Goal: Task Accomplishment & Management: Manage account settings

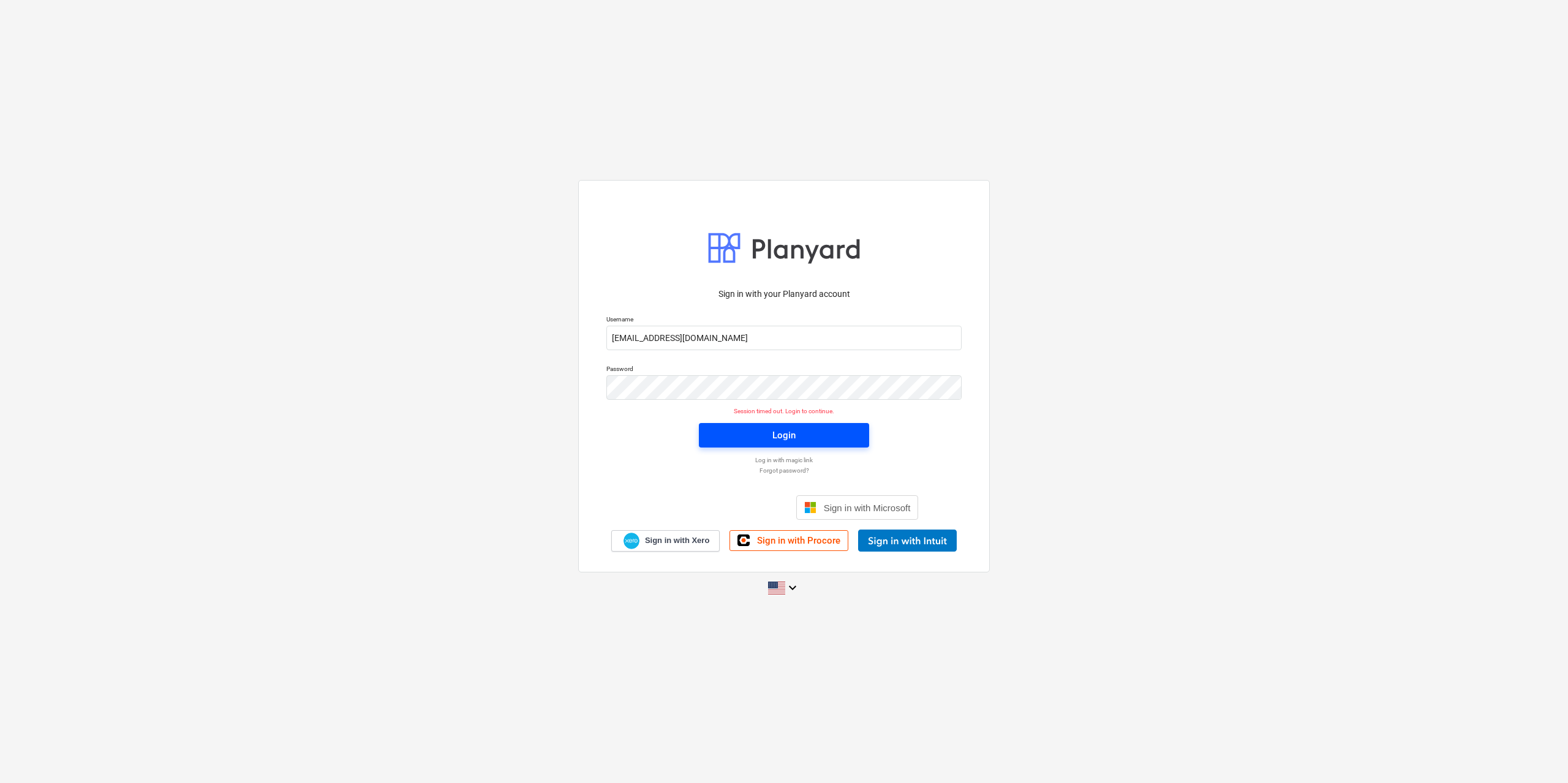
click at [742, 428] on span "Login" at bounding box center [784, 436] width 141 height 16
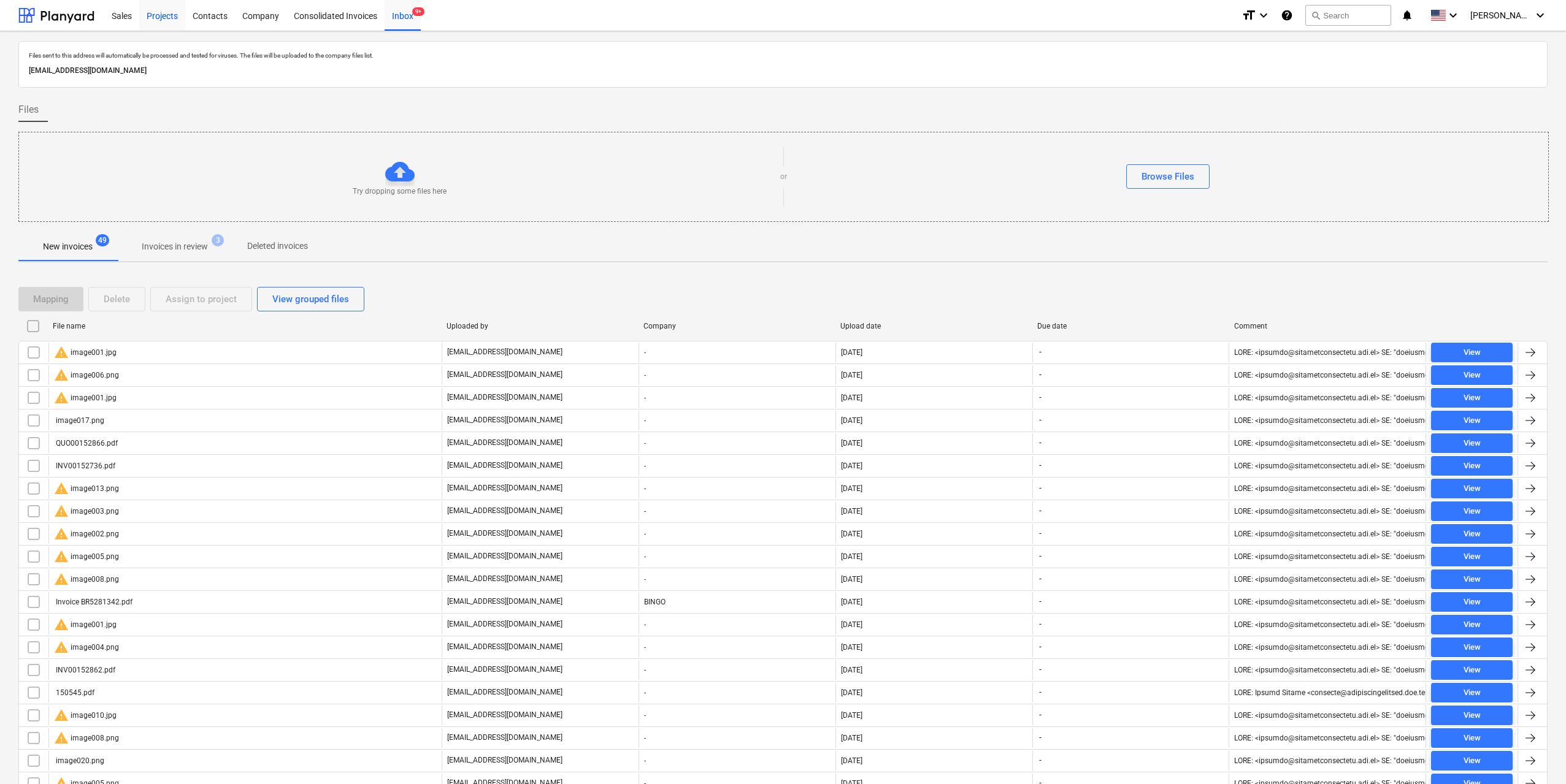
click at [166, 12] on div "Projects" at bounding box center [162, 14] width 46 height 31
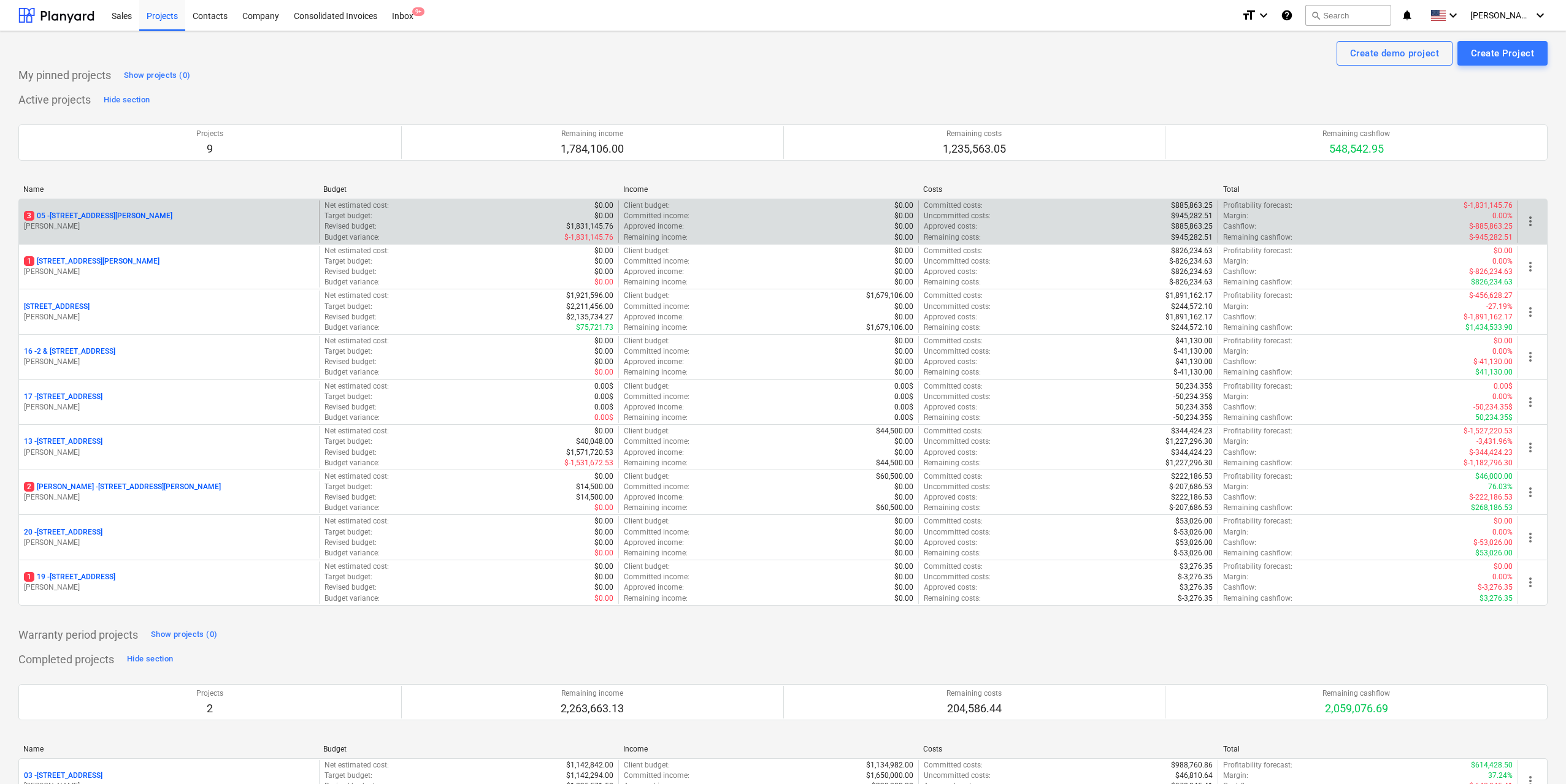
click at [162, 227] on p "[PERSON_NAME]" at bounding box center [169, 227] width 290 height 11
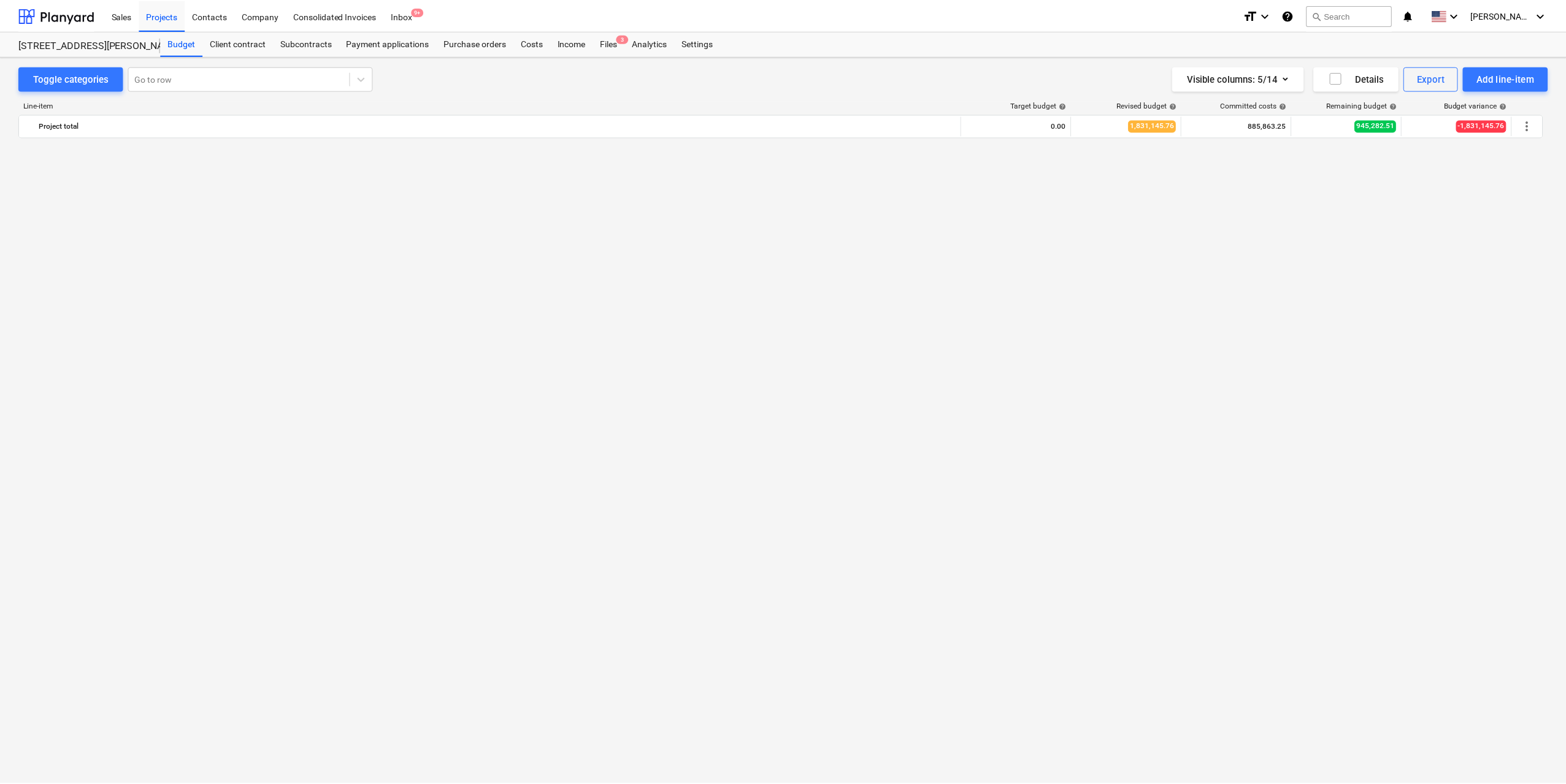
scroll to position [2966, 0]
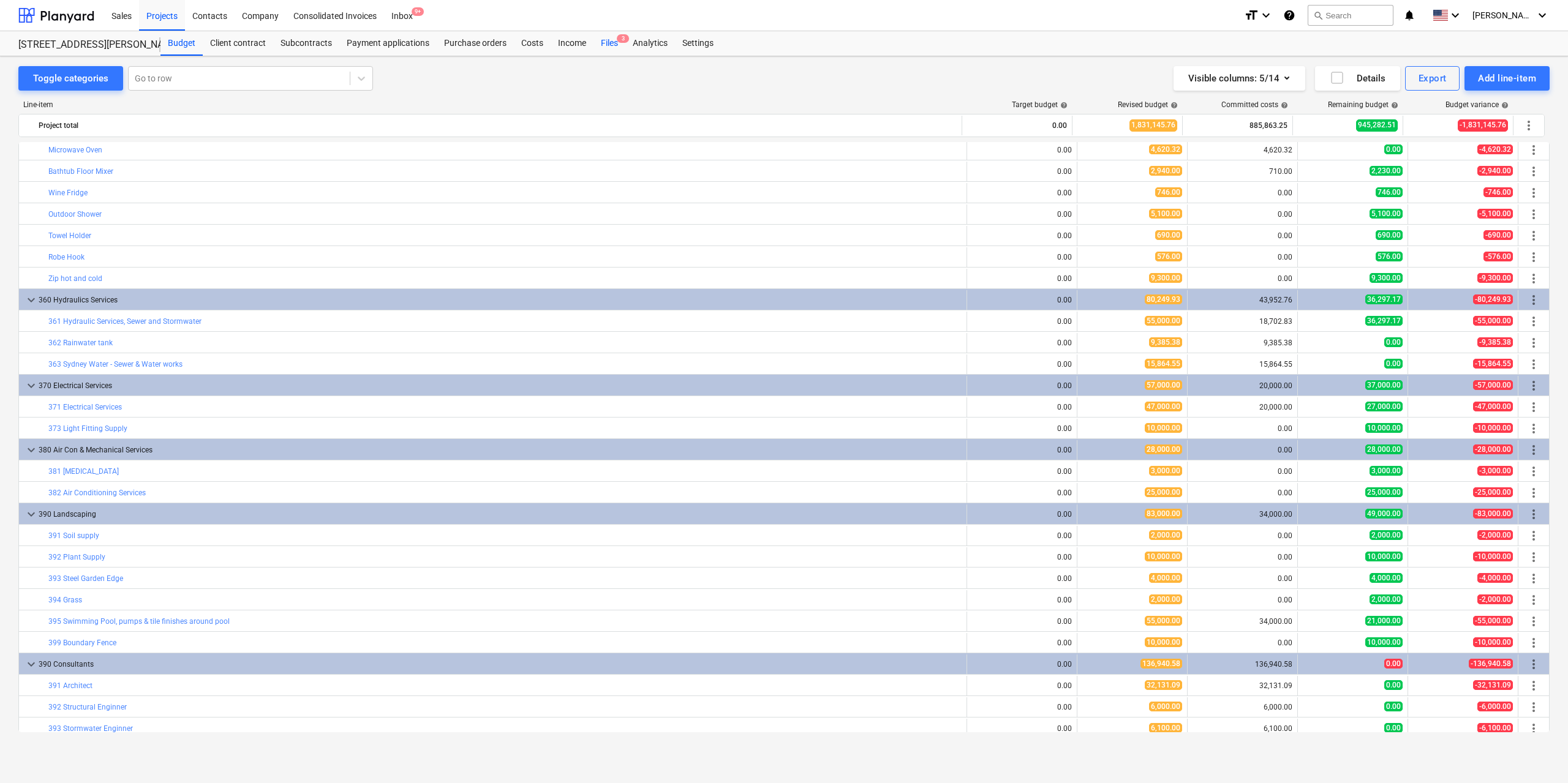
click at [602, 39] on div "Files 3" at bounding box center [609, 44] width 32 height 25
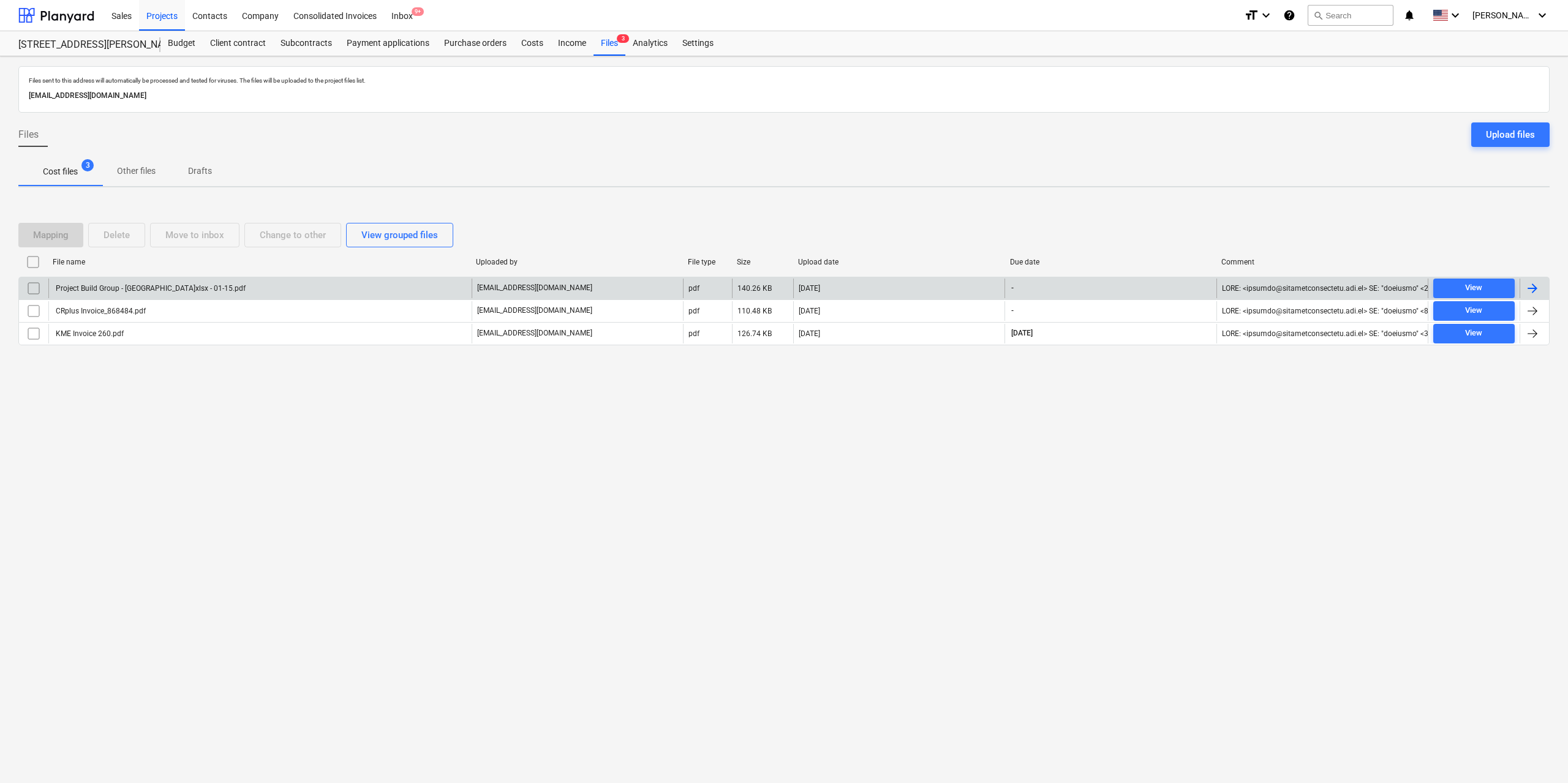
click at [225, 292] on div "Project Build Group - [GEOGRAPHIC_DATA]xlsx - 01-15.pdf" at bounding box center [259, 289] width 423 height 20
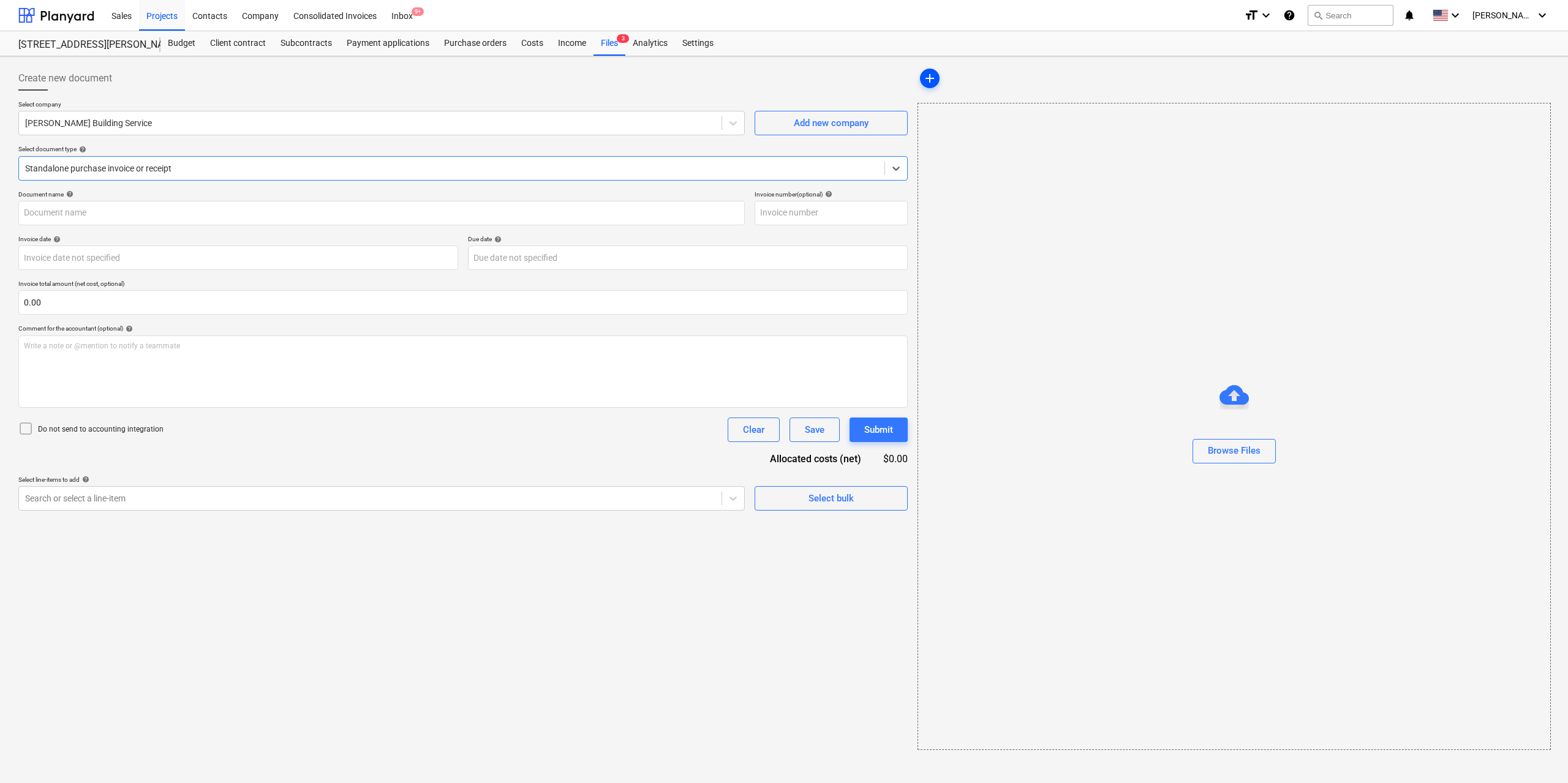
type input "1"
type input "[DATE]"
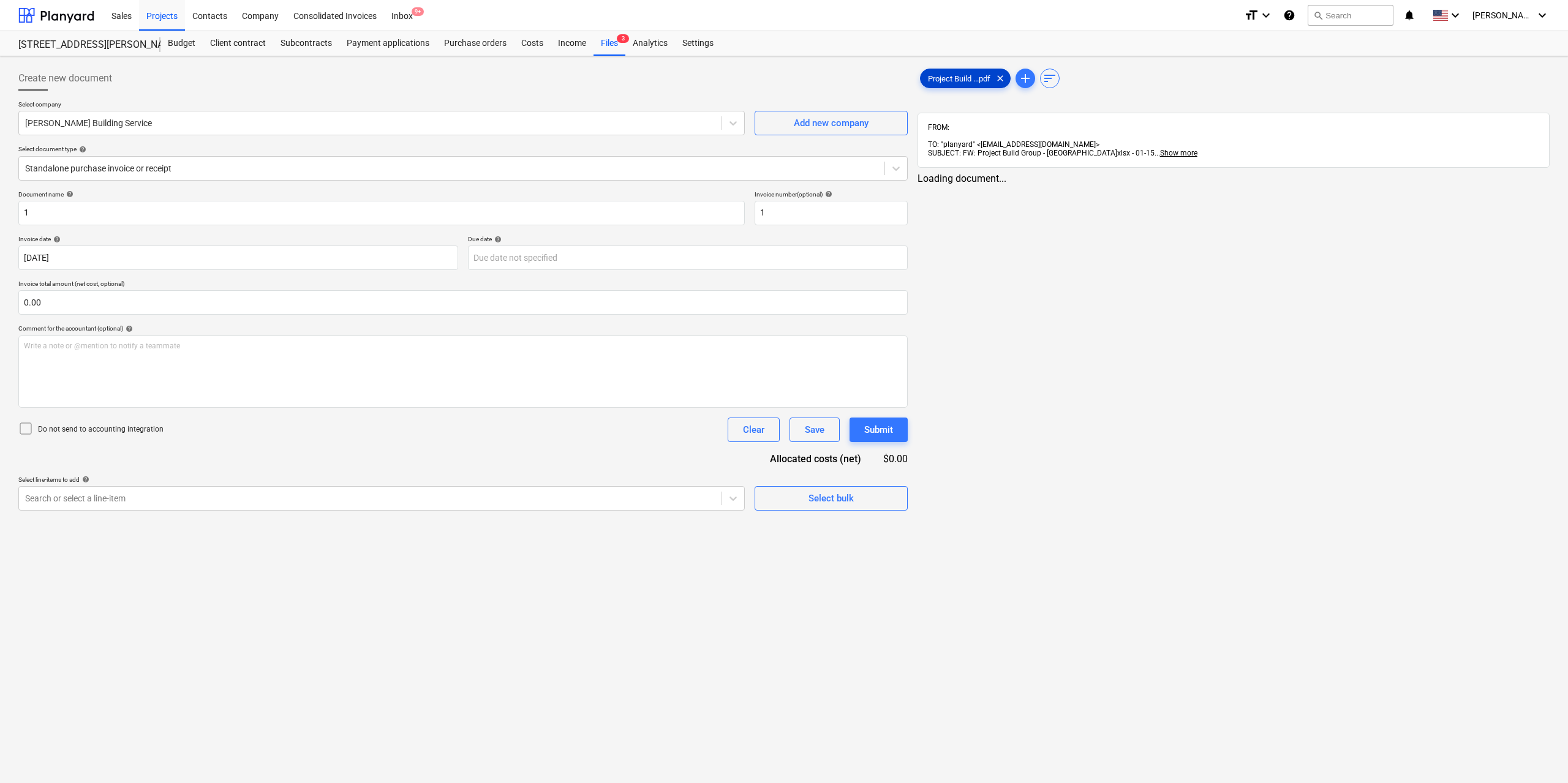
click at [938, 82] on span "Project Build ...pdf" at bounding box center [959, 78] width 78 height 9
click at [159, 491] on div "Search or select a line-item" at bounding box center [369, 498] width 700 height 17
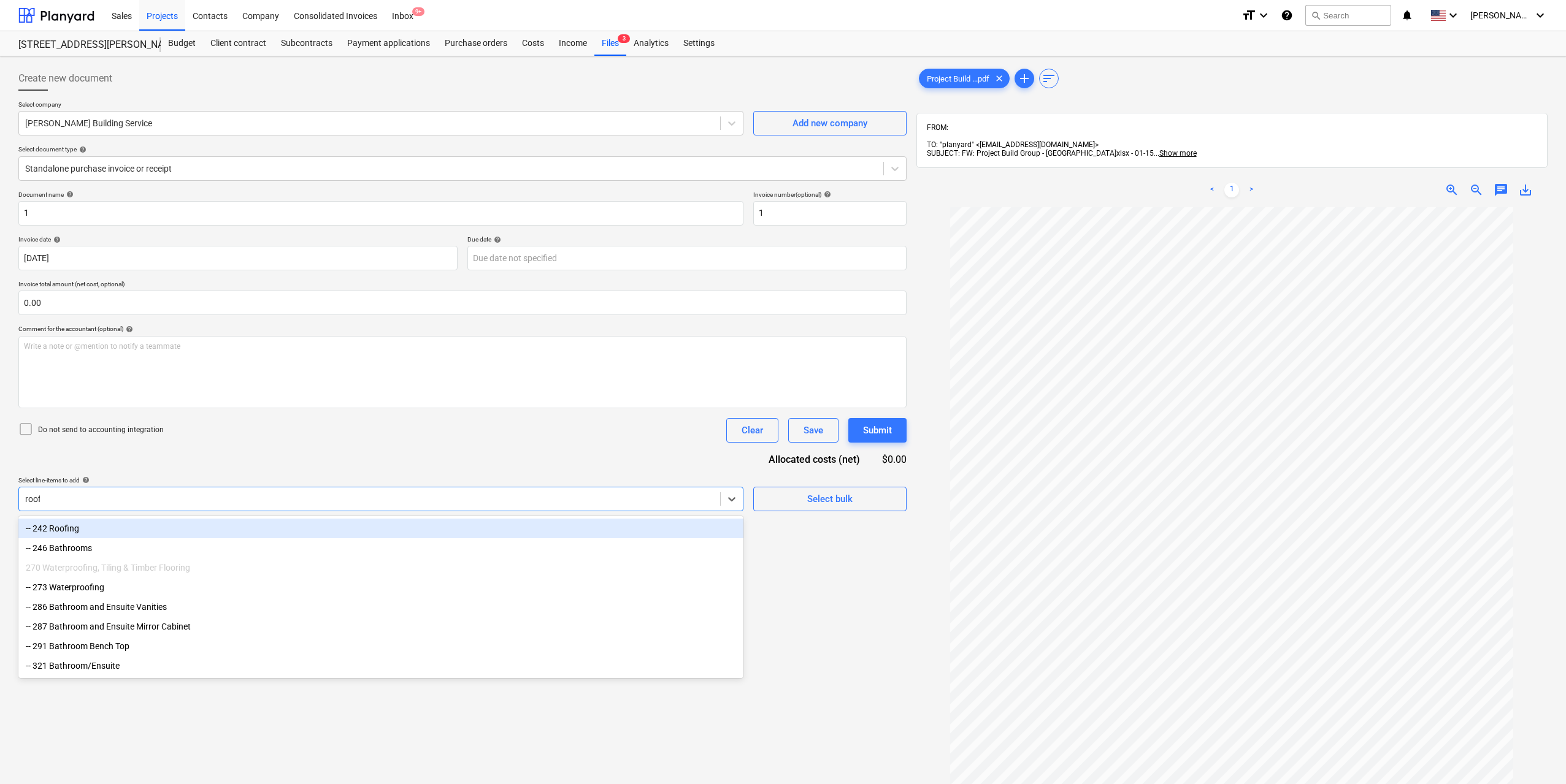
type input "roofin"
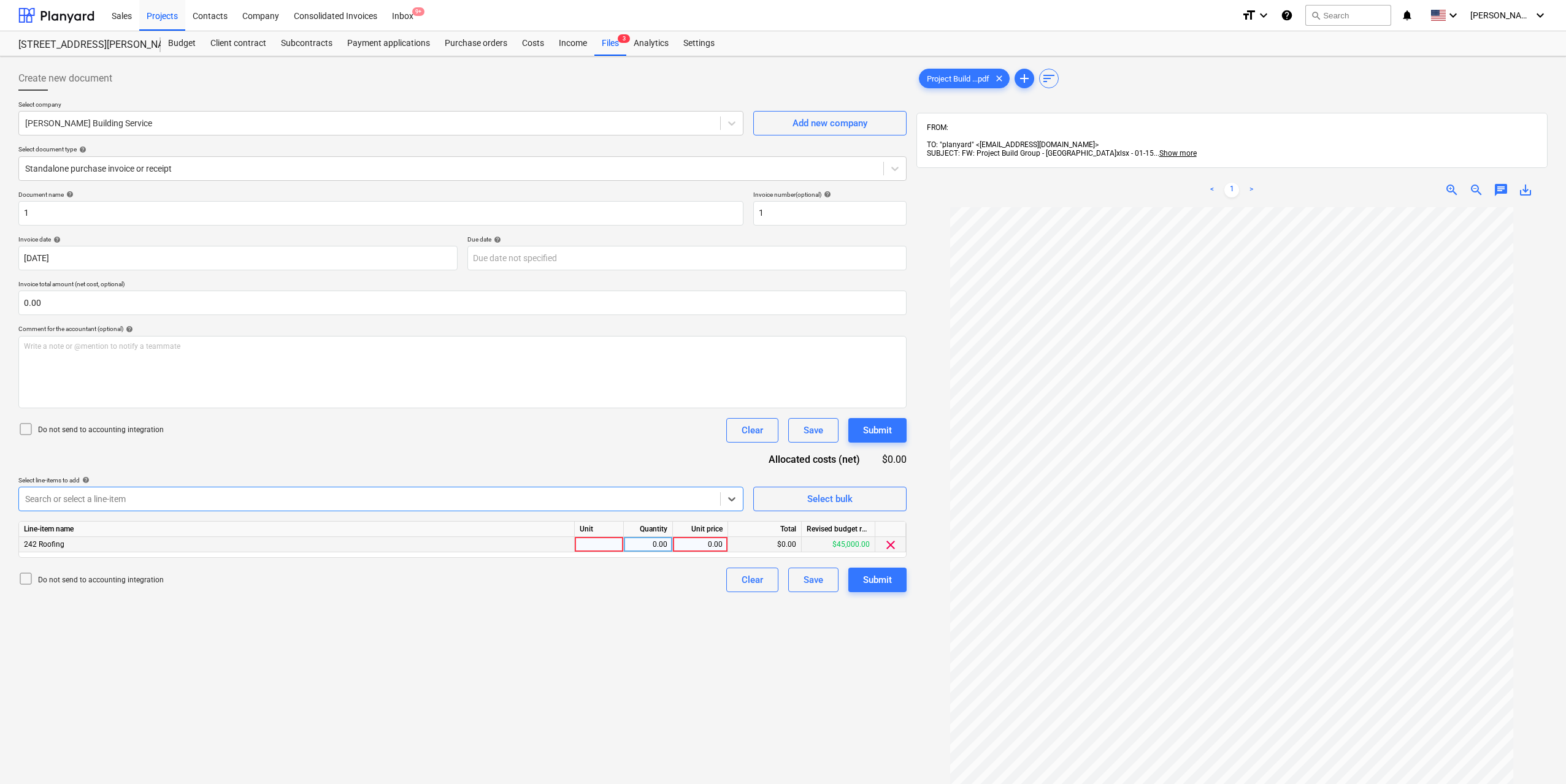
click at [584, 550] on div at bounding box center [599, 544] width 49 height 15
type input "1"
click at [638, 544] on div "0.00" at bounding box center [648, 544] width 38 height 15
type input "1"
click at [686, 544] on div "0.00" at bounding box center [700, 544] width 45 height 15
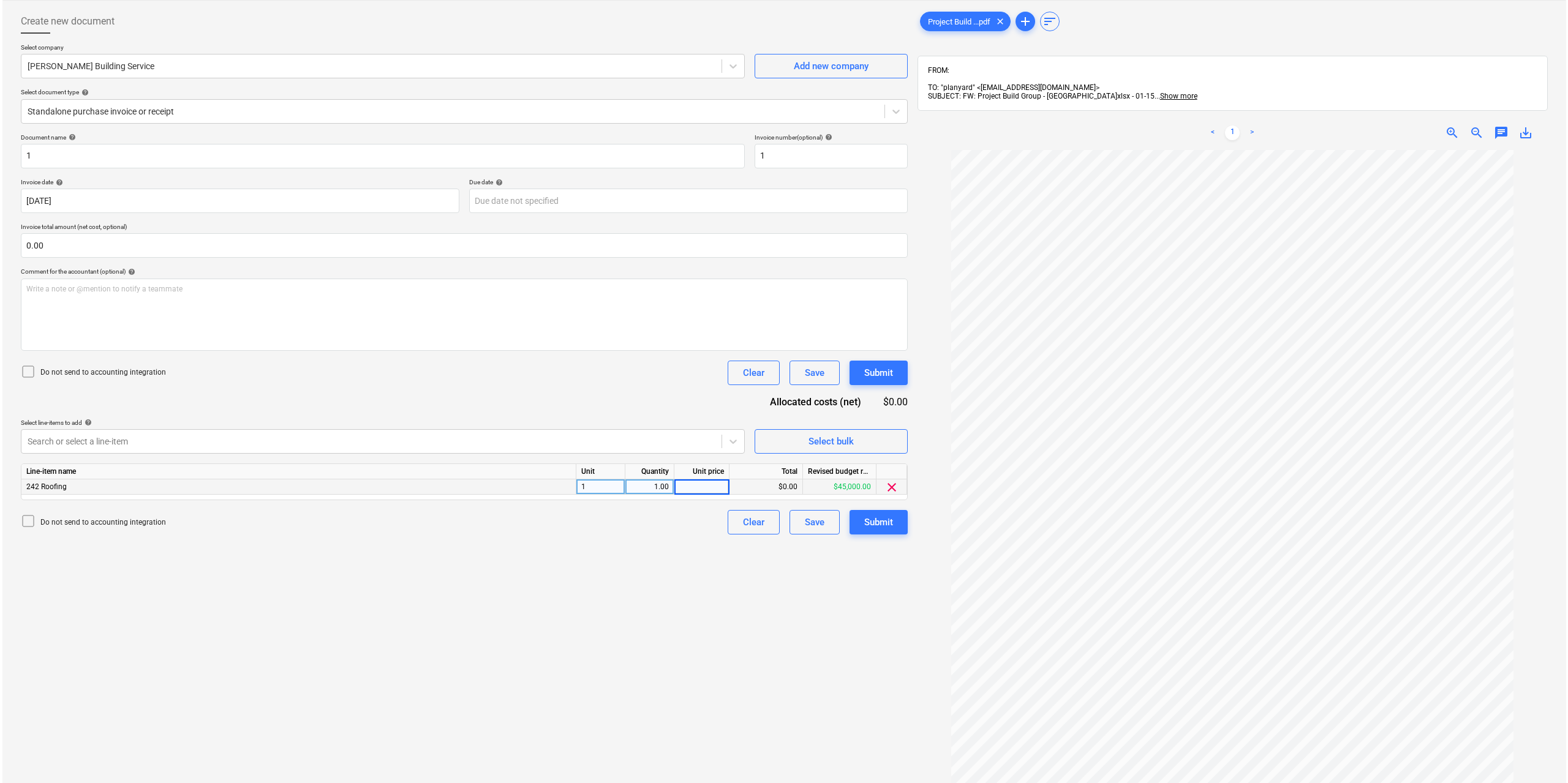
scroll to position [174, 0]
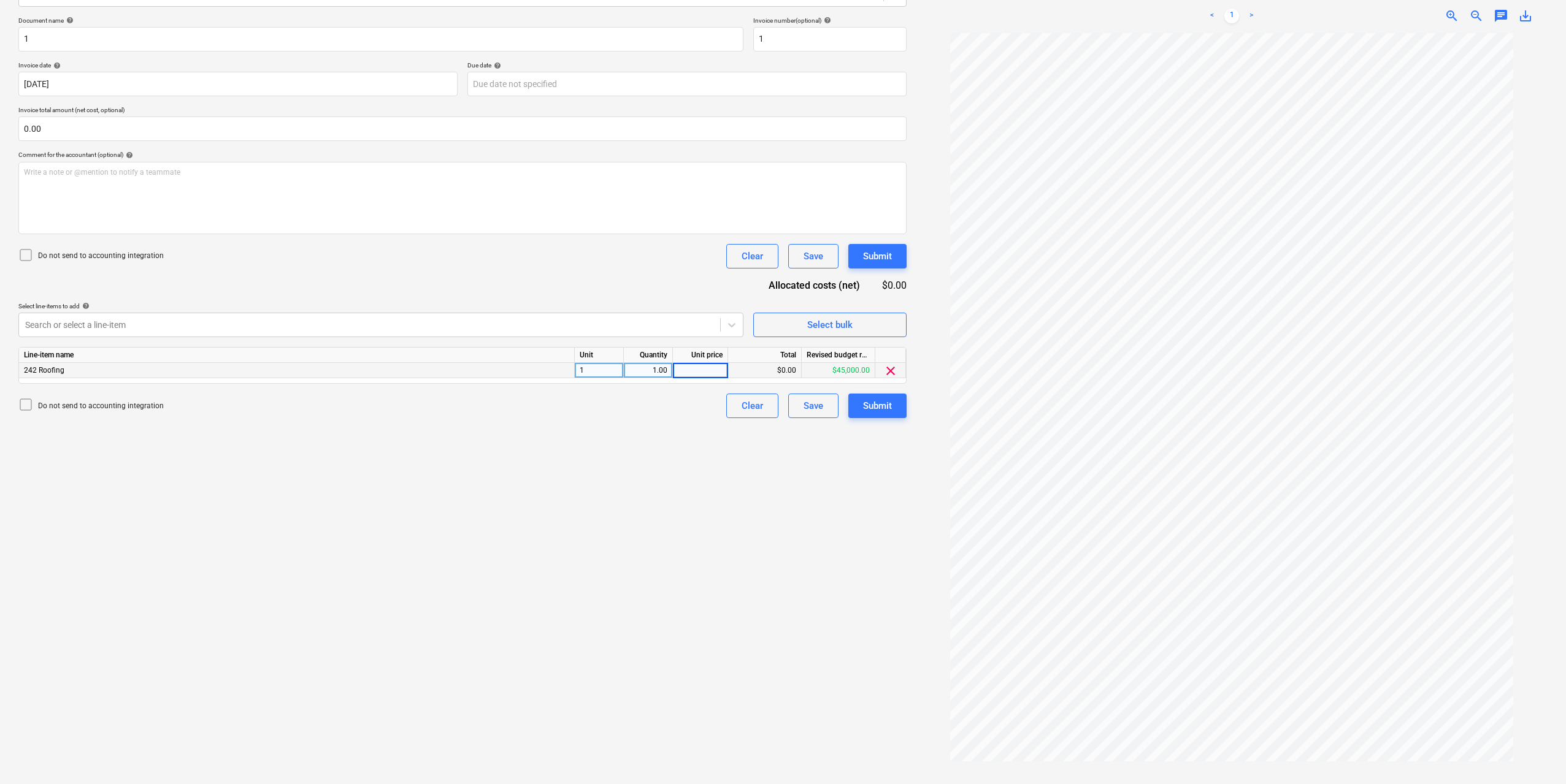
click at [704, 367] on input at bounding box center [700, 370] width 54 height 15
click at [704, 372] on input at bounding box center [700, 370] width 54 height 15
type input "22250"
click at [706, 474] on div "Create new document Select company [PERSON_NAME] Building Service Add new compa…" at bounding box center [462, 337] width 899 height 901
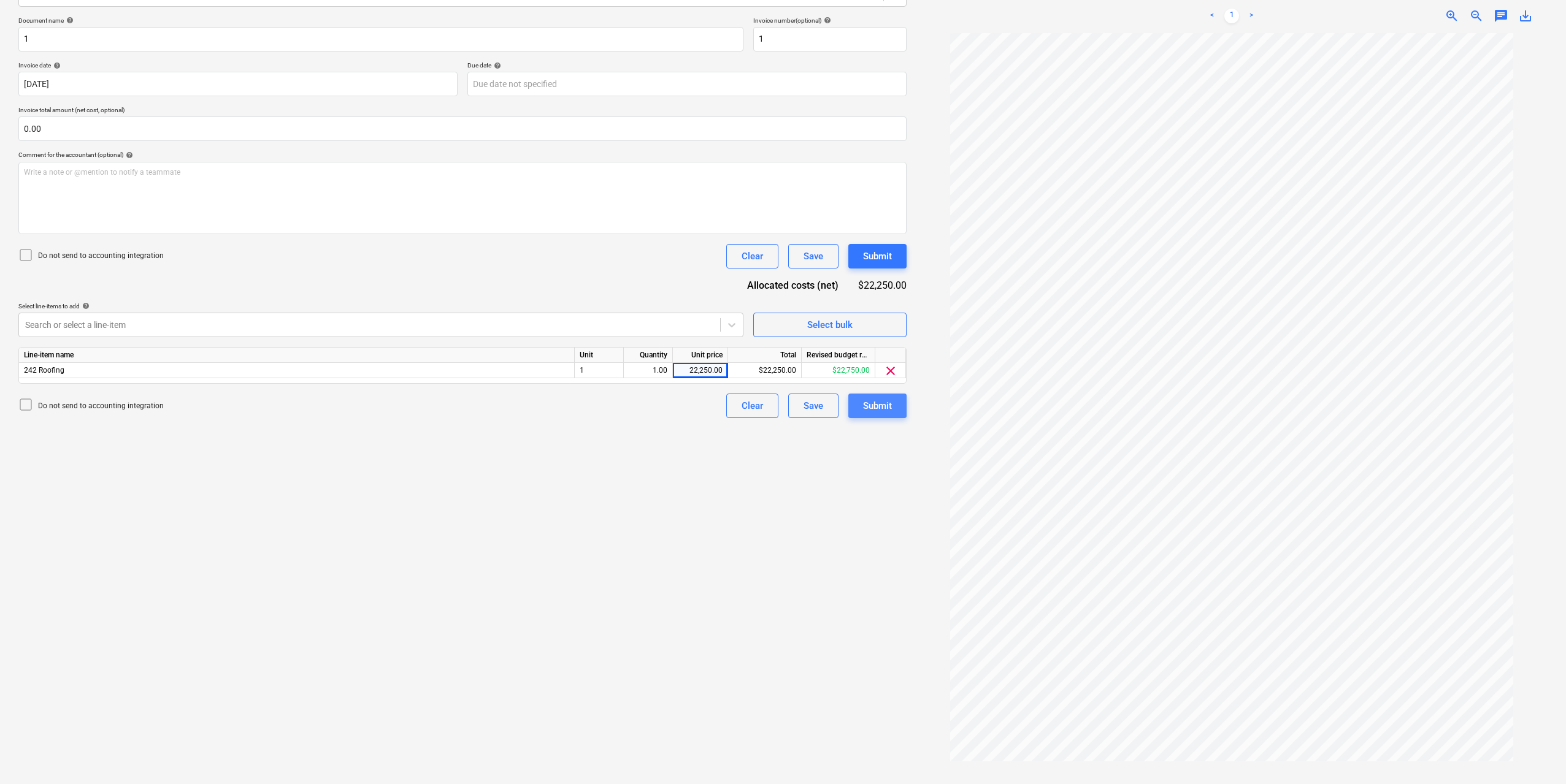
click at [874, 409] on div "Submit" at bounding box center [877, 406] width 29 height 16
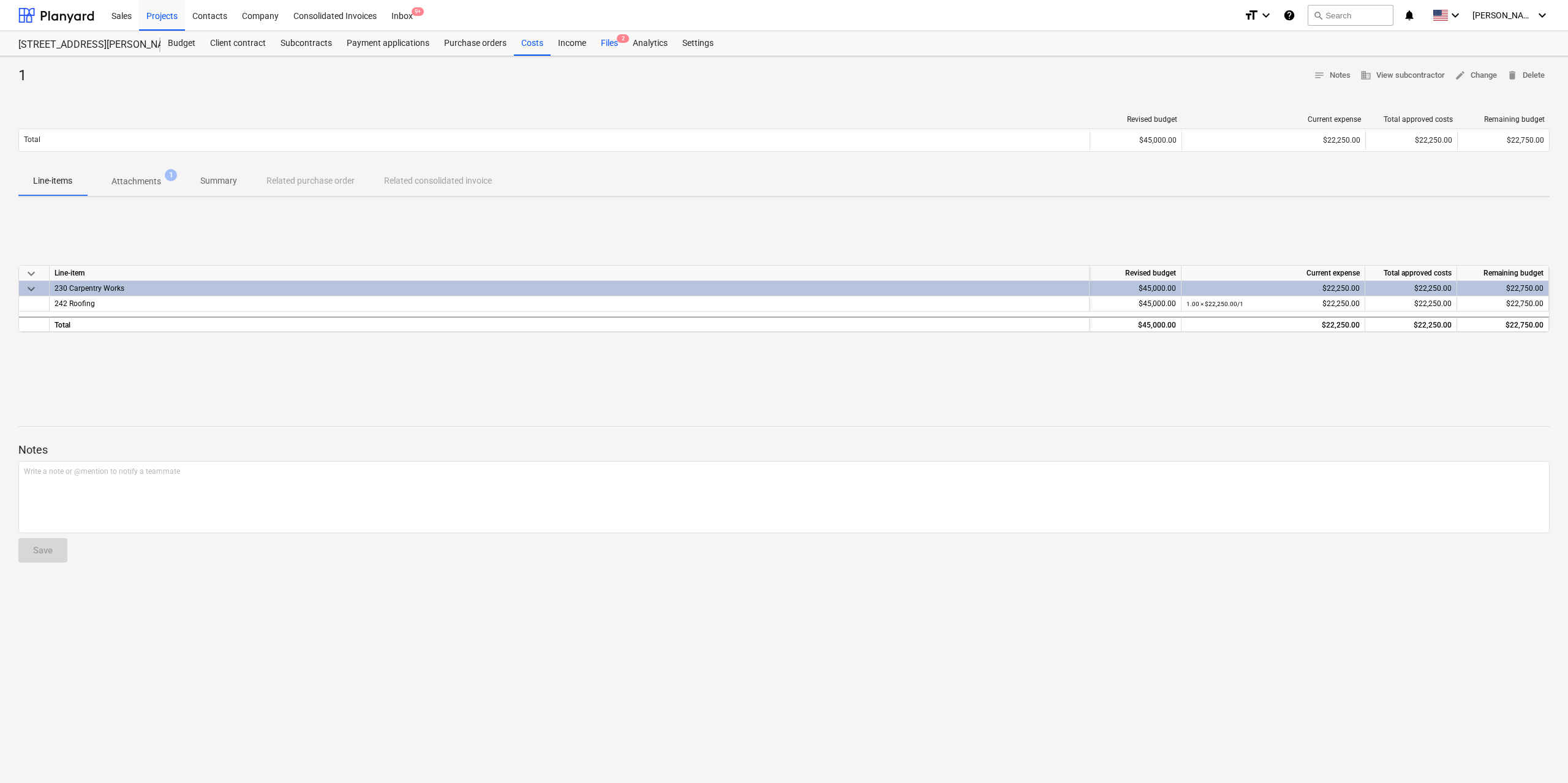
click at [613, 45] on div "Files 2" at bounding box center [609, 44] width 32 height 25
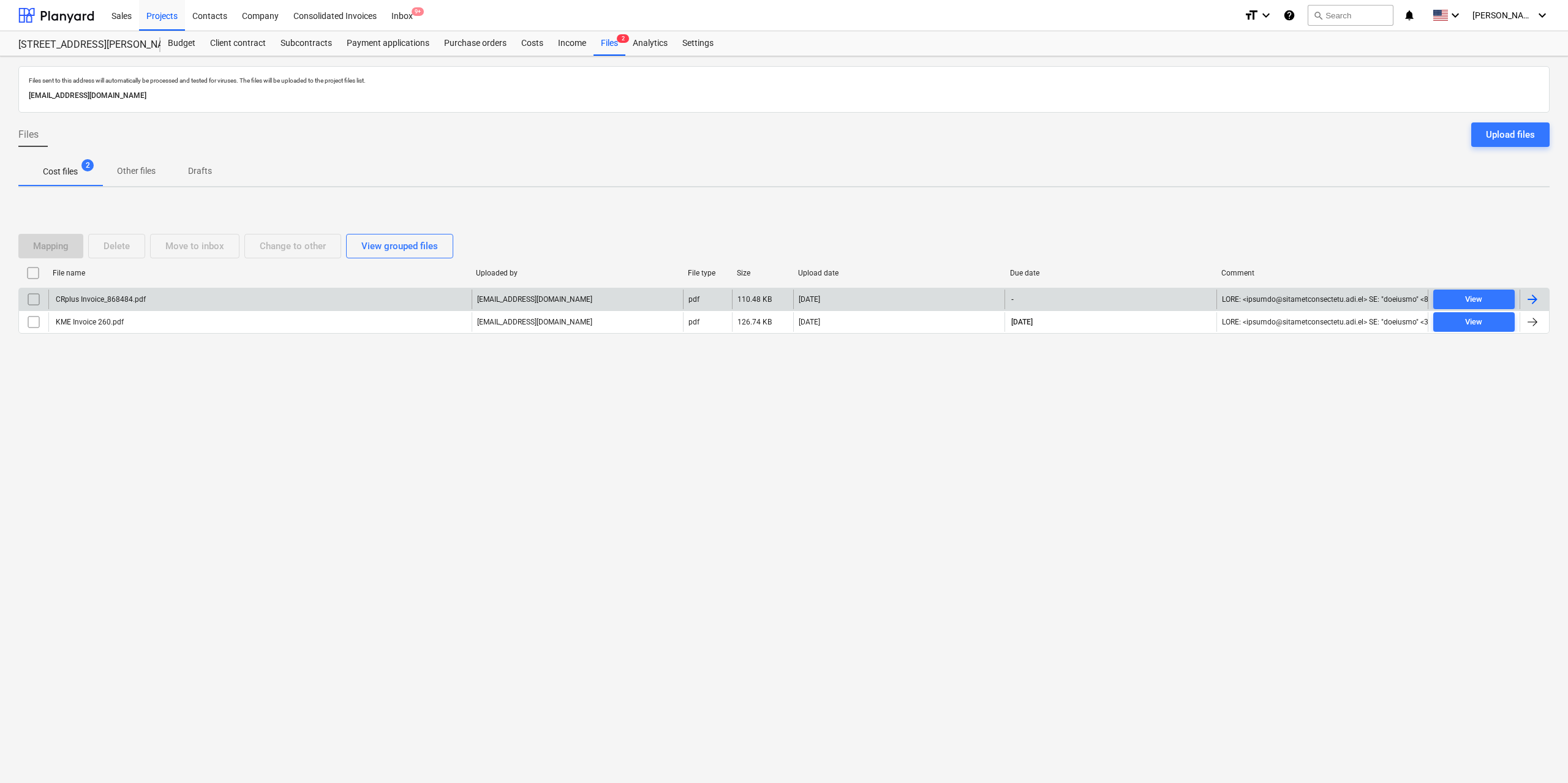
click at [137, 293] on div "CRplus Invoice_868484.pdf" at bounding box center [259, 299] width 423 height 20
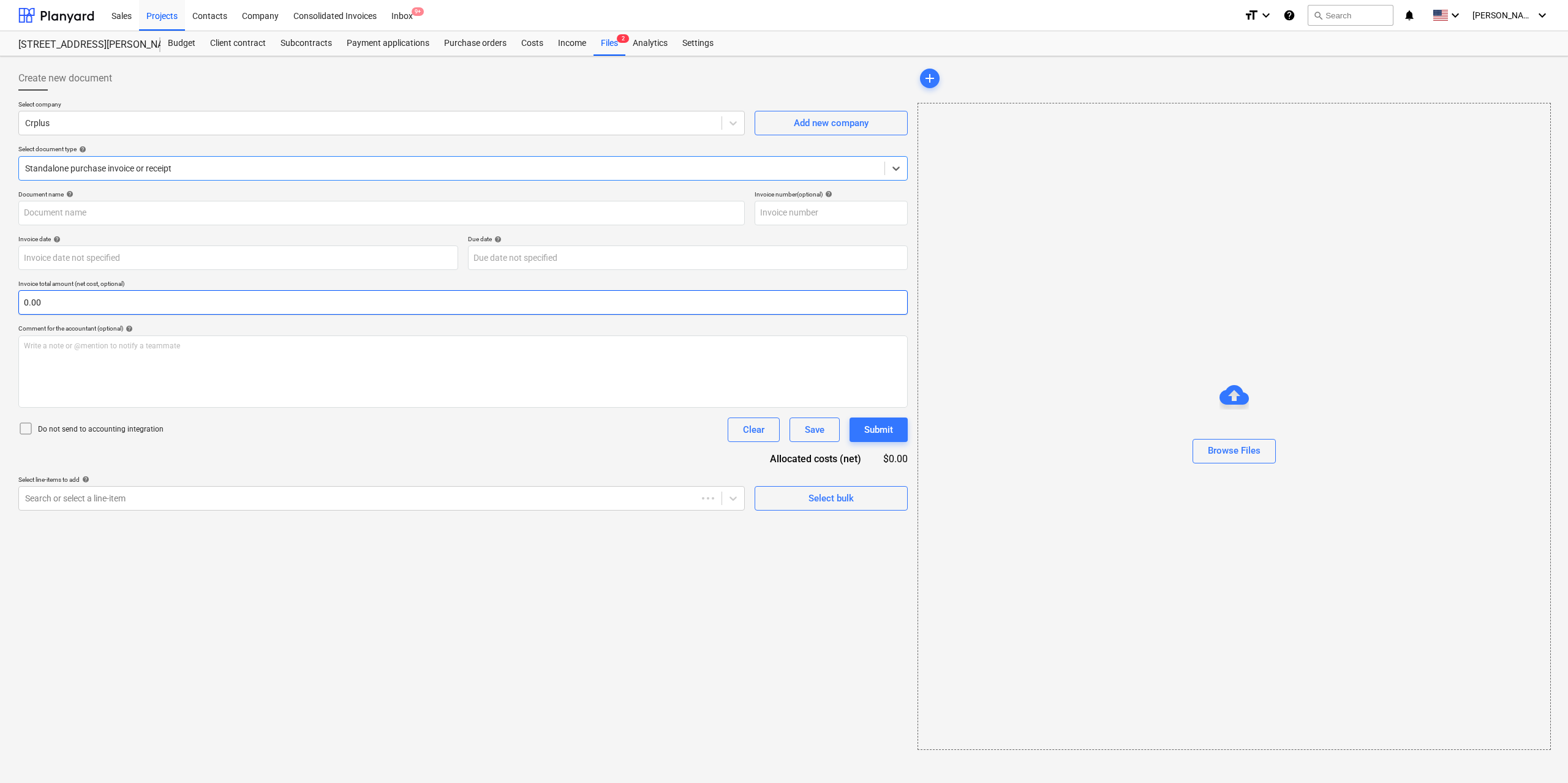
type input "868484"
type input "[DATE]"
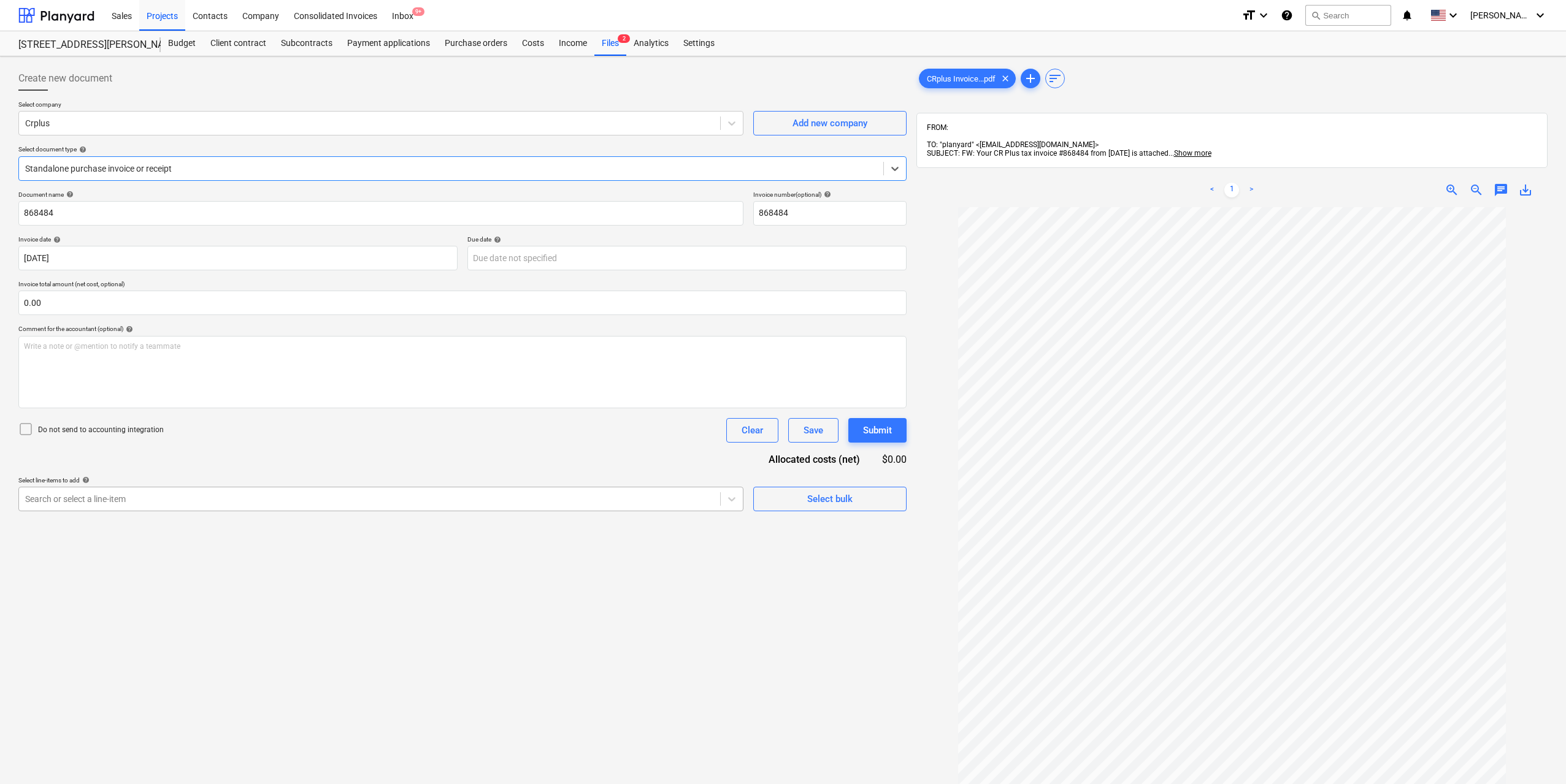
click at [154, 493] on div at bounding box center [369, 499] width 689 height 12
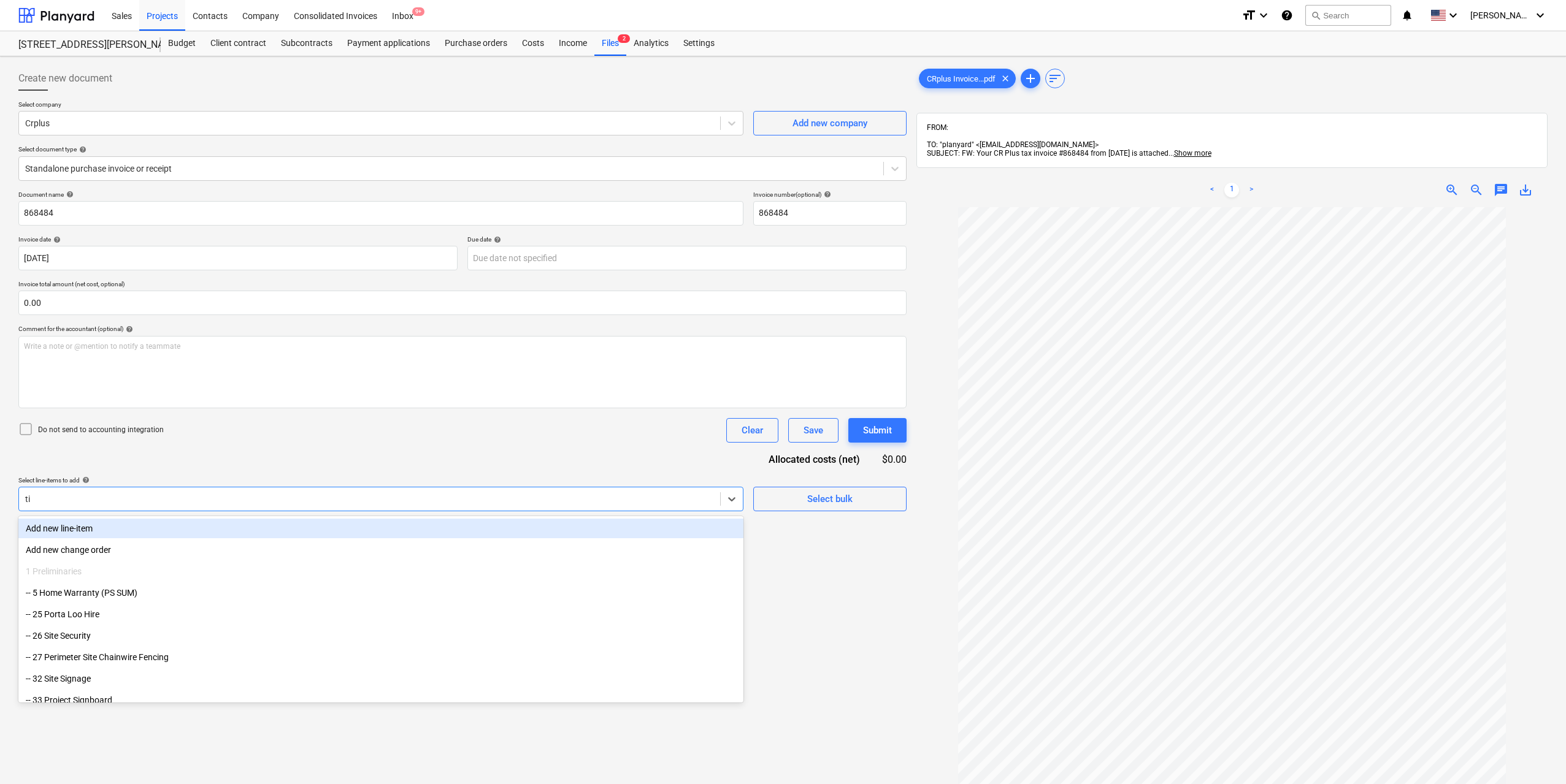
type input "tip"
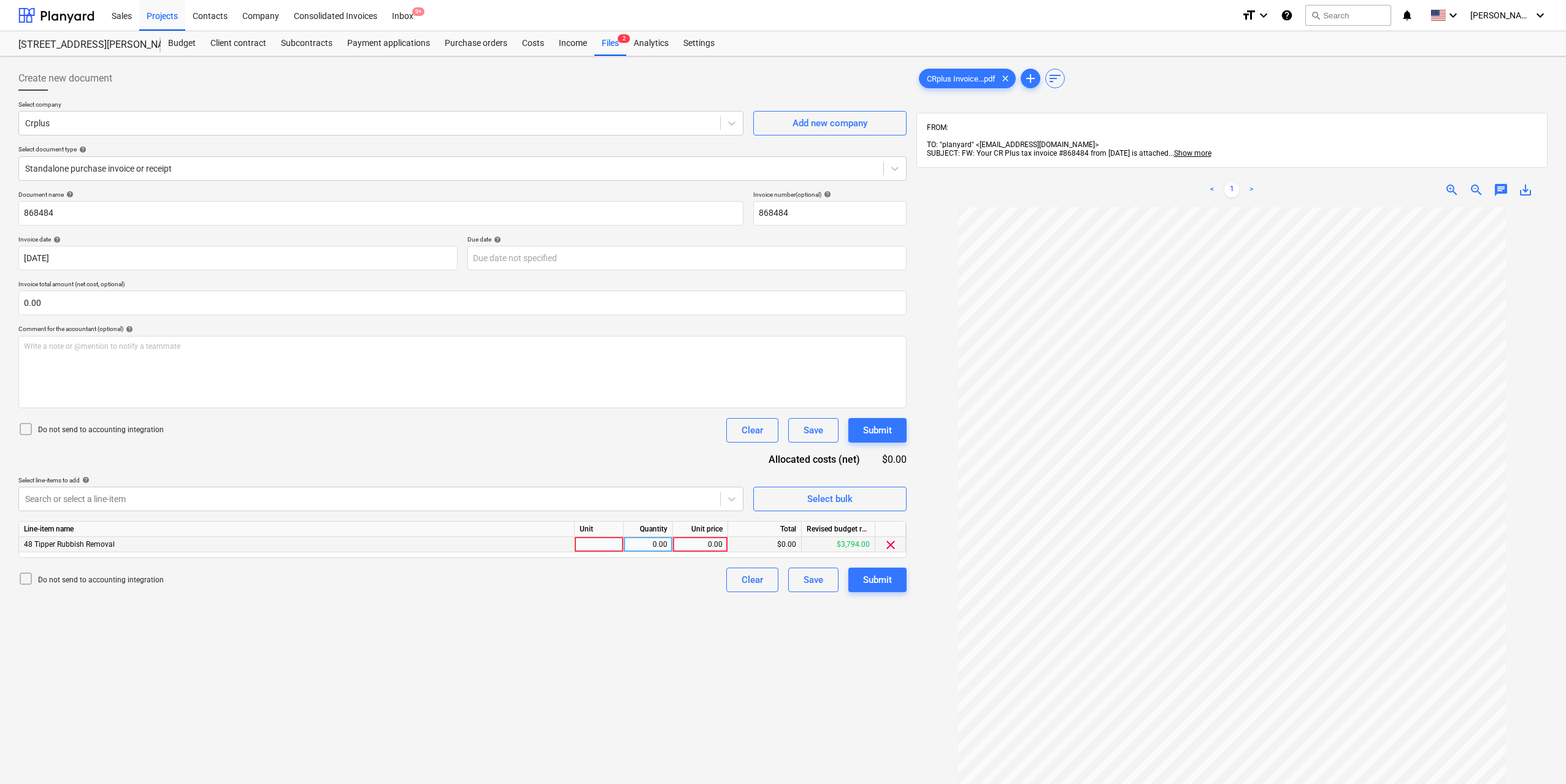
click at [599, 542] on div at bounding box center [599, 544] width 49 height 15
click at [658, 546] on div "0.00" at bounding box center [648, 544] width 38 height 15
type input "1"
click at [688, 539] on div "0.00" at bounding box center [700, 544] width 45 height 15
type input "34"
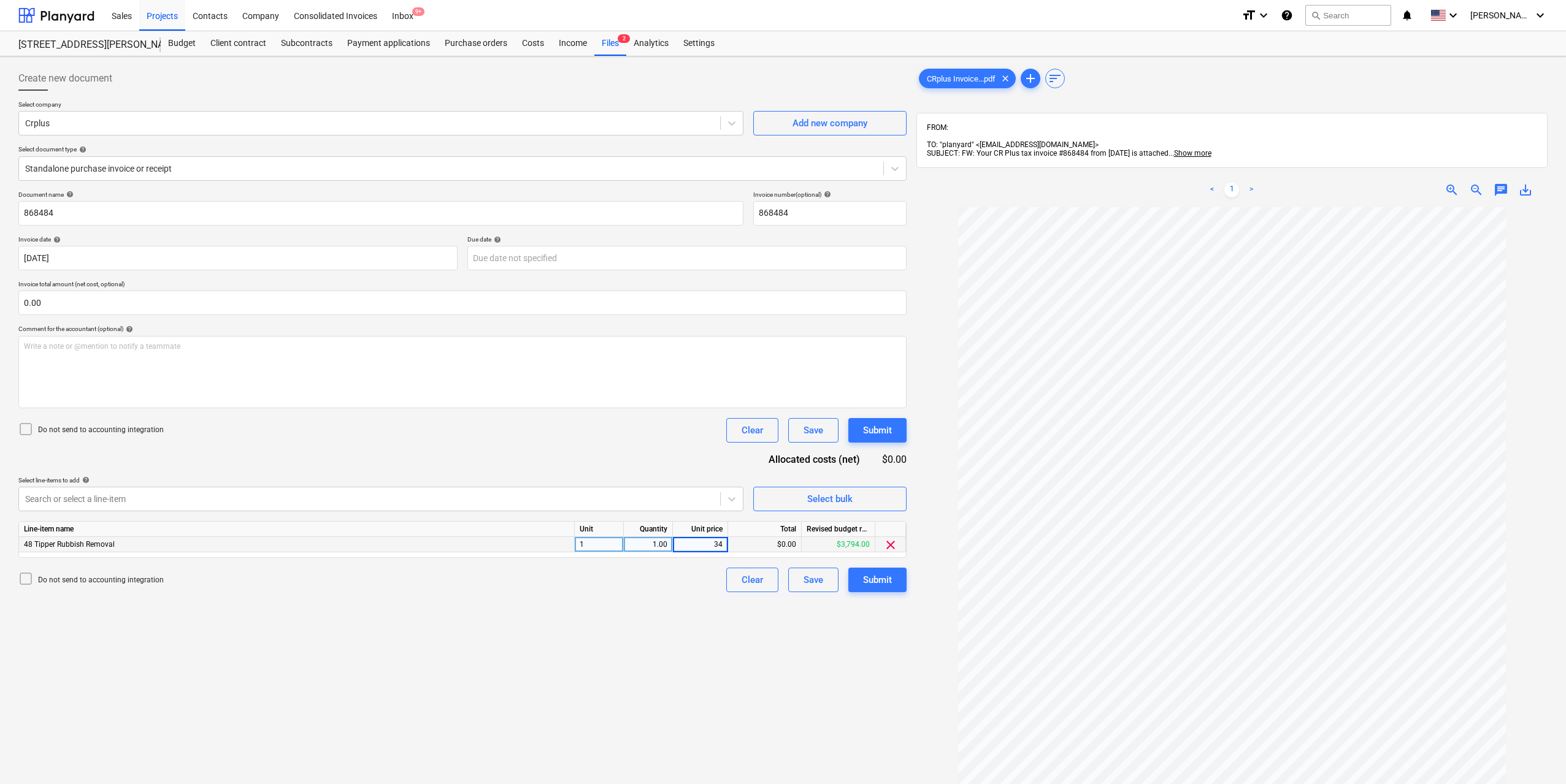
click at [700, 634] on div "Create new document Select company Crplus Add new company Select document type …" at bounding box center [462, 512] width 899 height 901
click at [883, 580] on div "Submit" at bounding box center [877, 581] width 29 height 16
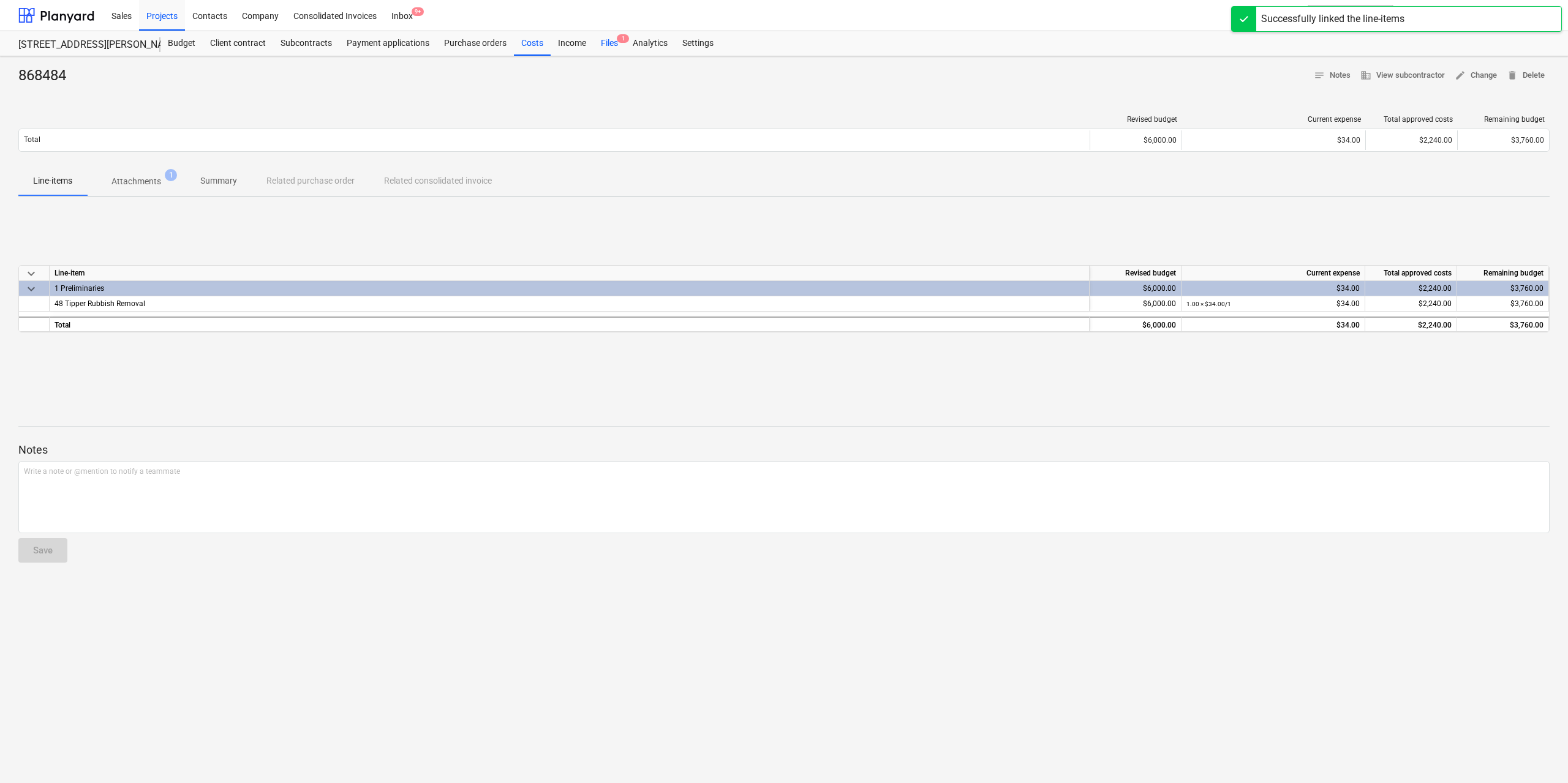
click at [600, 46] on div "Files 1" at bounding box center [609, 44] width 32 height 25
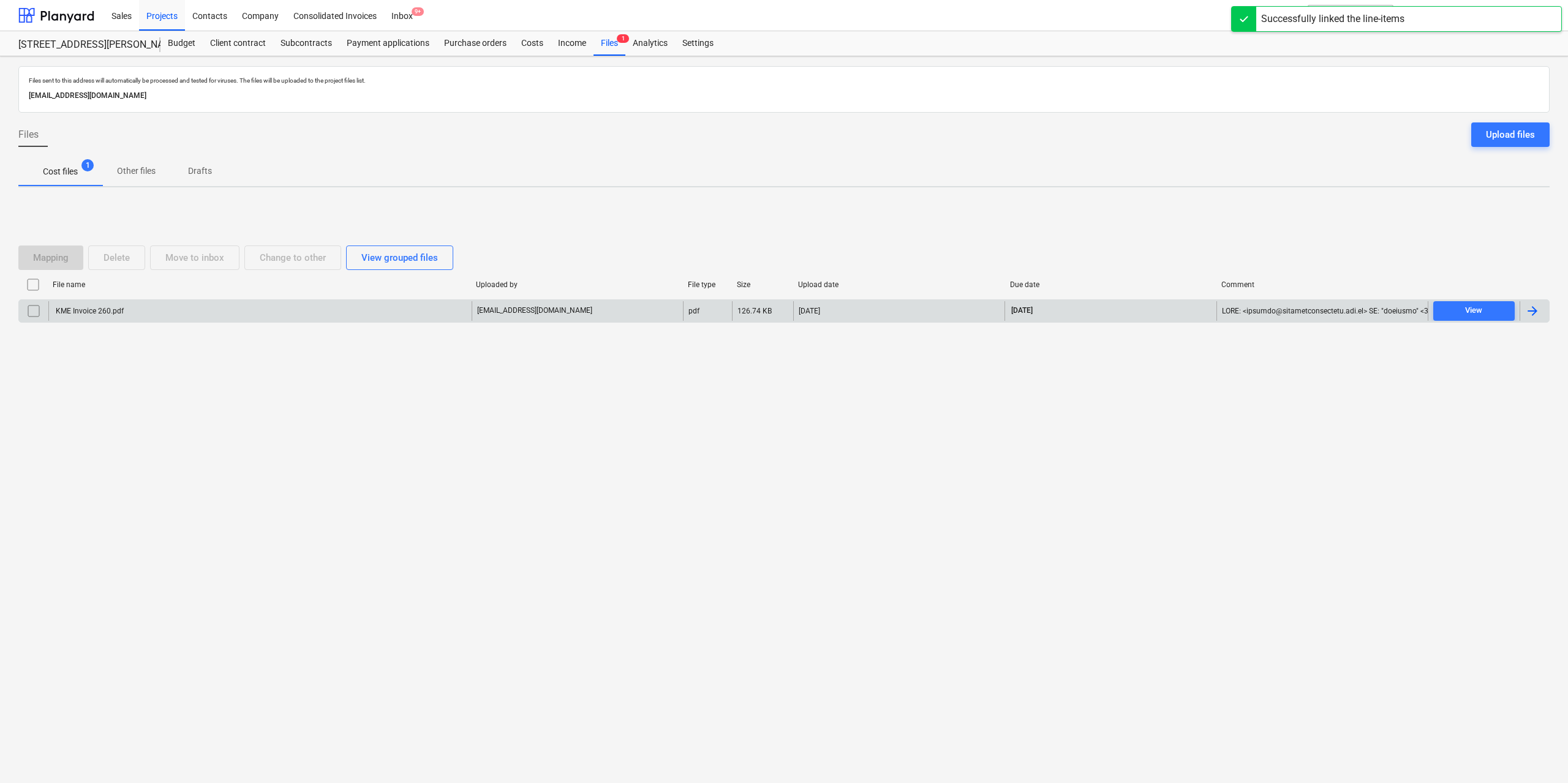
click at [121, 309] on div "KME Invoice 260.pdf" at bounding box center [89, 311] width 69 height 9
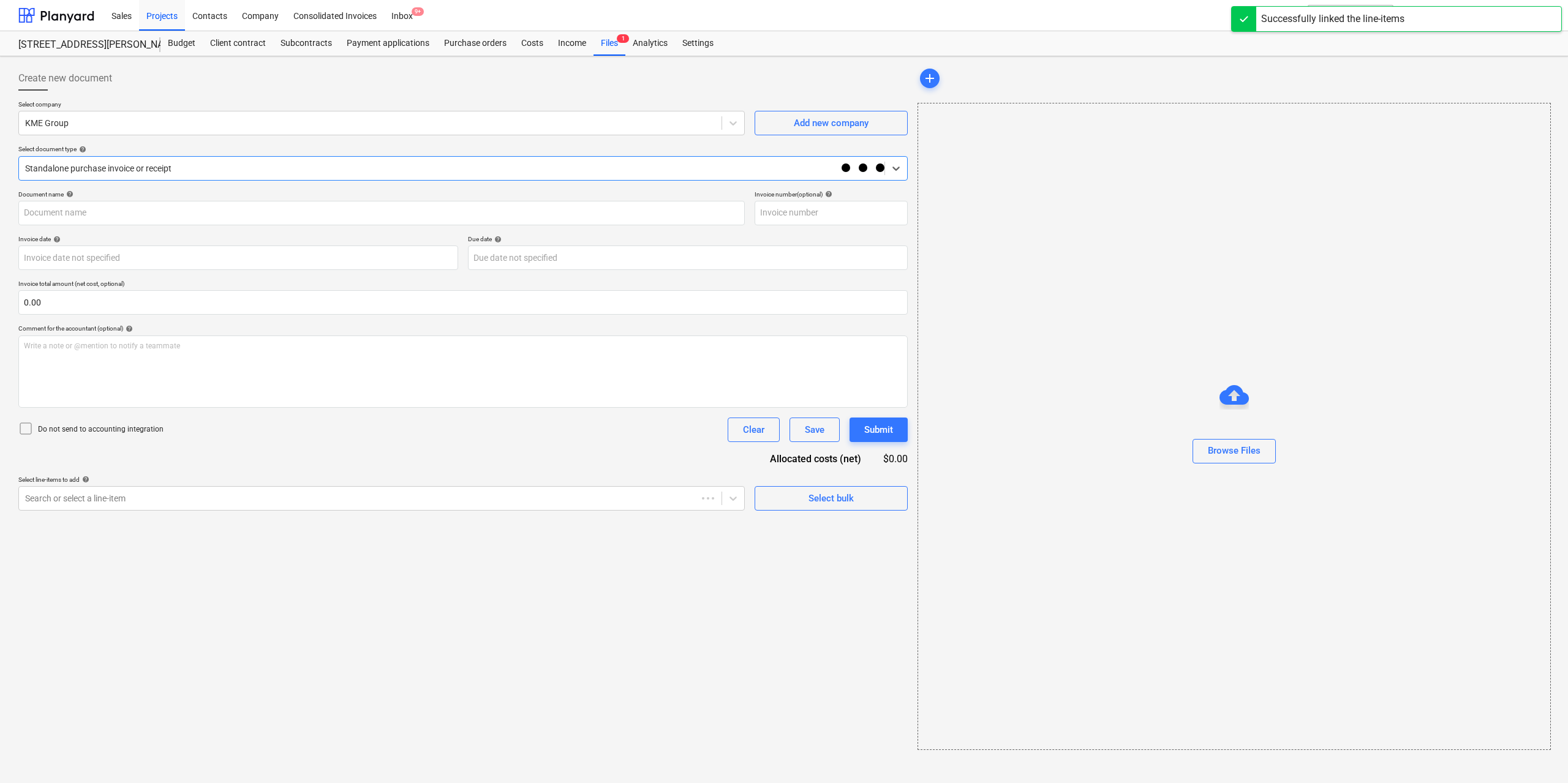
type input "260"
type input "[DATE]"
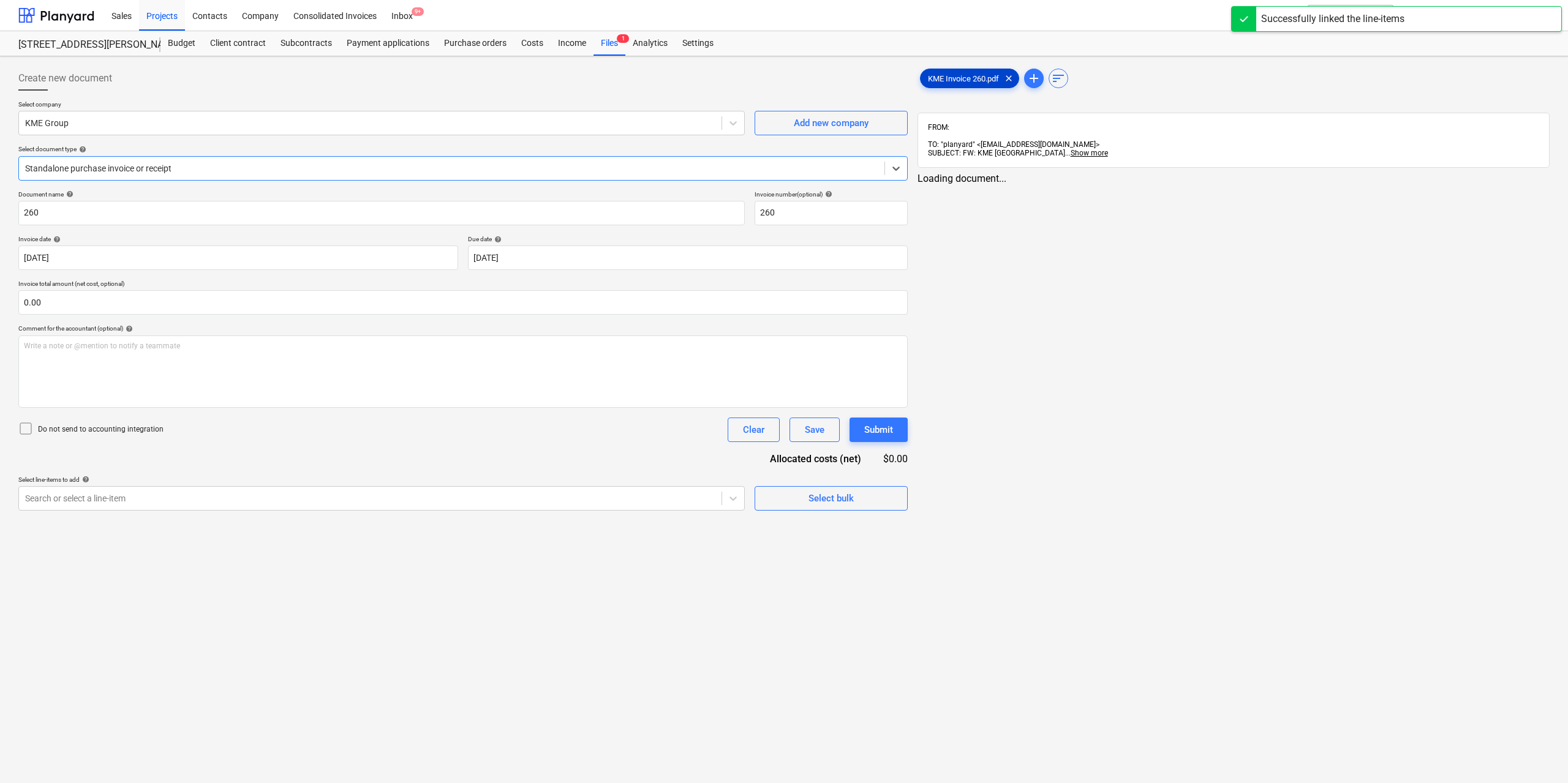
click at [954, 76] on span "KME Invoice 260.pdf" at bounding box center [963, 78] width 86 height 9
click at [344, 502] on div at bounding box center [369, 499] width 688 height 12
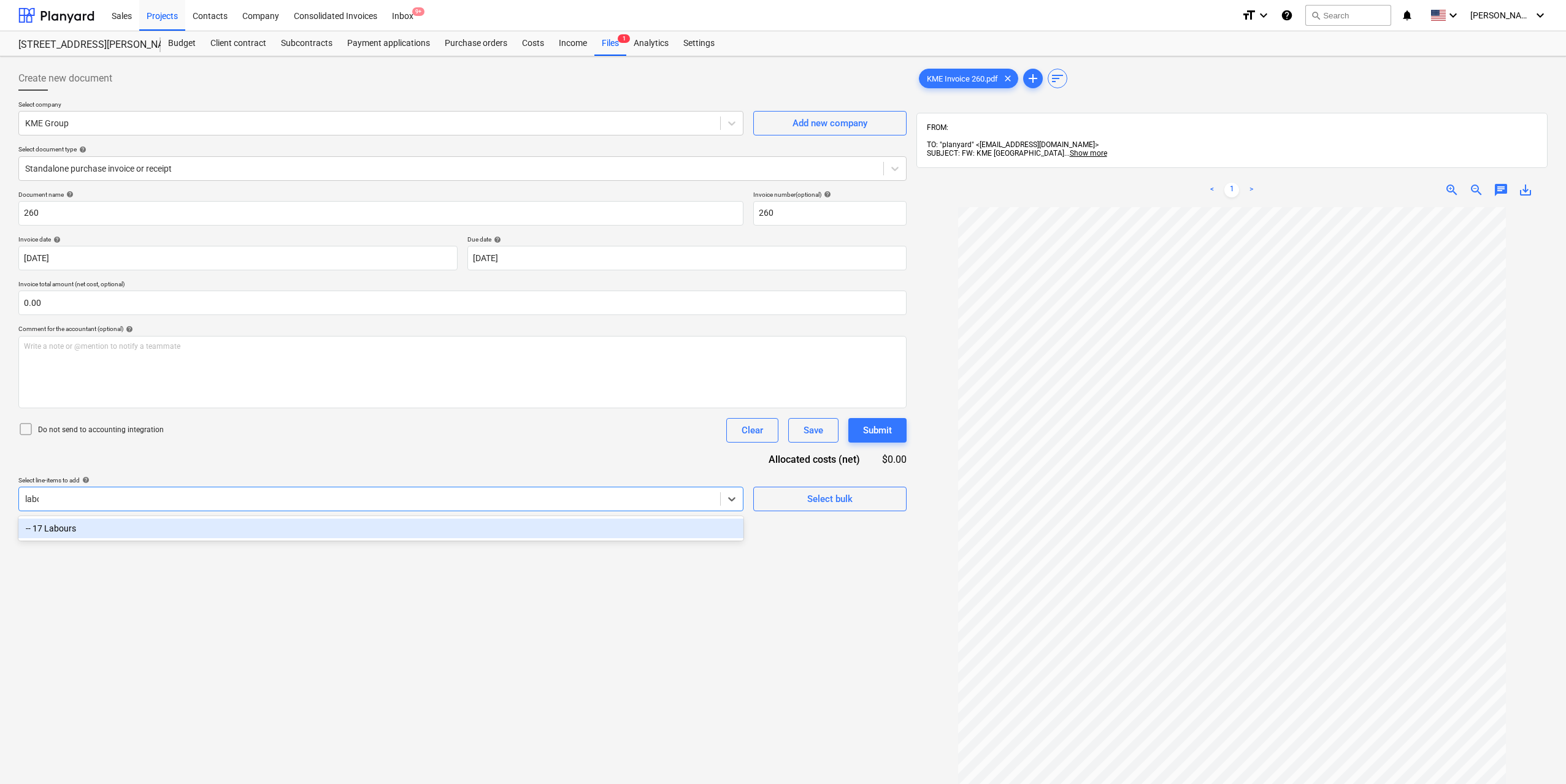
type input "labou"
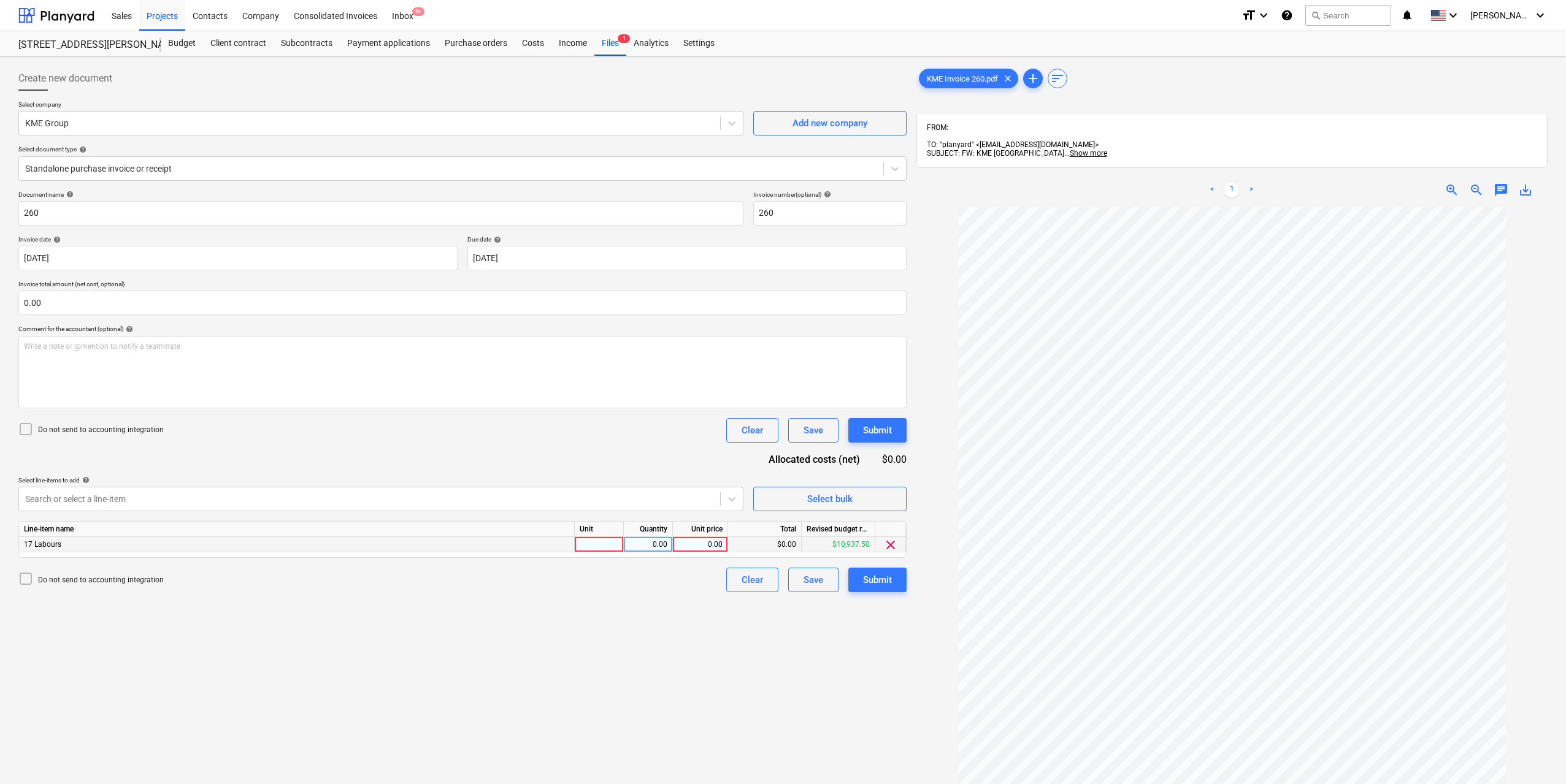
click at [584, 542] on div at bounding box center [599, 544] width 49 height 15
click at [661, 541] on div "0.00" at bounding box center [648, 544] width 38 height 15
type input "1"
click at [715, 542] on div "0.00" at bounding box center [700, 544] width 45 height 15
type input "300"
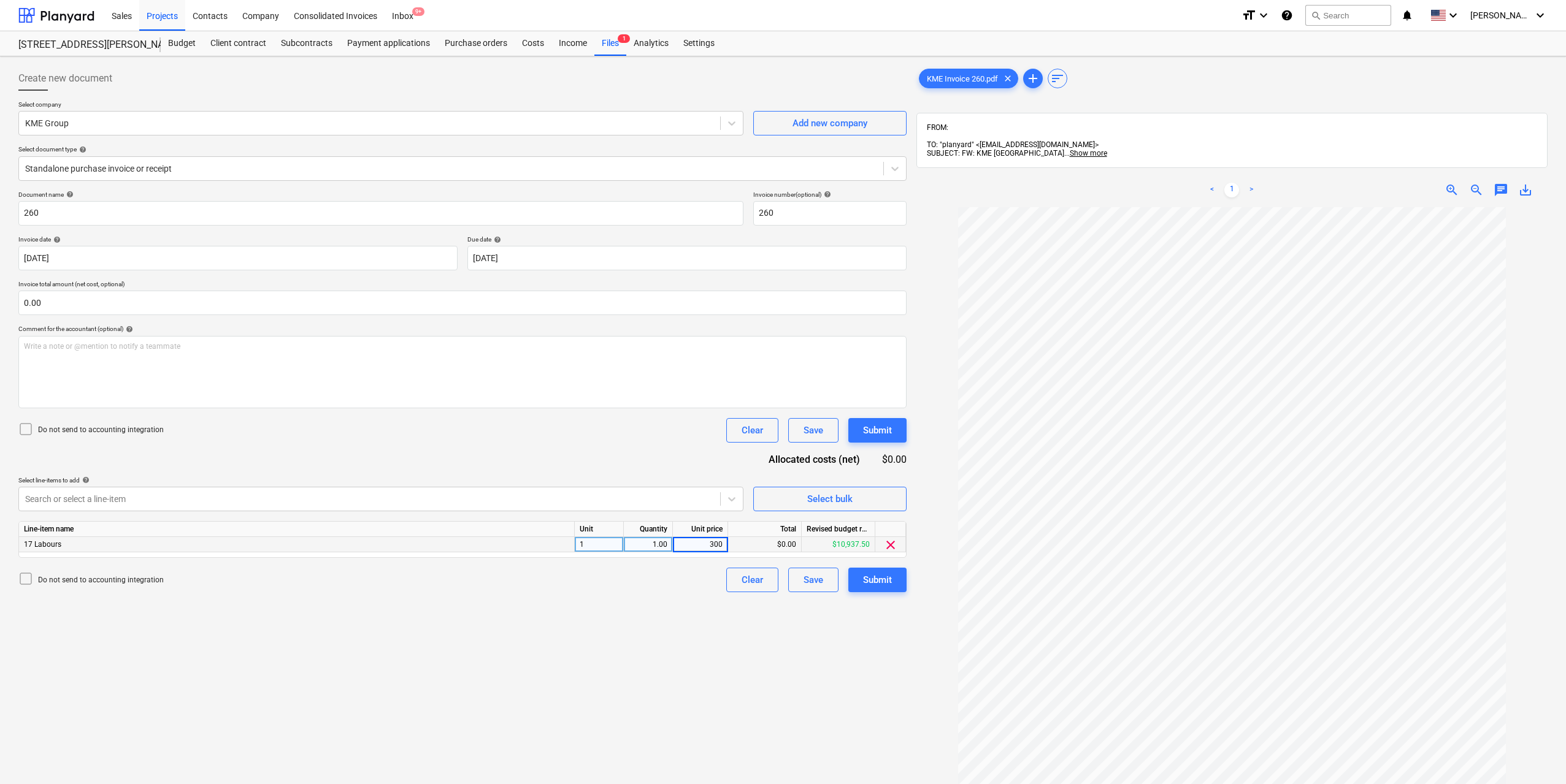
click at [692, 623] on div "Create new document Select company KME Group Add new company Select document ty…" at bounding box center [462, 512] width 899 height 901
click at [700, 631] on div "Create new document Select company KME Group Add new company Select document ty…" at bounding box center [462, 512] width 899 height 901
click at [881, 594] on div "Create new document Select company KME Group Add new company Select document ty…" at bounding box center [462, 512] width 899 height 901
click at [881, 588] on div "Submit" at bounding box center [877, 581] width 29 height 16
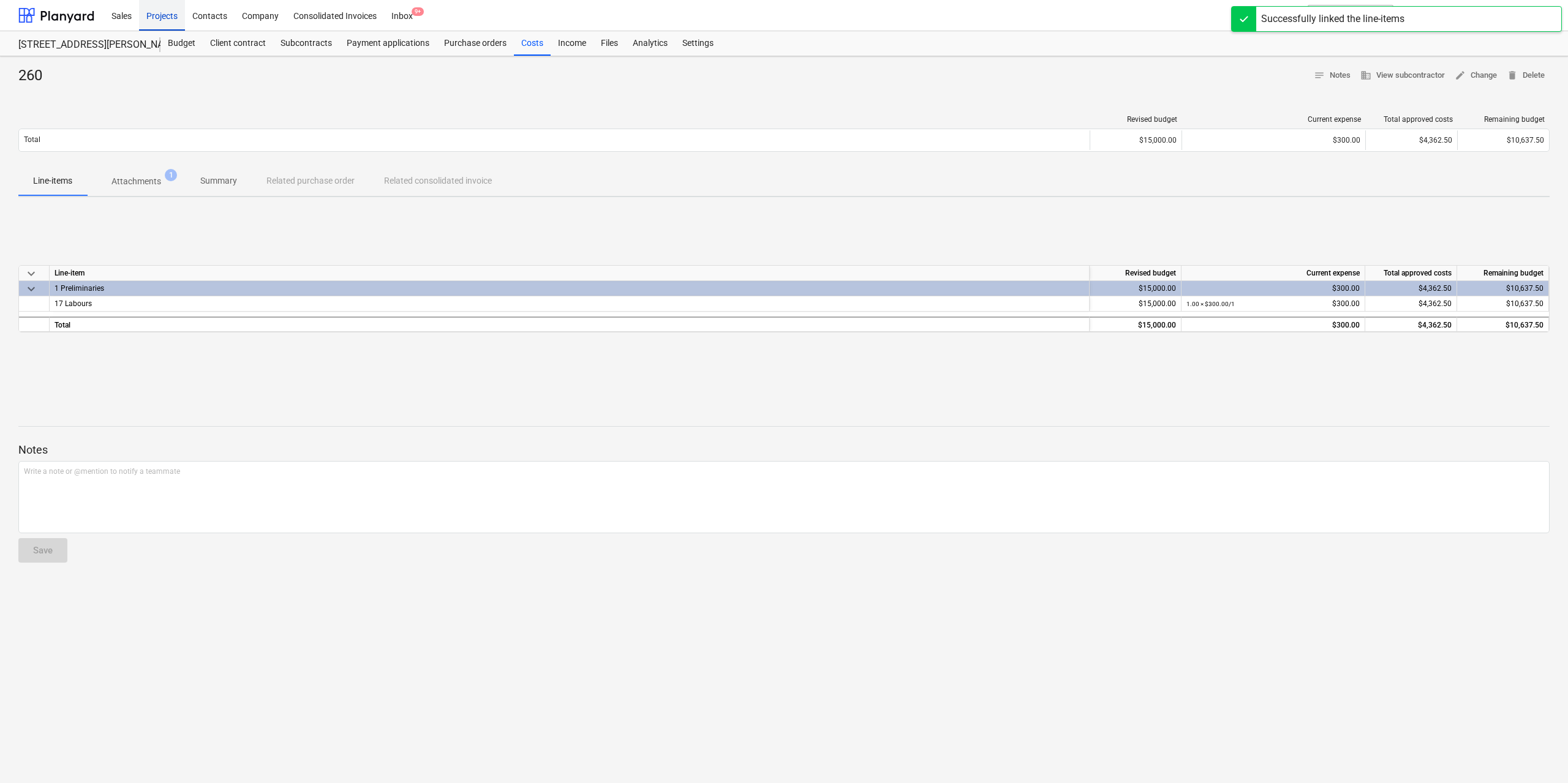
click at [167, 19] on div "Projects" at bounding box center [162, 14] width 46 height 31
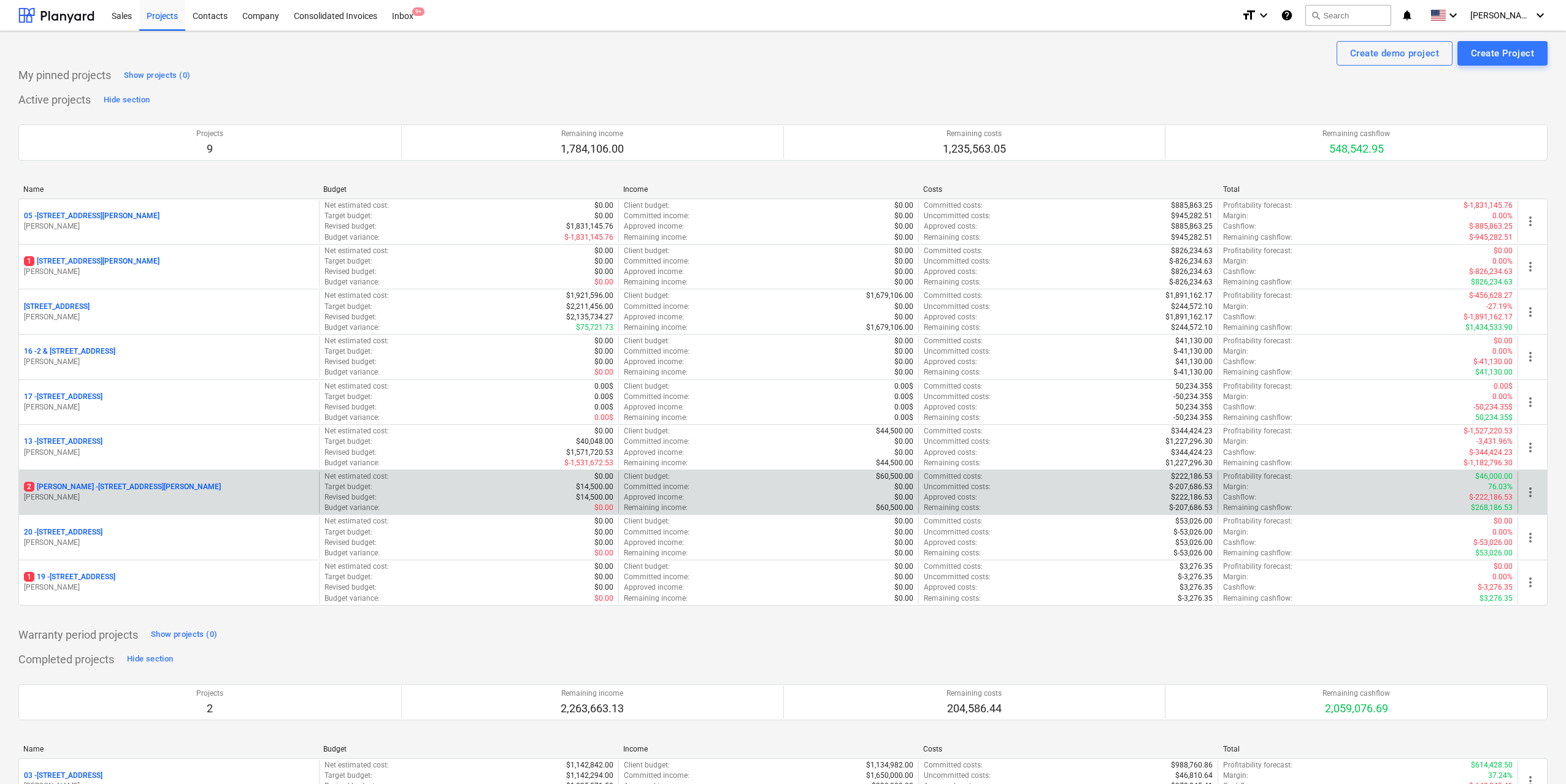
click at [160, 489] on p "[STREET_ADDRESS][PERSON_NAME][PERSON_NAME]" at bounding box center [122, 487] width 197 height 11
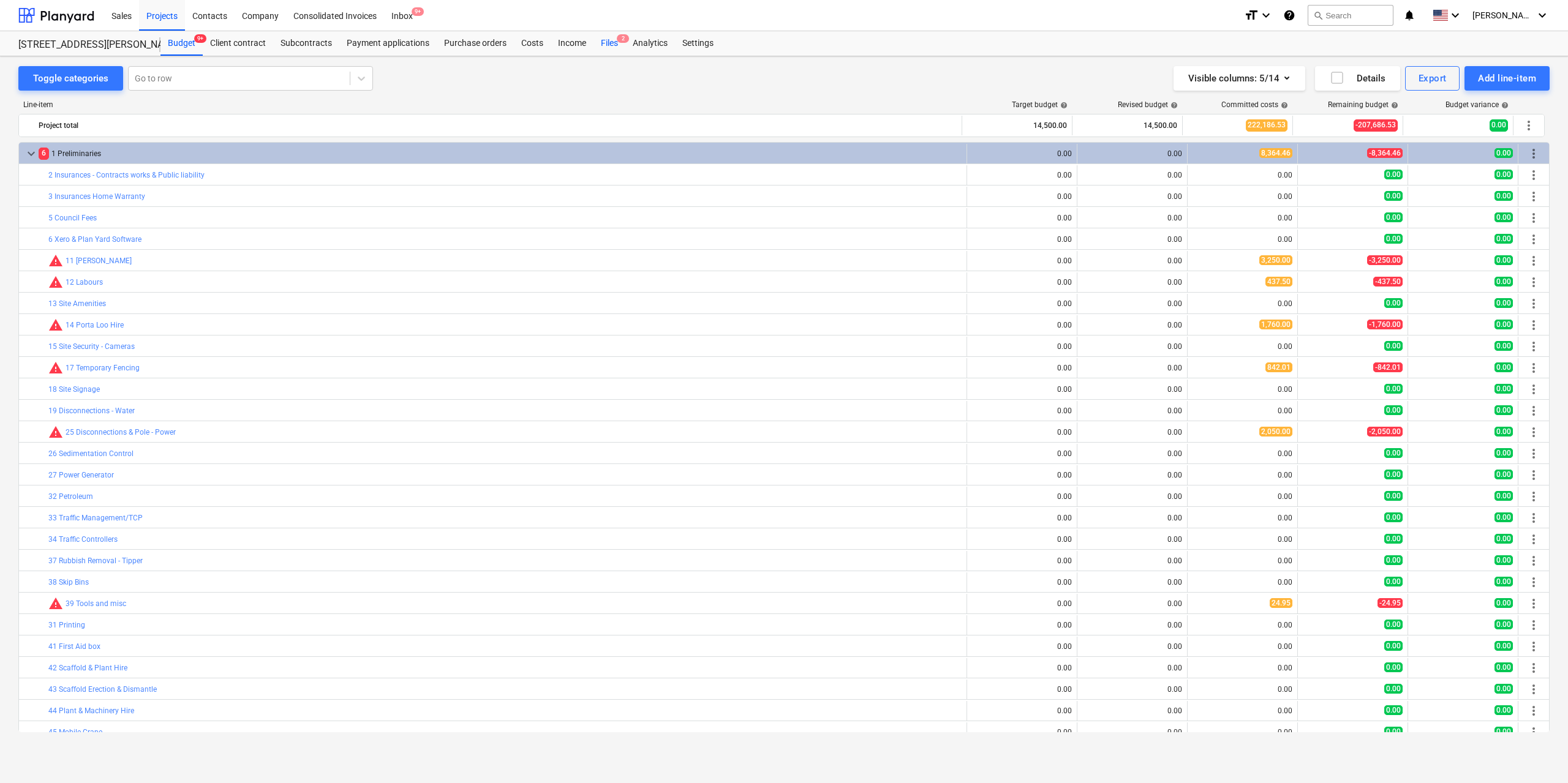
click at [608, 46] on div "Files 2" at bounding box center [609, 44] width 32 height 25
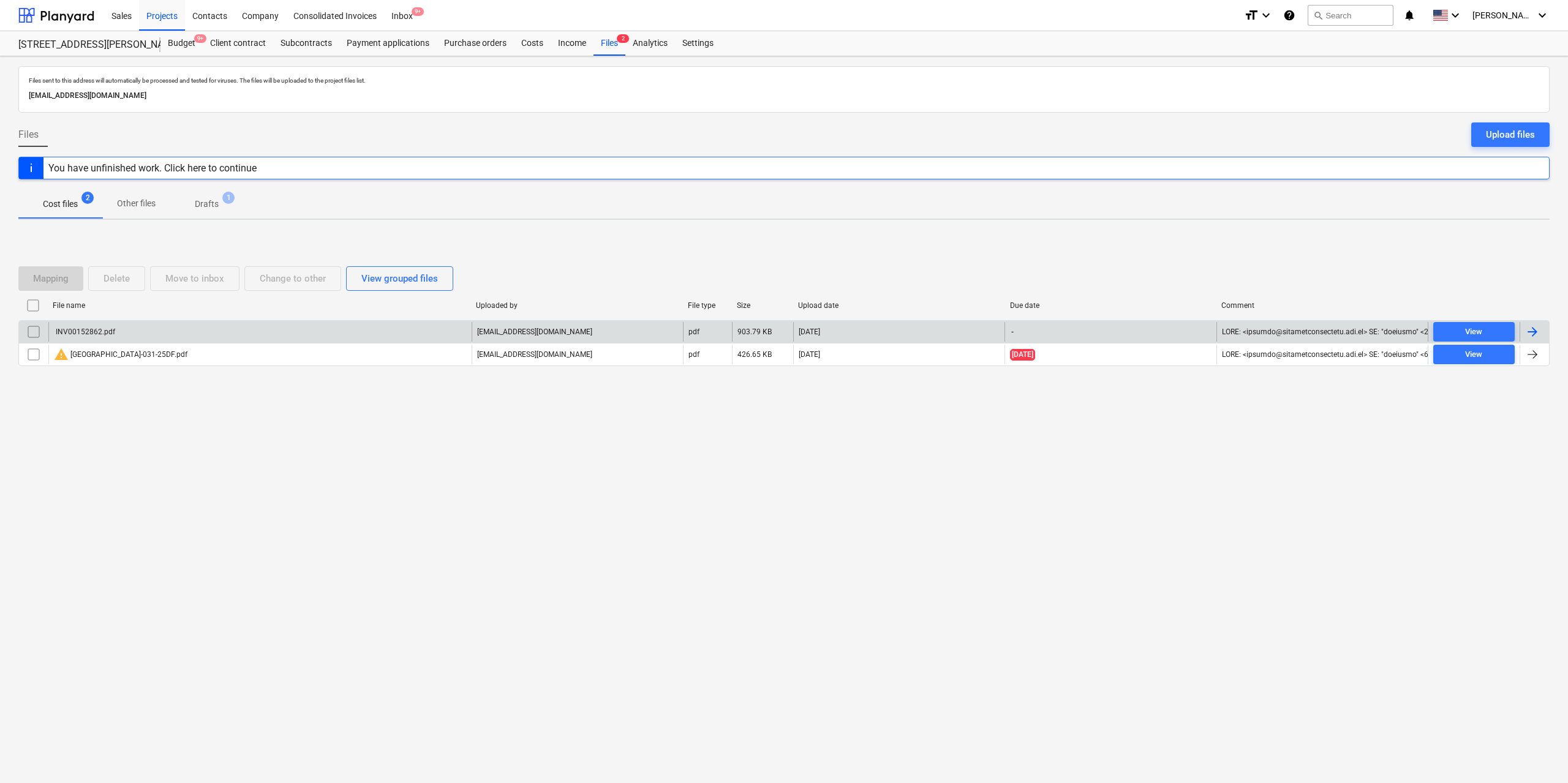
click at [100, 327] on div "INV00152862.pdf" at bounding box center [259, 332] width 423 height 20
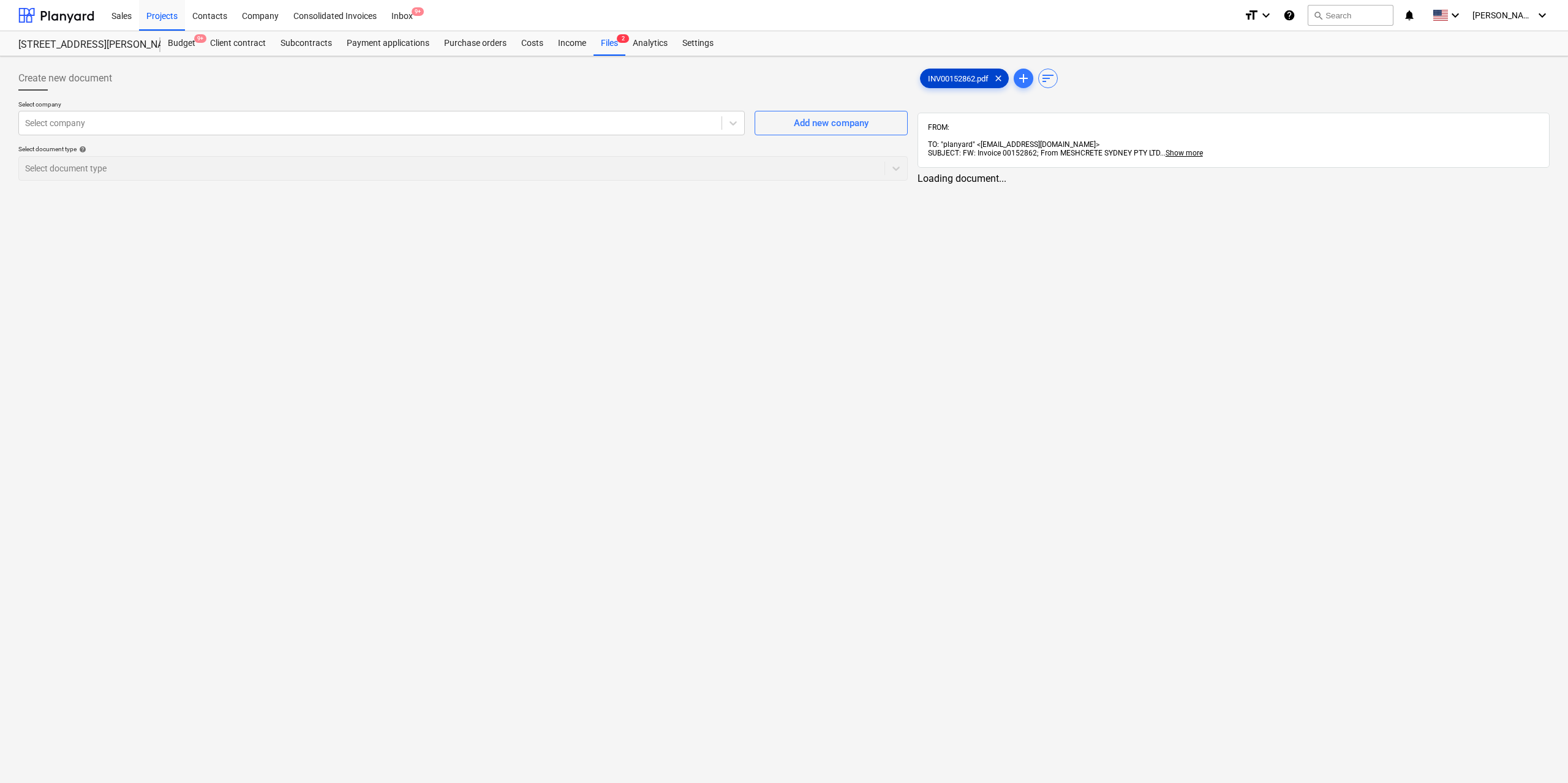
click at [940, 81] on span "INV00152862.pdf" at bounding box center [958, 78] width 76 height 9
click at [613, 45] on div "Files 2" at bounding box center [609, 44] width 32 height 25
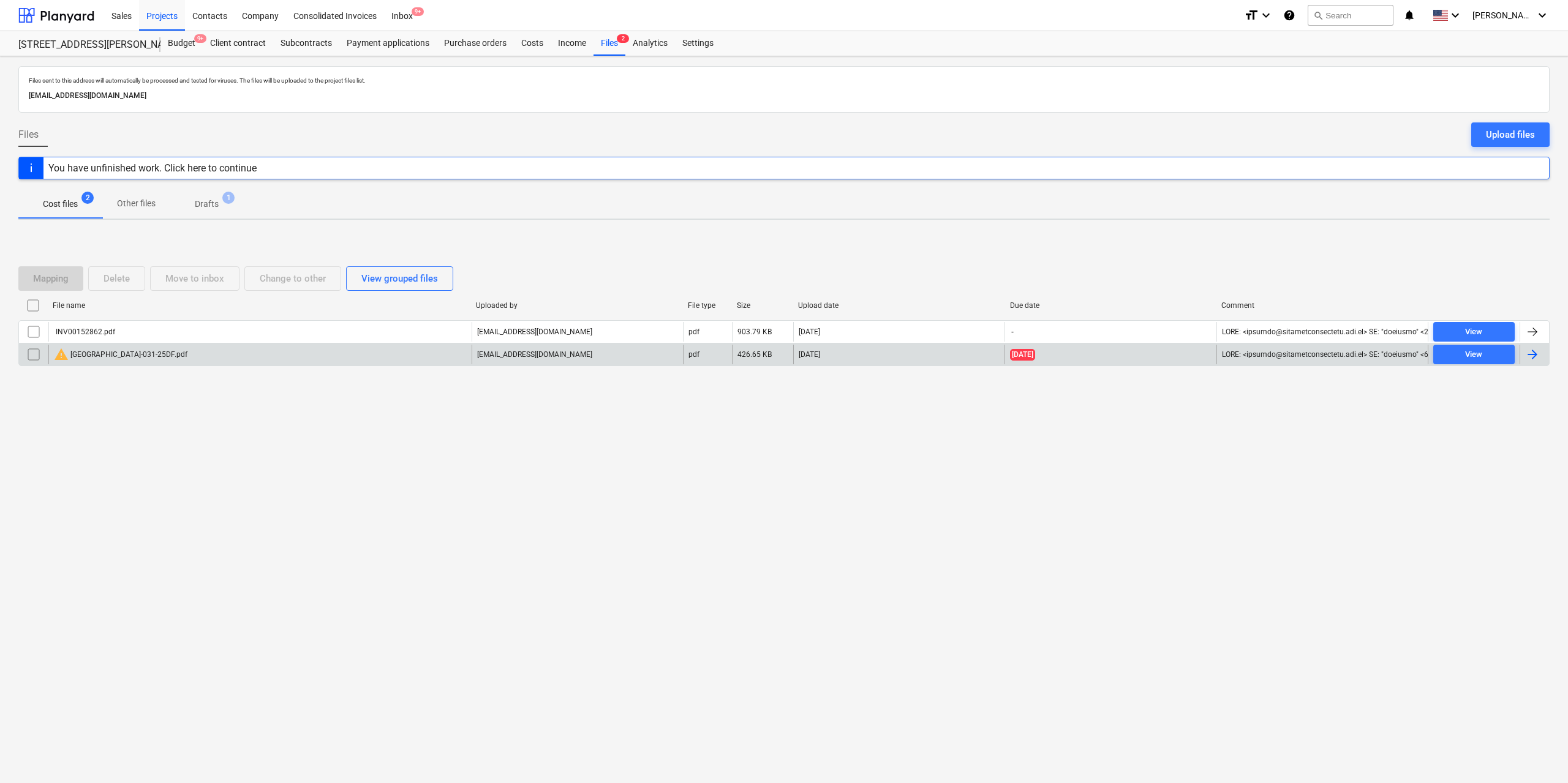
click at [144, 356] on div "warning Gladesville-031-25DF.pdf" at bounding box center [121, 355] width 134 height 15
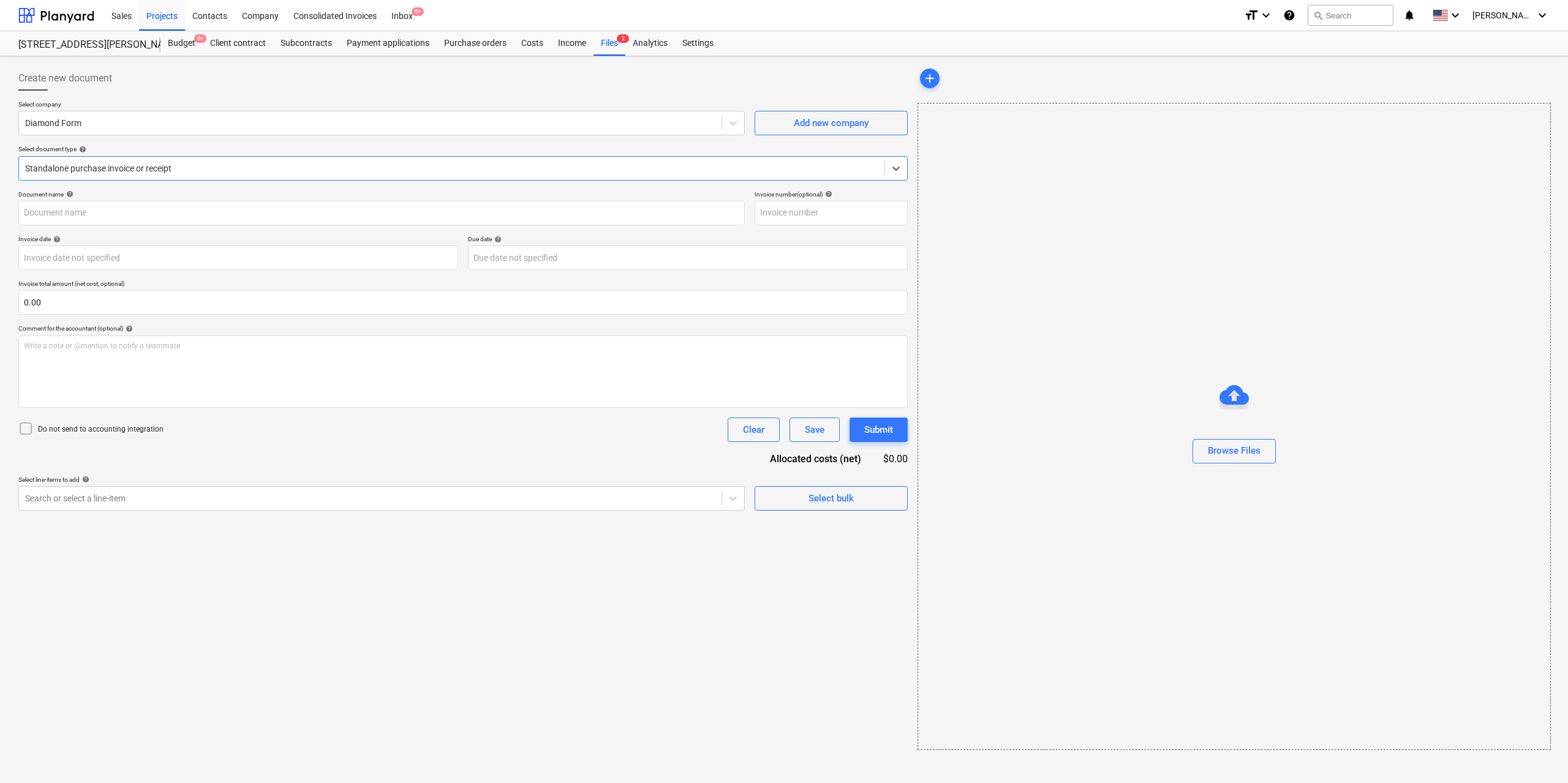
type input "031-25DF"
type input "[DATE]"
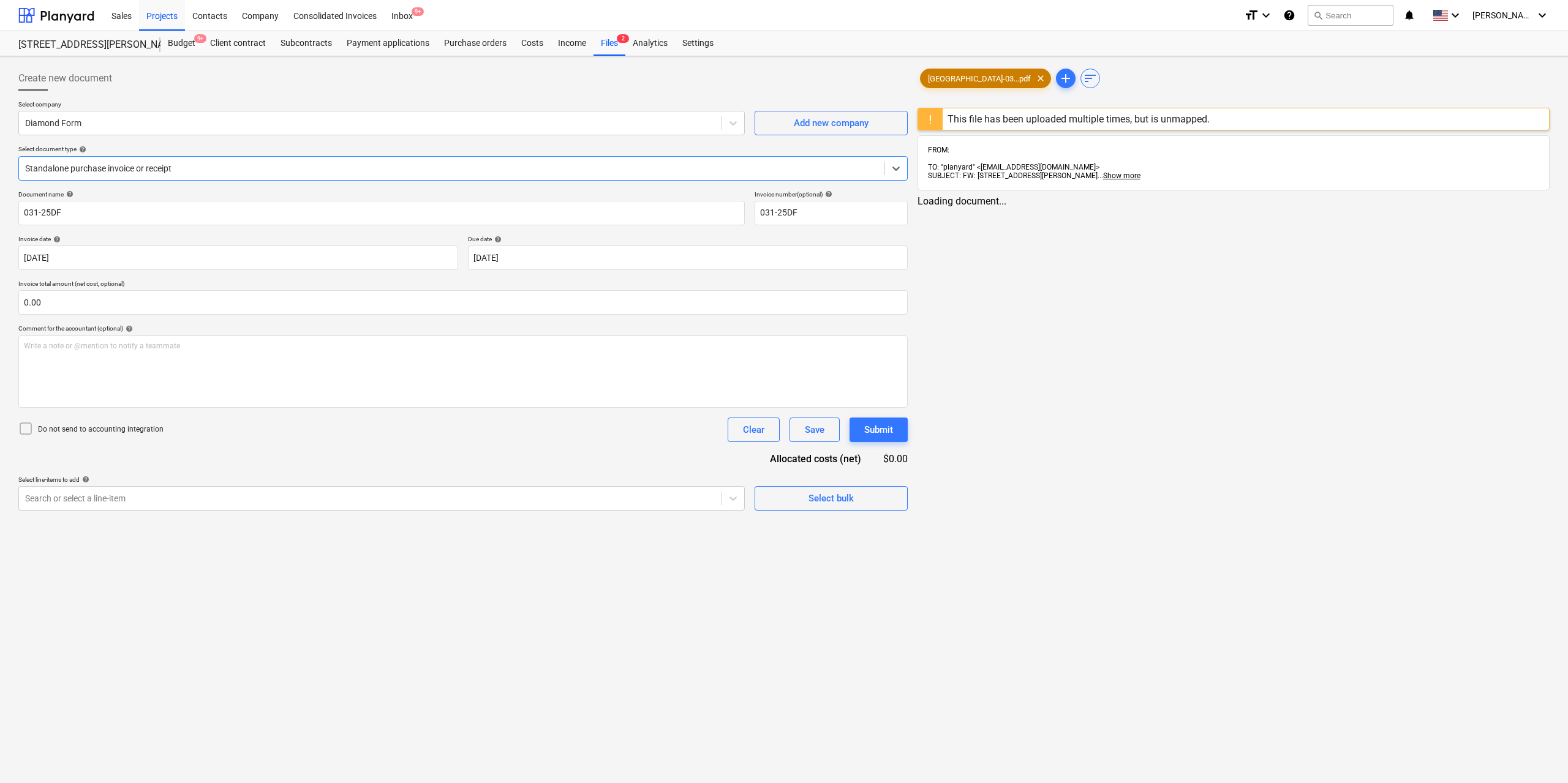
click at [942, 77] on span "[GEOGRAPHIC_DATA]-03...pdf" at bounding box center [979, 78] width 118 height 9
click at [421, 500] on div at bounding box center [369, 499] width 688 height 12
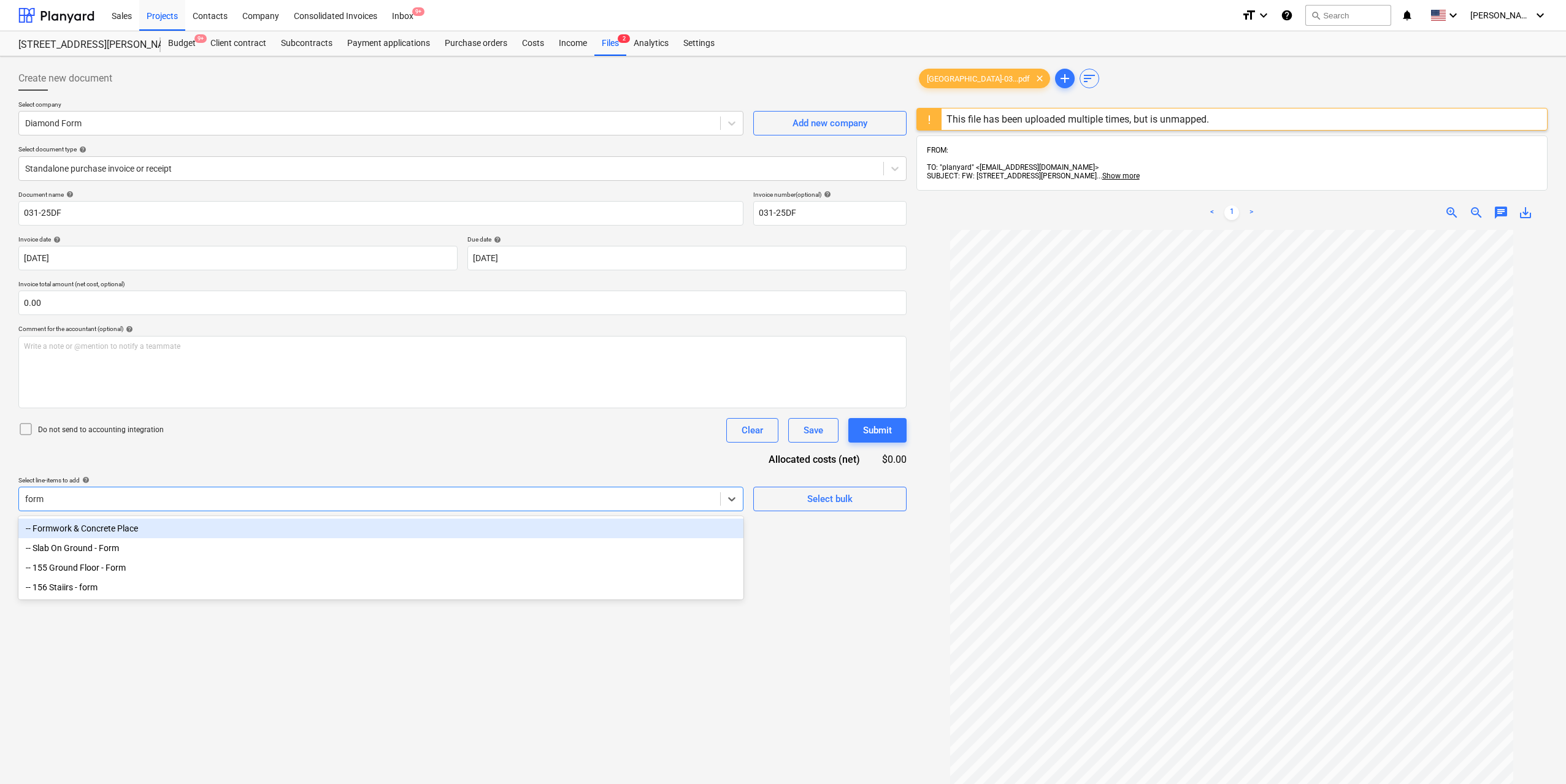
type input "for"
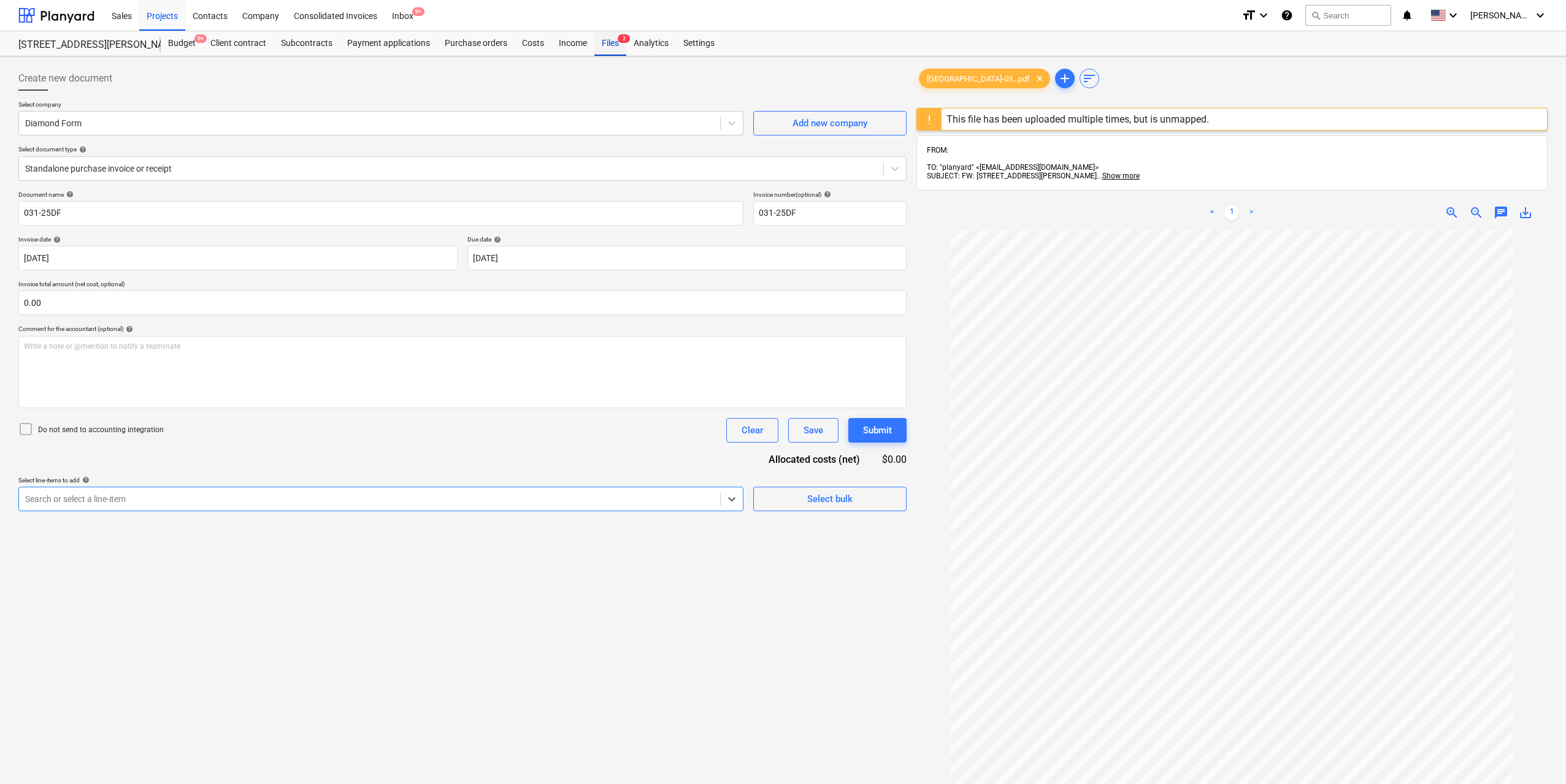
click at [617, 42] on span "2" at bounding box center [624, 39] width 12 height 9
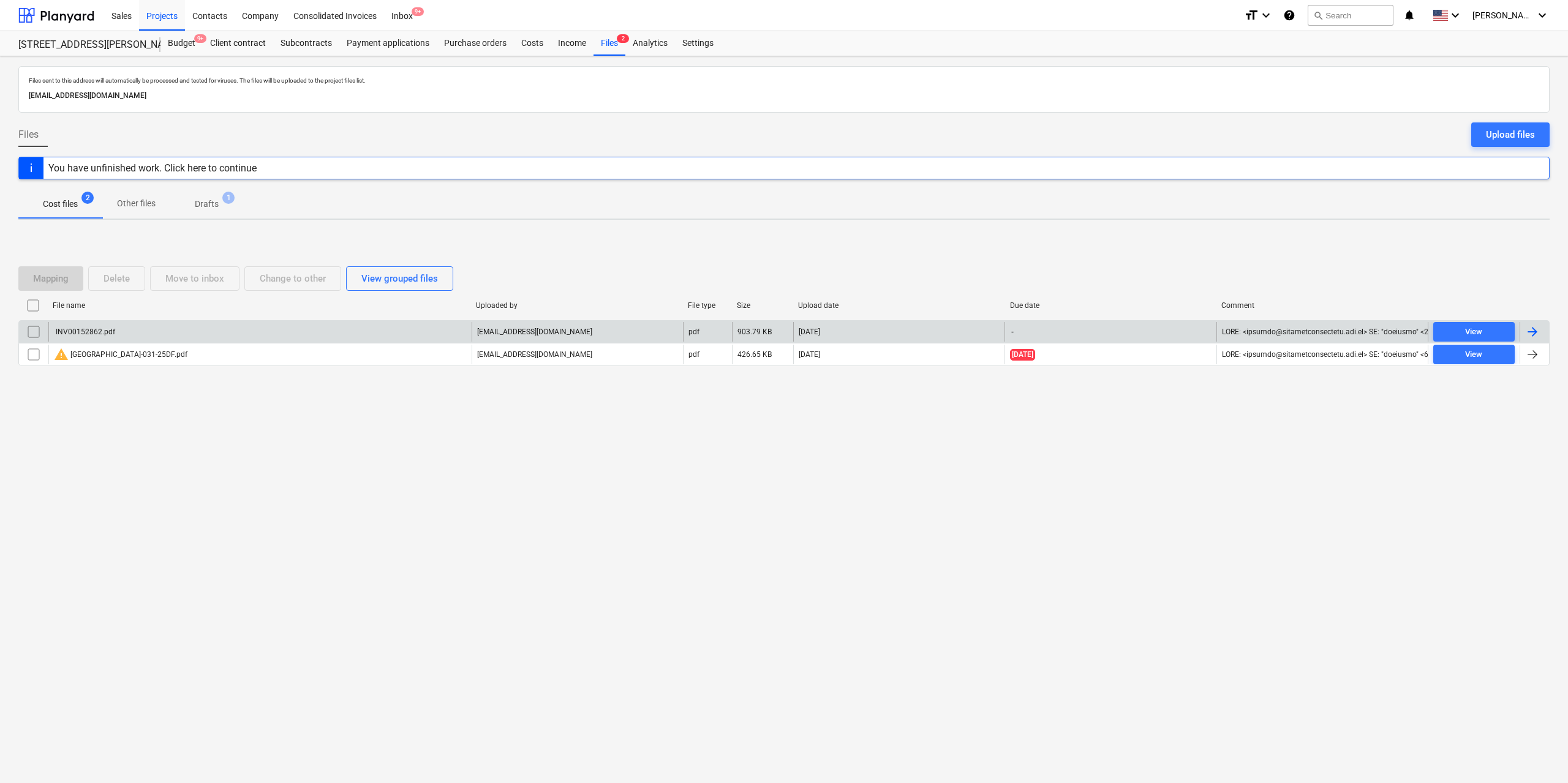
click at [156, 327] on div "INV00152862.pdf" at bounding box center [259, 332] width 423 height 20
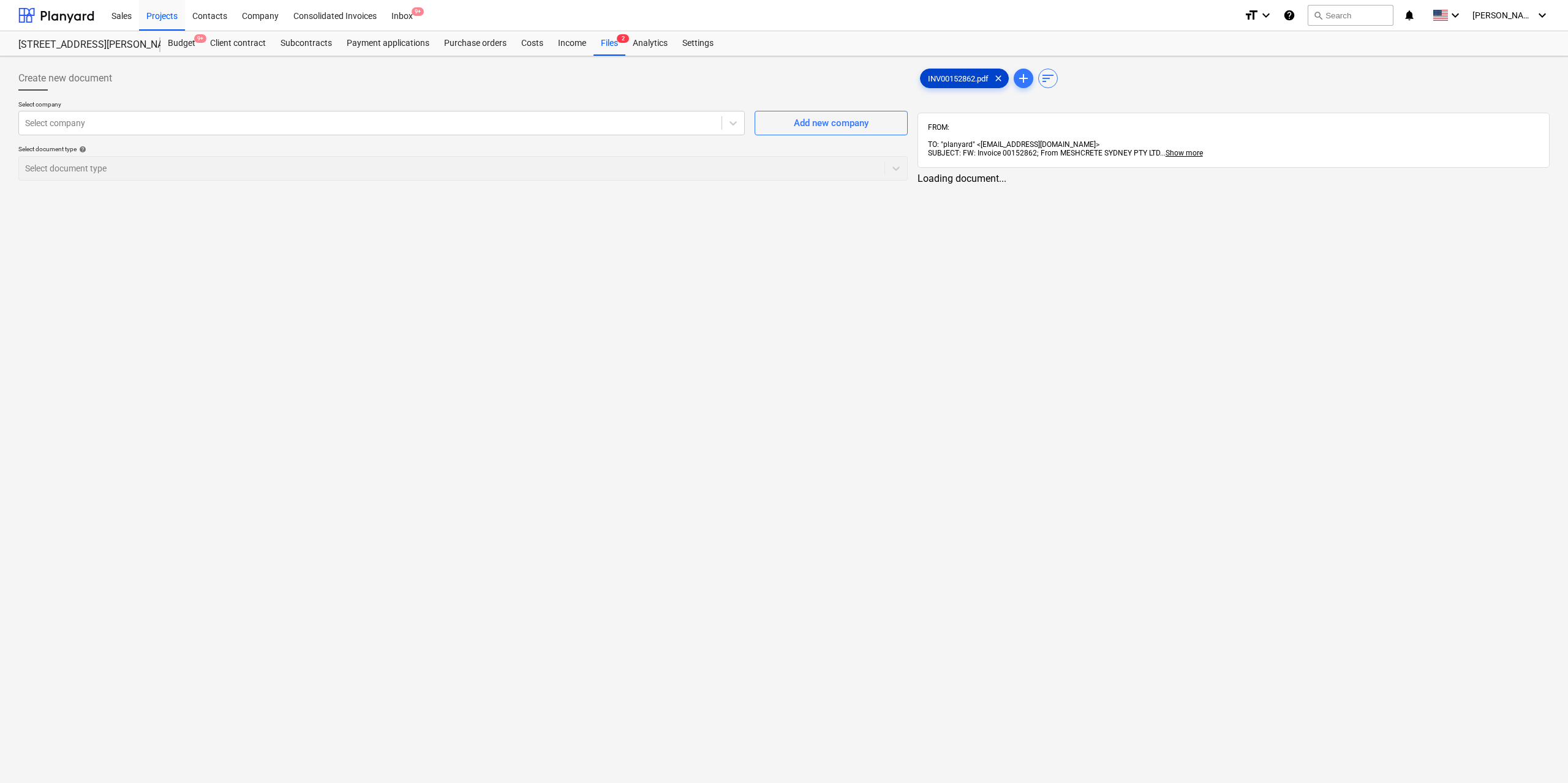
click at [946, 79] on span "INV00152862.pdf" at bounding box center [958, 78] width 76 height 9
click at [622, 125] on div at bounding box center [369, 123] width 688 height 12
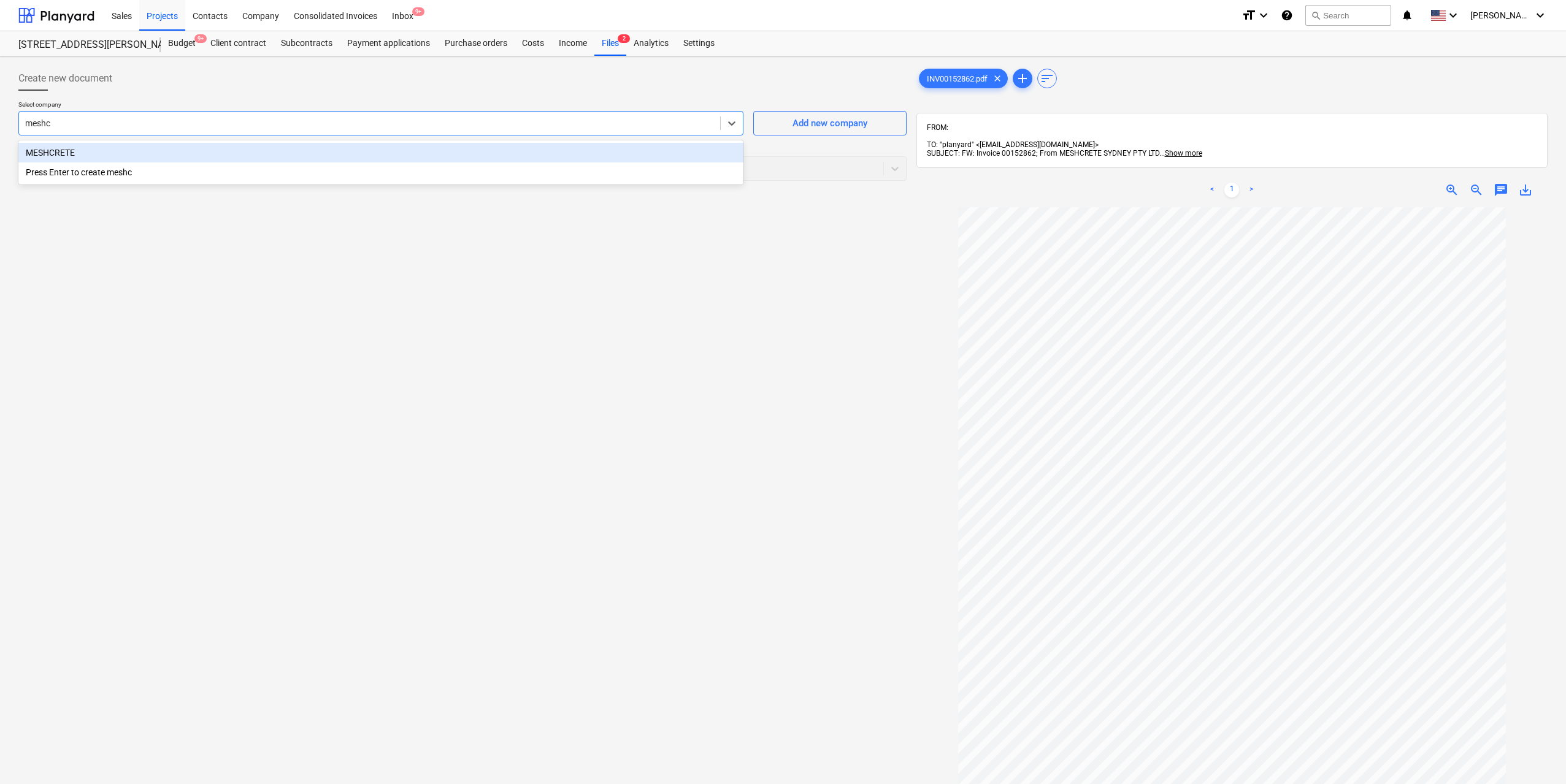
type input "meshcr"
click at [527, 158] on div "Select document type" at bounding box center [463, 169] width 889 height 25
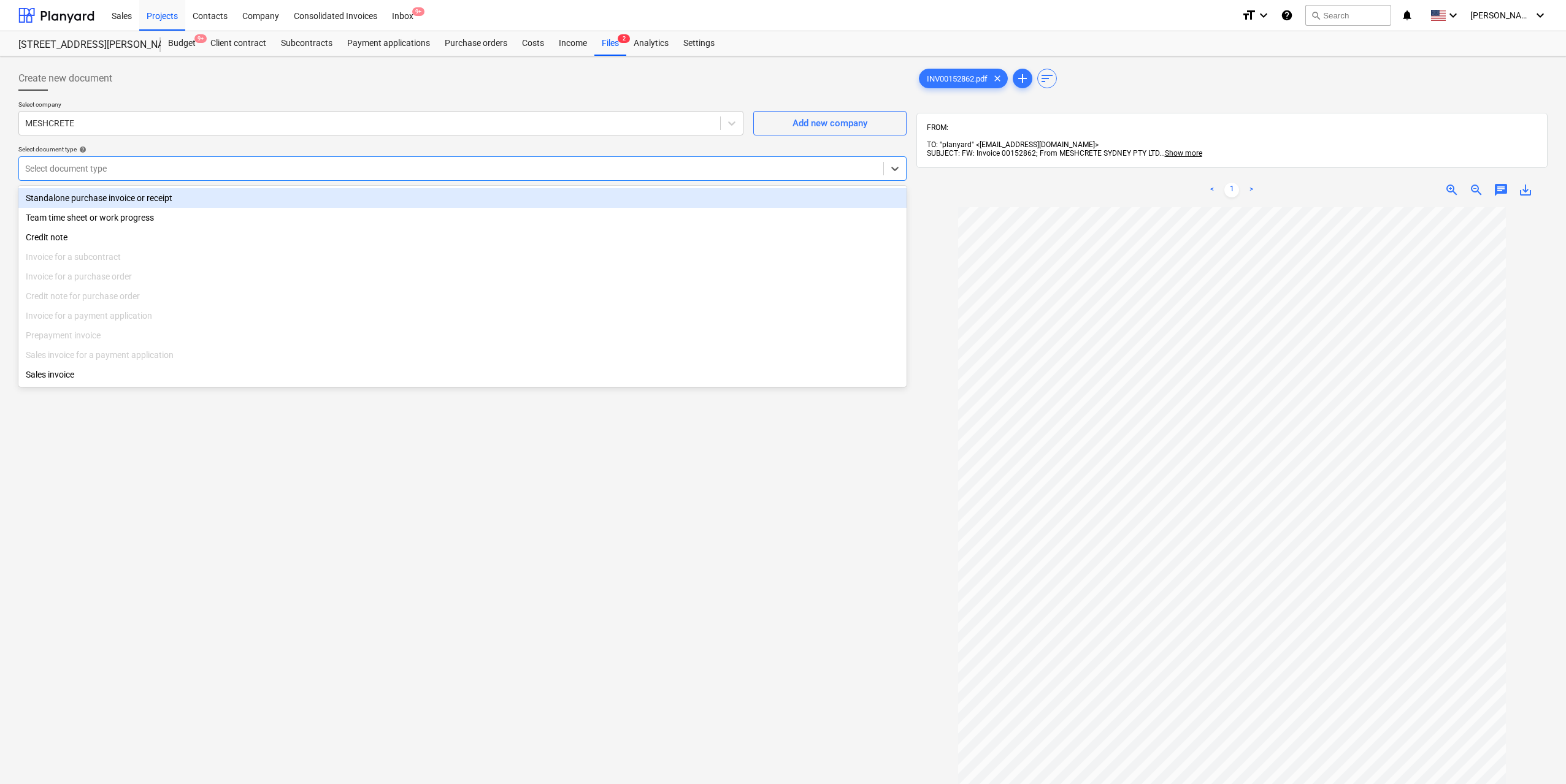
click at [377, 195] on div "Standalone purchase invoice or receipt" at bounding box center [463, 198] width 889 height 20
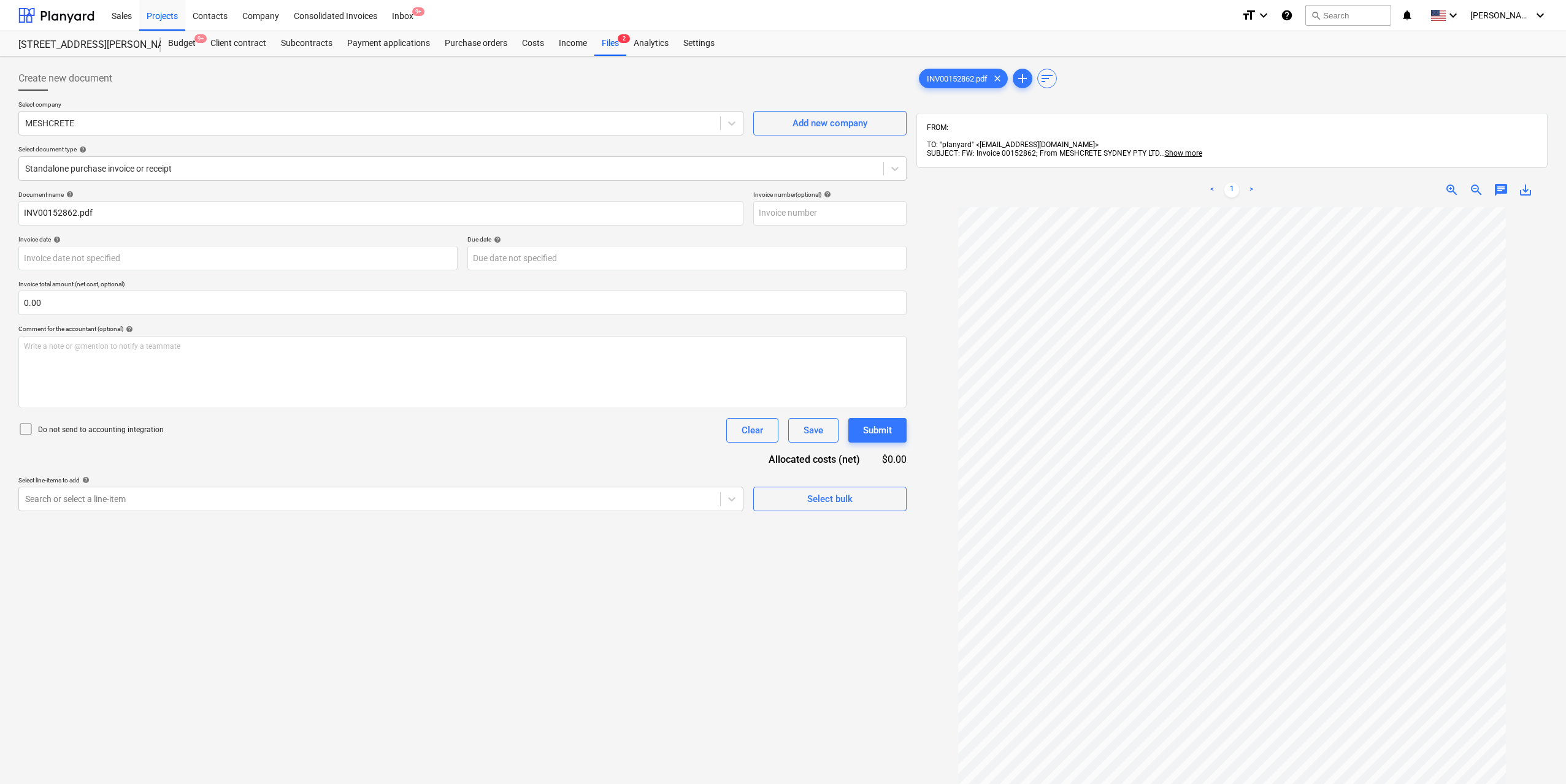
click at [223, 483] on div "Select line-items to add help" at bounding box center [381, 480] width 725 height 8
click at [223, 486] on p "Select line-items to add help" at bounding box center [381, 482] width 725 height 11
click at [225, 493] on div at bounding box center [369, 499] width 689 height 12
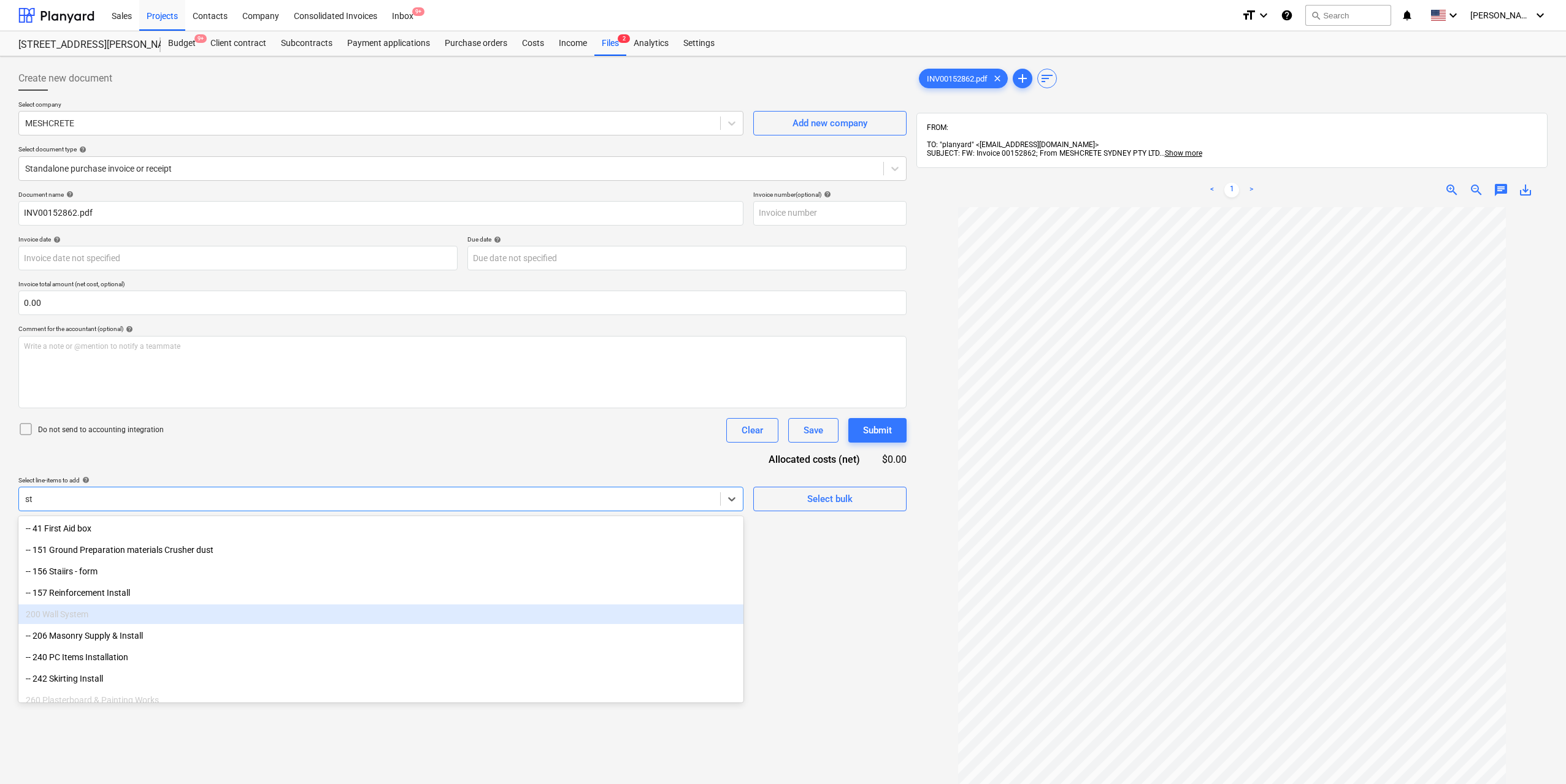
type input "s"
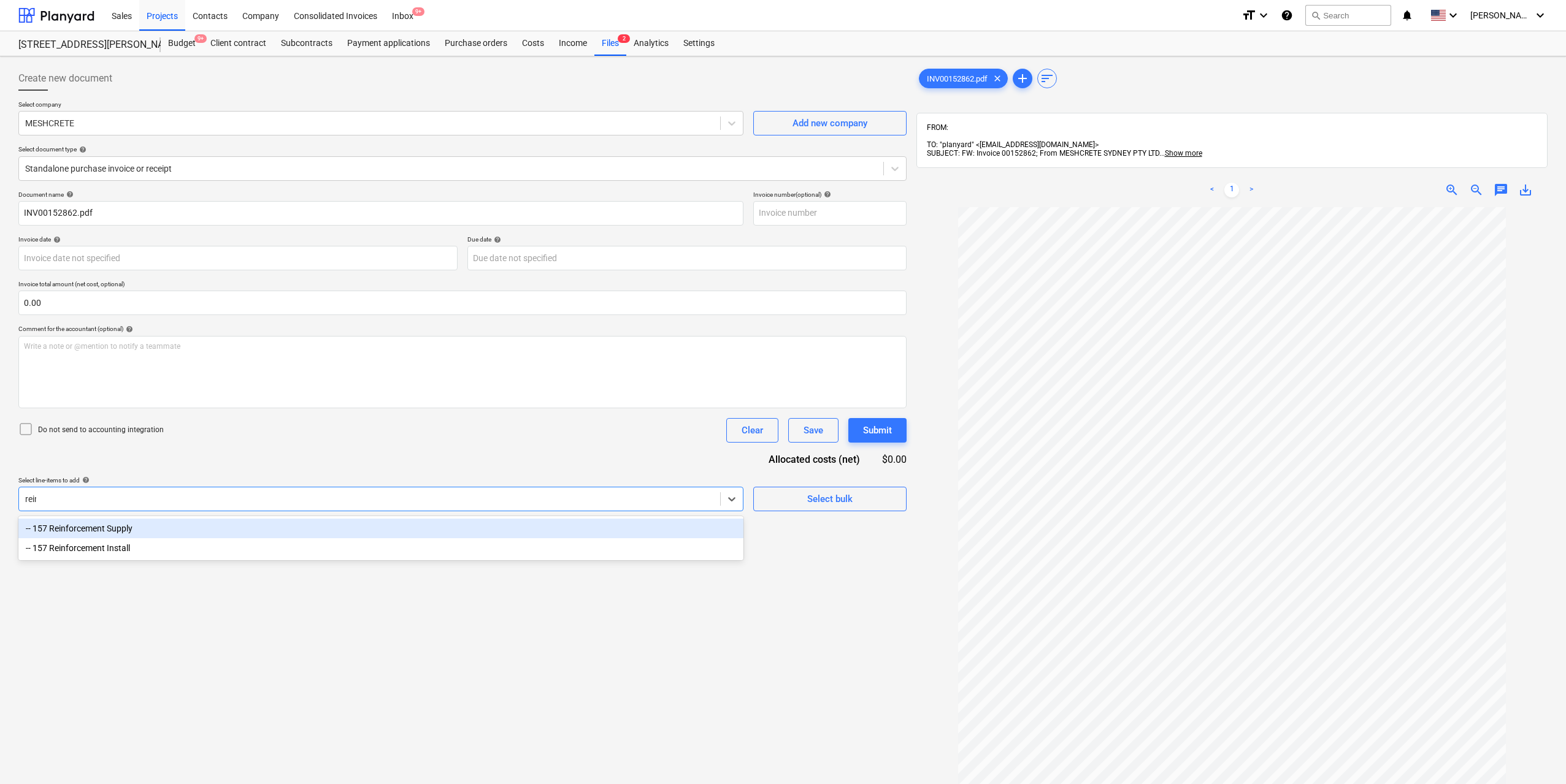
type input "reinf"
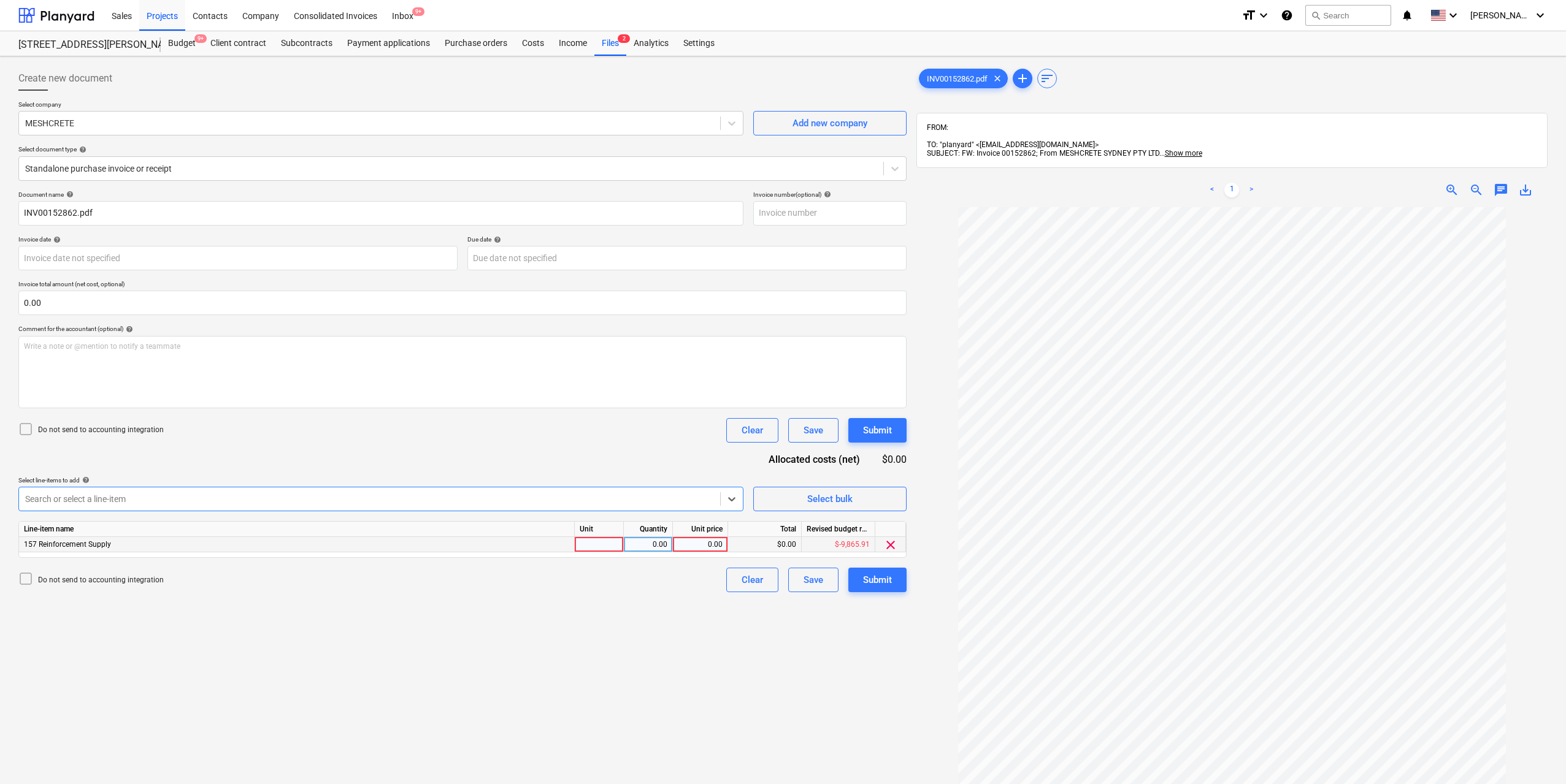
click at [592, 541] on div at bounding box center [599, 544] width 49 height 15
click at [632, 549] on div "0.00" at bounding box center [648, 544] width 38 height 15
click at [703, 542] on div "0.00" at bounding box center [700, 544] width 45 height 15
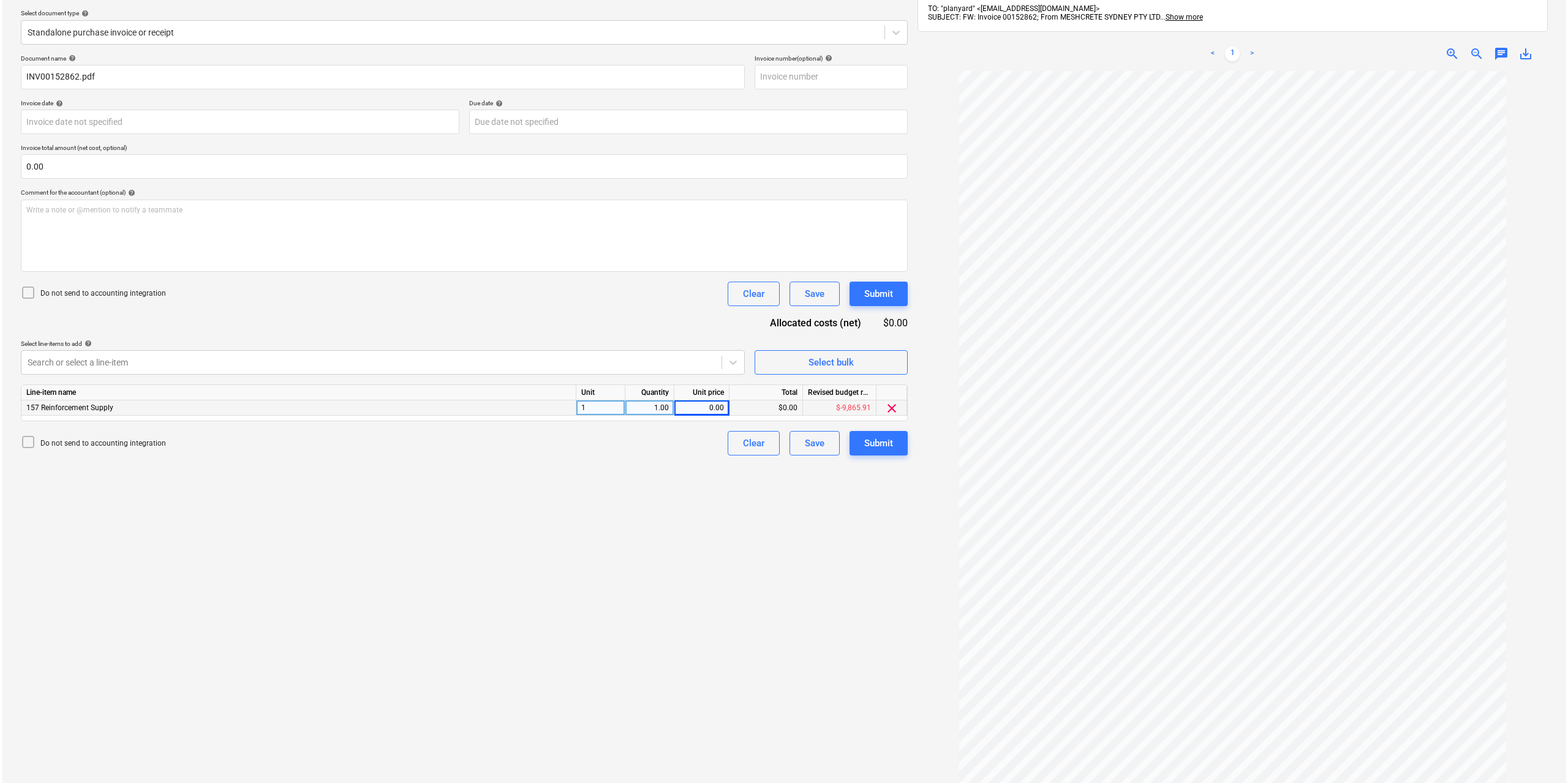
scroll to position [174, 0]
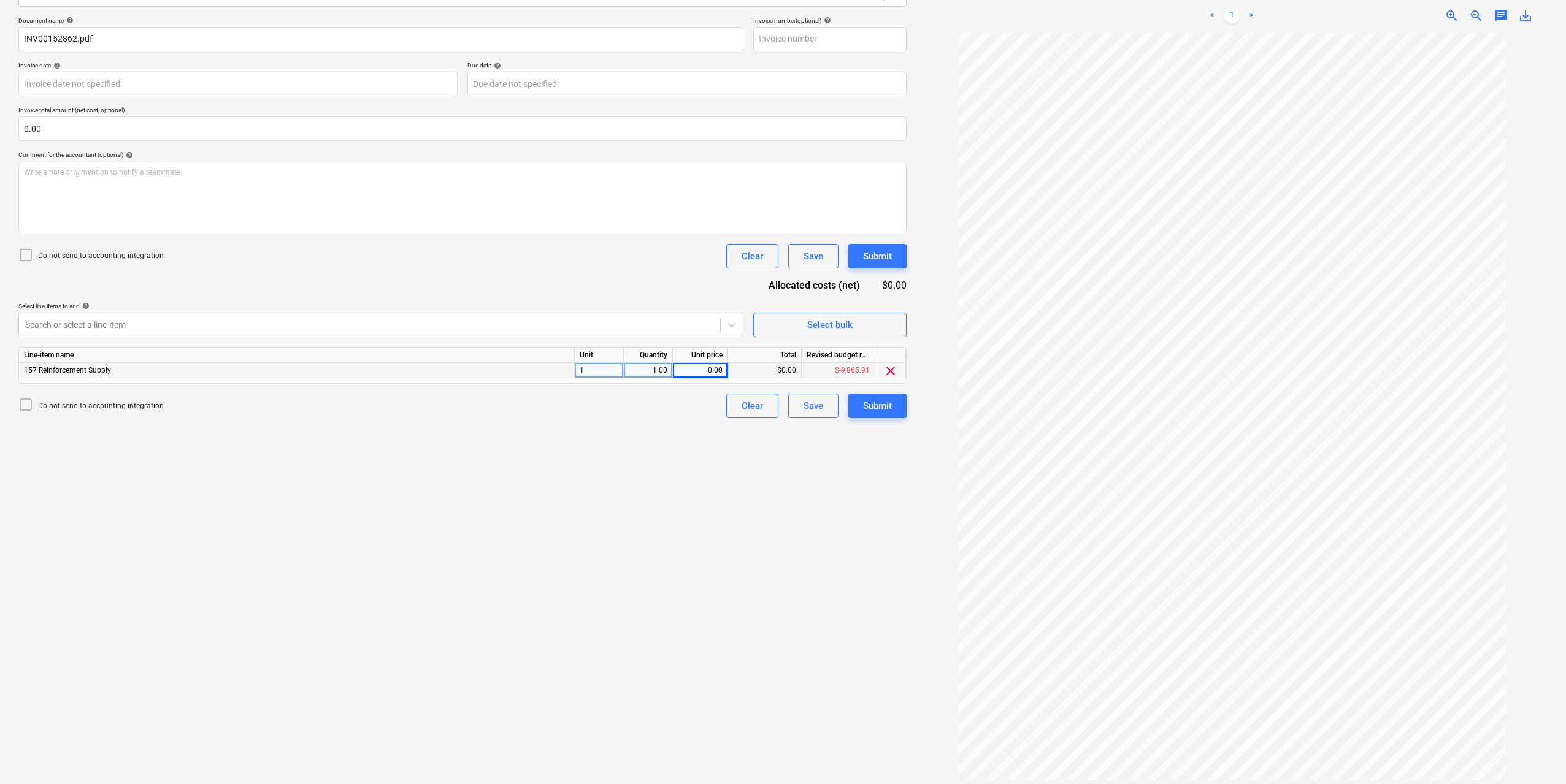
click at [697, 370] on div "0.00" at bounding box center [700, 370] width 45 height 15
type input "1049.4"
click at [761, 527] on div "Create new document Select company MESHCRETE Add new company Select document ty…" at bounding box center [462, 337] width 899 height 901
click at [869, 393] on button "Submit" at bounding box center [877, 406] width 58 height 25
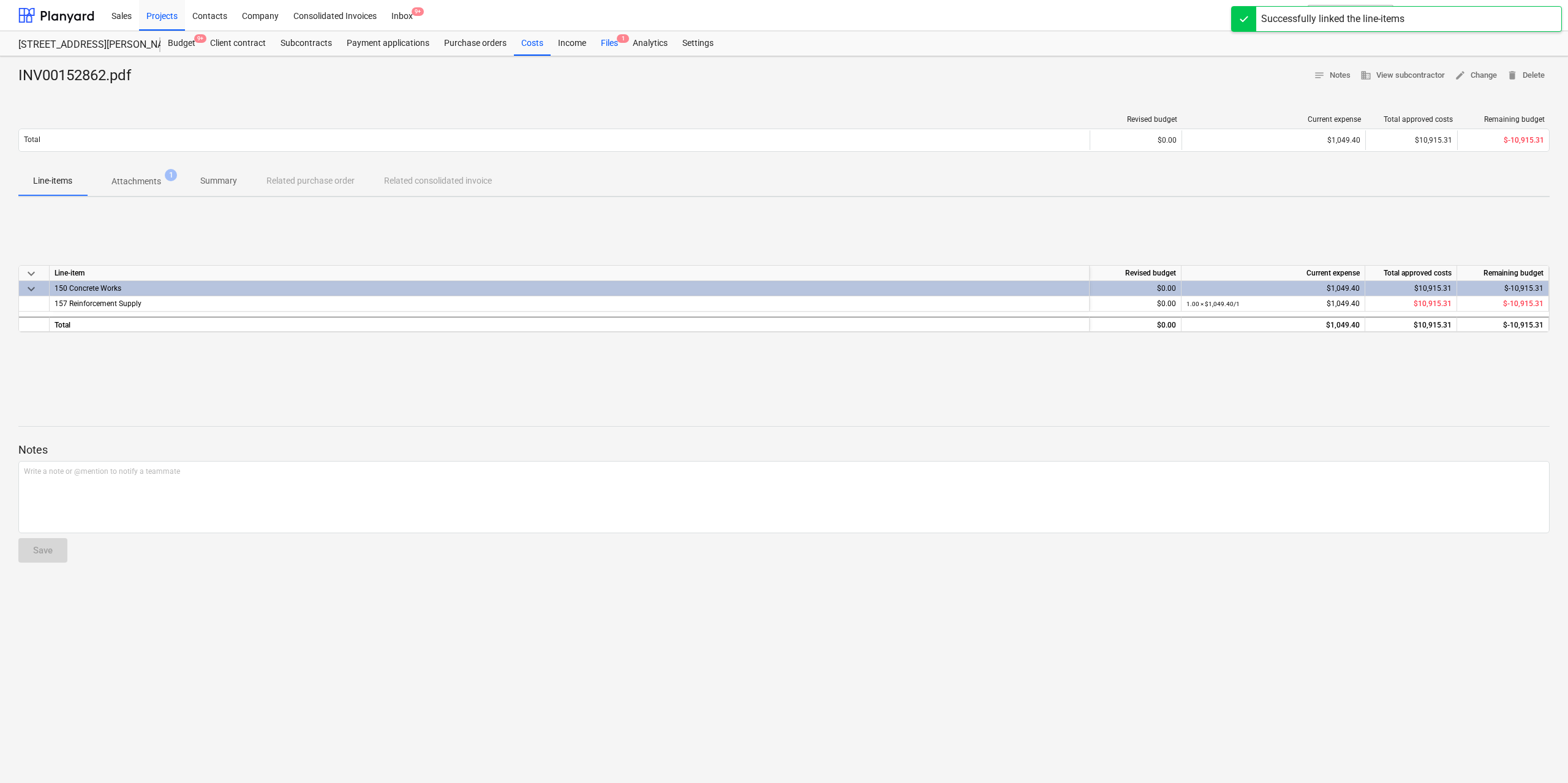
click at [607, 42] on div "Files 1" at bounding box center [609, 44] width 32 height 25
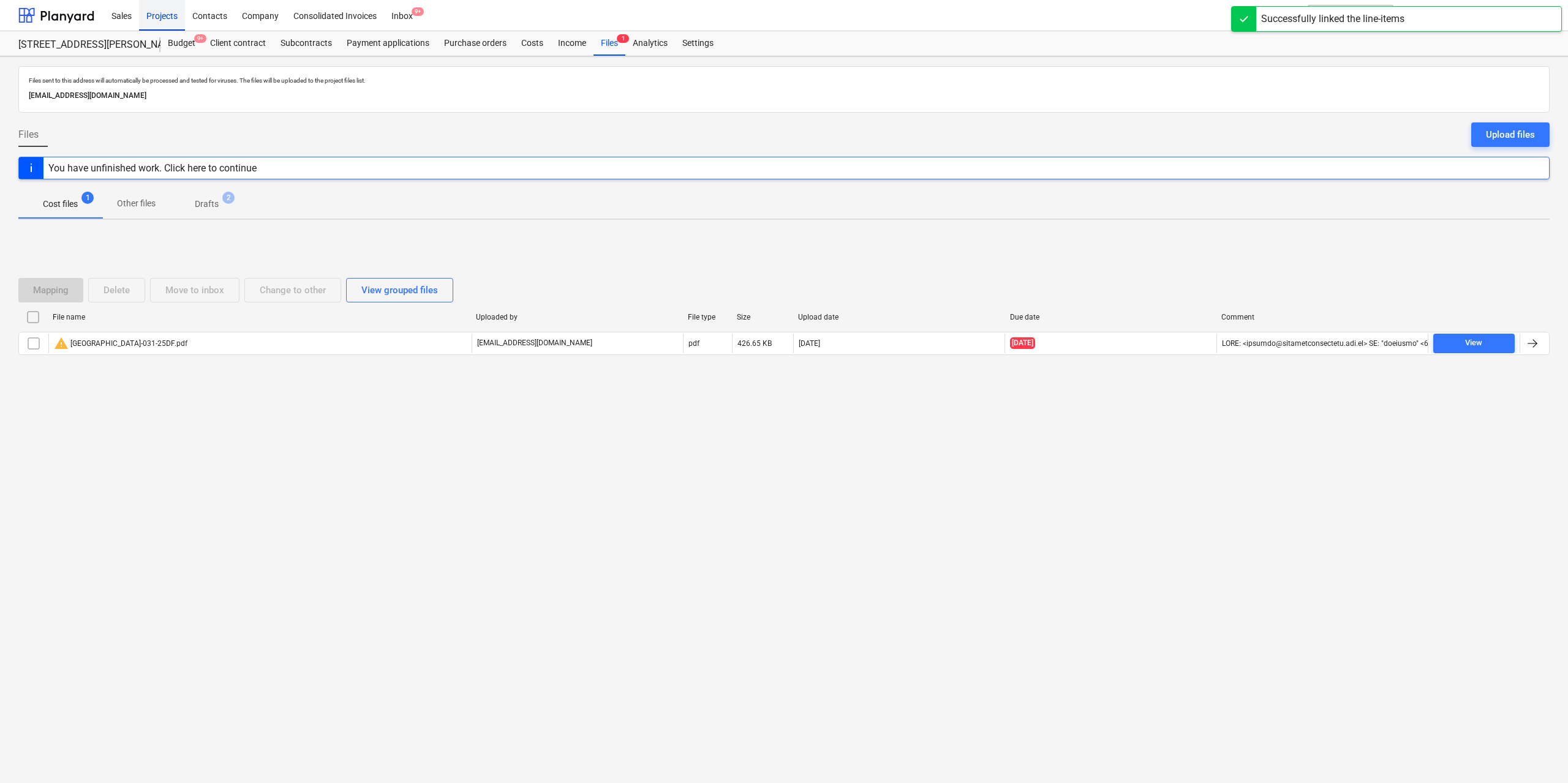
click at [166, 16] on div "Projects" at bounding box center [162, 14] width 46 height 31
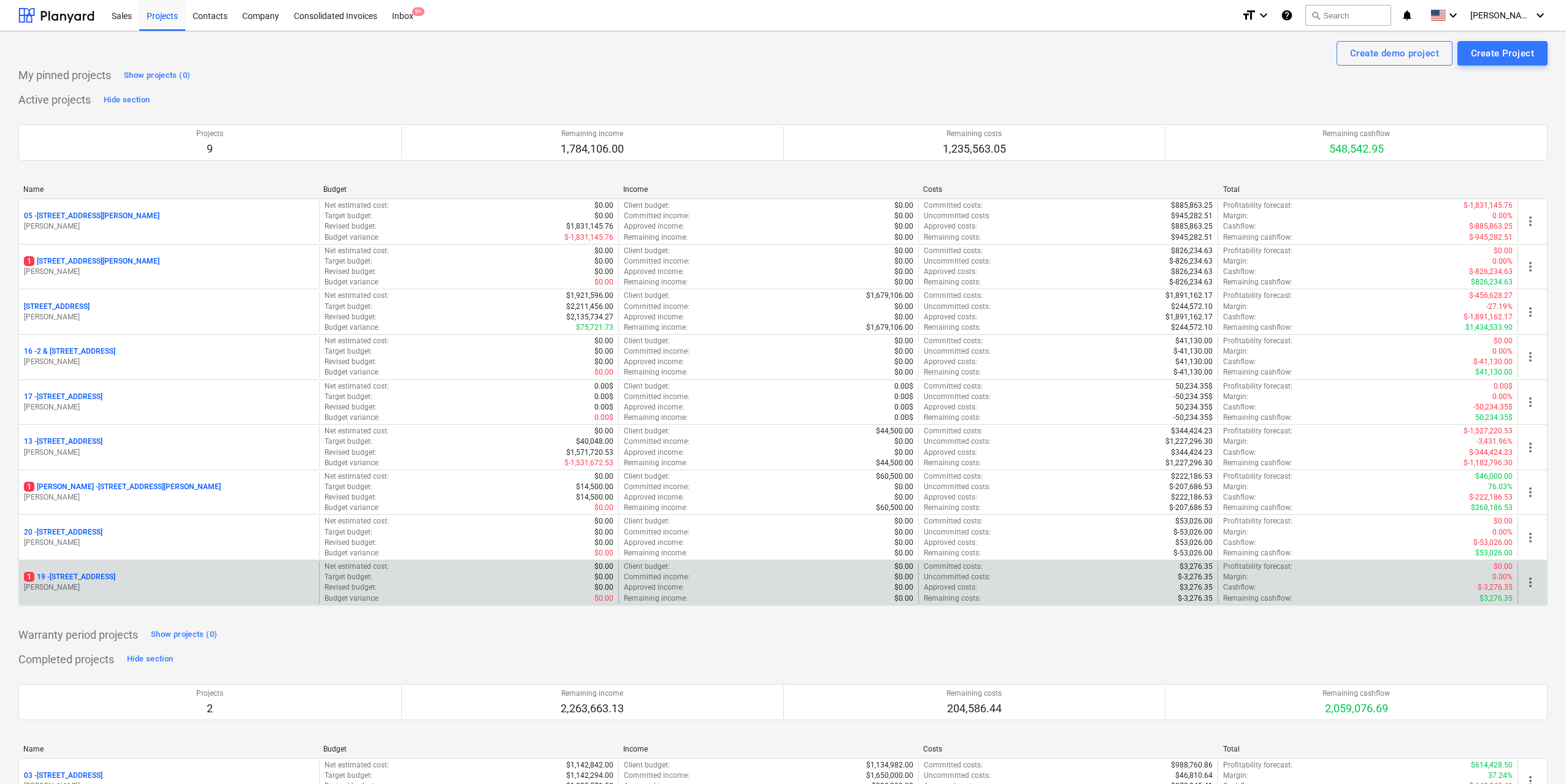
click at [115, 575] on p "[STREET_ADDRESS]" at bounding box center [70, 578] width 91 height 11
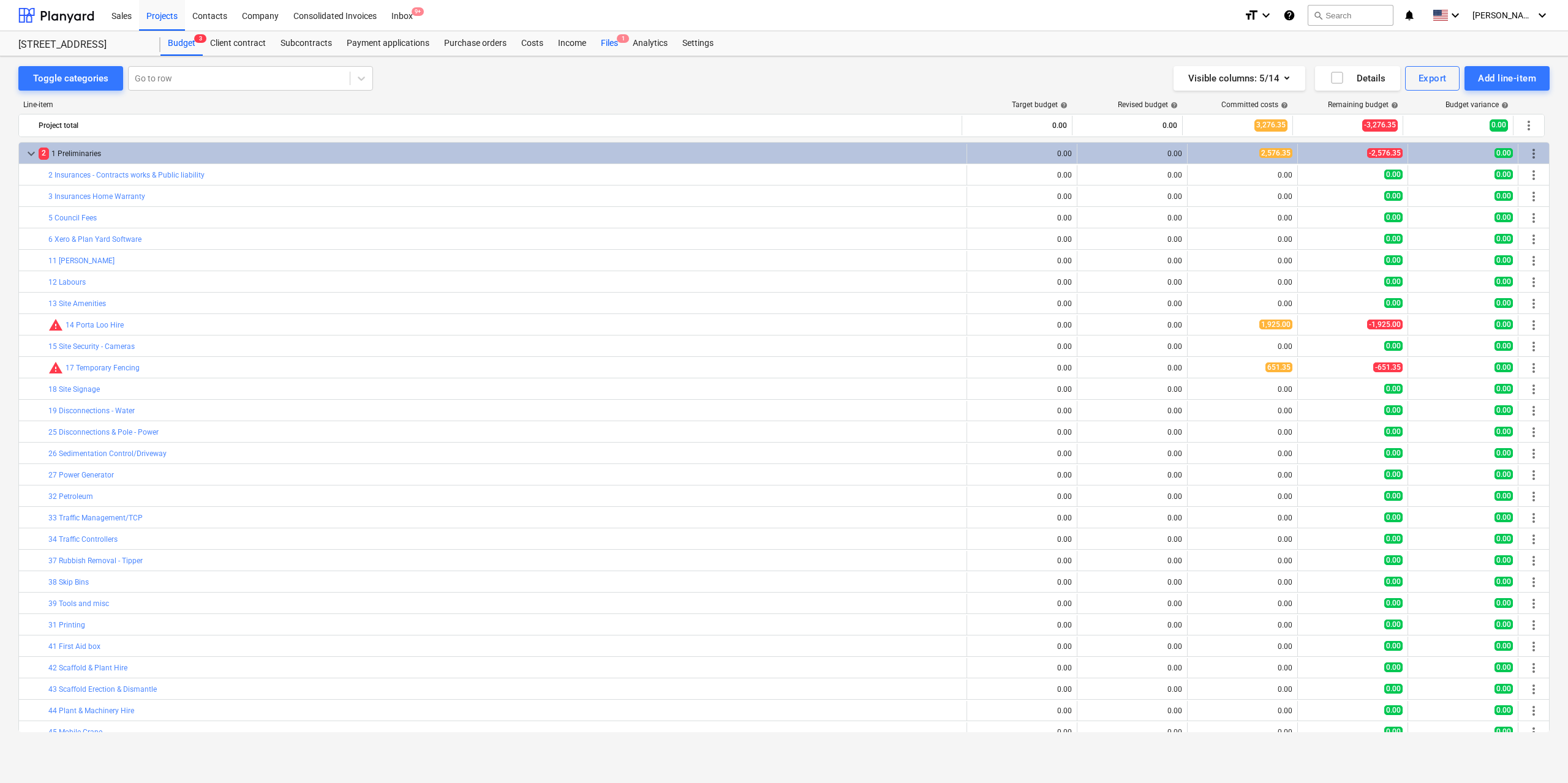
click at [597, 42] on div "Files 1" at bounding box center [609, 44] width 32 height 25
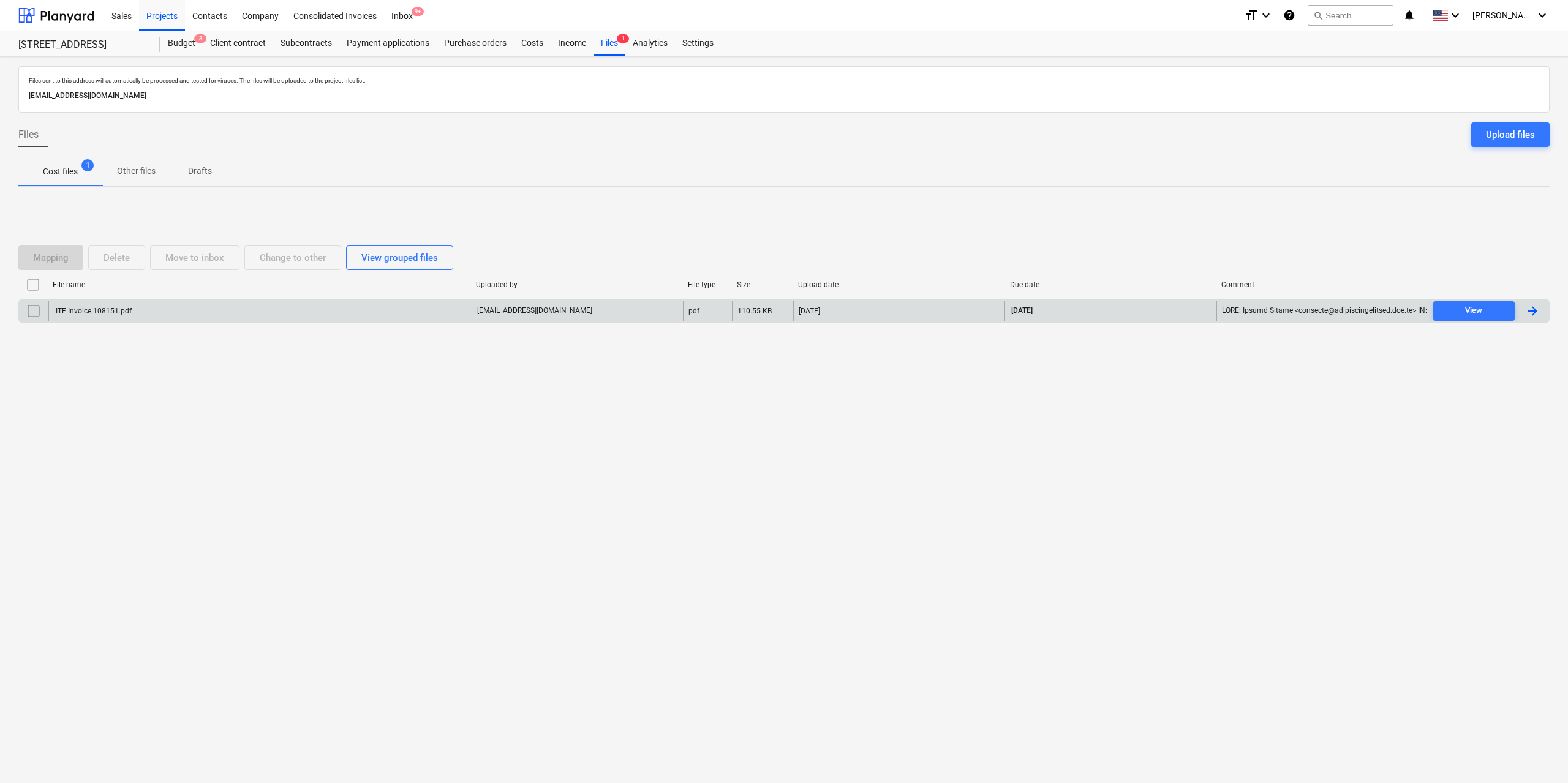
click at [92, 314] on div "ITF Invoice 108151.pdf" at bounding box center [93, 311] width 78 height 9
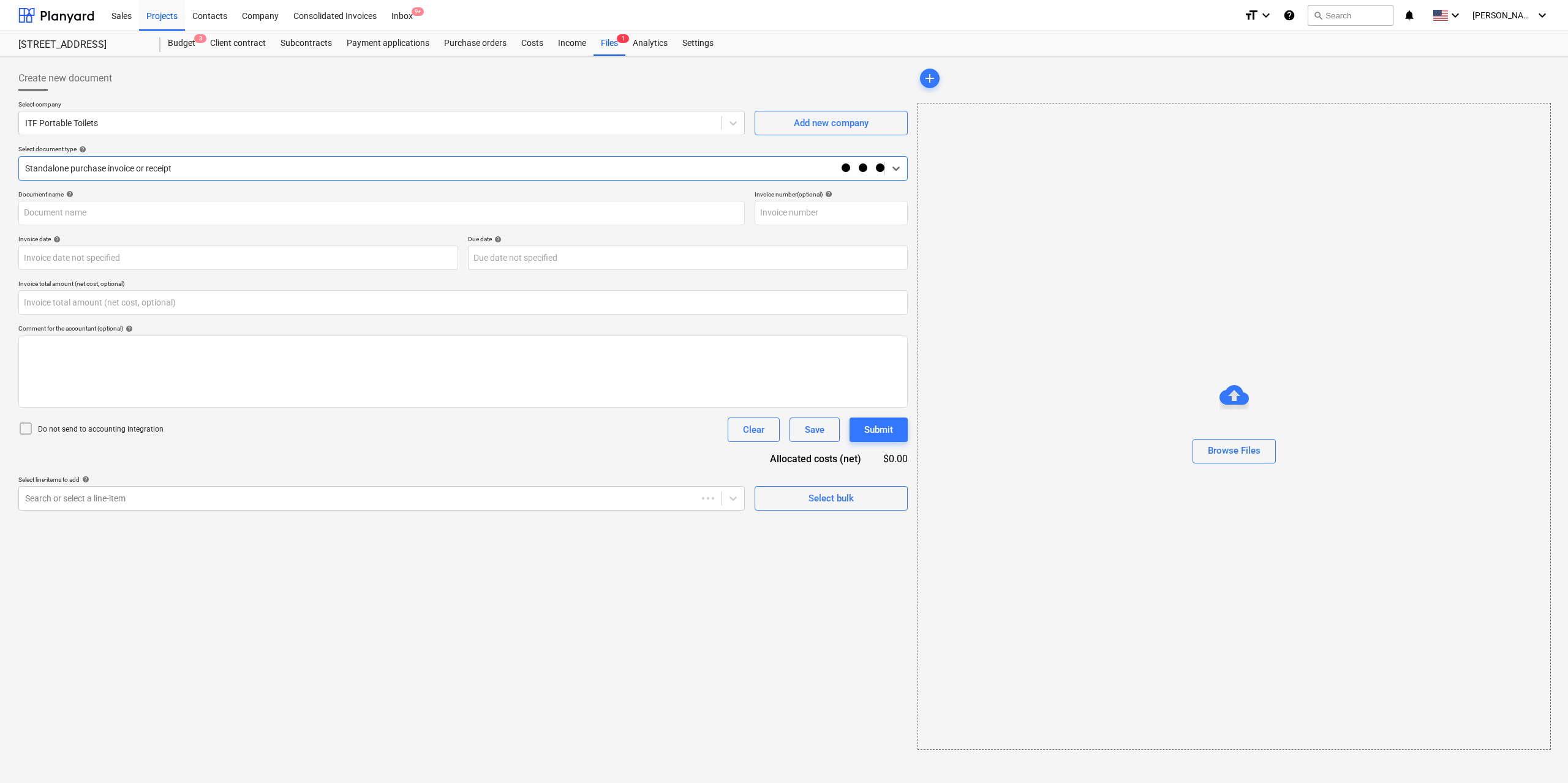
type input "0.00"
type input "108151"
type input "[DATE]"
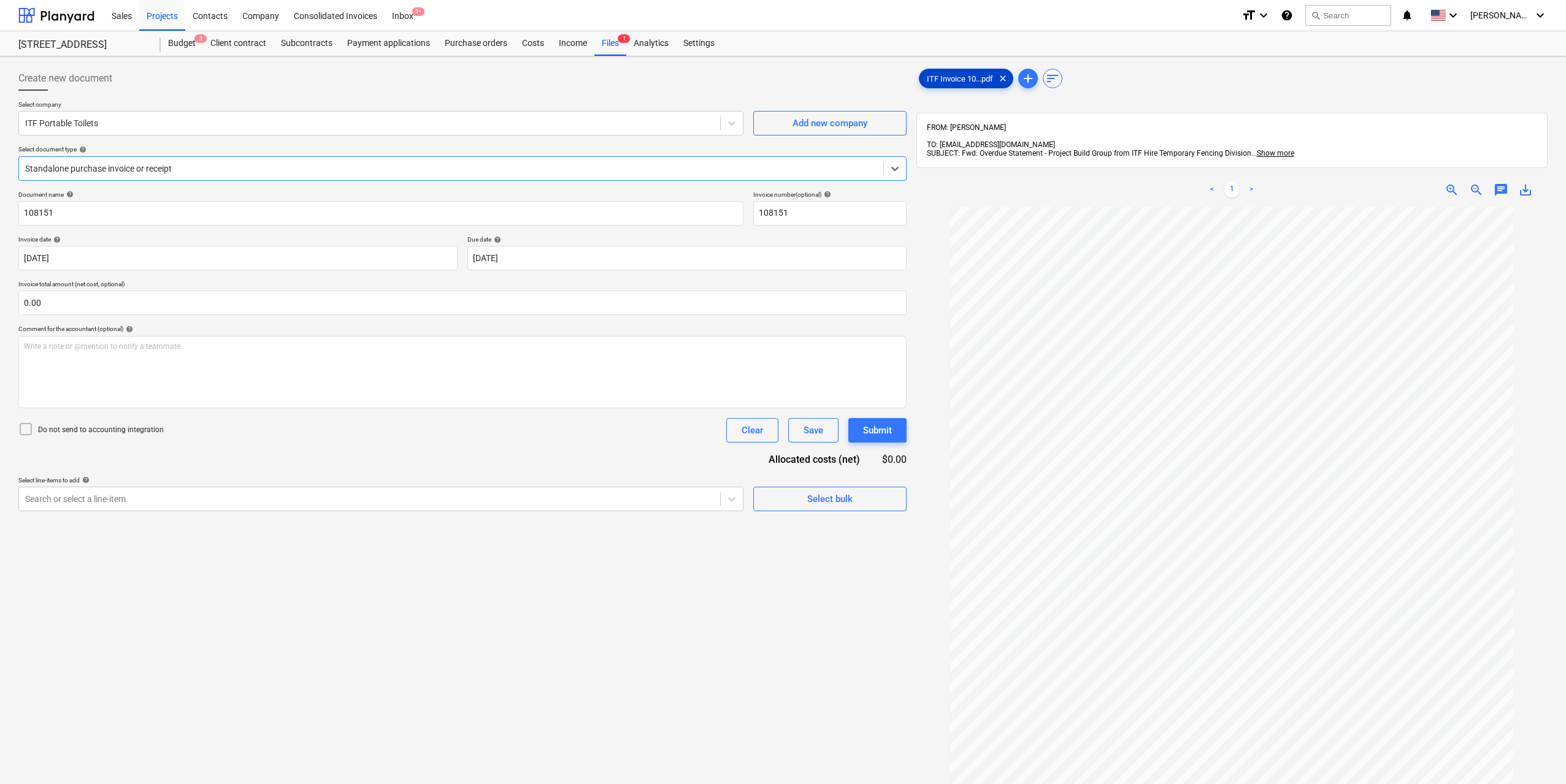
click at [949, 77] on span "ITF Invoice 10...pdf" at bounding box center [960, 78] width 81 height 9
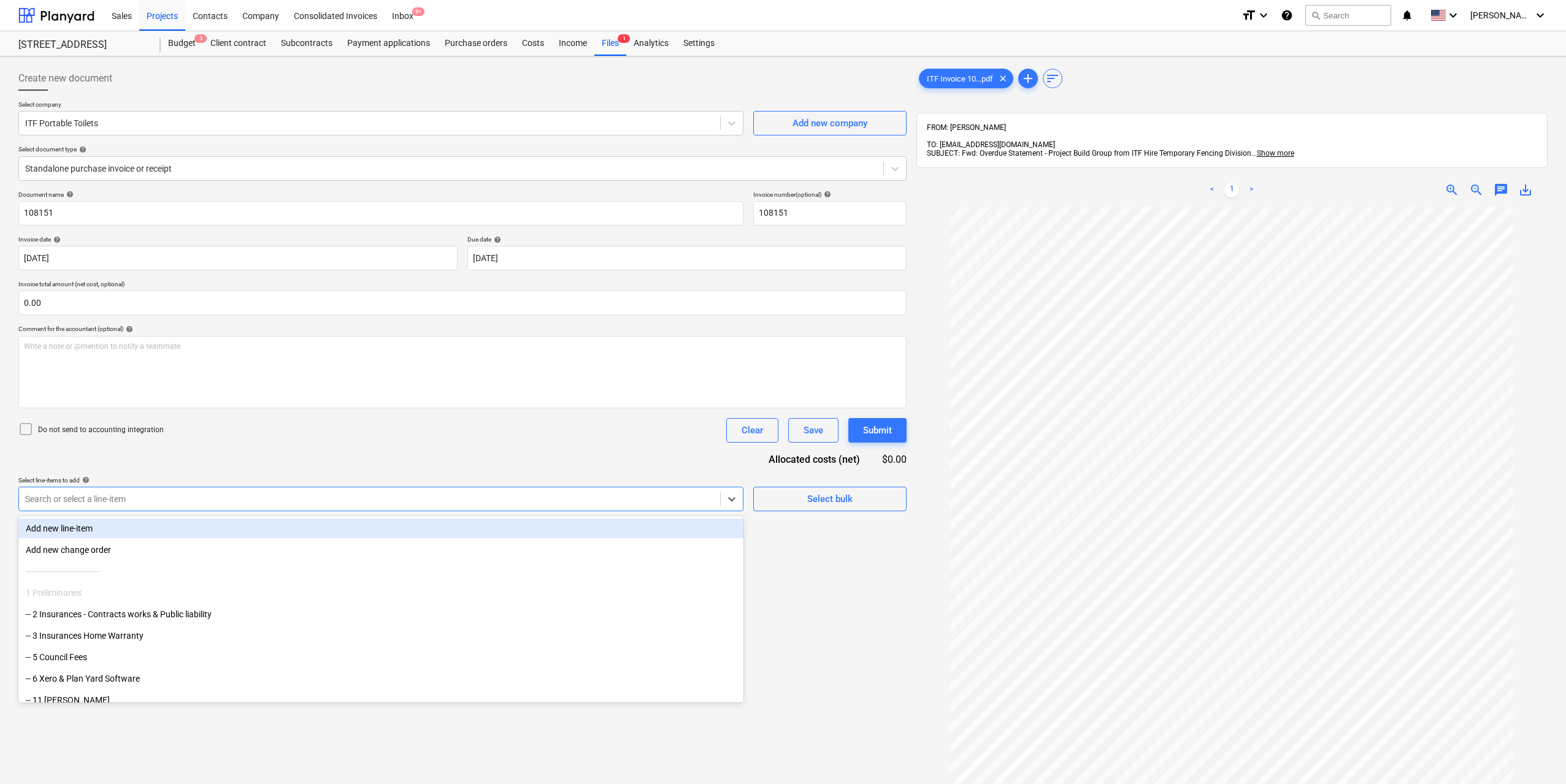
click at [503, 486] on div "Select line-items to add help option Add new line-item focused, 1 of 192. 192 r…" at bounding box center [381, 493] width 725 height 35
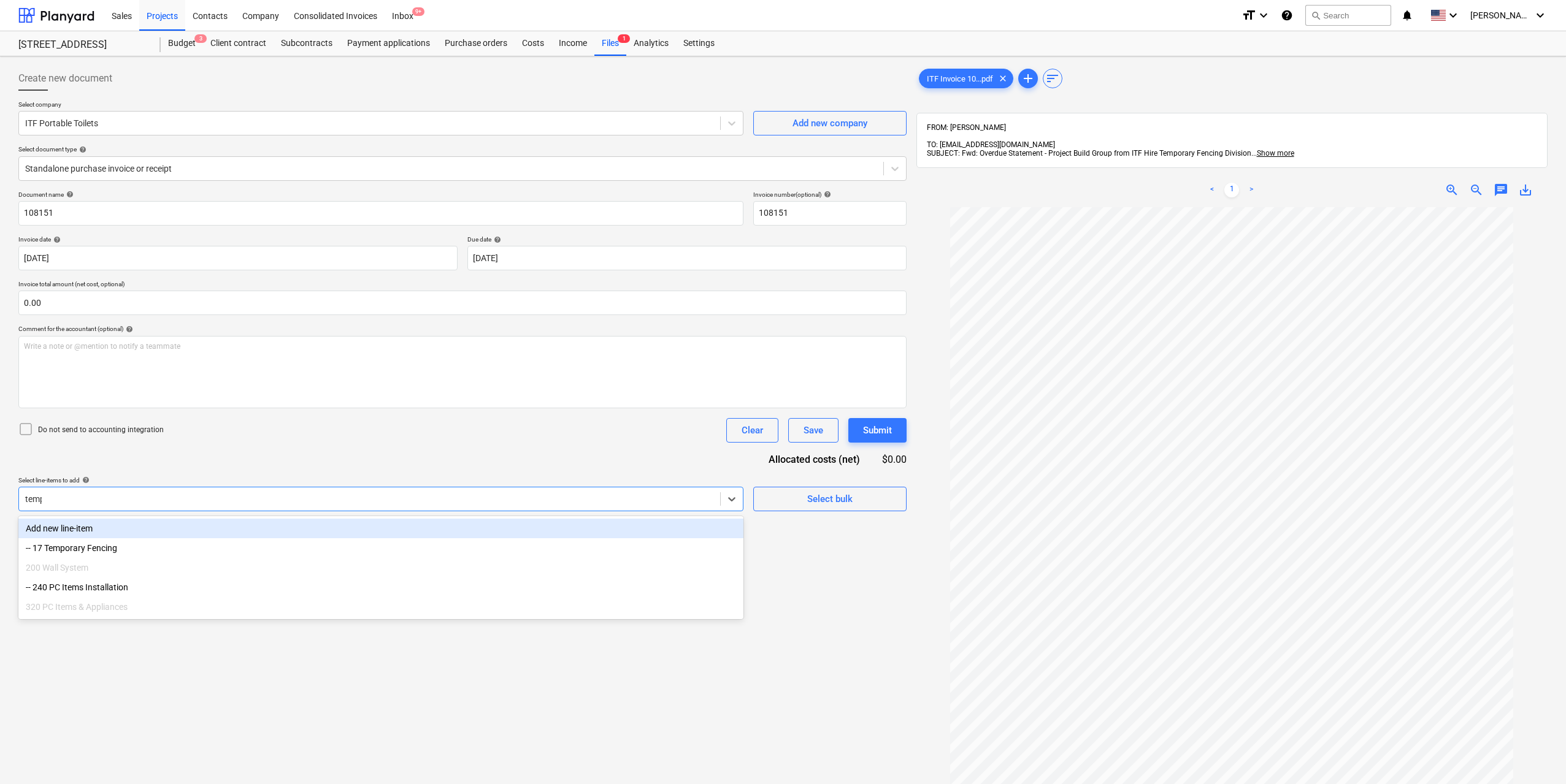
type input "tempo"
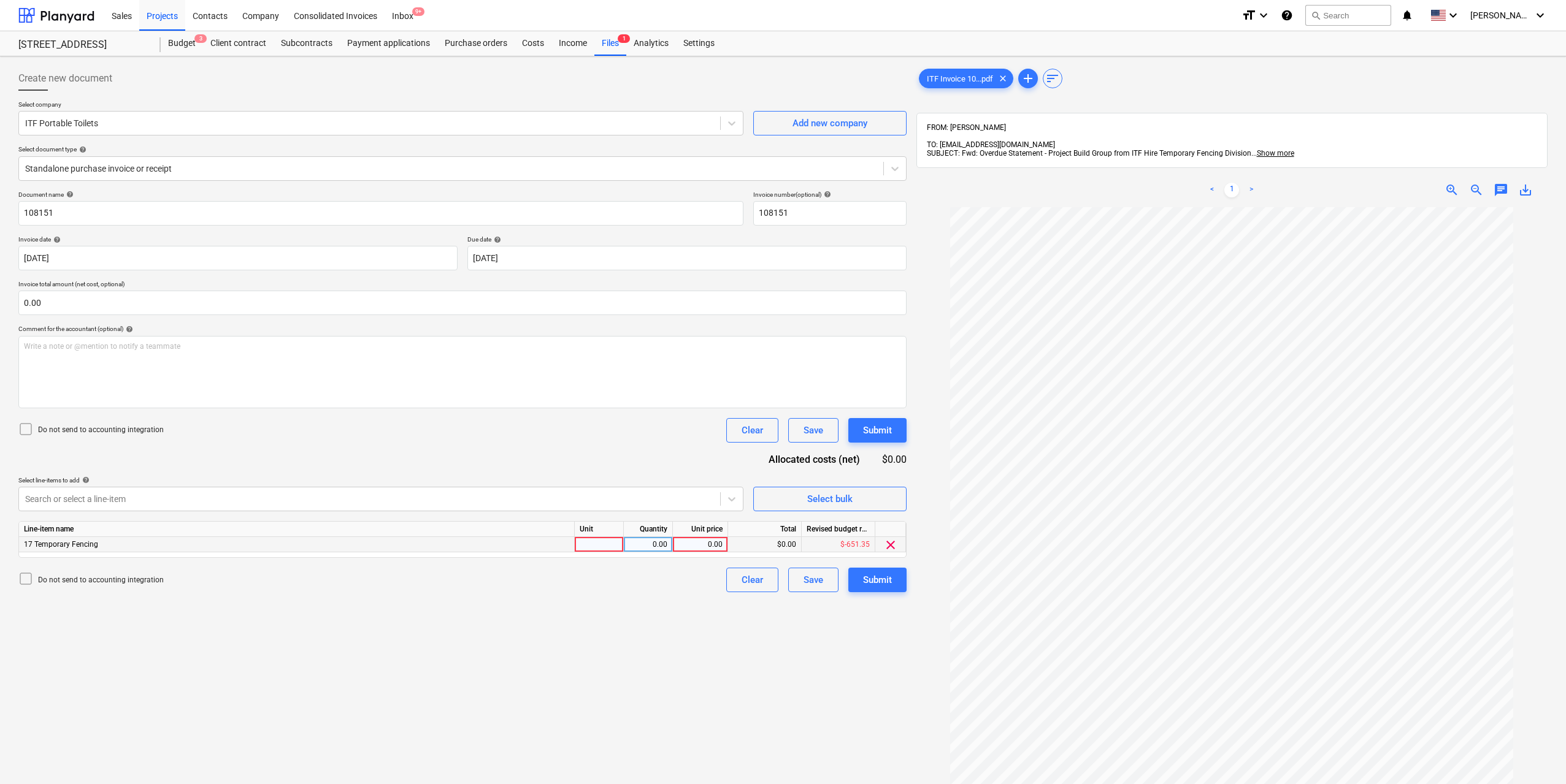
click at [607, 548] on div at bounding box center [599, 544] width 49 height 15
click at [649, 545] on div "0.00" at bounding box center [648, 544] width 38 height 15
click at [696, 543] on div "0.00" at bounding box center [700, 544] width 45 height 15
type input "537.5"
click at [897, 632] on div "Create new document Select company ITF Portable Toilets Add new company Select …" at bounding box center [462, 512] width 899 height 901
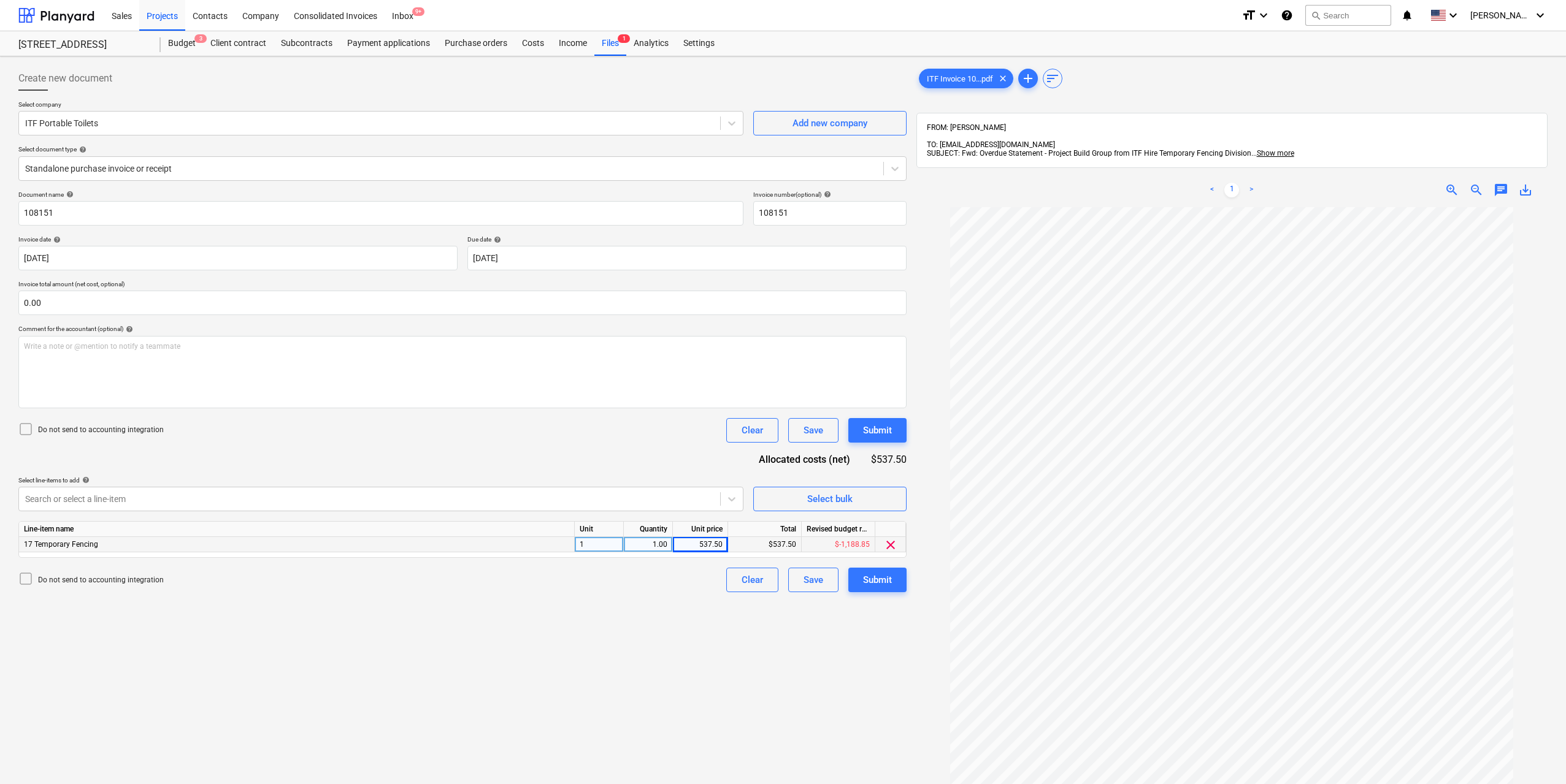
click at [893, 594] on div "Create new document Select company ITF Portable Toilets Add new company Select …" at bounding box center [462, 512] width 899 height 901
click at [891, 584] on div "Submit" at bounding box center [877, 581] width 29 height 16
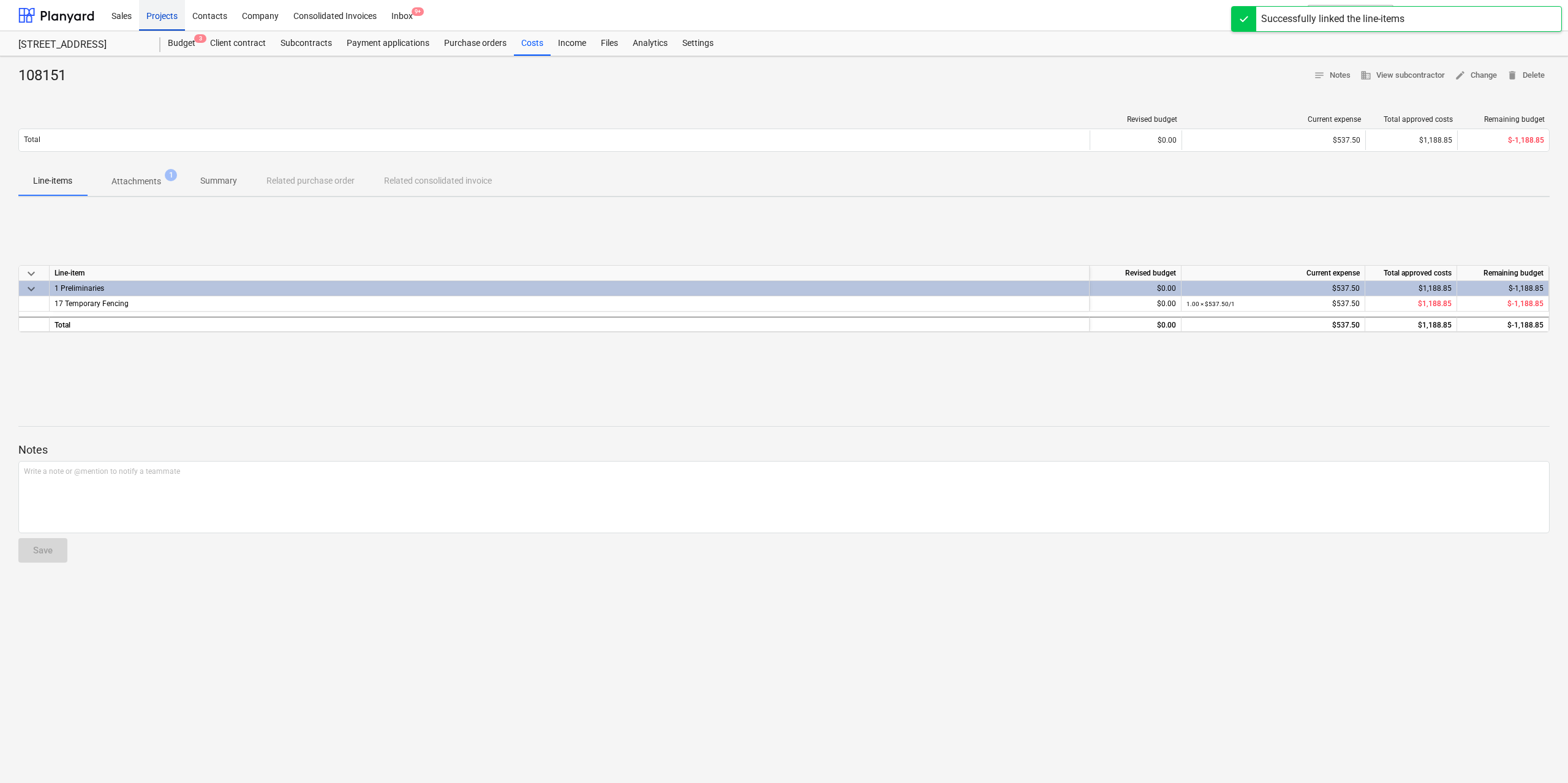
click at [167, 15] on div "Projects" at bounding box center [162, 14] width 46 height 31
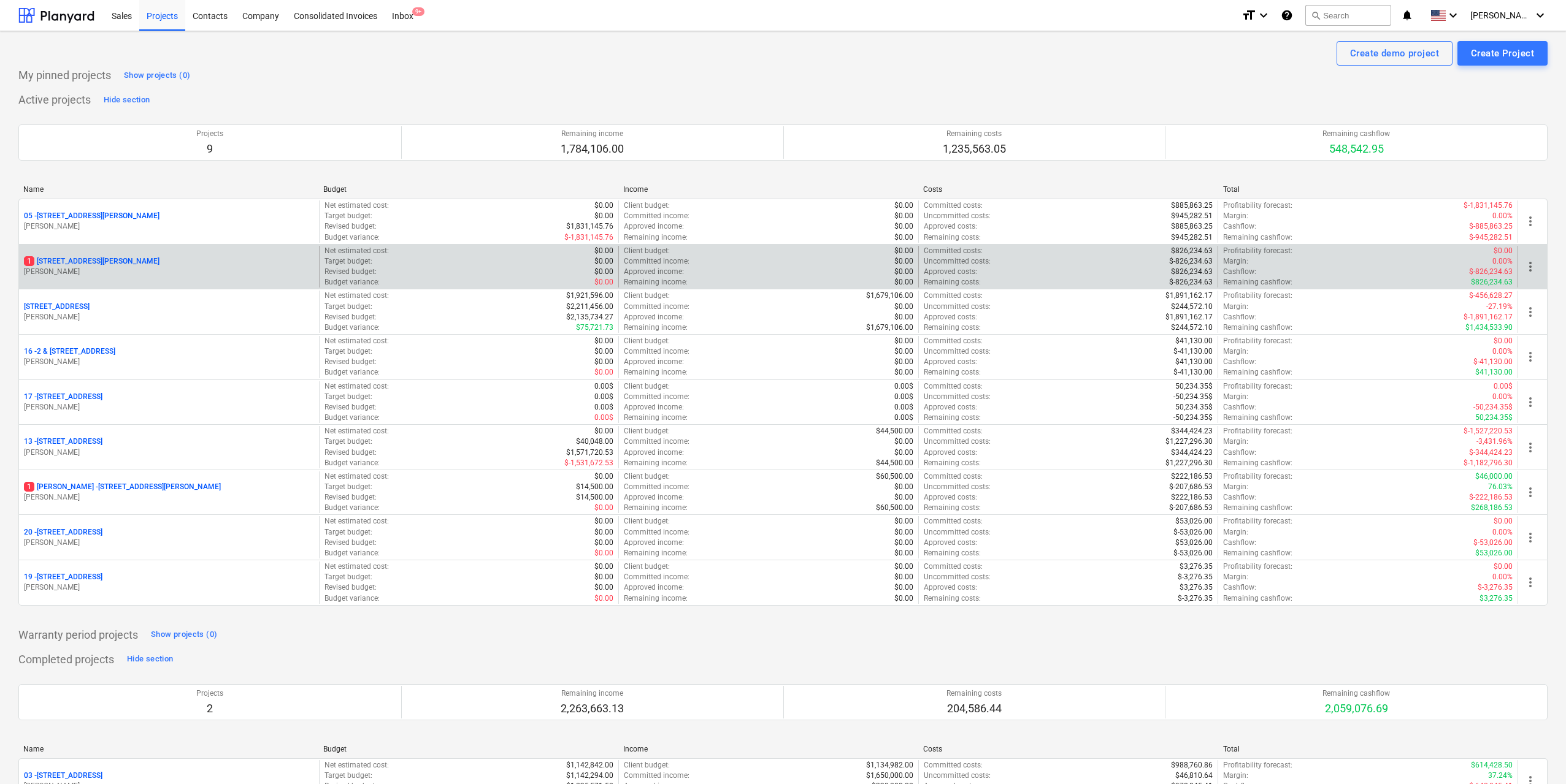
click at [138, 267] on p "[STREET_ADDRESS][PERSON_NAME]" at bounding box center [92, 261] width 136 height 11
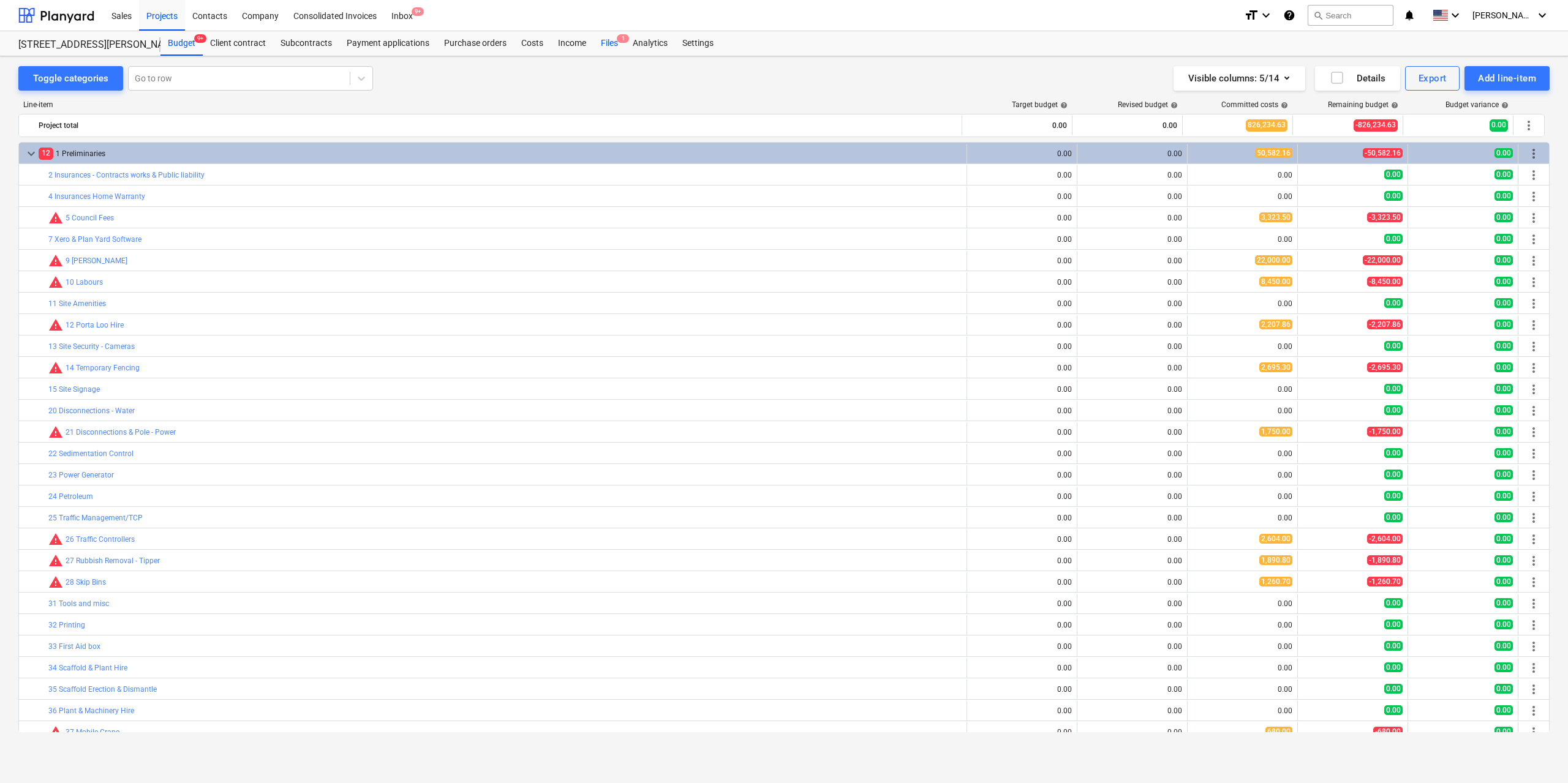
click at [619, 45] on div "Files 1" at bounding box center [609, 44] width 32 height 25
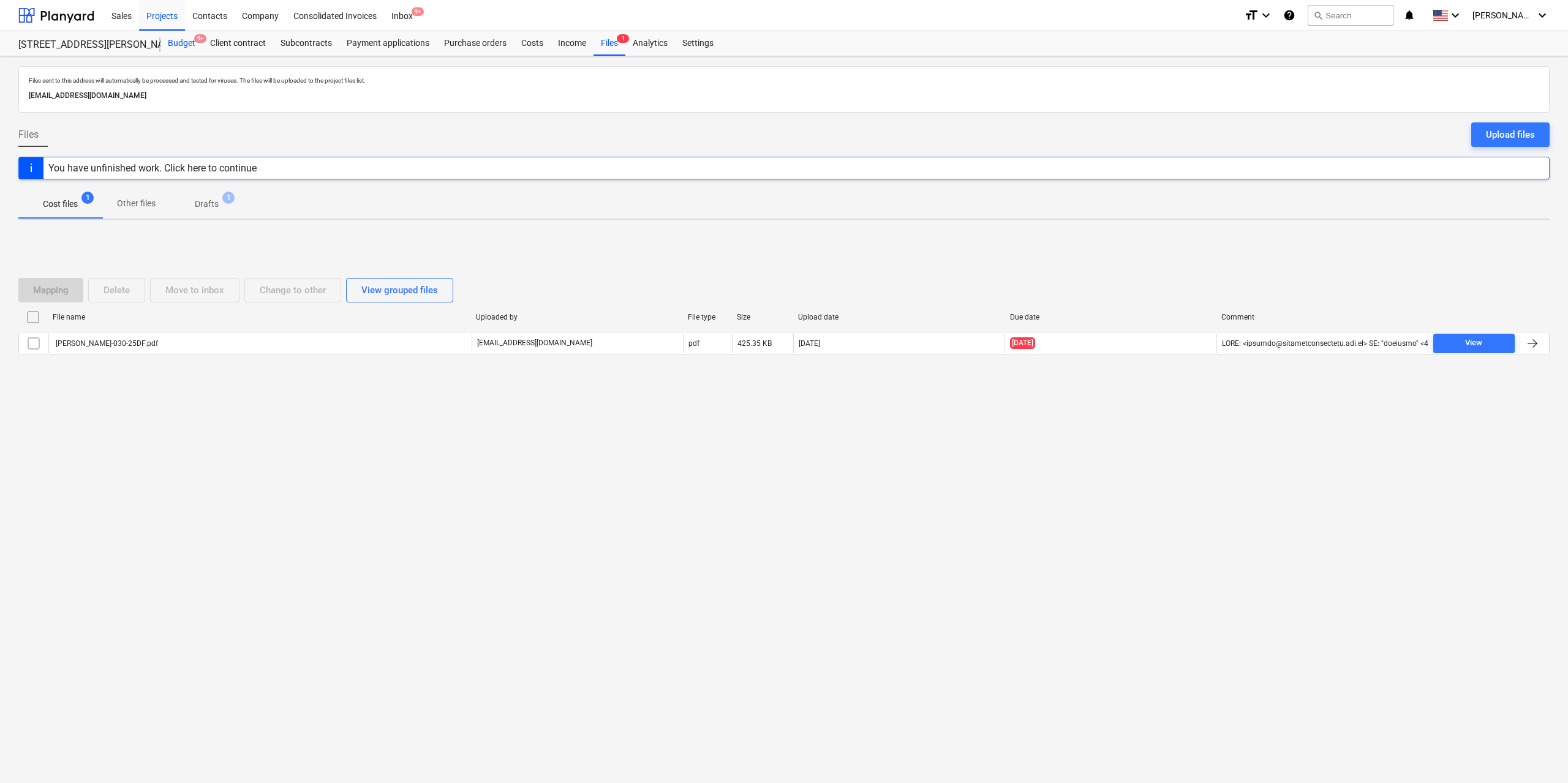
click at [188, 42] on div "Budget 9+" at bounding box center [181, 44] width 42 height 25
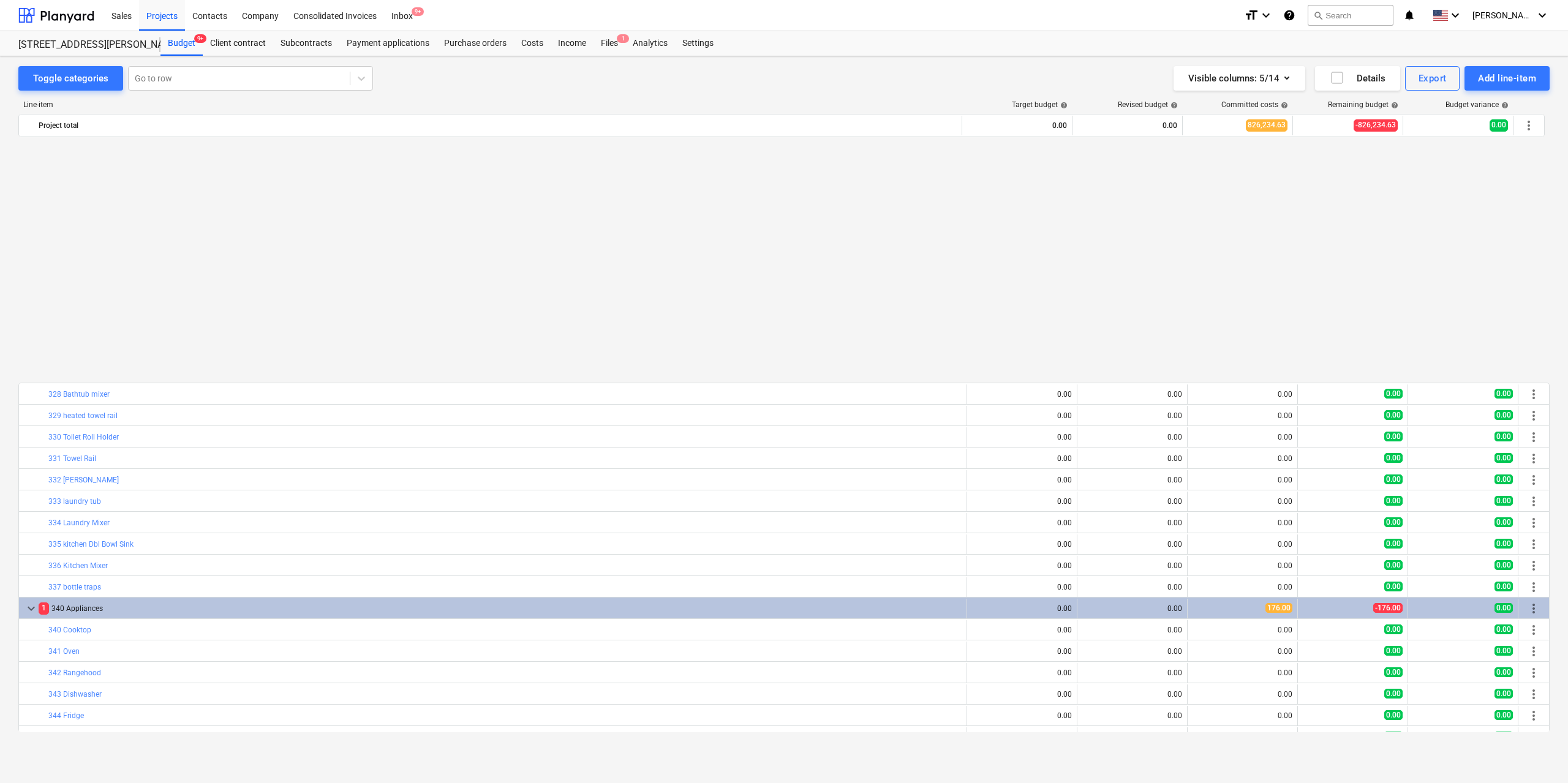
scroll to position [2879, 0]
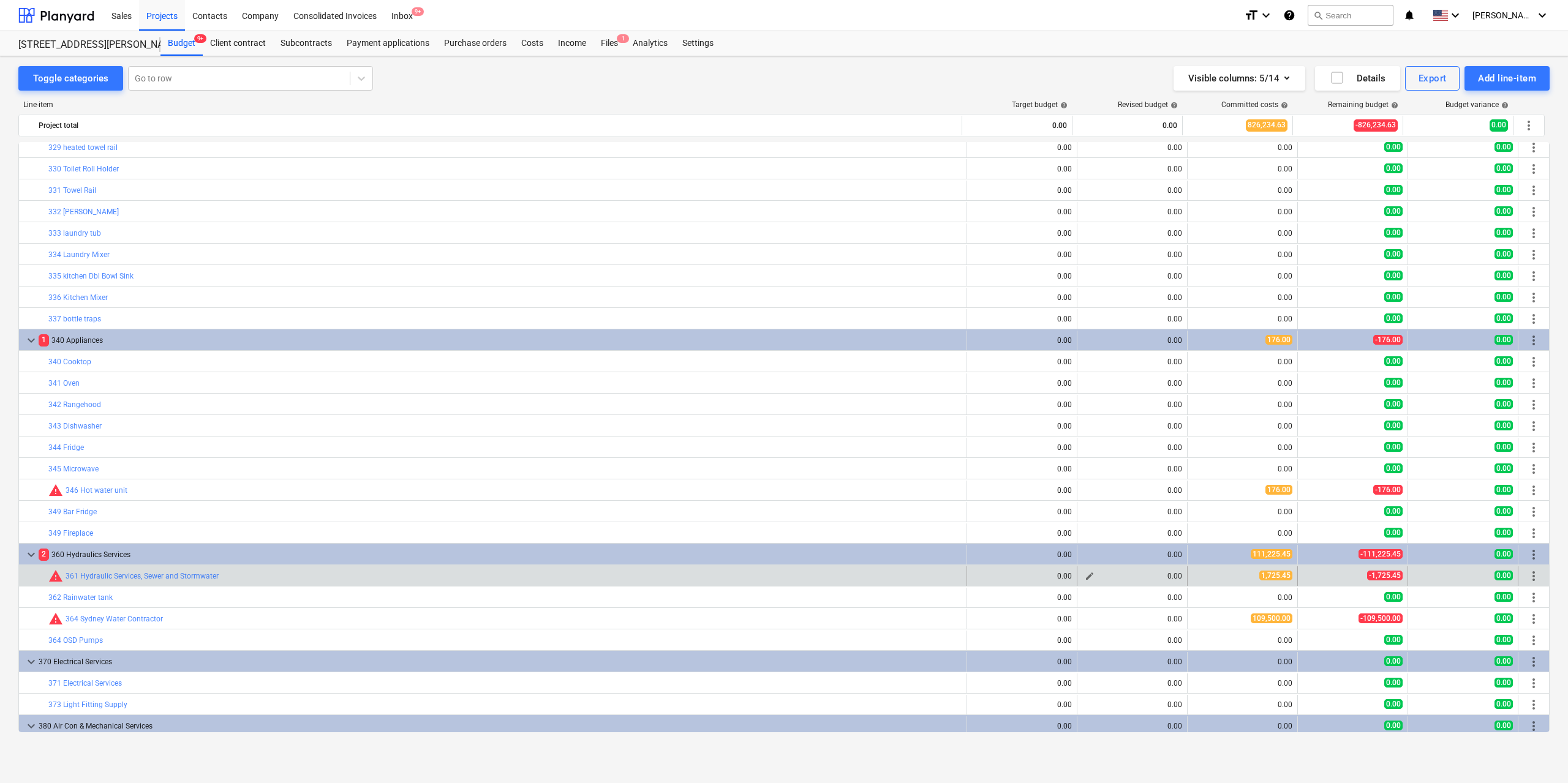
click at [1086, 577] on span "edit" at bounding box center [1090, 576] width 10 height 10
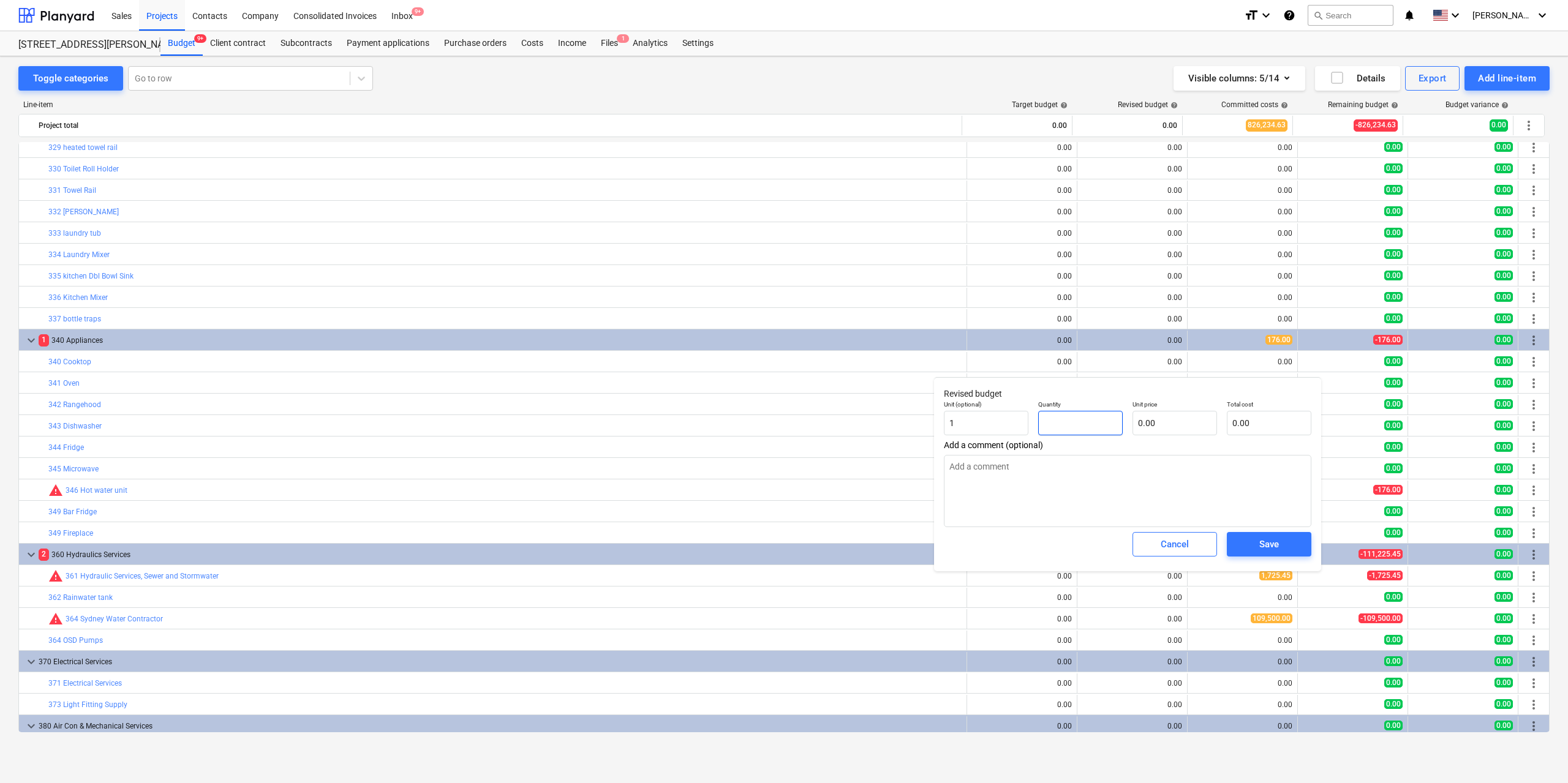
click at [1092, 420] on input "text" at bounding box center [1080, 423] width 85 height 25
type input "1.00"
click at [1180, 424] on input "text" at bounding box center [1174, 423] width 85 height 25
type input "6"
type input "6.00"
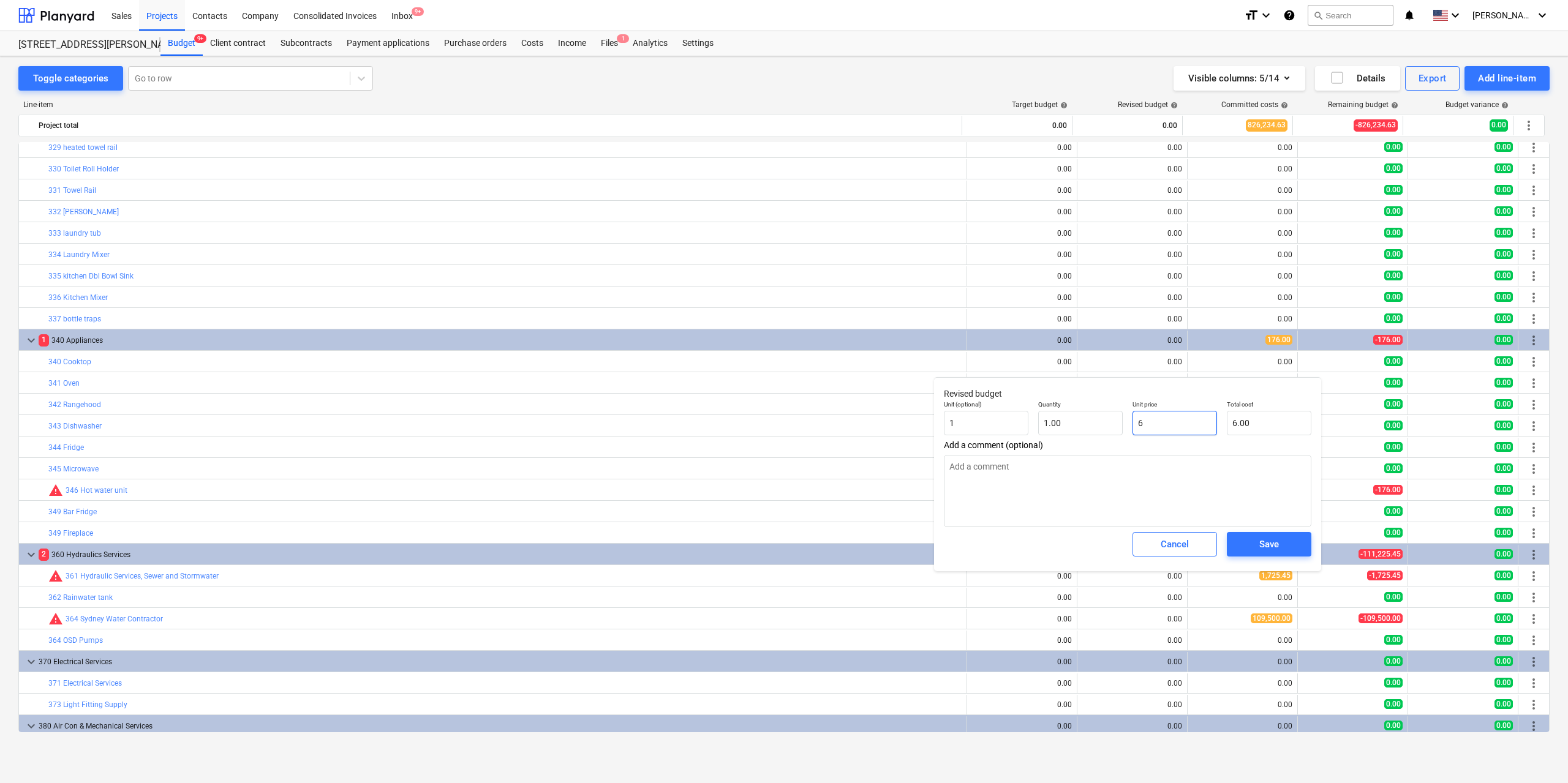
type input "61"
type input "61.00"
type input "610"
type input "610.00"
type input "6100"
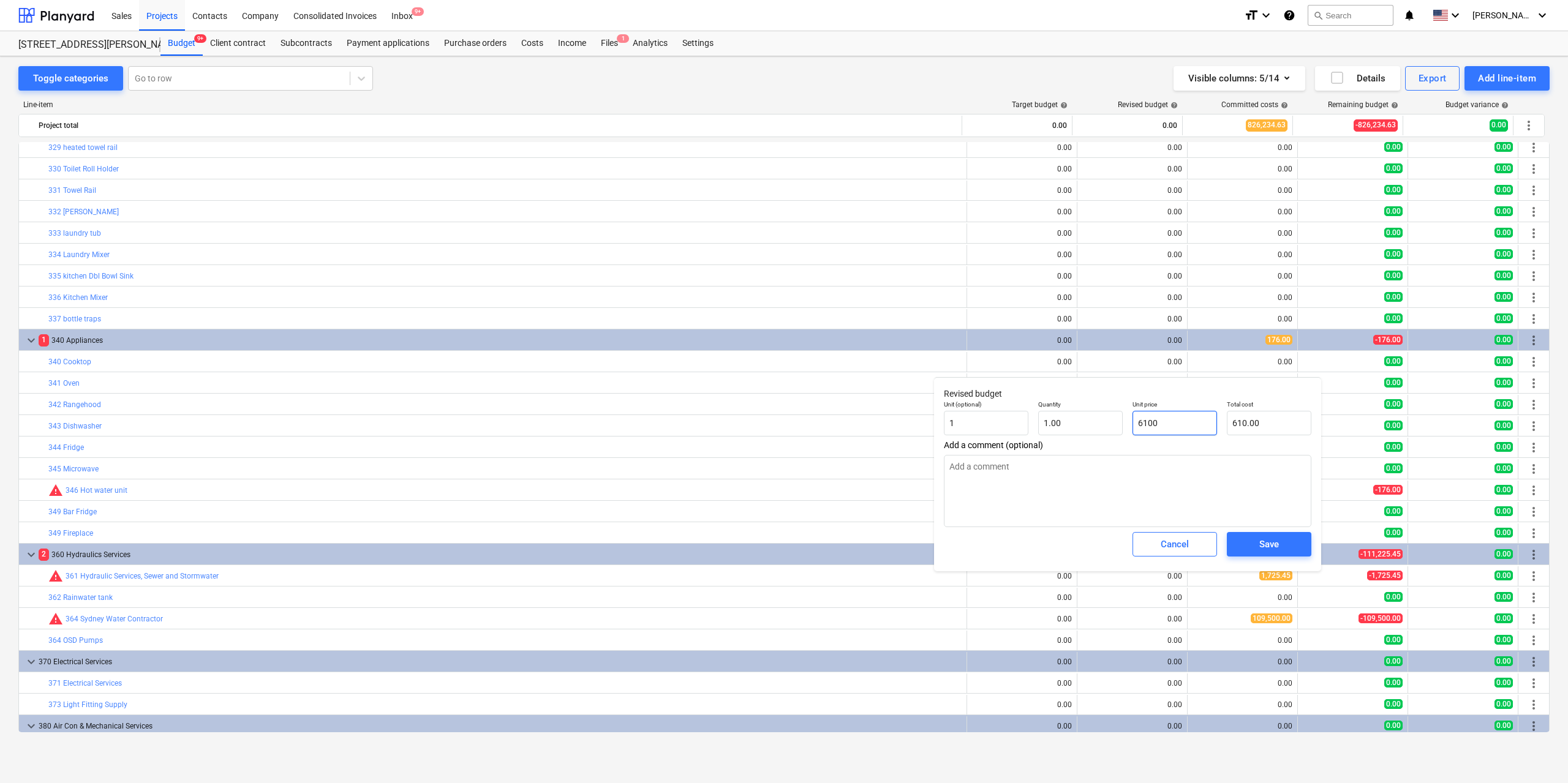
type input "6,100.00"
type input "61000"
type input "61,000.00"
click at [1263, 542] on div "Save" at bounding box center [1270, 544] width 20 height 16
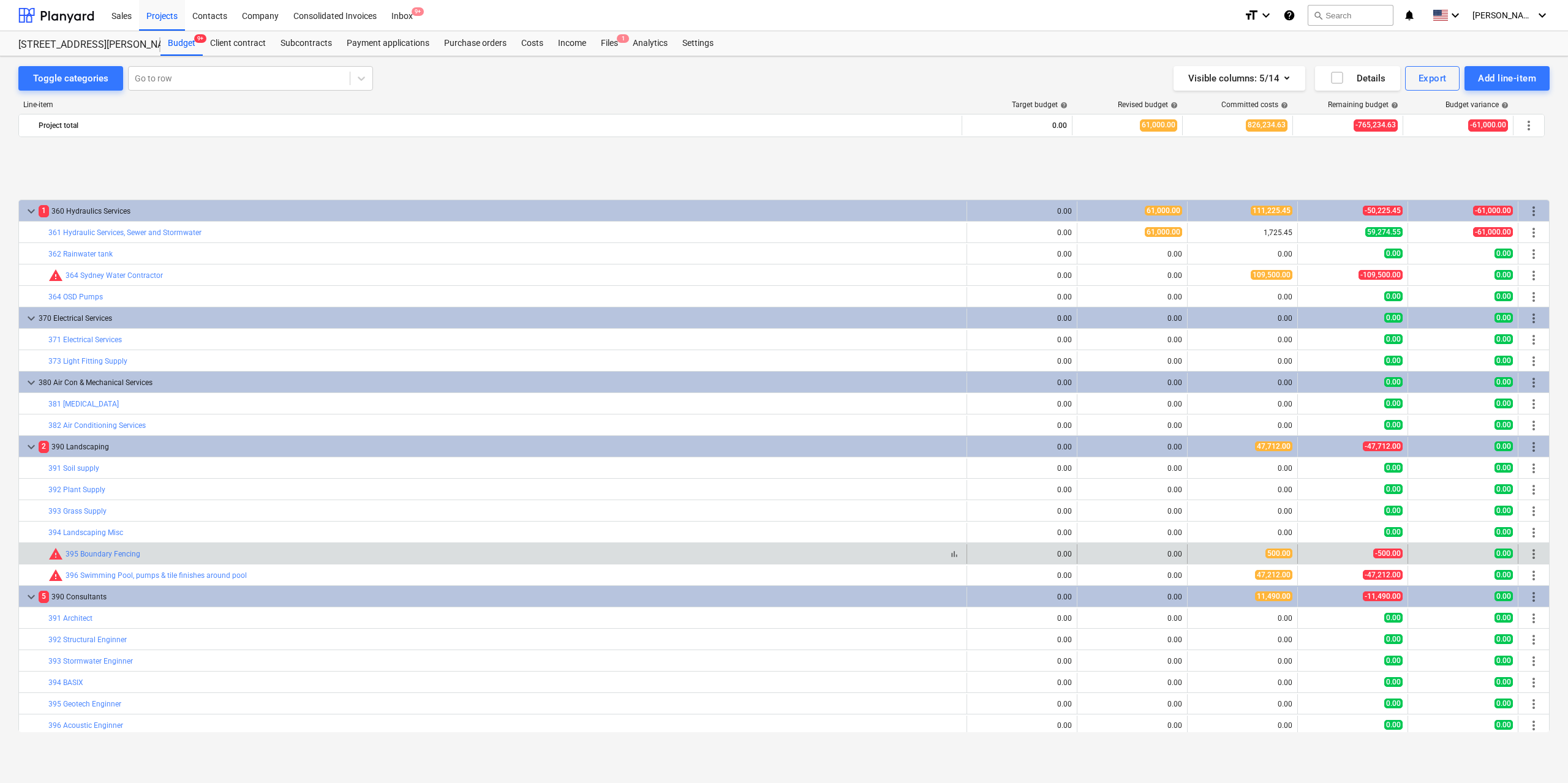
scroll to position [3307, 0]
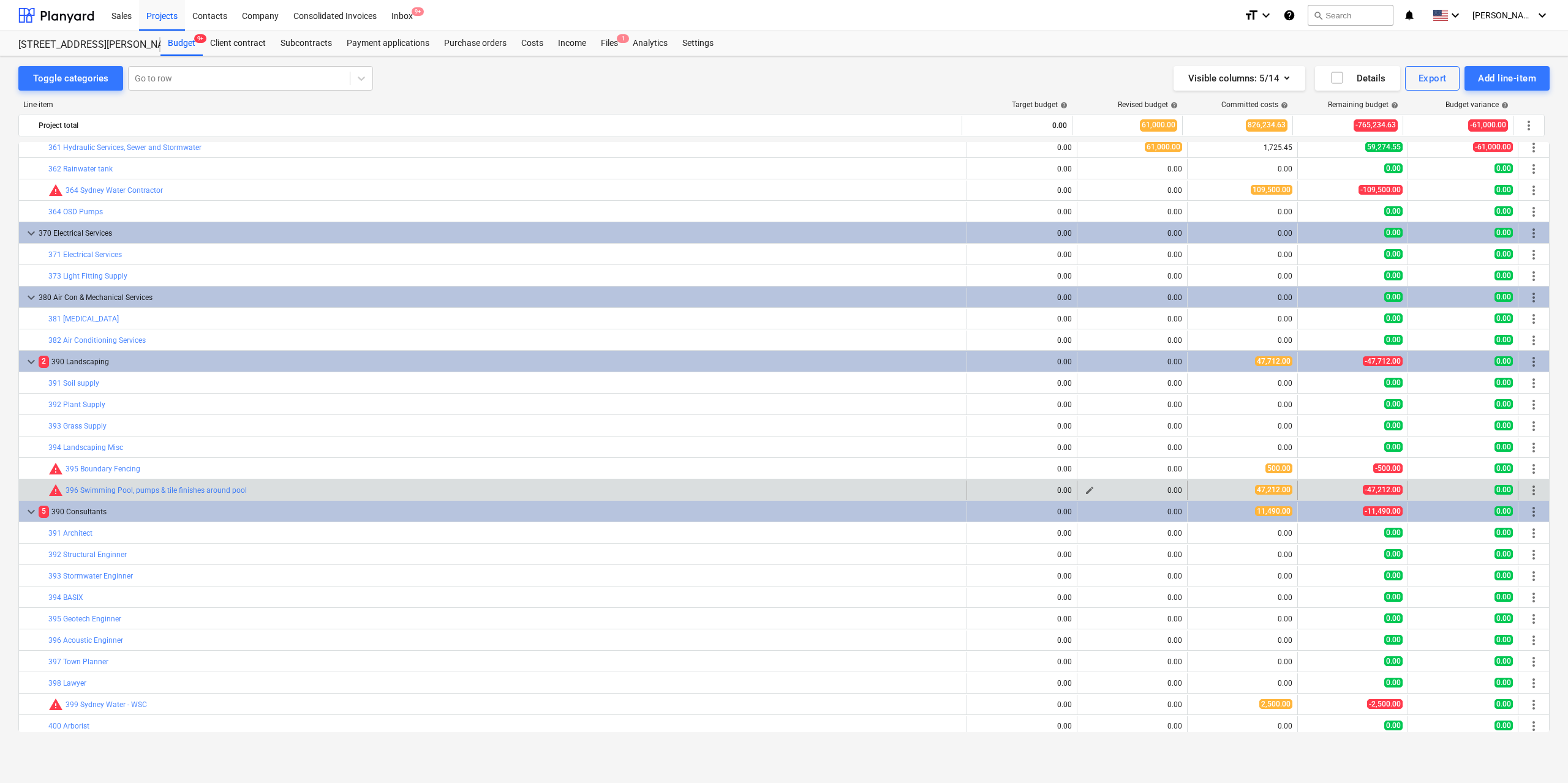
click at [1087, 492] on span "edit" at bounding box center [1090, 490] width 10 height 10
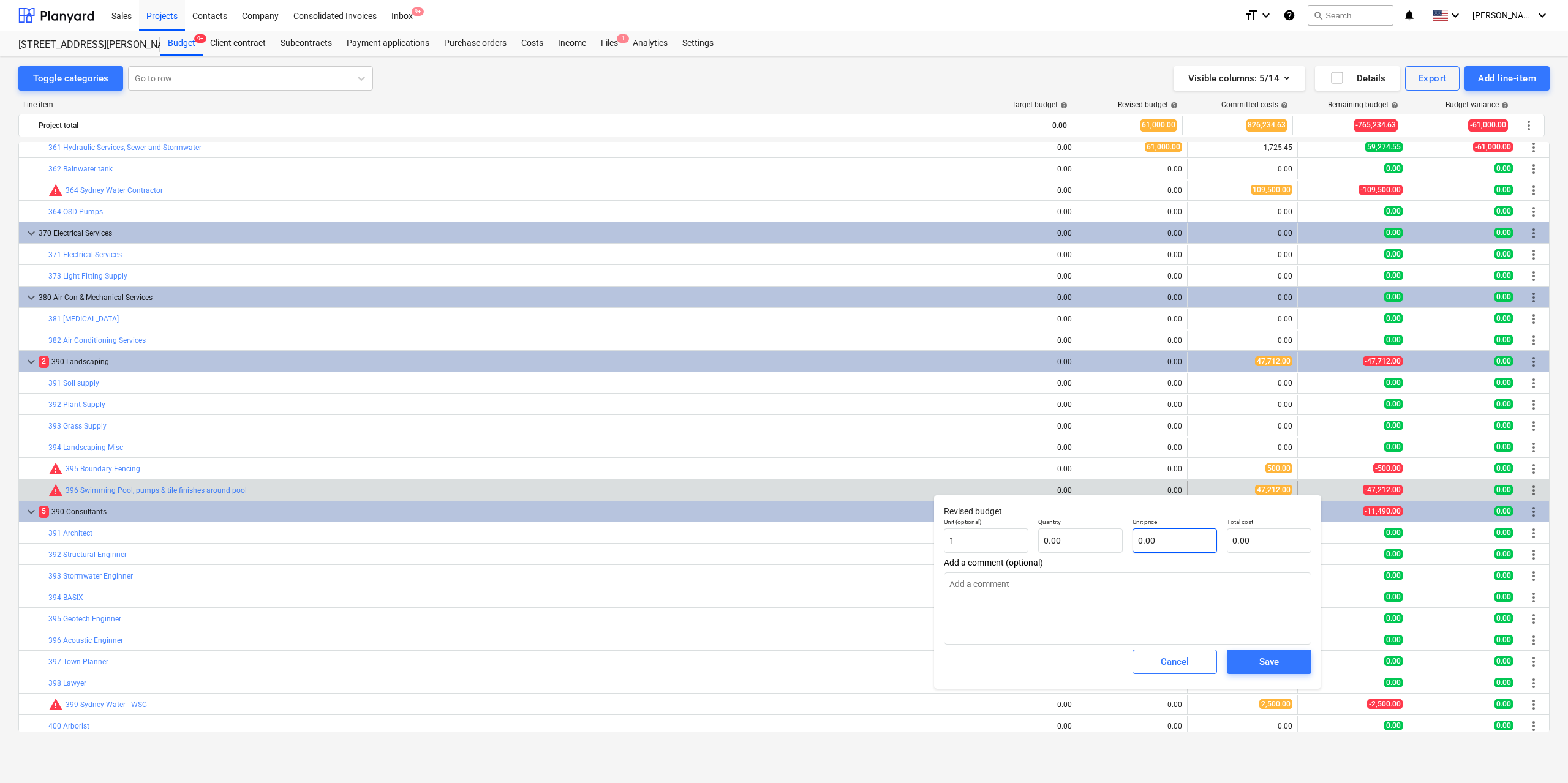
click at [1131, 534] on div "Unit (optional) 1 Quantity 0.00 Unit price 0.00 Total cost 0.00" at bounding box center [1128, 535] width 378 height 45
click at [1142, 539] on input "text" at bounding box center [1174, 541] width 85 height 25
type input "0.00"
click at [1117, 542] on input "text" at bounding box center [1080, 541] width 85 height 25
type input "0.00"
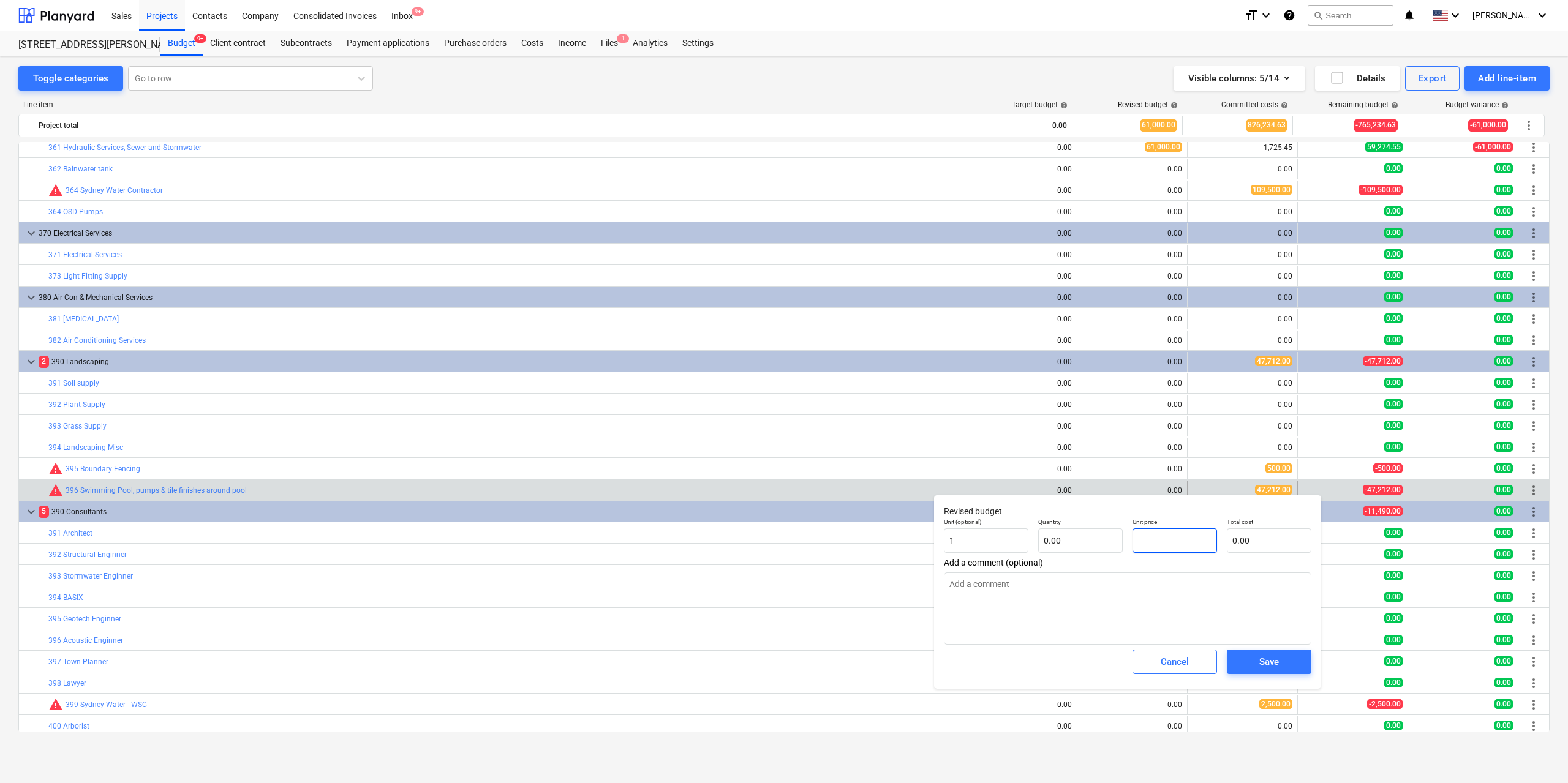
click at [1168, 541] on input "text" at bounding box center [1174, 541] width 85 height 25
type input "1.00"
click at [1027, 534] on input "1" at bounding box center [986, 541] width 85 height 25
click at [1071, 536] on input "0.00" at bounding box center [1080, 541] width 85 height 25
type input "1"
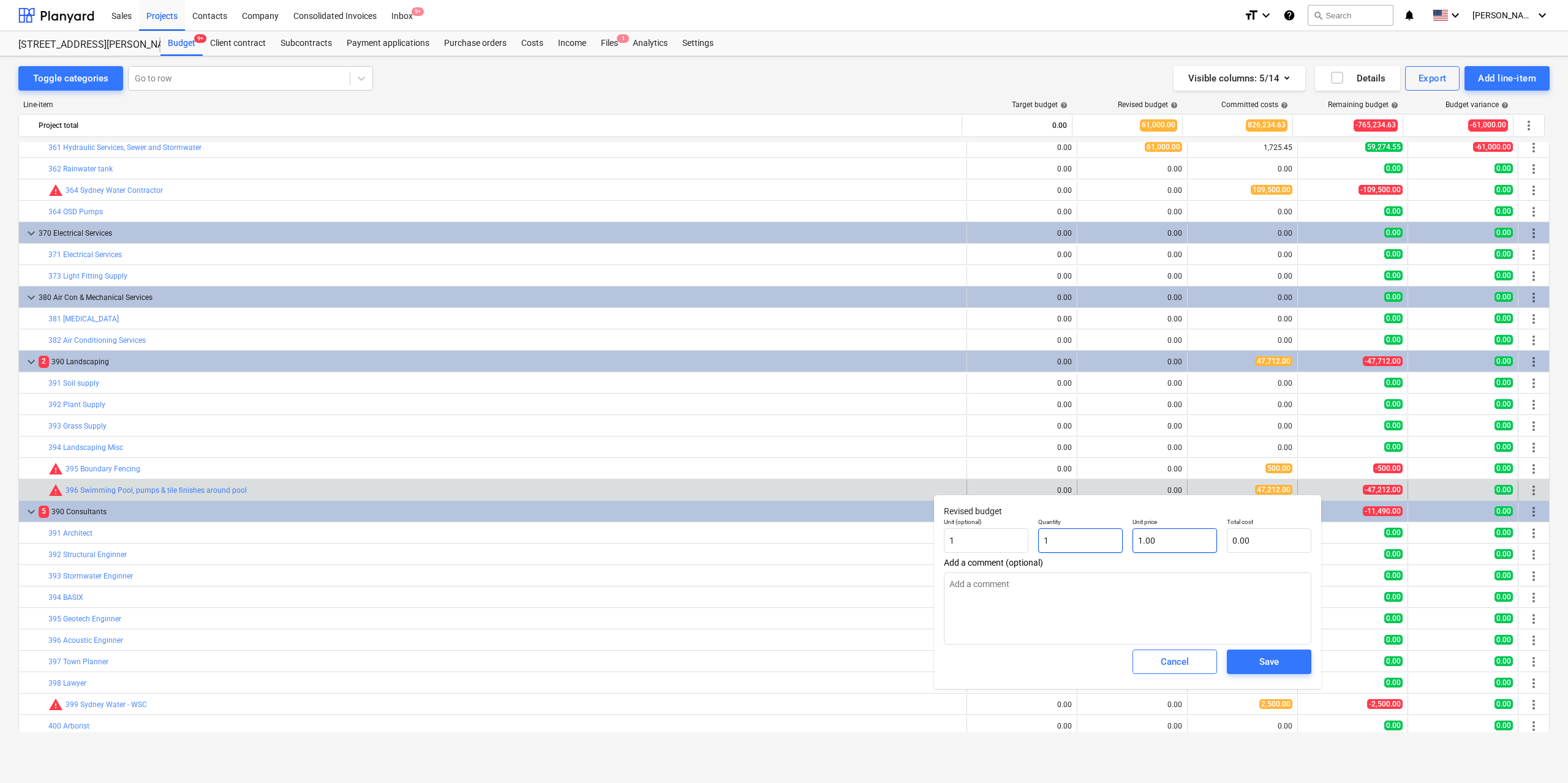
type input "1.00"
click at [1155, 542] on input "1.00" at bounding box center [1174, 541] width 85 height 25
type input "1.00"
type input "14"
type input "14.00"
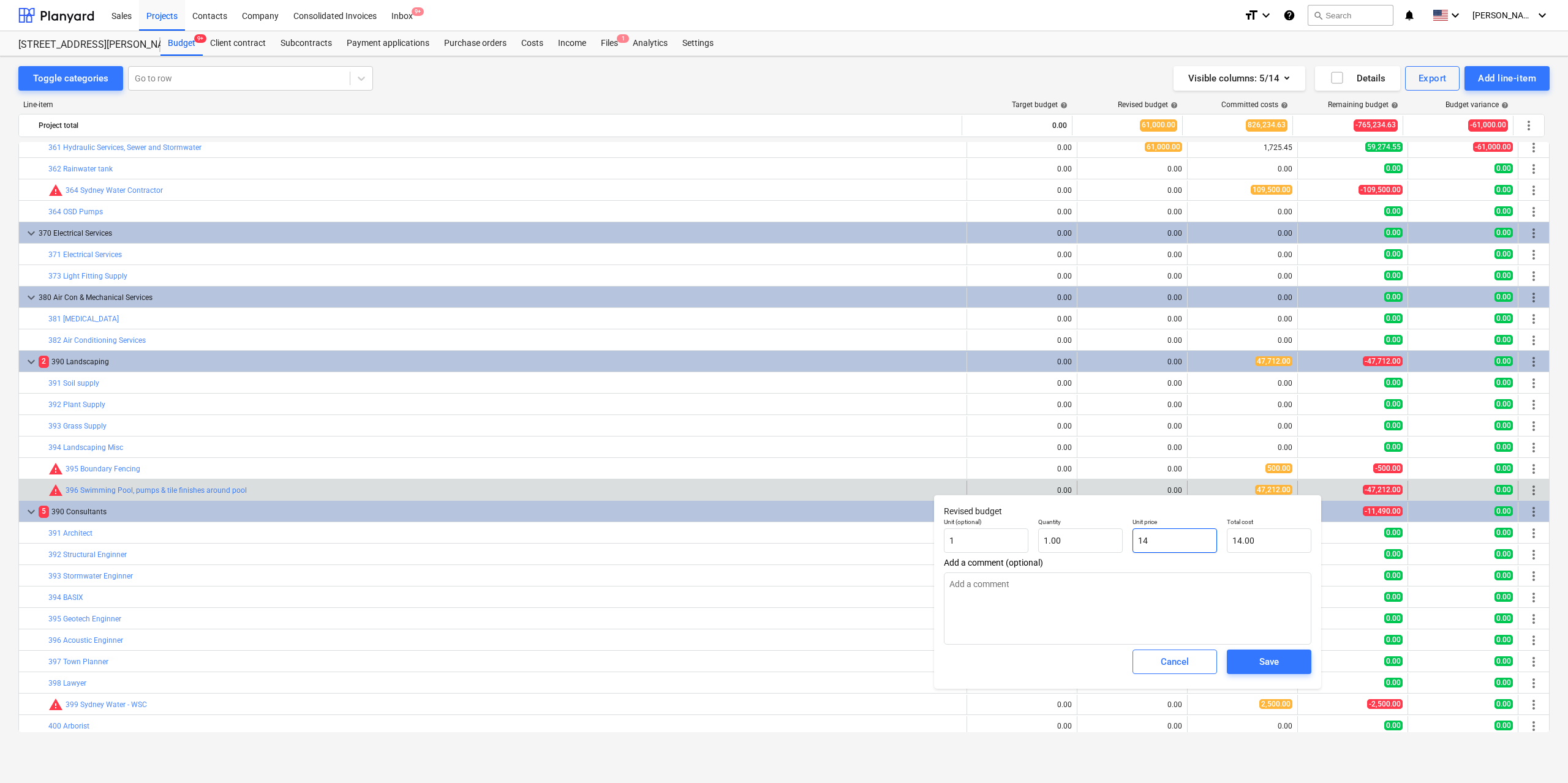
type input "147"
type input "147.00"
type input "1472"
type input "1,472.00"
type input "14721"
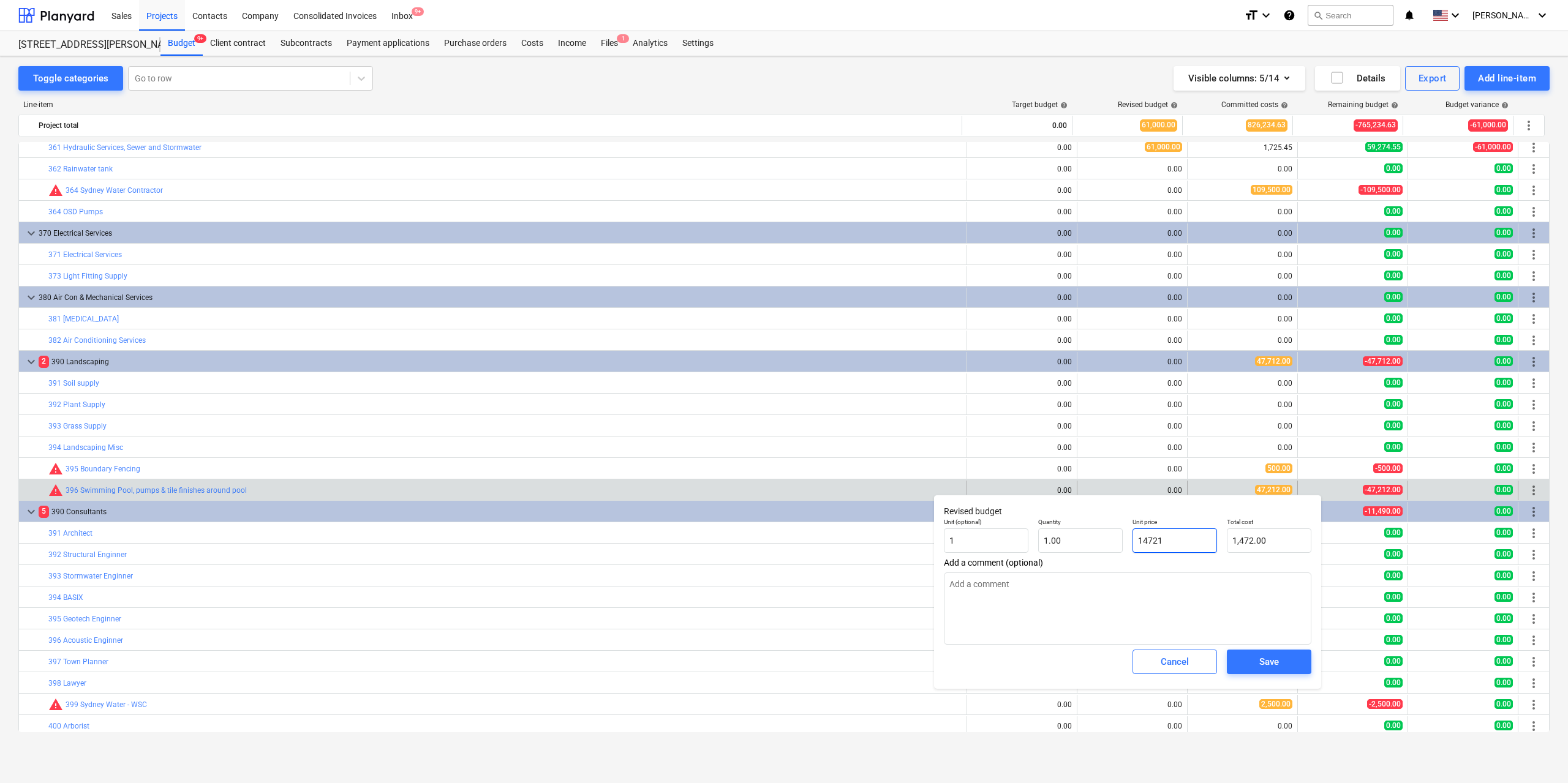
type input "14,721.00"
type input "147212"
type input "147,212.00"
click at [1278, 657] on div "Save" at bounding box center [1270, 662] width 20 height 16
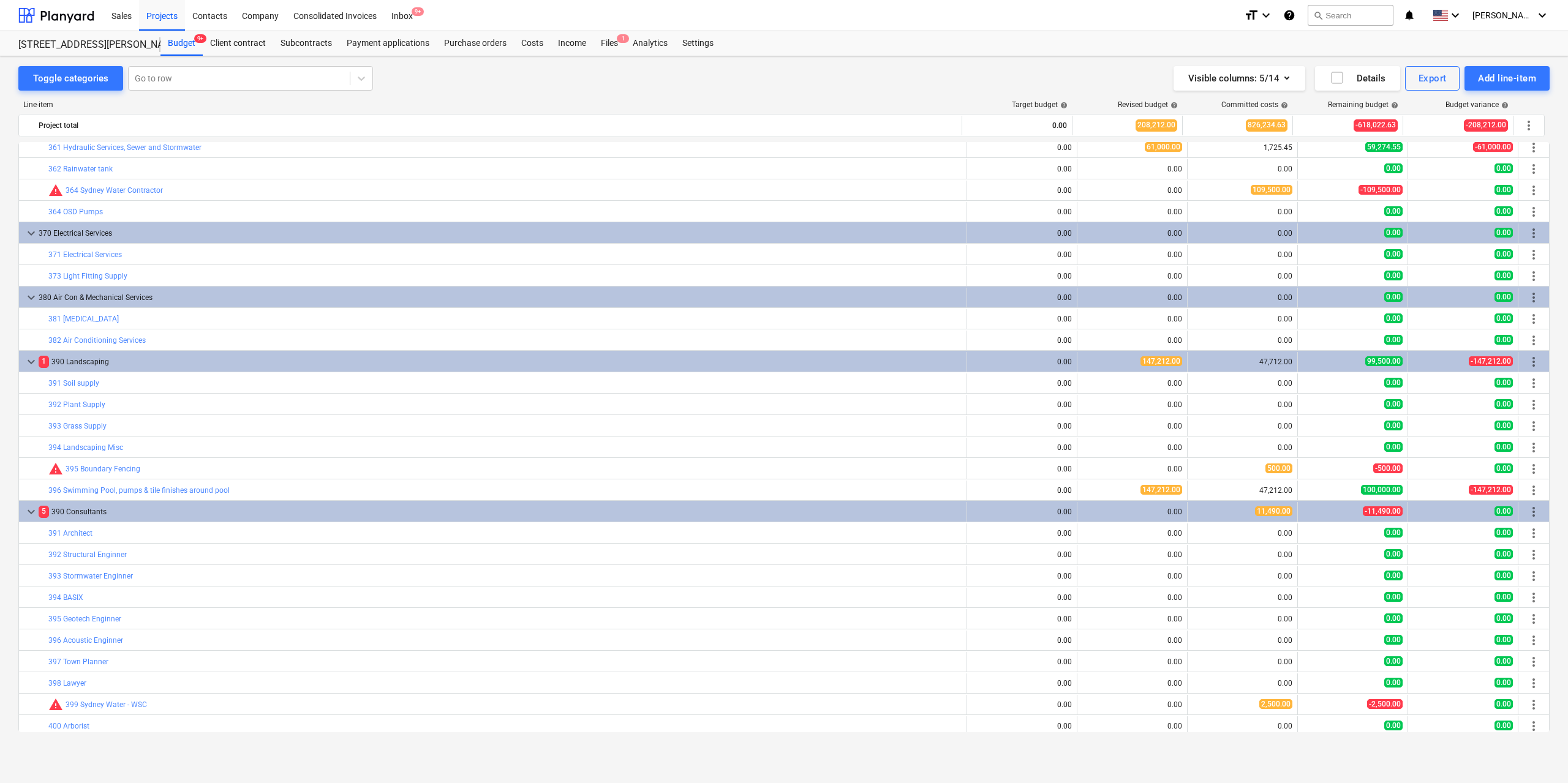
type input "1.00"
type input "147,212.00"
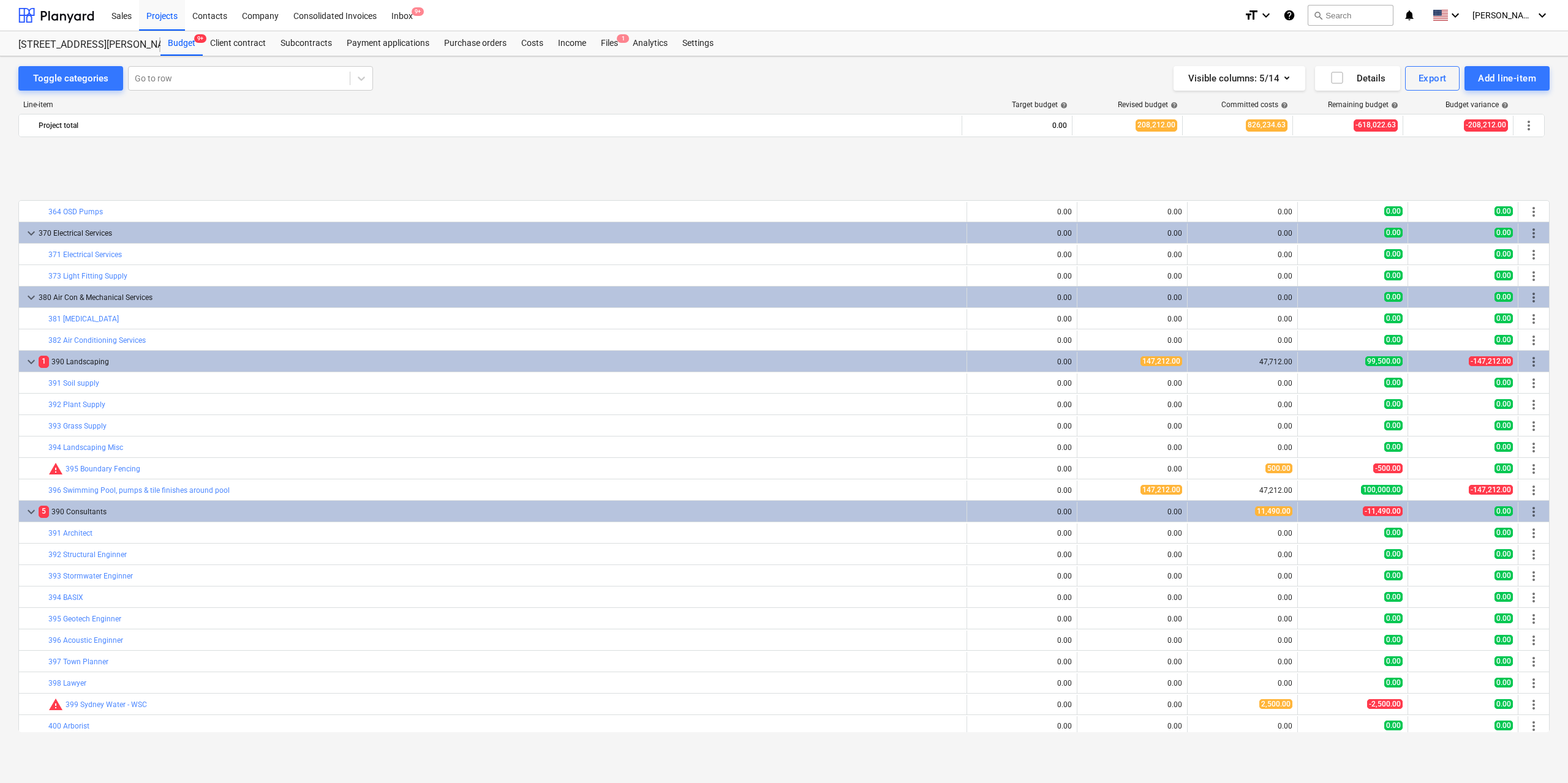
scroll to position [3430, 0]
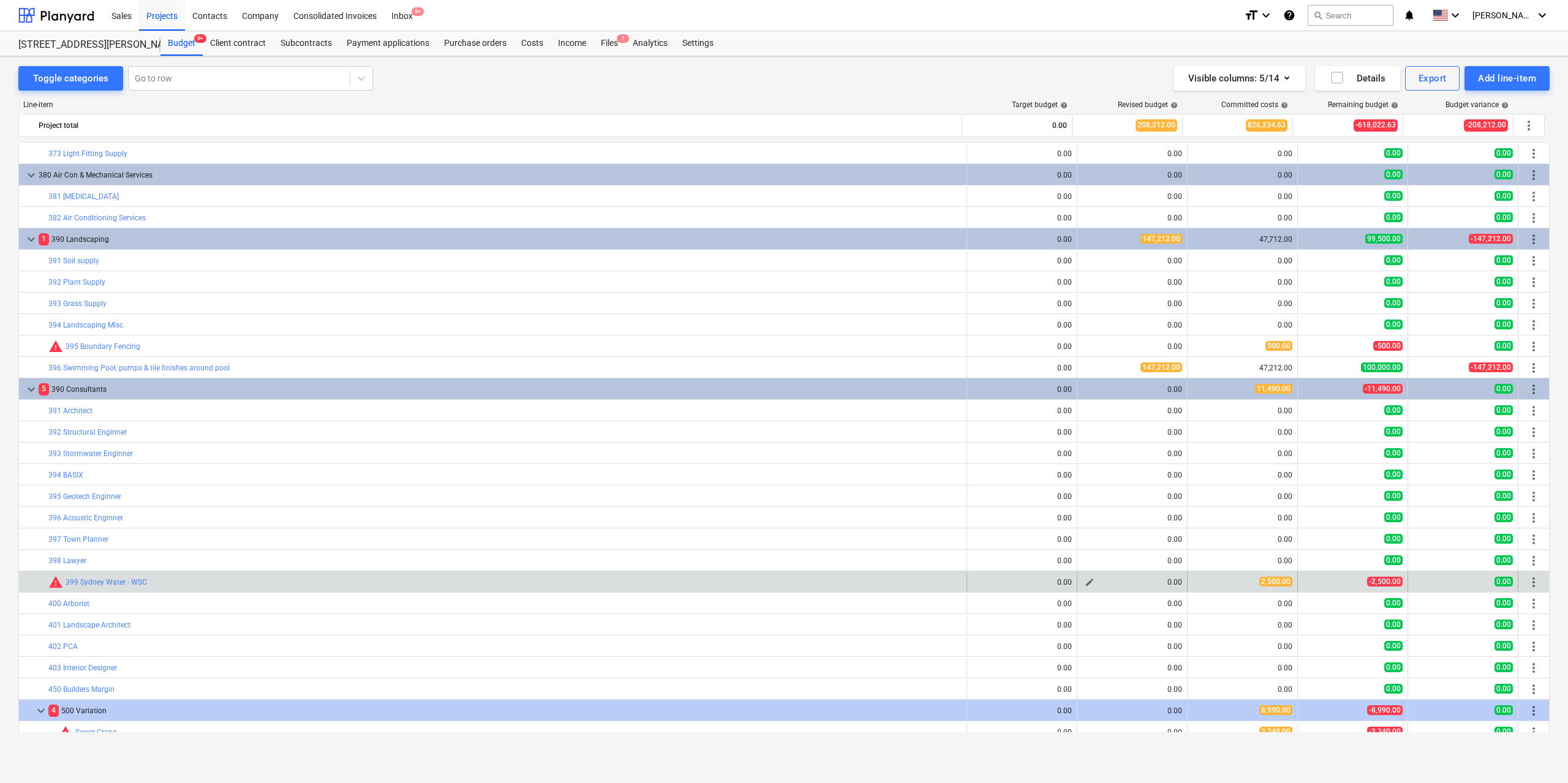
click at [1085, 583] on span "edit" at bounding box center [1090, 582] width 10 height 10
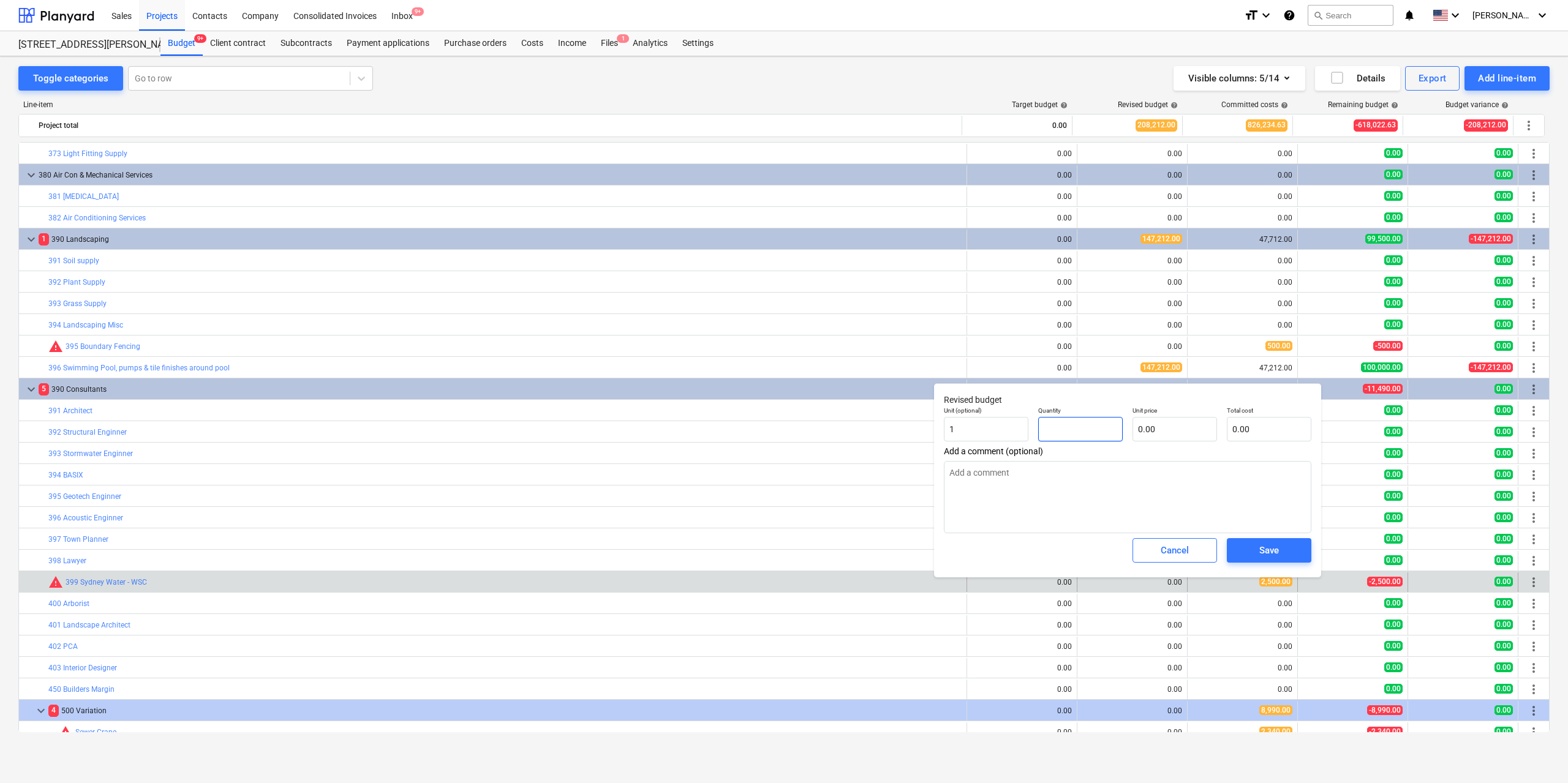
click at [1091, 432] on input "text" at bounding box center [1080, 429] width 85 height 25
type input "1.00"
click at [1147, 428] on input "text" at bounding box center [1174, 429] width 85 height 25
type input "2"
type input "2.00"
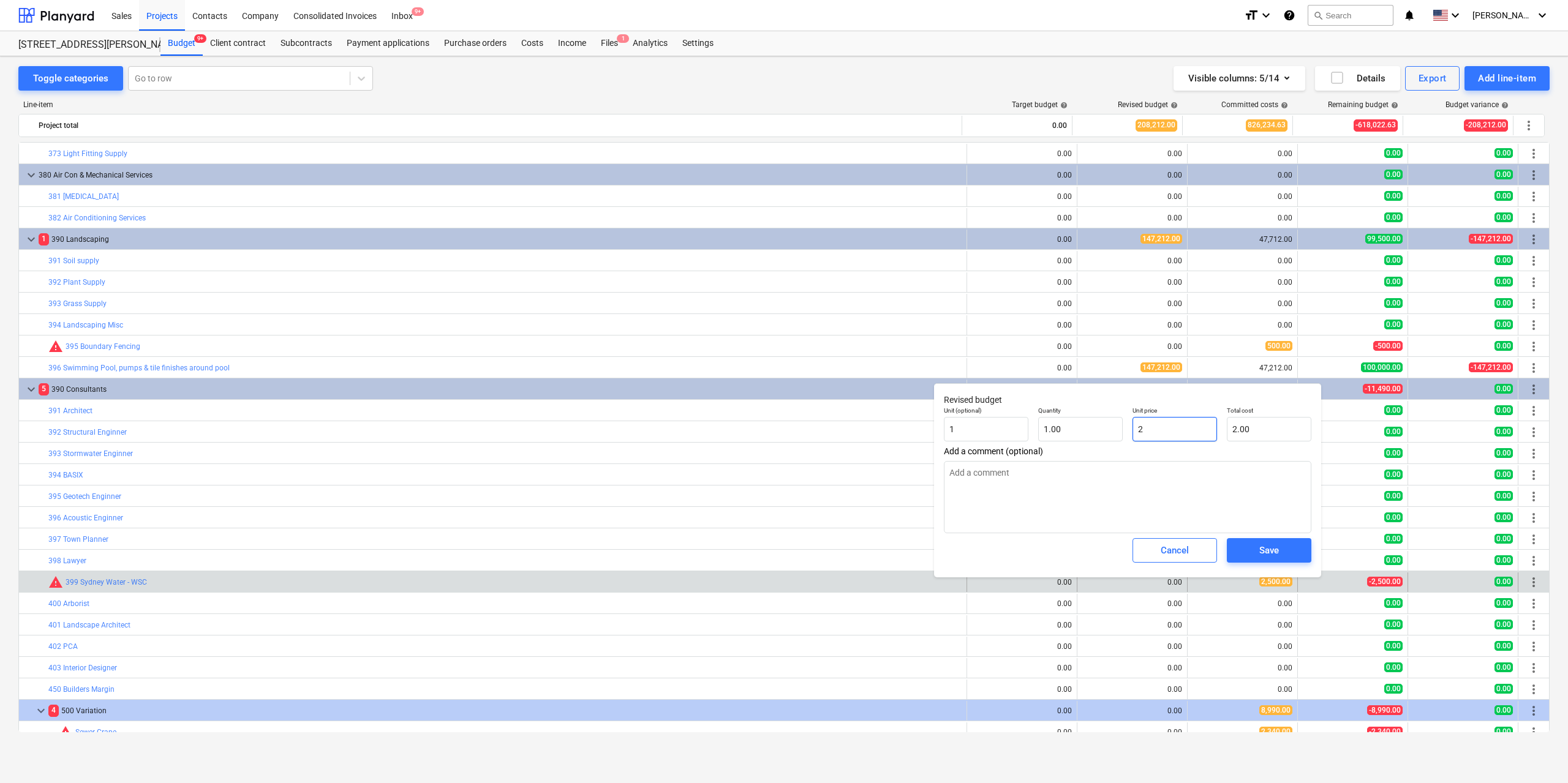
type input "25"
type input "25.00"
type input "250"
type input "250.00"
type input "2500"
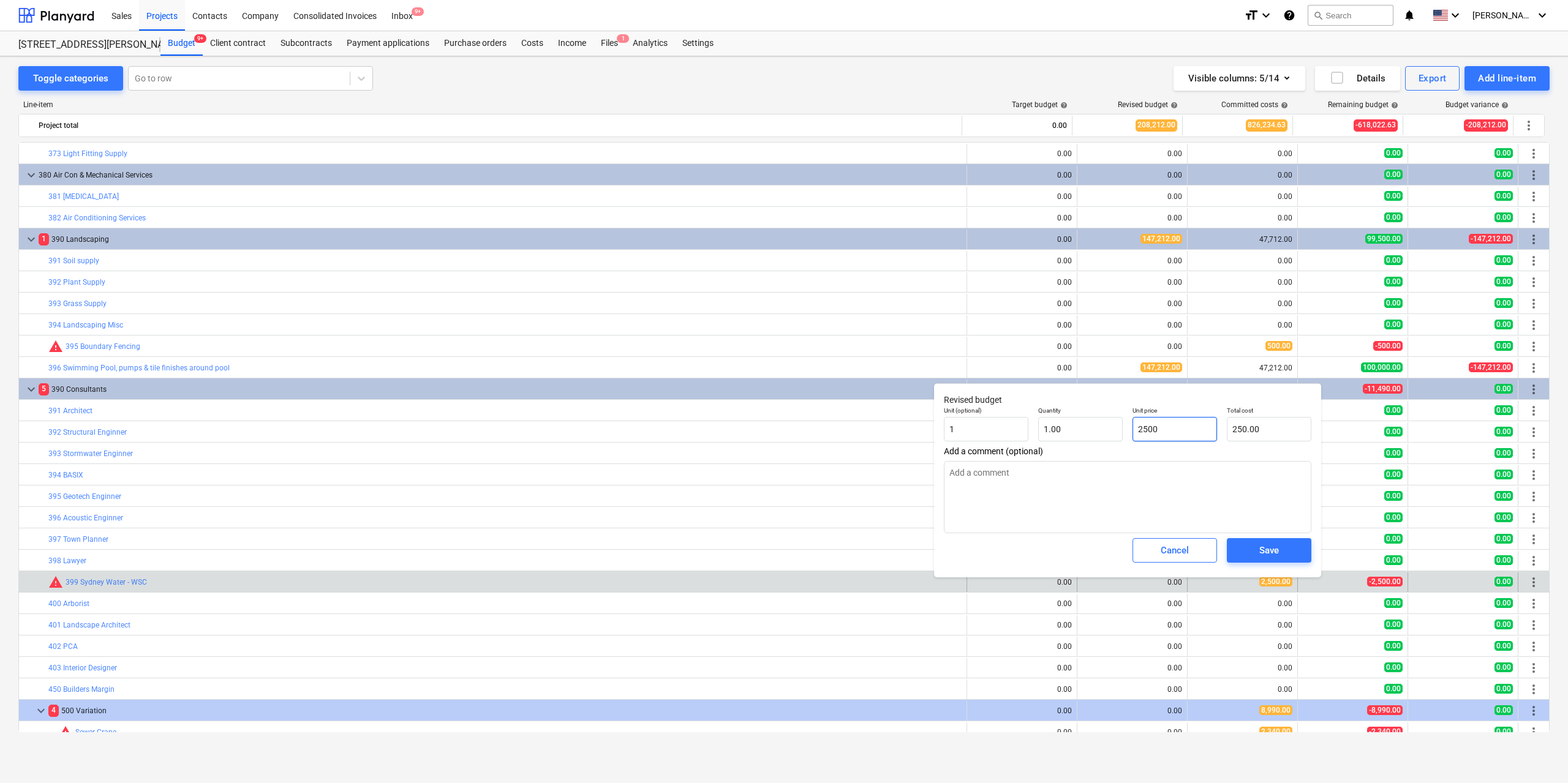
type input "2,500.00"
click at [1256, 549] on span "Save" at bounding box center [1270, 551] width 55 height 16
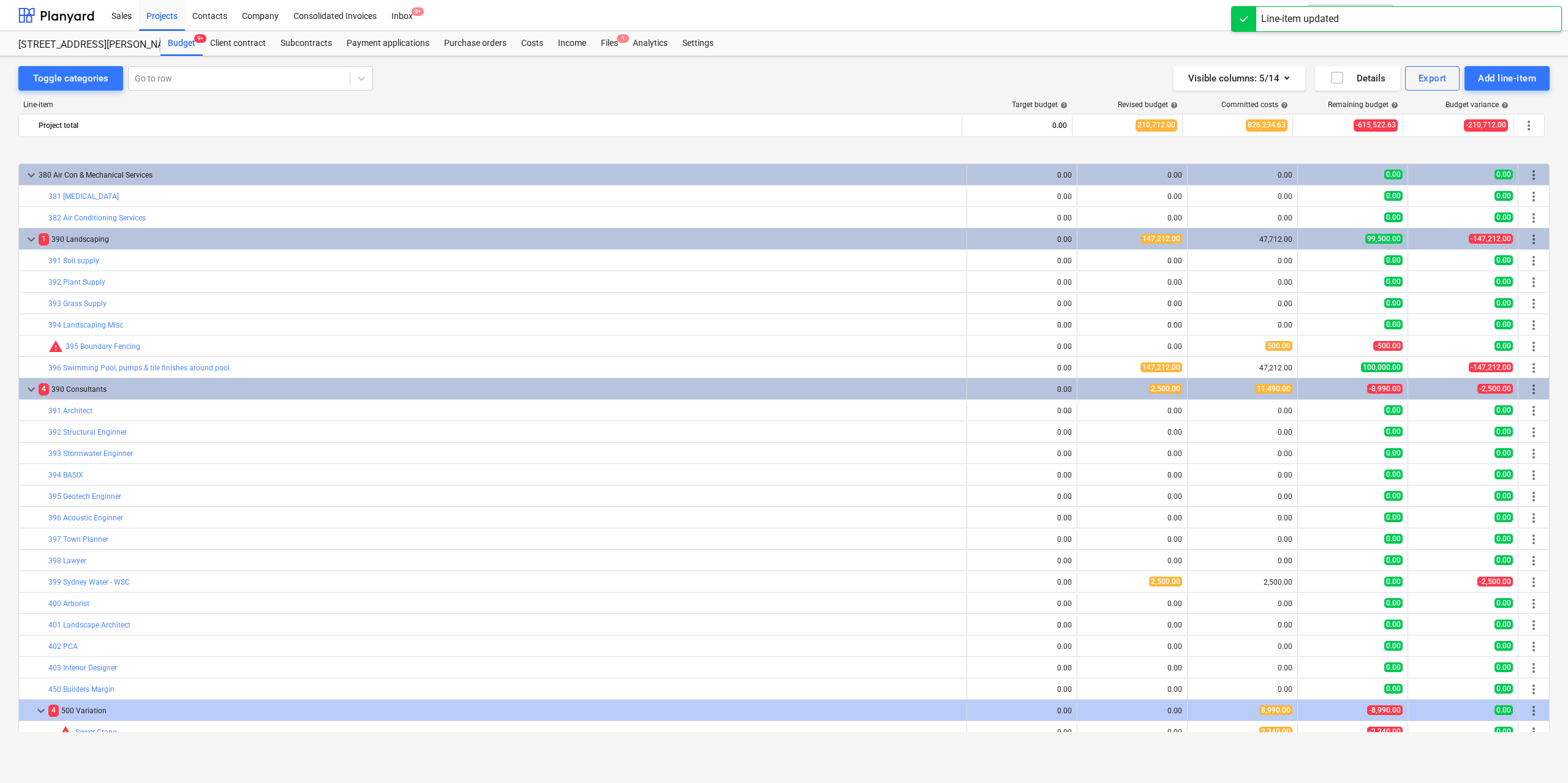
scroll to position [3491, 0]
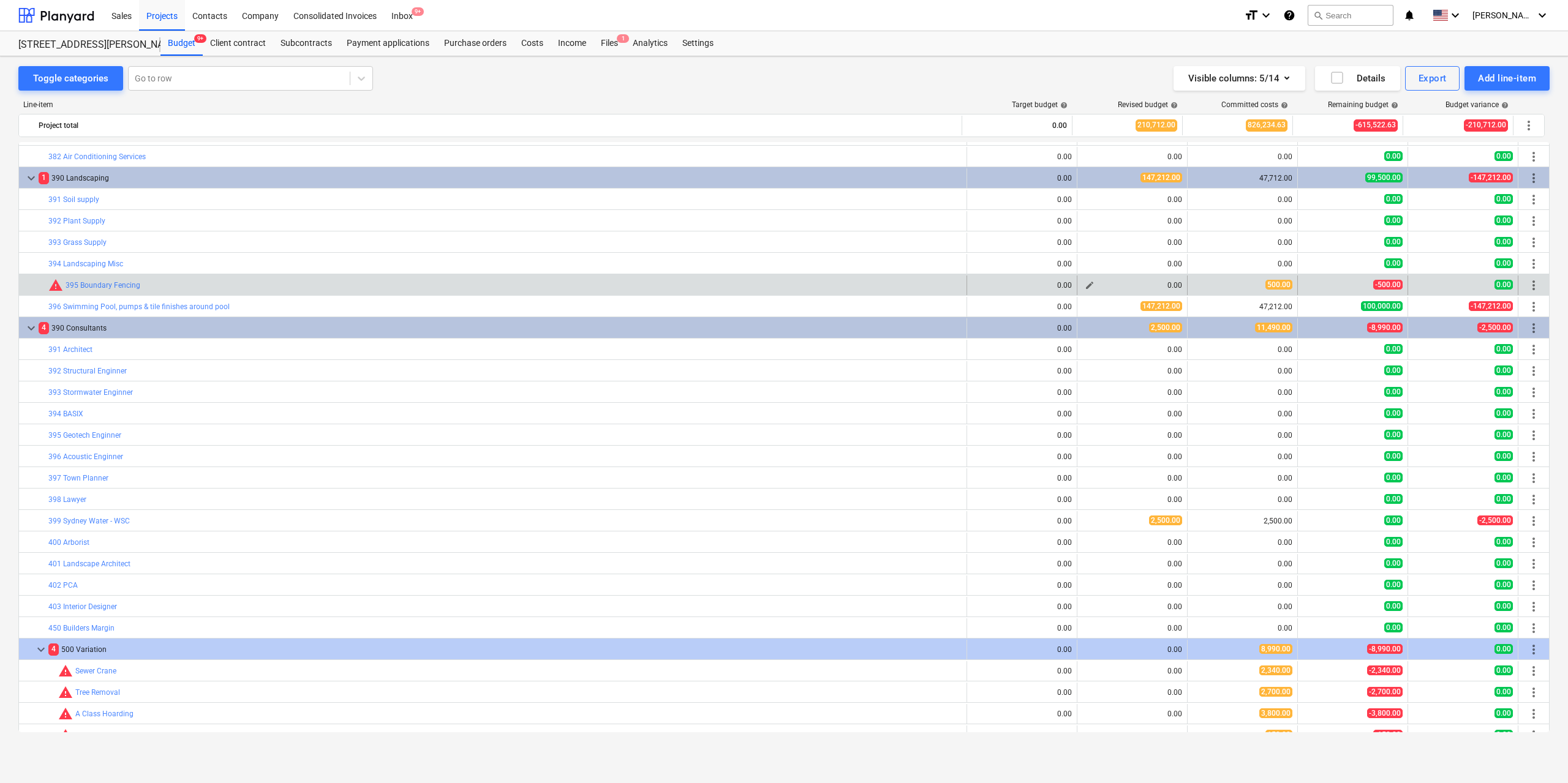
click at [1085, 285] on span "edit" at bounding box center [1090, 285] width 10 height 10
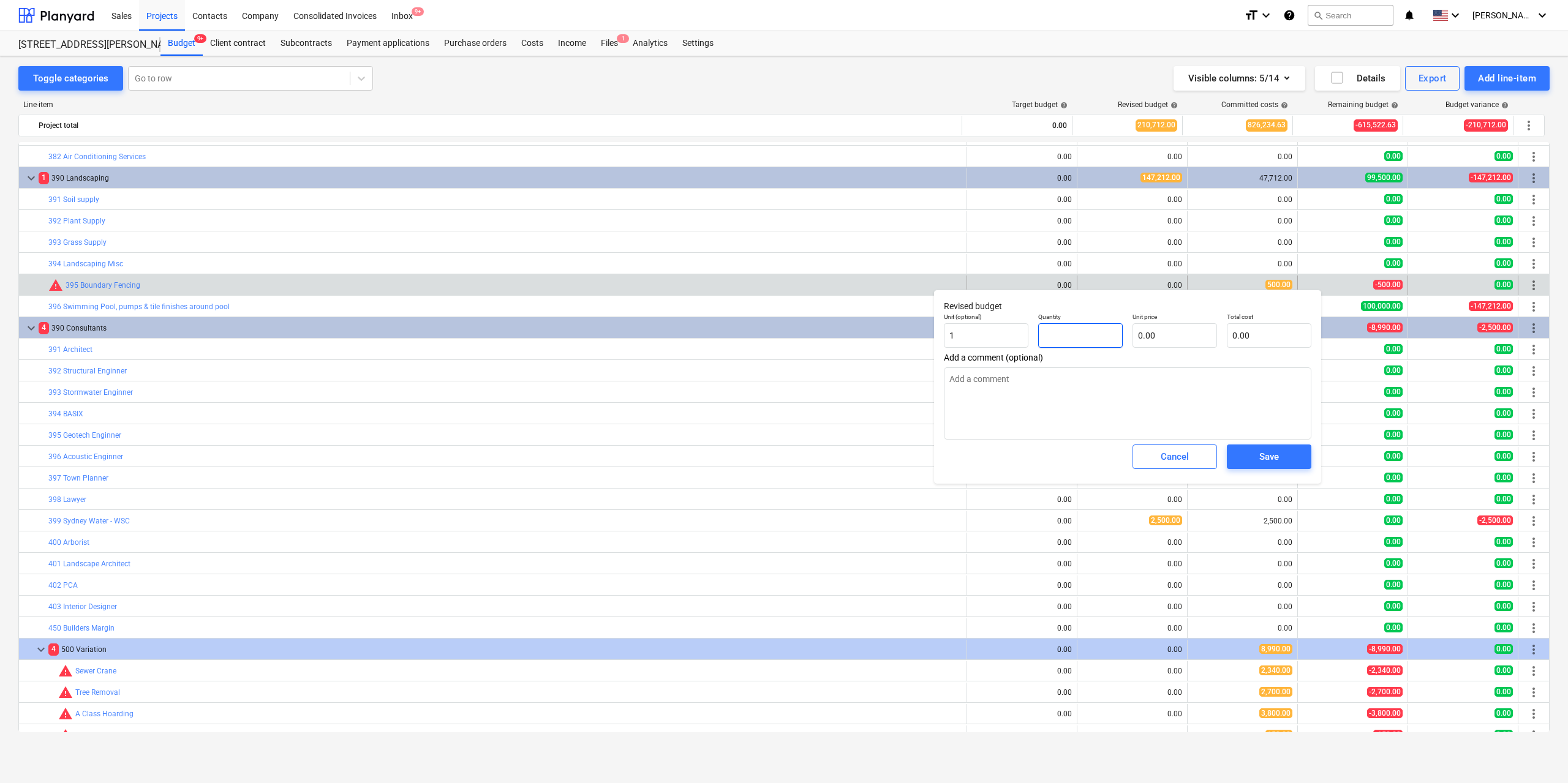
click at [1093, 330] on input "text" at bounding box center [1080, 336] width 85 height 25
type input "1.00"
click at [1171, 332] on input "text" at bounding box center [1174, 336] width 85 height 25
type input "5"
type input "5.00"
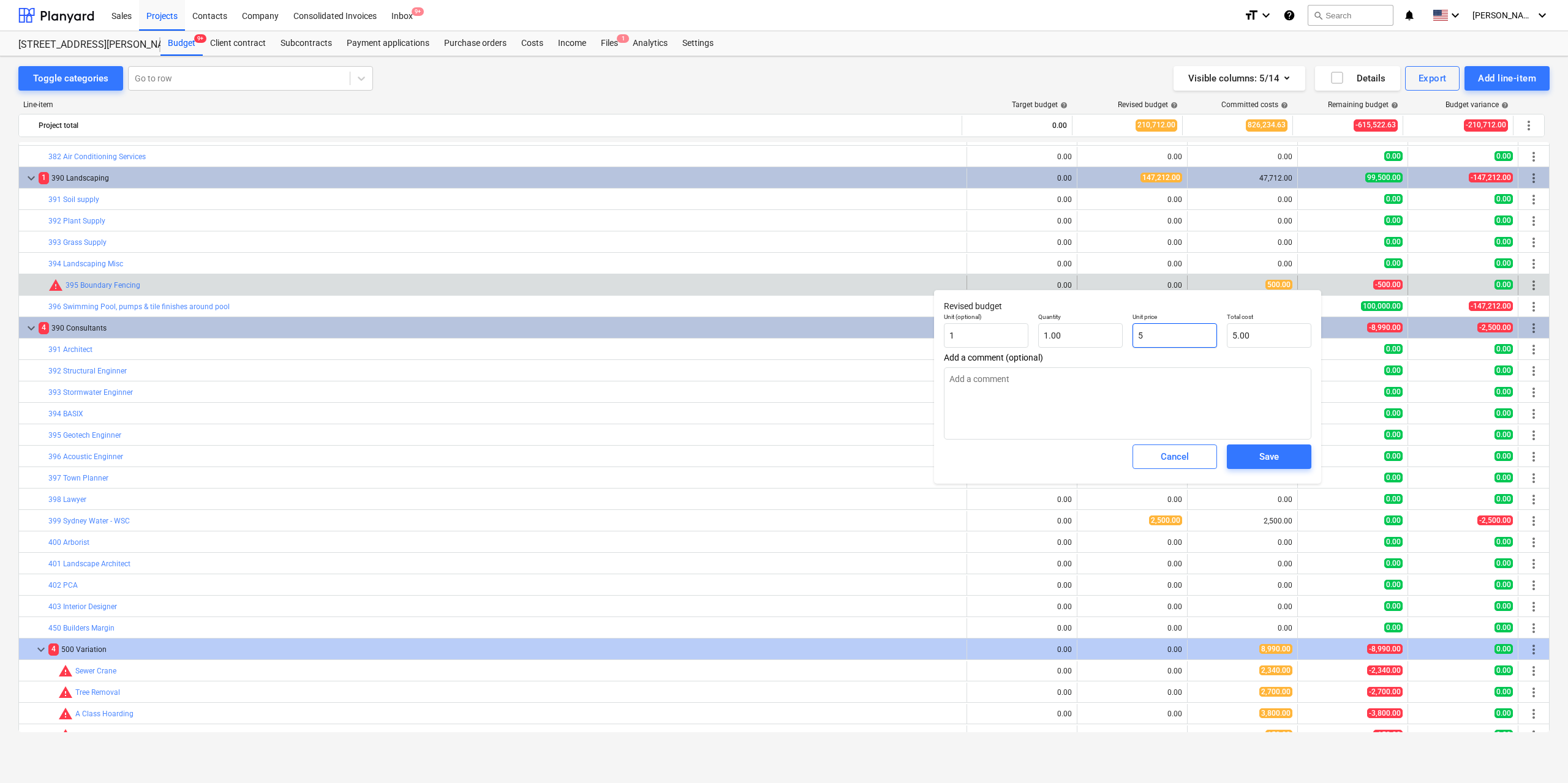
type input "50"
type input "50.00"
type input "500"
type input "500.00"
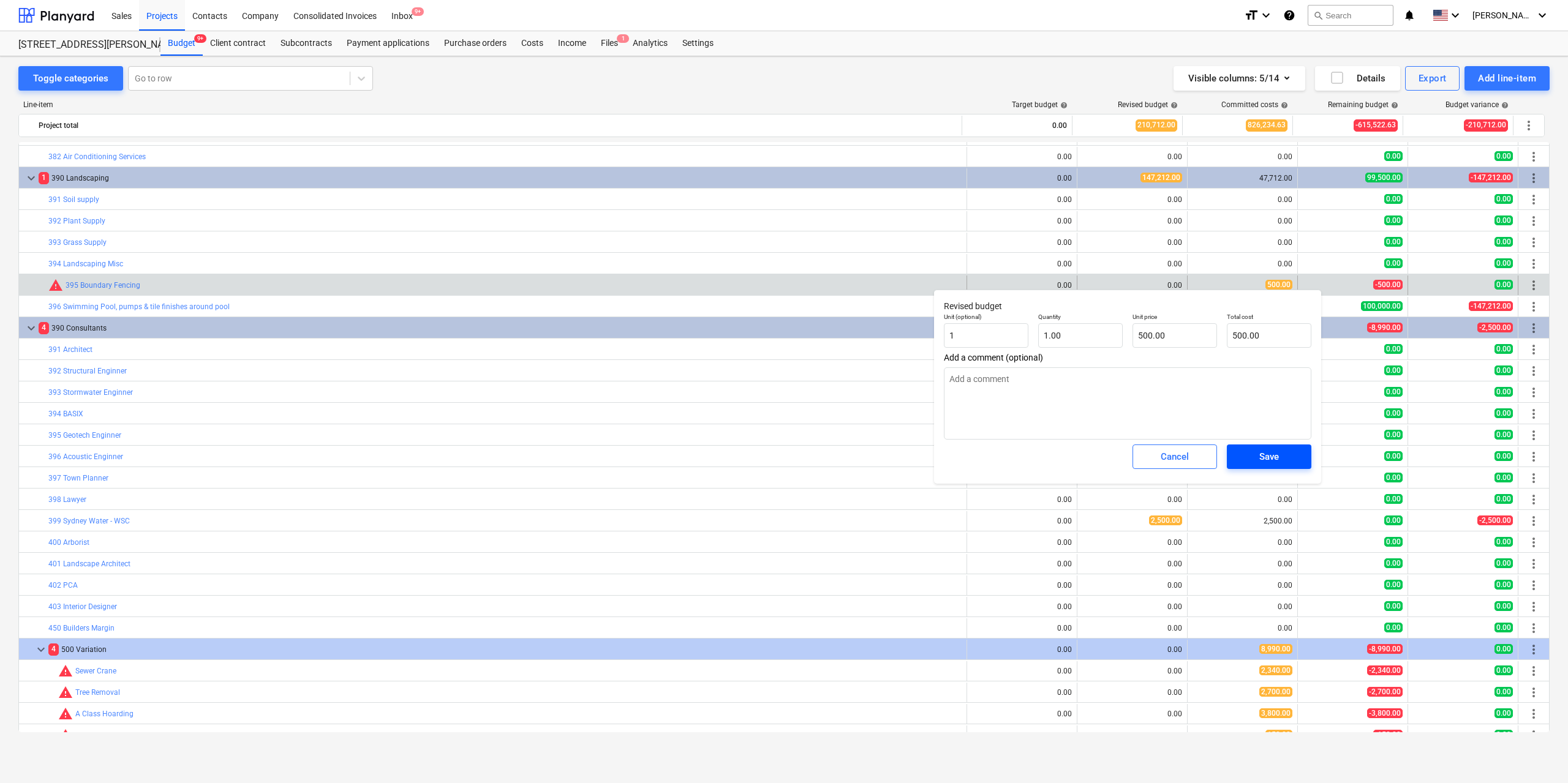
click at [1263, 455] on div "Save" at bounding box center [1270, 457] width 20 height 16
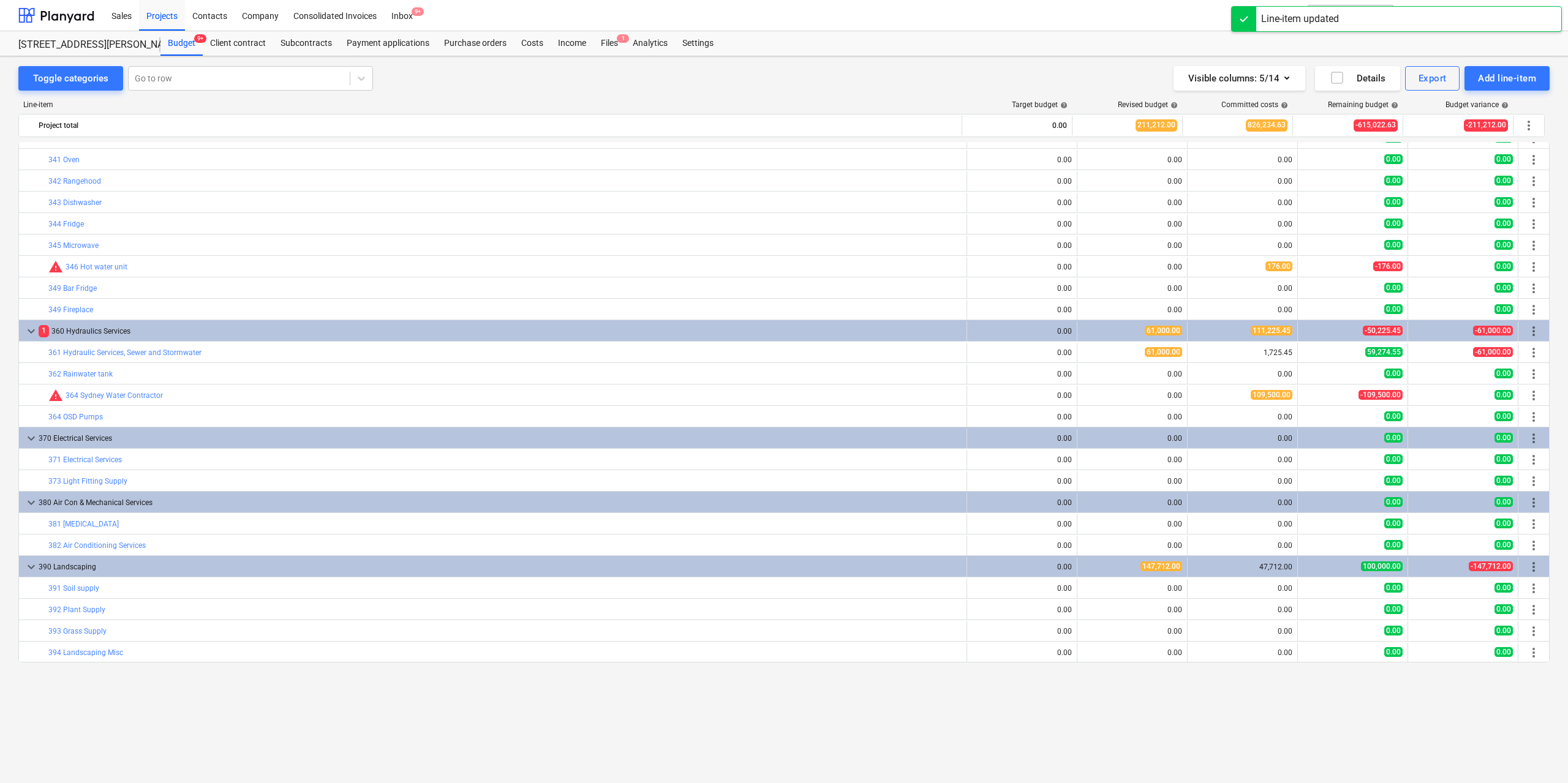
scroll to position [3001, 0]
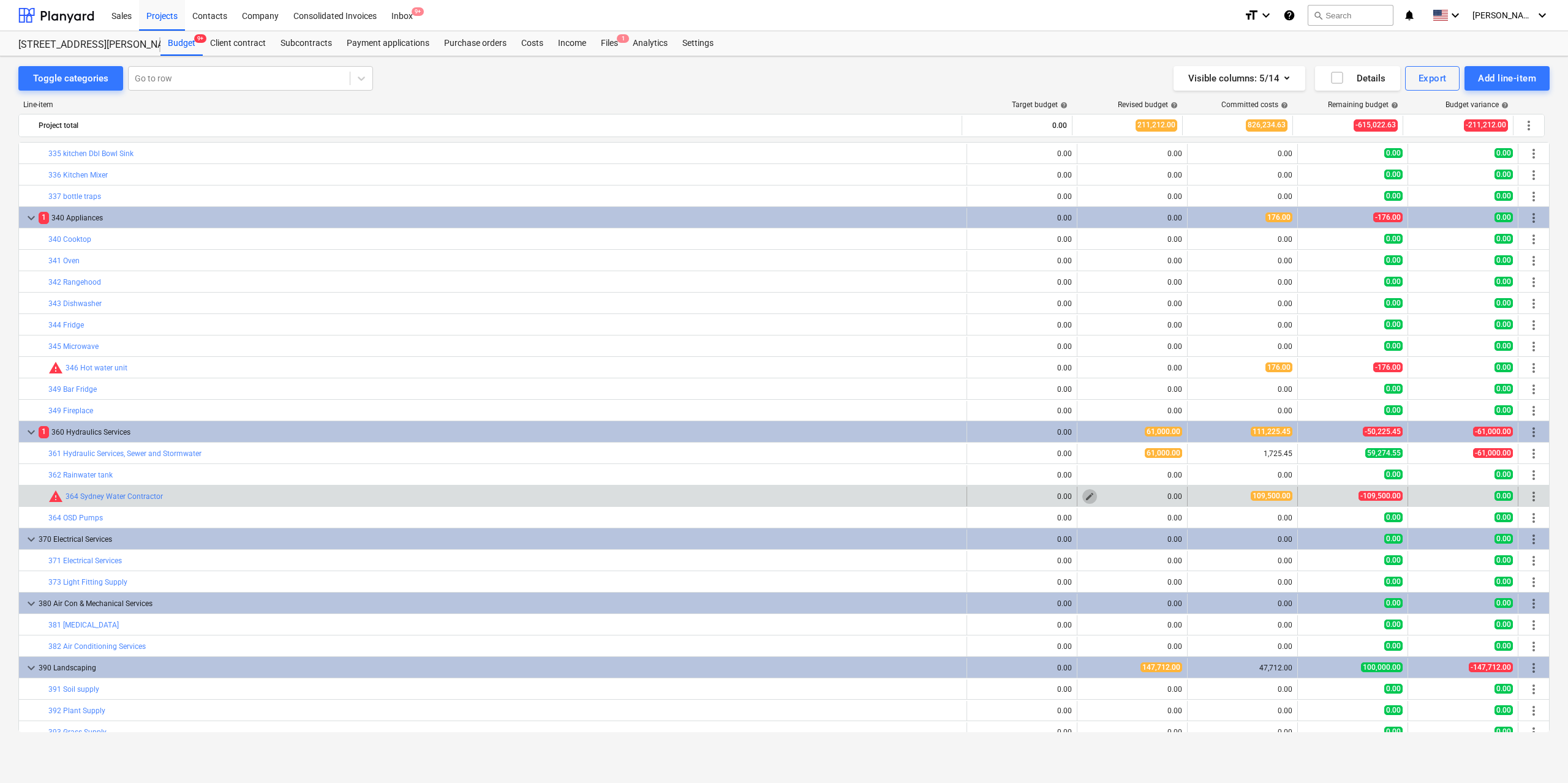
click at [1085, 495] on span "edit" at bounding box center [1090, 496] width 10 height 10
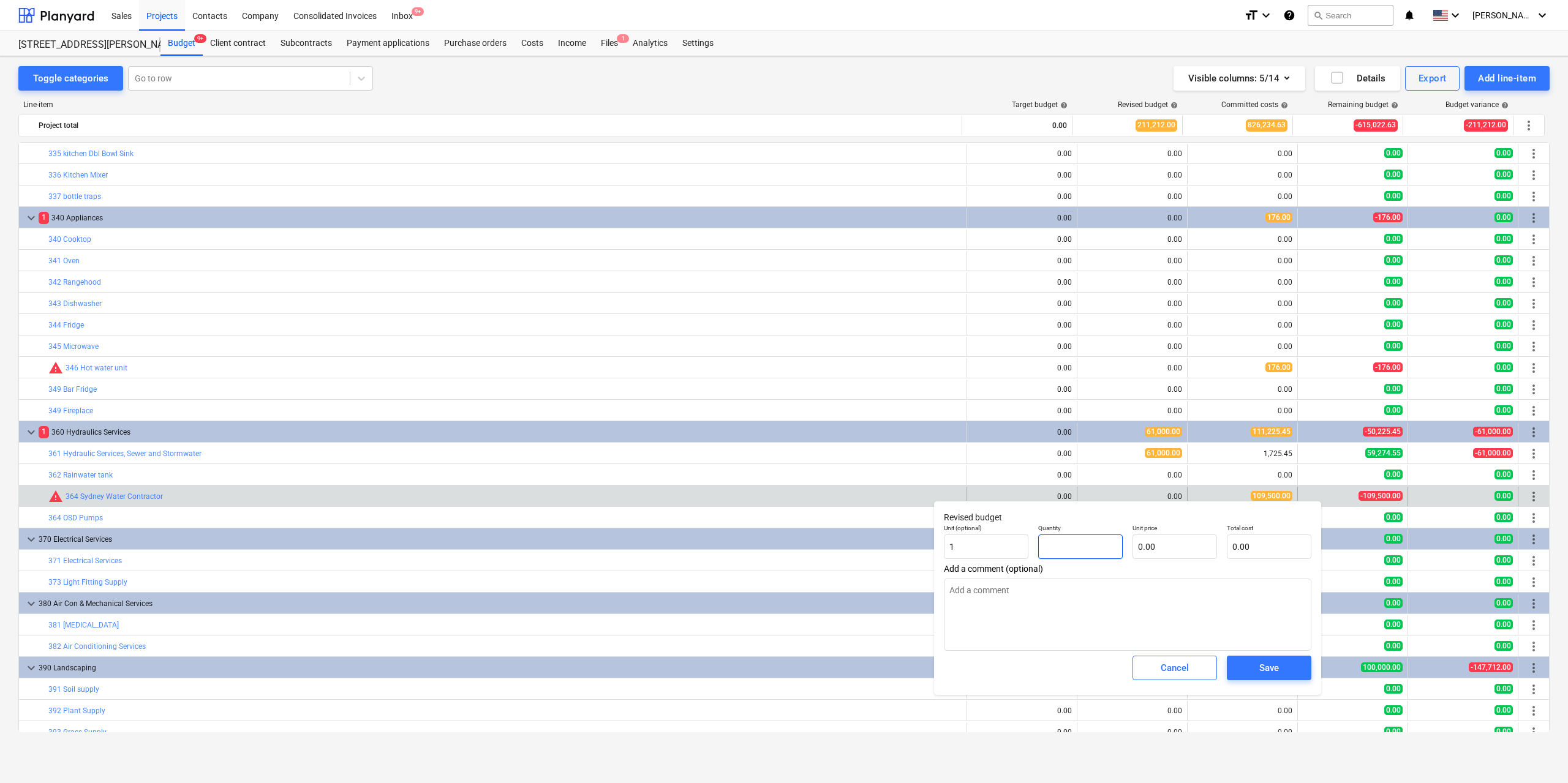
click at [1082, 551] on input "text" at bounding box center [1080, 547] width 85 height 25
type input "1.00"
type input "1"
type input "1.00"
type input "10"
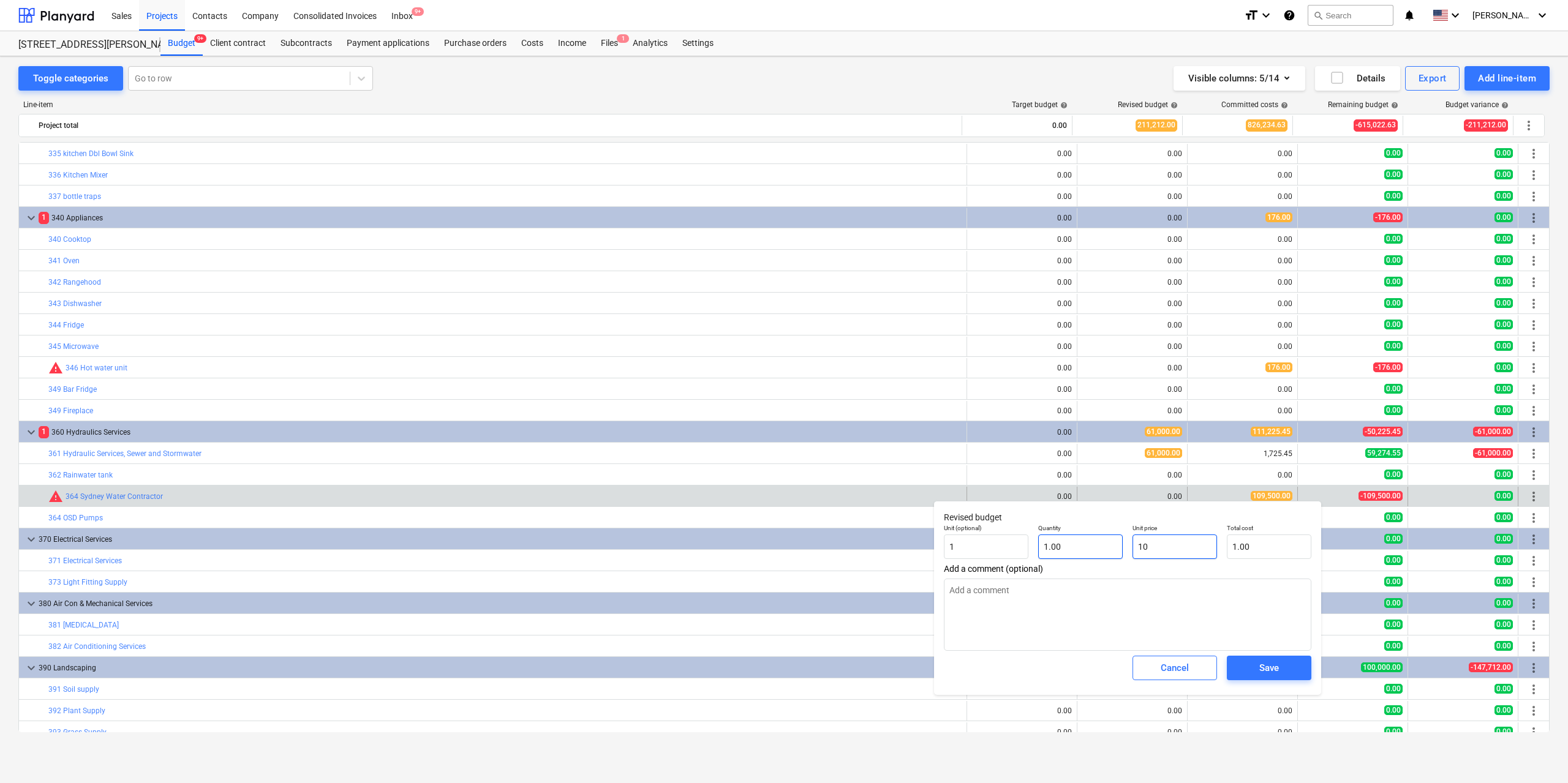
type input "10.00"
type input "109"
type input "109.00"
type input "1095"
type input "1,095.00"
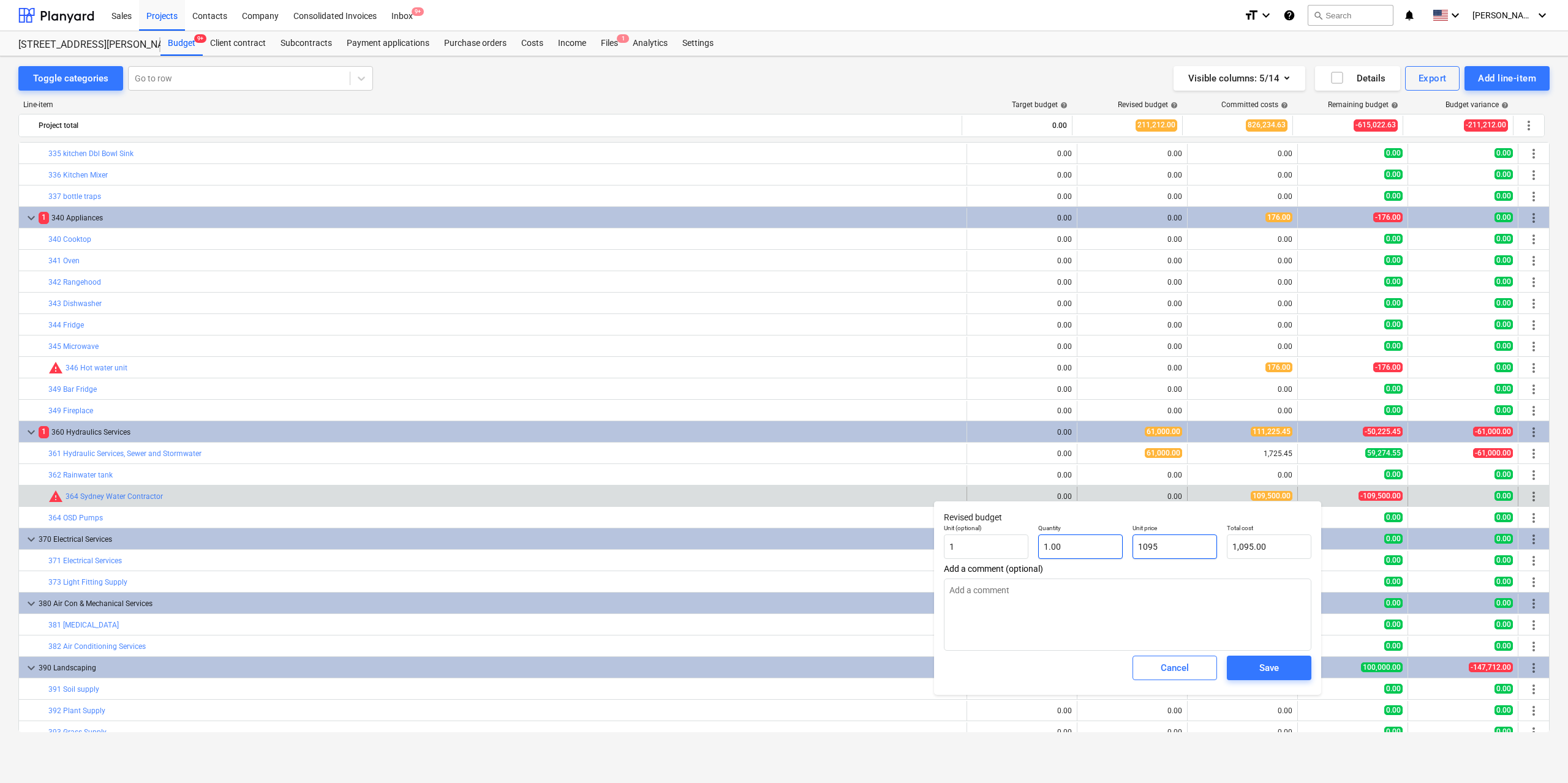
type input "10950"
type input "10,950.00"
type input "109500"
type input "109,500.00"
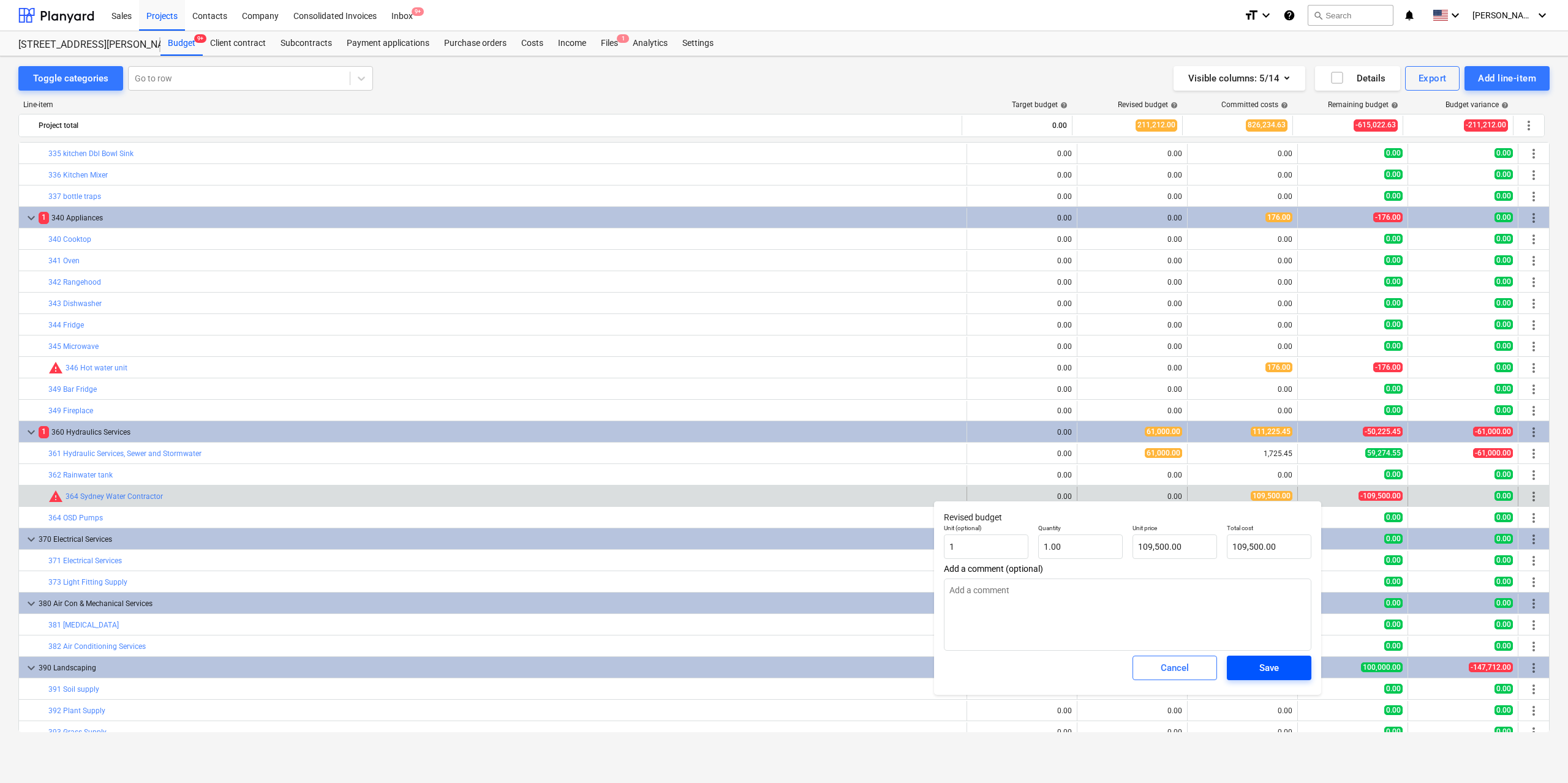
click at [1252, 662] on span "Save" at bounding box center [1270, 668] width 55 height 16
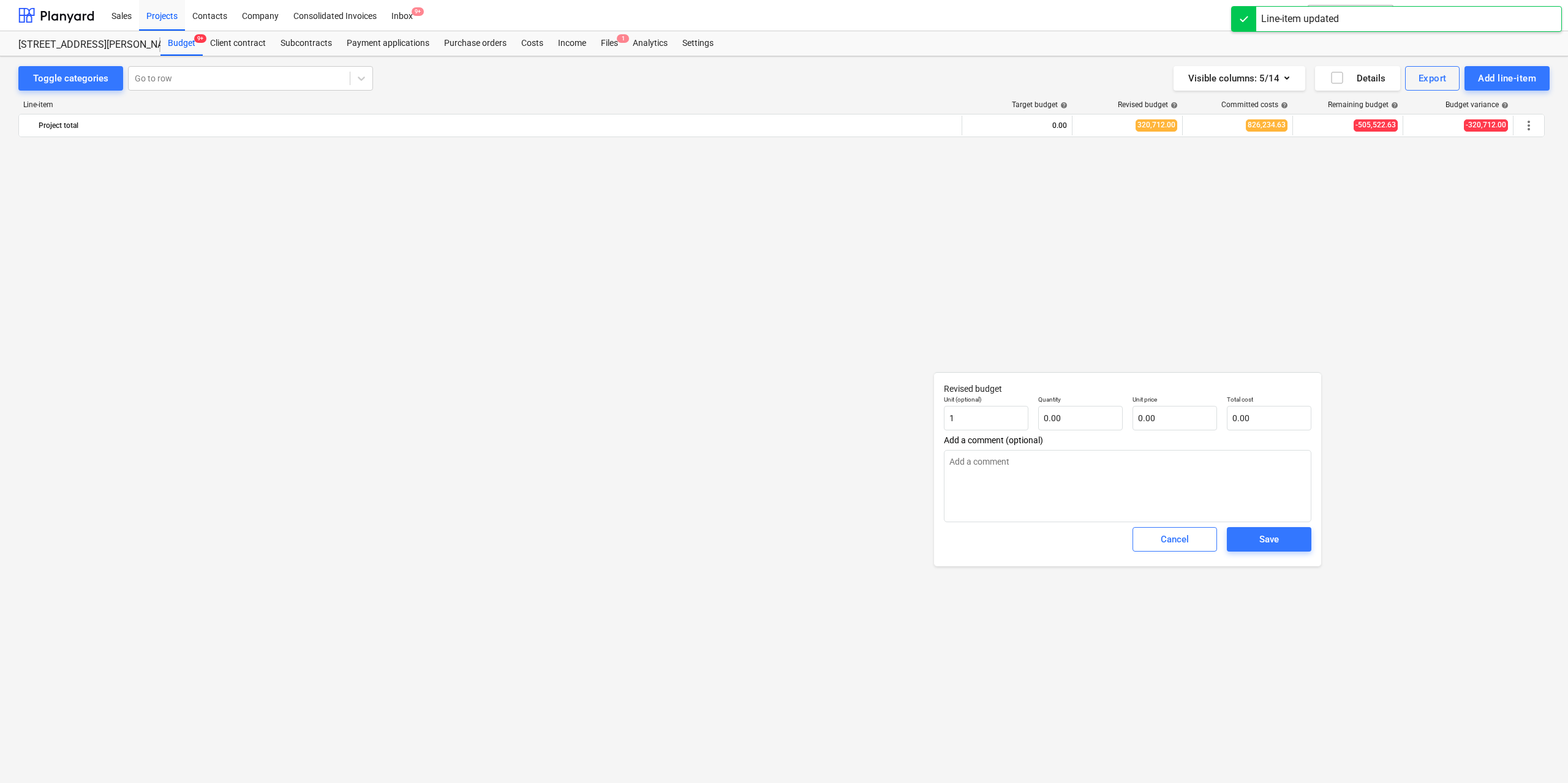
type input "0.00"
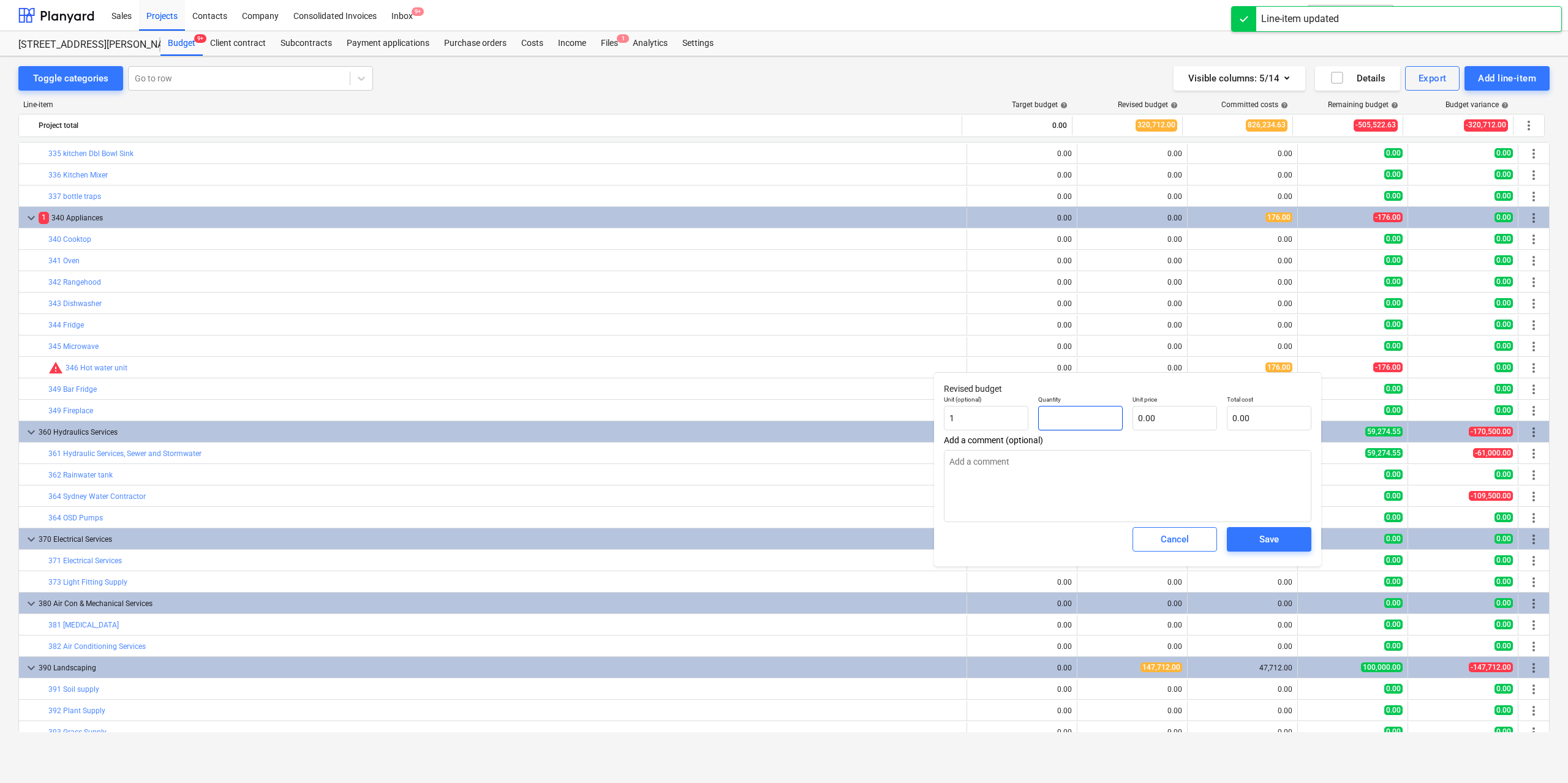
click at [1082, 420] on input "text" at bounding box center [1080, 419] width 85 height 25
type input "1.00"
click at [1148, 420] on input "text" at bounding box center [1174, 419] width 85 height 25
type input "1"
type input "1.00"
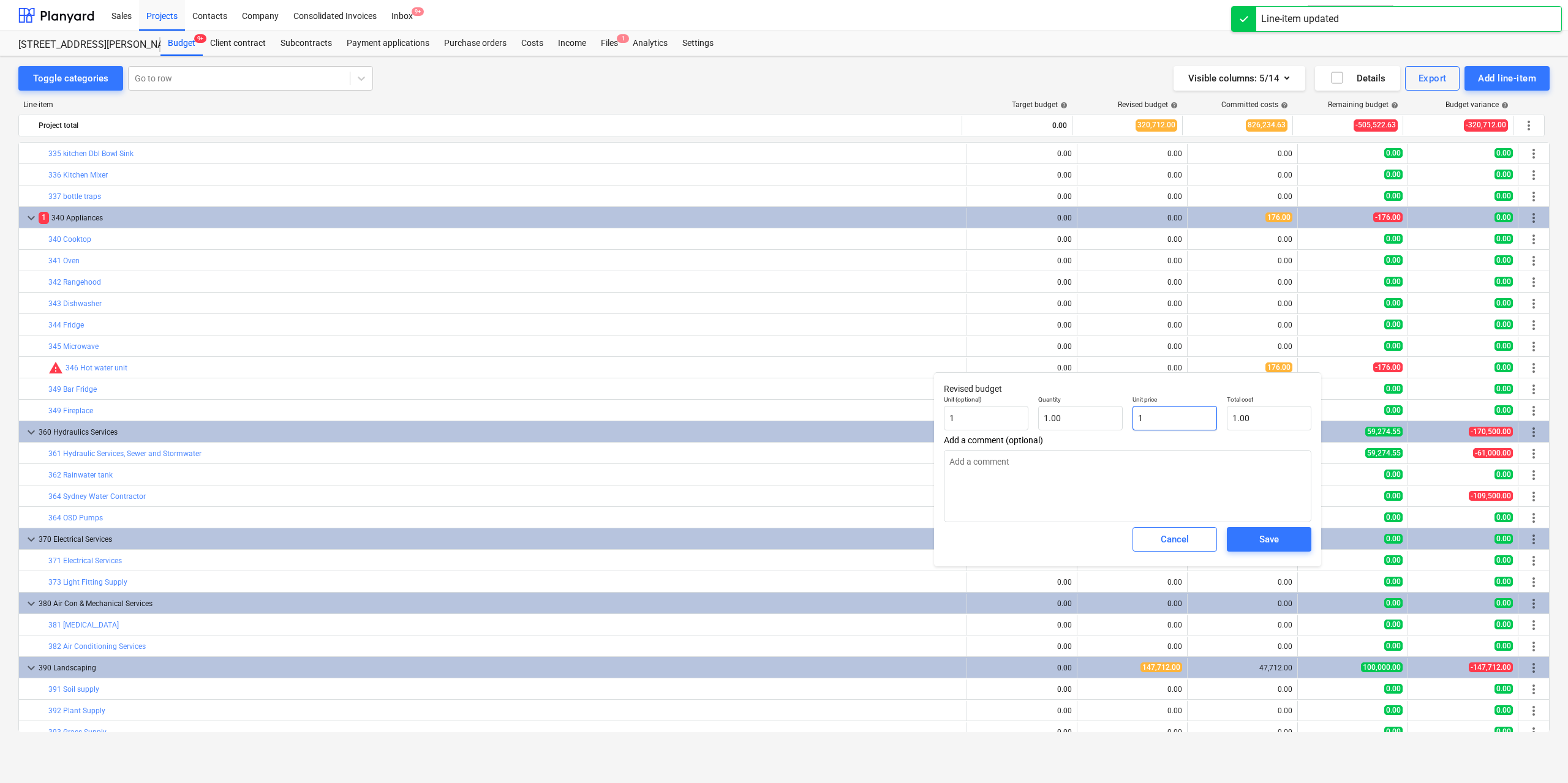
type input "17"
type input "17.00"
type input "176"
type input "176.00"
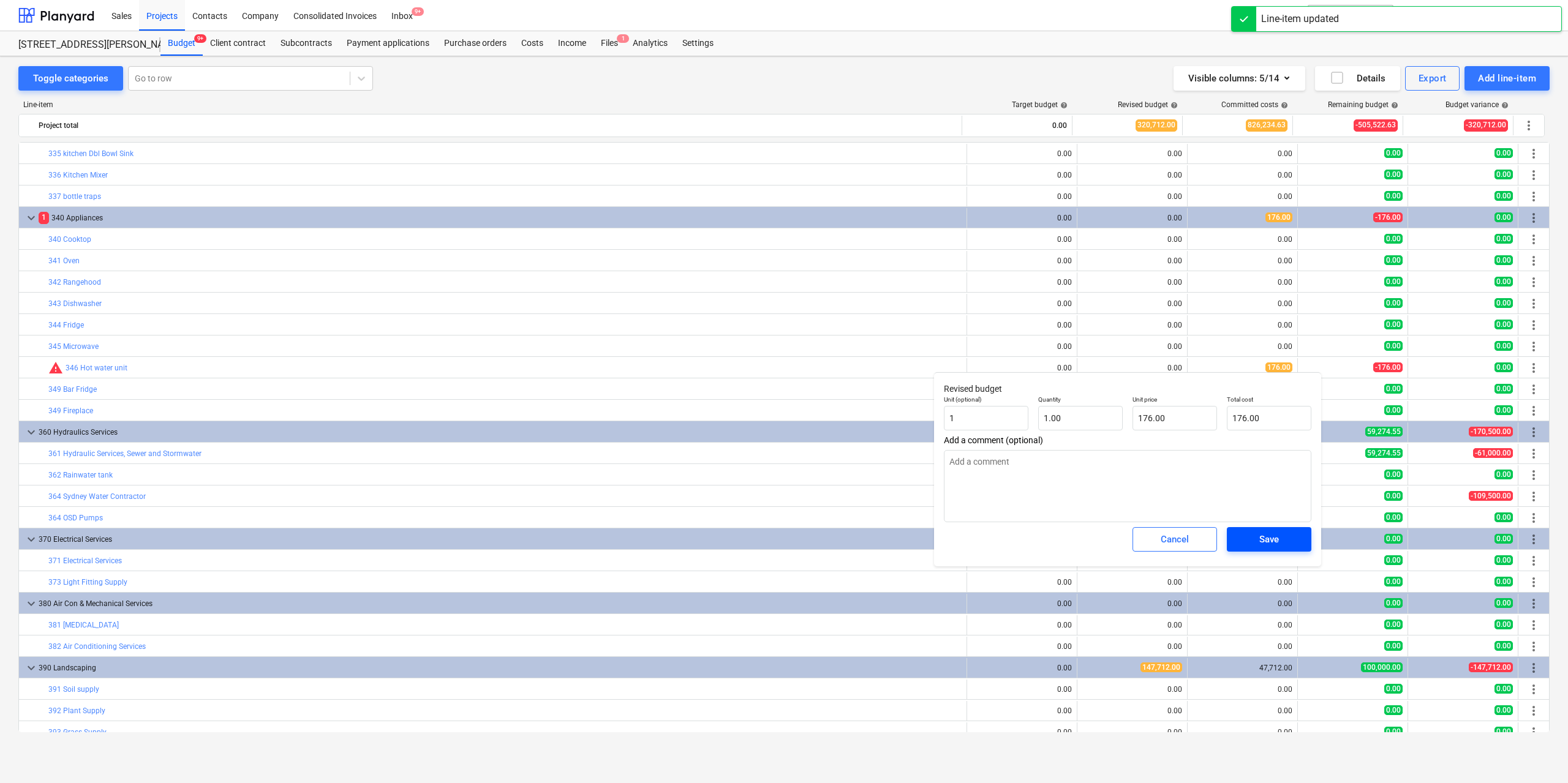
click at [1269, 532] on button "Save" at bounding box center [1269, 540] width 85 height 25
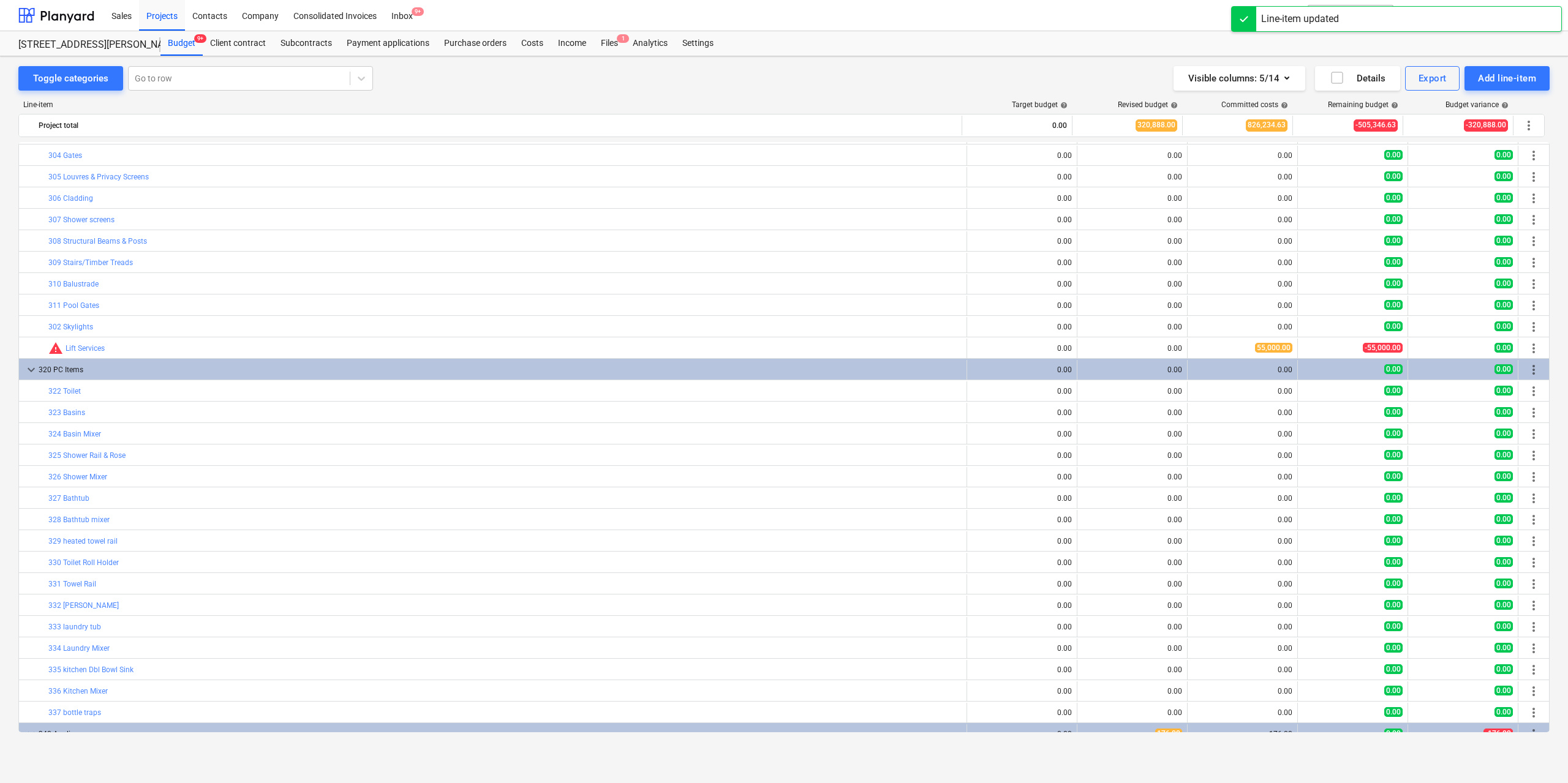
scroll to position [2266, 0]
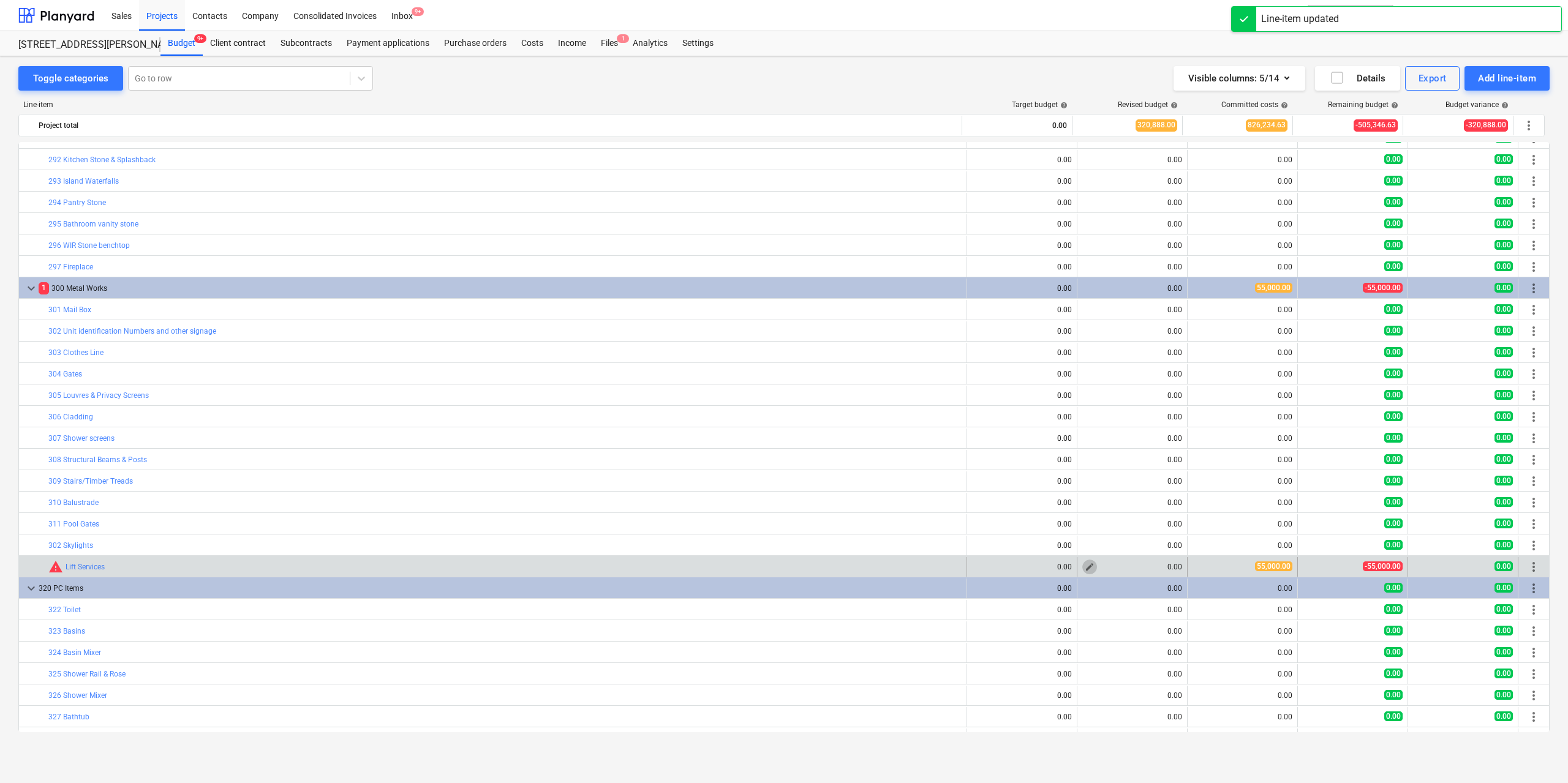
click at [1086, 564] on span "edit" at bounding box center [1090, 567] width 10 height 10
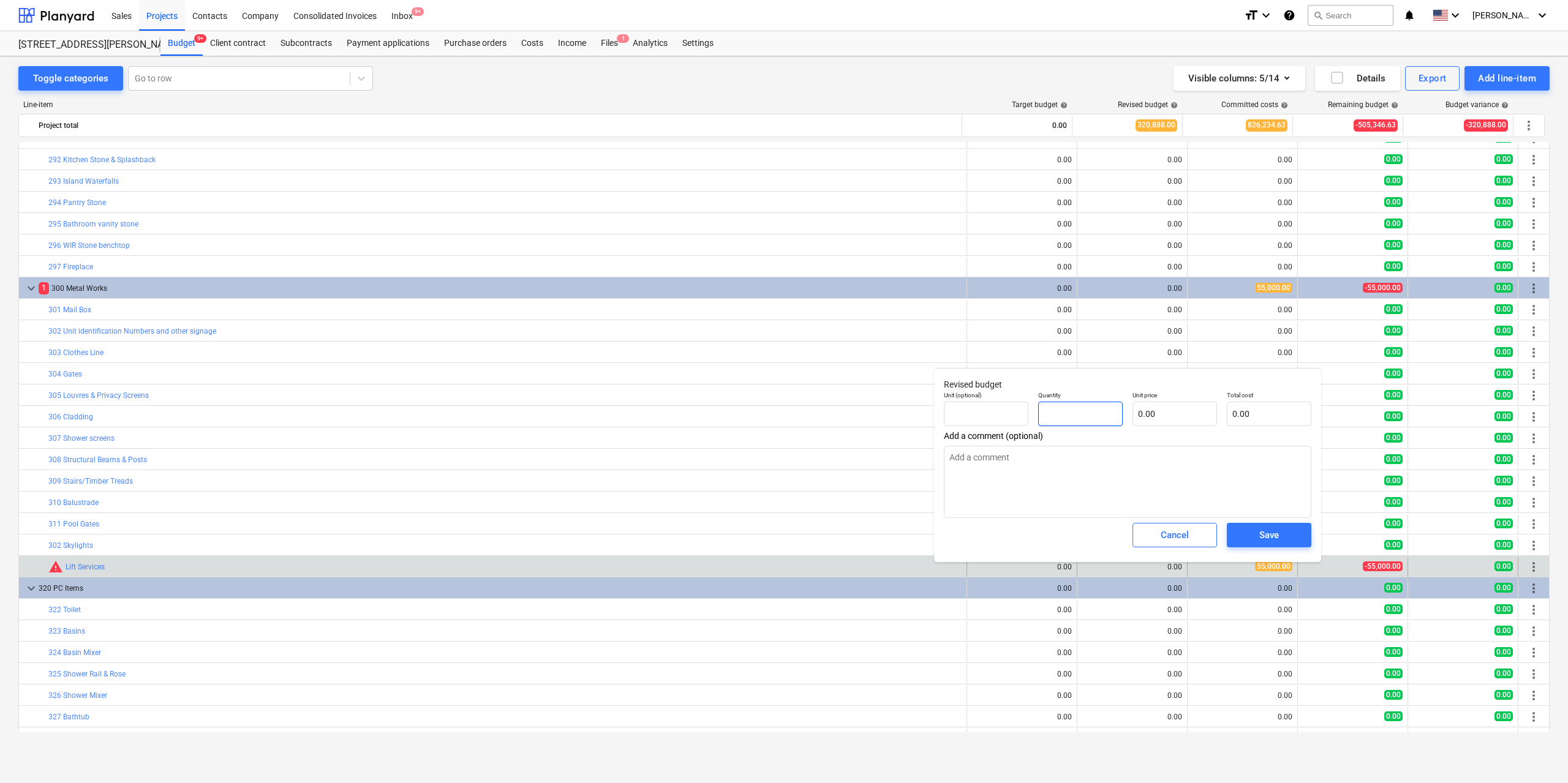
click at [1079, 424] on input "text" at bounding box center [1080, 414] width 85 height 25
type input "1.00"
click at [992, 414] on input "text" at bounding box center [986, 414] width 85 height 25
click at [1157, 415] on input "text" at bounding box center [1174, 414] width 85 height 25
type input "5"
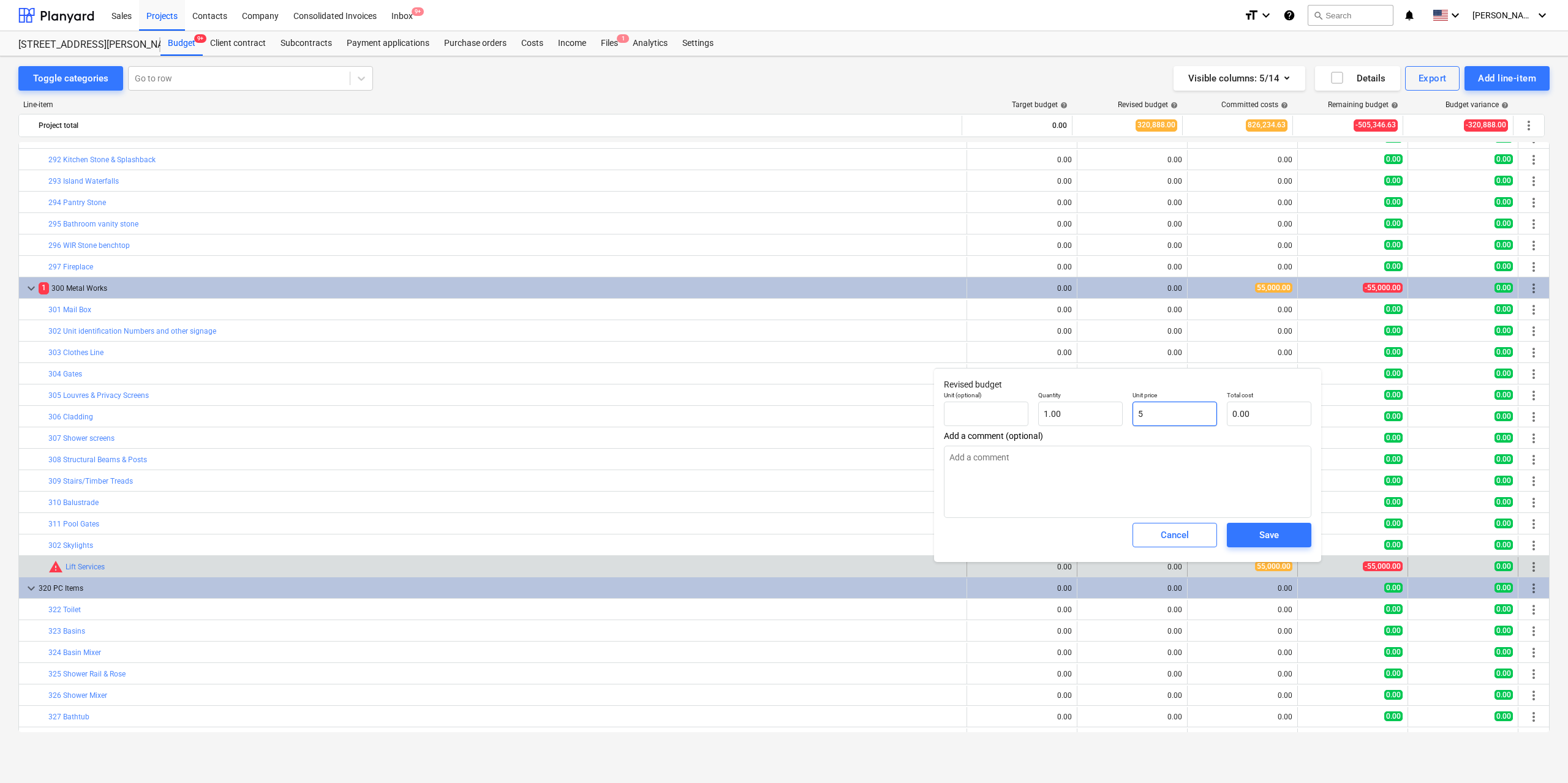
type input "5.00"
type input "55"
type input "55.00"
type input "550"
type input "550.00"
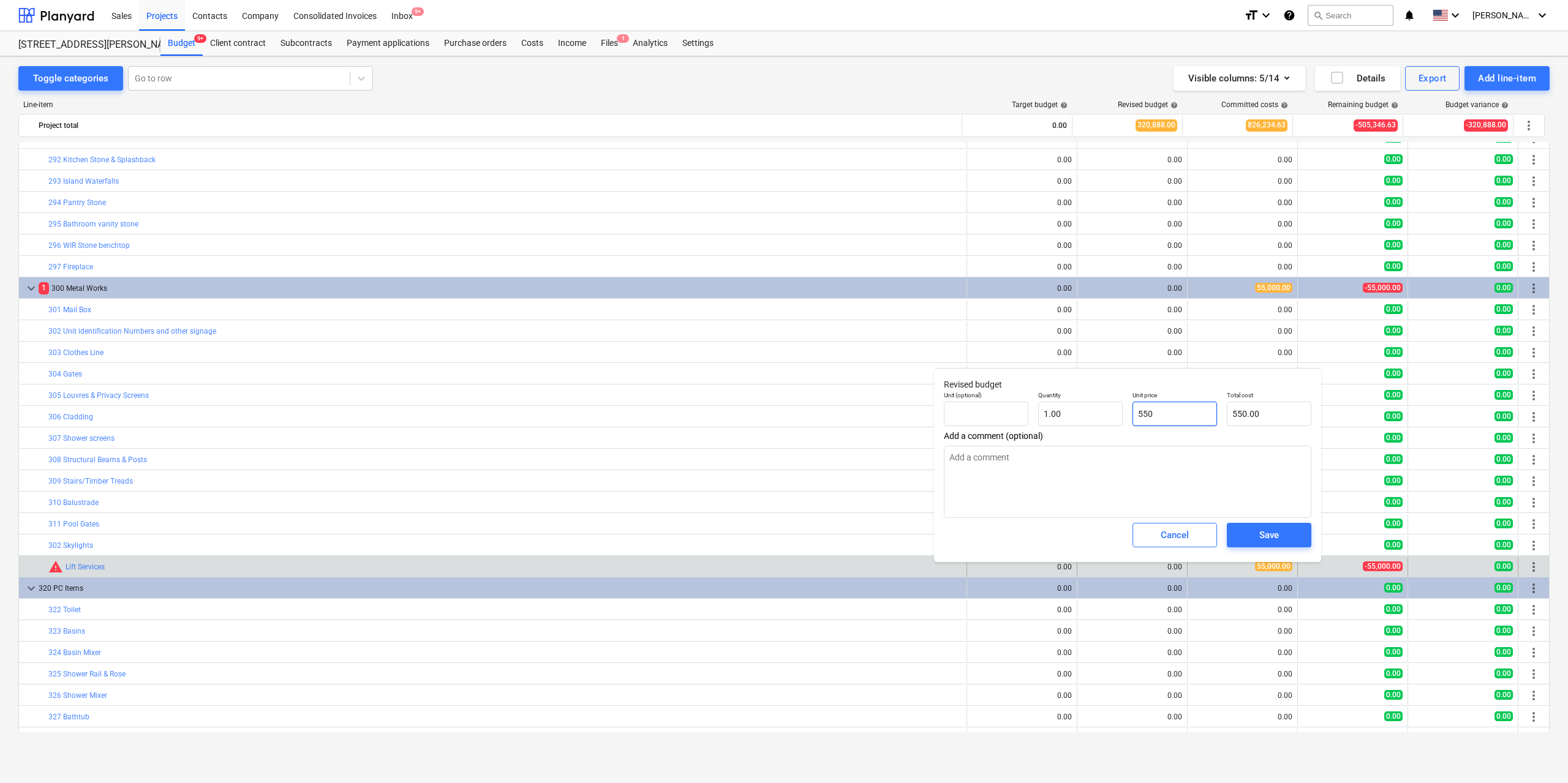
type input "5500"
type input "5,500.00"
type input "55000"
type input "55,000.00"
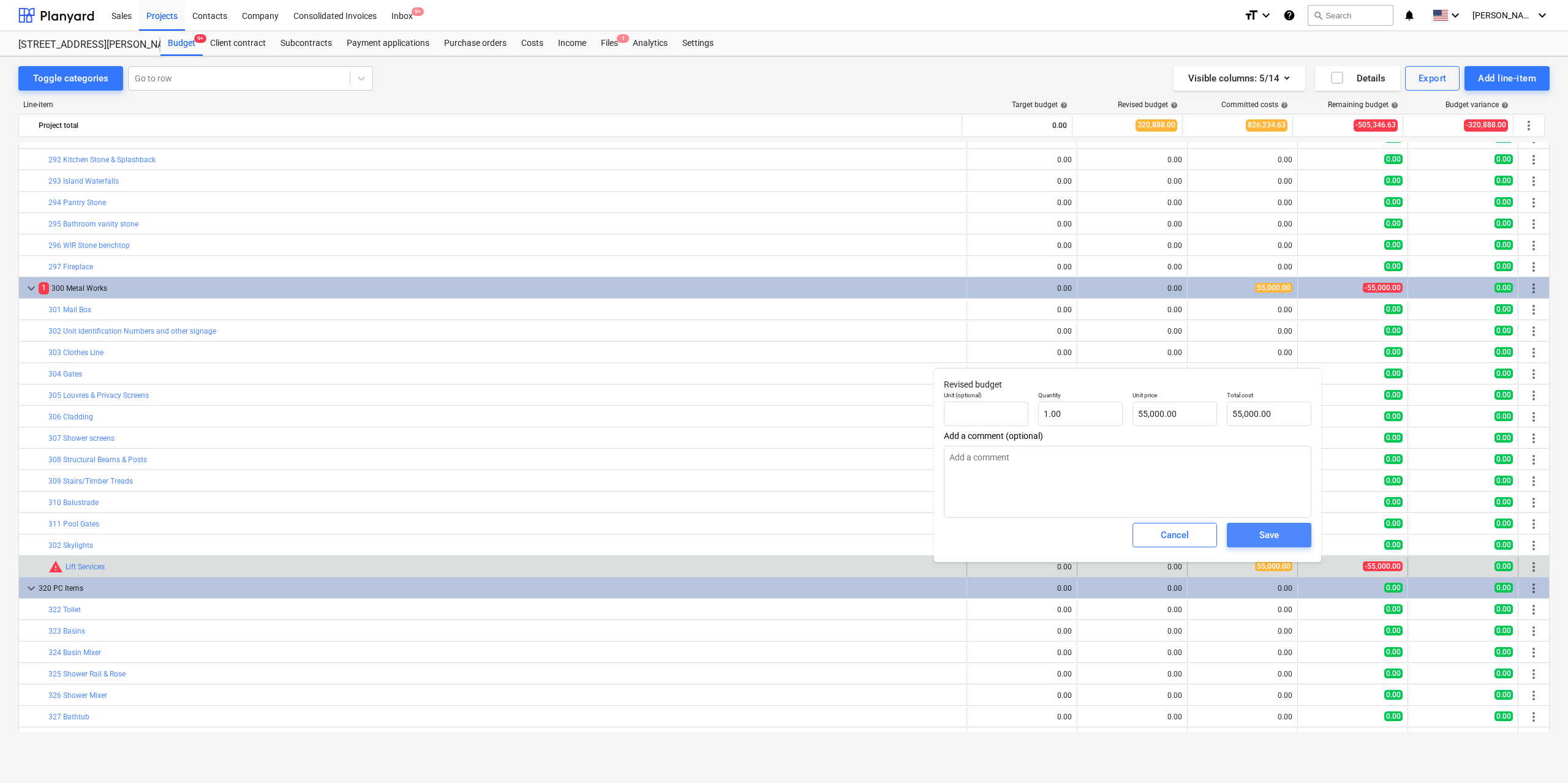
click at [1254, 542] on span "Save" at bounding box center [1270, 535] width 55 height 16
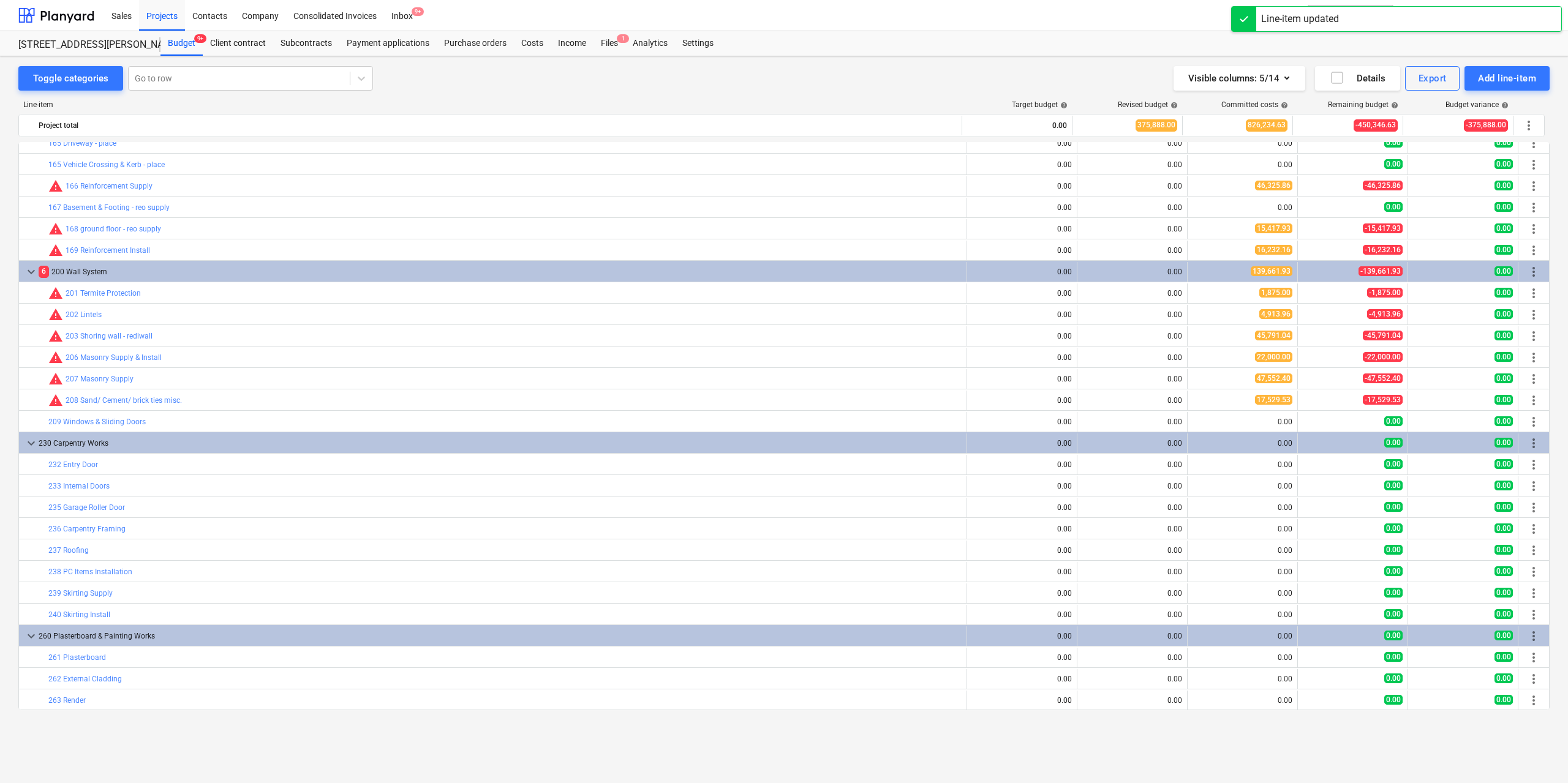
scroll to position [1225, 0]
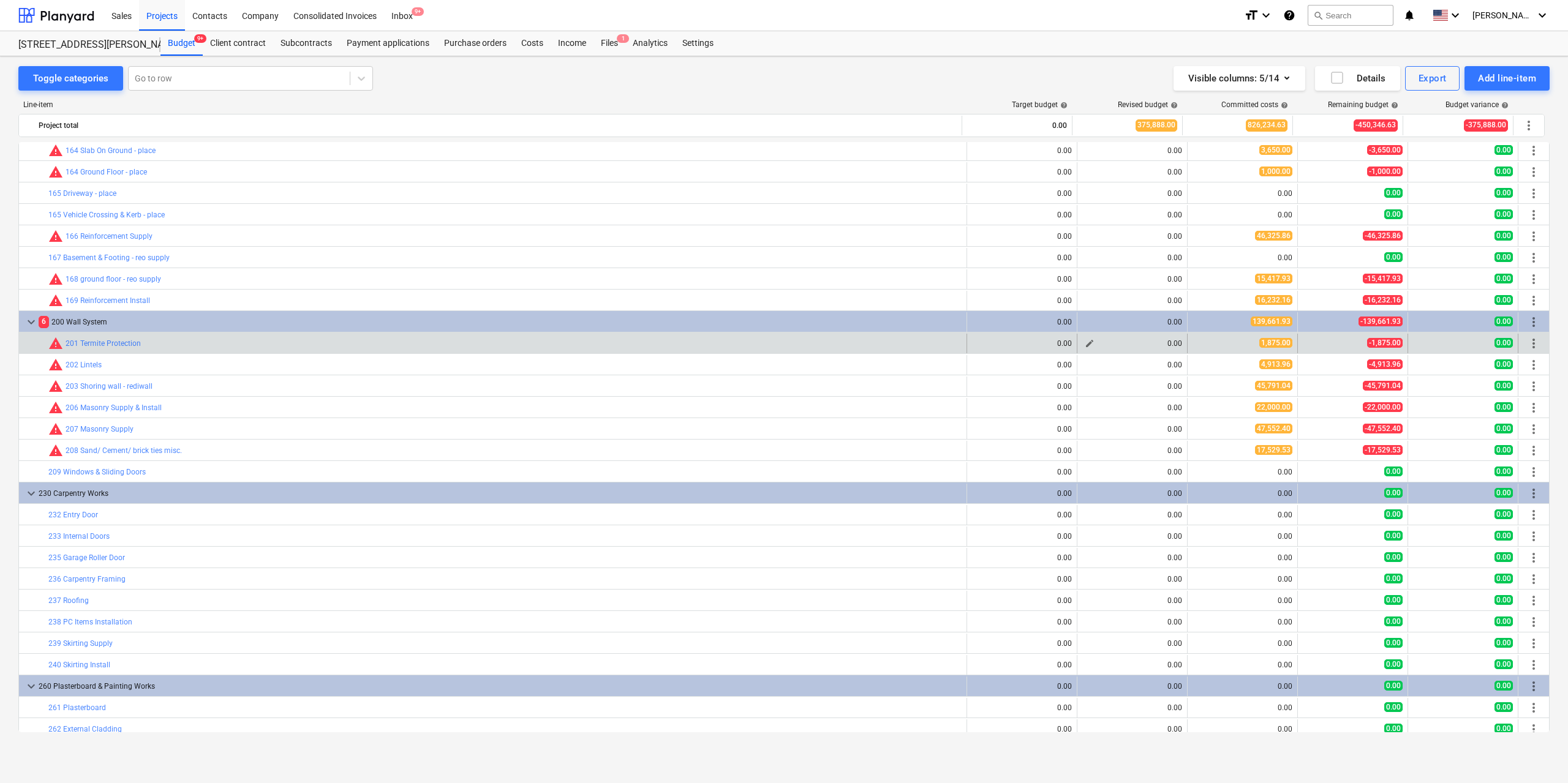
click at [1086, 345] on span "edit" at bounding box center [1090, 343] width 10 height 10
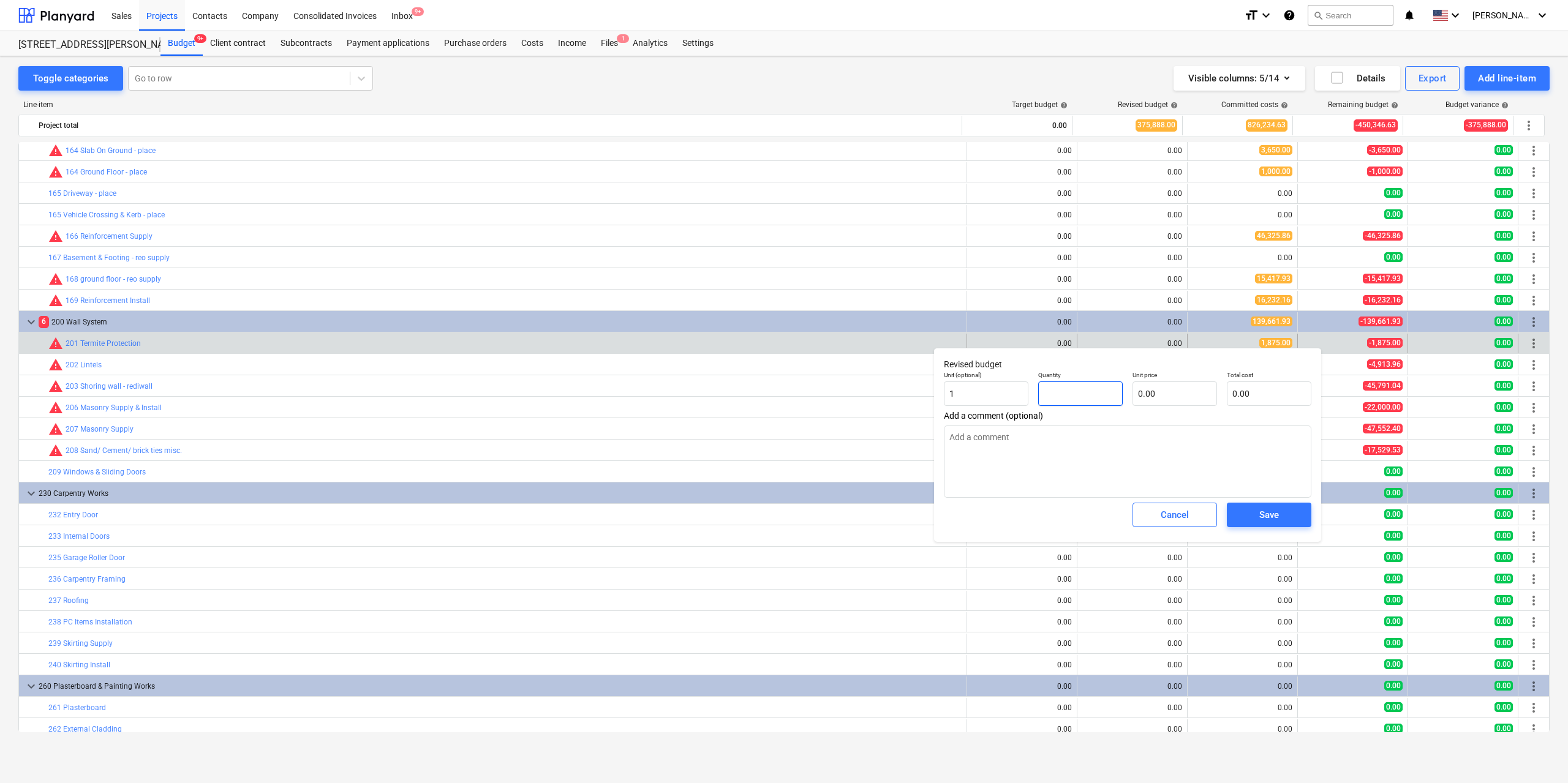
click at [1074, 383] on input "text" at bounding box center [1080, 394] width 85 height 25
type input "1.00"
click at [1152, 395] on input "text" at bounding box center [1174, 394] width 85 height 25
type input "1"
type input "1.00"
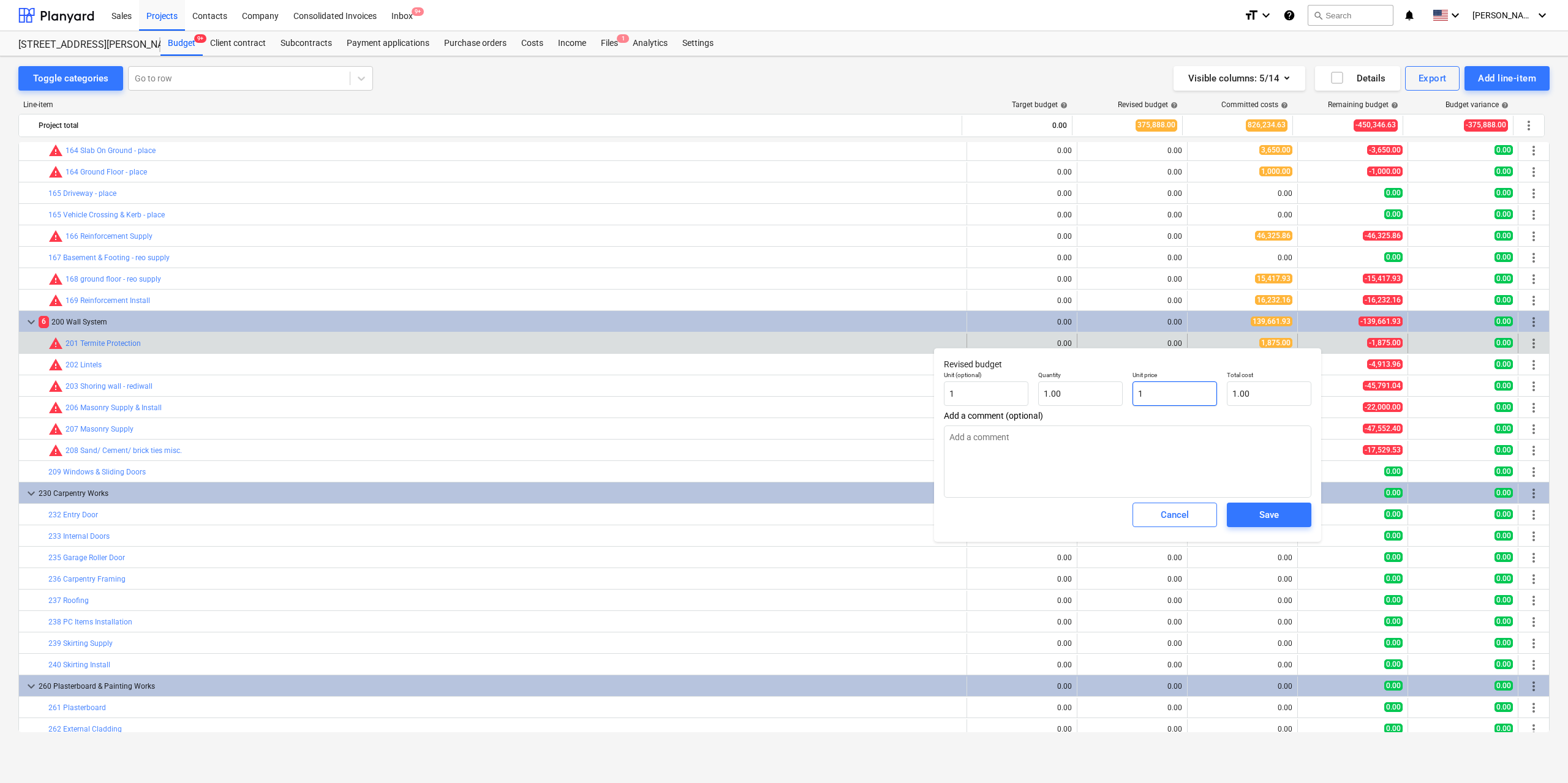
type input "18"
type input "18.00"
type input "187"
type input "187.00"
type input "1875"
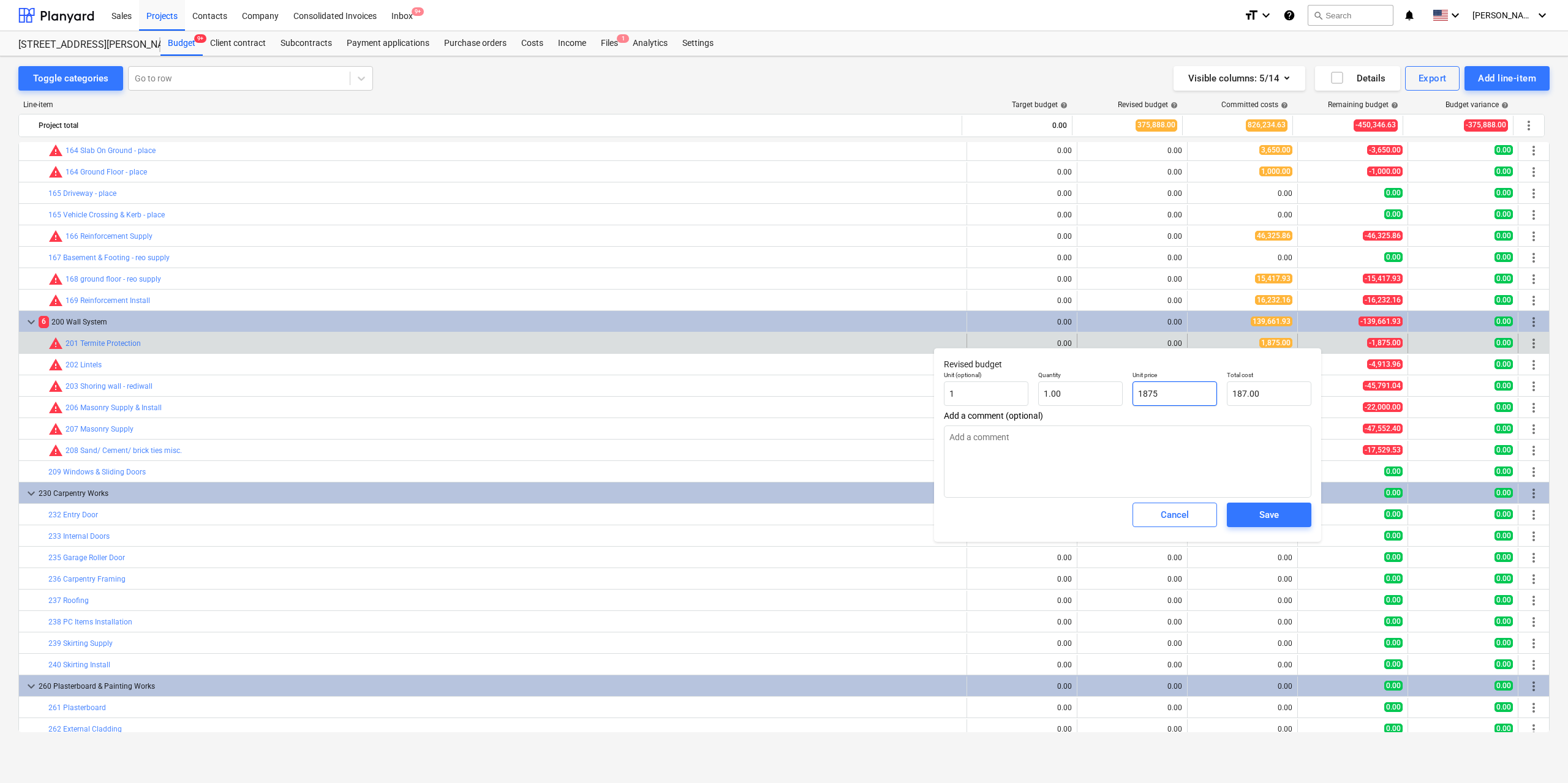
type input "1,875.00"
click at [1246, 515] on span "Save" at bounding box center [1270, 515] width 55 height 16
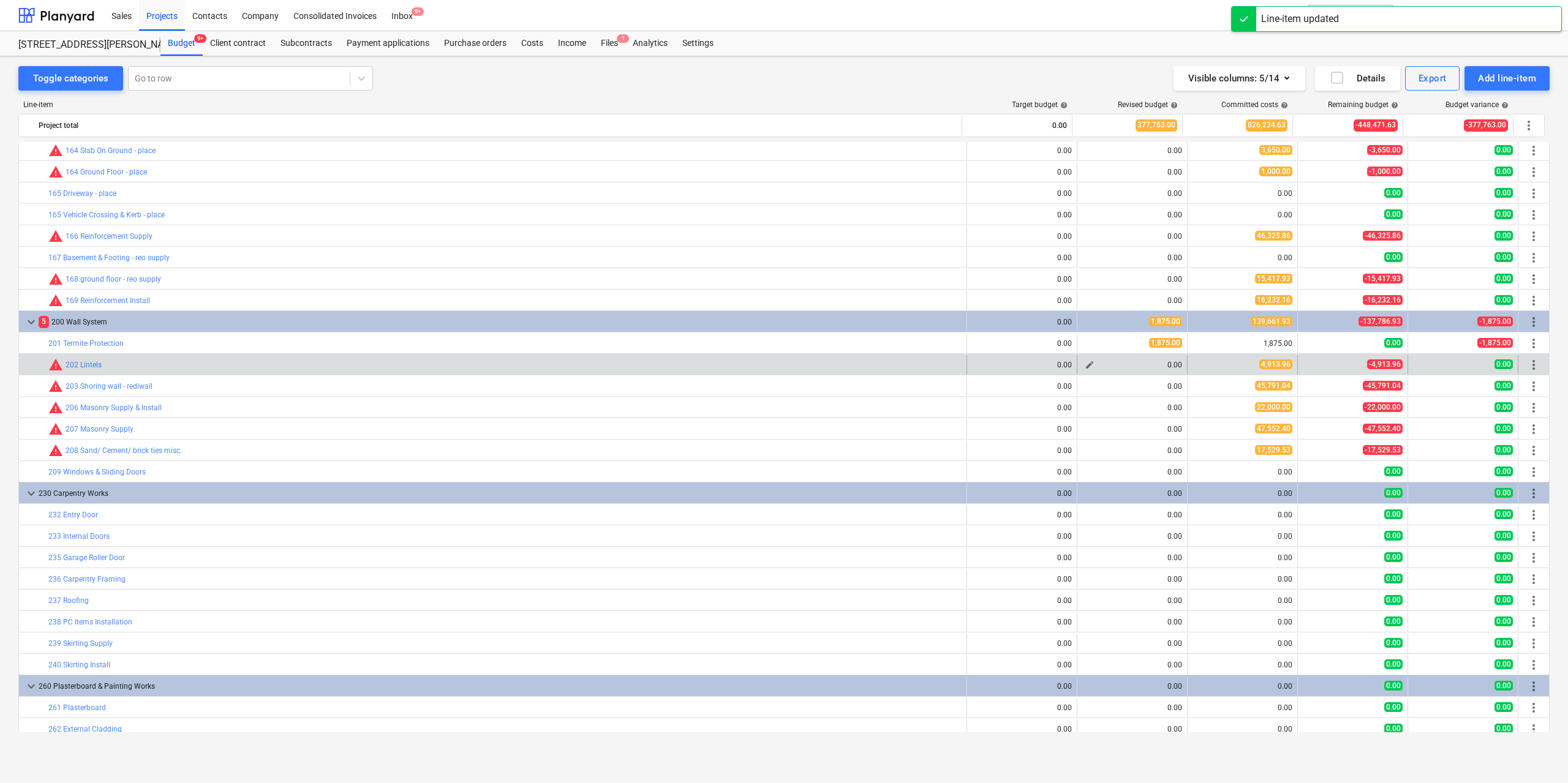
click at [1082, 363] on button "edit" at bounding box center [1090, 365] width 15 height 15
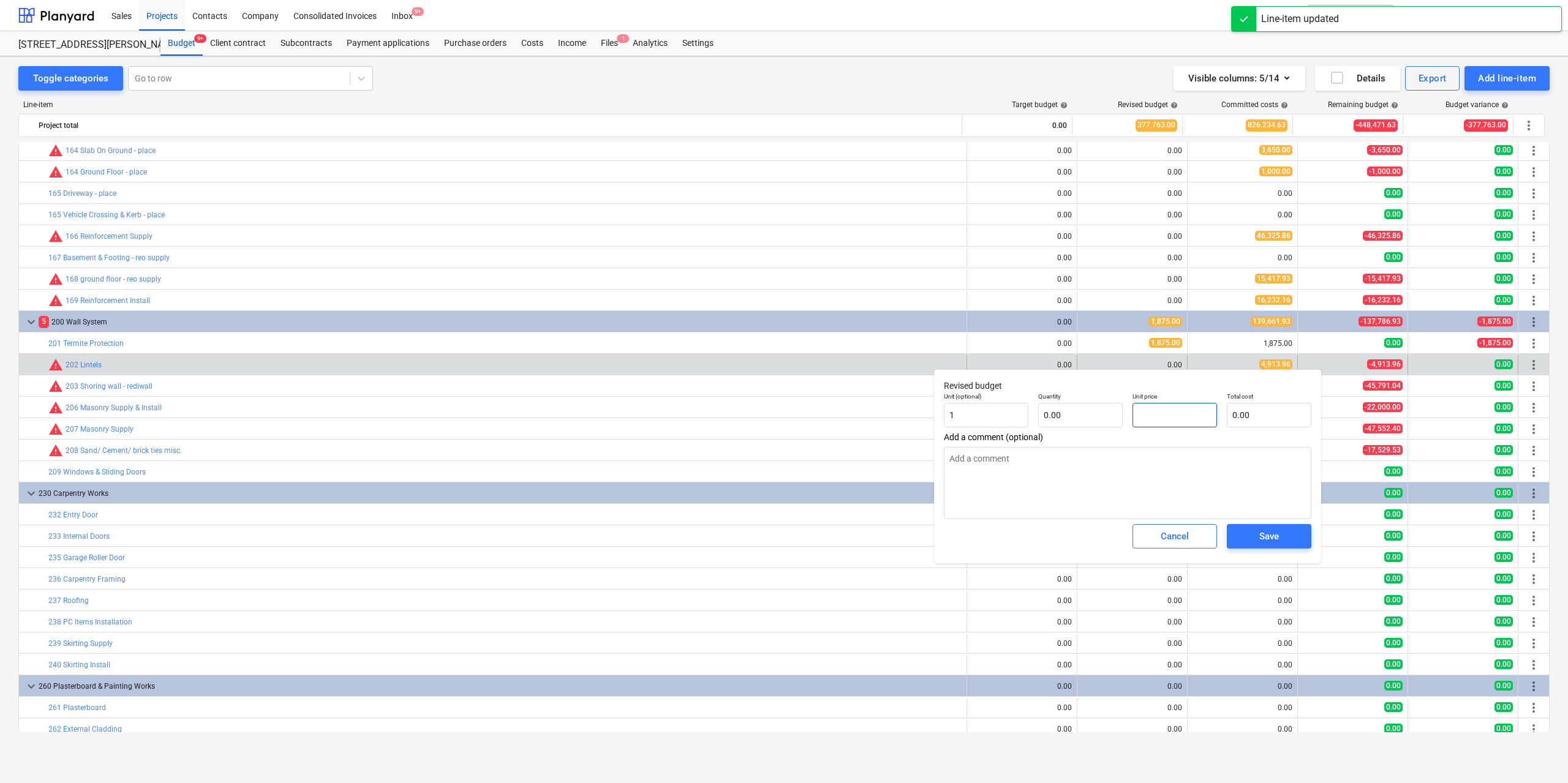
click at [1164, 426] on input "text" at bounding box center [1174, 415] width 85 height 25
type input "0.00"
click at [1083, 419] on input "text" at bounding box center [1080, 415] width 85 height 25
type input "1.00"
click at [1158, 424] on input "text" at bounding box center [1174, 415] width 85 height 25
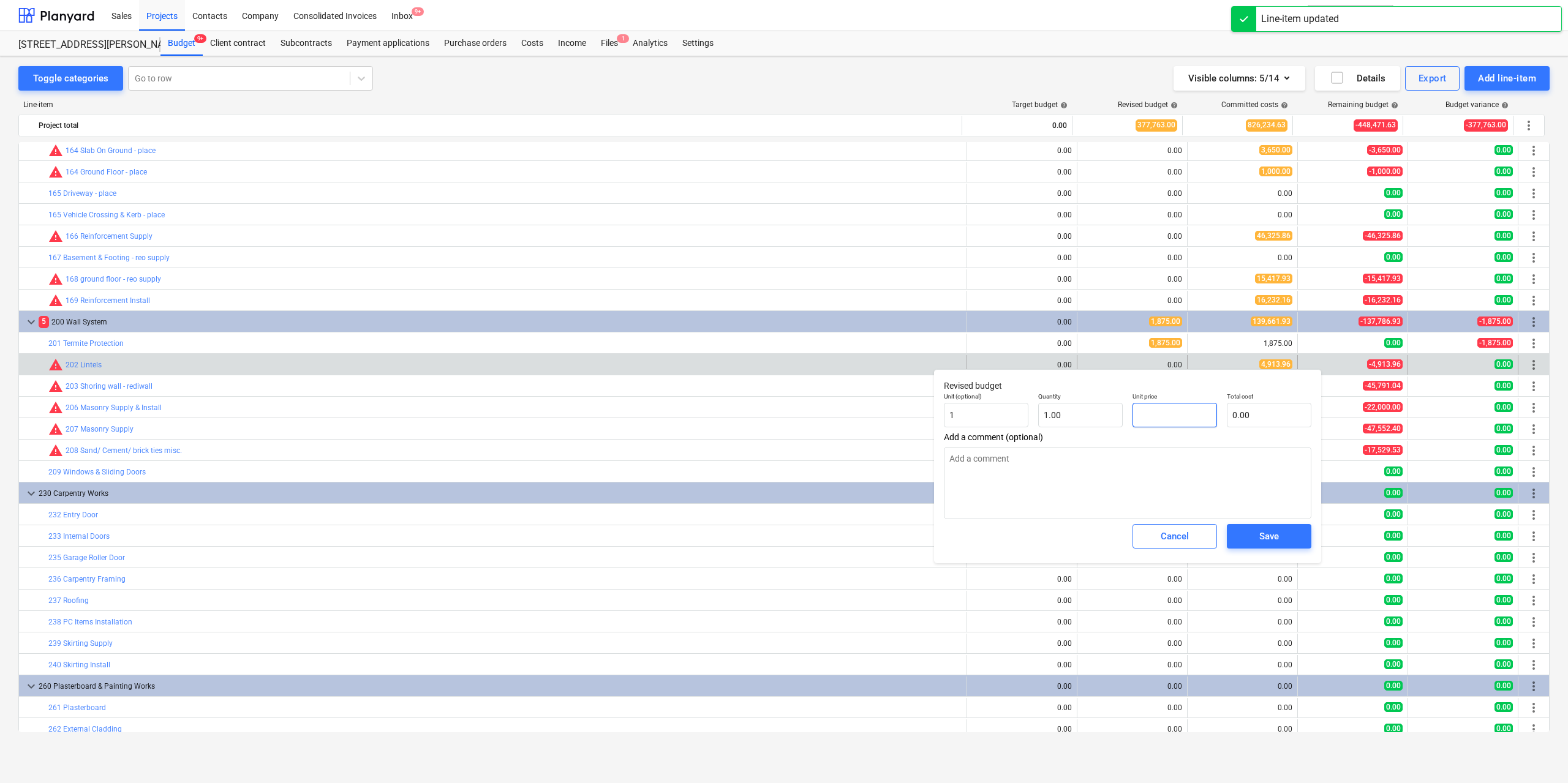
click at [1158, 419] on input "text" at bounding box center [1174, 415] width 85 height 25
type input "4"
type input "4.00"
type input "49"
type input "49.00"
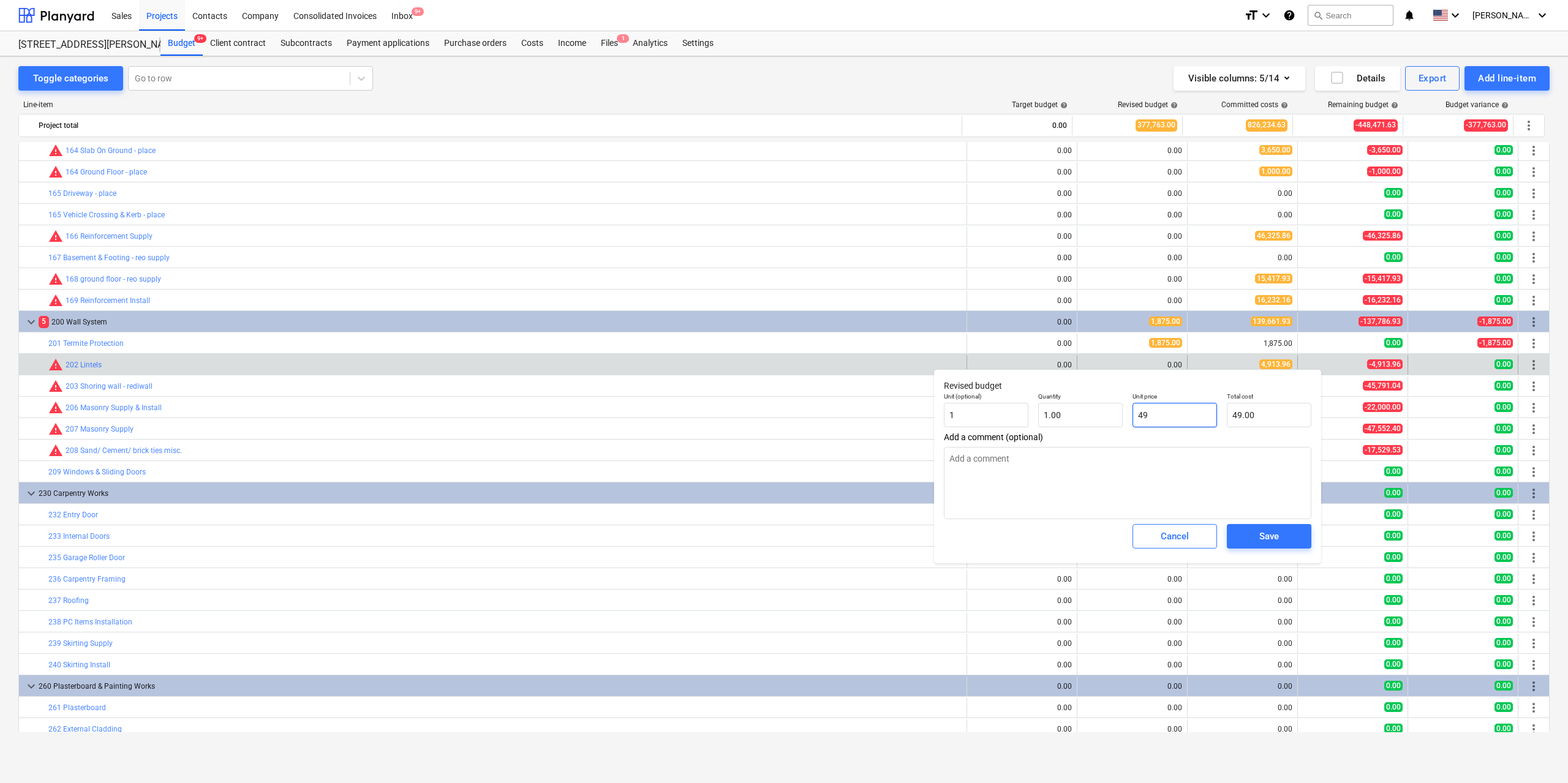
type input "491"
type input "491.00"
type input "4913"
type input "4,913.00"
type input "4913.9"
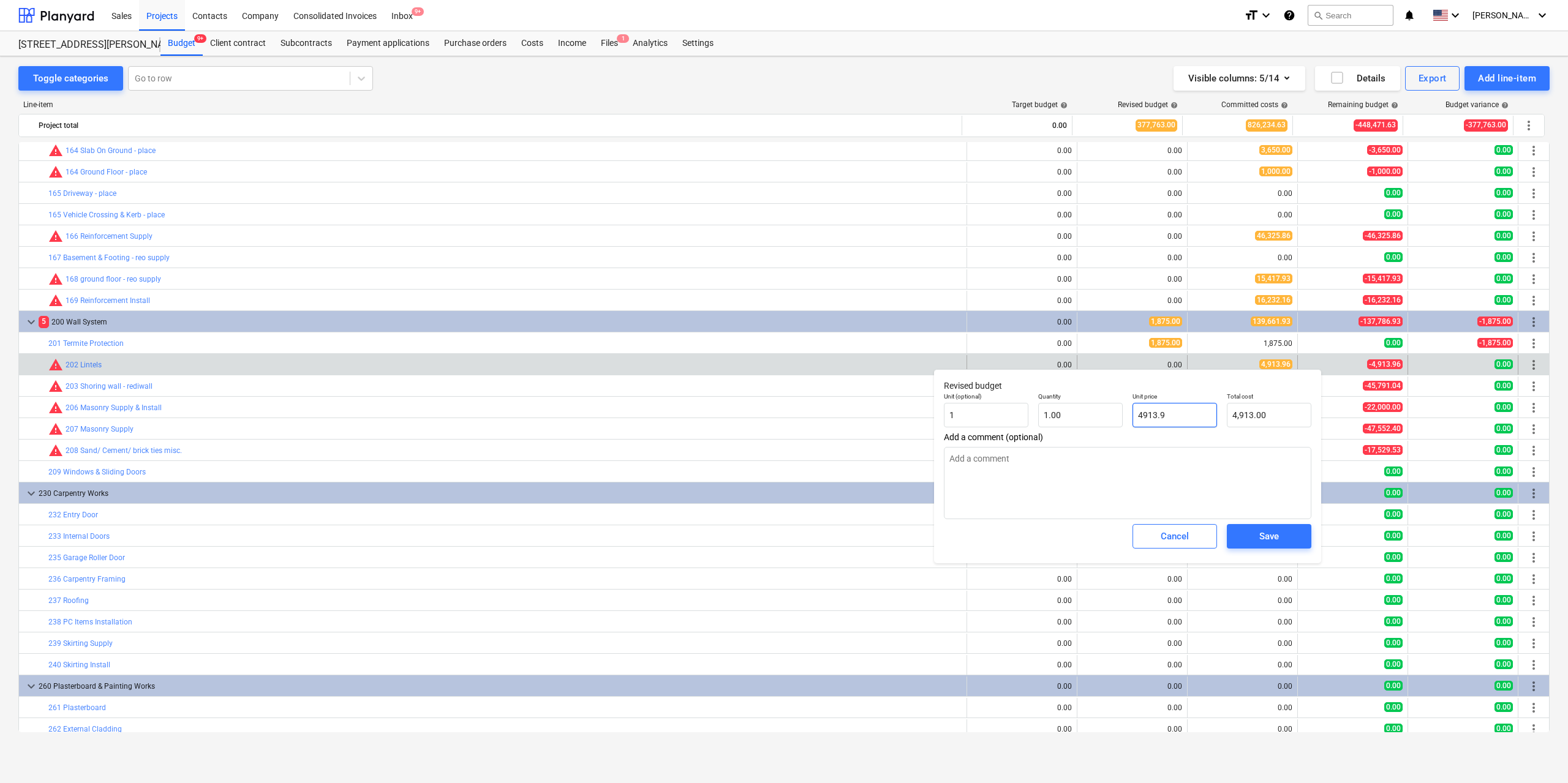
type input "4,913.90"
type input "4913.96"
type input "4,913.96"
click at [1241, 536] on button "Save" at bounding box center [1269, 537] width 85 height 25
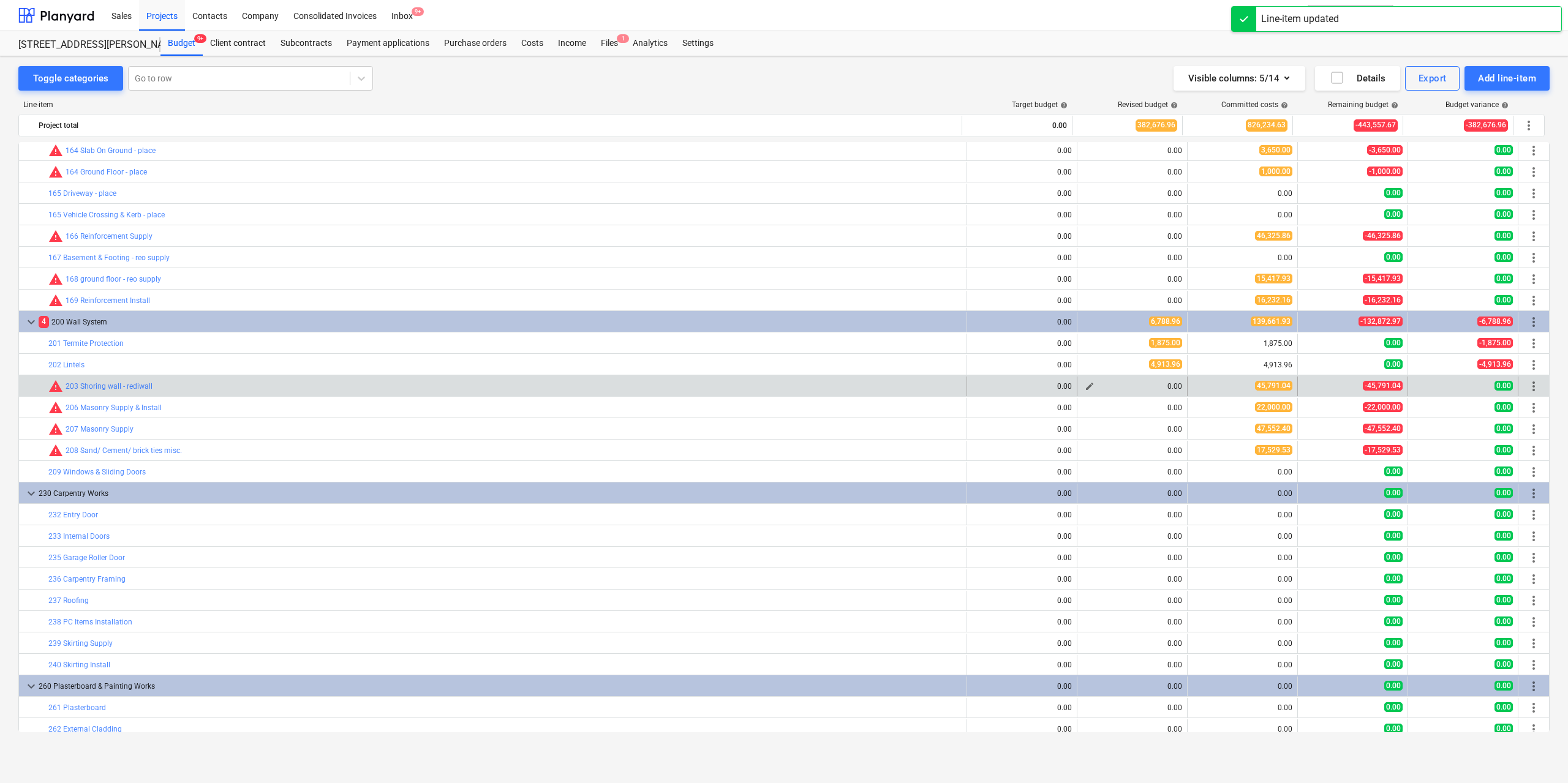
click at [1088, 381] on button "edit" at bounding box center [1090, 387] width 15 height 15
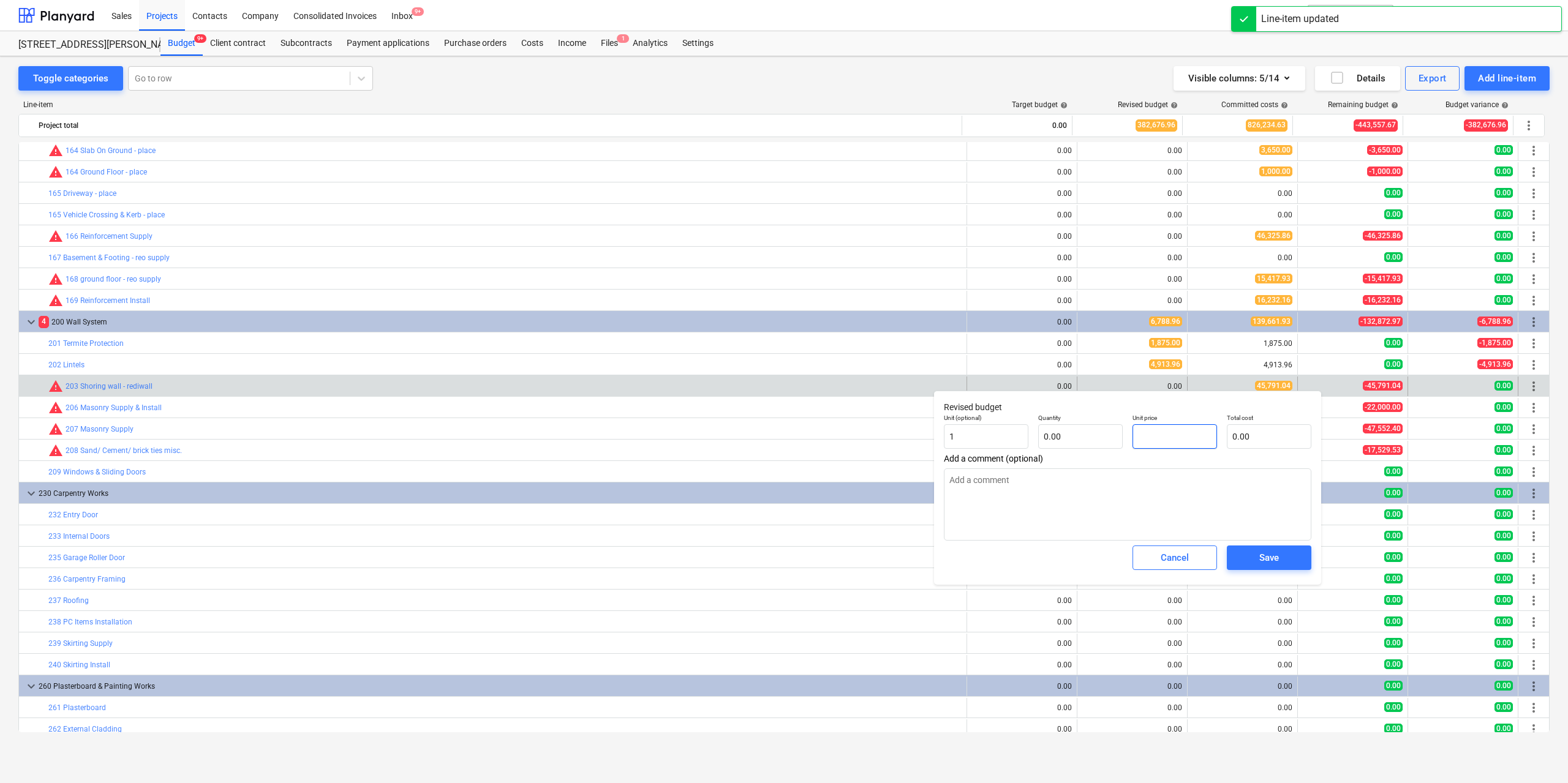
click at [1184, 437] on input "text" at bounding box center [1174, 436] width 85 height 25
type input "0.00"
click at [1089, 438] on input "text" at bounding box center [1080, 436] width 85 height 25
type input "1.00"
click at [1160, 441] on input "text" at bounding box center [1174, 436] width 85 height 25
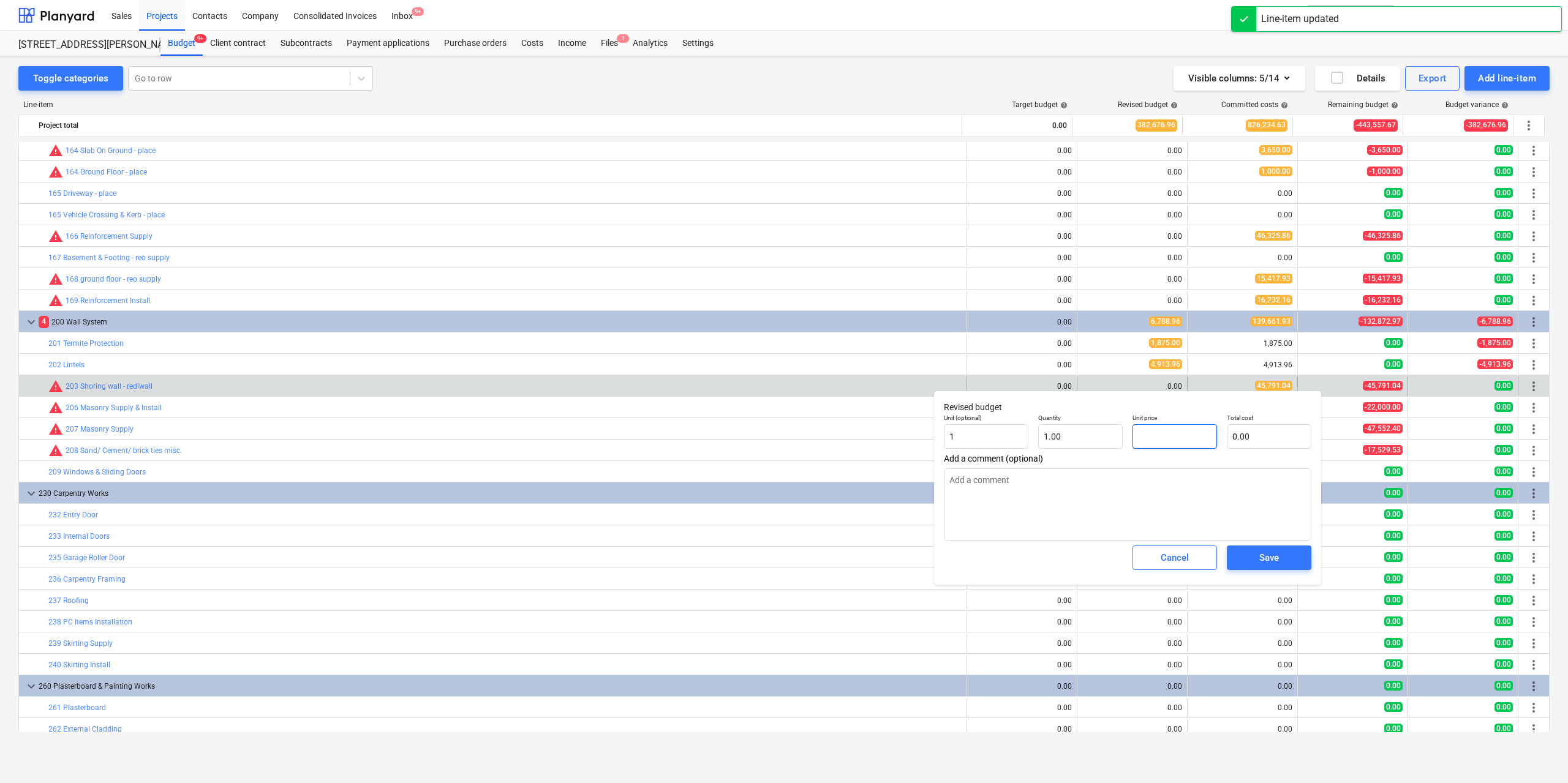
type input "4"
type input "4.00"
type input "45"
type input "45.00"
type input "457"
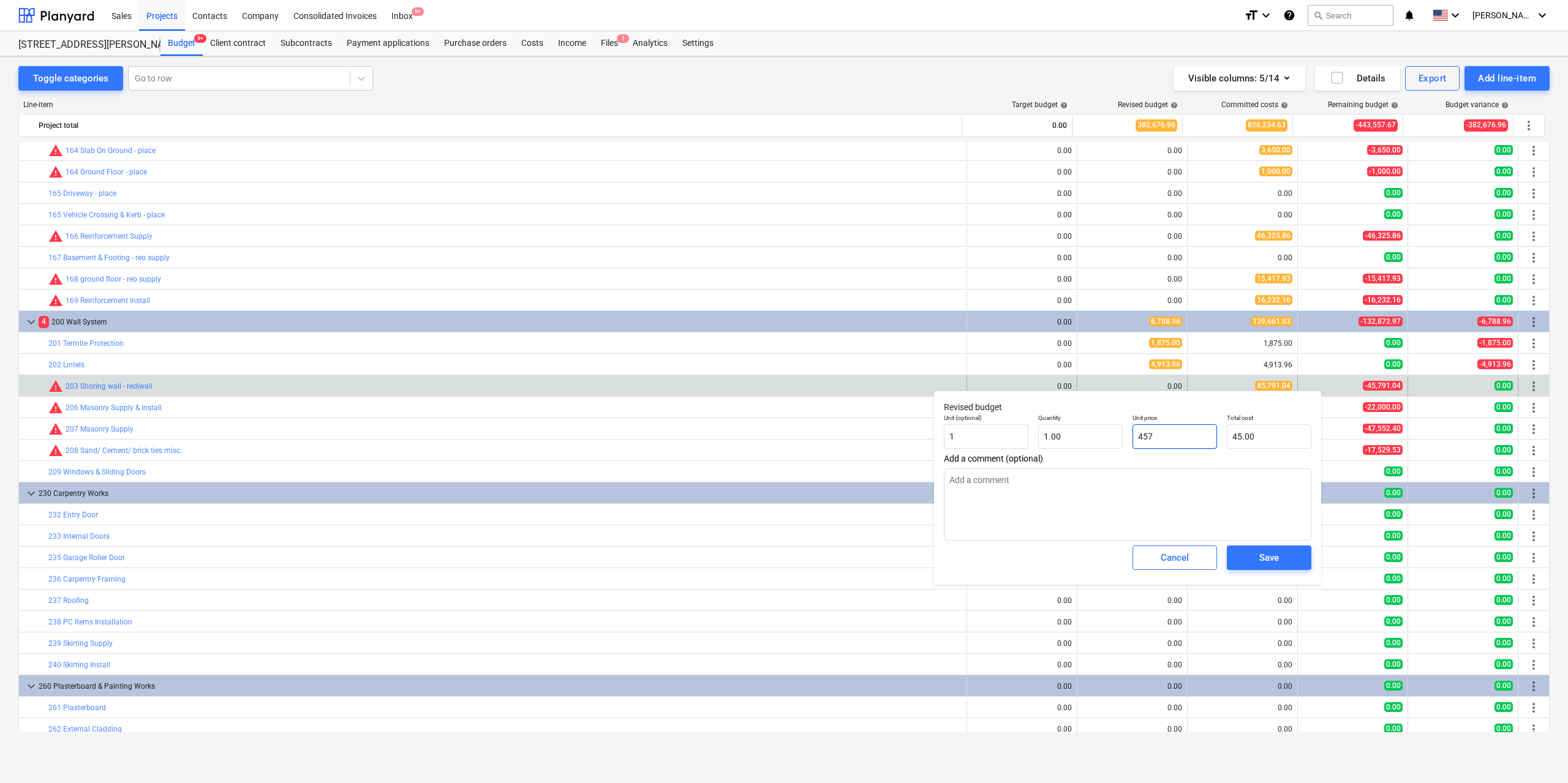
type input "457.00"
type input "4579"
type input "4,579.00"
type input "45791"
type input "45,791.00"
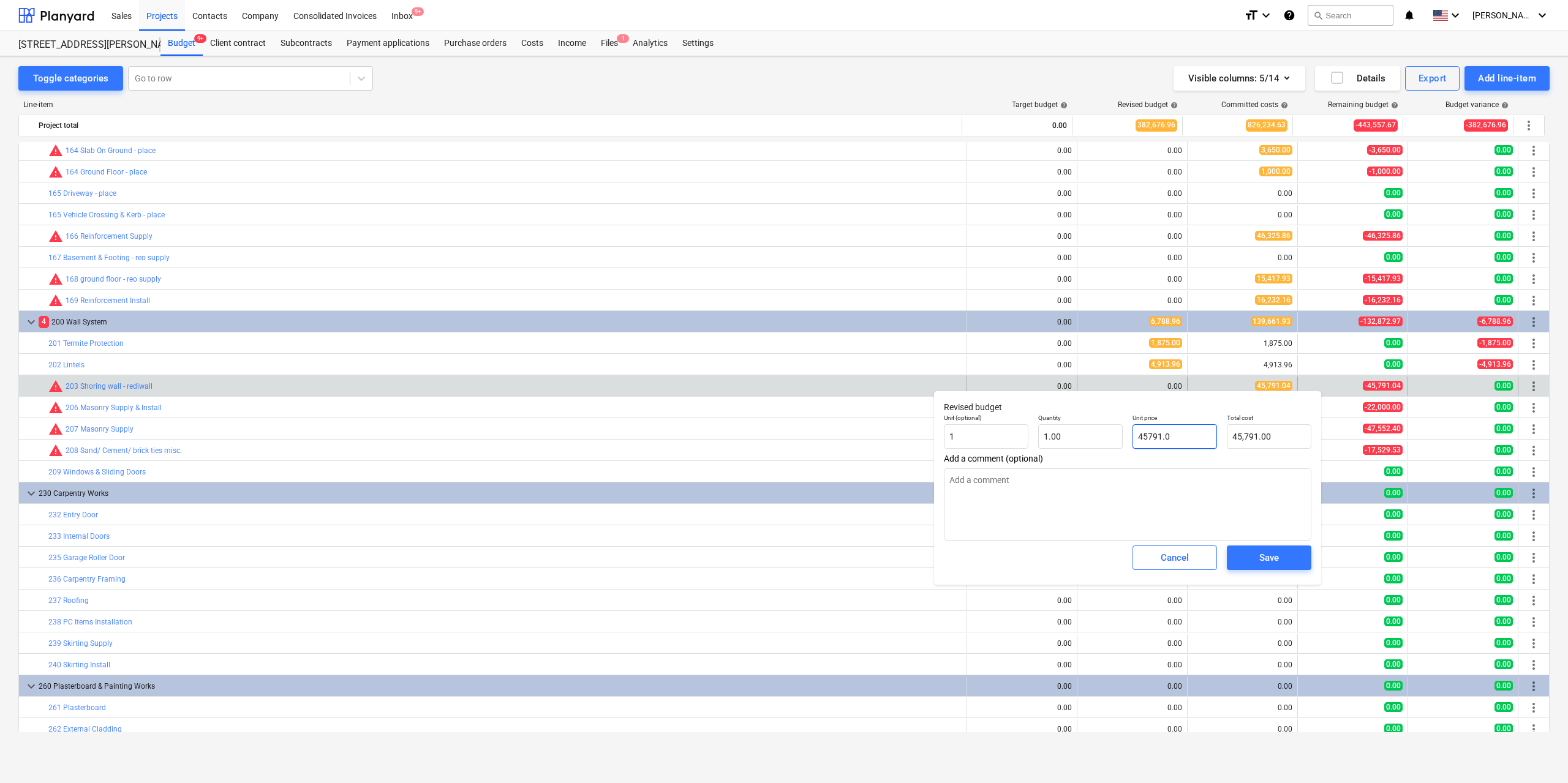
type input "45791.04"
type input "45,791.04"
click at [1261, 556] on div "Save" at bounding box center [1270, 558] width 20 height 16
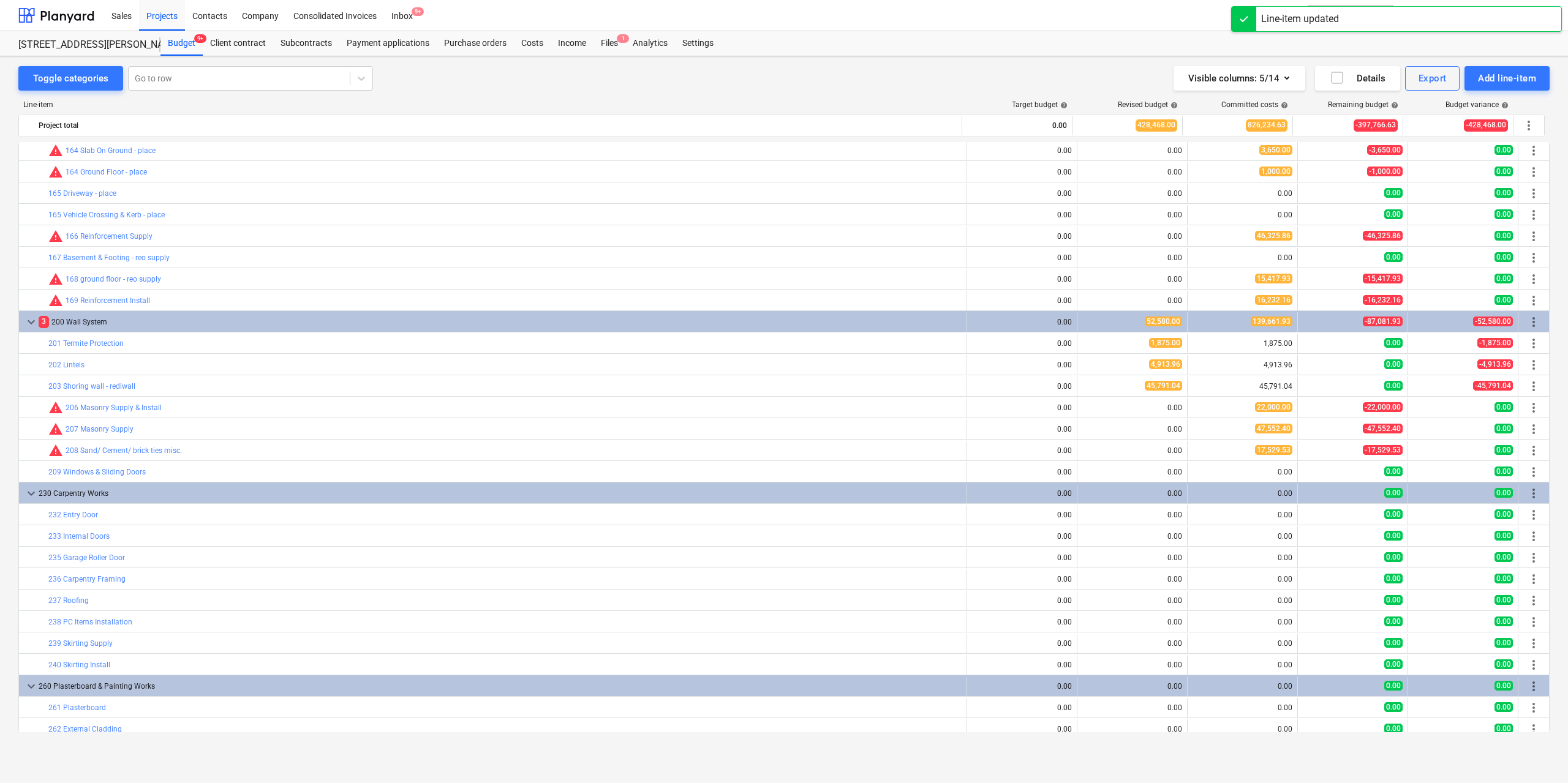
click at [1085, 404] on span "edit" at bounding box center [1090, 407] width 10 height 10
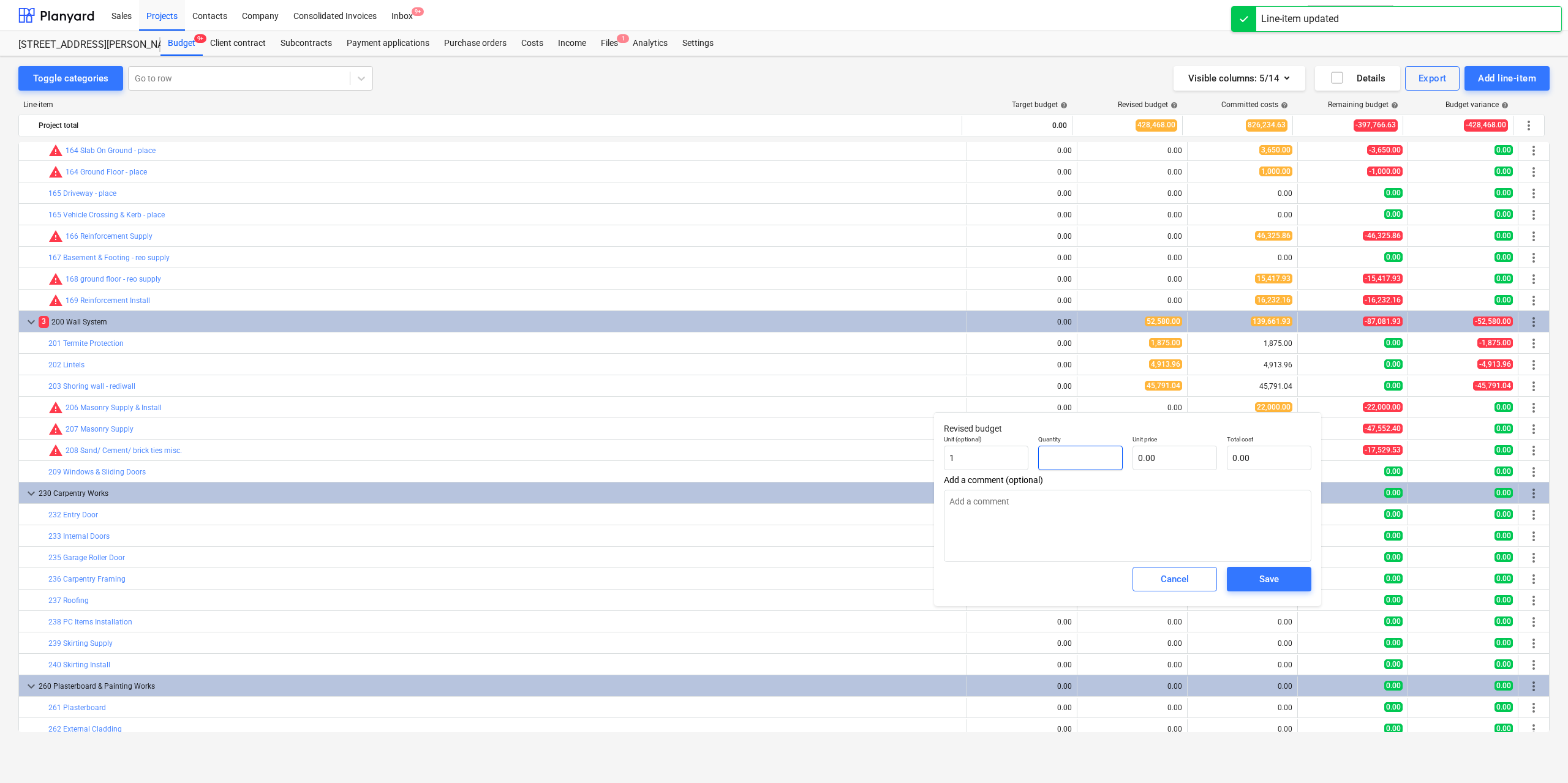
click at [1113, 460] on input "text" at bounding box center [1080, 459] width 85 height 25
type input "1.00"
click at [1163, 461] on input "text" at bounding box center [1174, 459] width 85 height 25
type input "2"
type input "2.00"
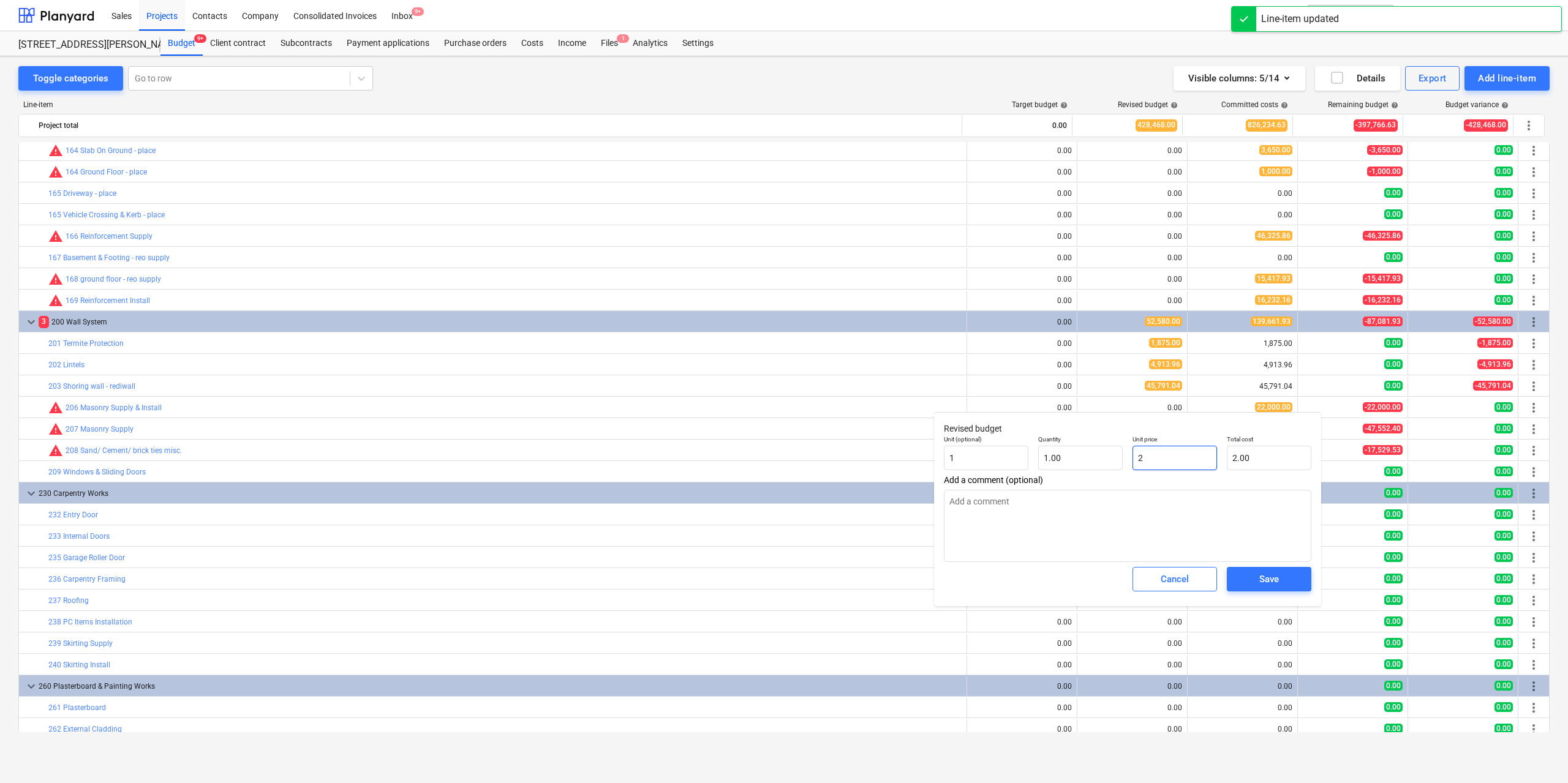
type input "20"
type input "20.00"
type input "200"
type input "200.00"
type input "2000"
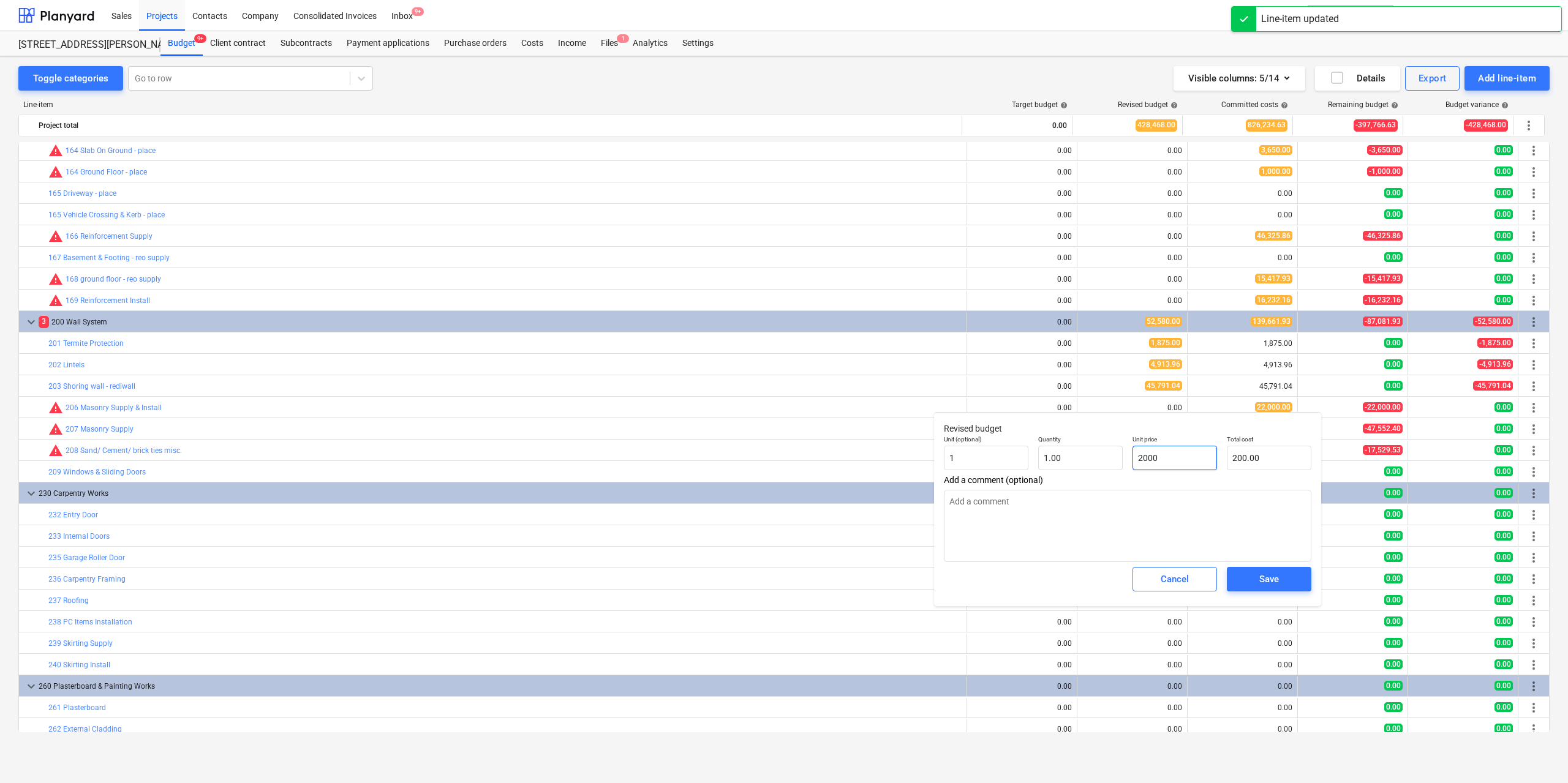
type input "2,000.00"
type input "200"
type input "200.00"
type input "20"
type input "20.00"
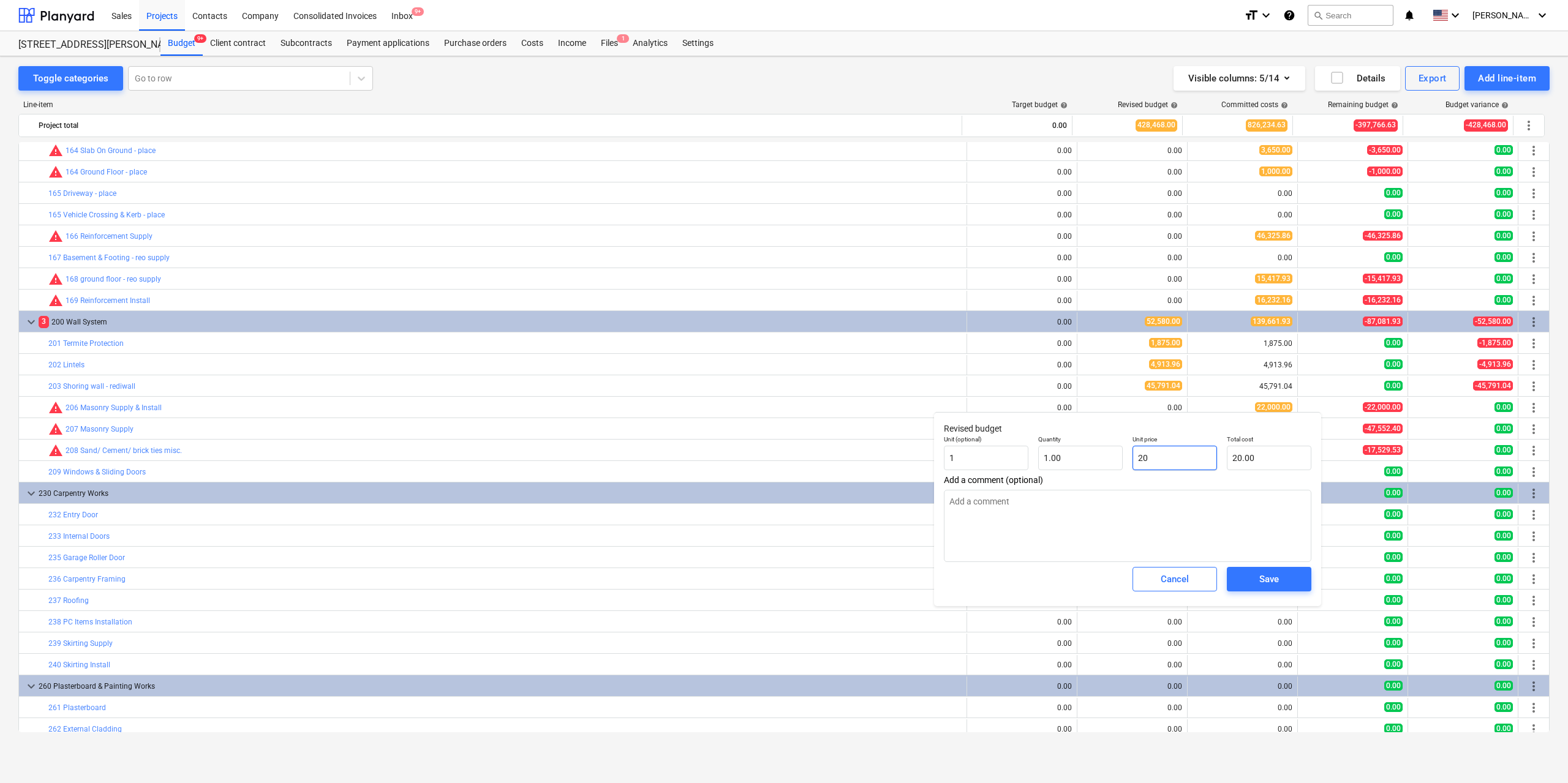
type input "2"
type input "2.00"
type input "22"
type input "22.00"
type input "220"
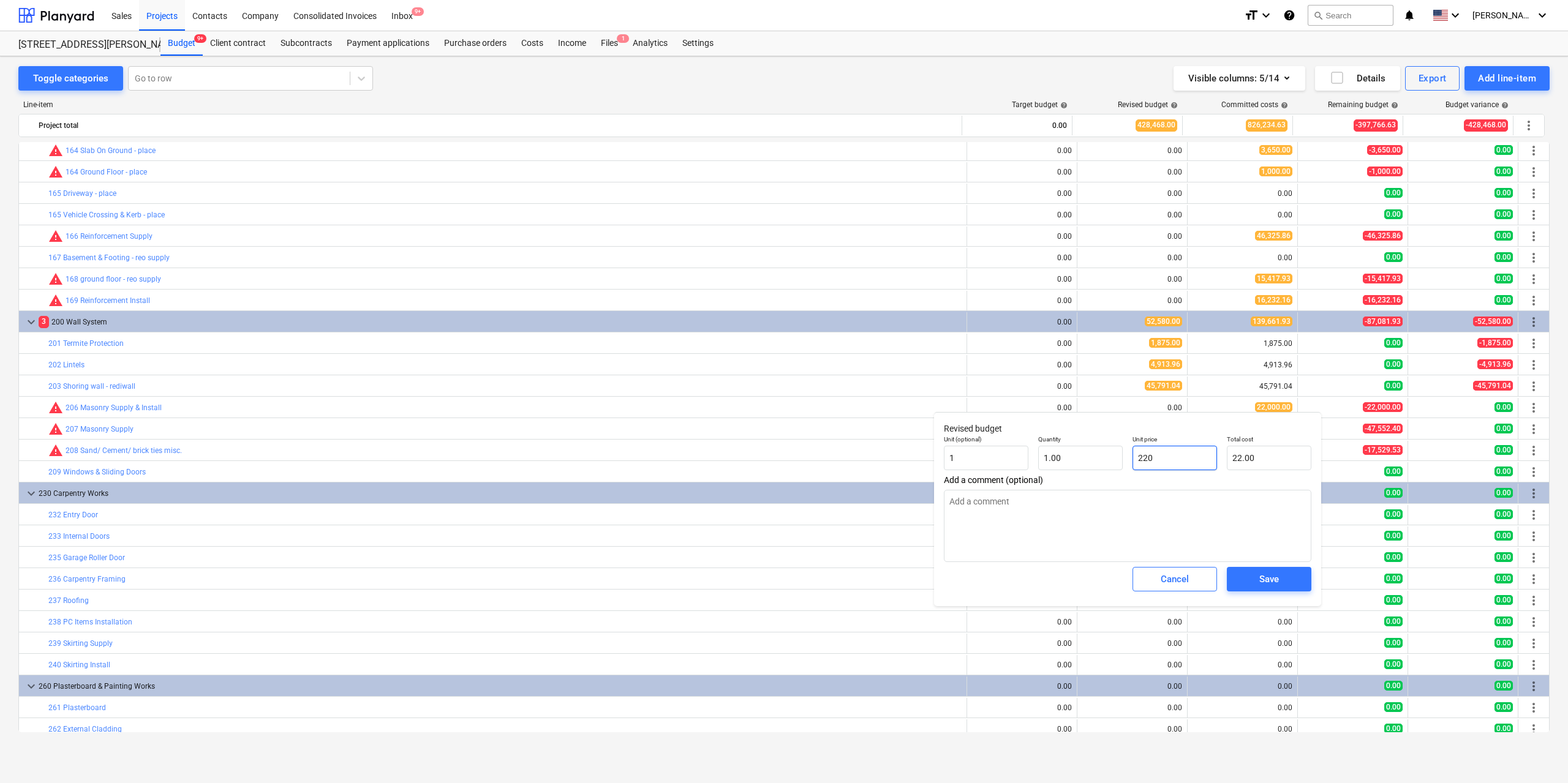
type input "220.00"
type input "2200"
type input "2,200.00"
type input "22000"
type input "22,000.00"
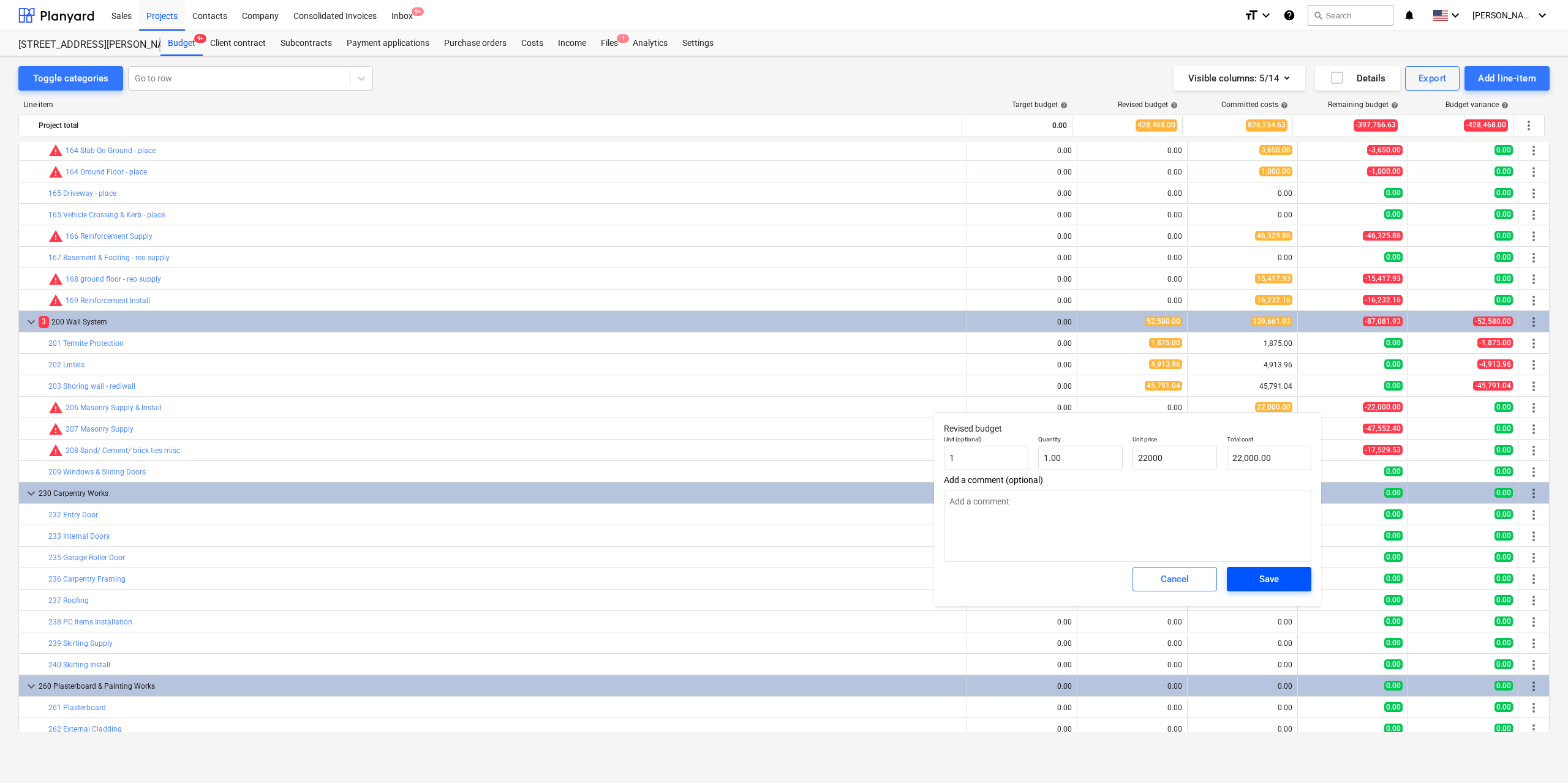
type input "22,000.00"
click at [1276, 577] on div "Save" at bounding box center [1270, 580] width 20 height 16
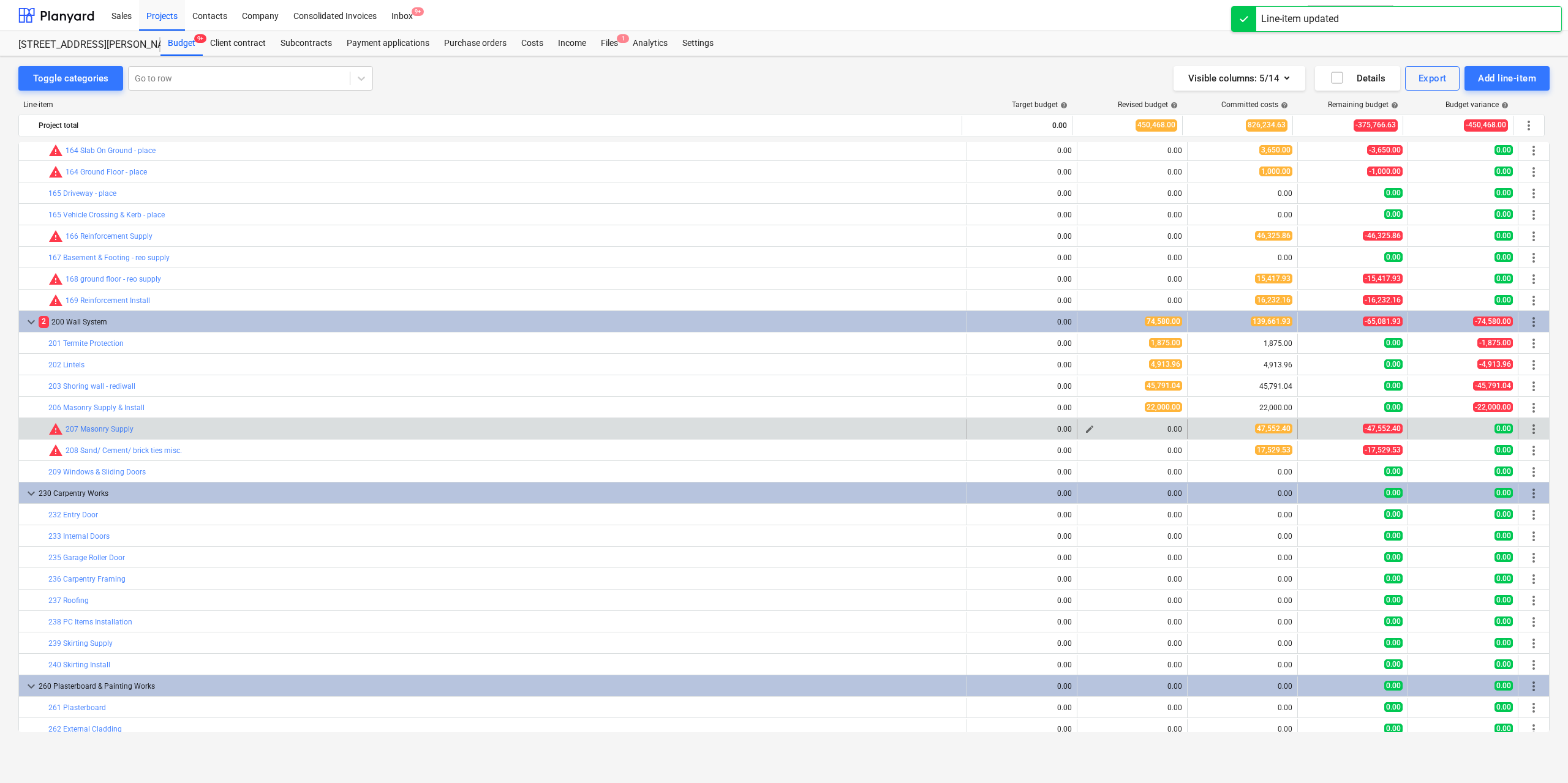
click at [1090, 430] on span "edit" at bounding box center [1090, 428] width 10 height 10
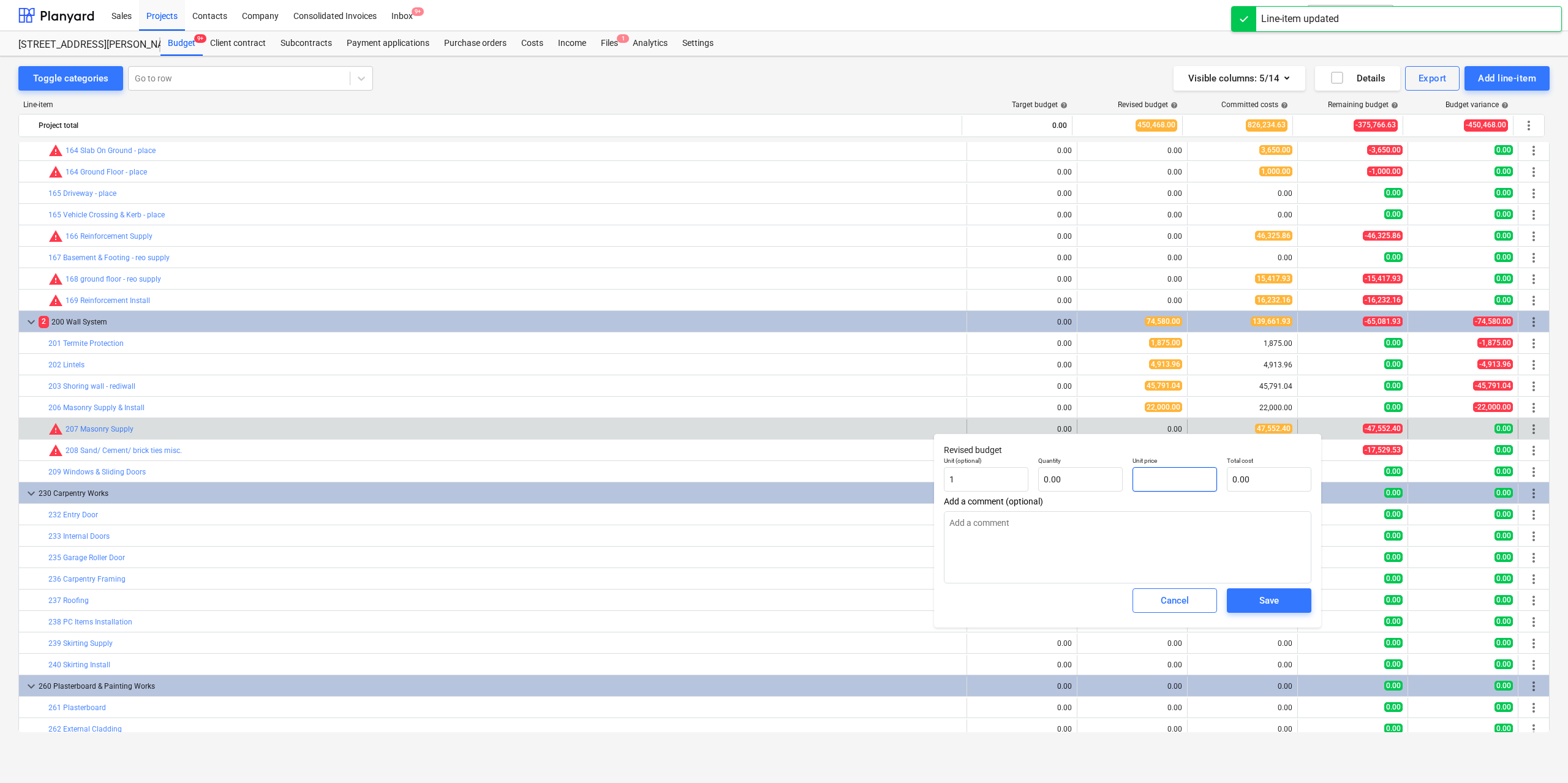
click at [1172, 478] on input "text" at bounding box center [1174, 480] width 85 height 25
type input "0.00"
click at [1082, 478] on input "text" at bounding box center [1080, 480] width 85 height 25
type input "1.00"
click at [1157, 489] on input "text" at bounding box center [1174, 480] width 85 height 25
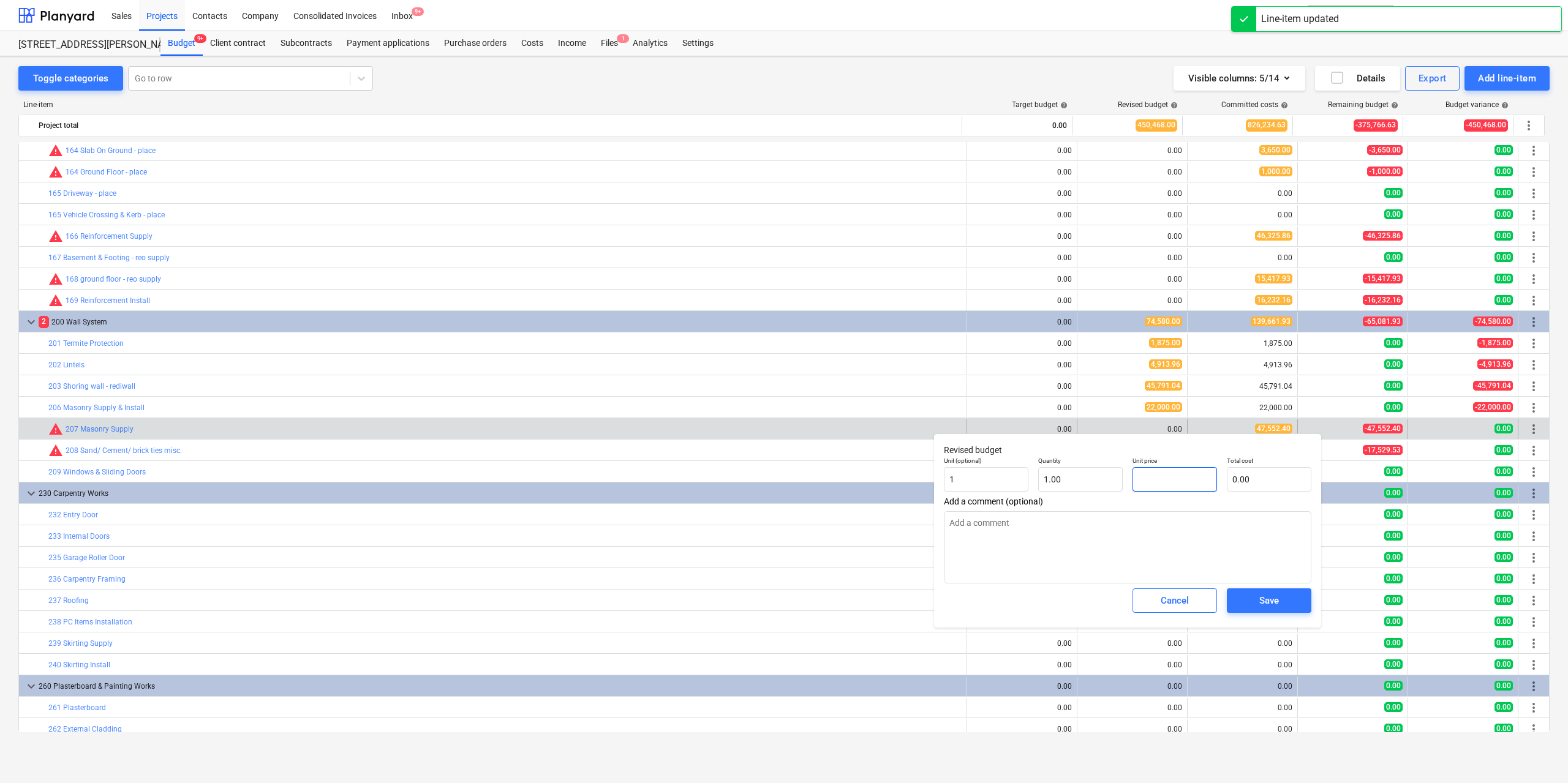
type input "4"
click at [1268, 613] on button "Save" at bounding box center [1269, 601] width 85 height 25
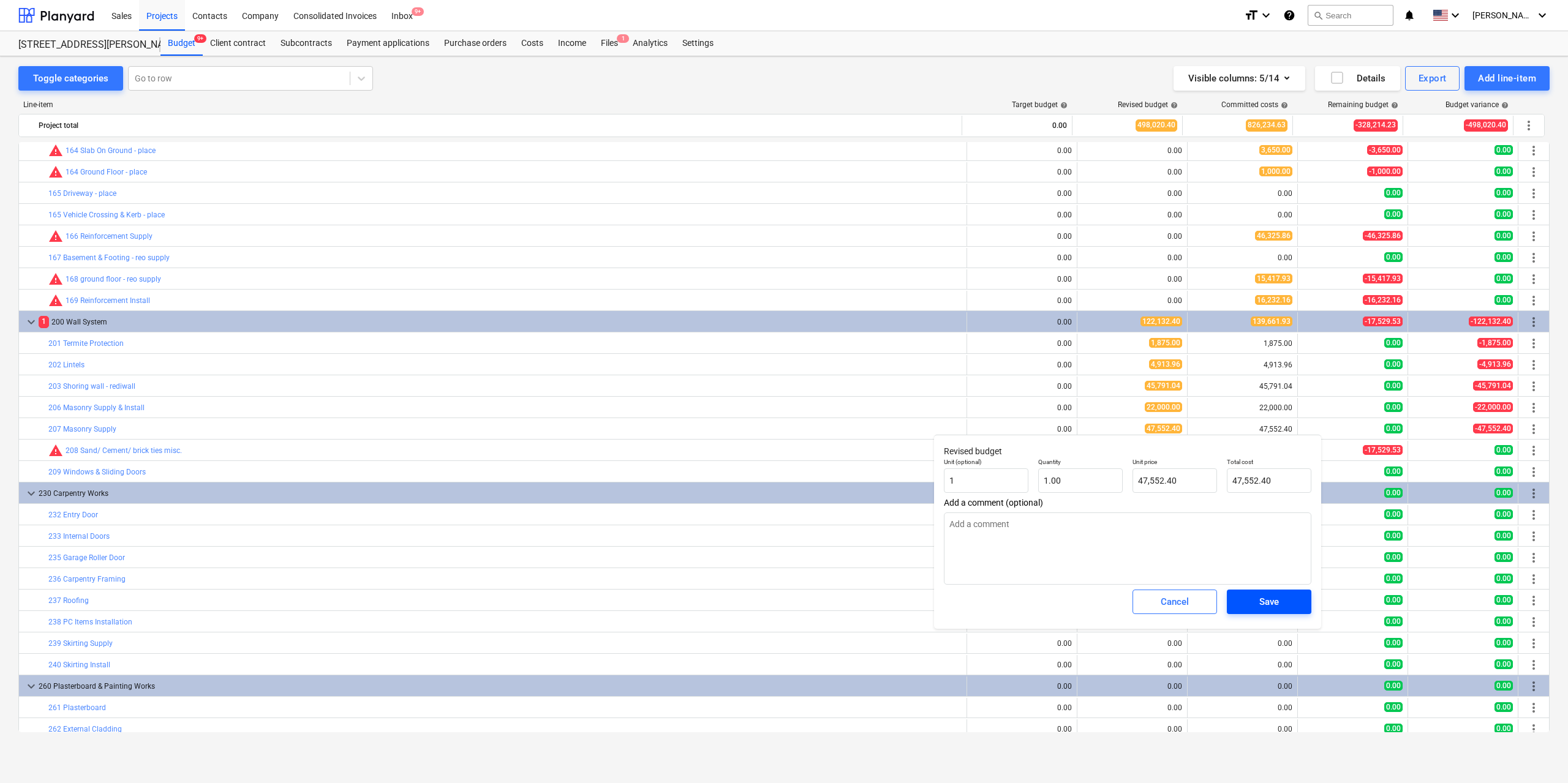
click at [1266, 607] on div "Save" at bounding box center [1270, 602] width 20 height 16
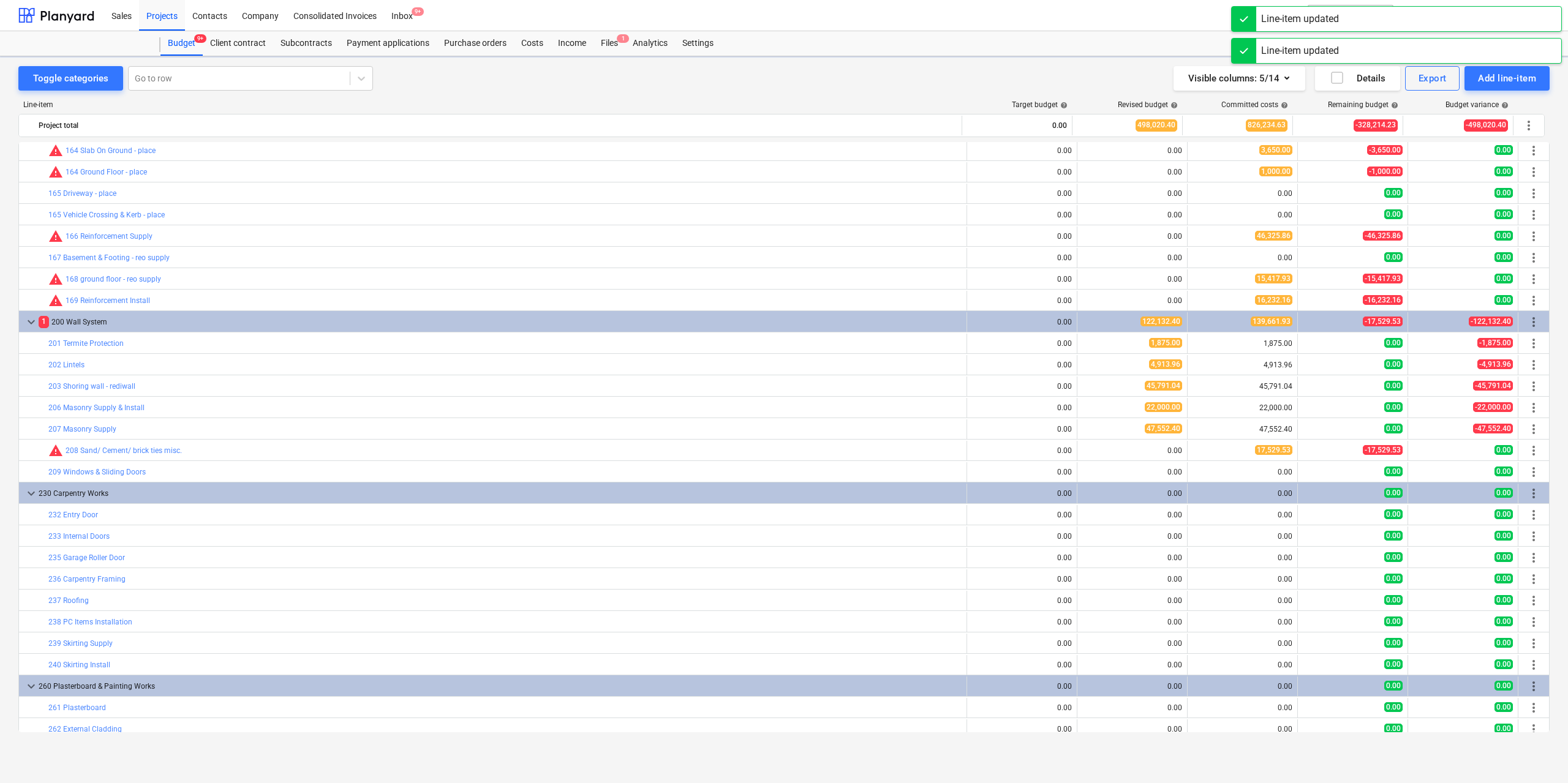
click at [1087, 451] on span "edit" at bounding box center [1090, 451] width 10 height 10
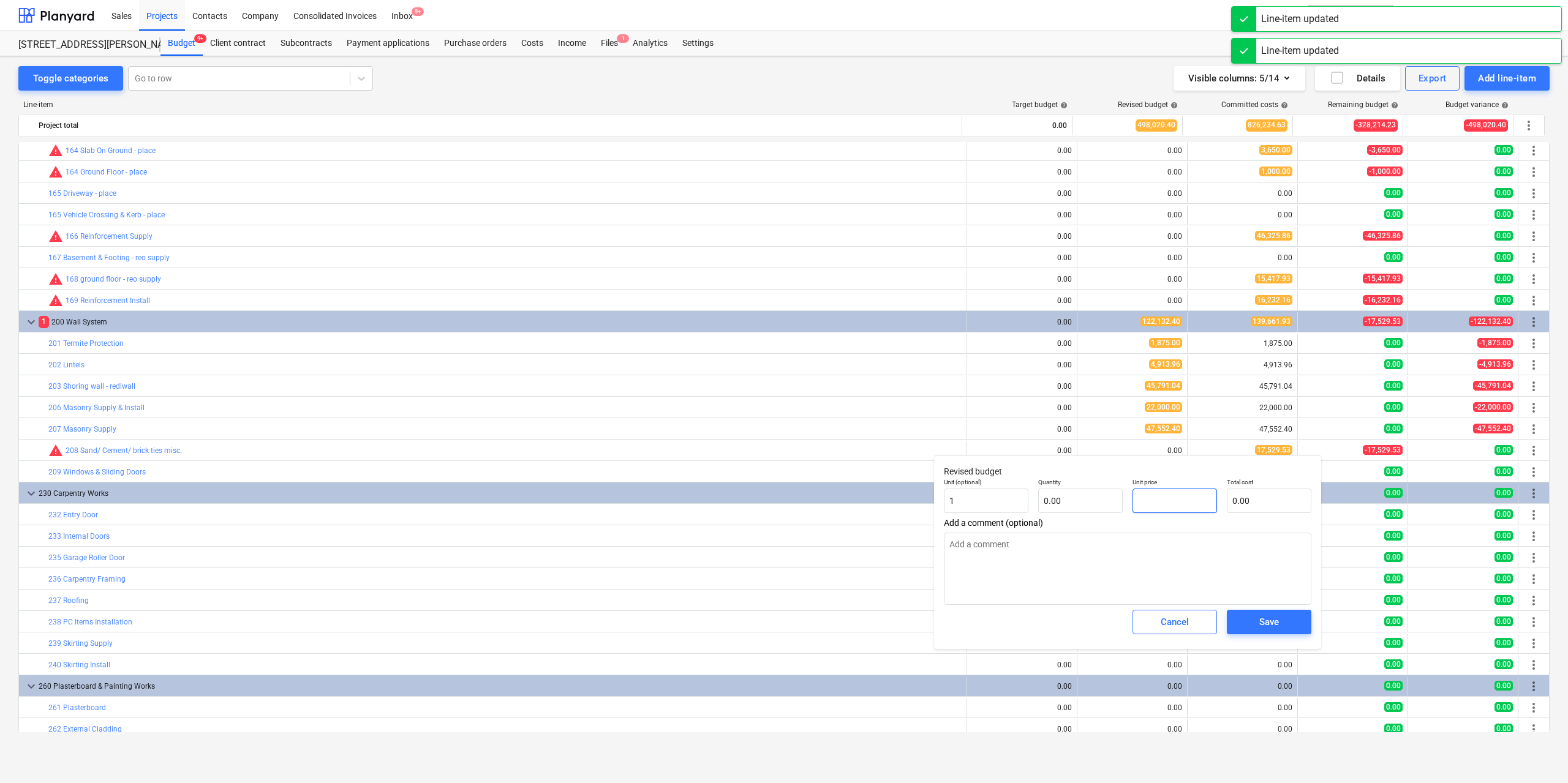
click at [1165, 496] on input "text" at bounding box center [1174, 502] width 85 height 25
click at [1106, 495] on input "text" at bounding box center [1080, 502] width 85 height 25
click at [1175, 503] on input "text" at bounding box center [1174, 502] width 85 height 25
click at [1283, 625] on span "Save" at bounding box center [1270, 623] width 55 height 16
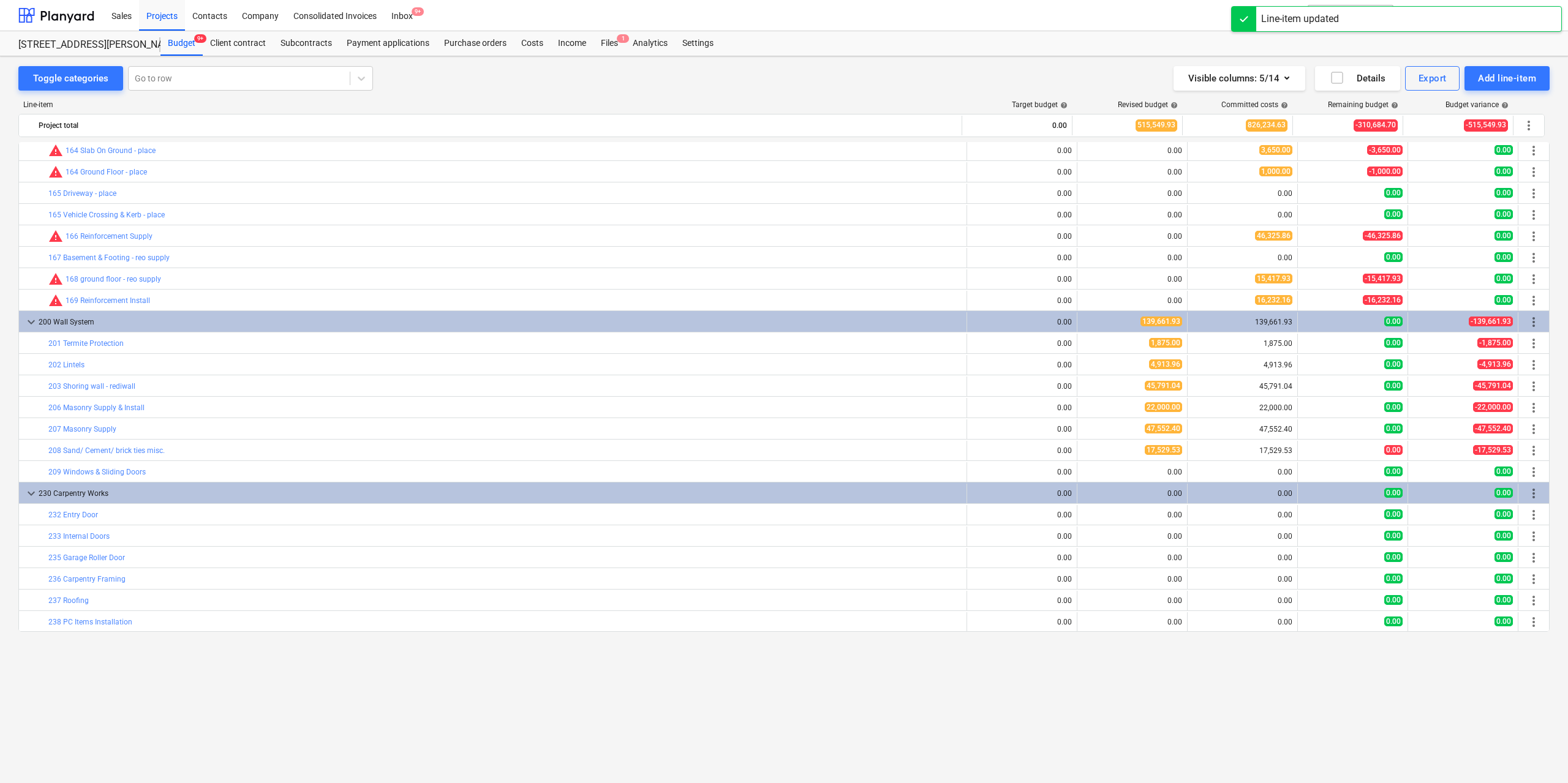
scroll to position [1103, 0]
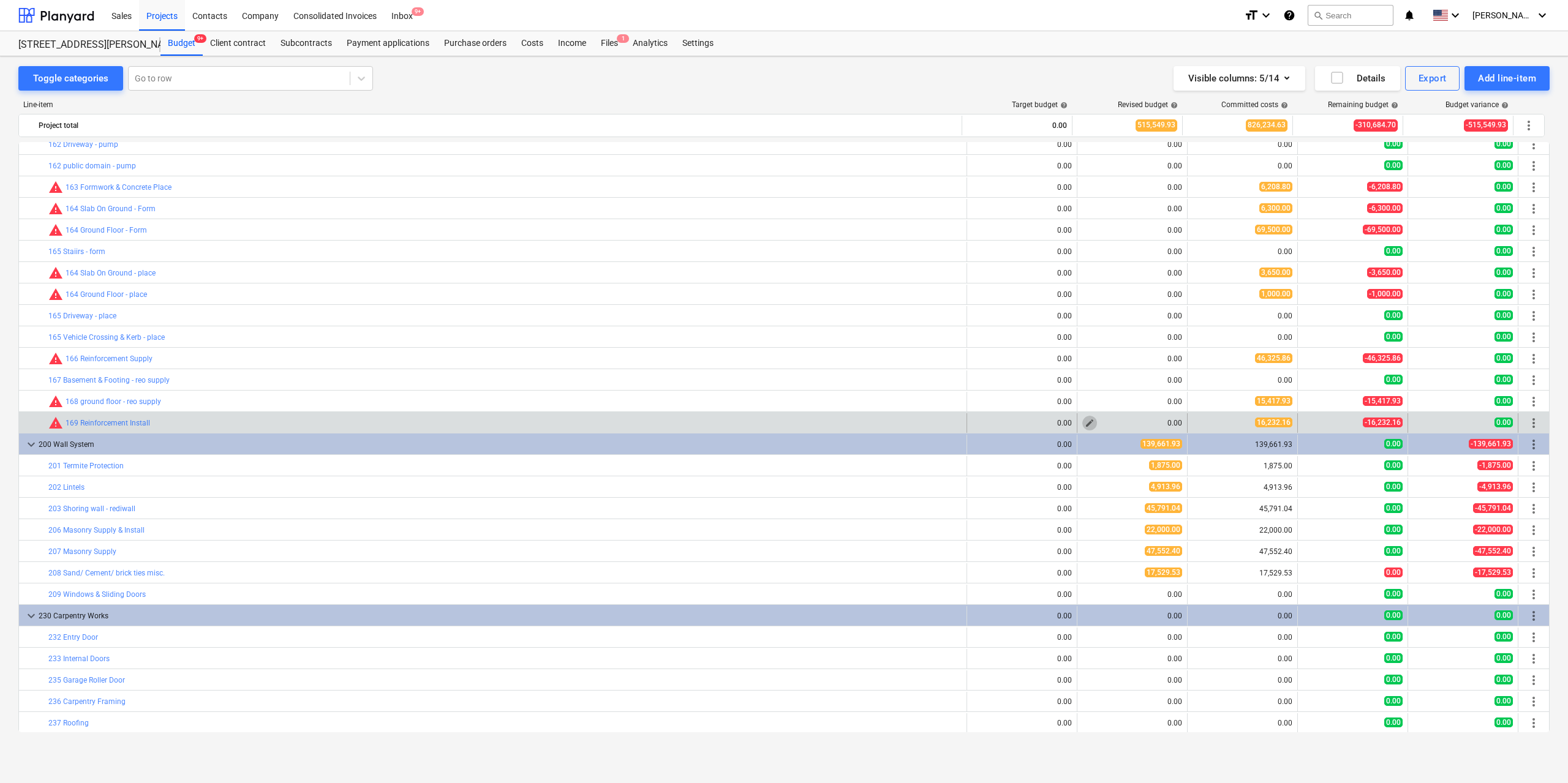
click at [1088, 424] on span "edit" at bounding box center [1090, 423] width 10 height 10
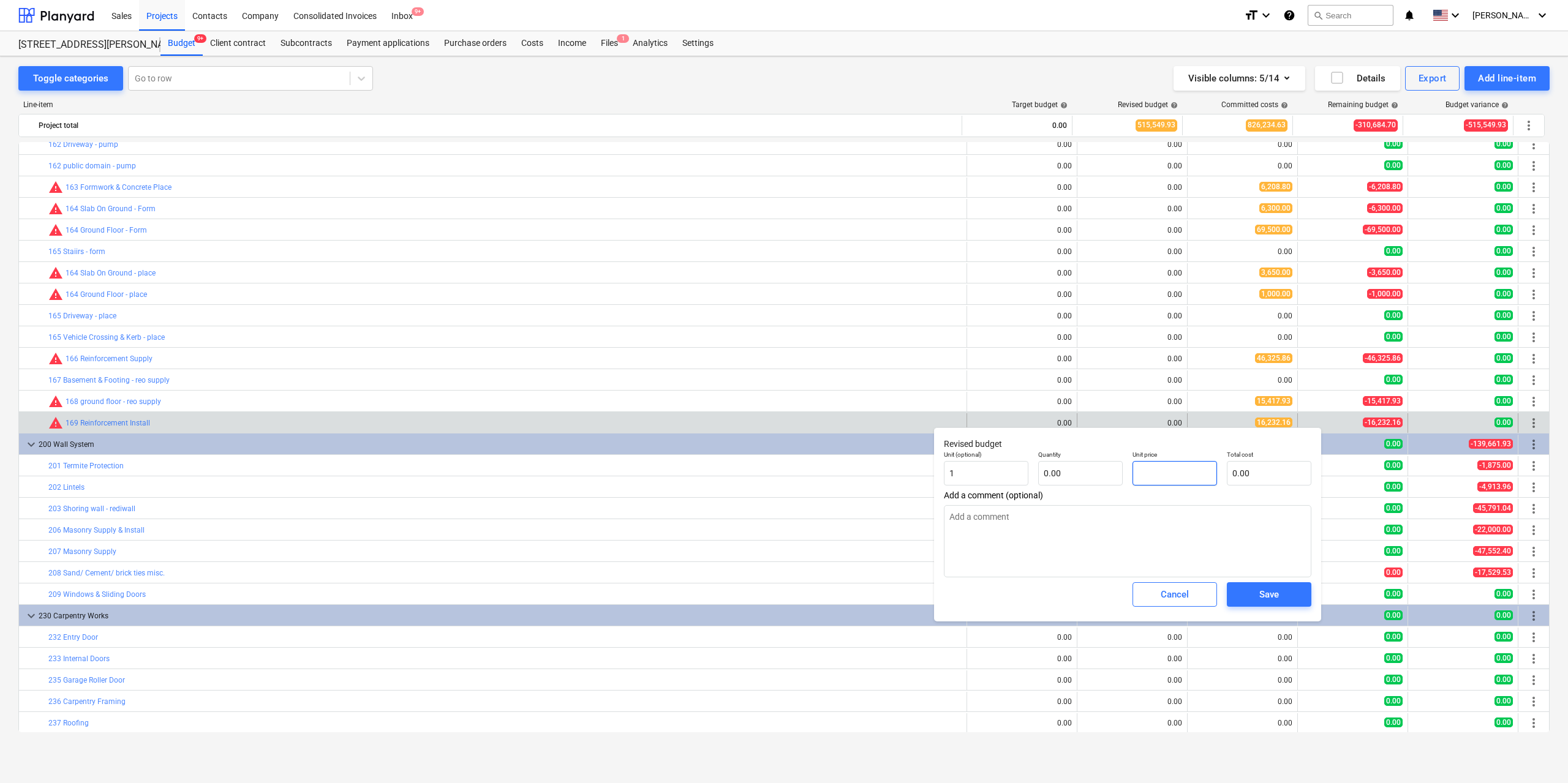
click at [1168, 470] on input "text" at bounding box center [1174, 474] width 85 height 25
click at [1095, 468] on input "text" at bounding box center [1080, 474] width 85 height 25
click at [1170, 473] on input "text" at bounding box center [1174, 474] width 85 height 25
click at [1260, 585] on button "Save" at bounding box center [1269, 595] width 85 height 25
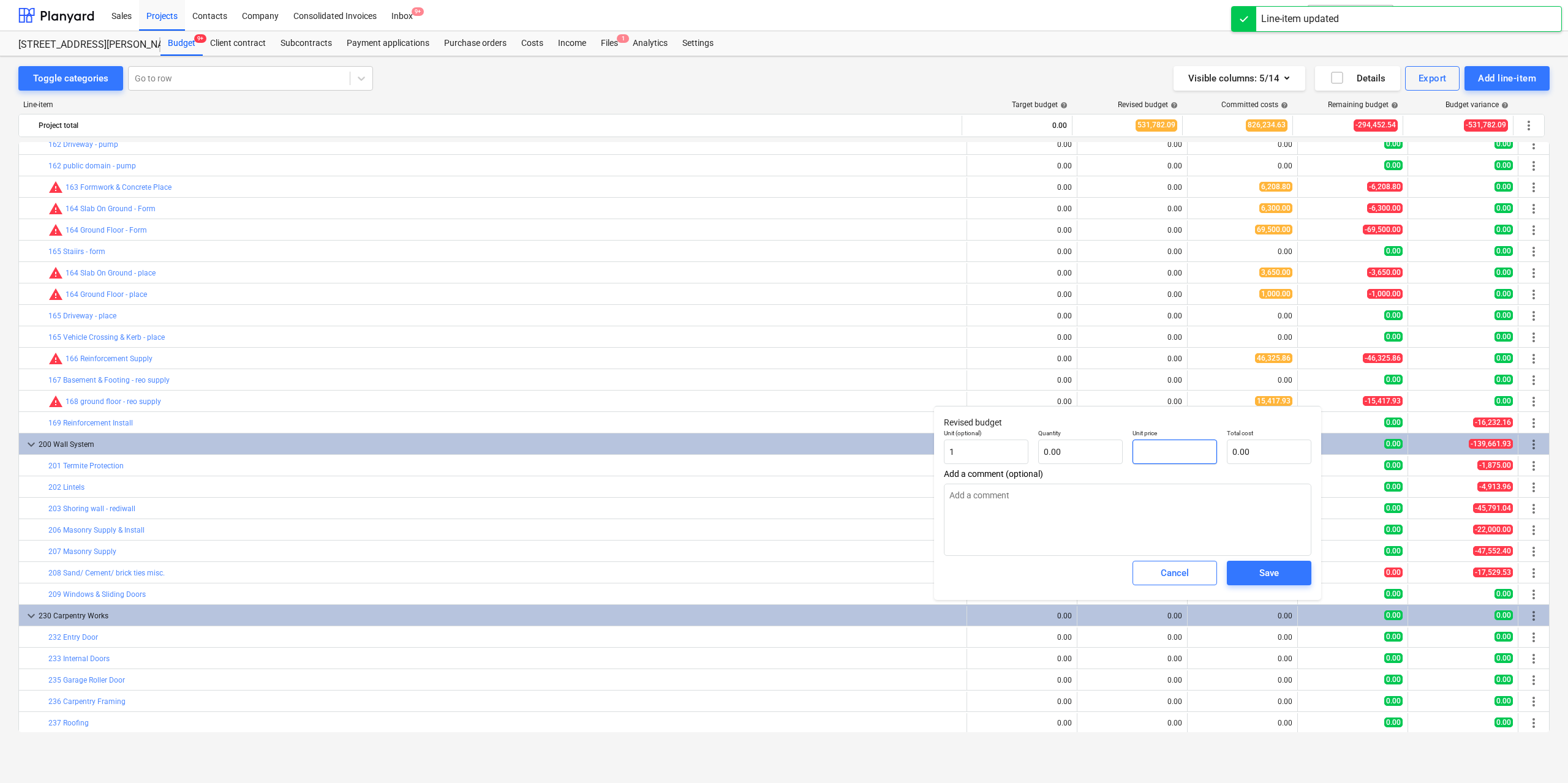
click at [1146, 442] on input "text" at bounding box center [1174, 453] width 85 height 25
click at [1123, 445] on input "text" at bounding box center [1080, 453] width 85 height 25
click at [1169, 452] on input "text" at bounding box center [1174, 453] width 85 height 25
click at [1276, 577] on div "Save" at bounding box center [1270, 574] width 20 height 16
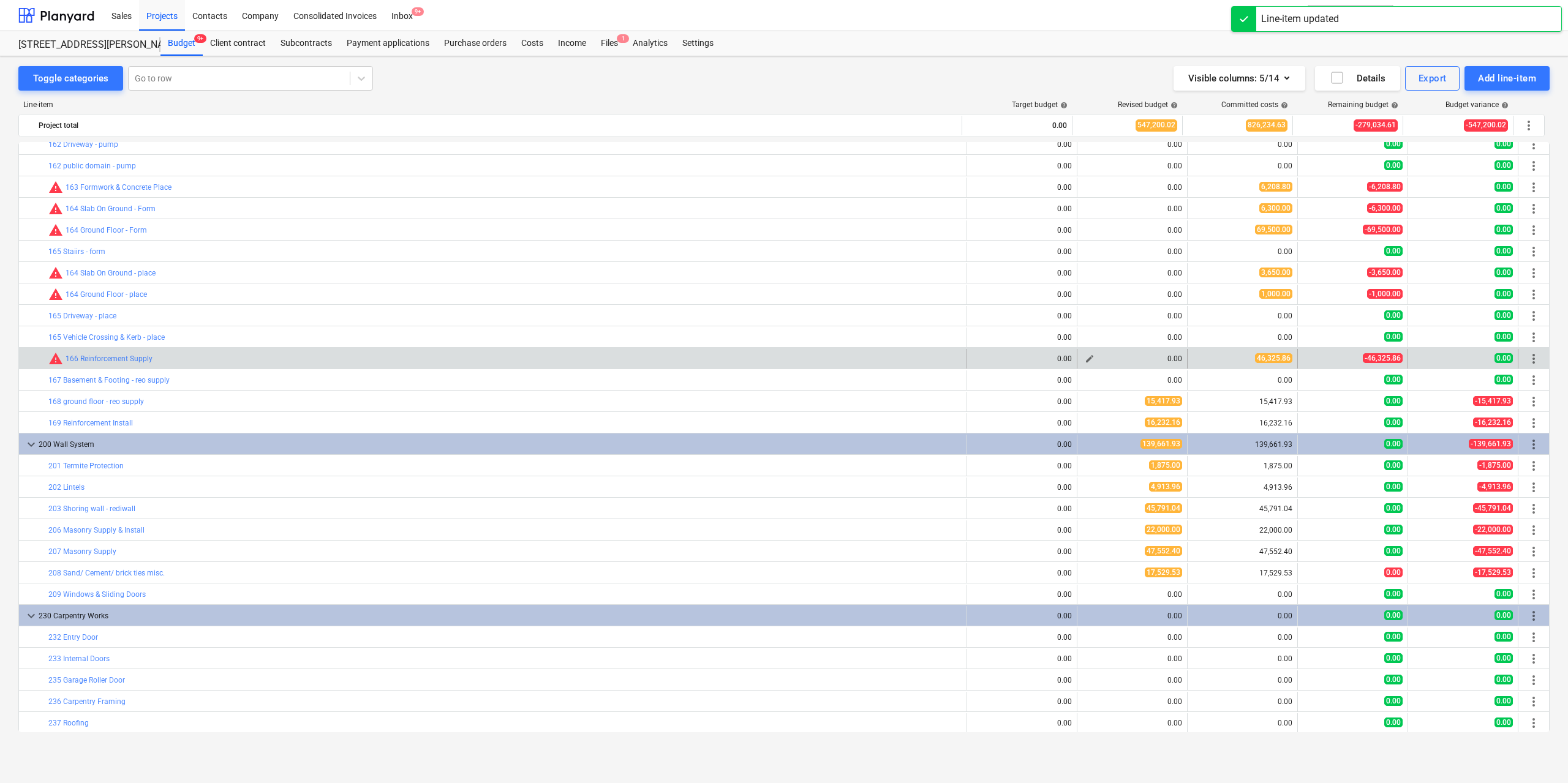
click at [1087, 357] on span "edit" at bounding box center [1090, 358] width 10 height 10
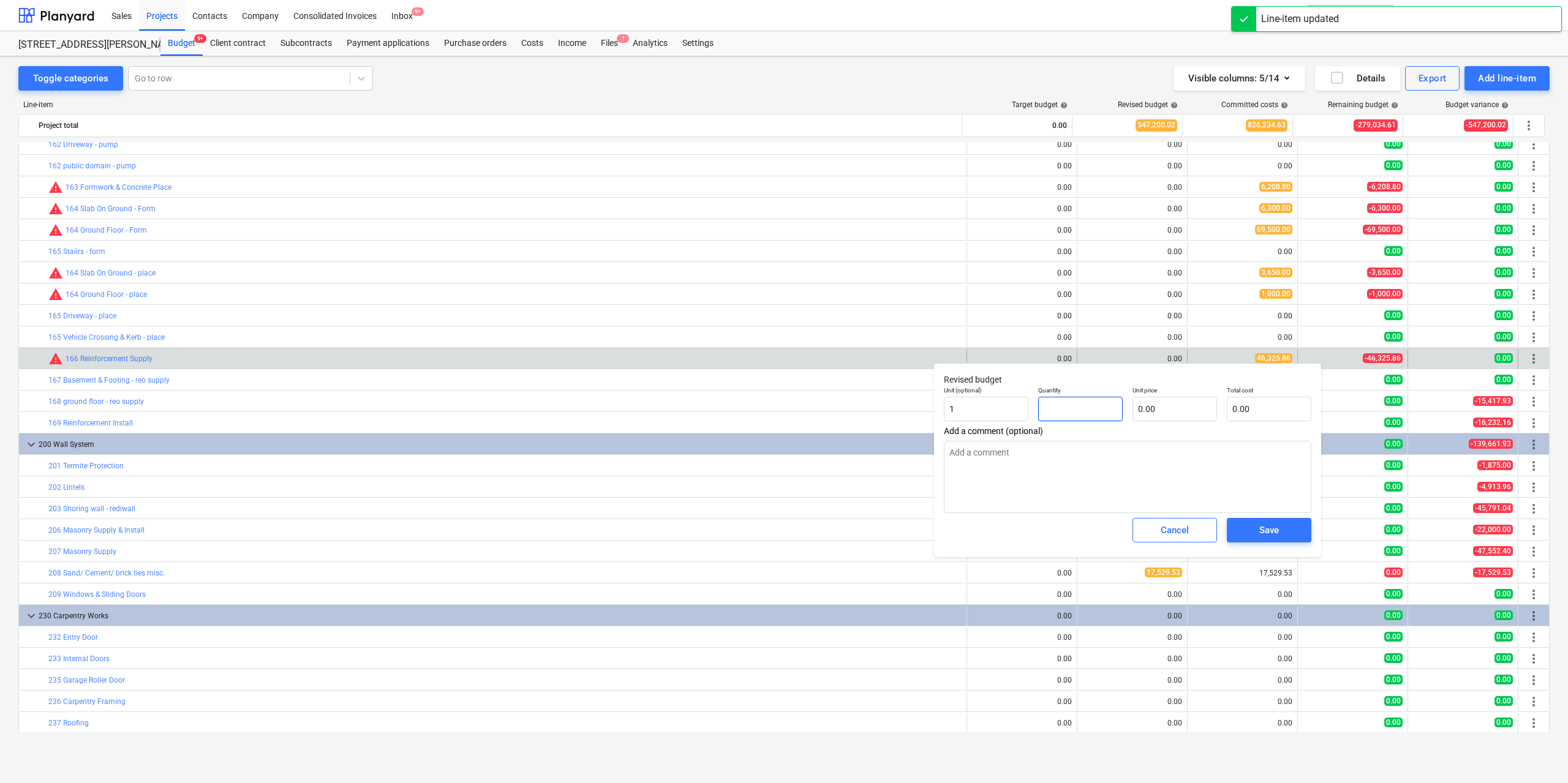
click at [1107, 399] on input "text" at bounding box center [1080, 410] width 85 height 25
click at [1185, 417] on input "0.00" at bounding box center [1174, 410] width 85 height 25
click at [1247, 527] on span "Save" at bounding box center [1270, 530] width 55 height 16
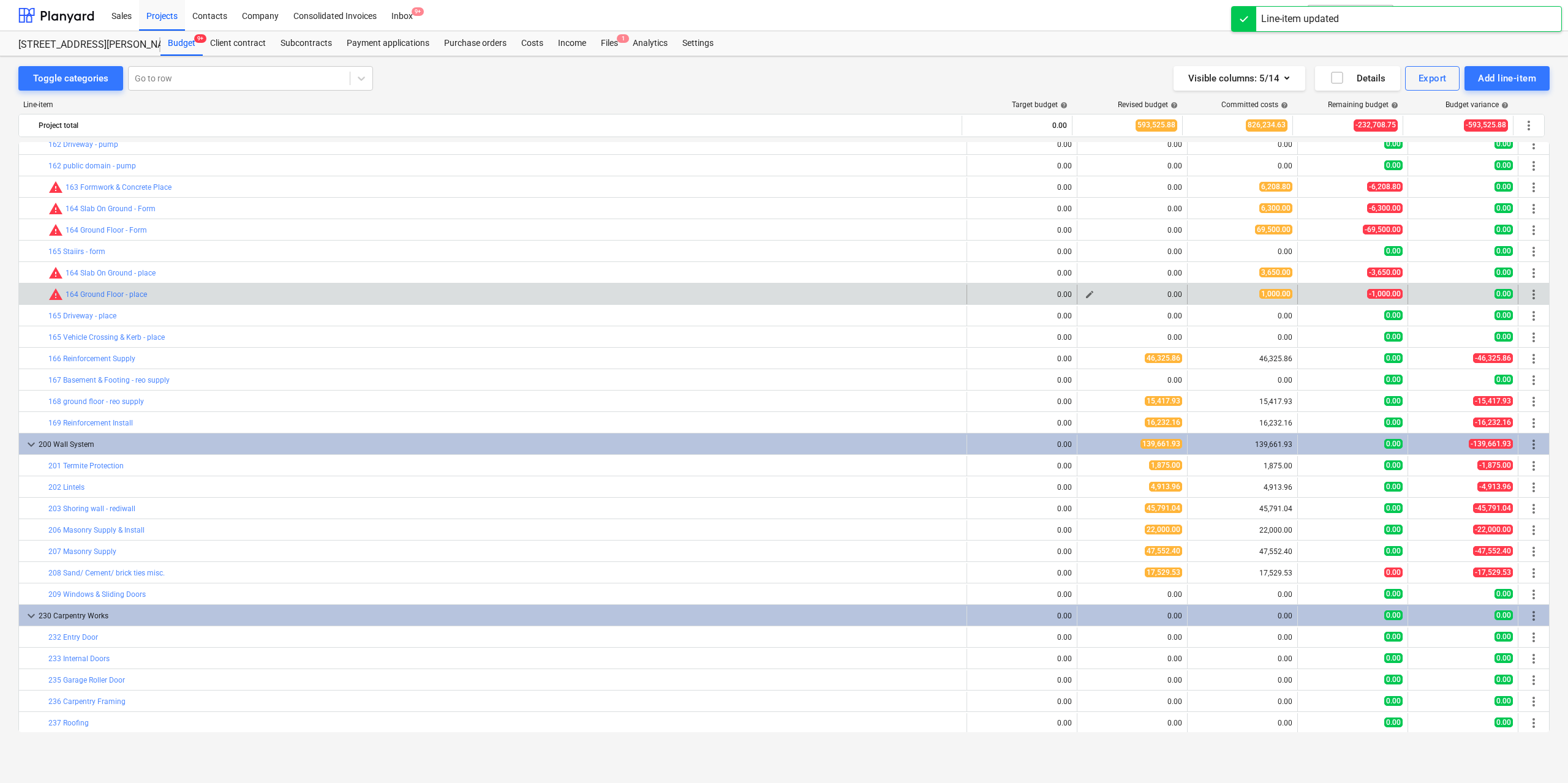
click at [1089, 295] on span "edit" at bounding box center [1090, 294] width 10 height 10
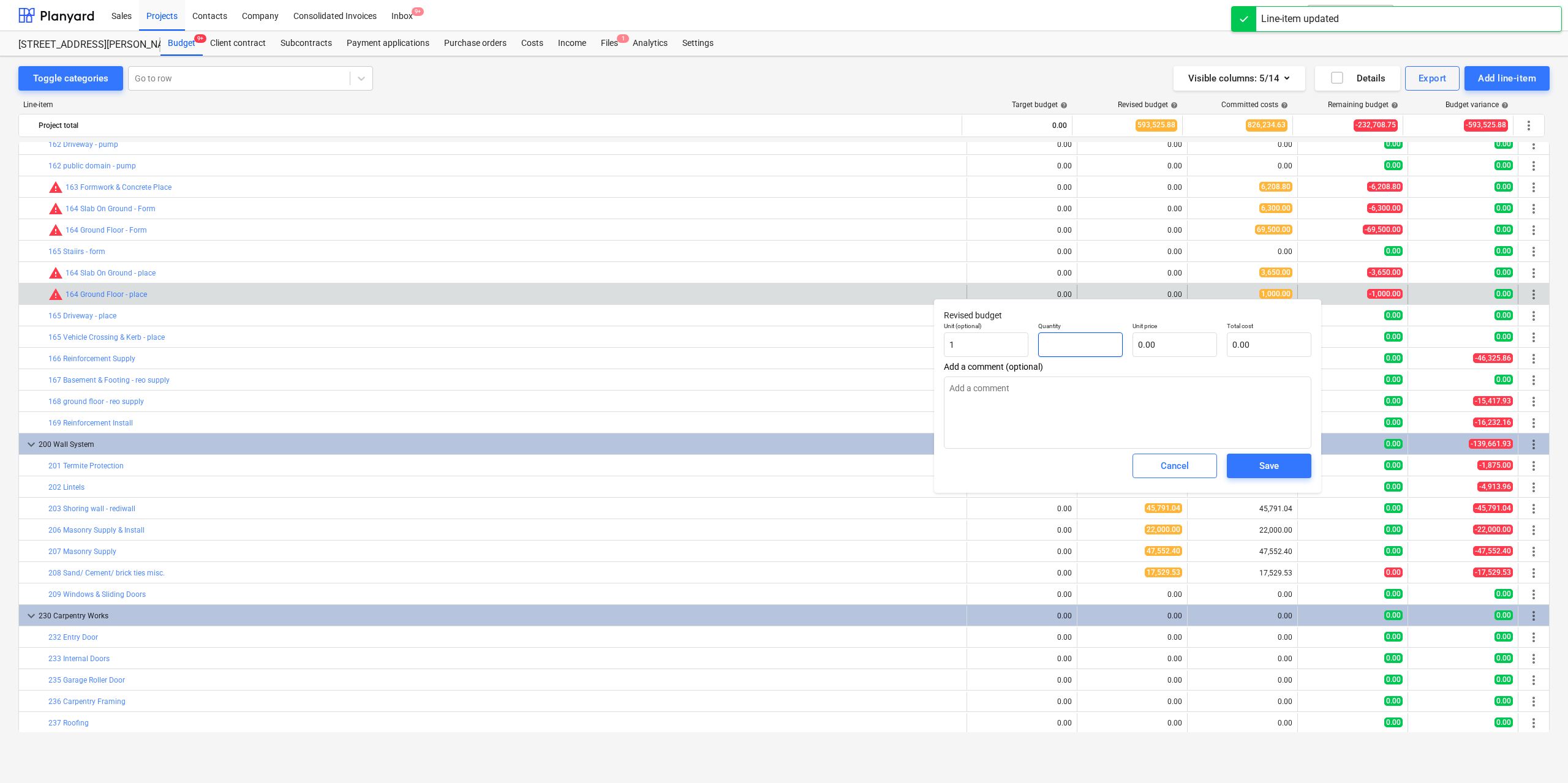
click at [1121, 350] on input "text" at bounding box center [1080, 345] width 85 height 25
click at [1162, 346] on input "text" at bounding box center [1174, 345] width 85 height 25
click at [1255, 467] on span "Save" at bounding box center [1270, 466] width 55 height 16
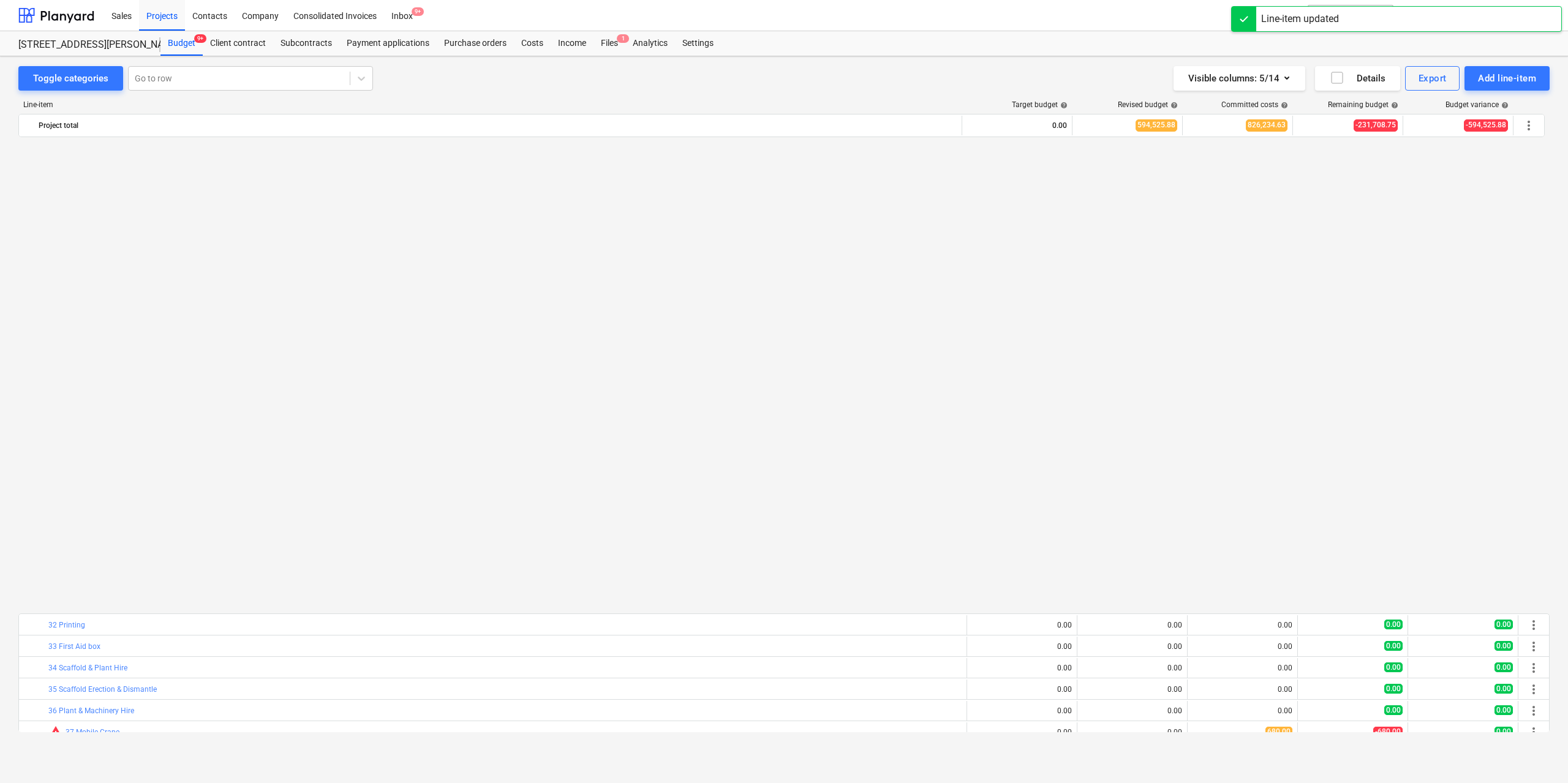
scroll to position [918, 0]
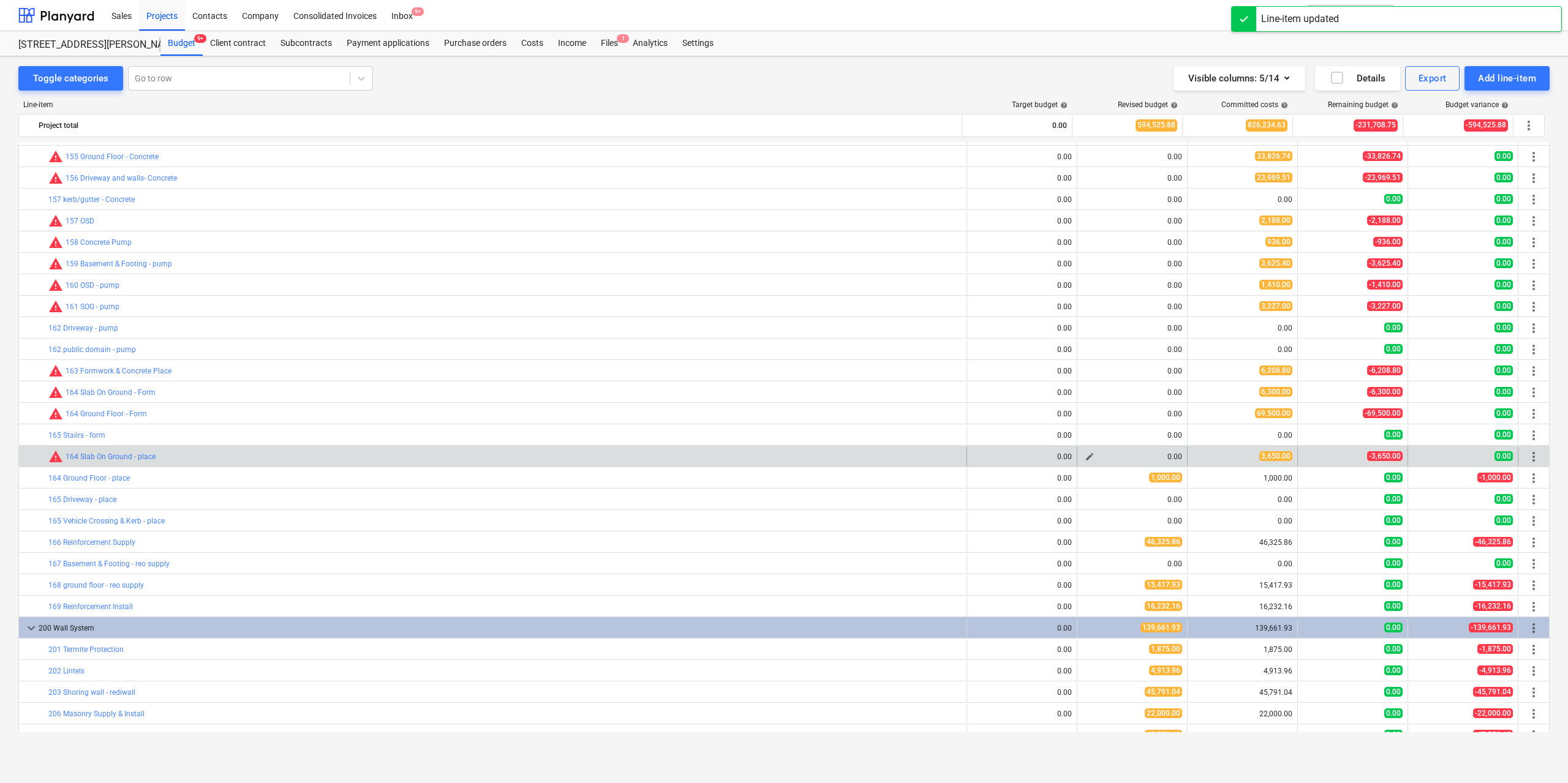
click at [1087, 456] on span "edit" at bounding box center [1090, 456] width 10 height 10
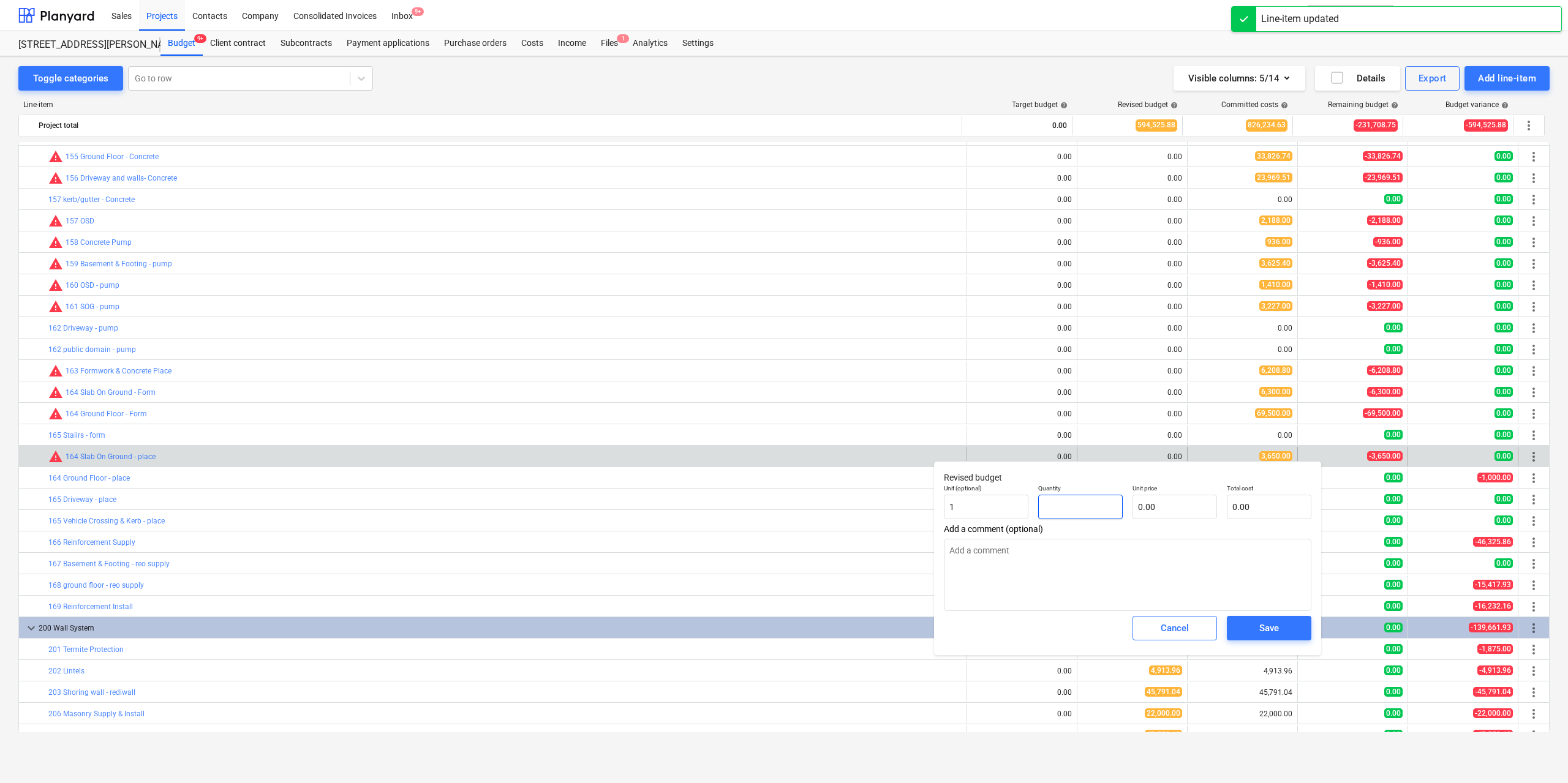
click at [1086, 512] on input "text" at bounding box center [1080, 508] width 85 height 25
click at [1153, 508] on input "text" at bounding box center [1174, 508] width 85 height 25
click at [1241, 626] on button "Save" at bounding box center [1269, 629] width 85 height 25
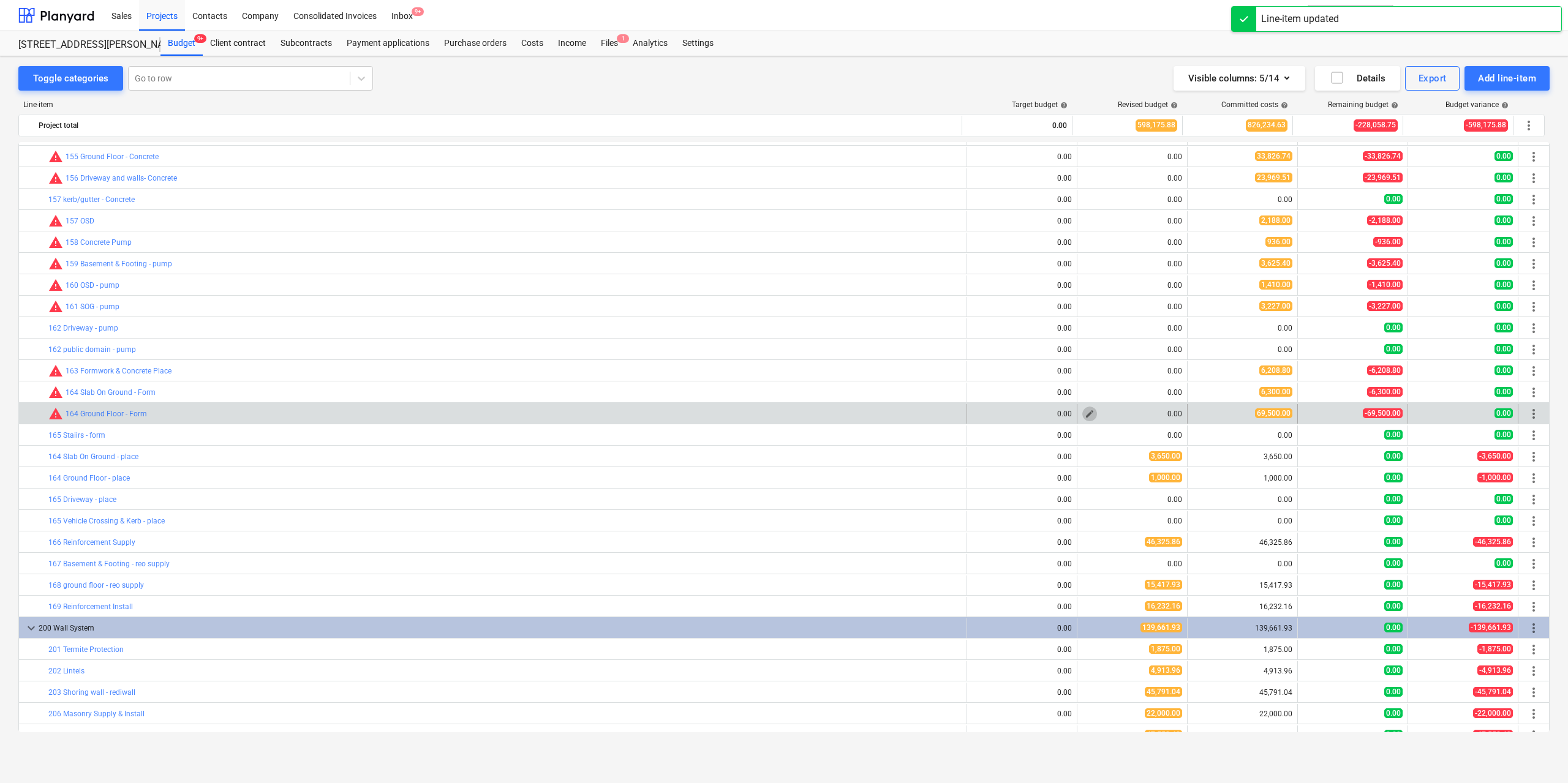
click at [1085, 412] on span "edit" at bounding box center [1090, 413] width 10 height 10
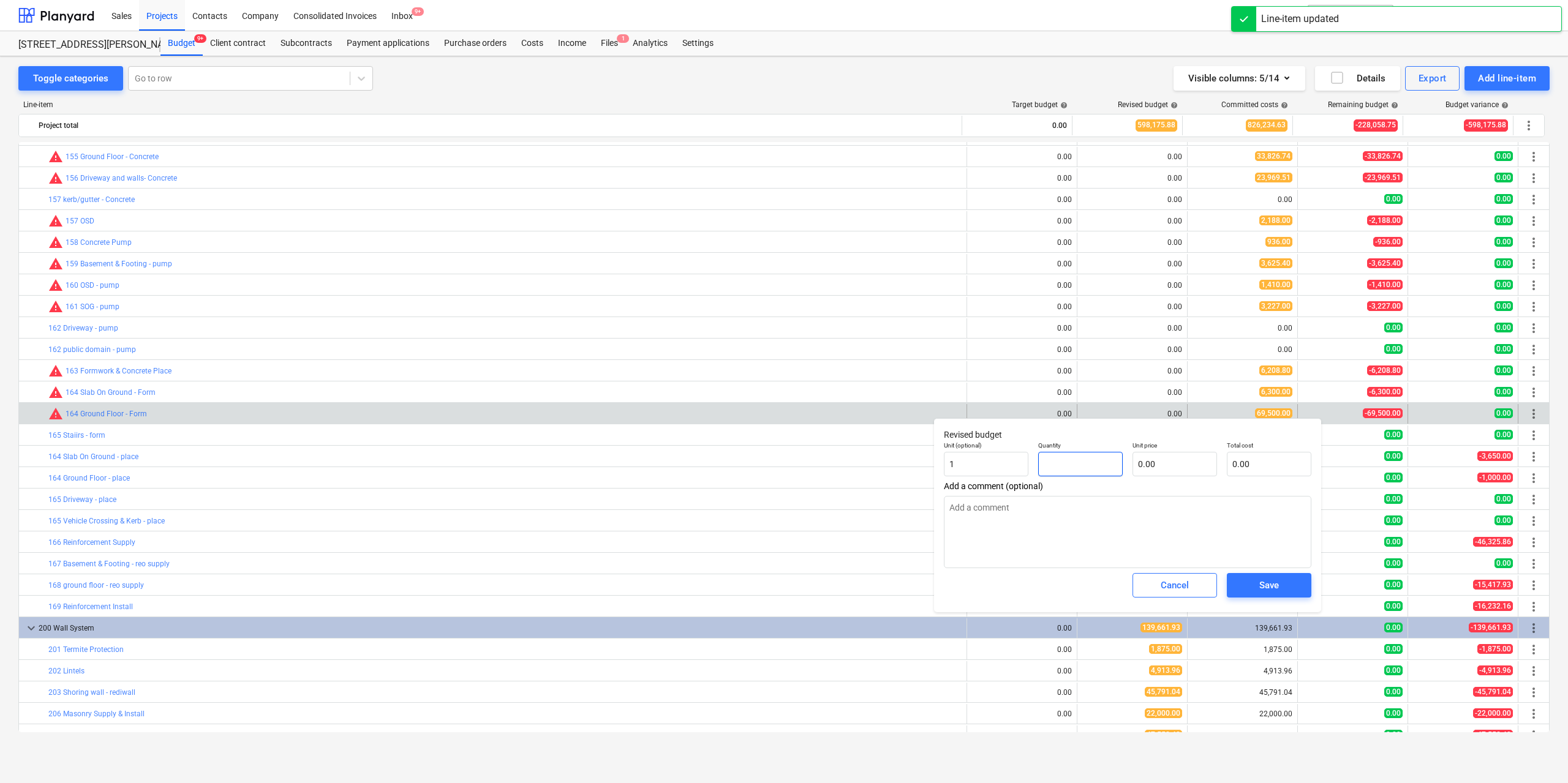
click at [1087, 469] on input "text" at bounding box center [1080, 464] width 85 height 25
click at [1185, 468] on input "text" at bounding box center [1174, 464] width 85 height 25
click at [1260, 586] on div "Save" at bounding box center [1270, 585] width 20 height 16
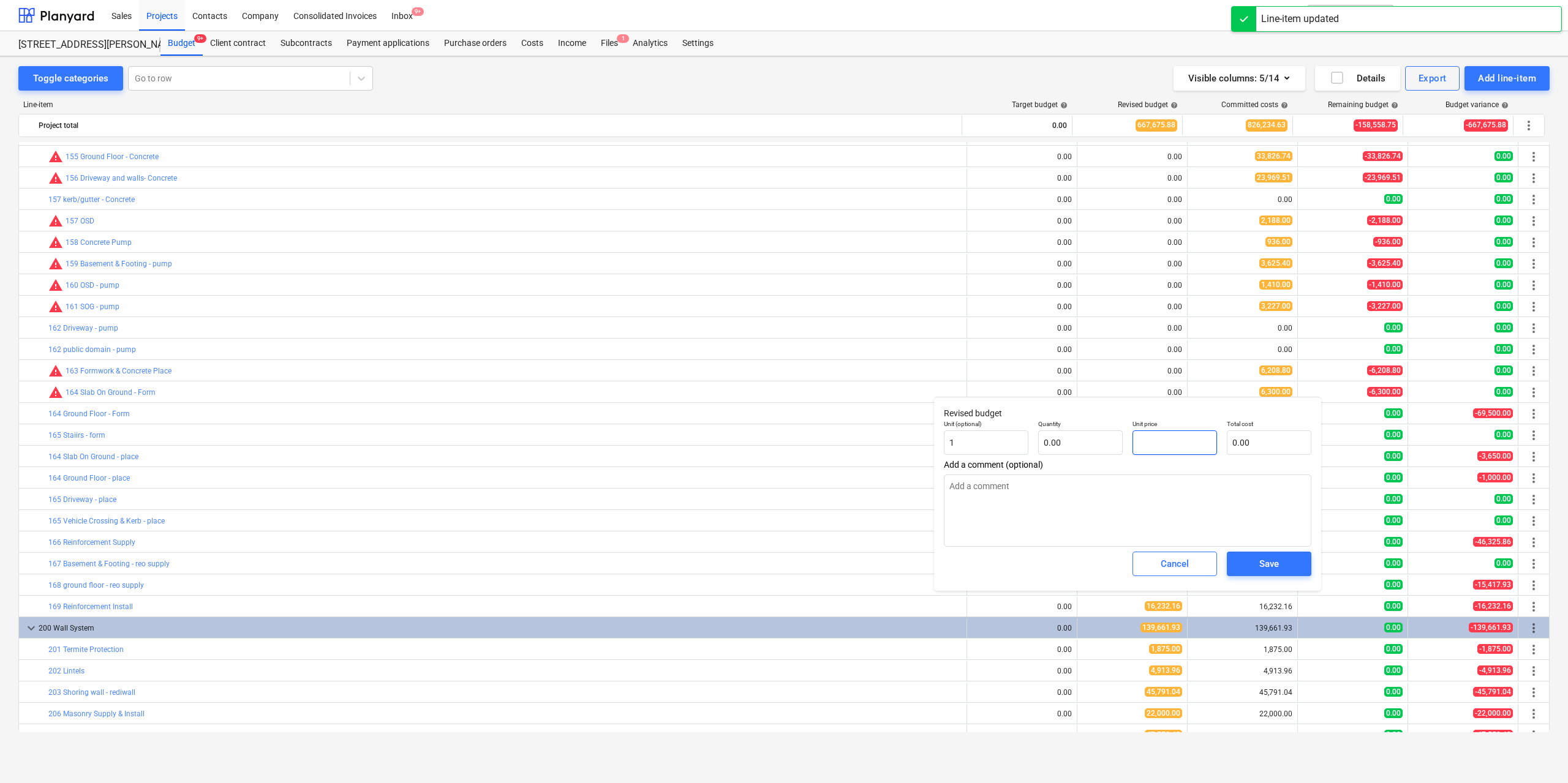
click at [1157, 444] on input "text" at bounding box center [1174, 443] width 85 height 25
click at [1087, 445] on input "text" at bounding box center [1080, 443] width 85 height 25
click at [1150, 451] on input "text" at bounding box center [1174, 443] width 85 height 25
click at [1256, 563] on span "Save" at bounding box center [1270, 564] width 55 height 16
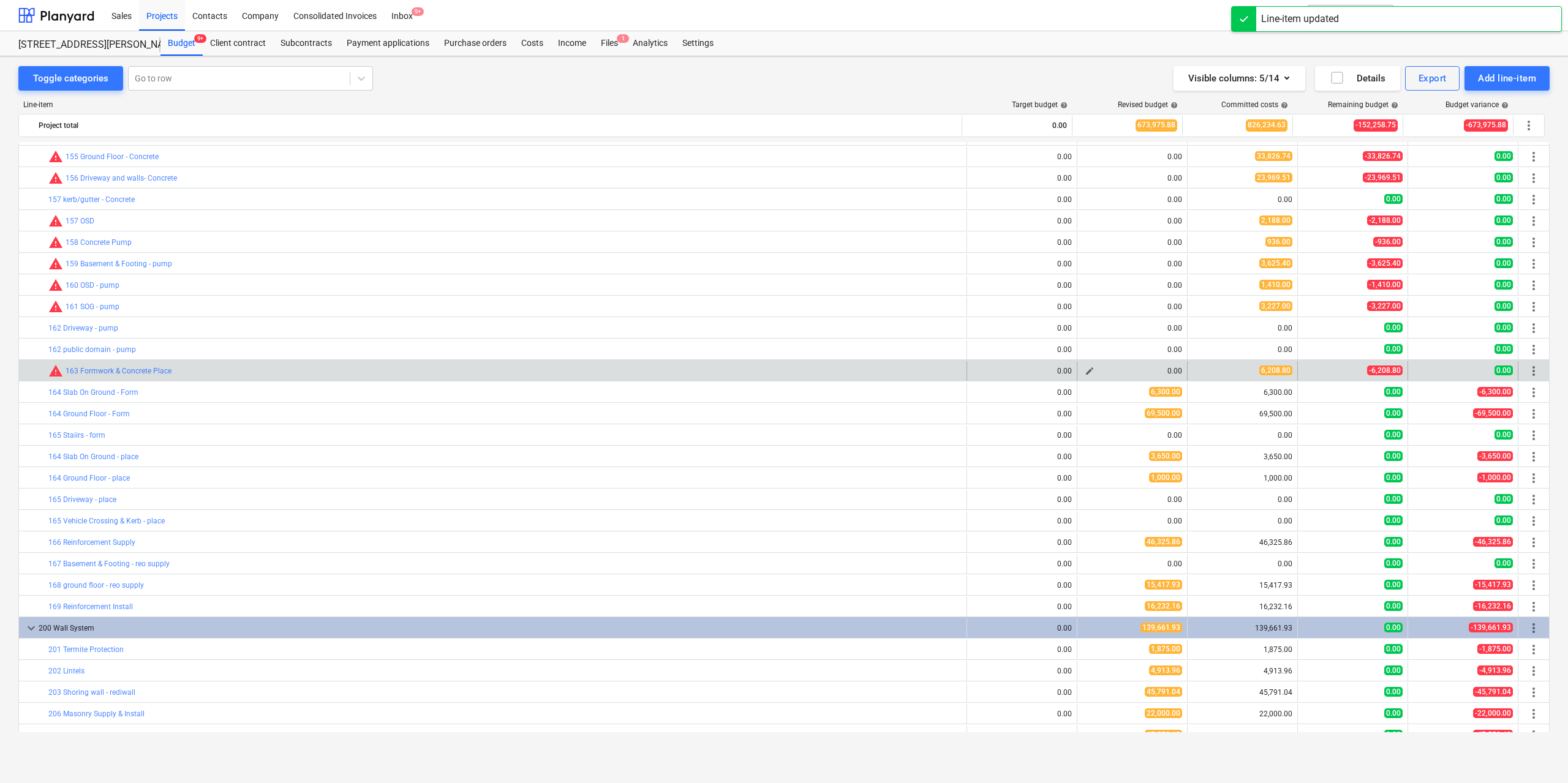
click at [1089, 368] on span "edit" at bounding box center [1090, 371] width 10 height 10
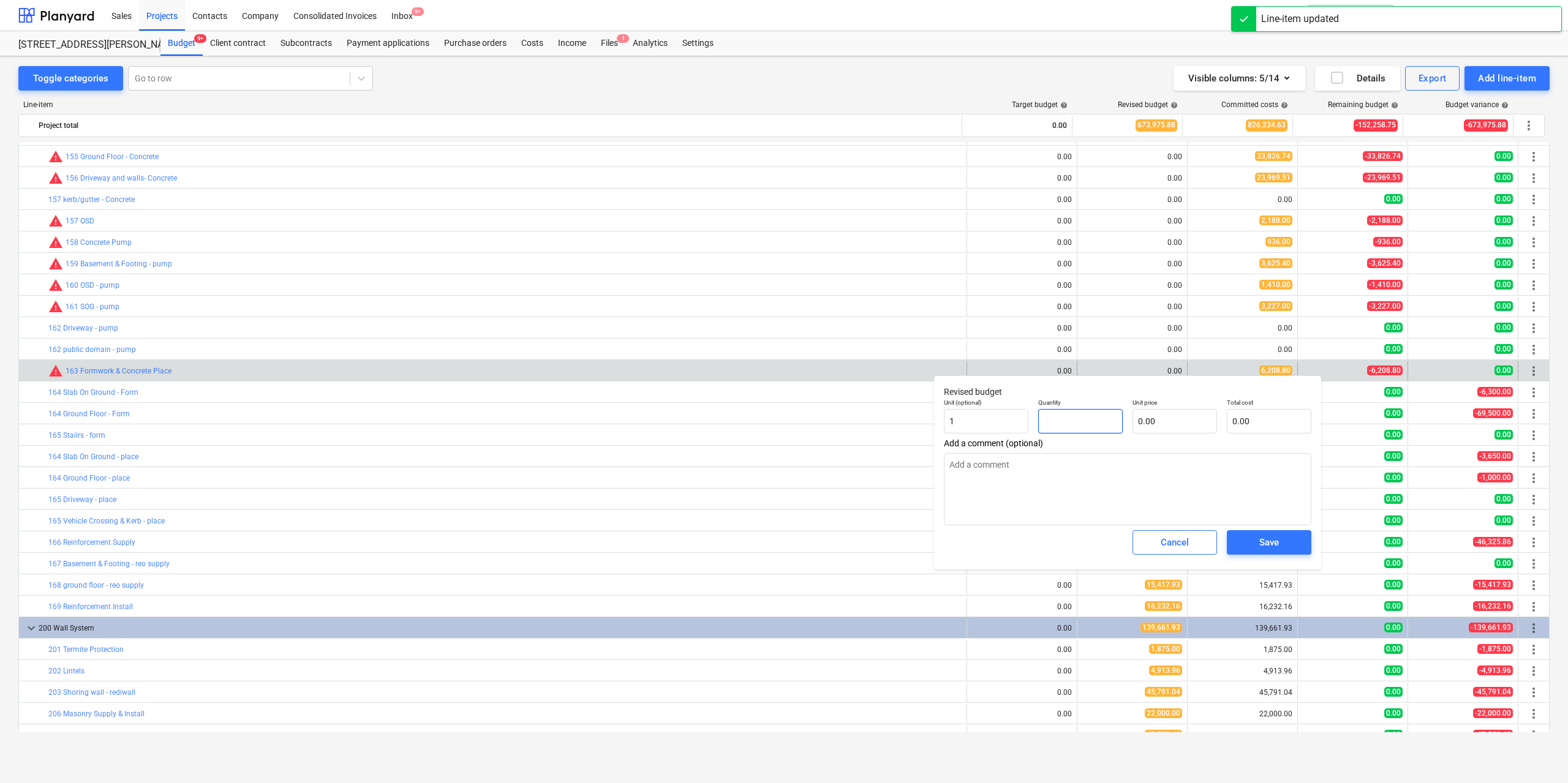
click at [1111, 415] on input "text" at bounding box center [1080, 421] width 85 height 25
click at [1181, 424] on input "text" at bounding box center [1174, 421] width 85 height 25
click at [1278, 551] on div "Save" at bounding box center [1270, 542] width 20 height 16
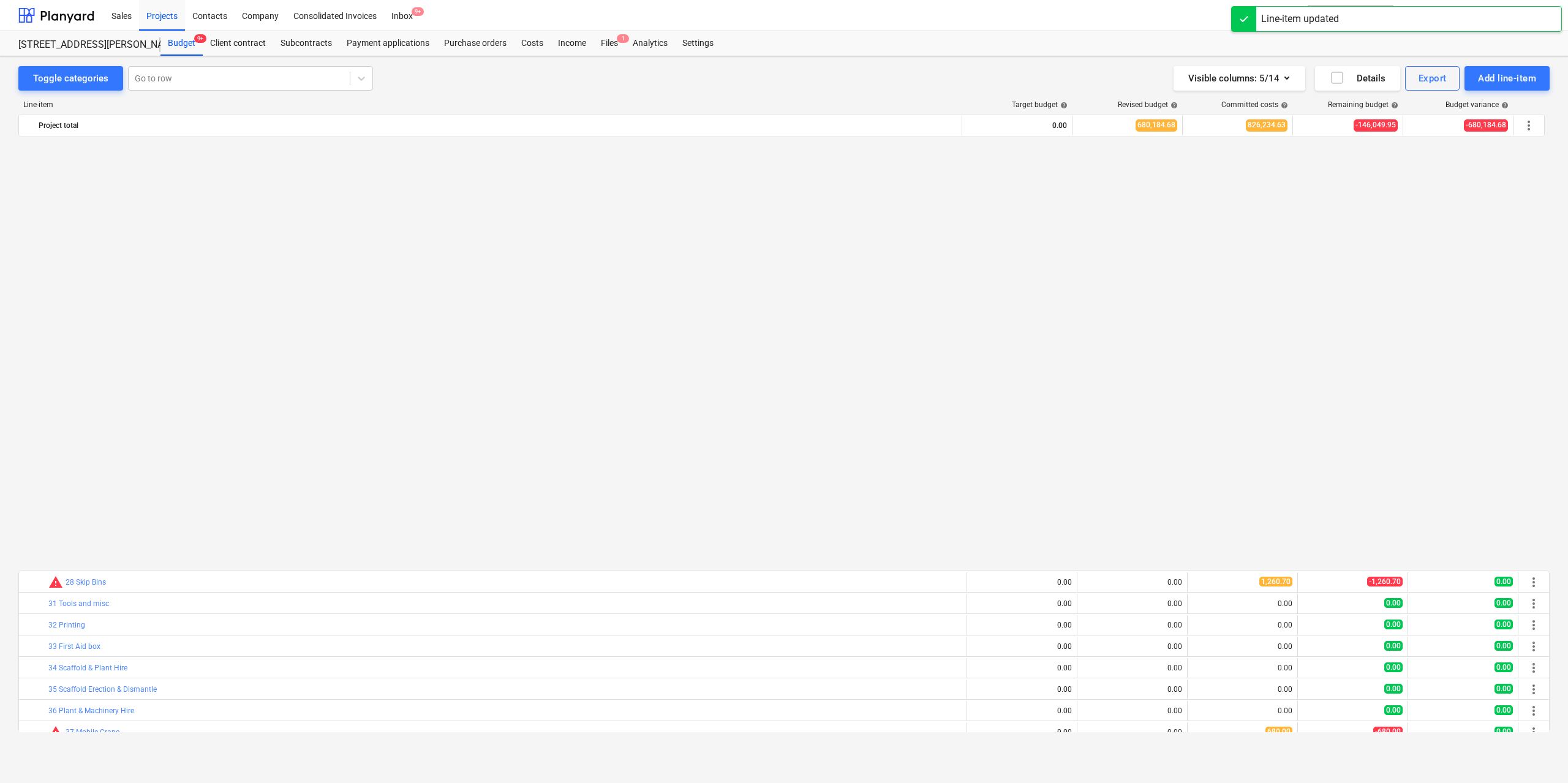
scroll to position [871, 0]
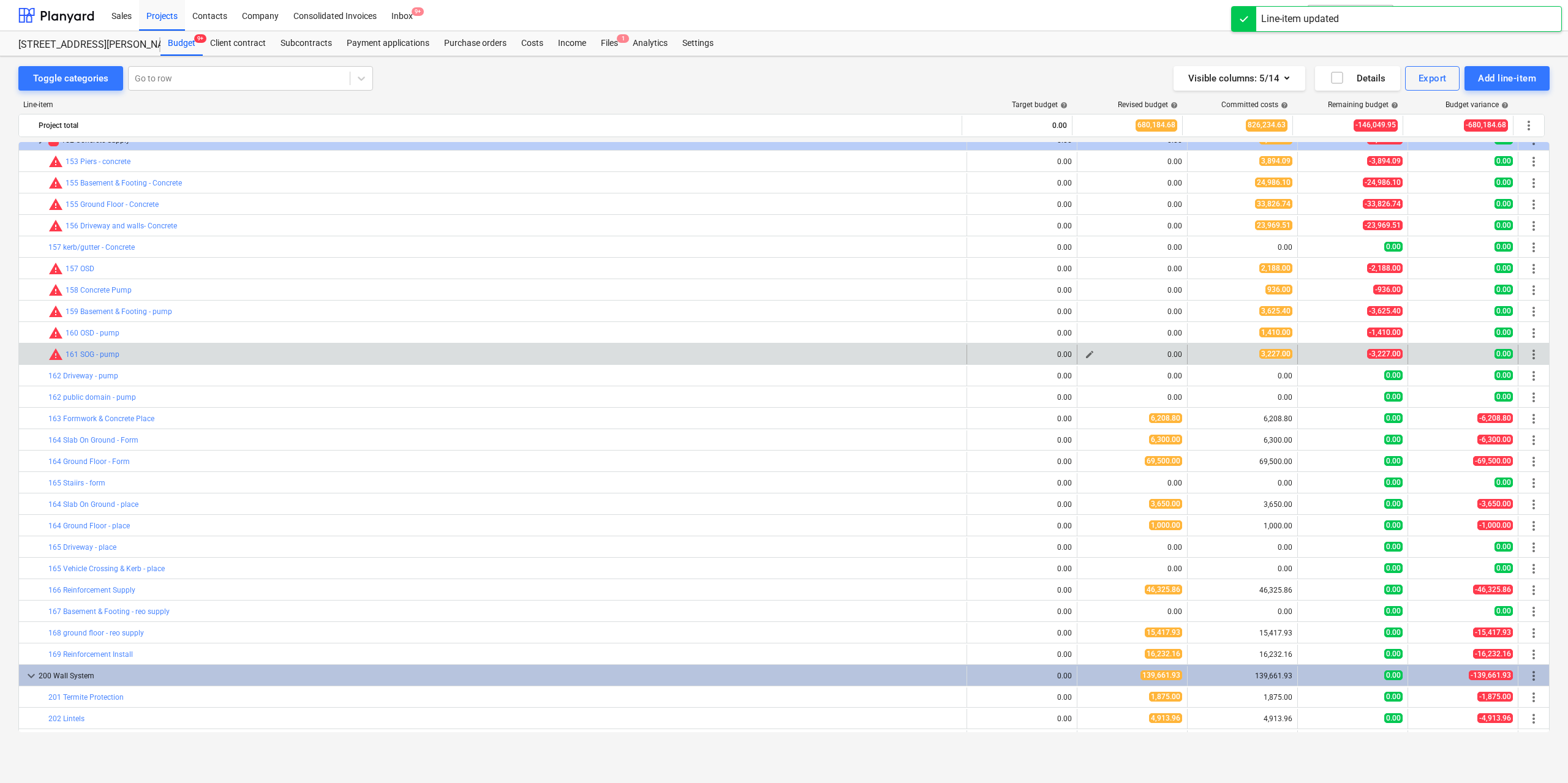
click at [1085, 355] on span "edit" at bounding box center [1090, 355] width 10 height 10
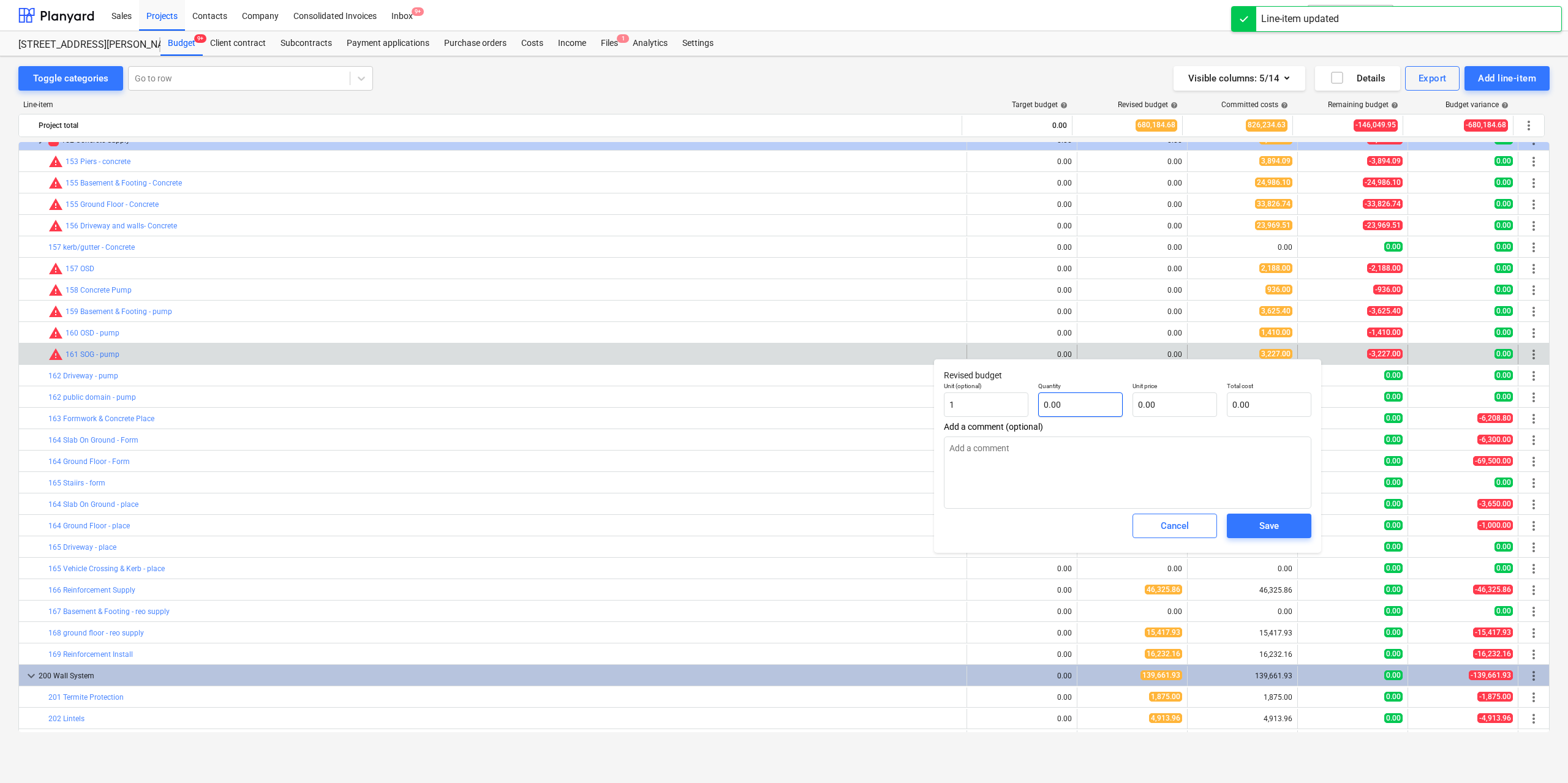
click at [1121, 405] on div "Quantity 0.00" at bounding box center [1081, 400] width 94 height 45
click at [1119, 407] on input "text" at bounding box center [1080, 405] width 85 height 25
click at [1147, 408] on input "0.00" at bounding box center [1174, 405] width 85 height 25
click at [1265, 520] on div "Save" at bounding box center [1270, 526] width 20 height 16
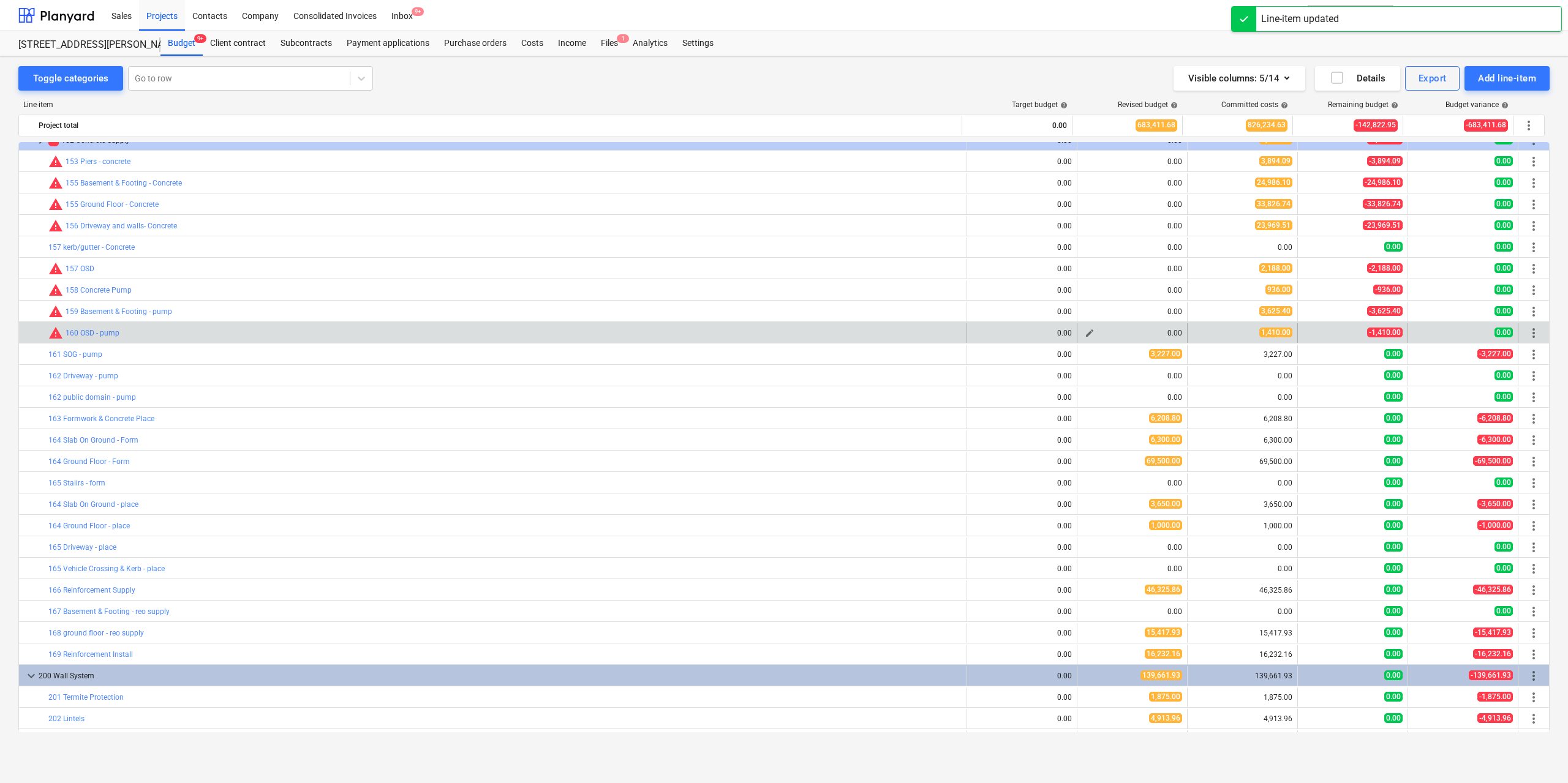
click at [1085, 330] on span "edit" at bounding box center [1090, 333] width 10 height 10
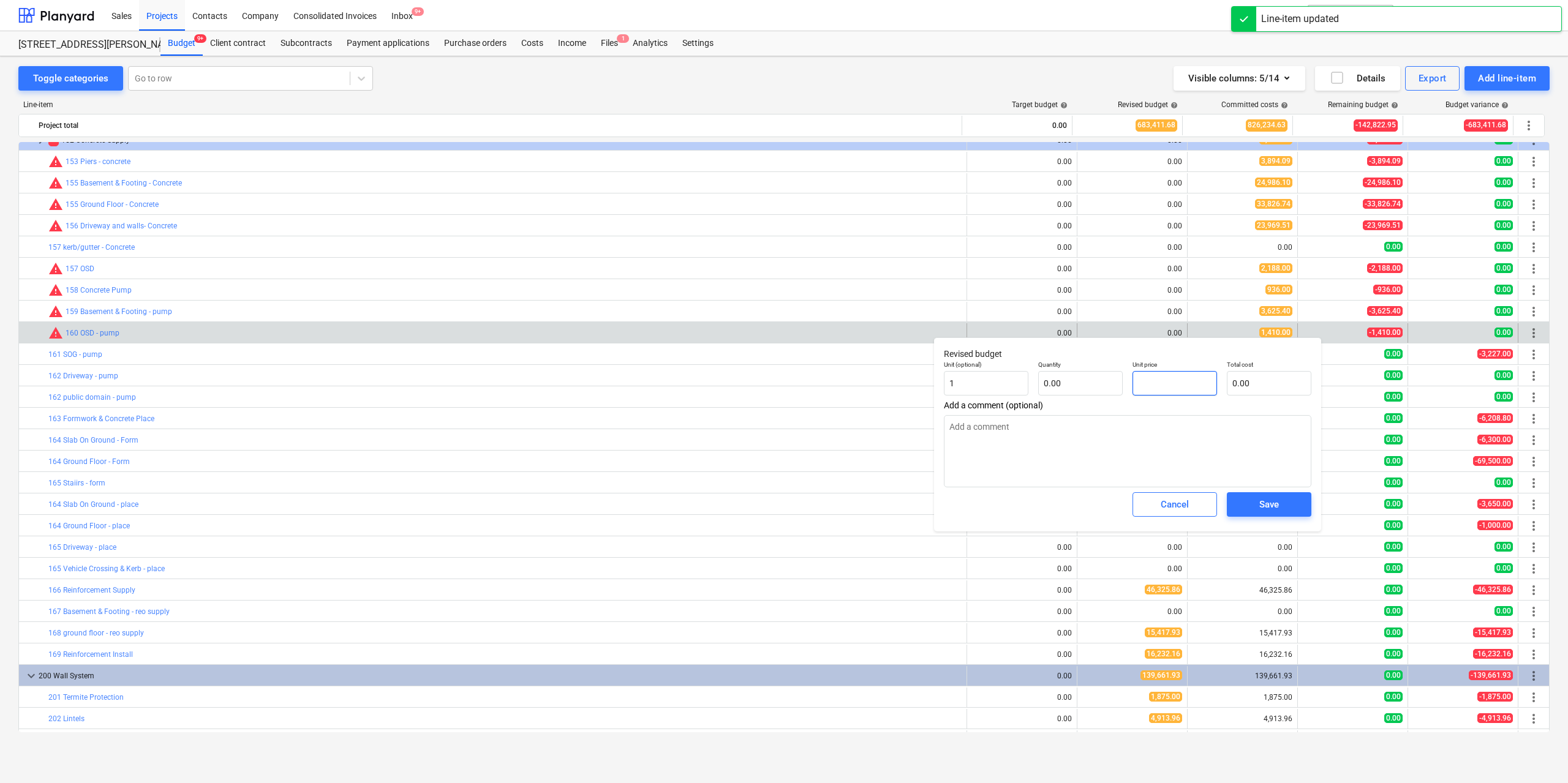
click at [1150, 391] on input "text" at bounding box center [1174, 384] width 85 height 25
click at [1102, 386] on input "text" at bounding box center [1080, 384] width 85 height 25
click at [1164, 386] on input "text" at bounding box center [1174, 384] width 85 height 25
click at [1269, 499] on div "Save" at bounding box center [1270, 505] width 20 height 16
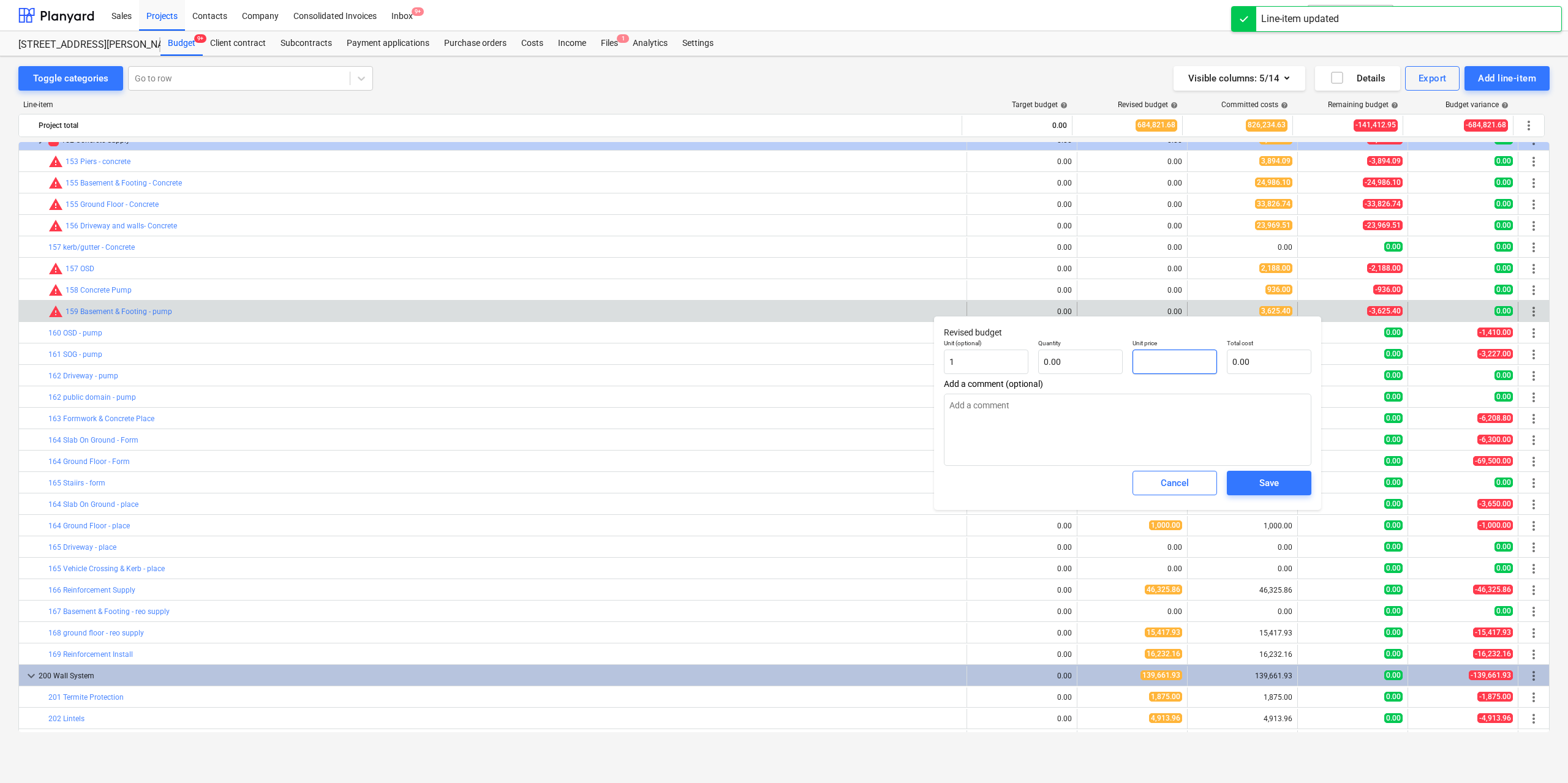
click at [1164, 366] on input "text" at bounding box center [1174, 363] width 85 height 25
click at [1104, 360] on input "text" at bounding box center [1080, 363] width 85 height 25
click at [1166, 369] on input "text" at bounding box center [1174, 363] width 85 height 25
click at [1270, 482] on div "Save" at bounding box center [1270, 484] width 20 height 16
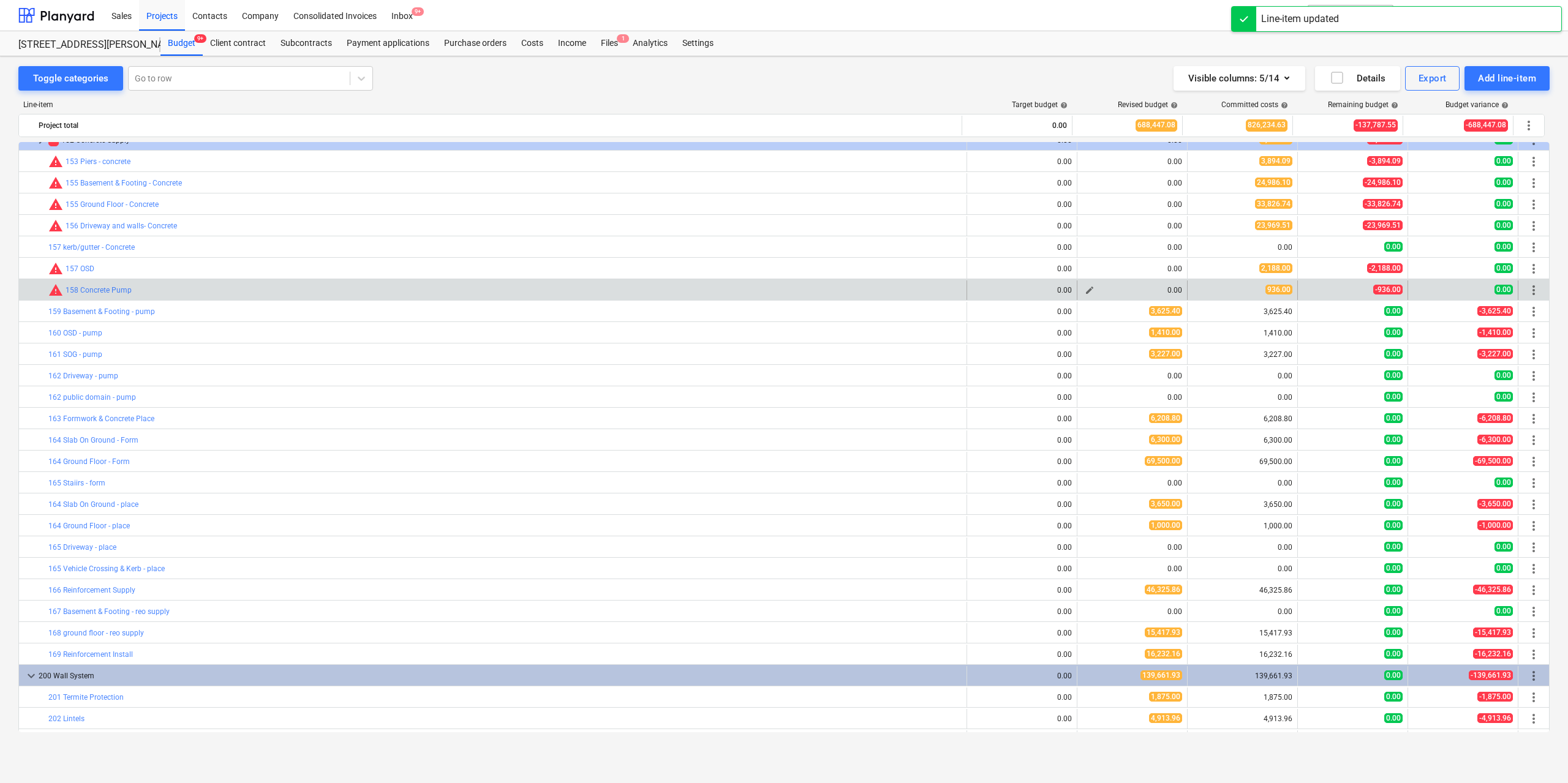
click at [1088, 288] on span "edit" at bounding box center [1090, 290] width 10 height 10
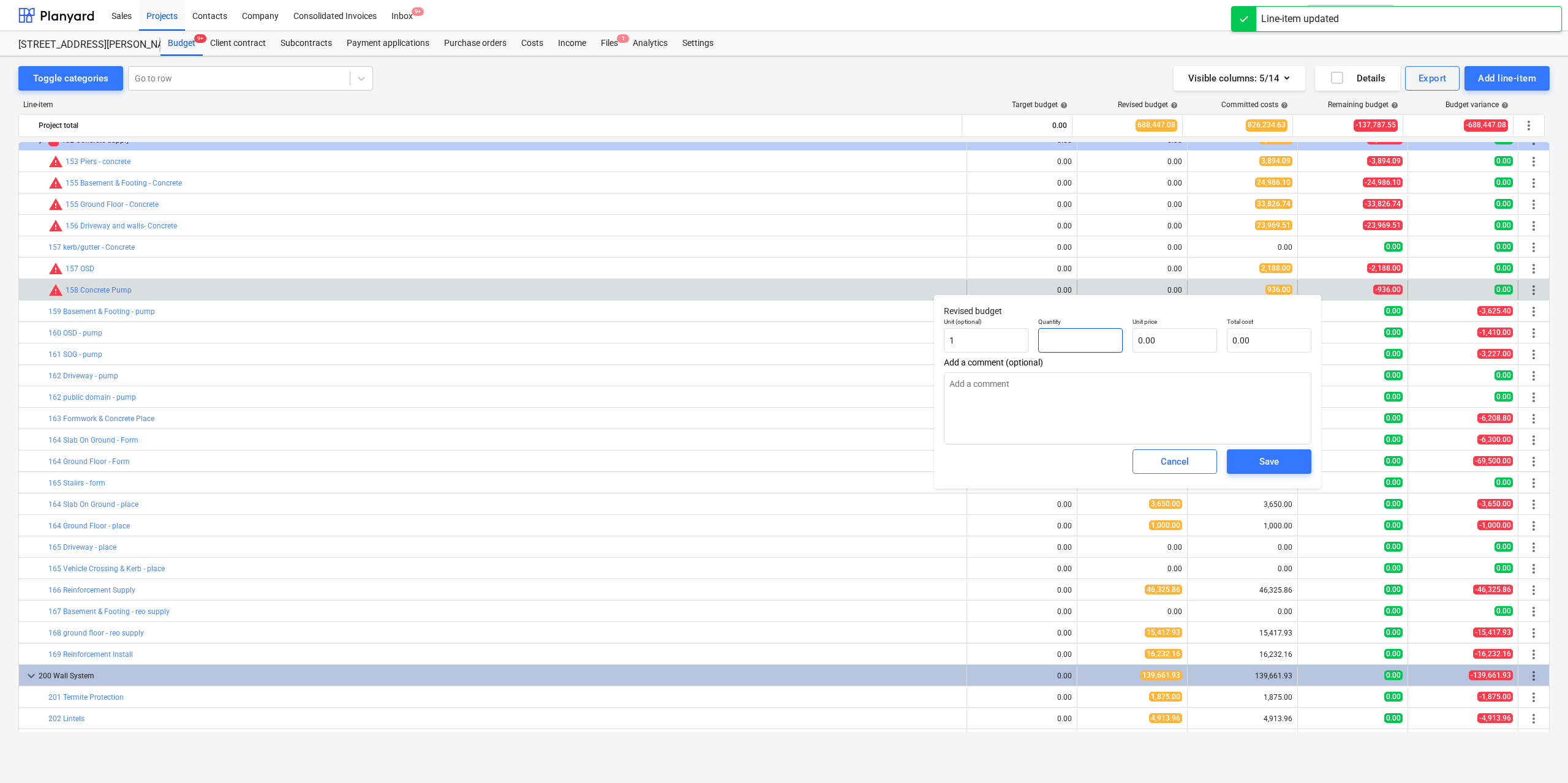
click at [1098, 338] on input "text" at bounding box center [1080, 341] width 85 height 25
click at [1177, 346] on input "text" at bounding box center [1174, 341] width 85 height 25
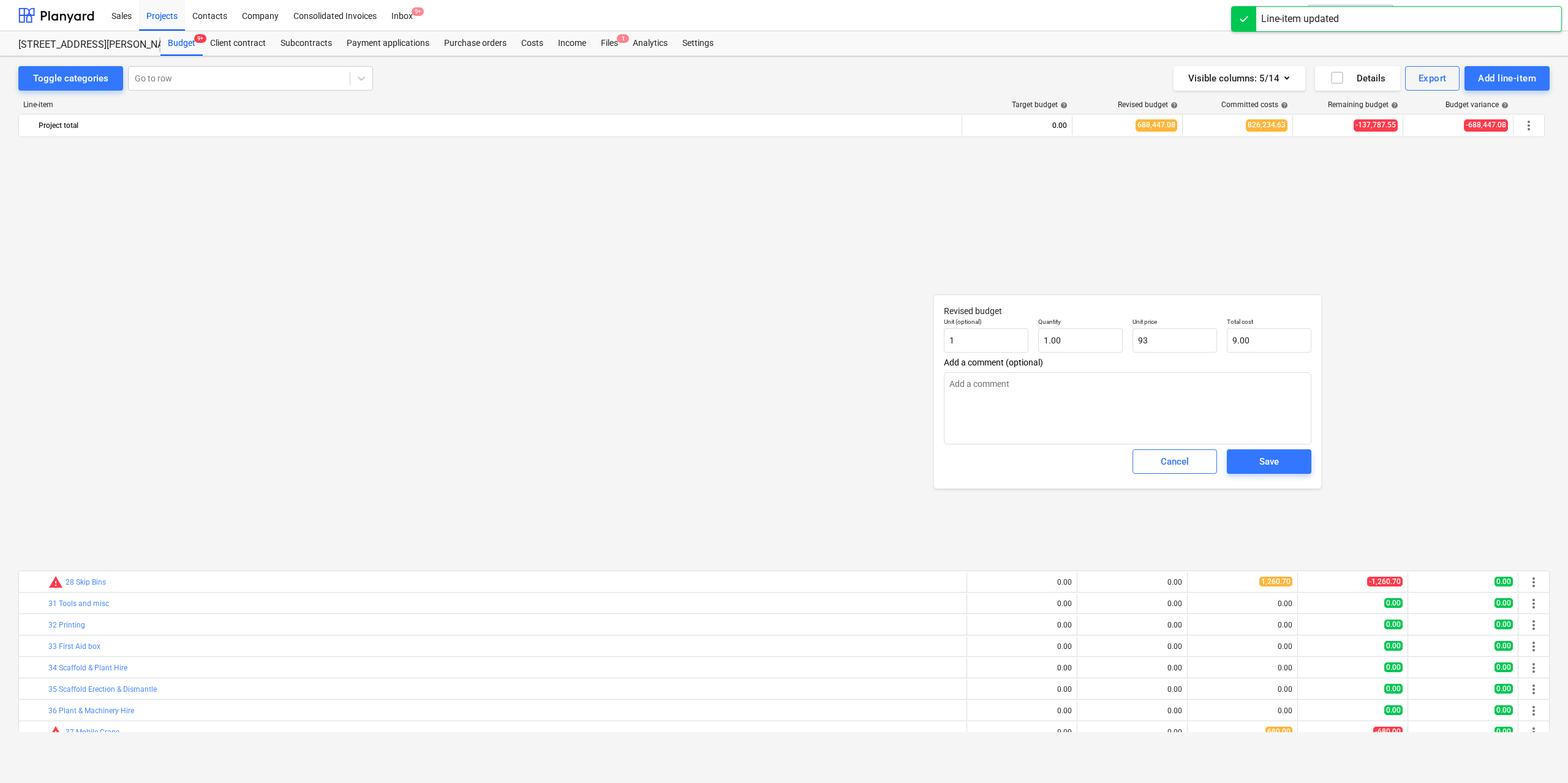
type input "93.00"
type textarea "x"
type input "936"
type input "936.00"
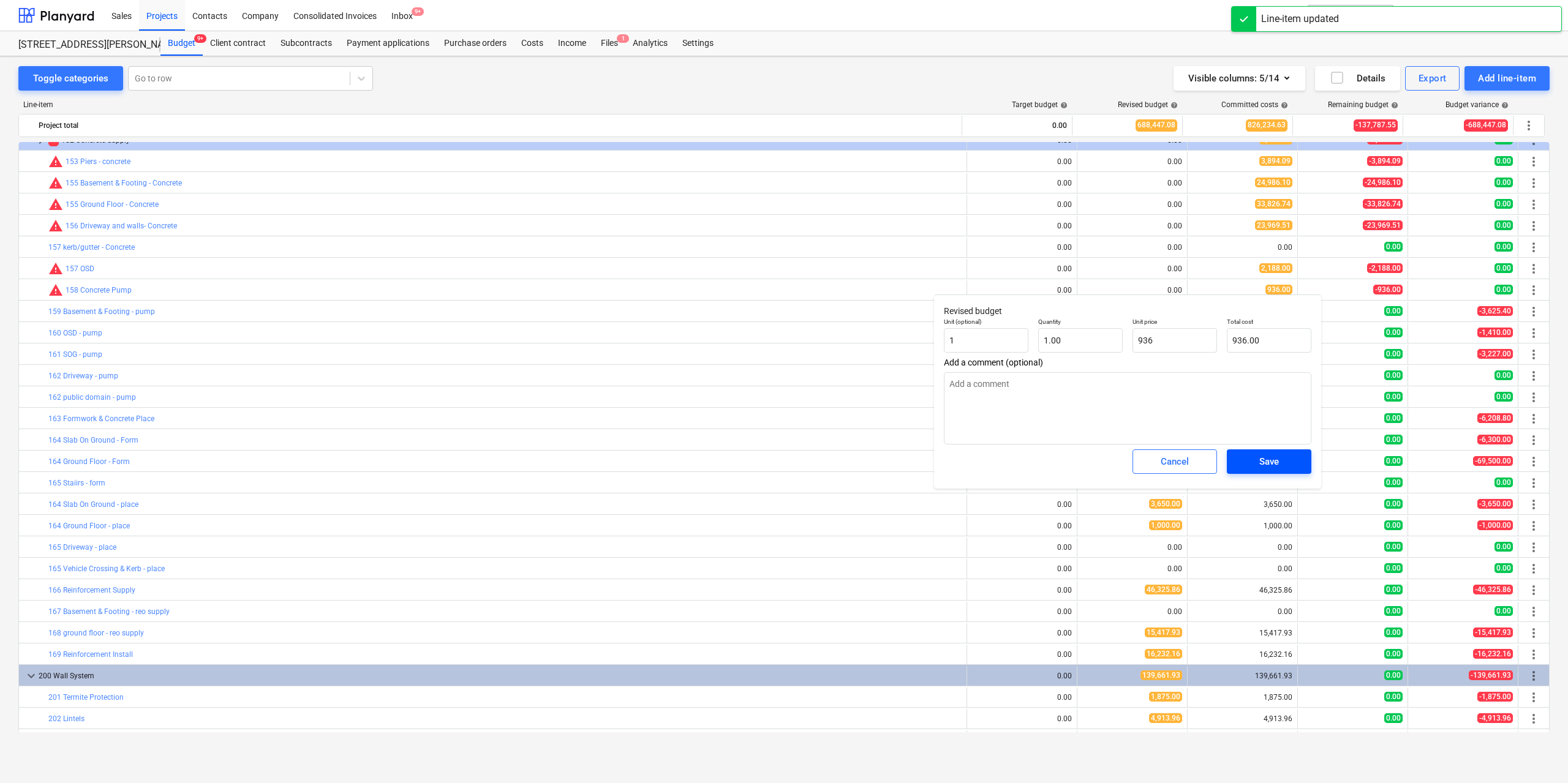
click at [1238, 453] on button "Save" at bounding box center [1269, 462] width 85 height 25
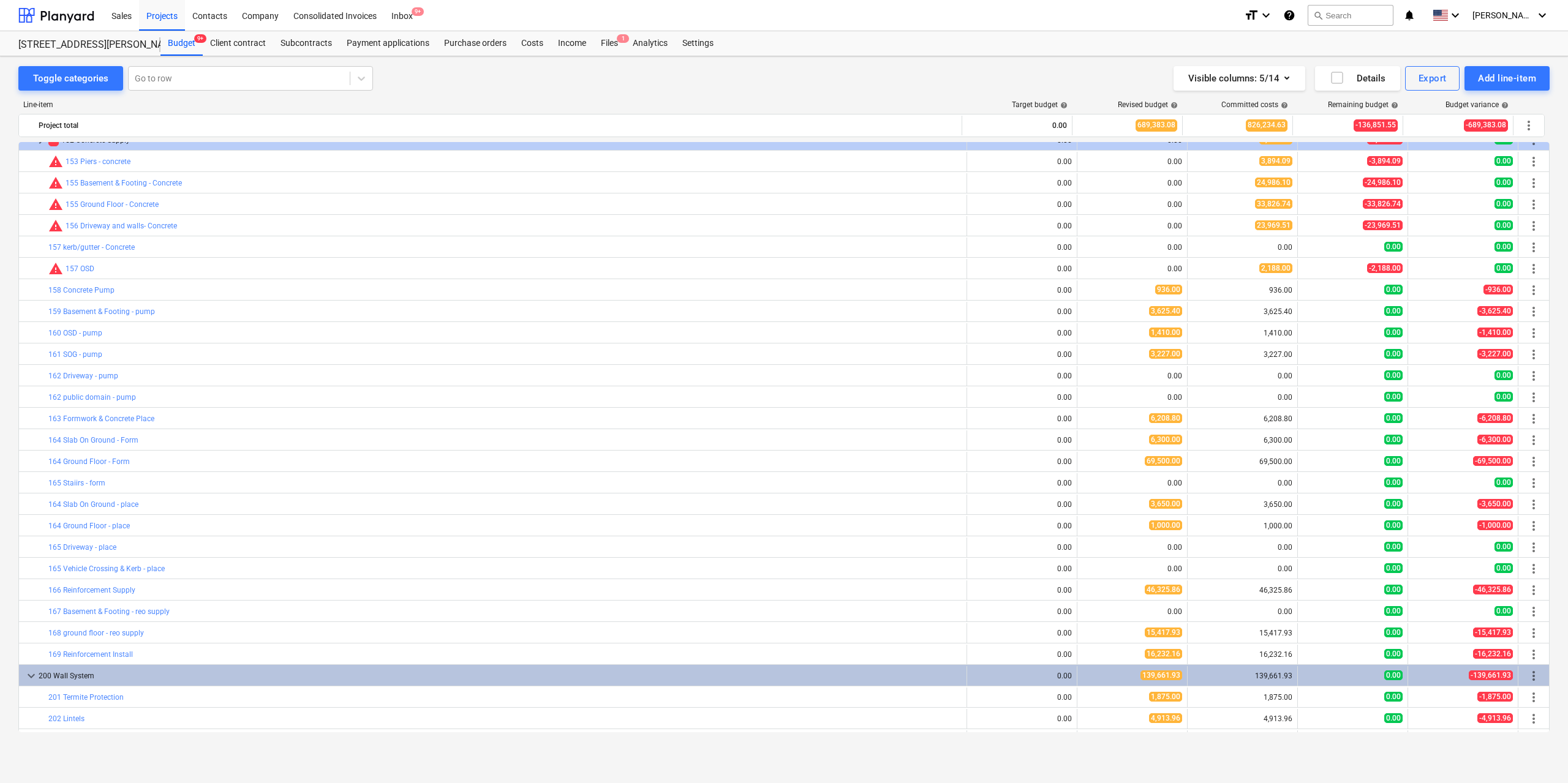
type textarea "x"
type input "1.00"
type input "936.00"
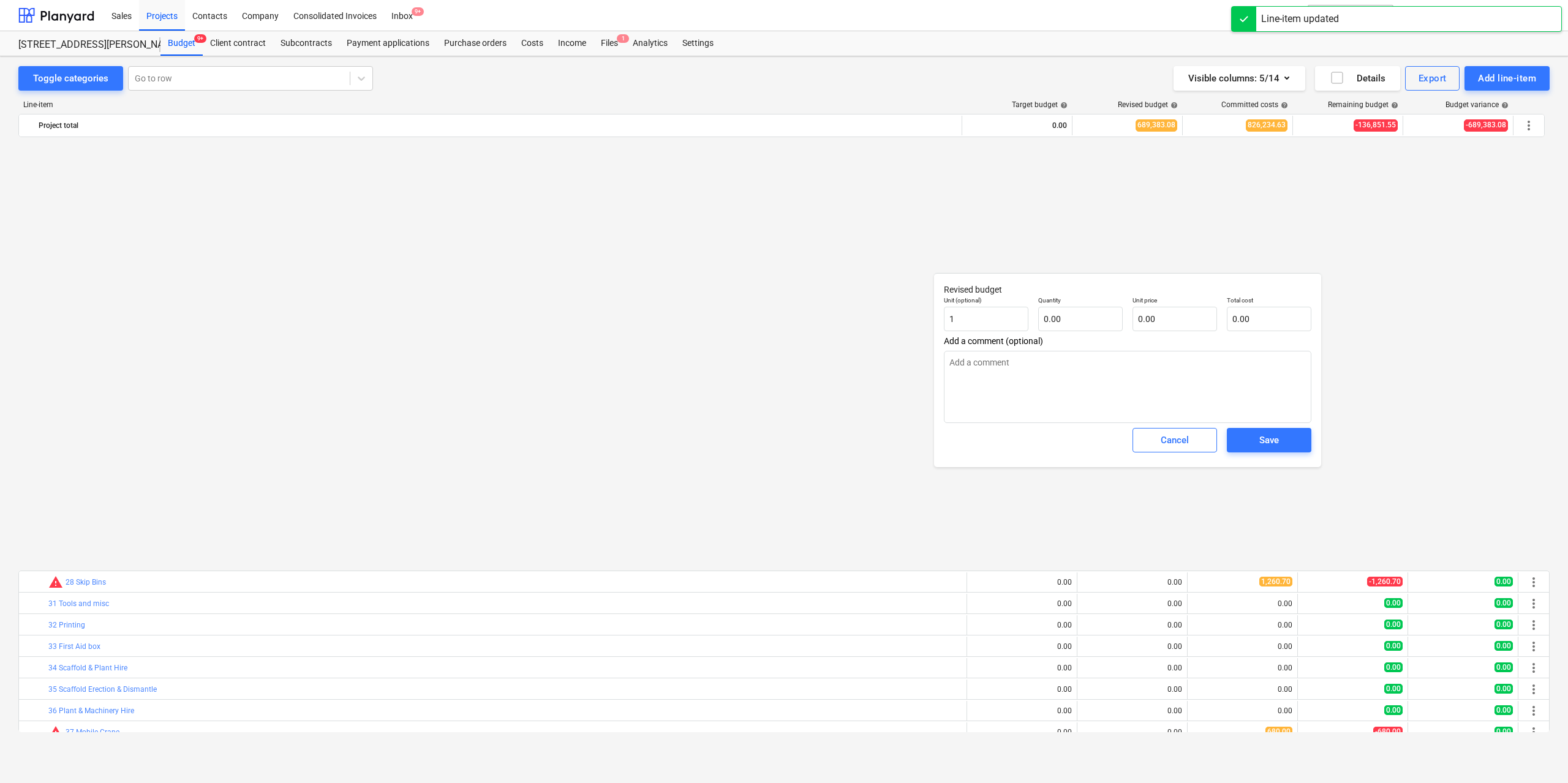
type textarea "x"
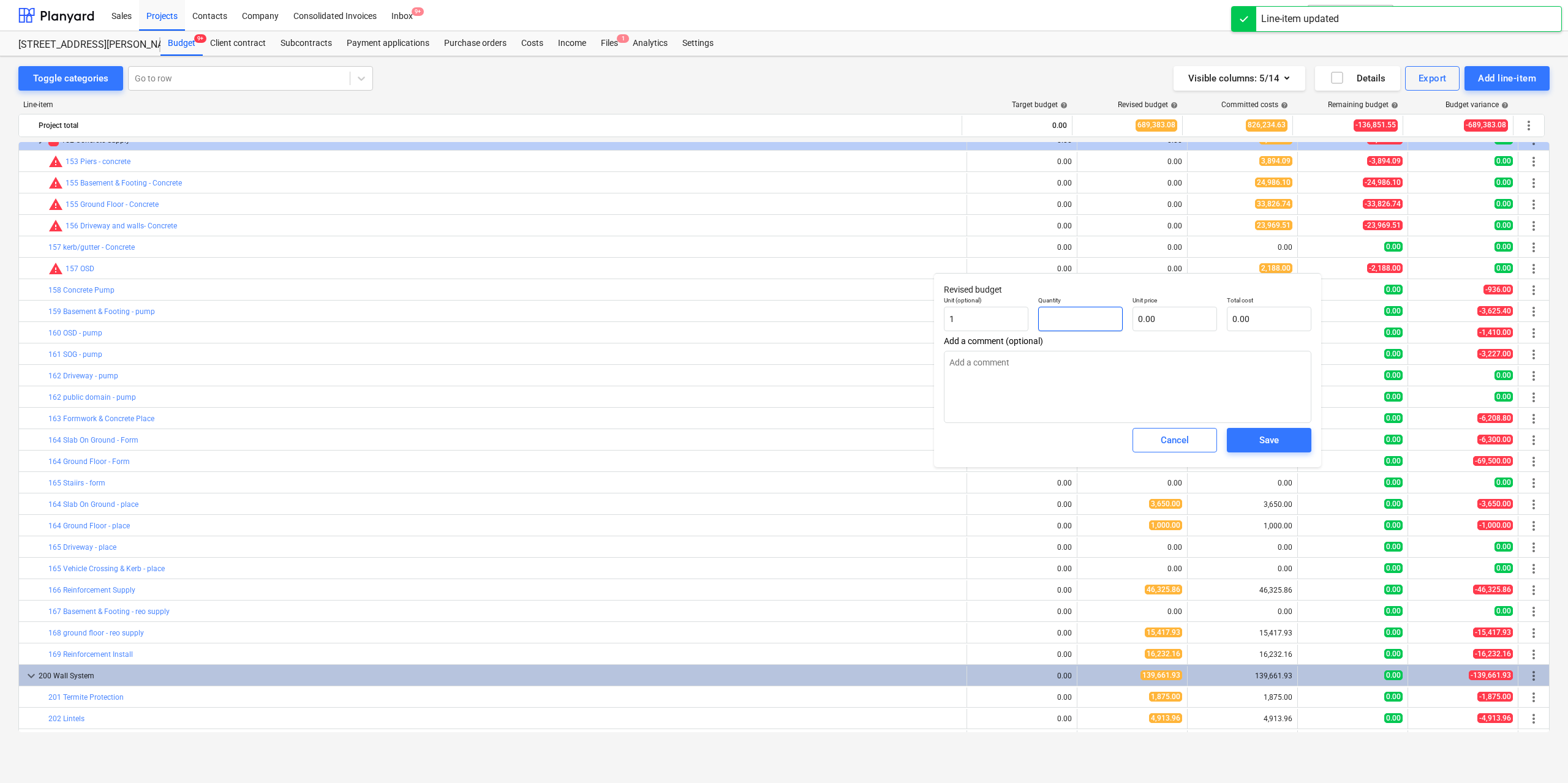
click at [1093, 318] on input "text" at bounding box center [1080, 319] width 85 height 25
type textarea "x"
type input "1"
type textarea "x"
type input "1.00"
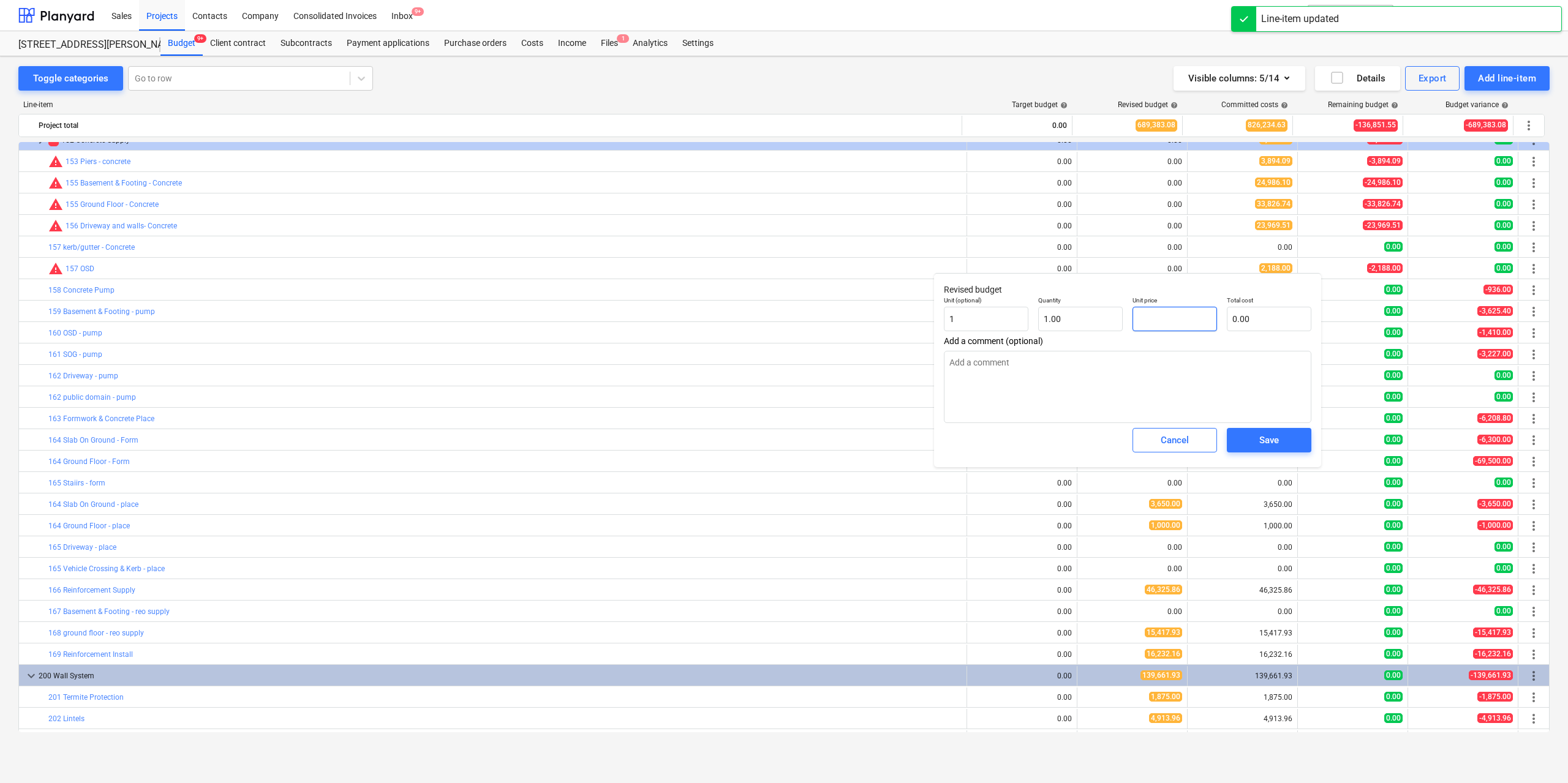
click at [1160, 324] on input "text" at bounding box center [1174, 319] width 85 height 25
type textarea "x"
type input "2"
type input "2.00"
type textarea "x"
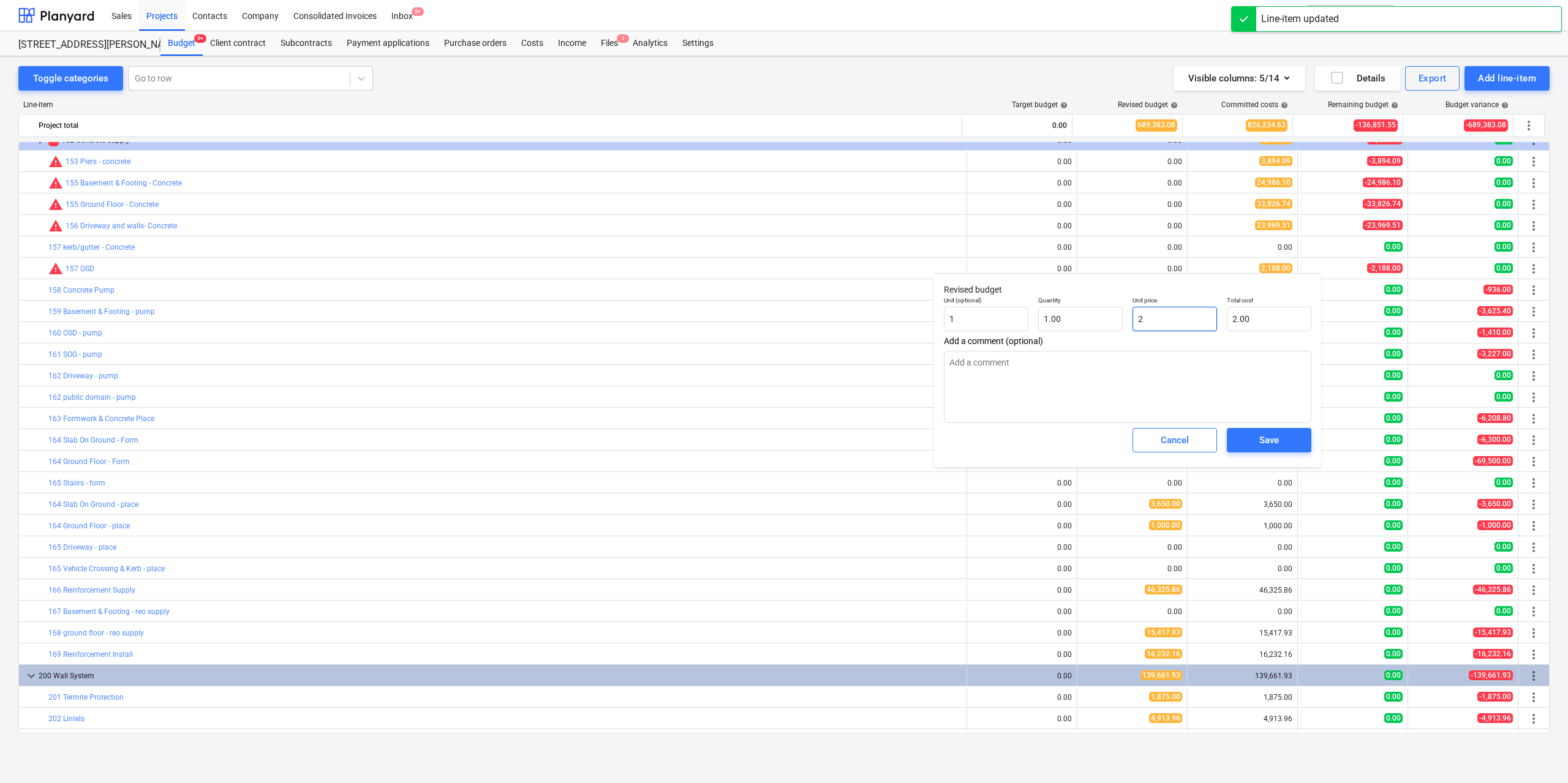
type input "21"
type input "21.00"
type textarea "x"
type input "218"
type input "218.00"
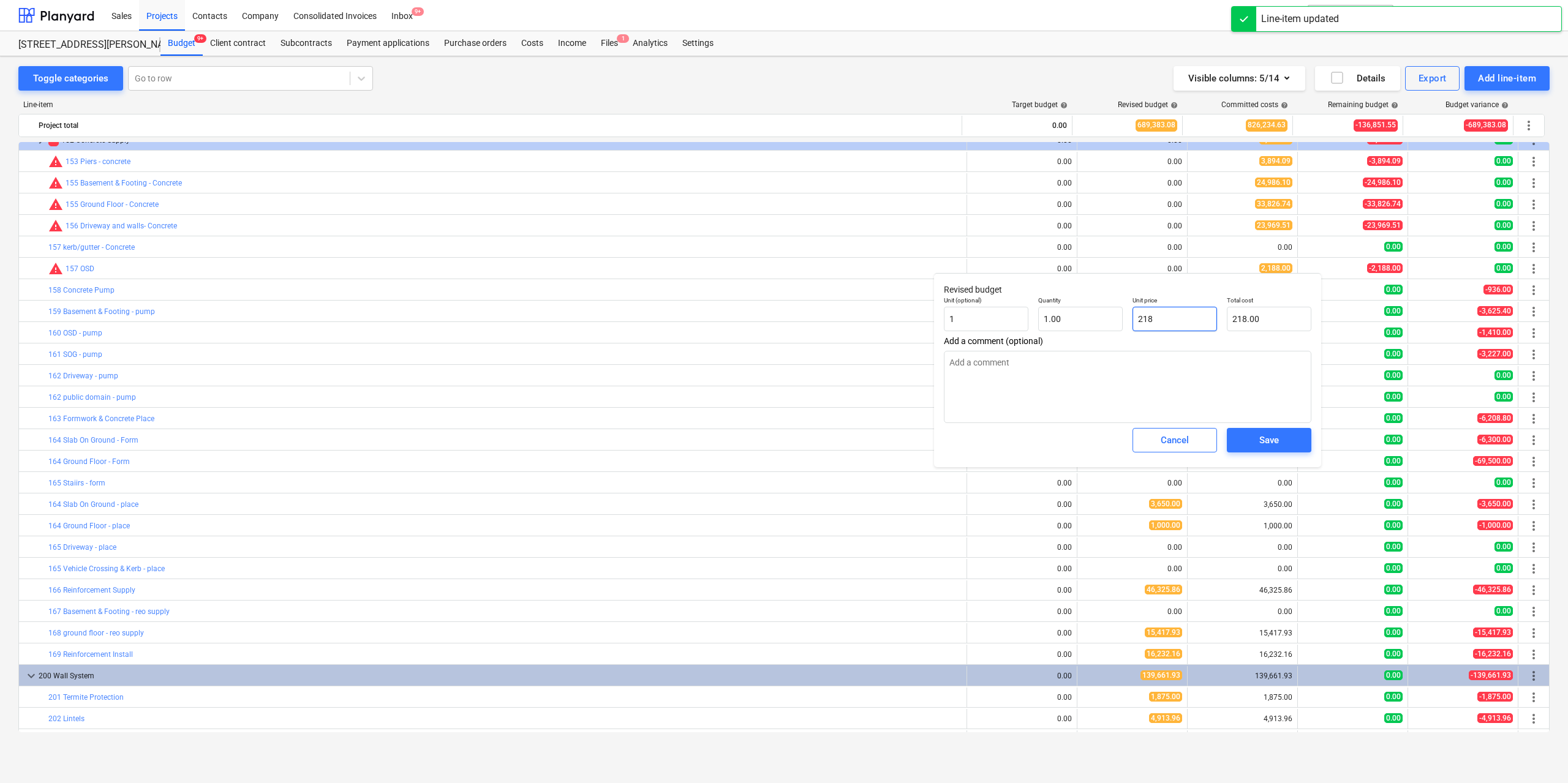
type textarea "x"
type input "2188"
type input "2,188.00"
click at [1269, 436] on div "Save" at bounding box center [1270, 440] width 20 height 16
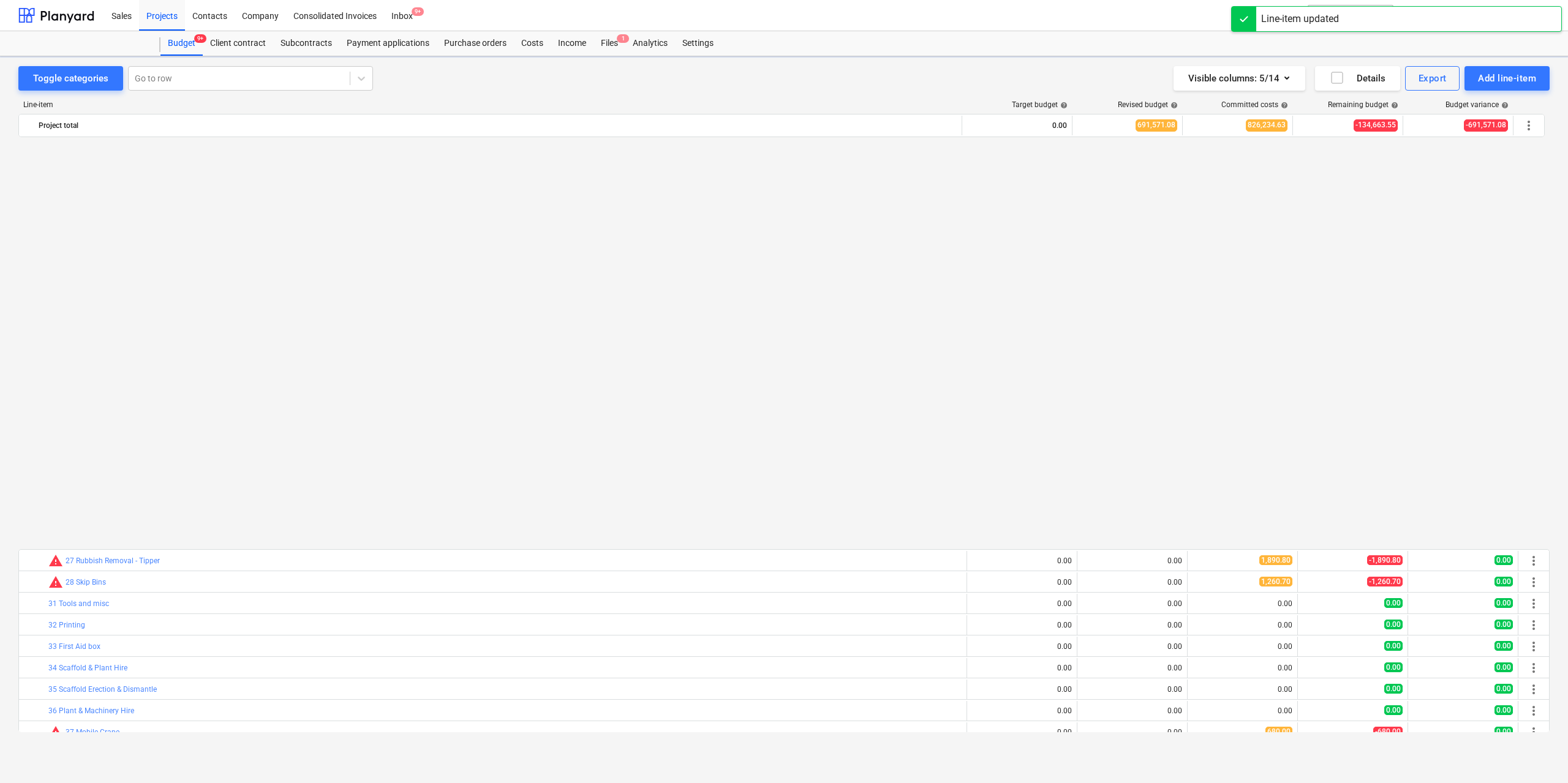
scroll to position [836, 0]
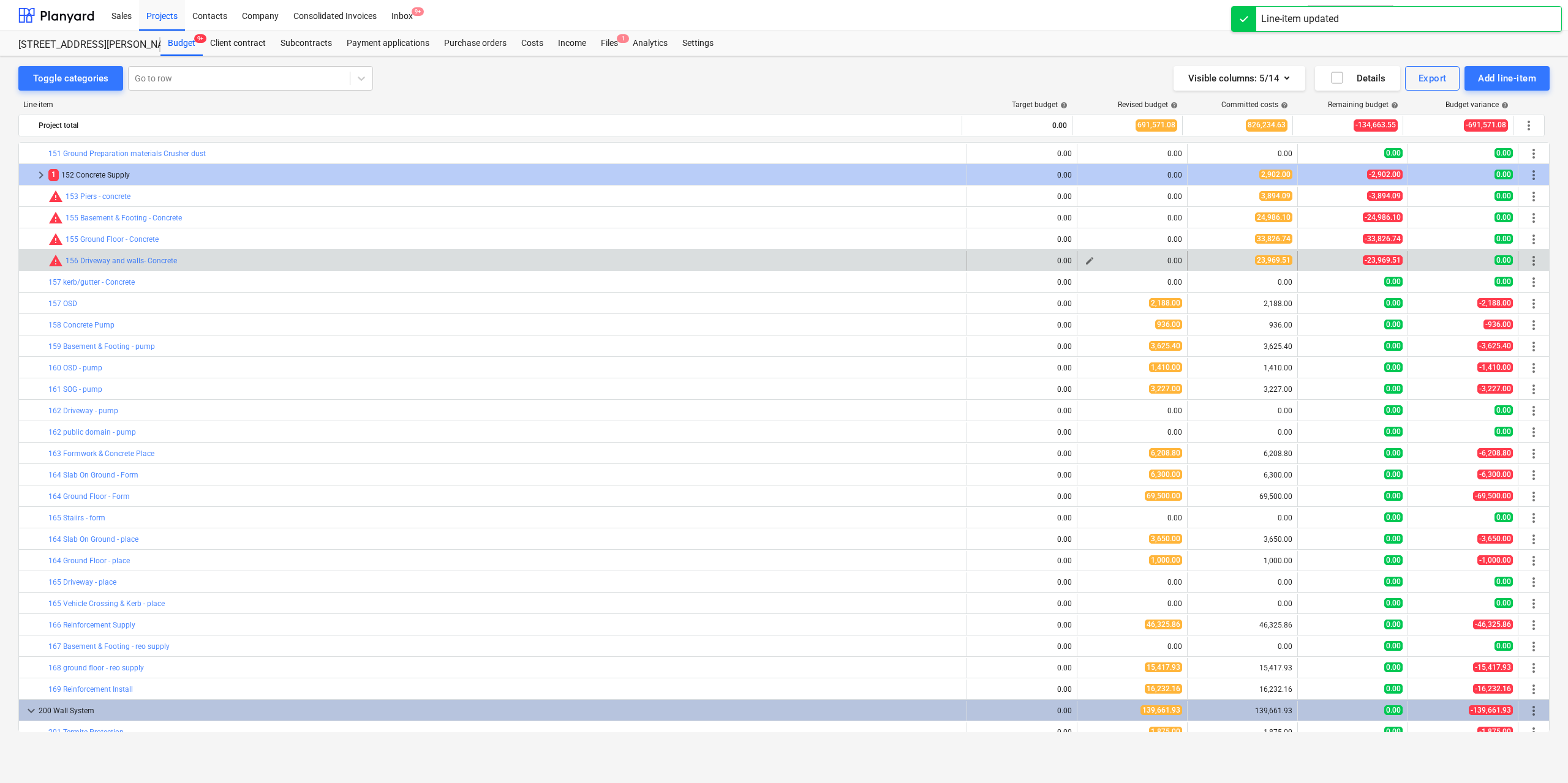
click at [1085, 258] on span "edit" at bounding box center [1090, 260] width 10 height 10
type textarea "x"
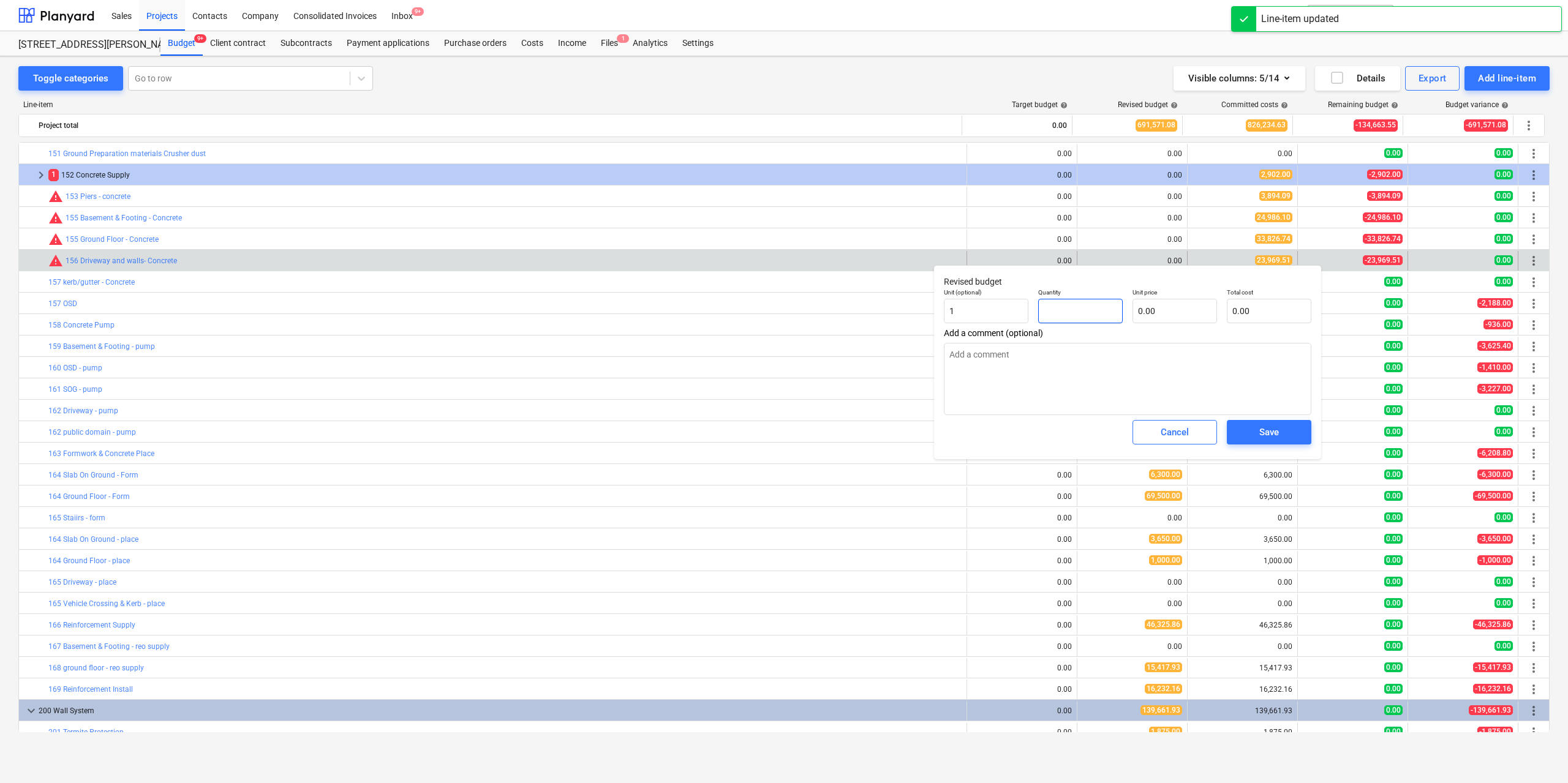
click at [1085, 309] on input "text" at bounding box center [1080, 312] width 85 height 25
type textarea "x"
type input "1"
type textarea "x"
type input "1.00"
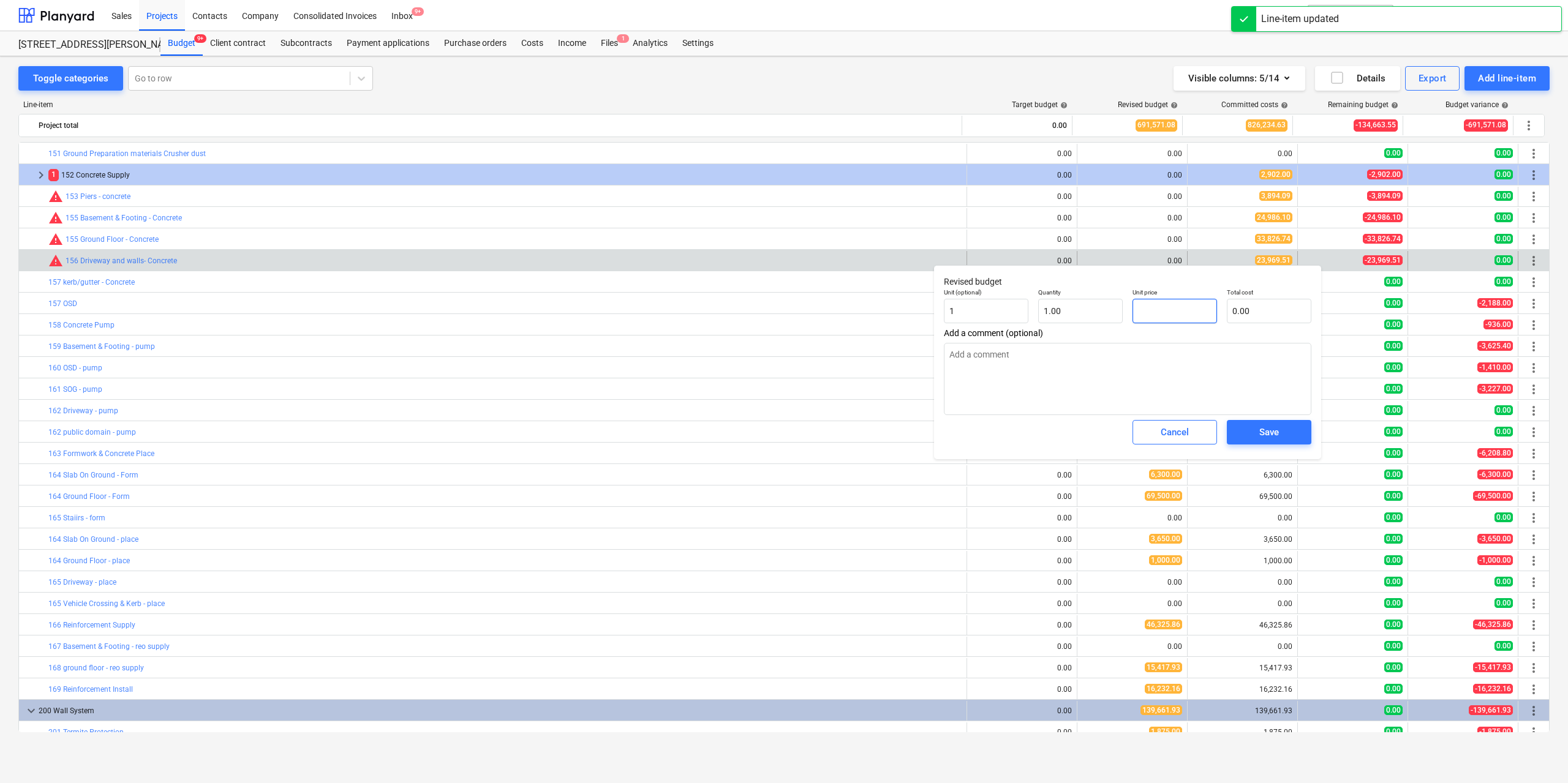
click at [1181, 317] on input "text" at bounding box center [1174, 312] width 85 height 25
type textarea "x"
type input "2"
type input "2.00"
type textarea "x"
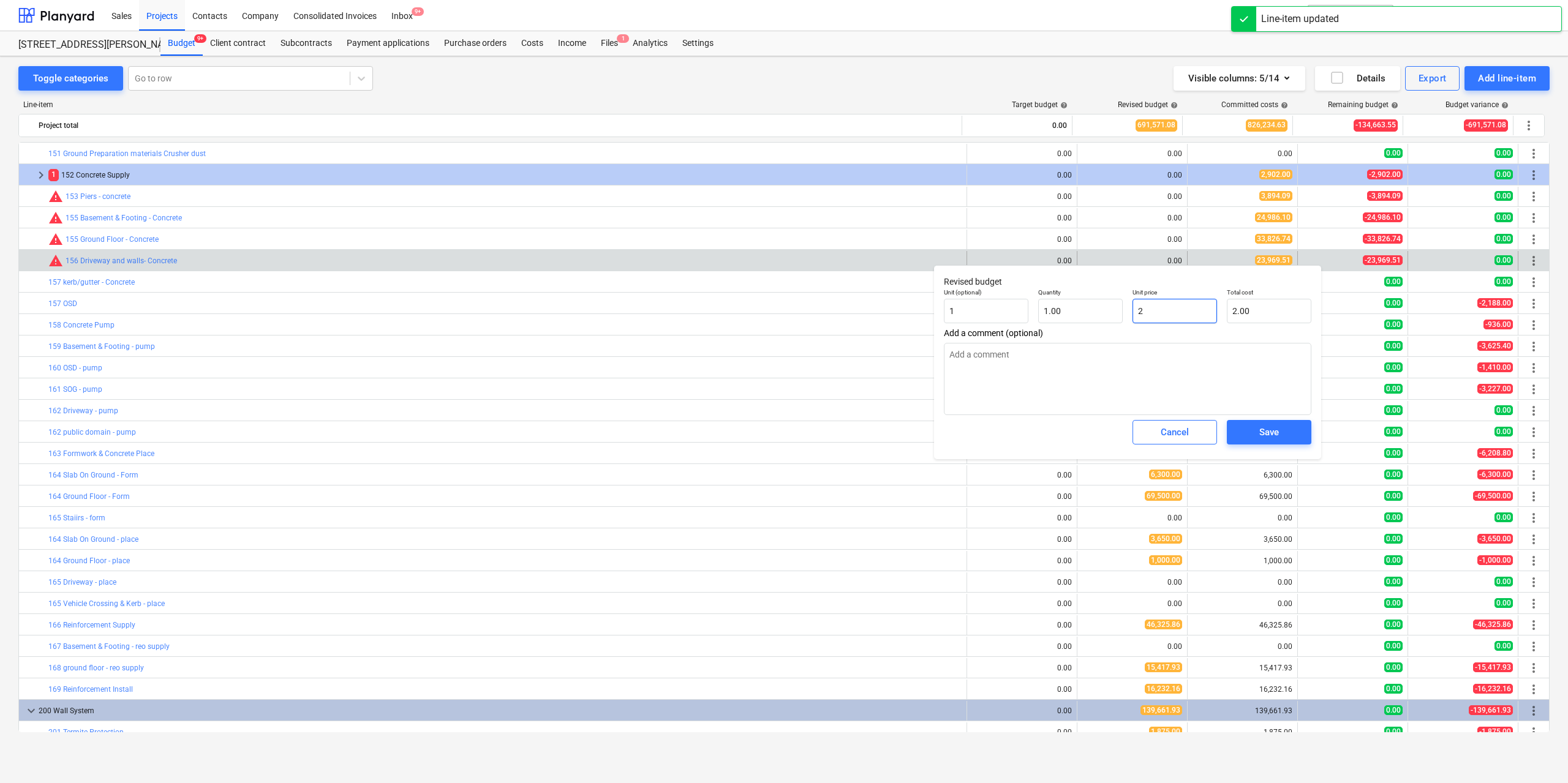
type input "23"
type input "23.00"
type textarea "x"
type input "239"
type input "239.00"
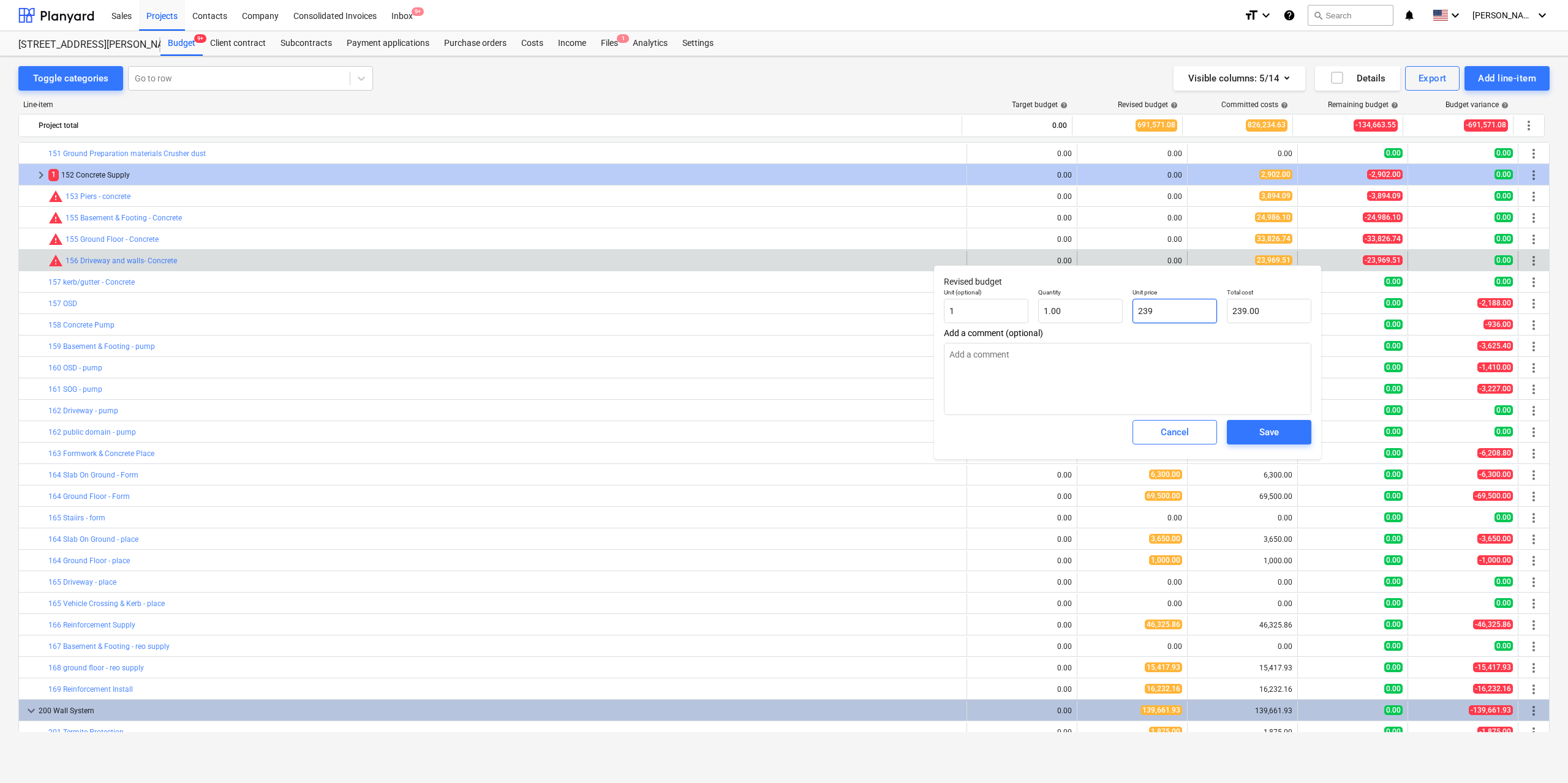
type textarea "x"
type input "2396"
type input "2,396.00"
type input "239698"
type textarea "x"
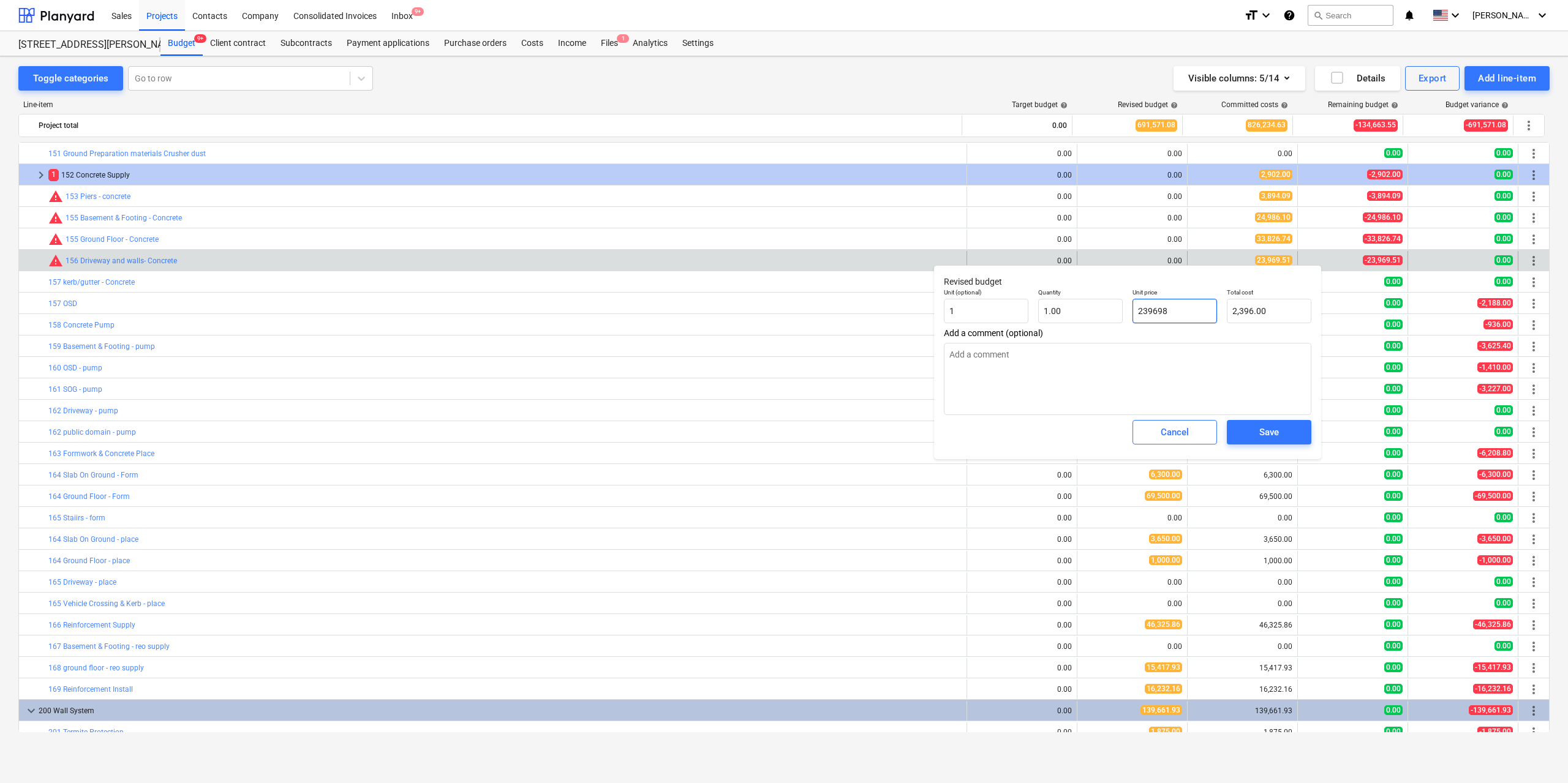
type input "239,698.00"
type textarea "x"
type input "23969"
type input "23,969.00"
type textarea "x"
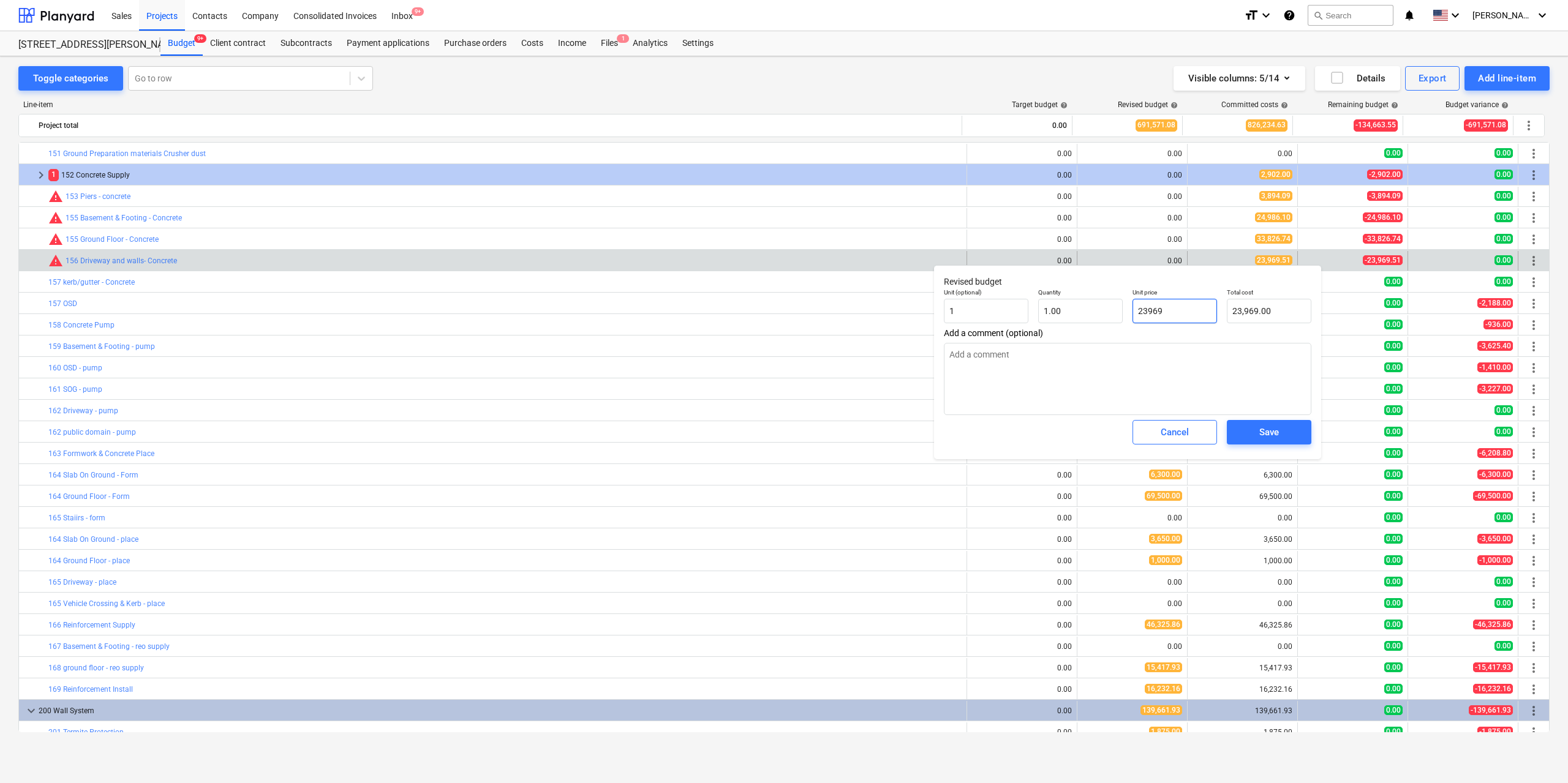
type input "2396"
type input "2,396.00"
type textarea "x"
type input "239"
type input "239.00"
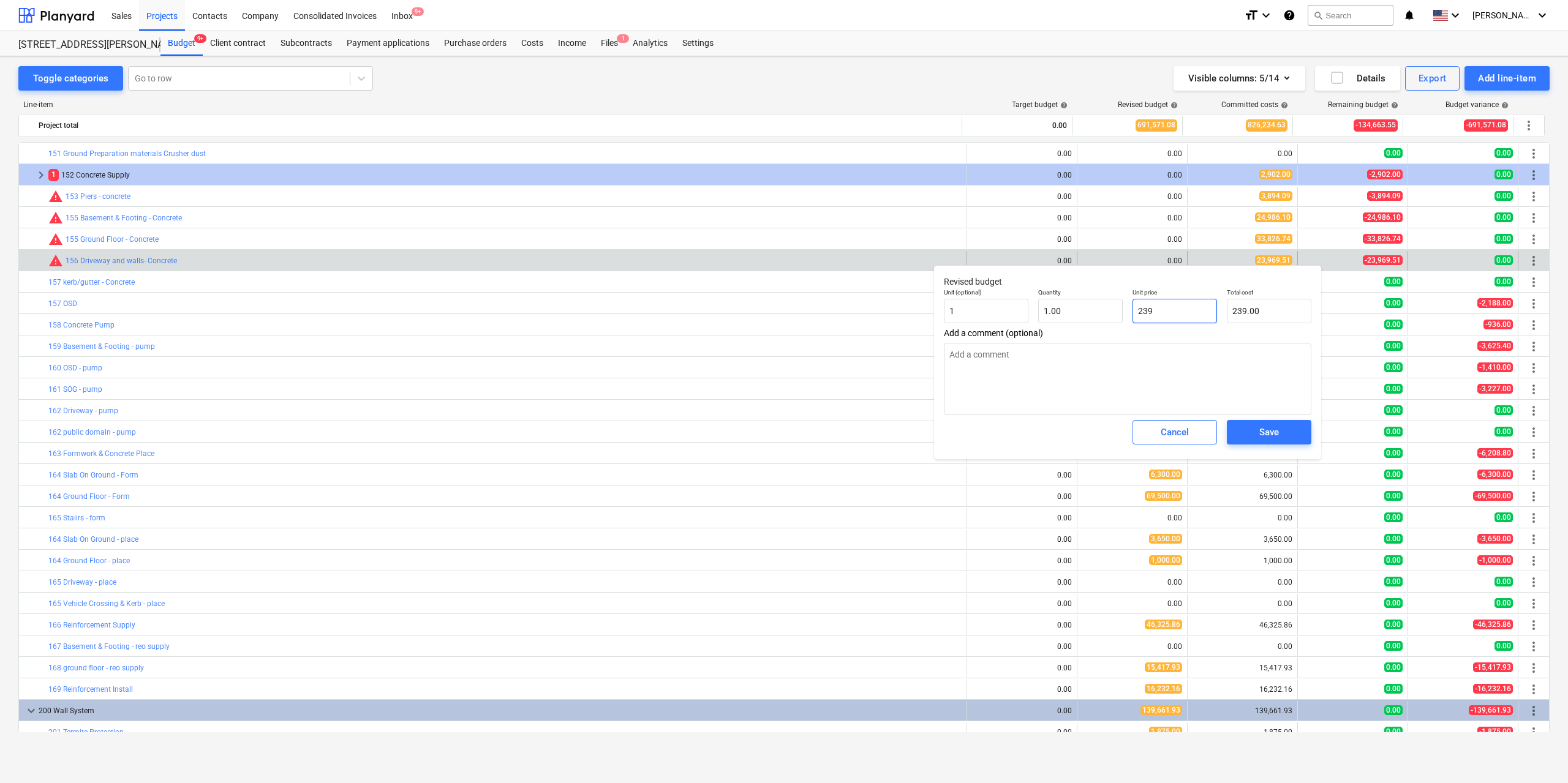
type textarea "x"
type input "23"
type input "23.00"
type textarea "x"
type input "2"
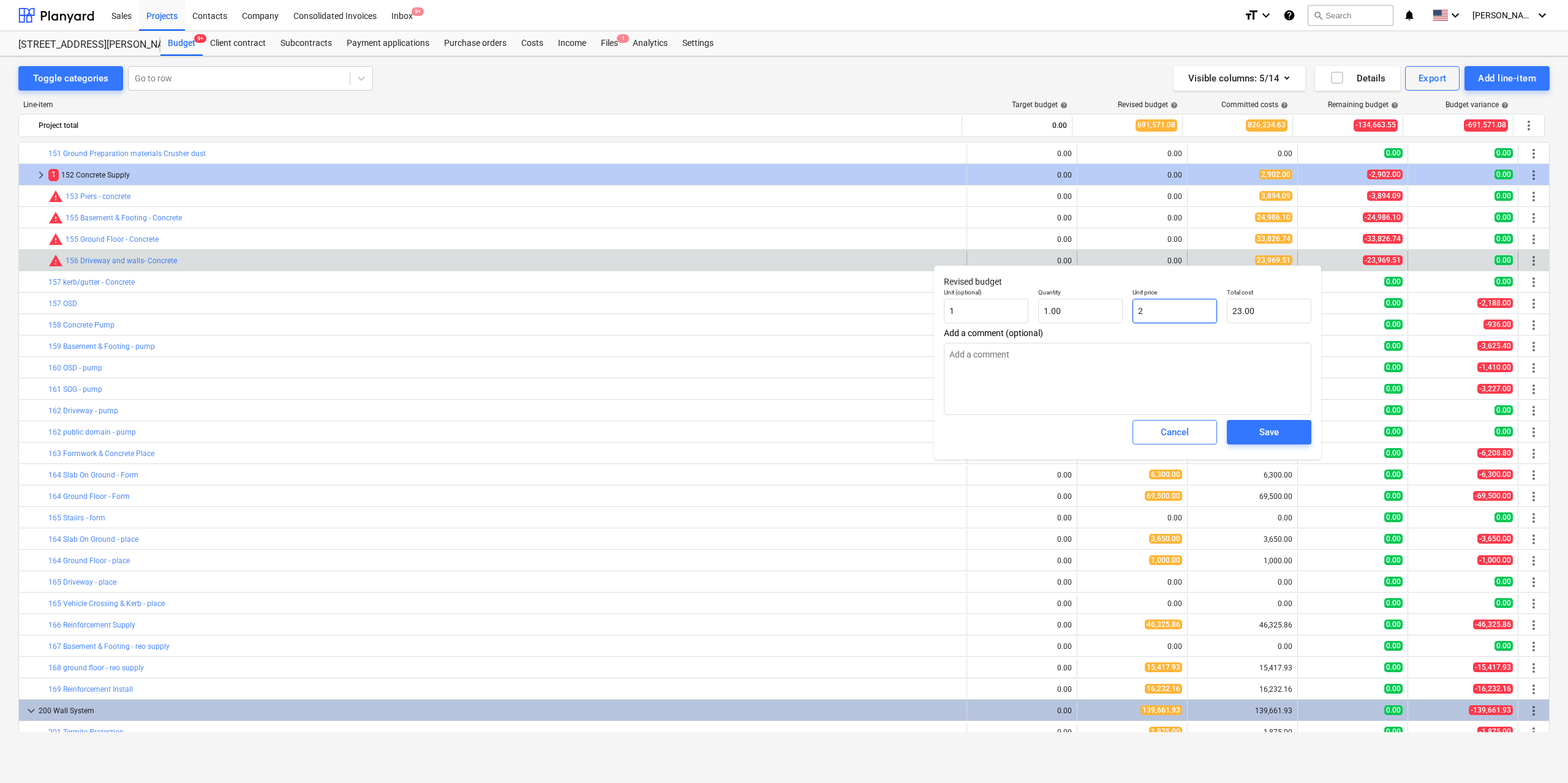
type input "2.00"
type textarea "x"
type input "0.00"
type textarea "x"
type input "2"
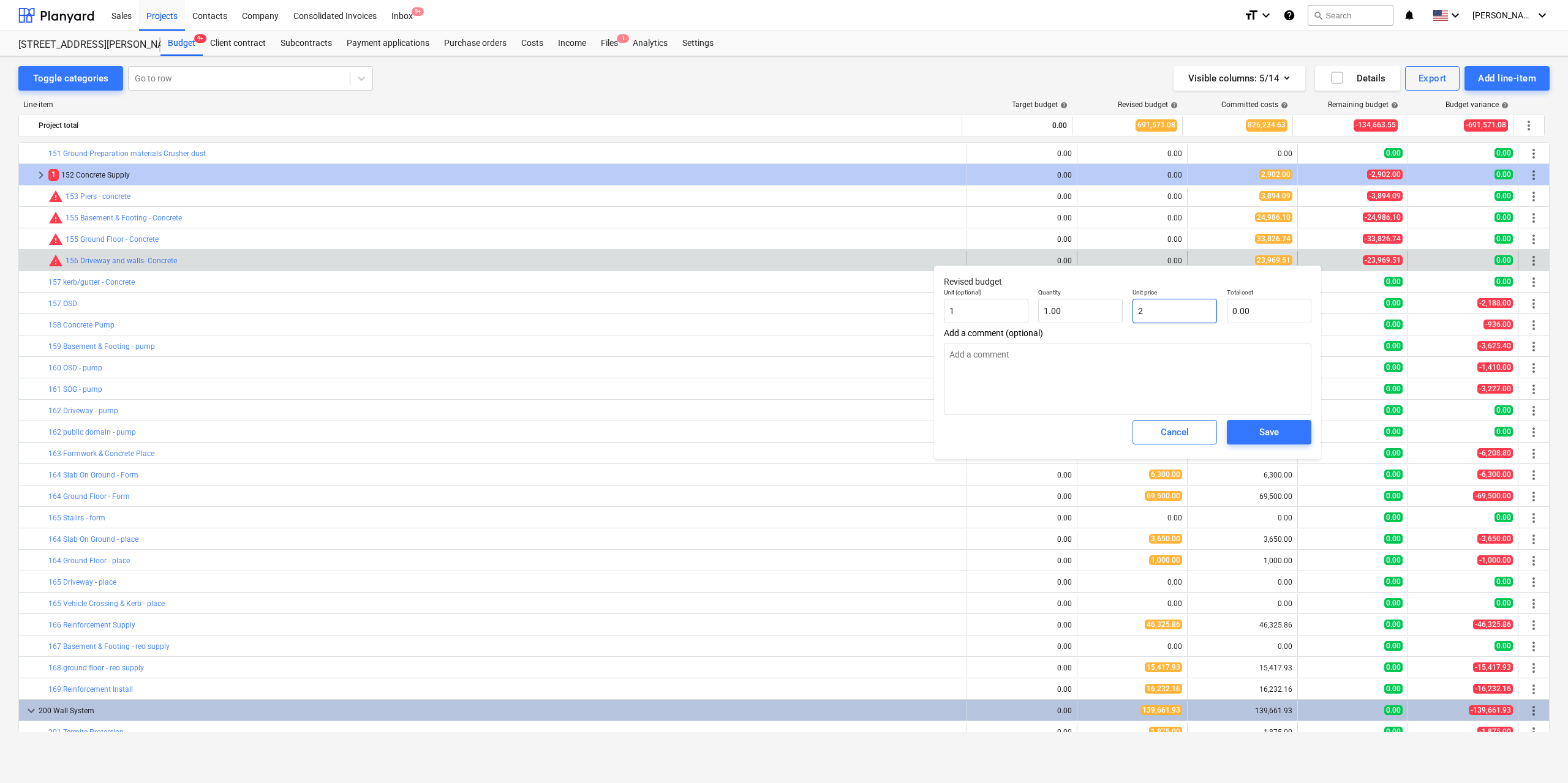
type input "2.00"
type textarea "x"
type input "23"
type input "23.00"
type textarea "x"
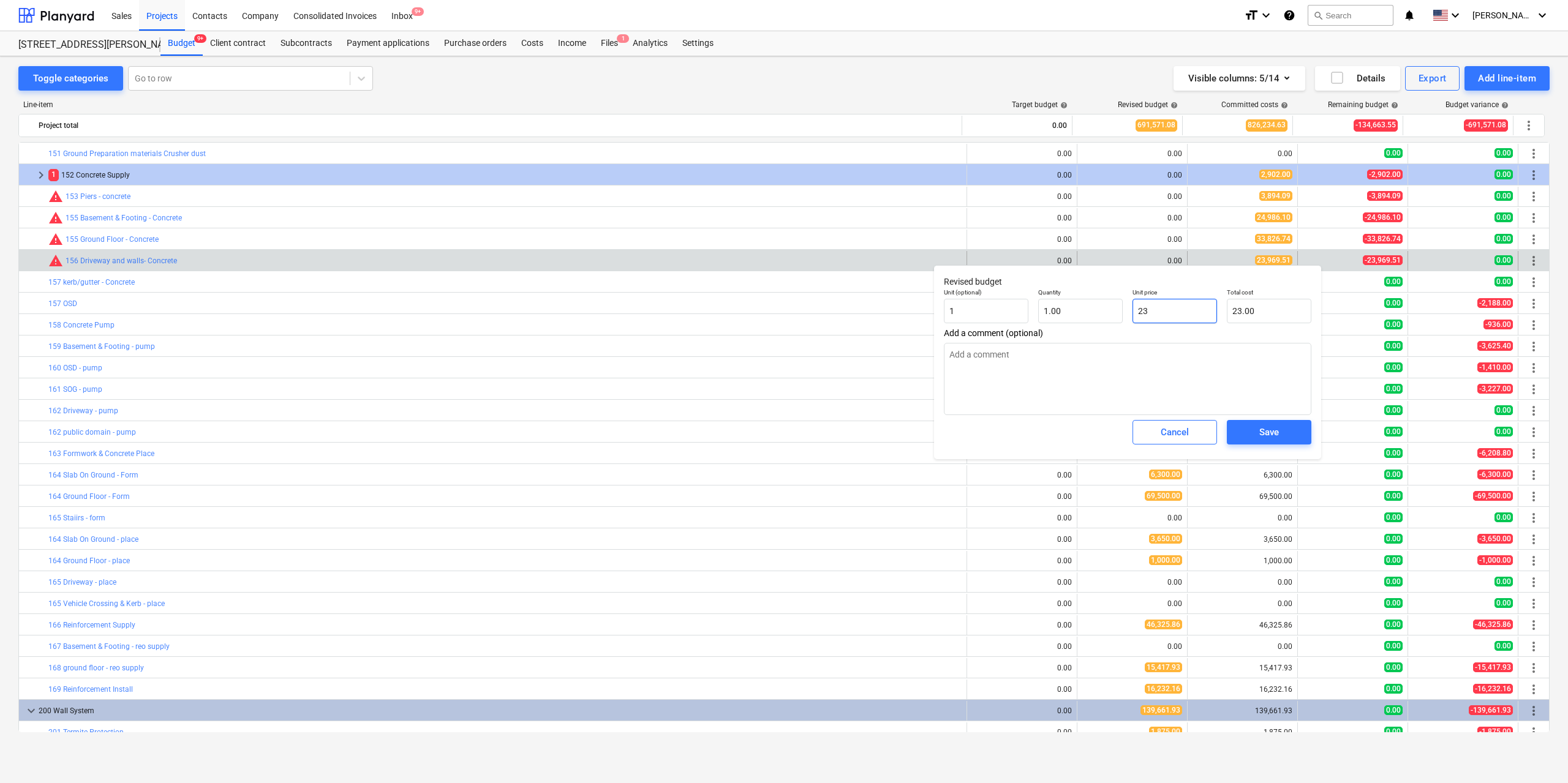
type input "239"
type input "239.00"
type input "2396"
type textarea "x"
type input "2,396.00"
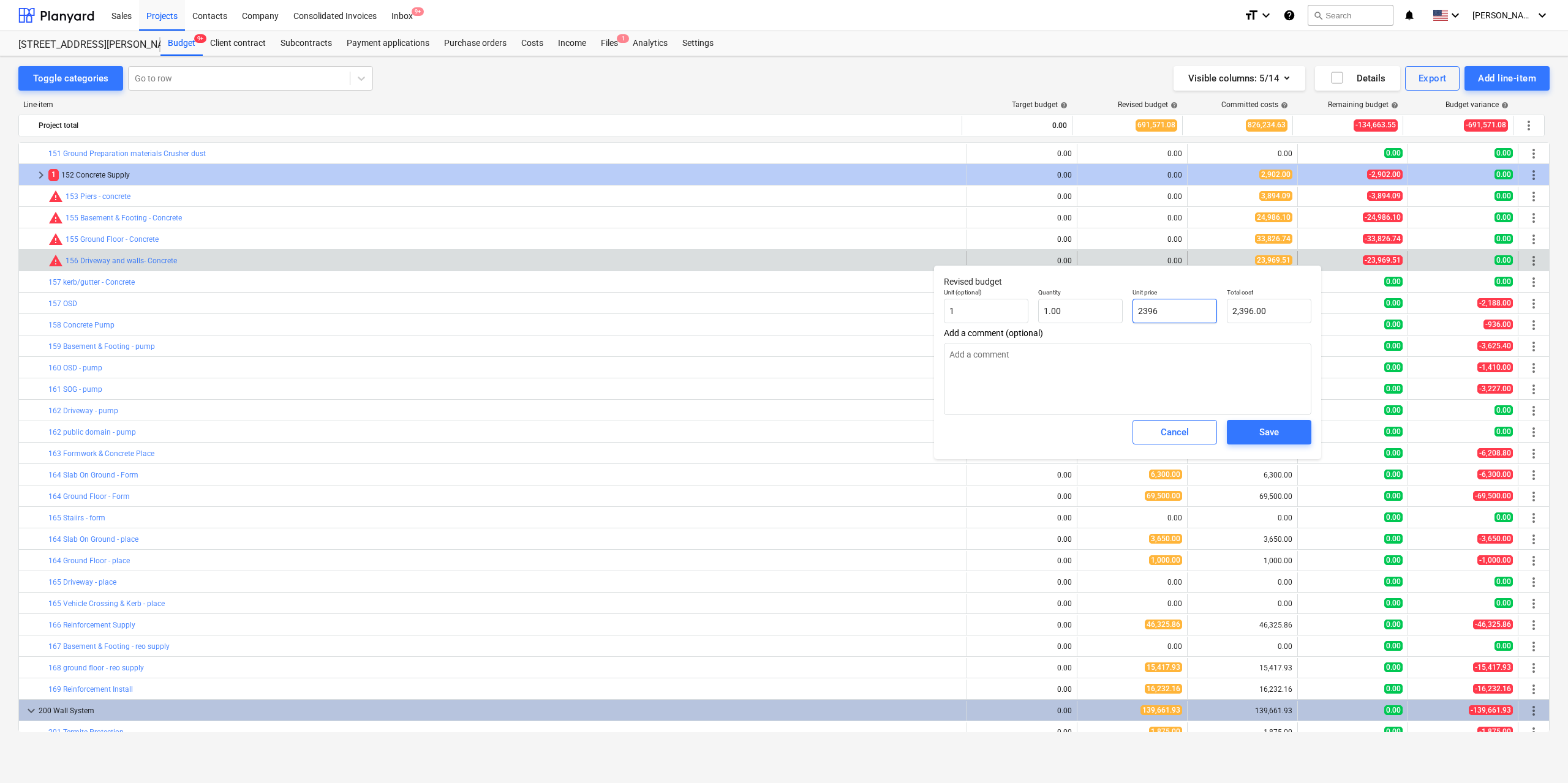
type textarea "x"
type input "23969"
type input "23,969.00"
type textarea "x"
type input "23969."
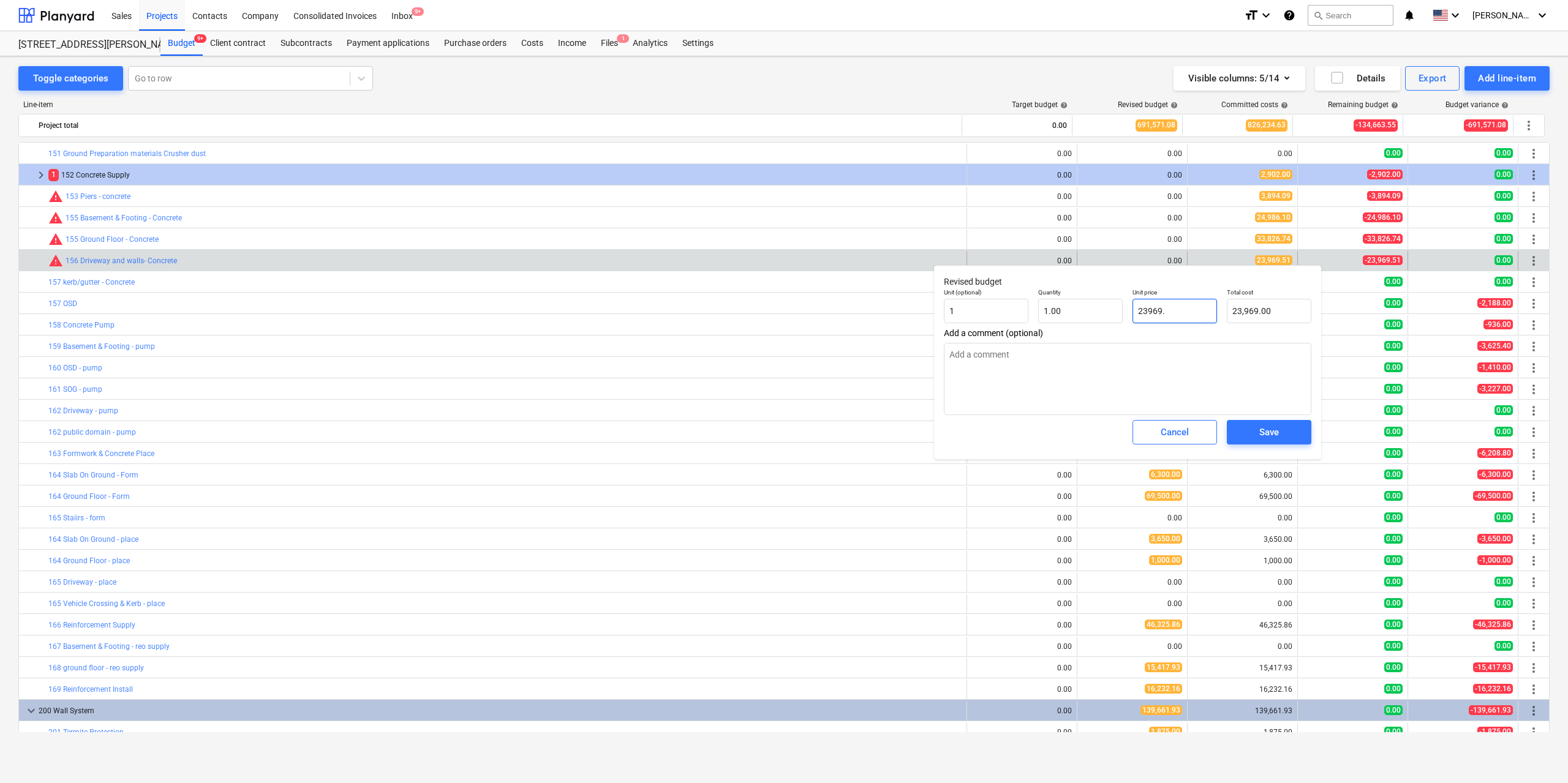
type textarea "x"
type input "23969.5"
type input "23,969.50"
type textarea "x"
type input "23969.51"
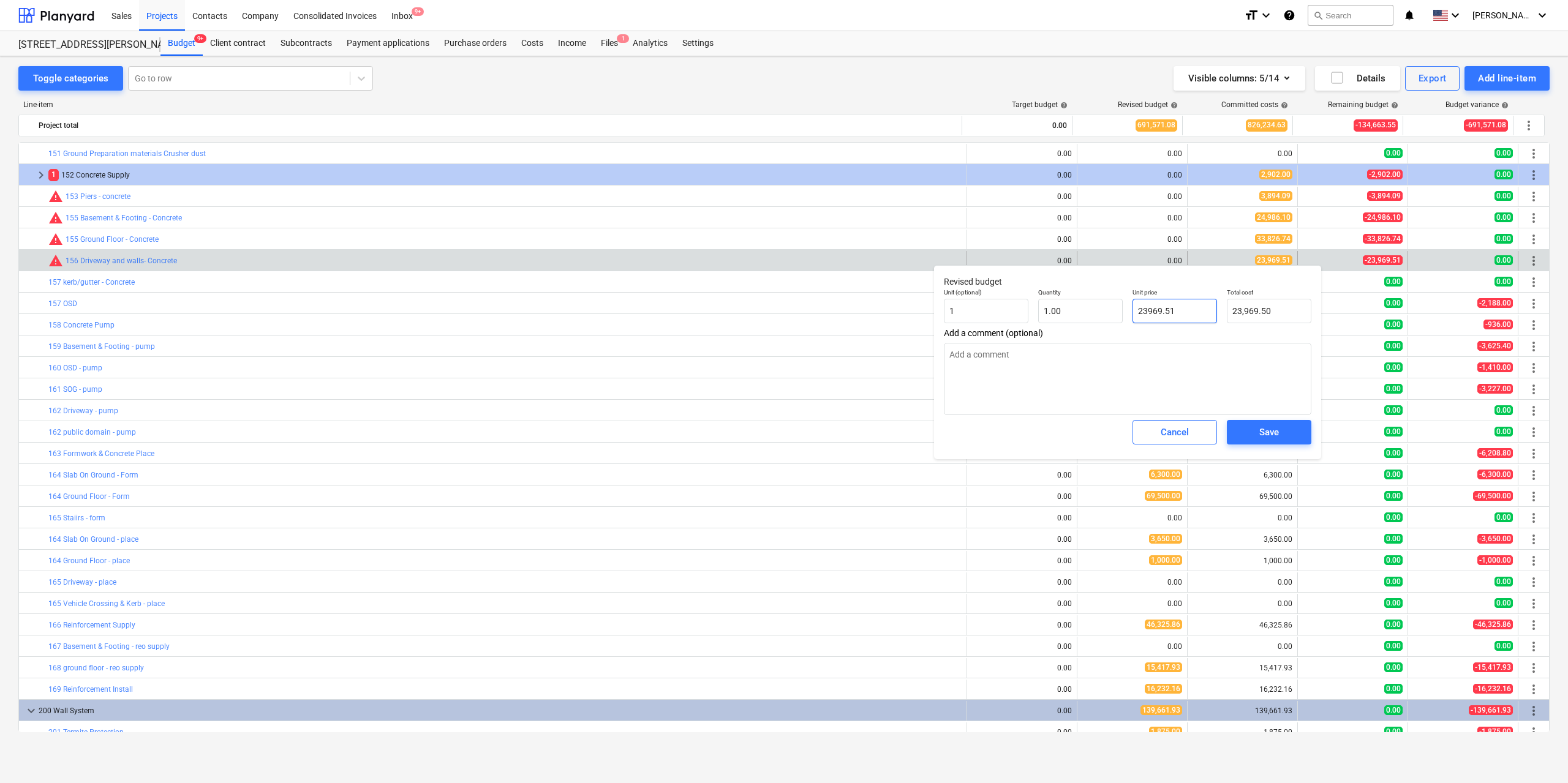
type input "23,969.51"
click at [1263, 435] on div "Save" at bounding box center [1270, 432] width 20 height 16
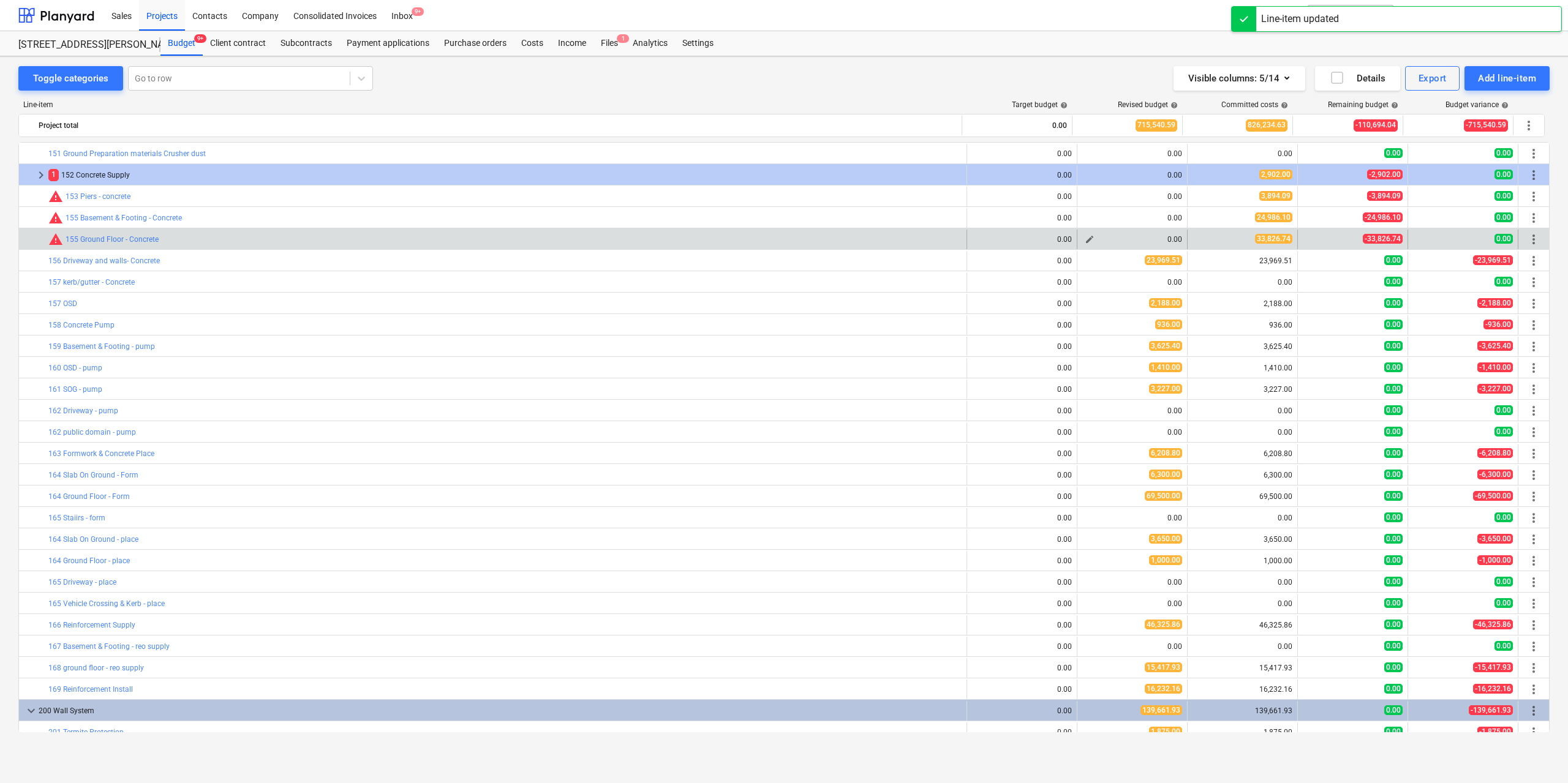
click at [1088, 237] on span "edit" at bounding box center [1090, 239] width 10 height 10
type textarea "x"
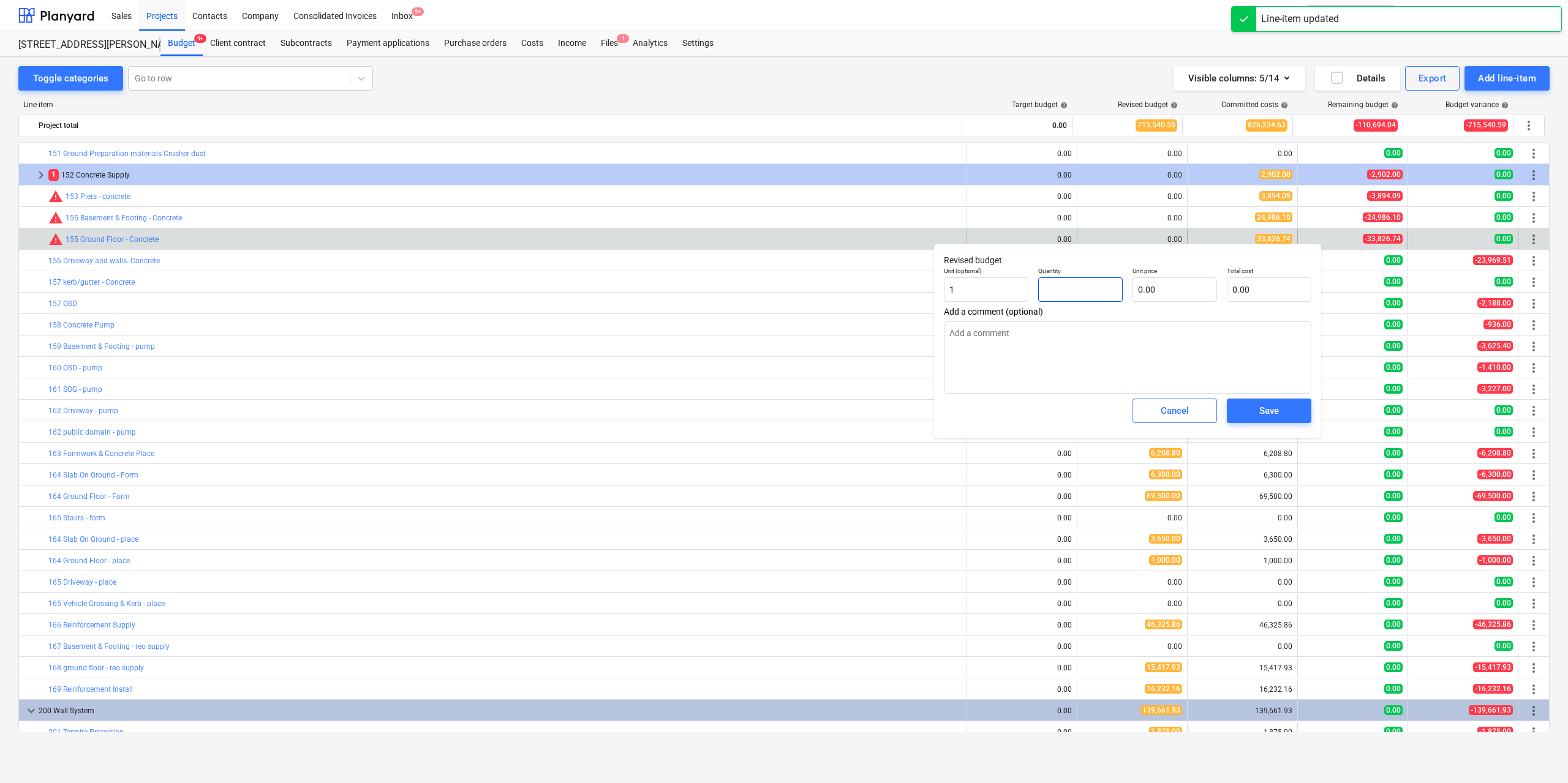
click at [1101, 294] on input "text" at bounding box center [1080, 290] width 85 height 25
type textarea "x"
type input "1"
type textarea "x"
type input "1.00"
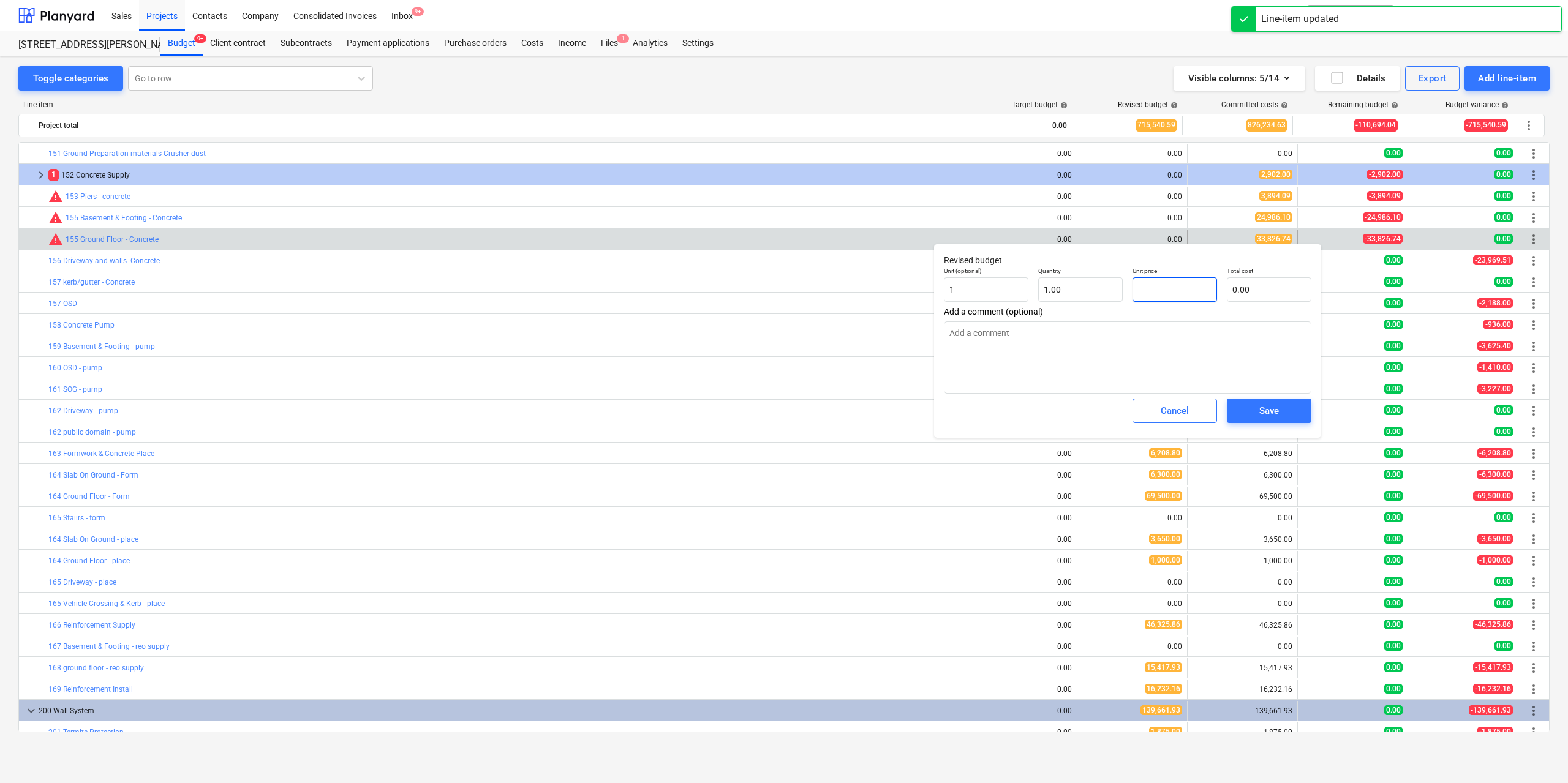
click at [1152, 286] on input "text" at bounding box center [1174, 290] width 85 height 25
click at [1162, 287] on input "text" at bounding box center [1174, 290] width 85 height 25
type textarea "x"
type input "3"
type input "3.00"
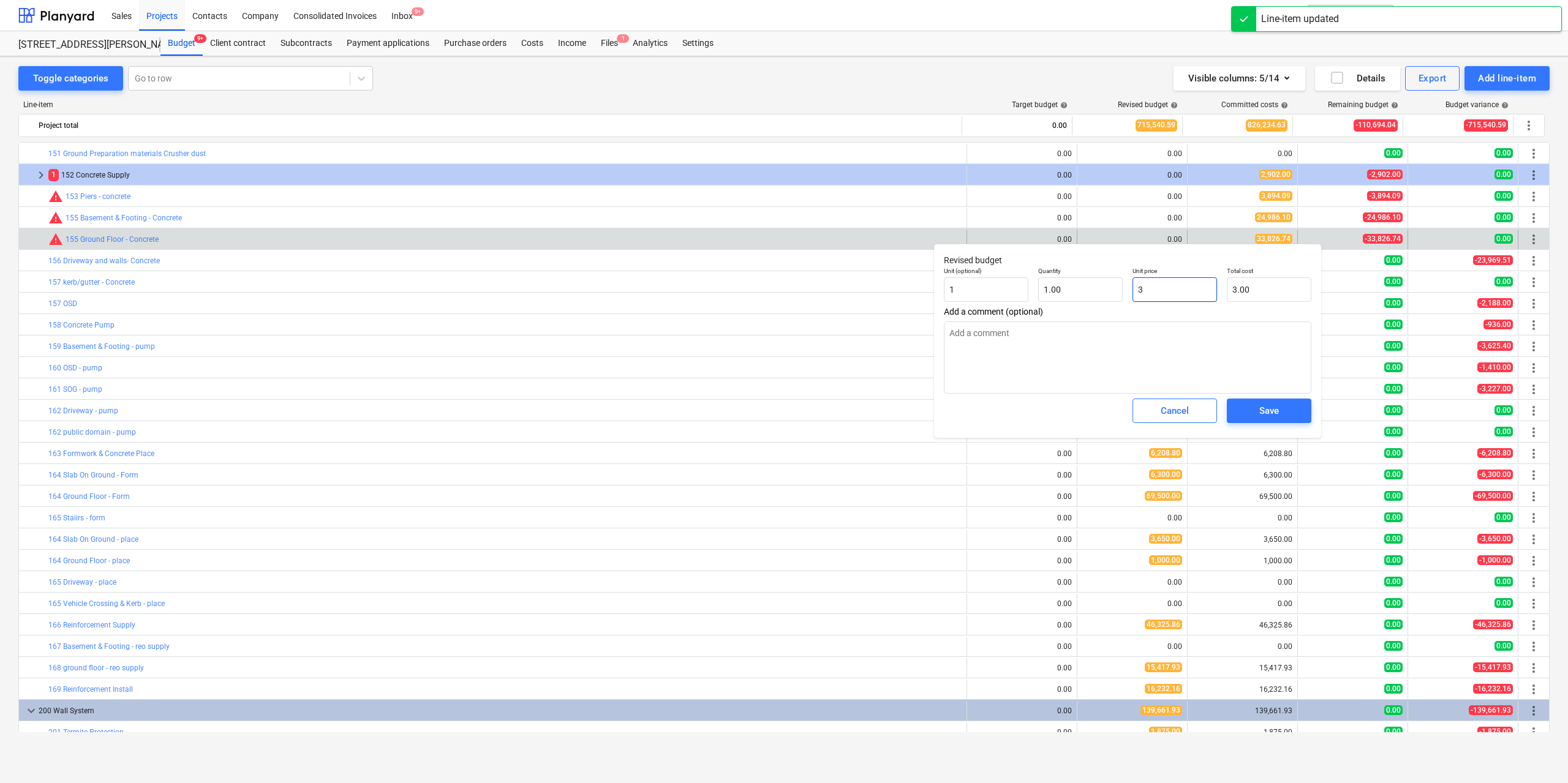
type textarea "x"
type input "33"
type input "33.00"
type textarea "x"
type input "338"
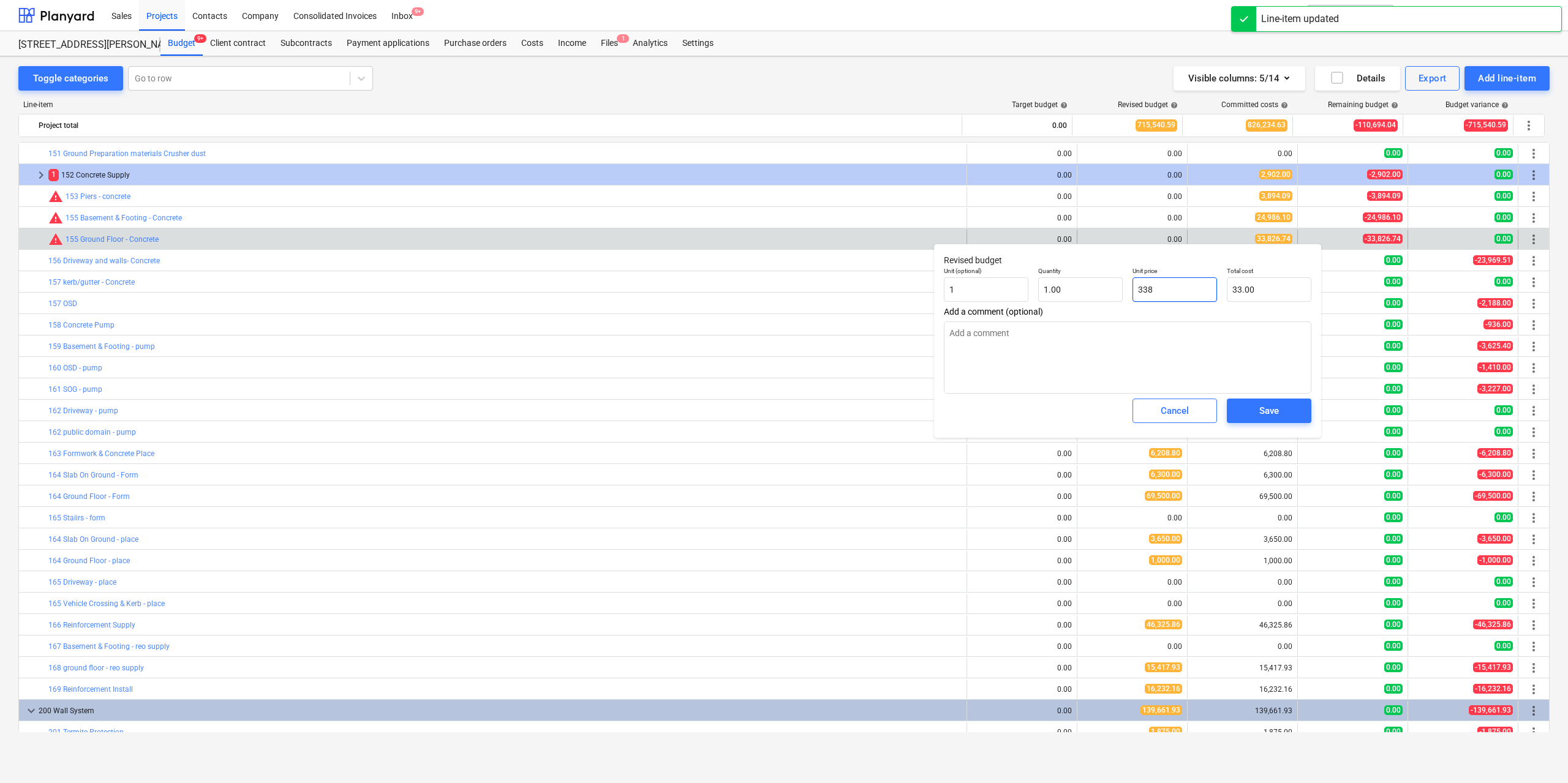
type input "338.00"
type textarea "x"
type input "3382"
type input "3,382.00"
type textarea "x"
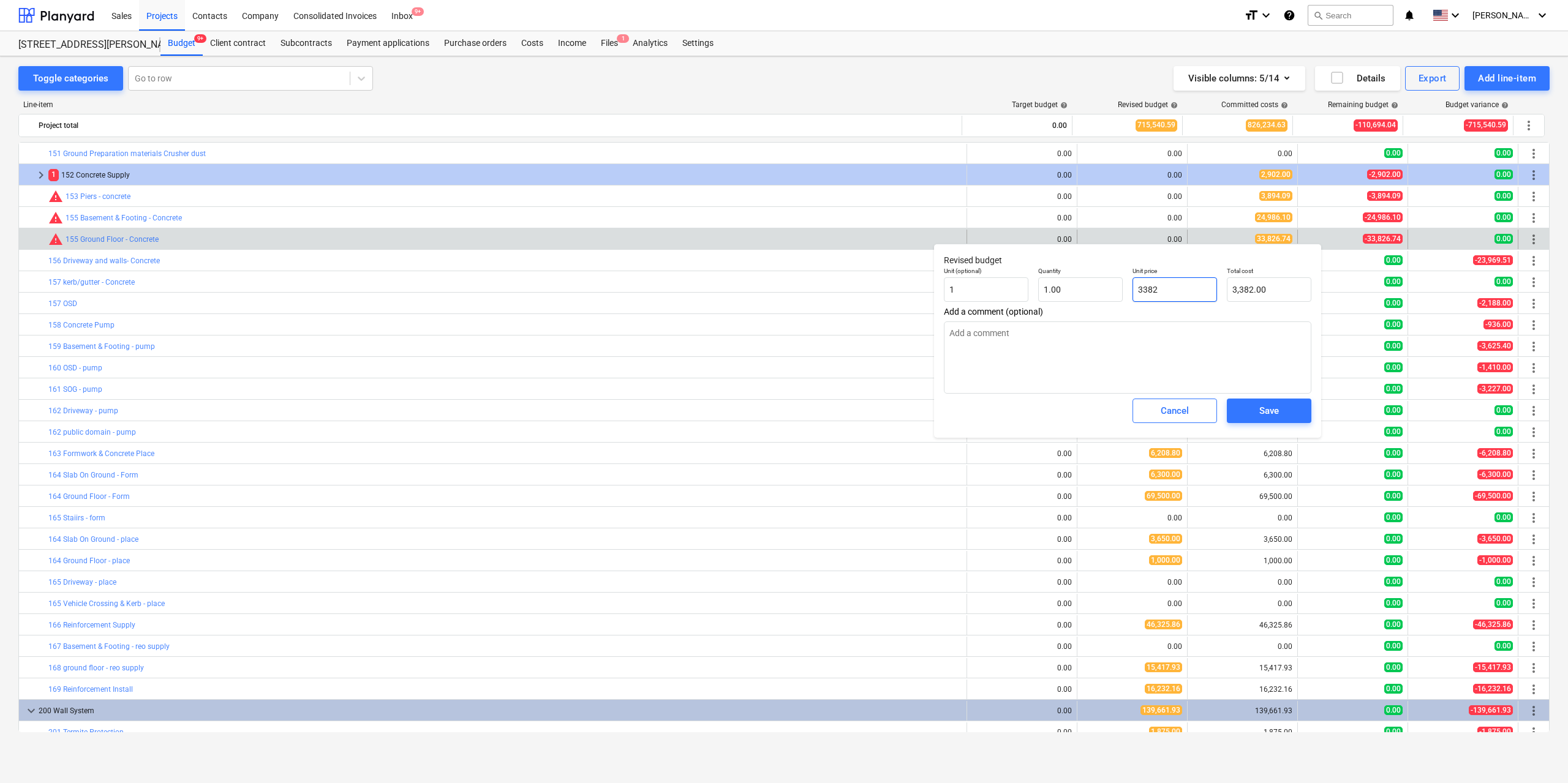
type input "33826"
type input "33,826.00"
type textarea "x"
type input "33826."
type textarea "x"
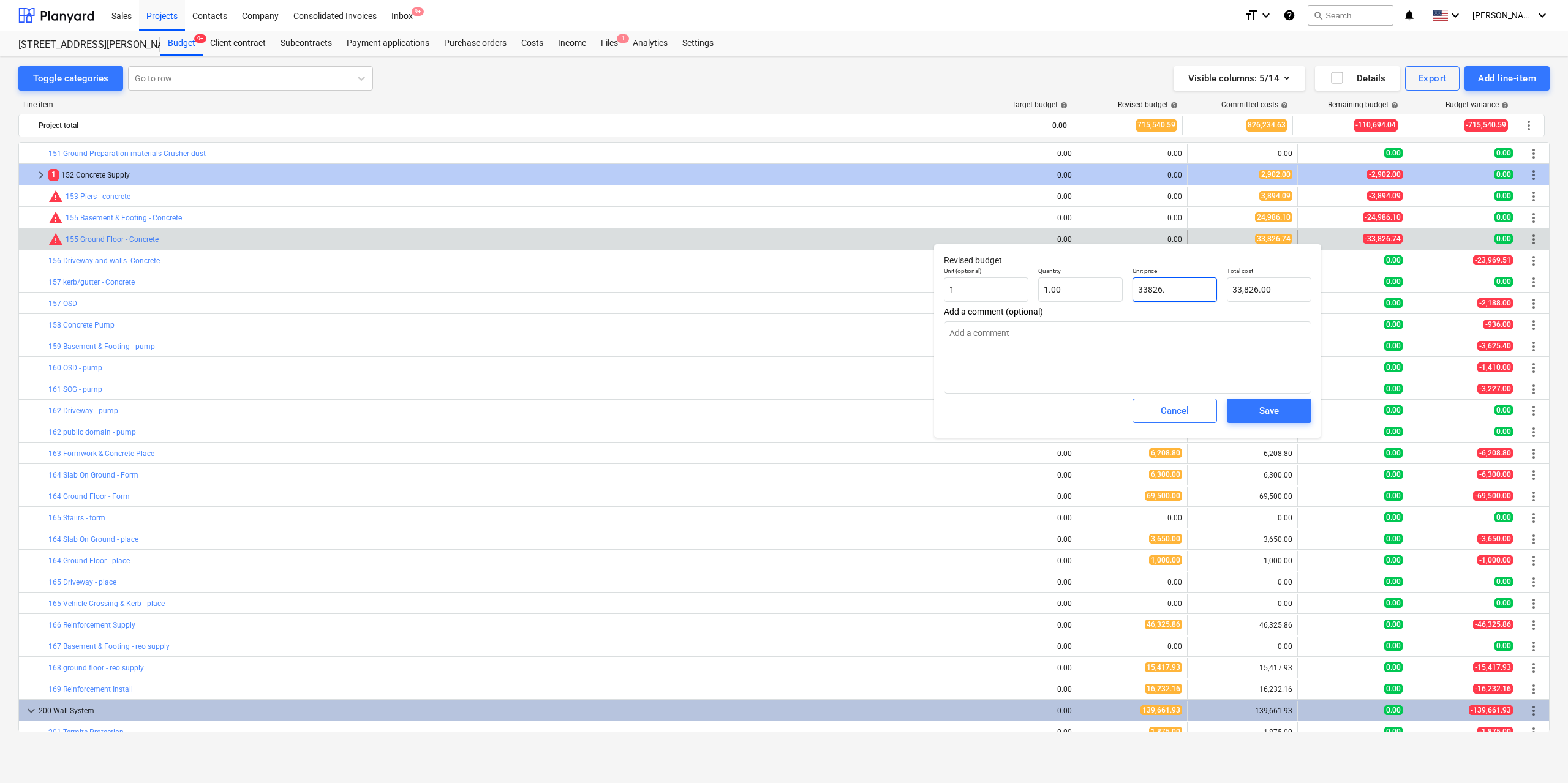
type input "33826.7"
type input "33,826.70"
type textarea "x"
type input "33826.74"
type input "33,826.74"
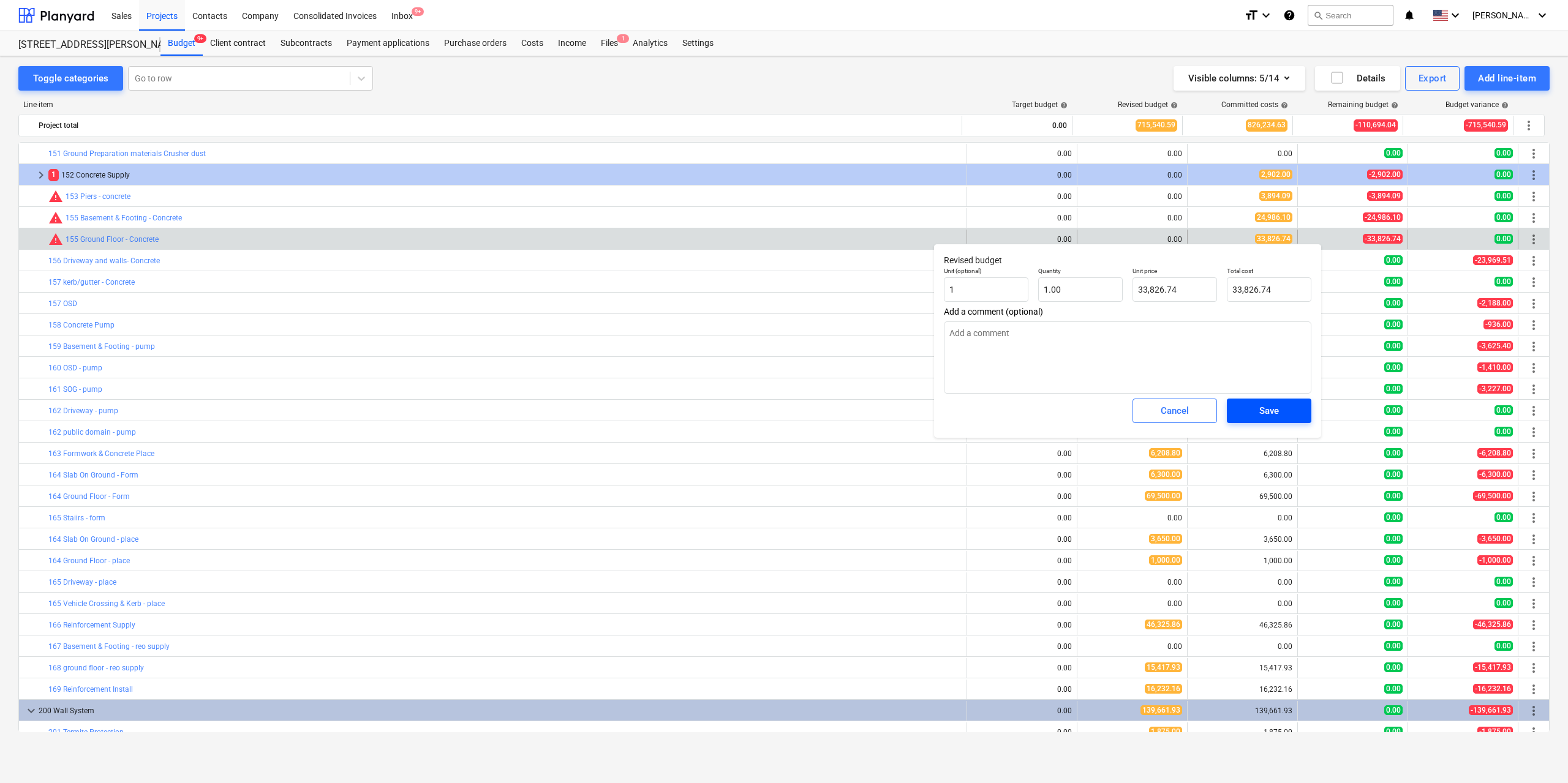
click at [1288, 412] on span "Save" at bounding box center [1270, 411] width 55 height 16
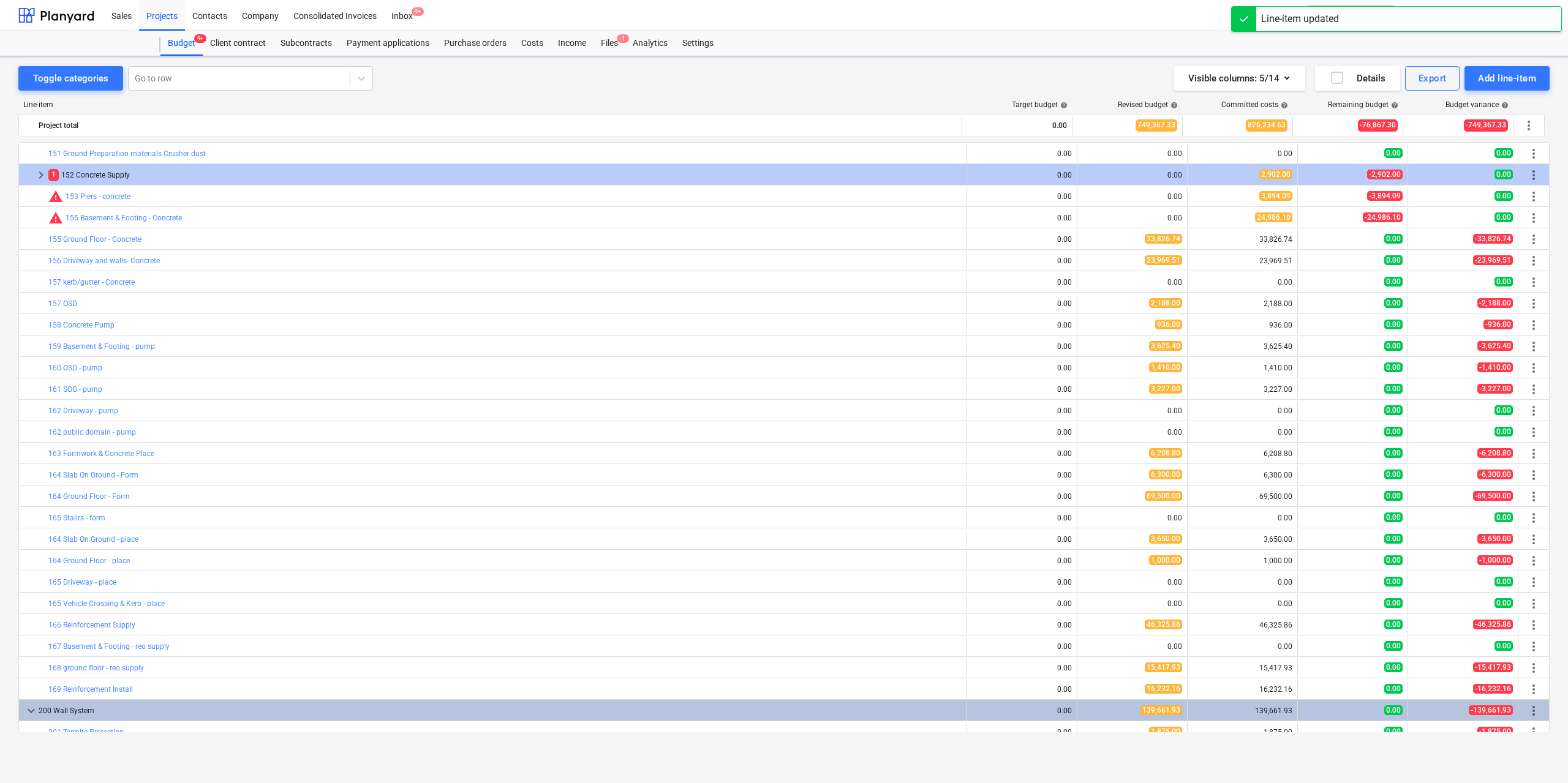
click at [1085, 217] on span "edit" at bounding box center [1090, 217] width 10 height 10
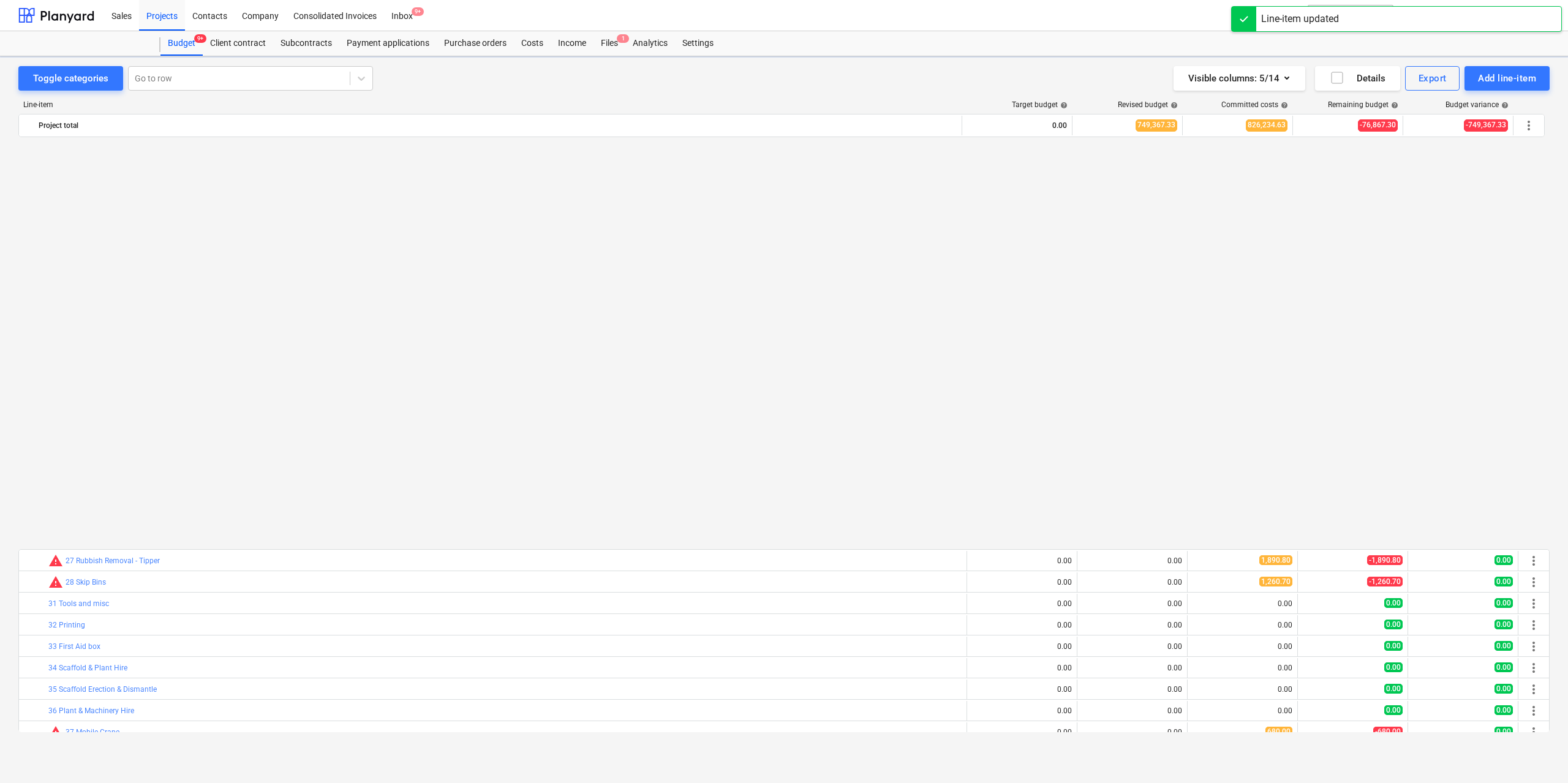
type textarea "x"
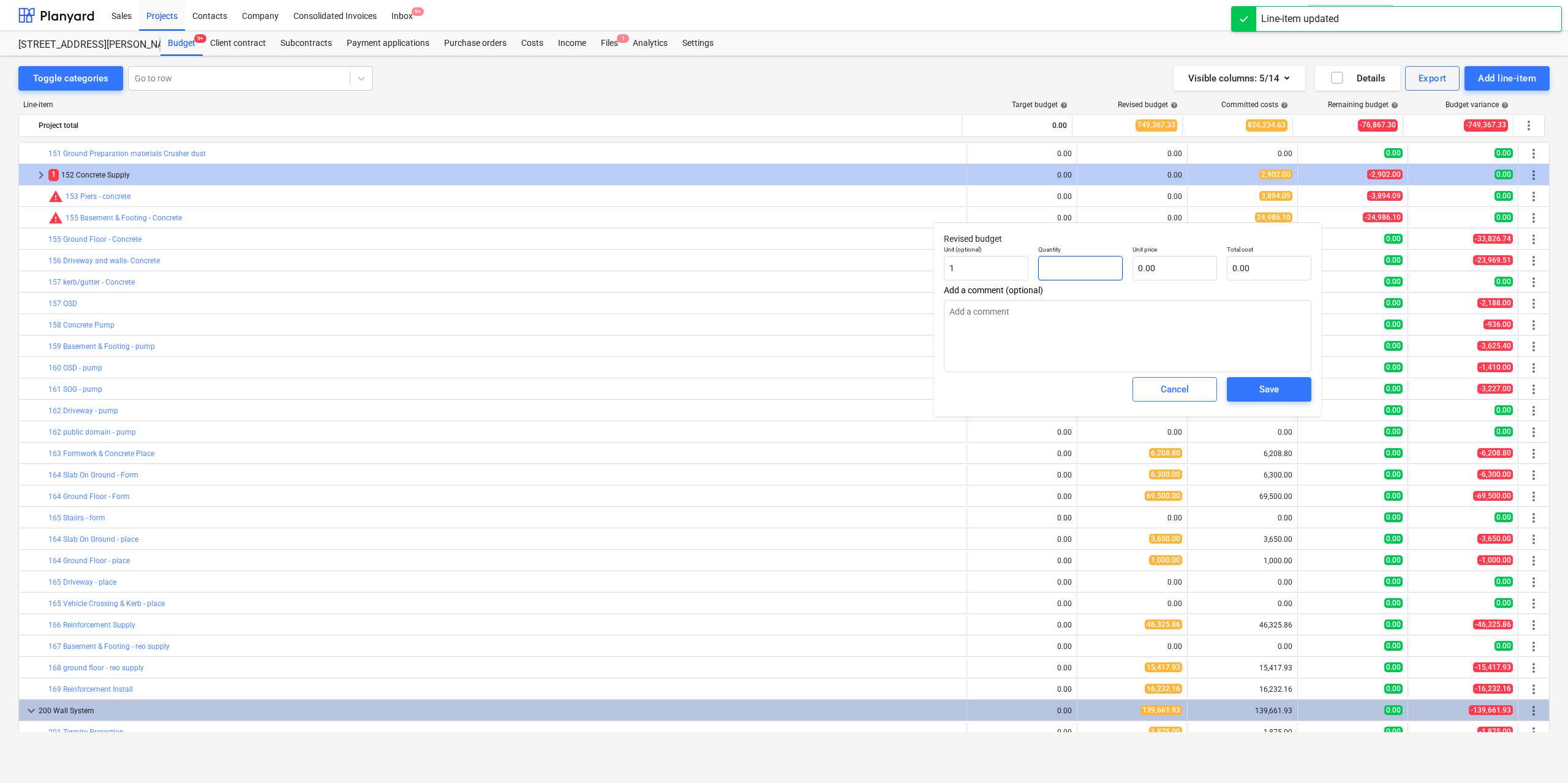
click at [1093, 267] on input "text" at bounding box center [1080, 268] width 85 height 25
type textarea "x"
type input "1"
type textarea "x"
type input "1.00"
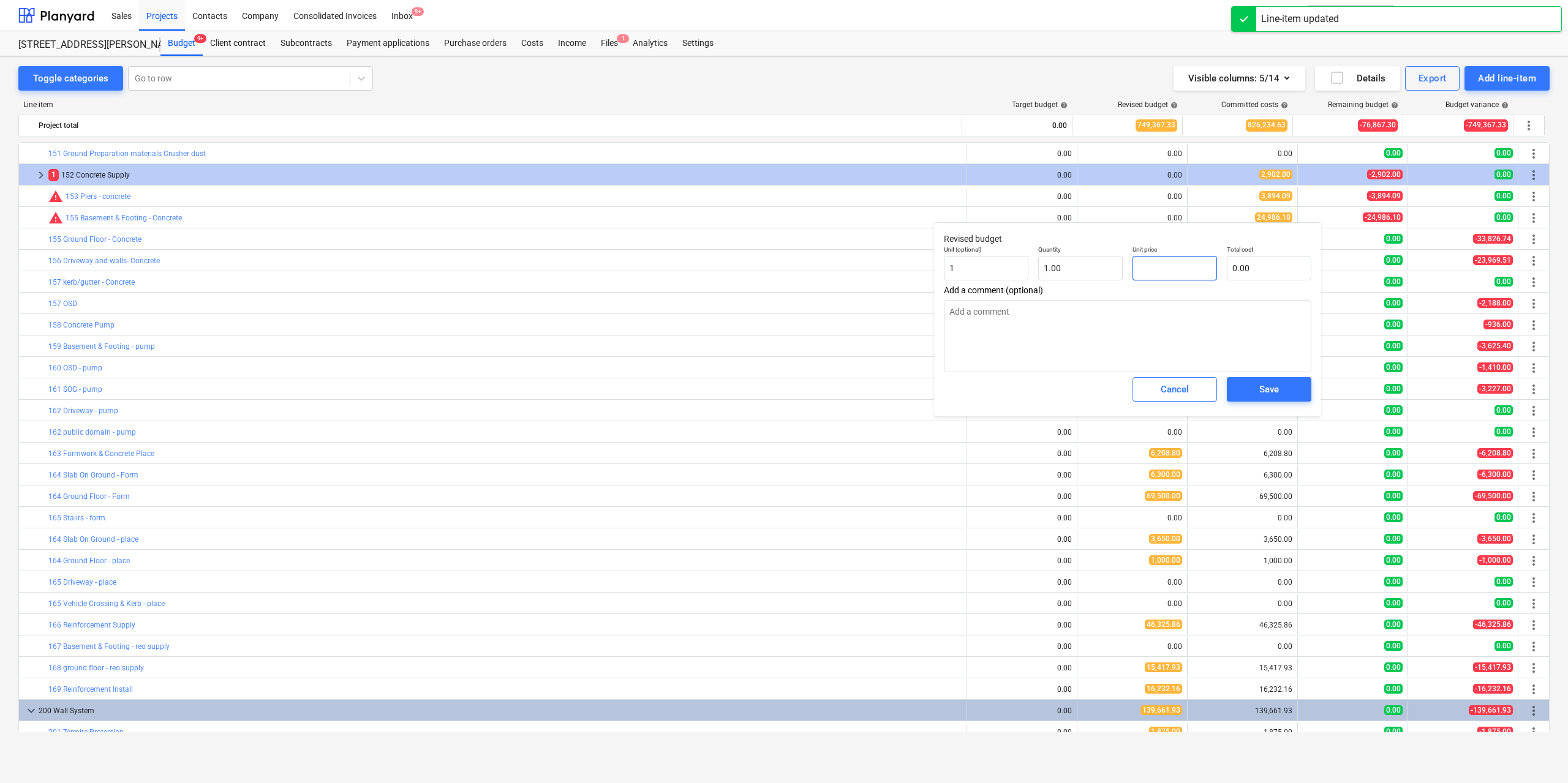
click at [1151, 269] on input "text" at bounding box center [1174, 268] width 85 height 25
type textarea "x"
type input "2"
type input "2.00"
type textarea "x"
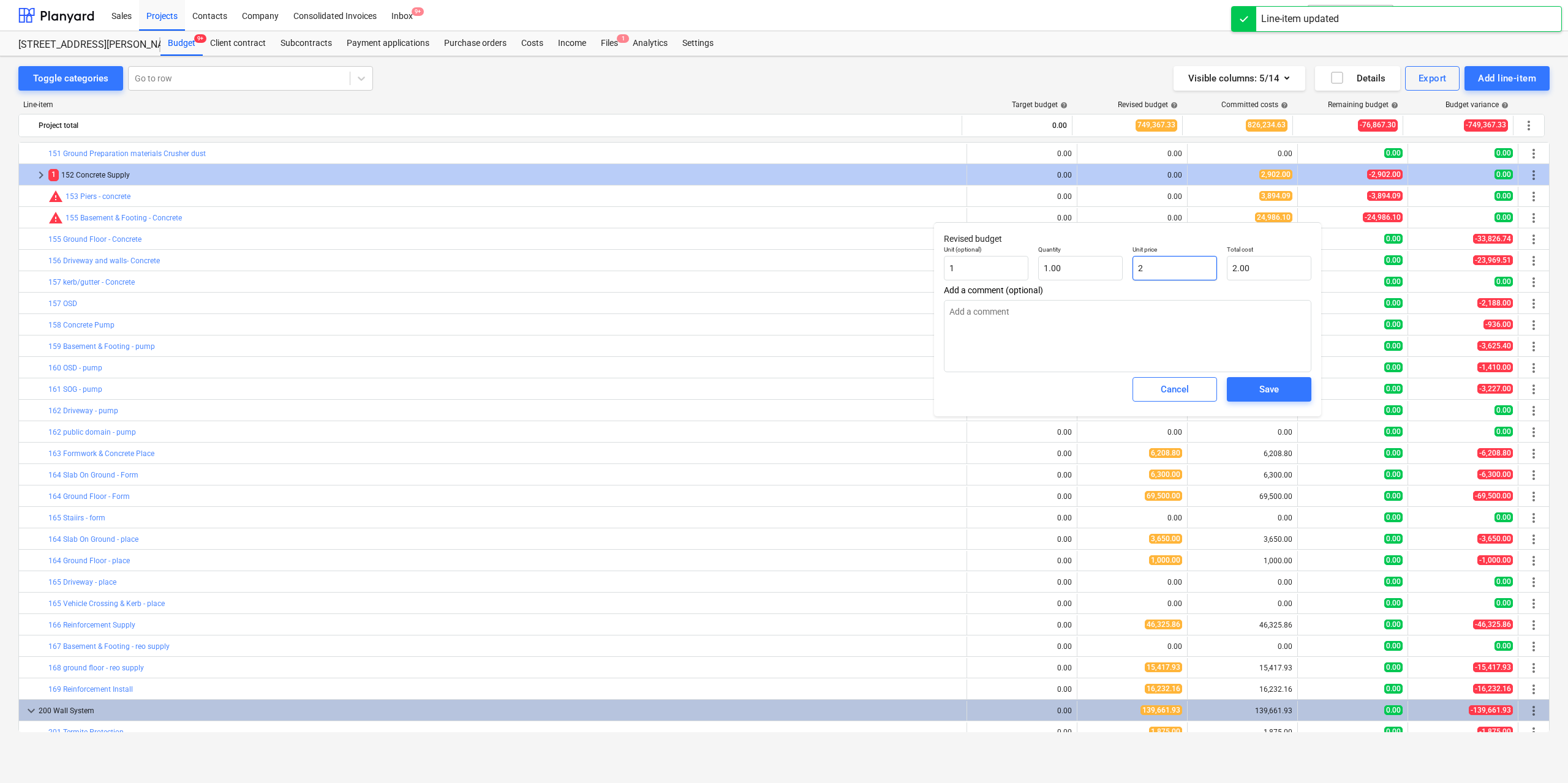
type input "24"
type input "24.00"
type textarea "x"
type input "248"
type input "248.00"
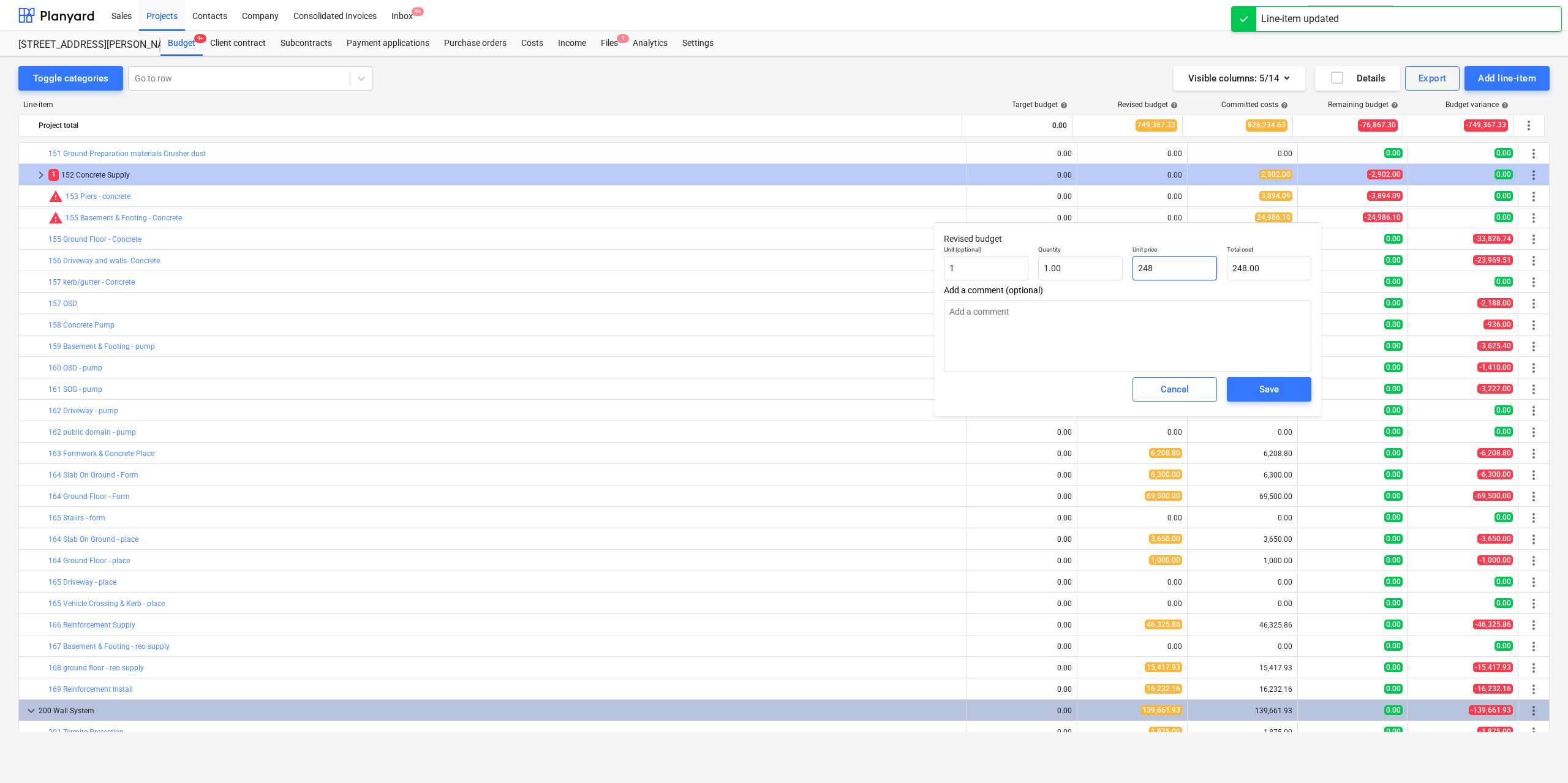
type textarea "x"
type input "2489"
type input "2,489.00"
type textarea "x"
type input "24896"
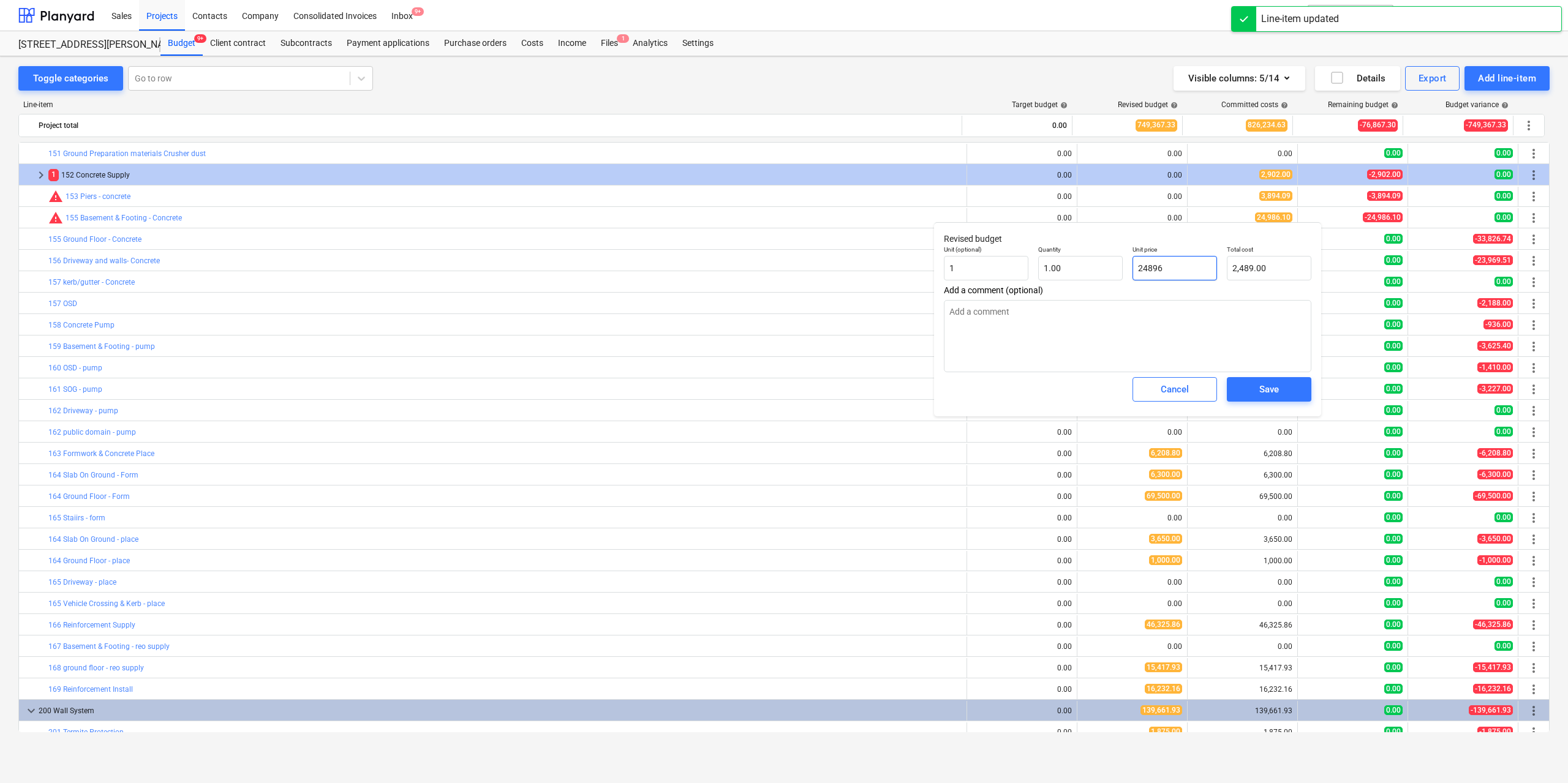
type input "24,896.00"
type textarea "x"
type input "24896."
type textarea "x"
type input "24896.1"
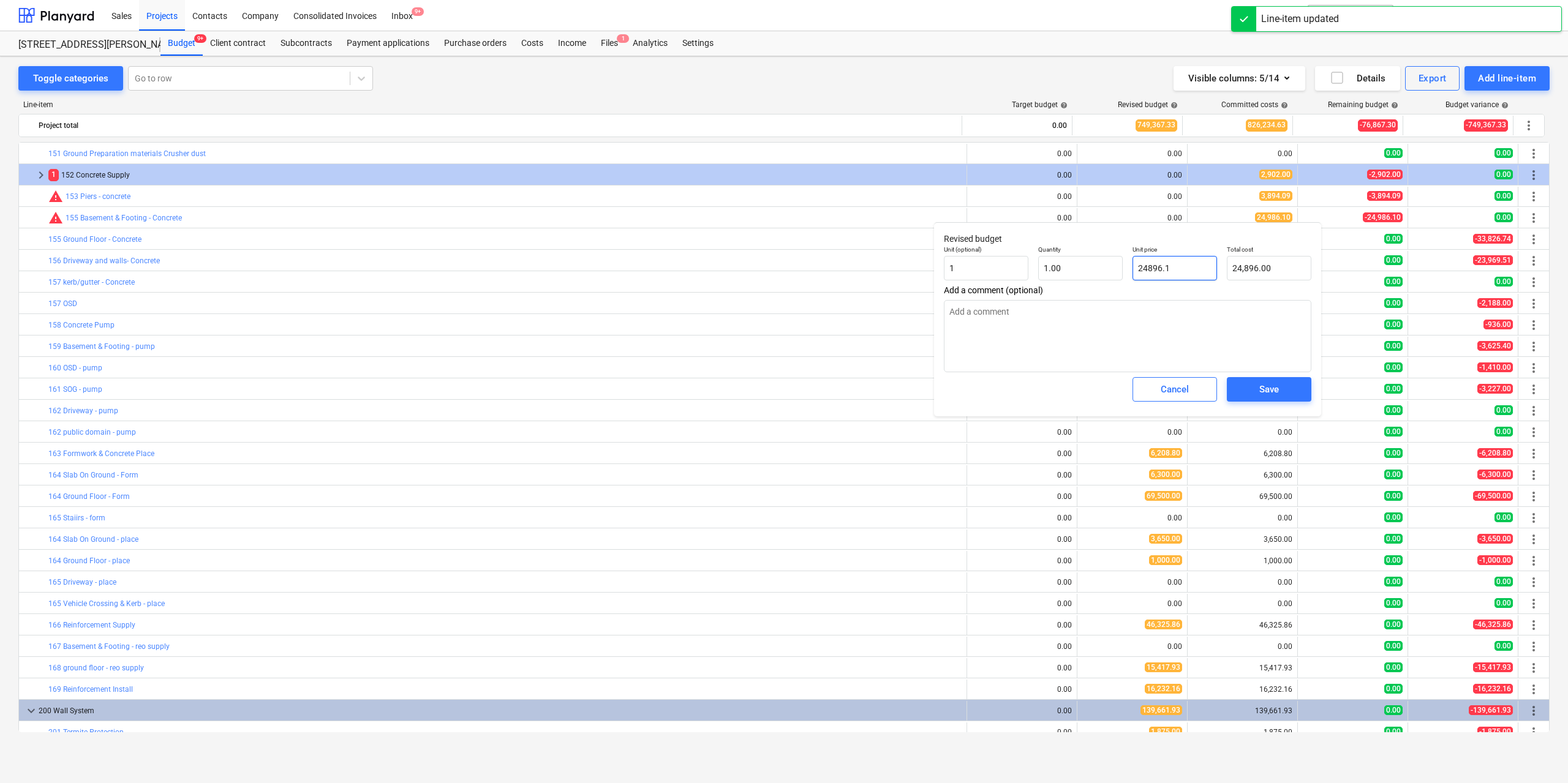
type input "24,896.10"
type input "24896.10"
type textarea "x"
type input "24896.10"
type textarea "x"
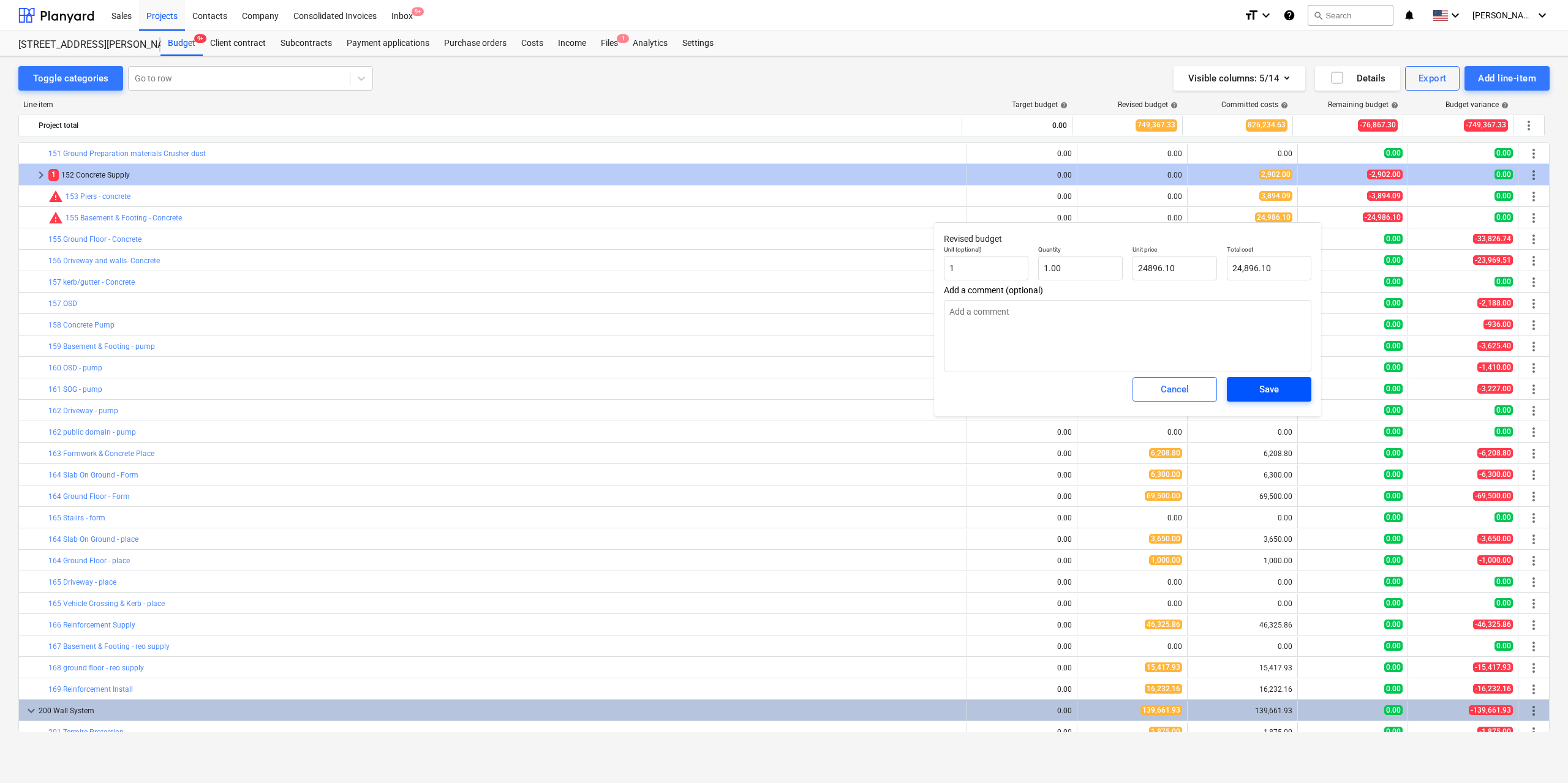
type input "24,896.10"
click at [1258, 380] on button "Save" at bounding box center [1269, 390] width 85 height 25
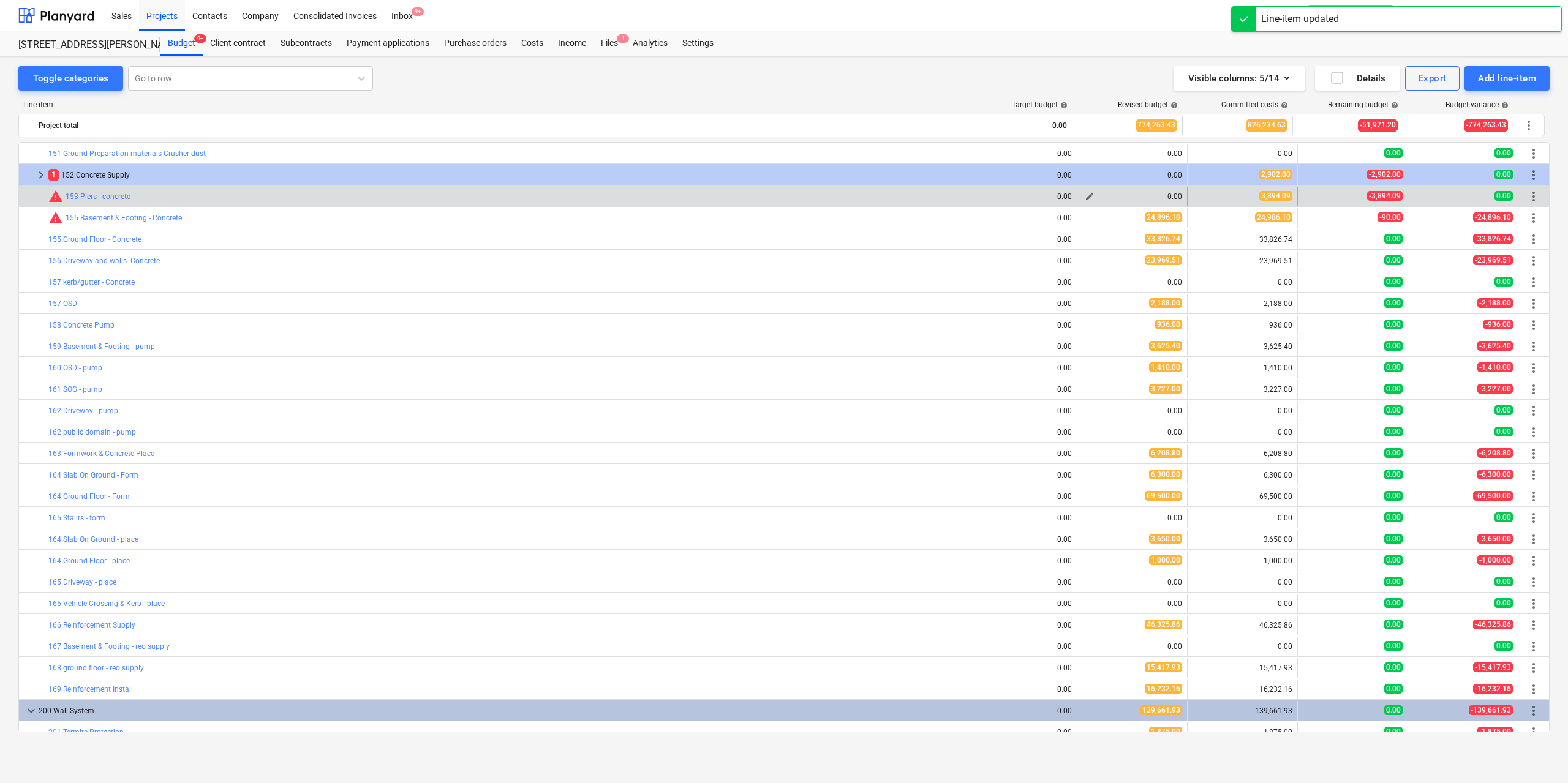
click at [1086, 197] on span "edit" at bounding box center [1090, 196] width 10 height 10
type textarea "x"
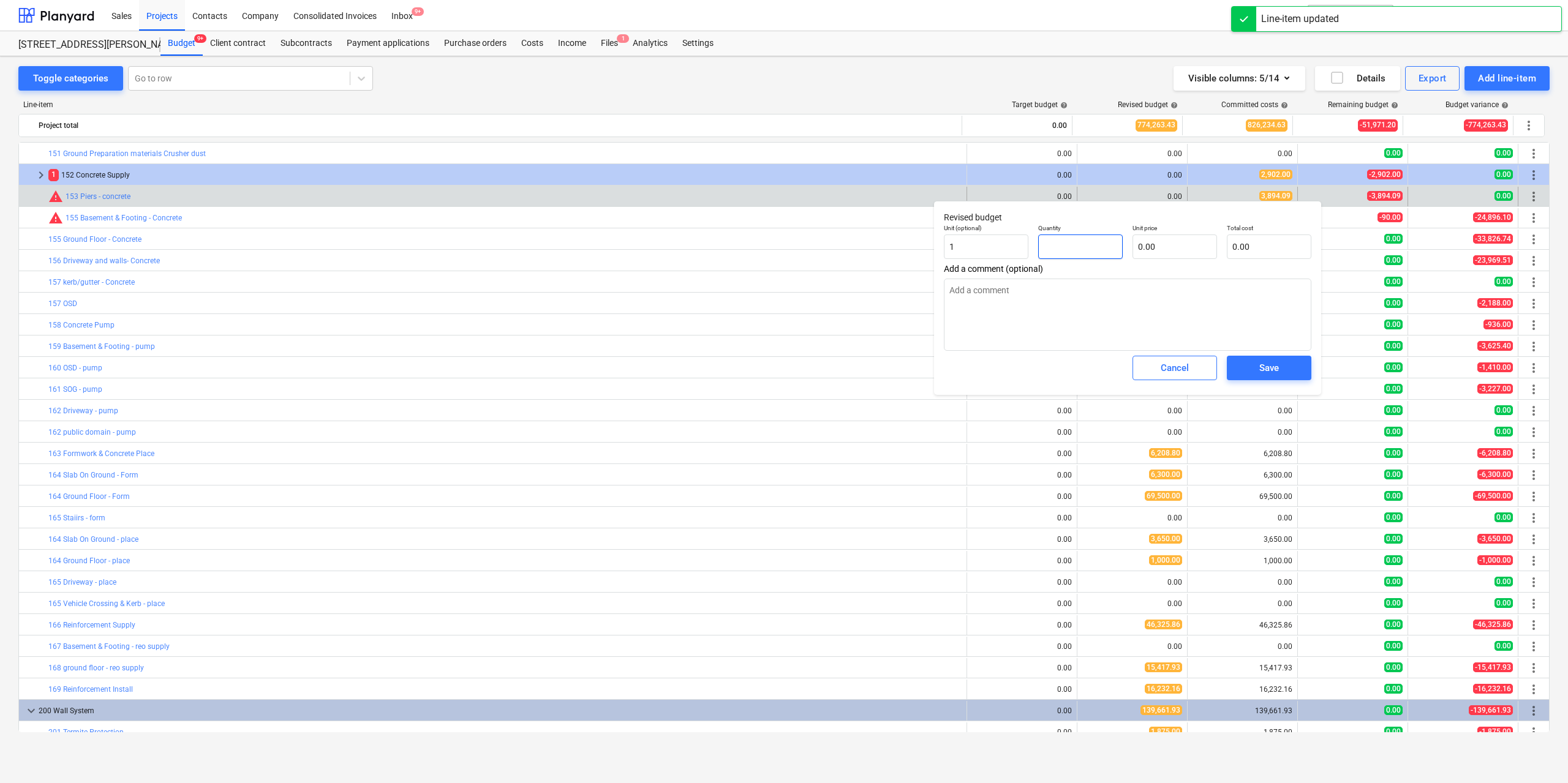
click at [1067, 247] on input "text" at bounding box center [1080, 247] width 85 height 25
type textarea "x"
type input "1"
type textarea "x"
type input "1.00"
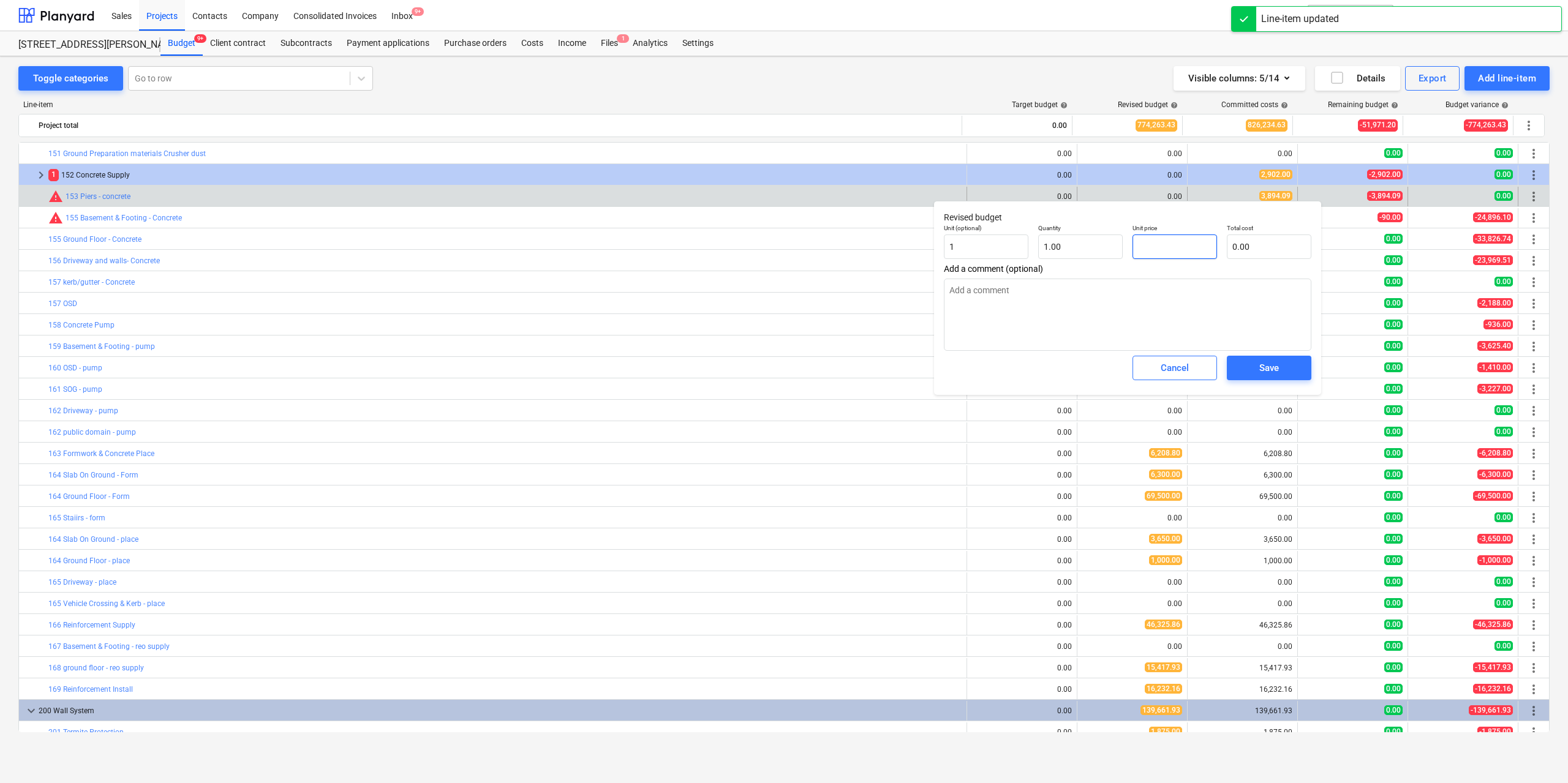
click at [1162, 248] on input "text" at bounding box center [1174, 247] width 85 height 25
type textarea "x"
type input "3"
type input "3.00"
type textarea "x"
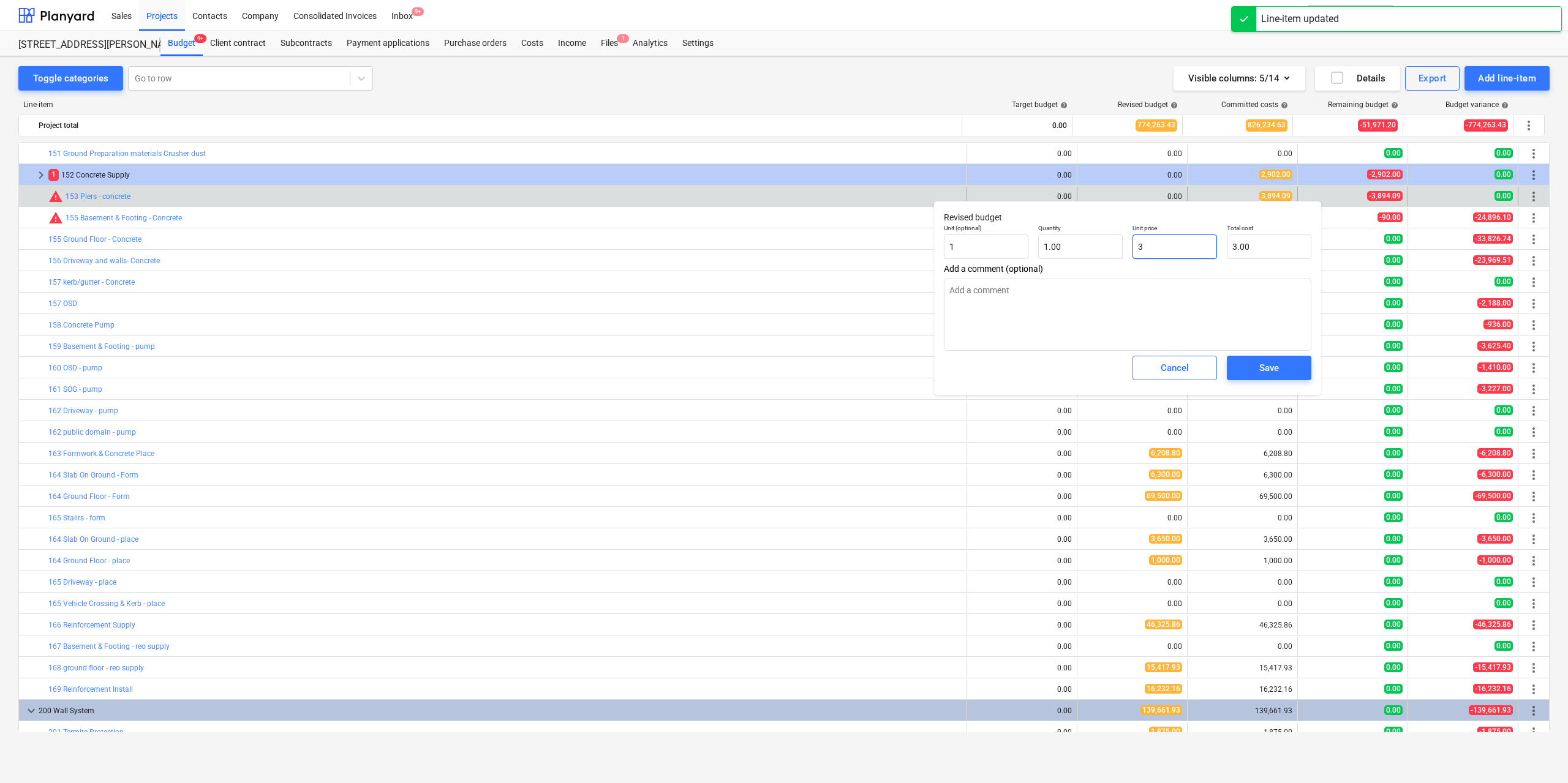
type input "38"
type input "38.00"
type textarea "x"
type input "389"
type input "389.00"
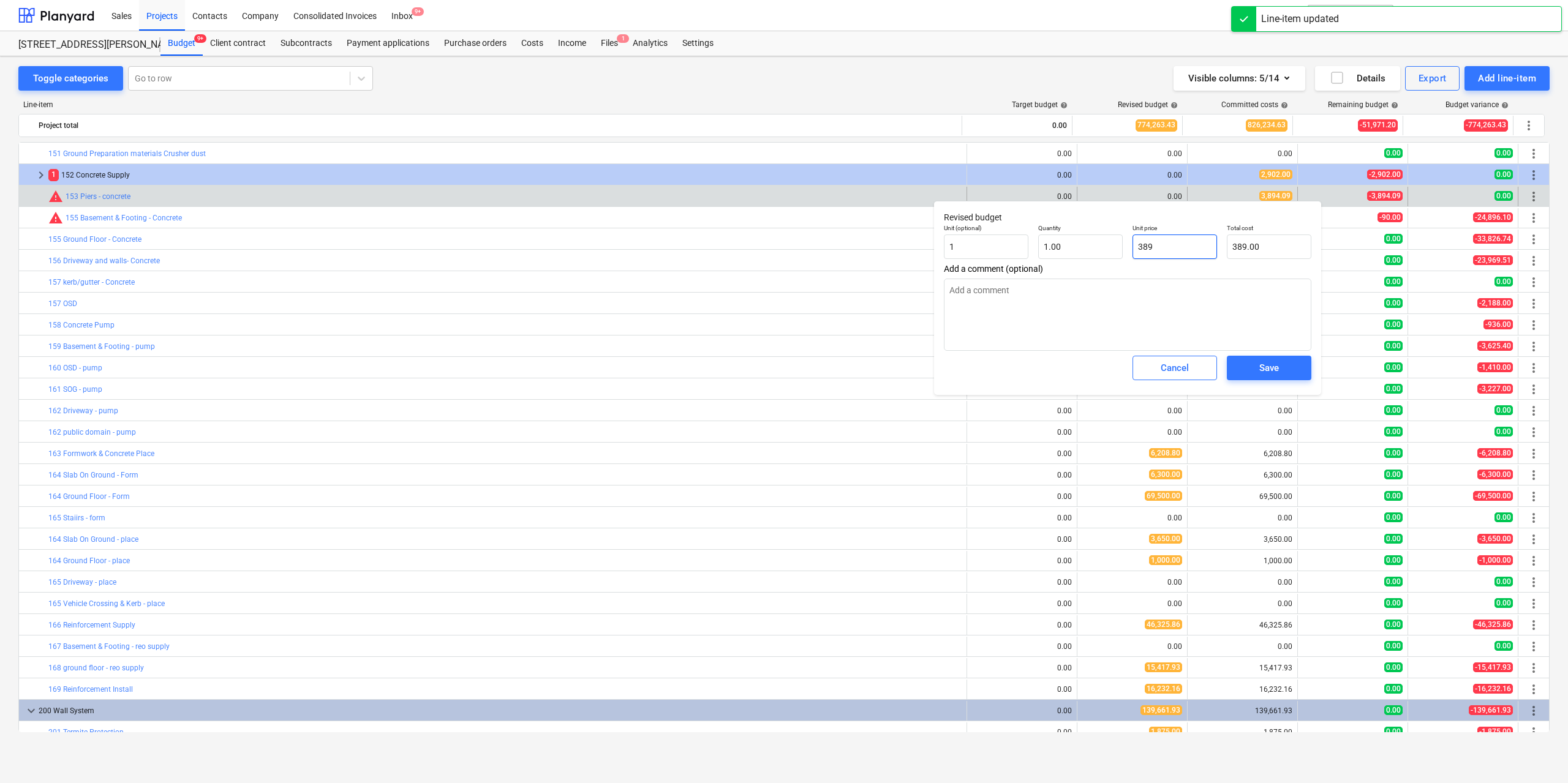
type textarea "x"
type input "3894"
type input "3,894.00"
type textarea "x"
type input "3894."
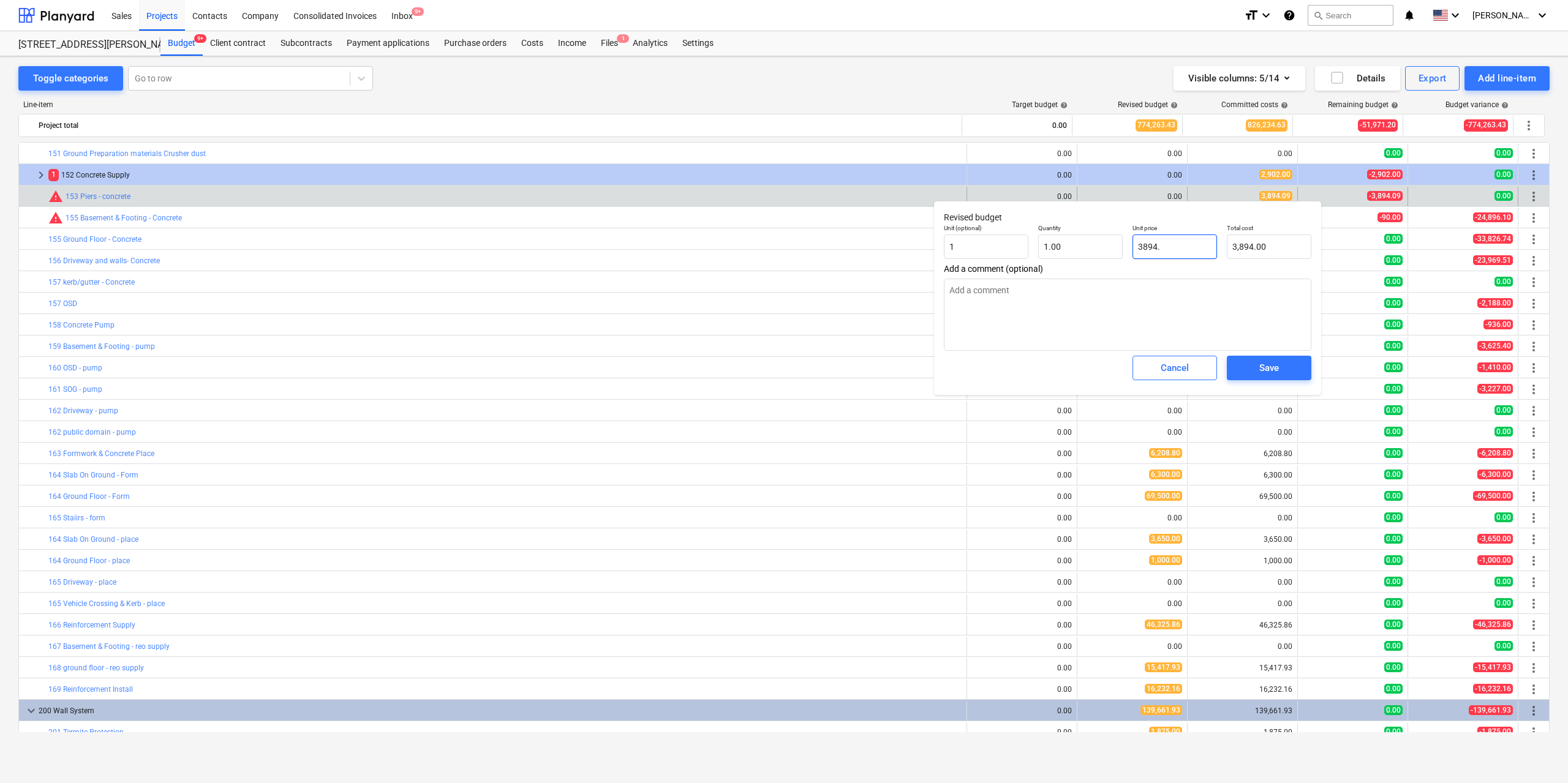
type textarea "x"
type input "3894.0"
type textarea "x"
type input "3894.09"
type input "3,894.09"
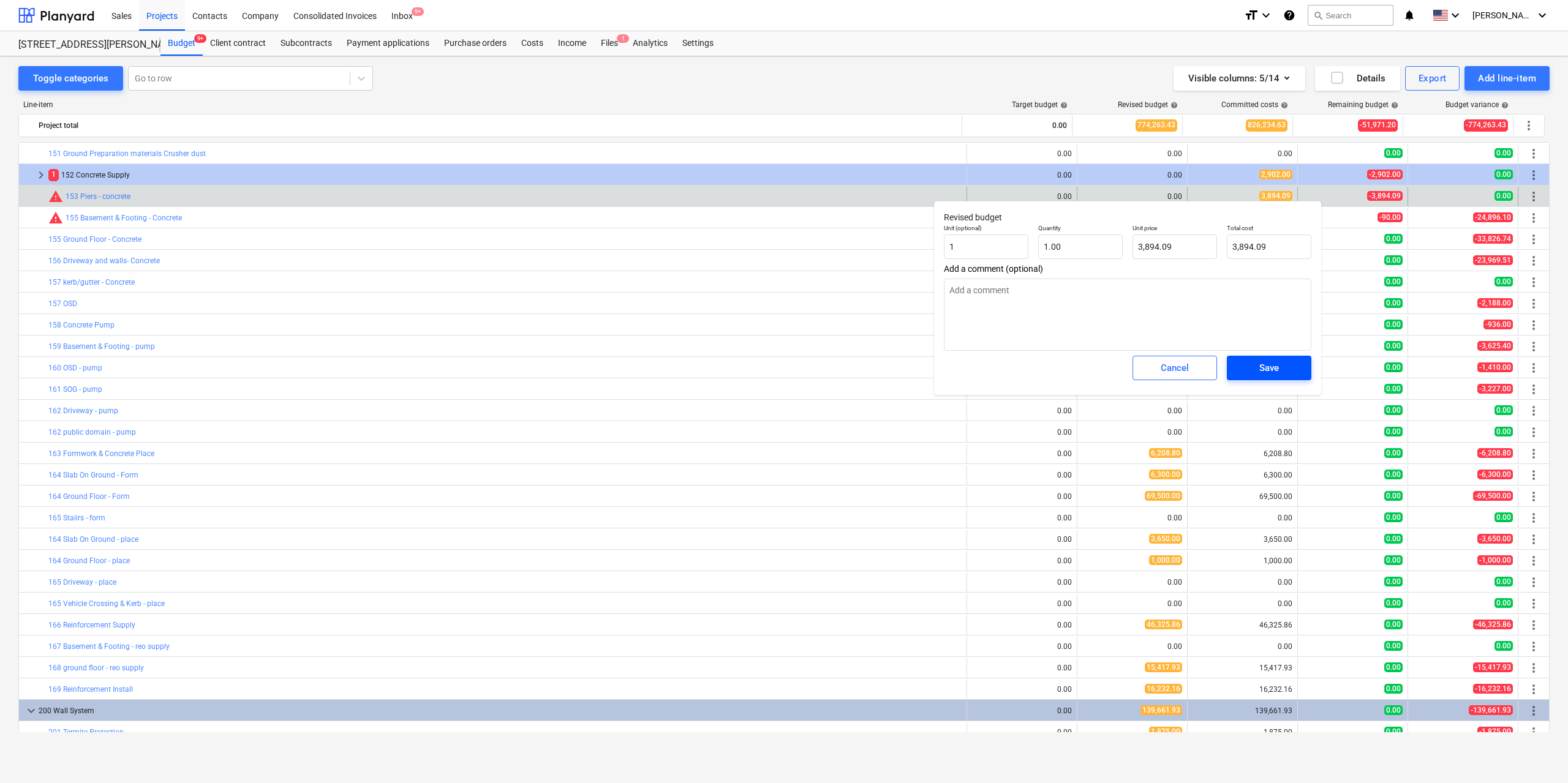
click at [1283, 365] on span "Save" at bounding box center [1270, 368] width 55 height 16
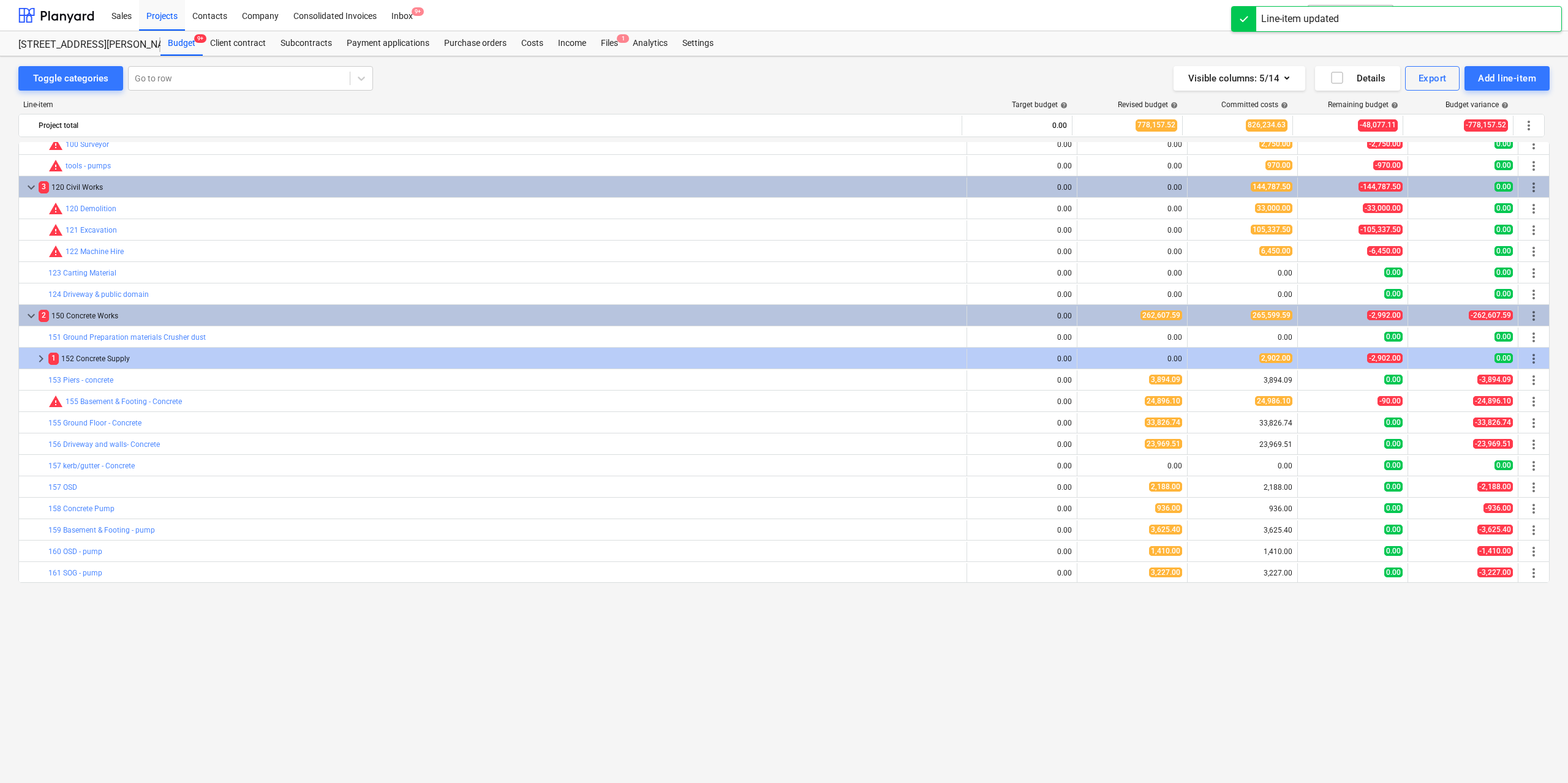
scroll to position [469, 0]
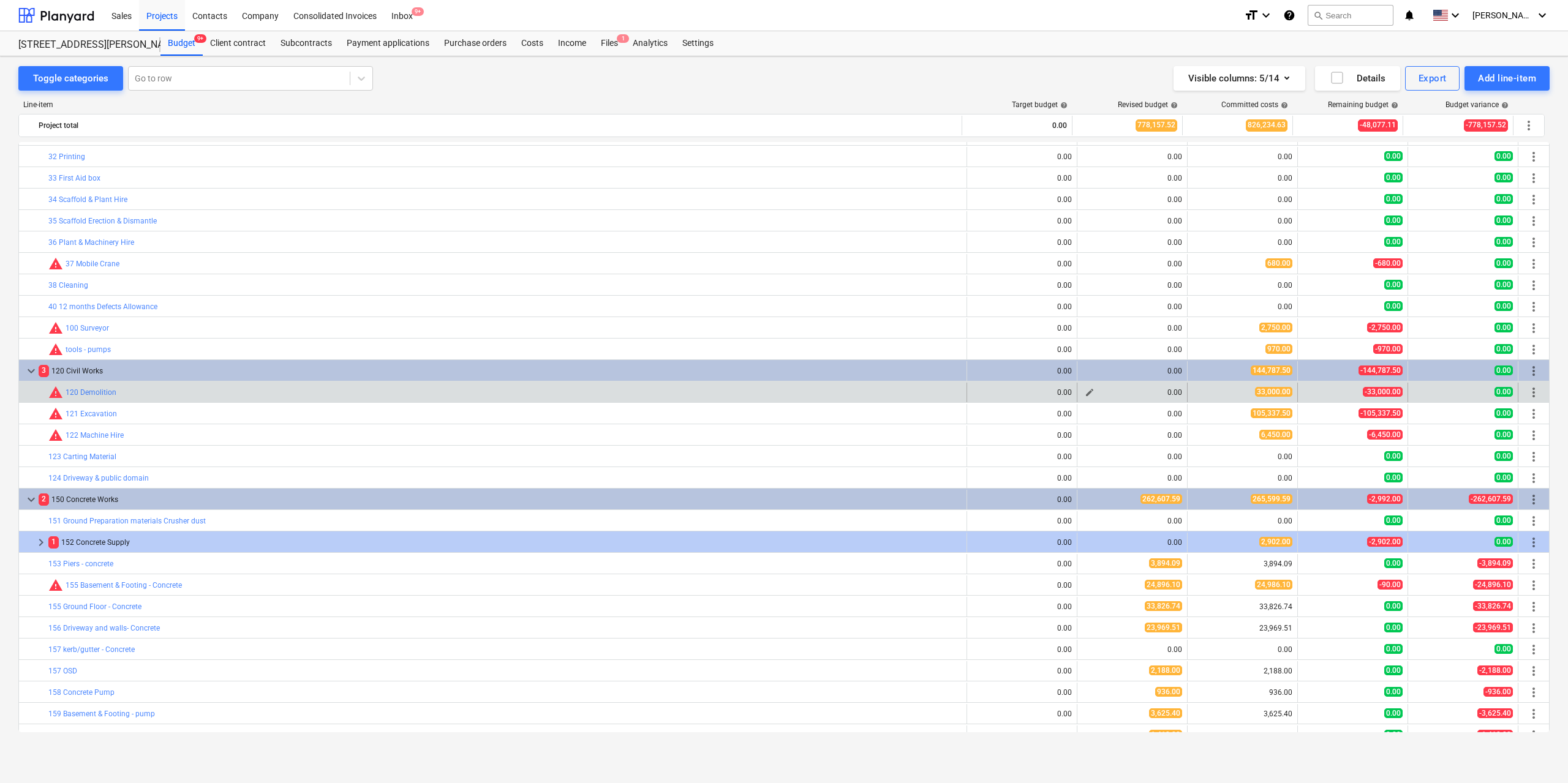
click at [1085, 390] on span "edit" at bounding box center [1090, 392] width 10 height 10
type textarea "x"
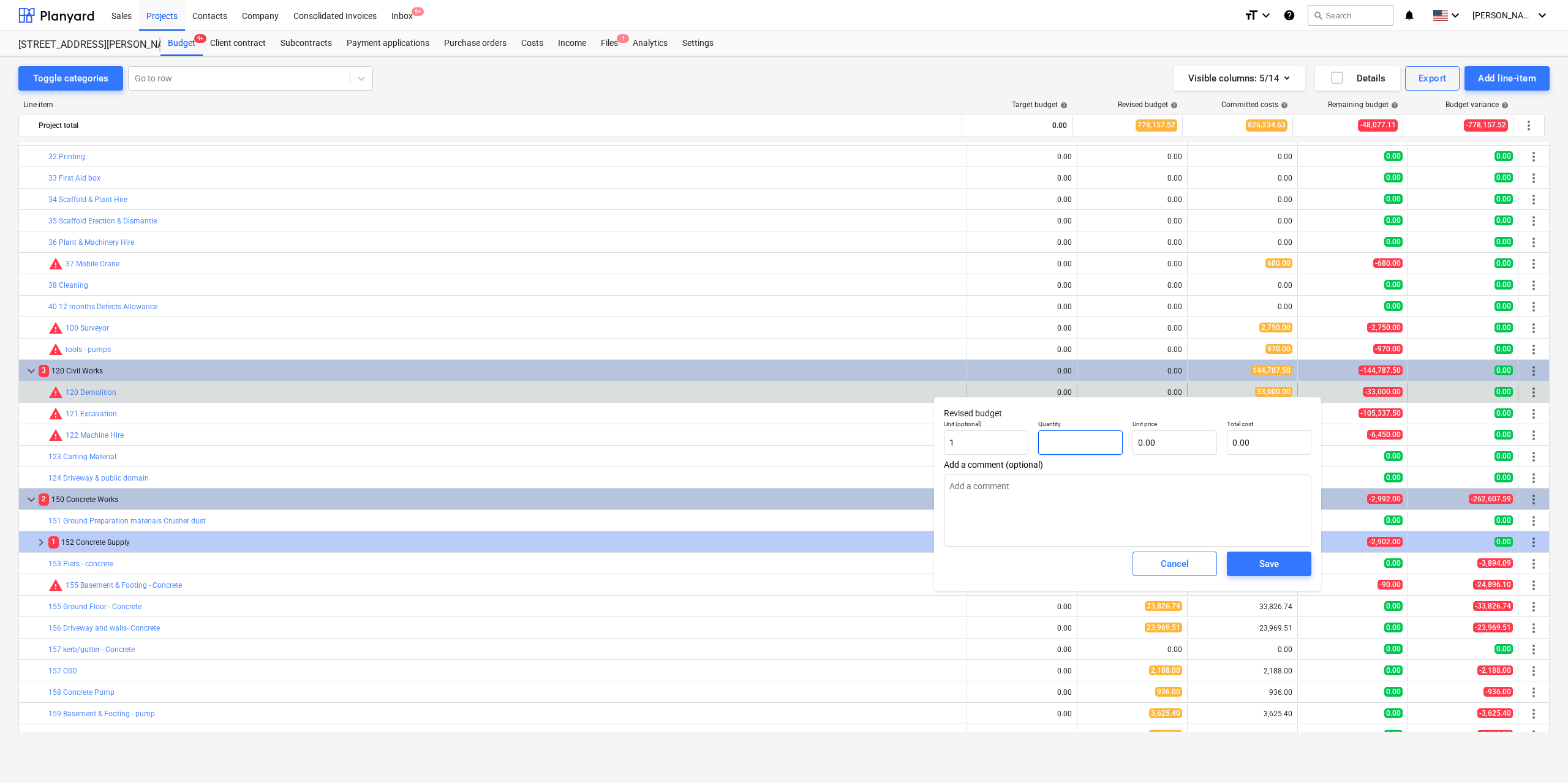
click at [1093, 441] on input "text" at bounding box center [1080, 443] width 85 height 25
type textarea "x"
type input "1"
type textarea "x"
type input "1.00"
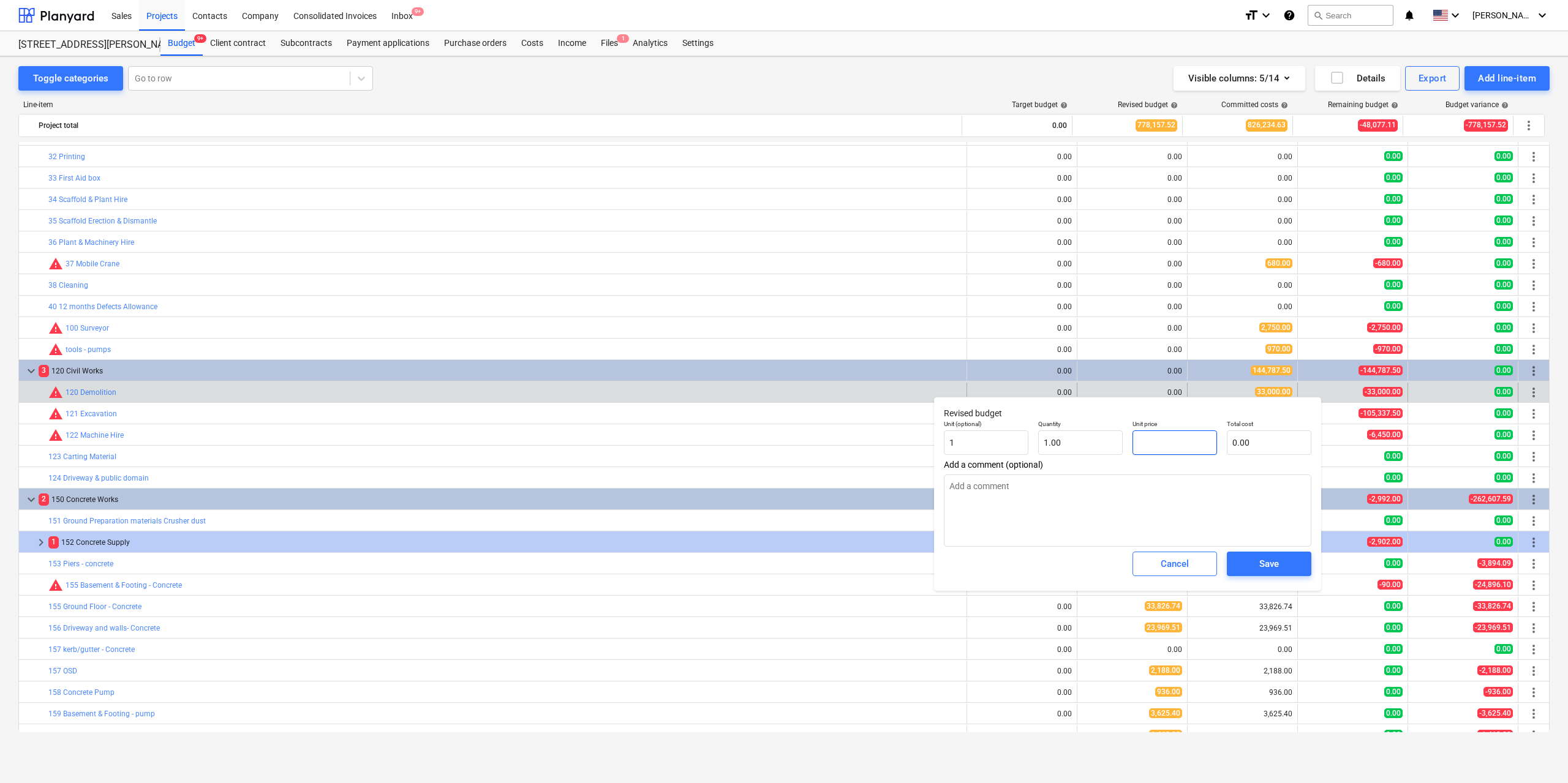
click at [1147, 442] on input "text" at bounding box center [1174, 443] width 85 height 25
type textarea "x"
type input "3"
type input "3.00"
type input "33"
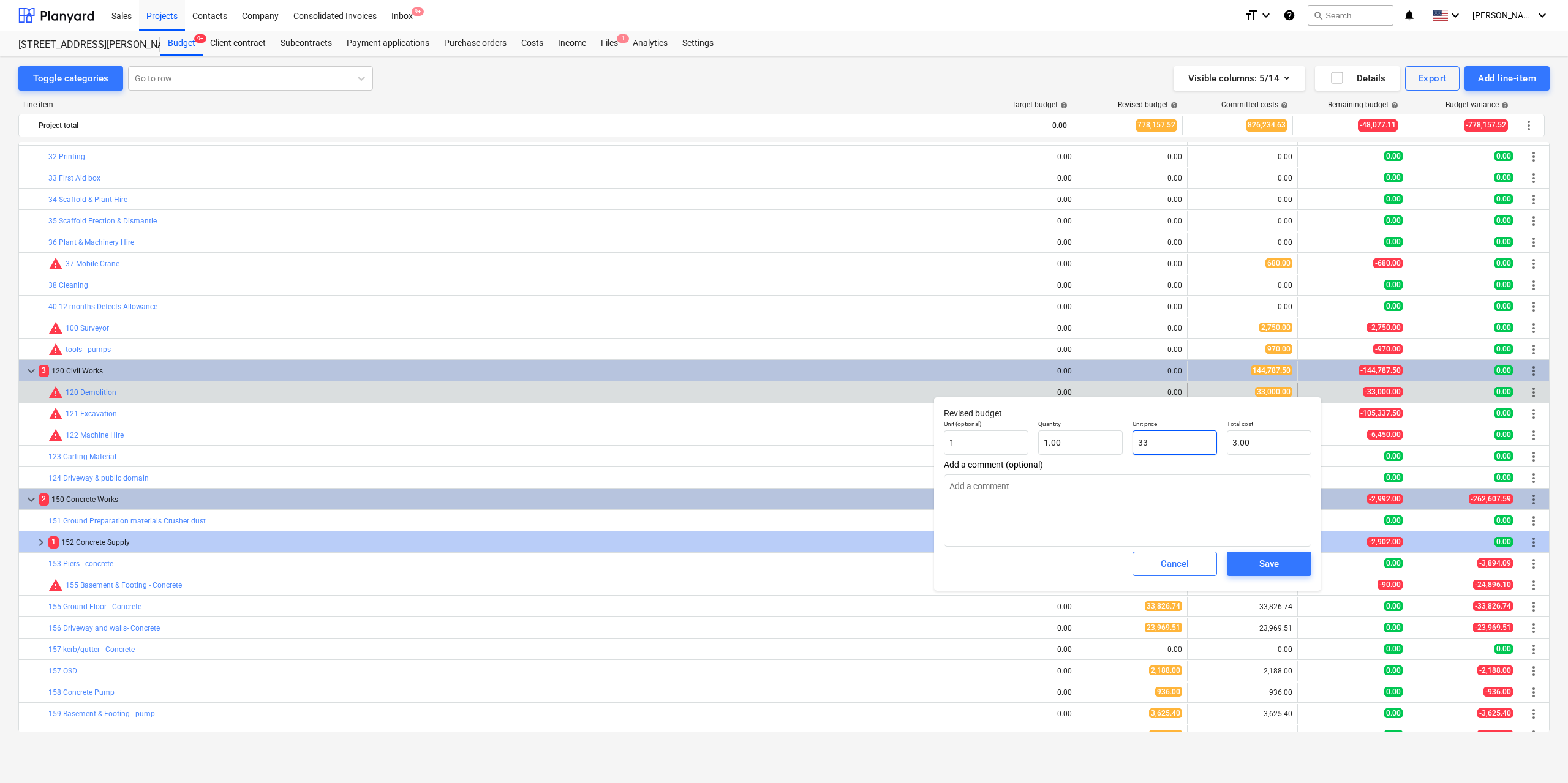
type textarea "x"
type input "33.00"
type textarea "x"
type input "330"
type input "330.00"
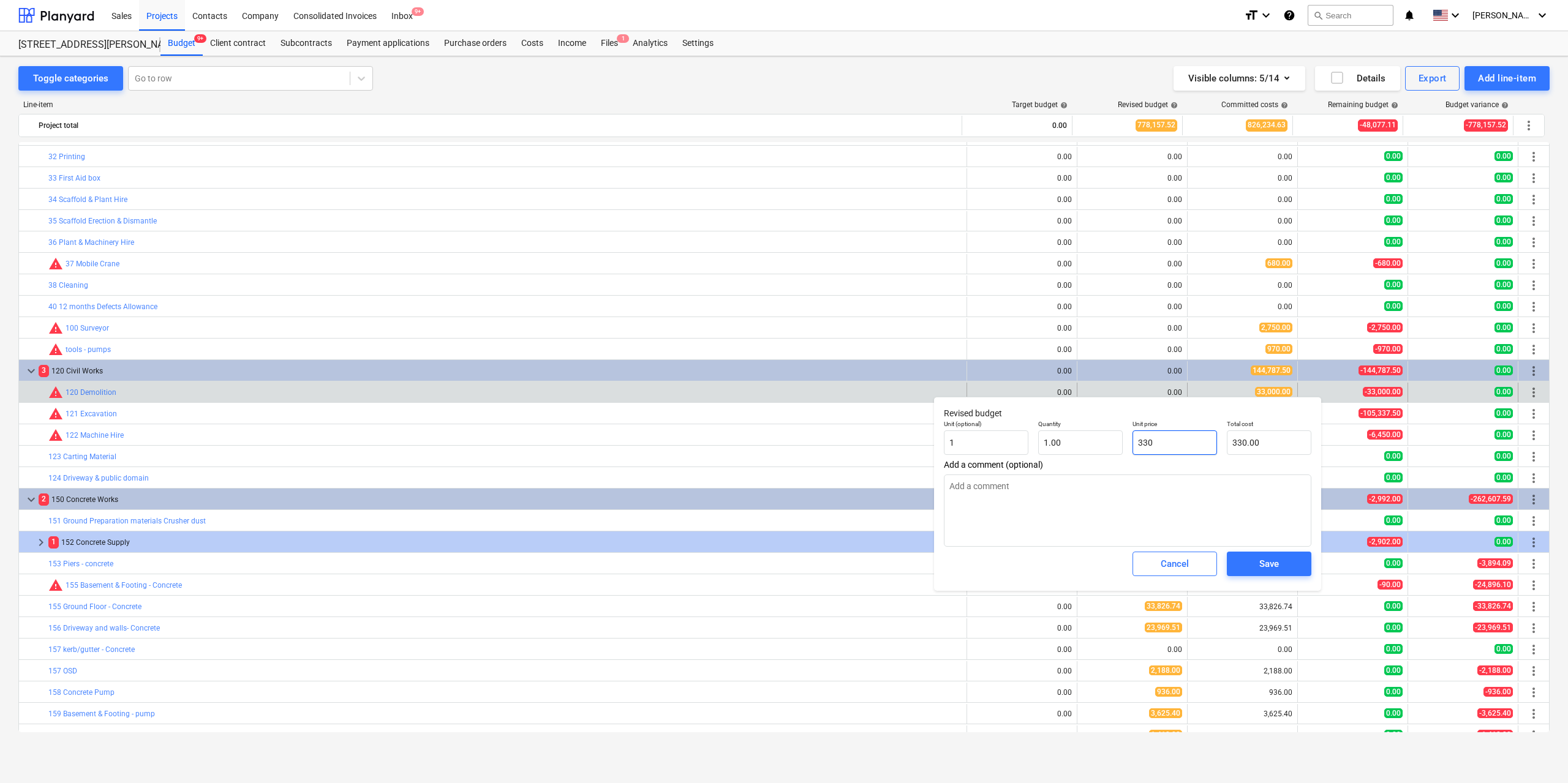
type textarea "x"
type input "3300"
type input "3,300.00"
type textarea "x"
type input "33000"
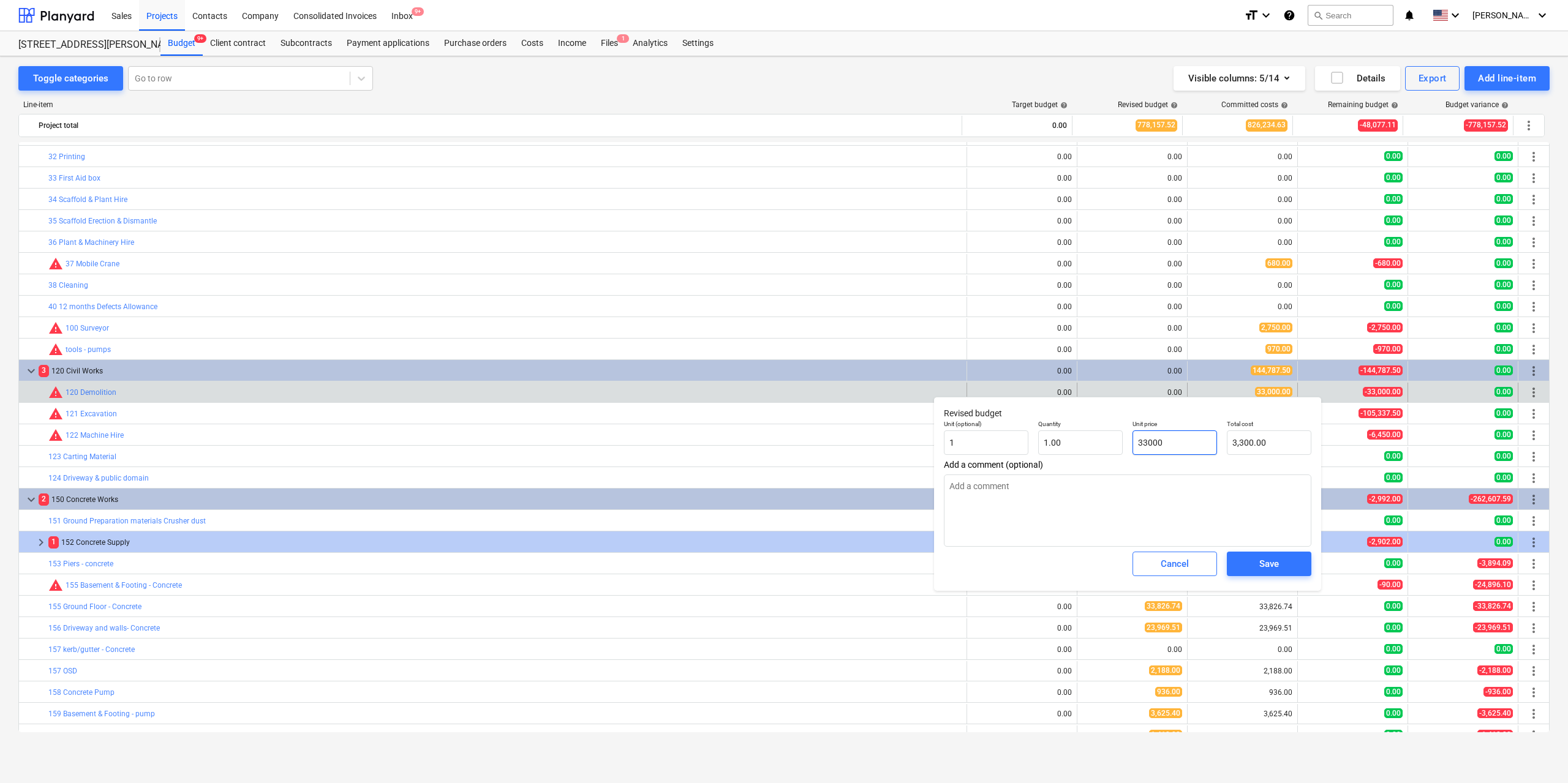
type input "33,000.00"
click at [1260, 564] on div "Save" at bounding box center [1270, 564] width 20 height 16
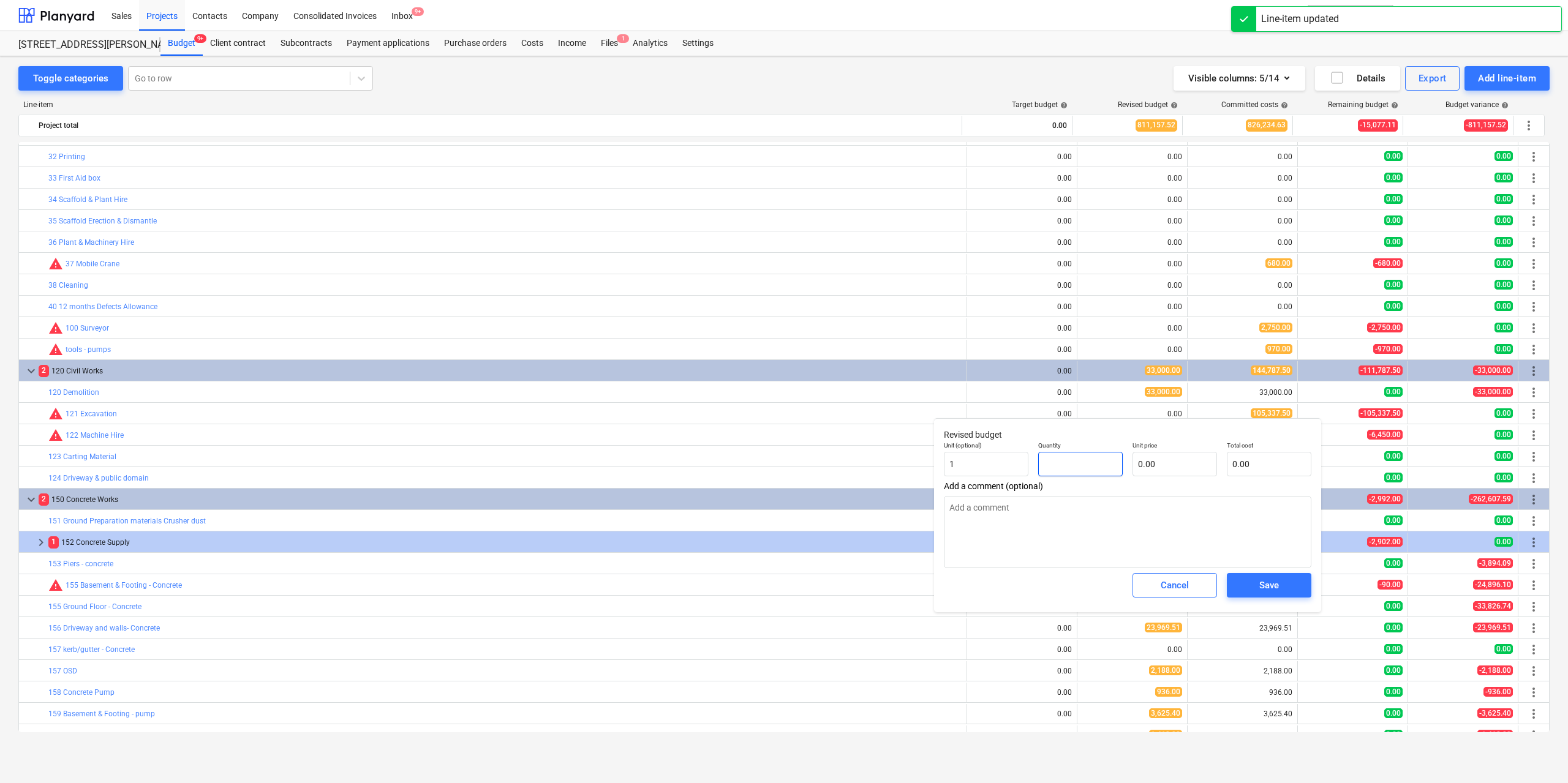
click at [1114, 458] on input "text" at bounding box center [1080, 464] width 85 height 25
click at [1173, 468] on input "text" at bounding box center [1174, 464] width 85 height 25
click at [1258, 583] on span "Save" at bounding box center [1270, 585] width 55 height 16
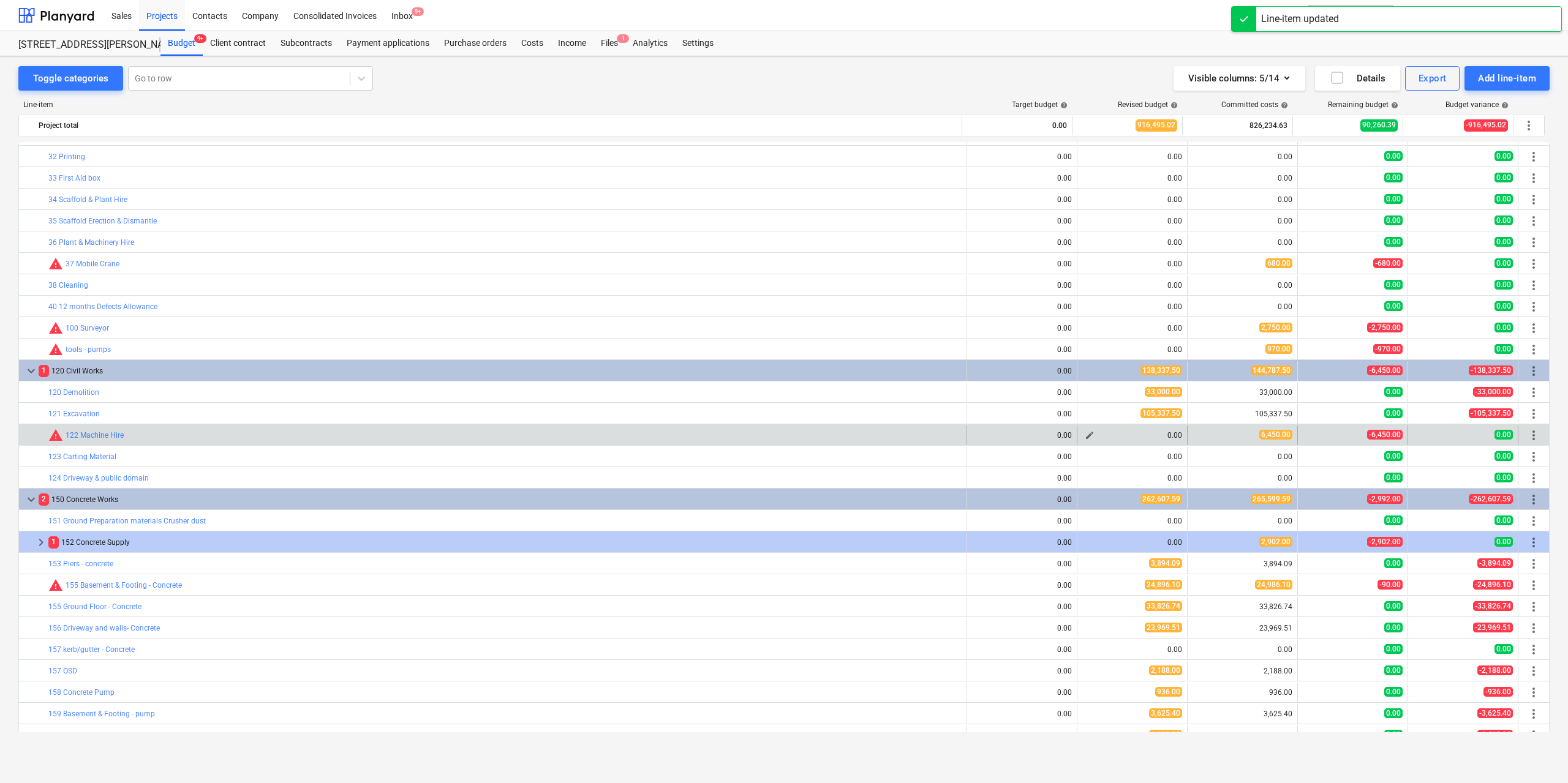
click at [1085, 434] on span "edit" at bounding box center [1090, 435] width 10 height 10
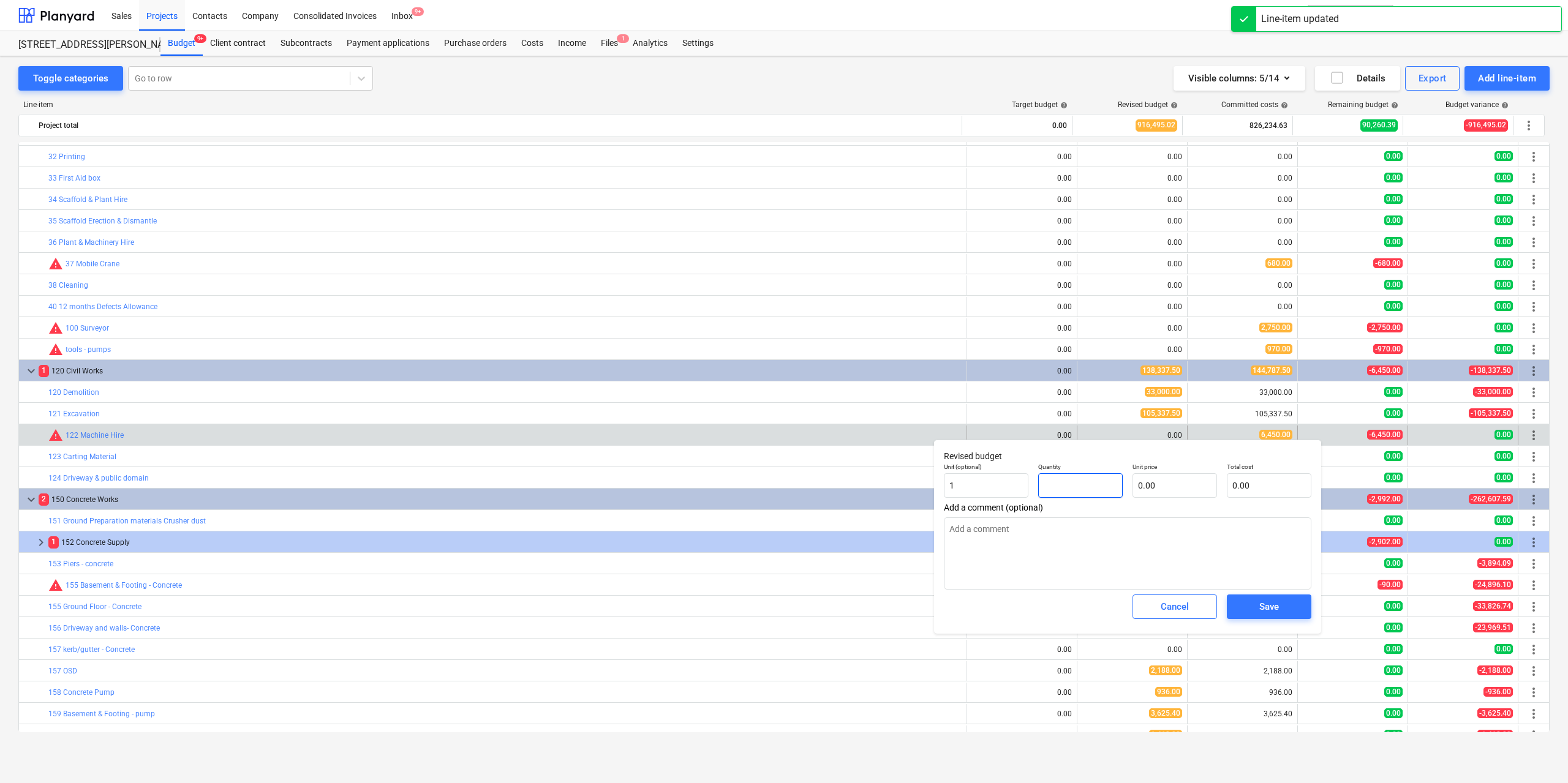
click at [1088, 485] on input "text" at bounding box center [1080, 485] width 85 height 25
click at [1178, 487] on input "text" at bounding box center [1174, 485] width 85 height 25
click at [1250, 601] on span "Save" at bounding box center [1270, 607] width 55 height 16
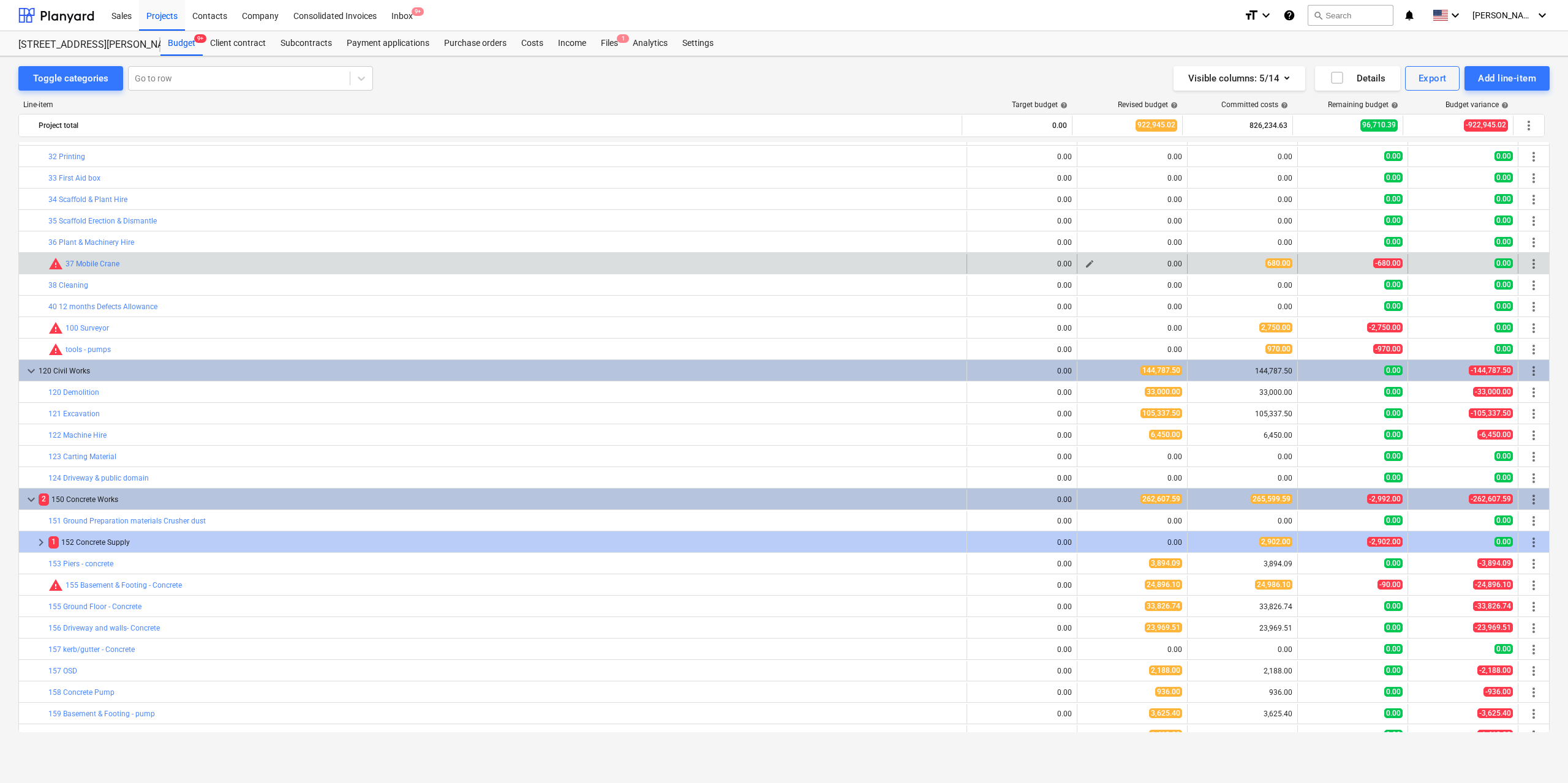
click at [1085, 261] on span "edit" at bounding box center [1090, 264] width 10 height 10
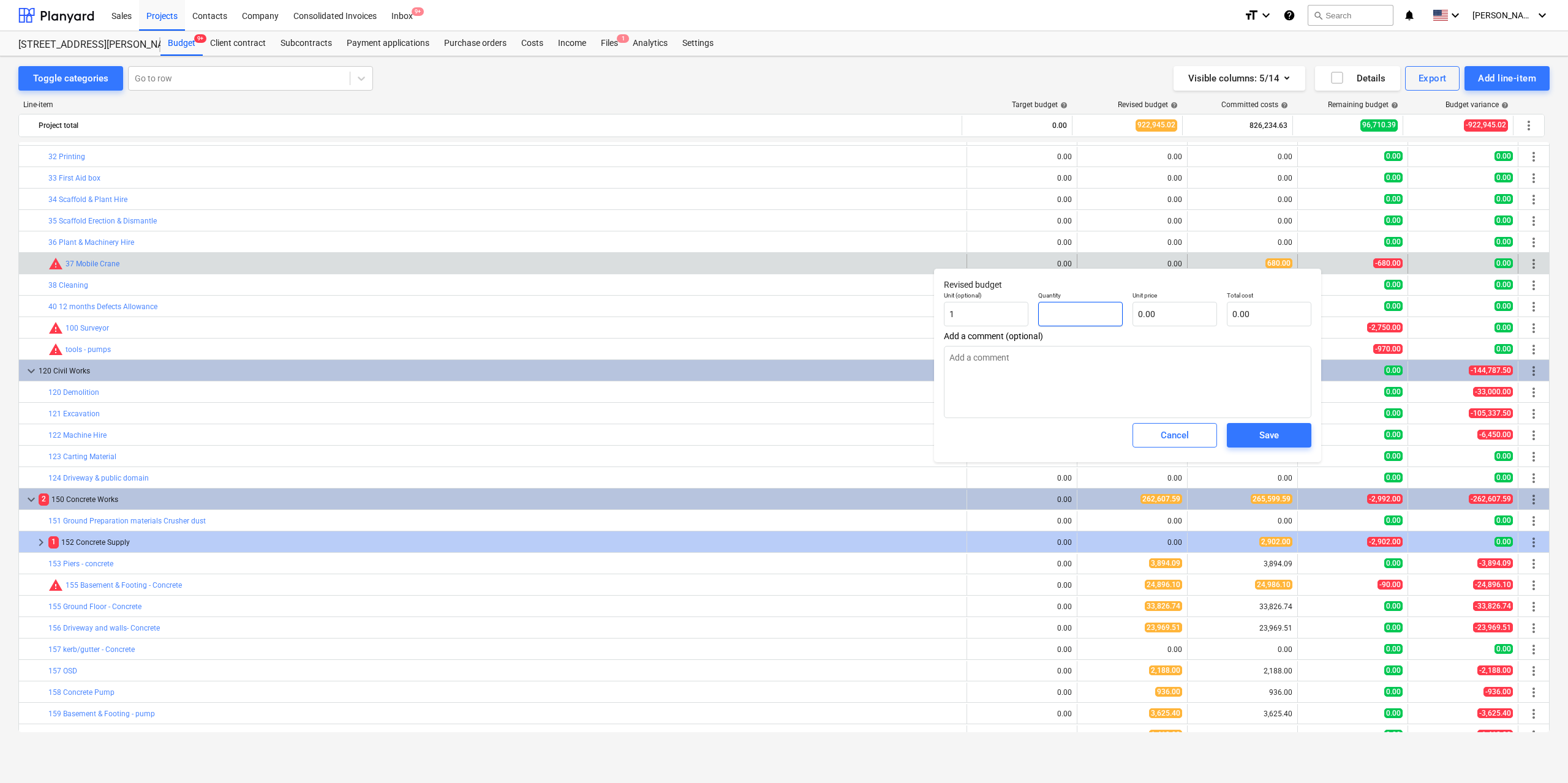
click at [1110, 314] on input "text" at bounding box center [1080, 314] width 85 height 25
click at [1162, 315] on input "text" at bounding box center [1174, 314] width 85 height 25
click at [1257, 427] on button "Save" at bounding box center [1269, 436] width 85 height 25
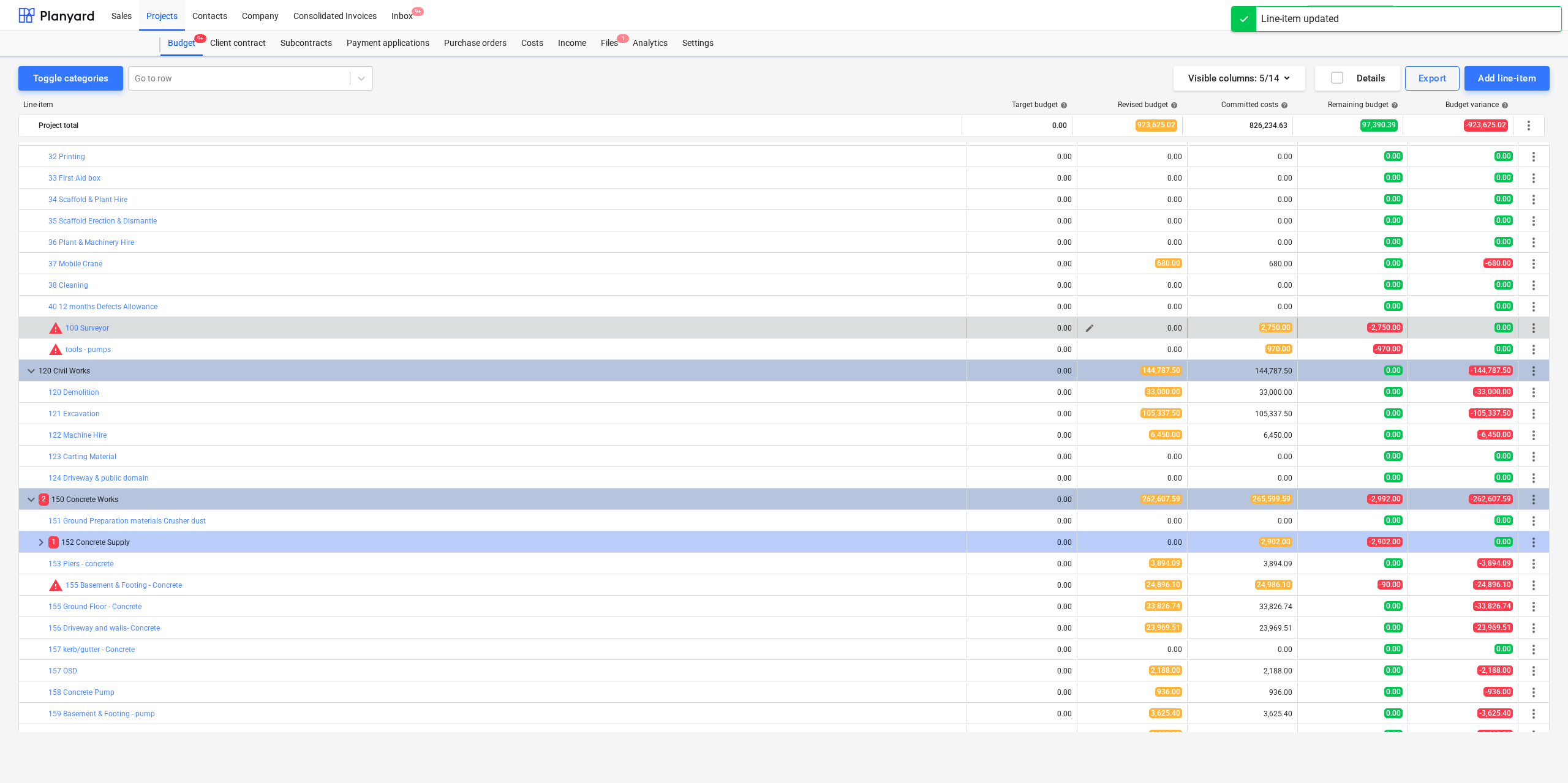
click at [1085, 326] on span "edit" at bounding box center [1090, 328] width 10 height 10
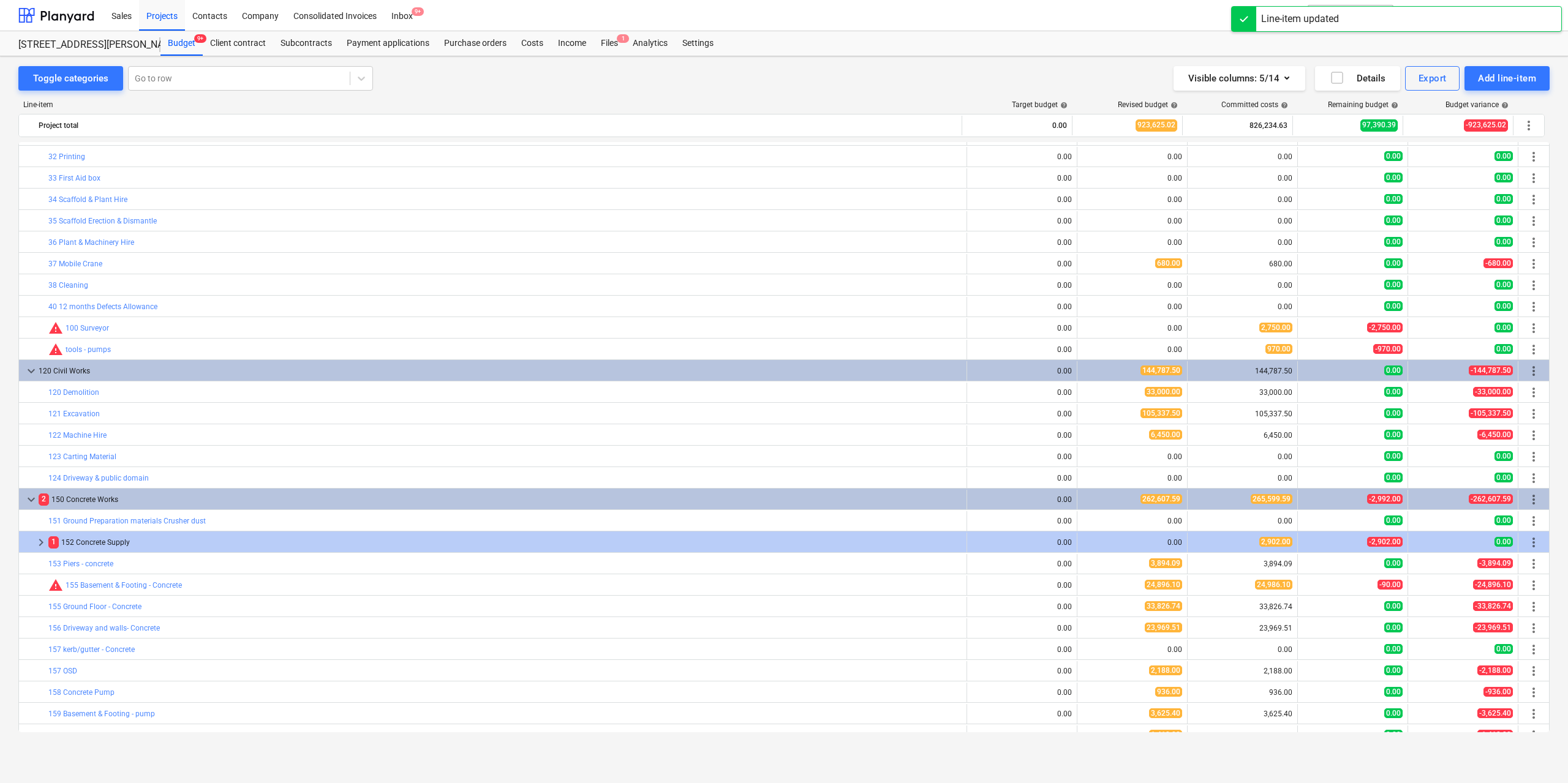
click at [189, 58] on input "text" at bounding box center [146, 46] width 85 height 25
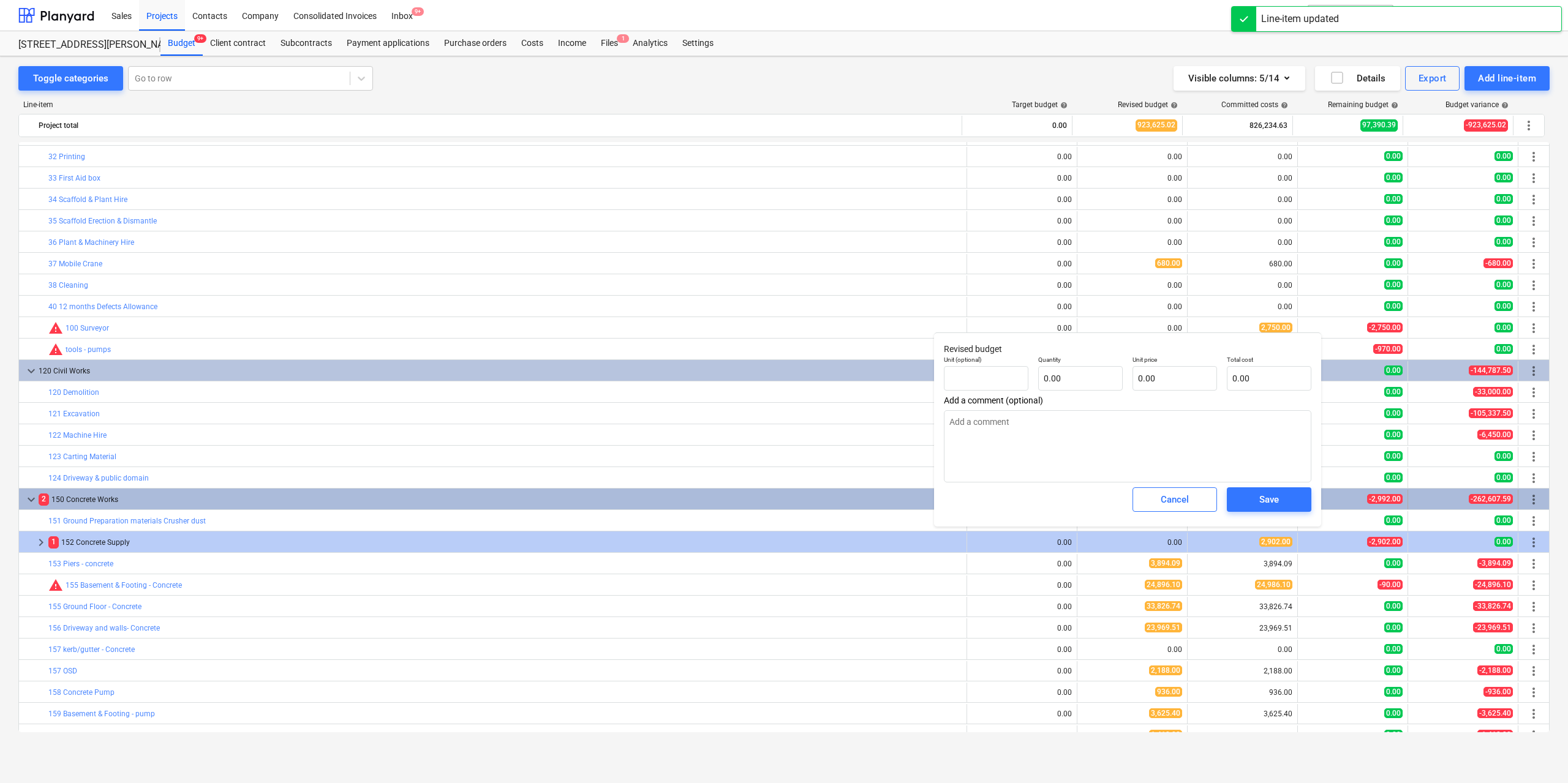
click at [1181, 497] on div "Cancel" at bounding box center [1175, 500] width 29 height 16
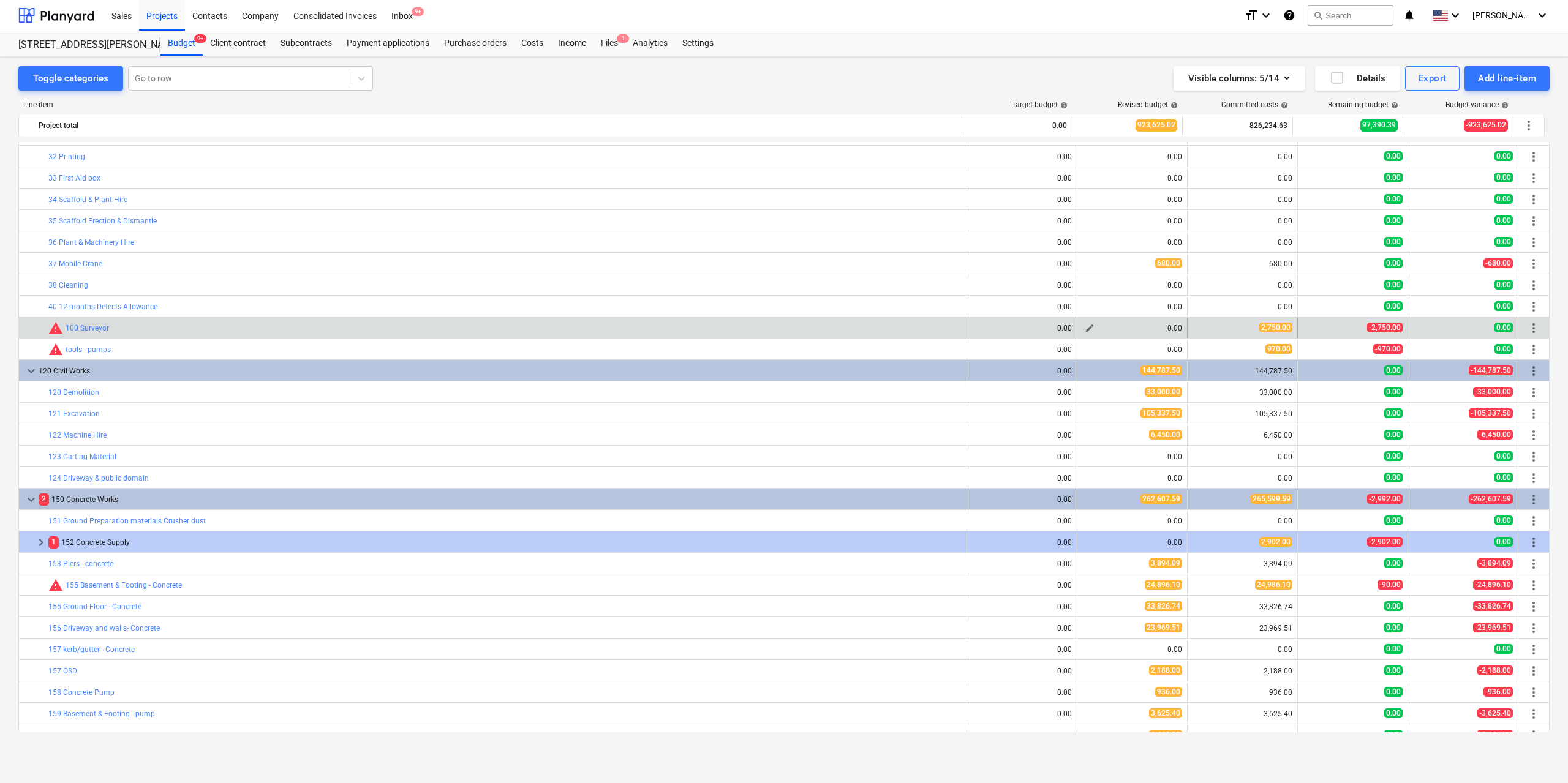
click at [1087, 326] on span "edit" at bounding box center [1090, 328] width 10 height 10
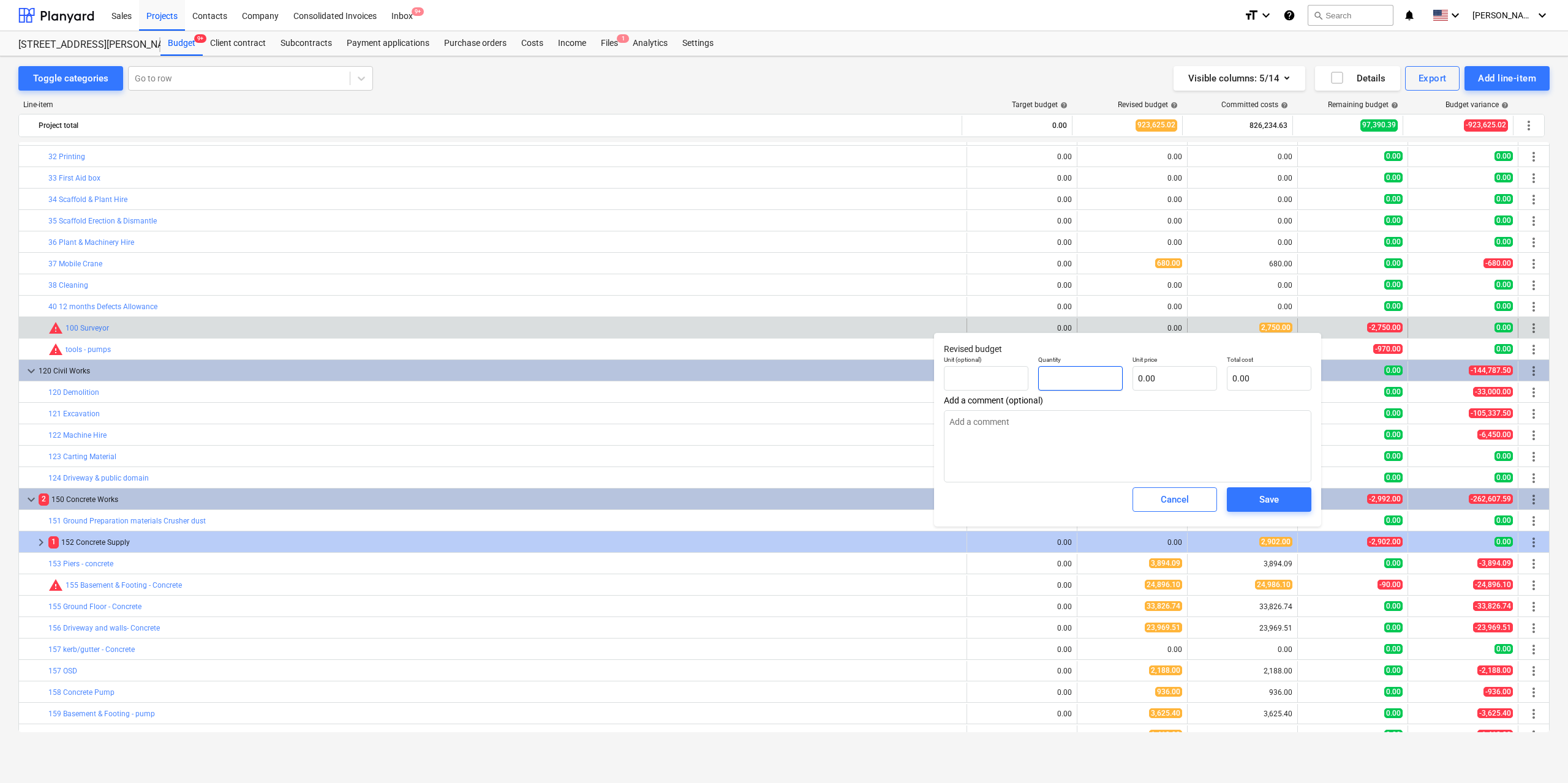
click at [1068, 380] on input "text" at bounding box center [1080, 379] width 85 height 25
click at [1173, 381] on input "0.00" at bounding box center [1174, 379] width 85 height 25
click at [1265, 502] on div "Save" at bounding box center [1270, 500] width 20 height 16
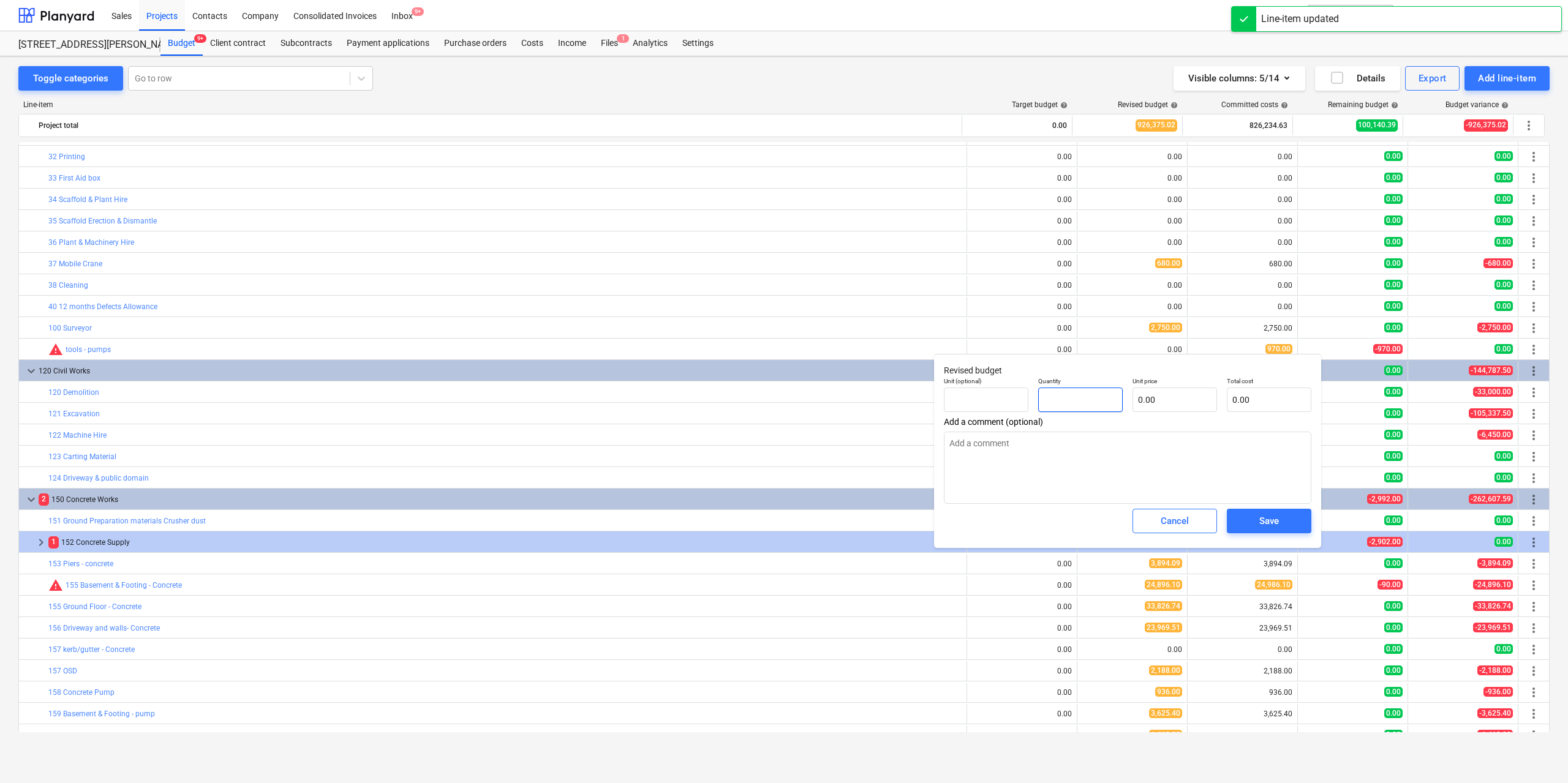
click at [1048, 389] on input "text" at bounding box center [1080, 400] width 85 height 25
click at [1164, 402] on input "text" at bounding box center [1174, 400] width 85 height 25
click at [1245, 518] on span "Save" at bounding box center [1270, 521] width 55 height 16
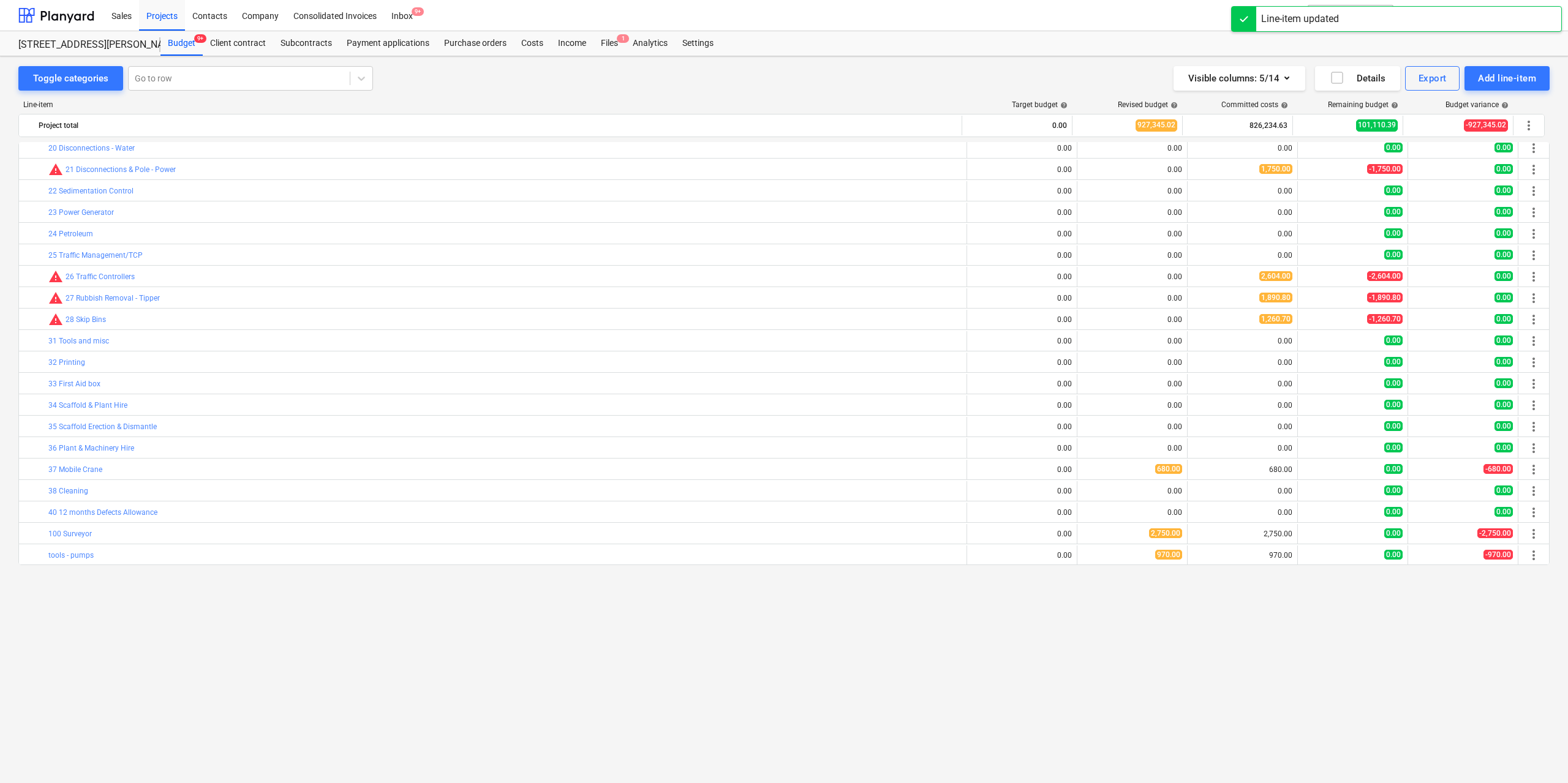
scroll to position [40, 0]
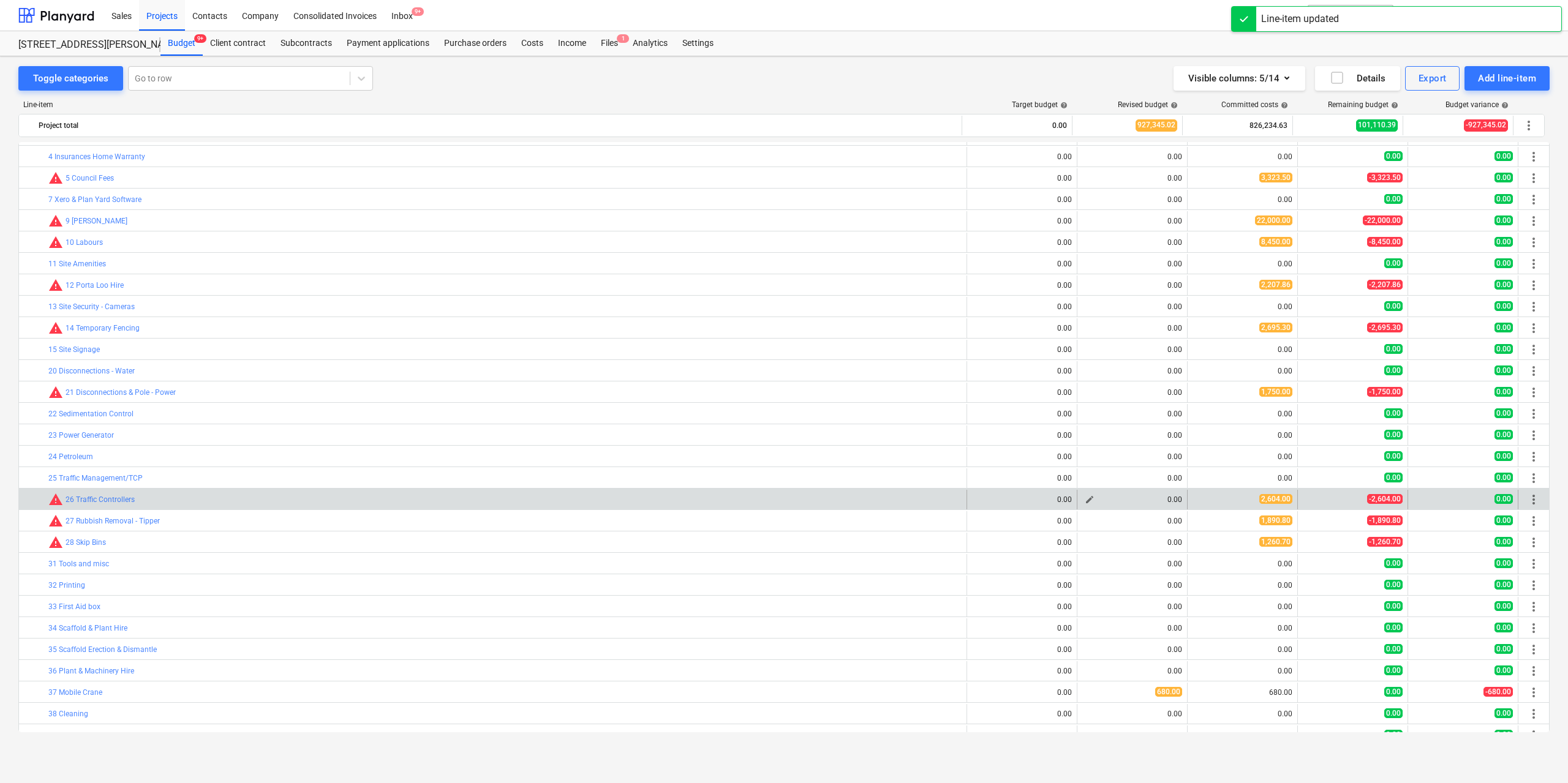
click at [1085, 498] on span "edit" at bounding box center [1090, 500] width 10 height 10
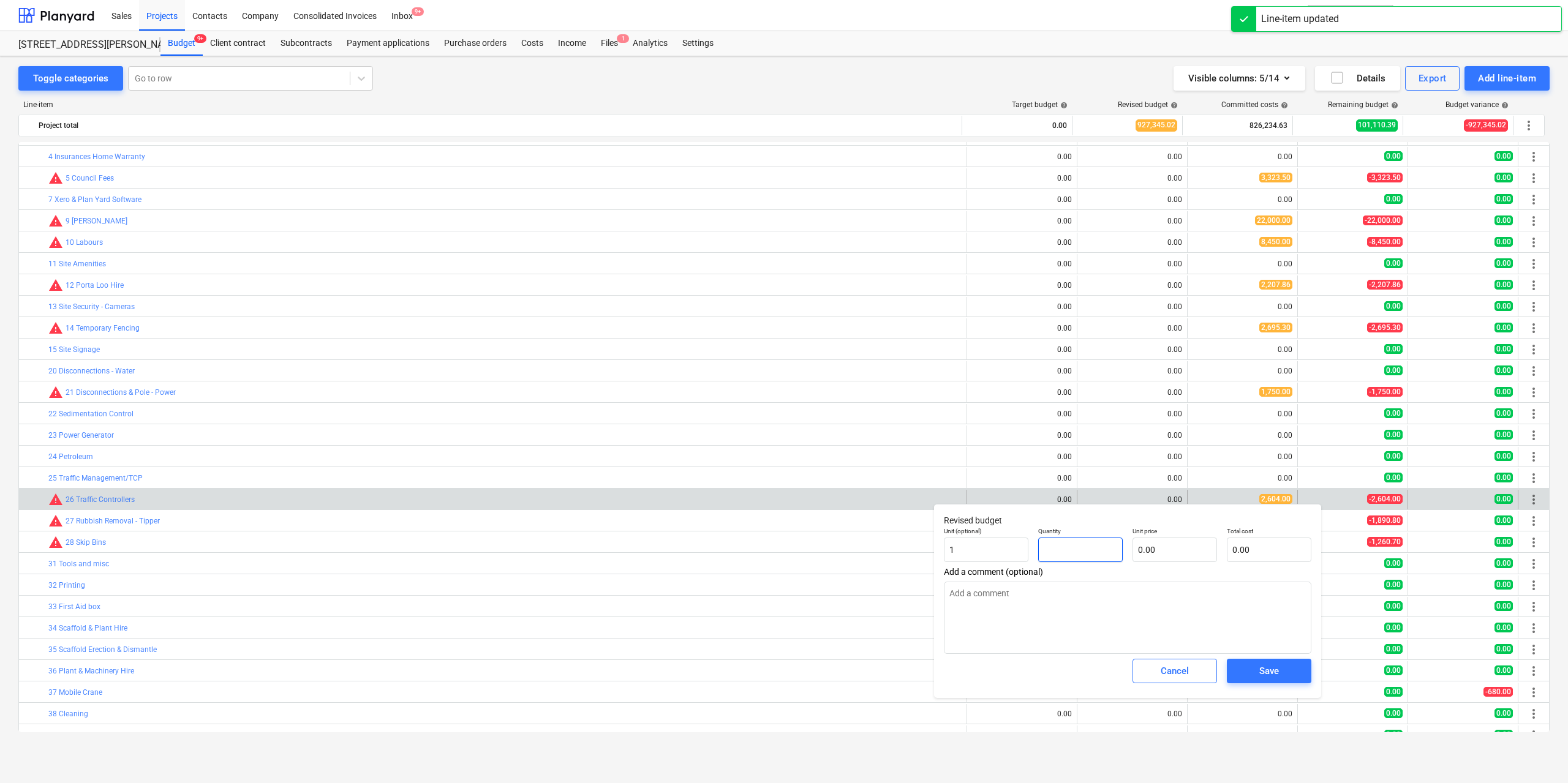
click at [1079, 544] on input "text" at bounding box center [1080, 551] width 85 height 25
click at [1178, 550] on input "0.00" at bounding box center [1174, 551] width 85 height 25
click at [1271, 673] on div "Save" at bounding box center [1270, 672] width 20 height 16
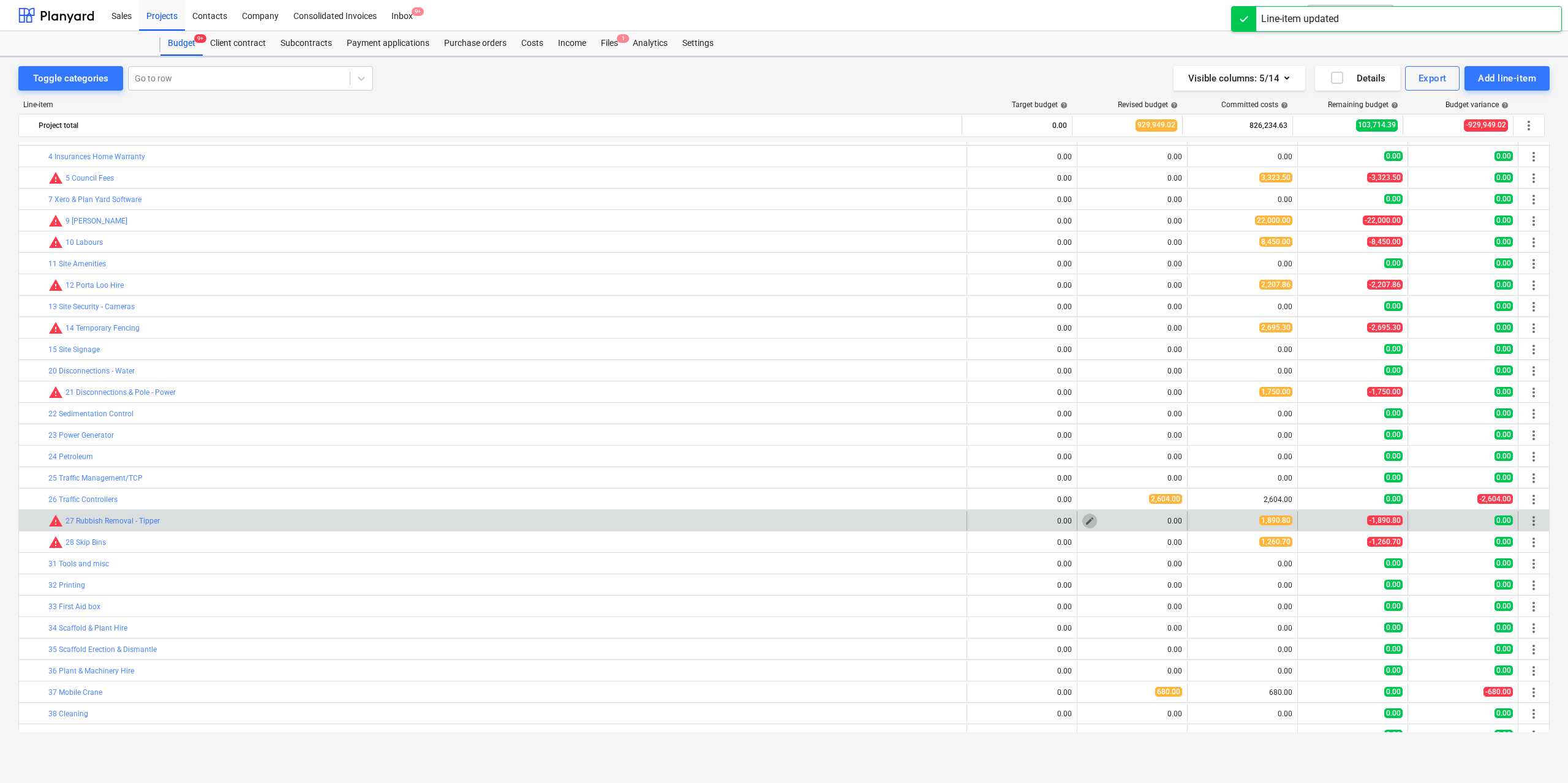
click at [1085, 520] on span "edit" at bounding box center [1090, 521] width 10 height 10
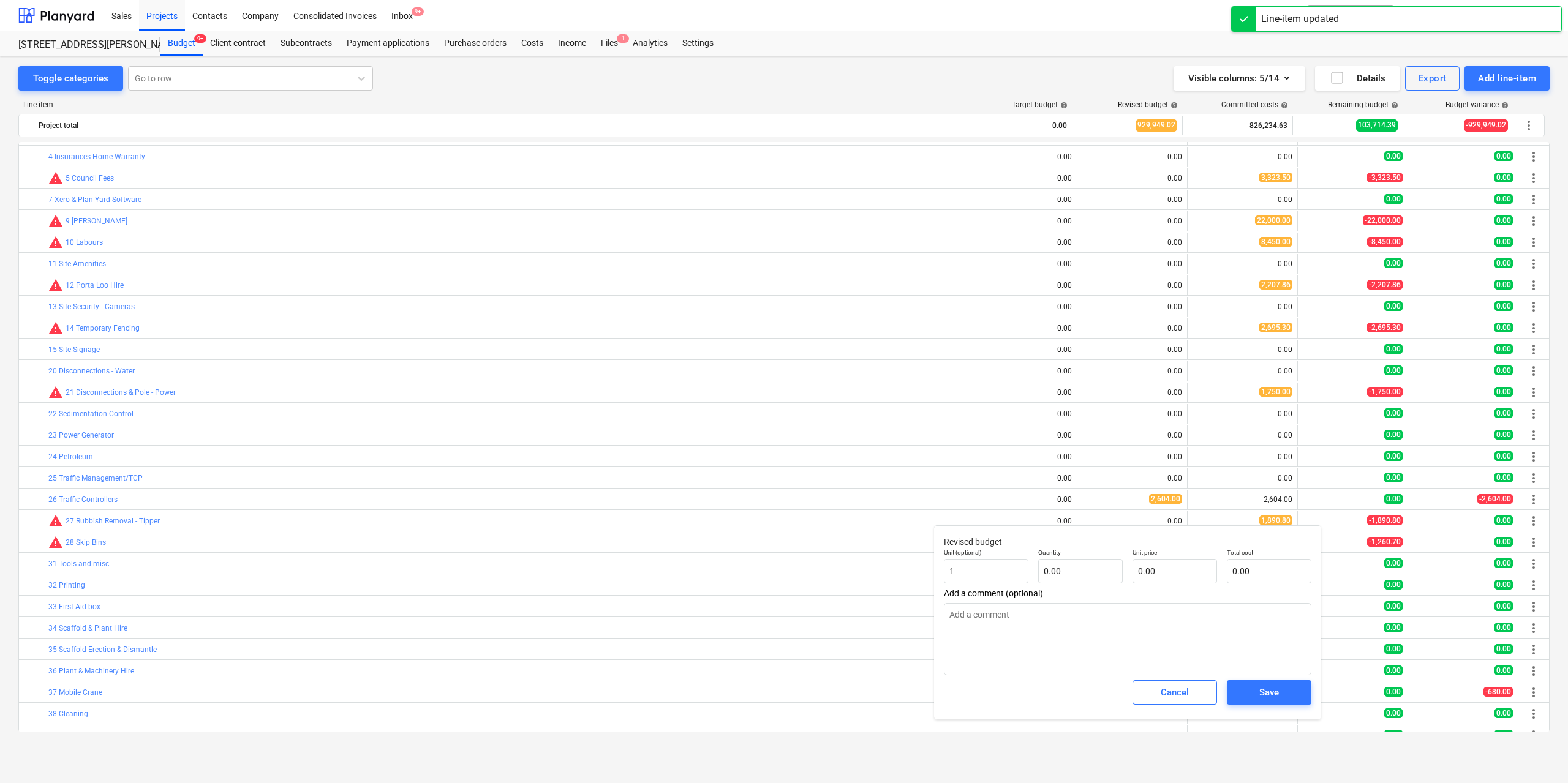
click at [1075, 559] on p "Quantity" at bounding box center [1080, 554] width 85 height 11
click at [1079, 571] on input "text" at bounding box center [1080, 572] width 85 height 25
click at [1164, 577] on input "text" at bounding box center [1174, 572] width 85 height 25
click at [1273, 690] on div "Save" at bounding box center [1270, 693] width 20 height 16
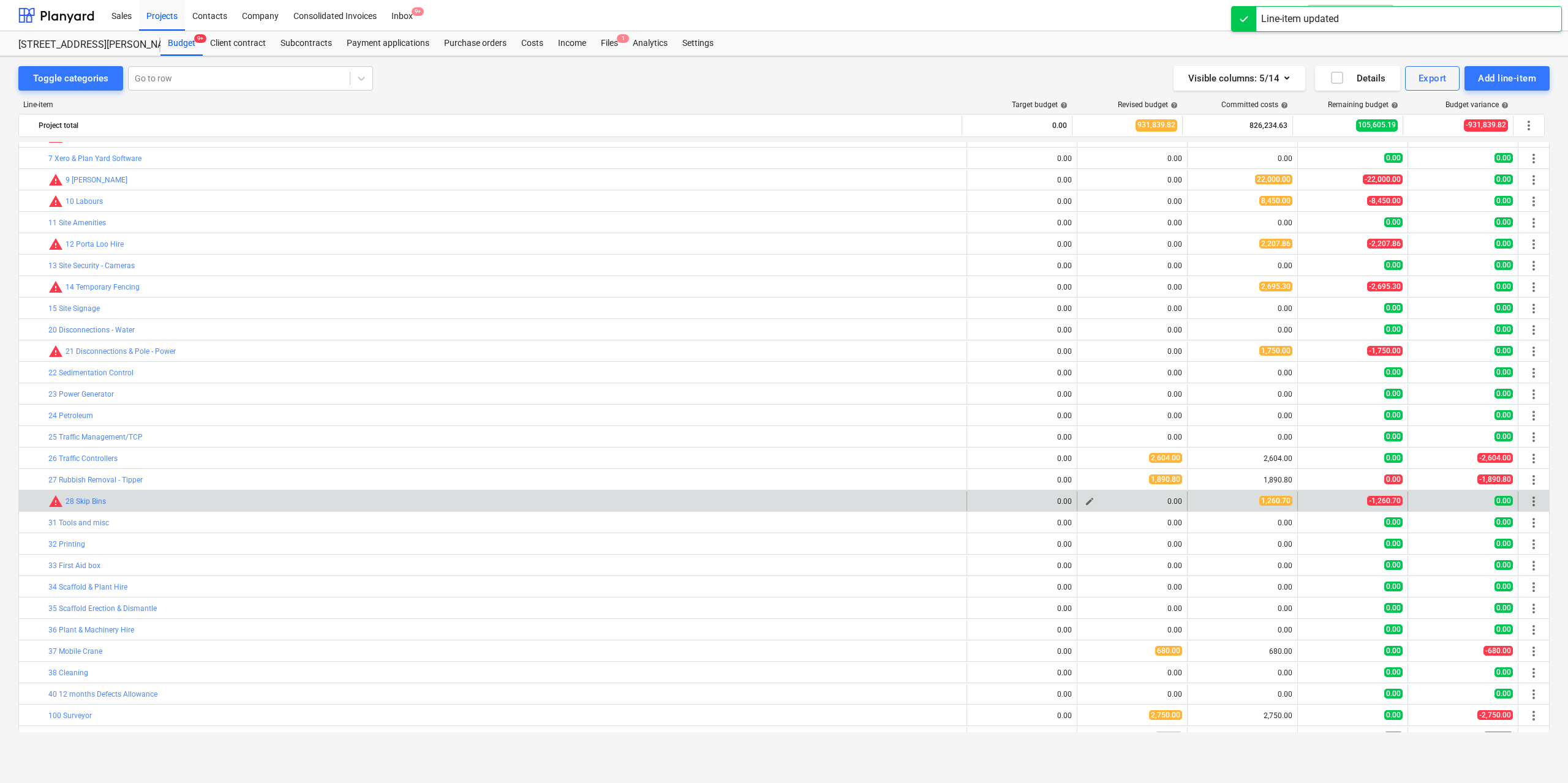
scroll to position [101, 0]
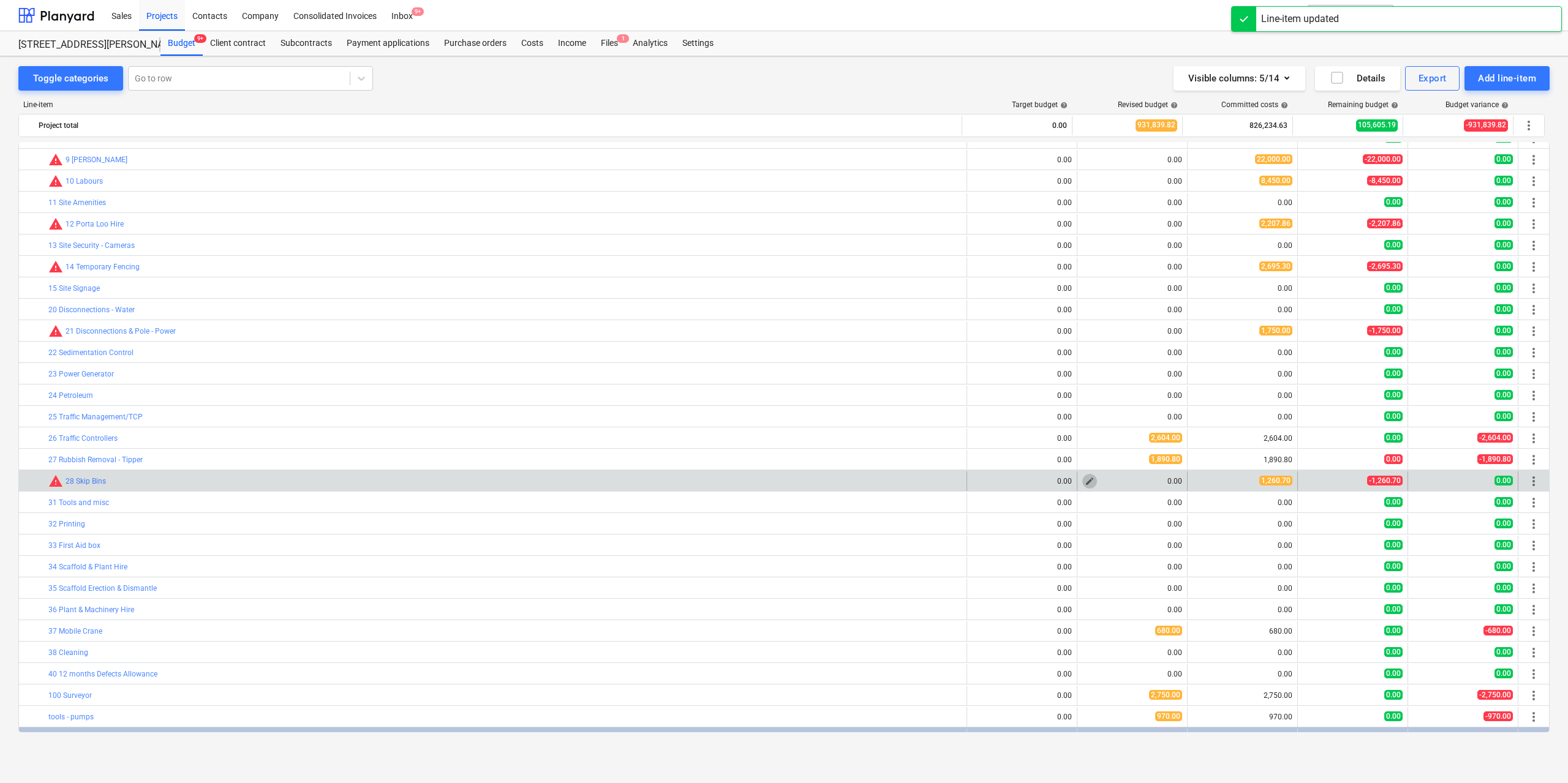
click at [1085, 479] on span "edit" at bounding box center [1090, 481] width 10 height 10
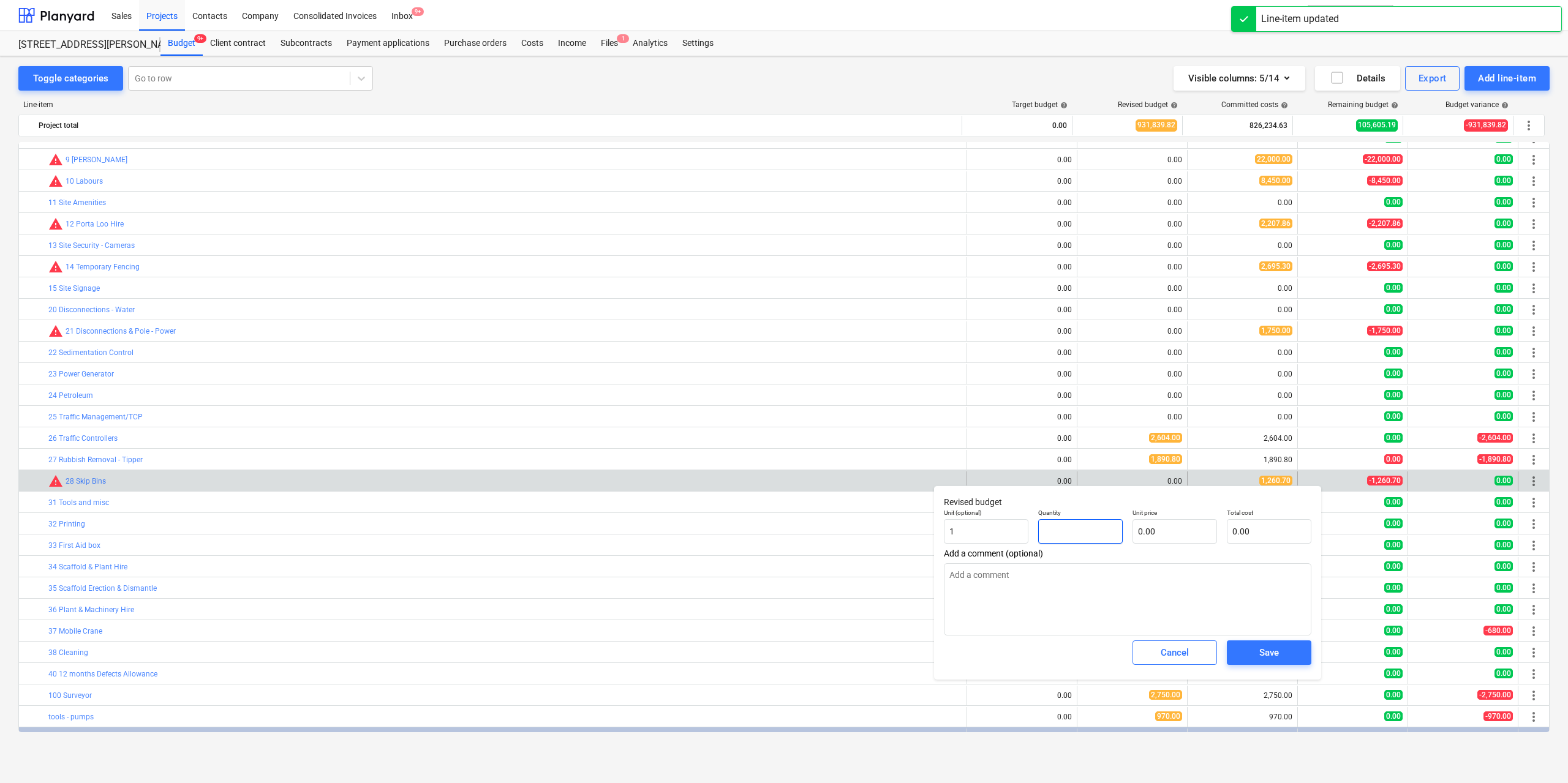
click at [1102, 531] on input "text" at bounding box center [1080, 532] width 85 height 25
click at [1163, 534] on input "text" at bounding box center [1174, 532] width 85 height 25
click at [1263, 659] on div "Save" at bounding box center [1270, 653] width 20 height 16
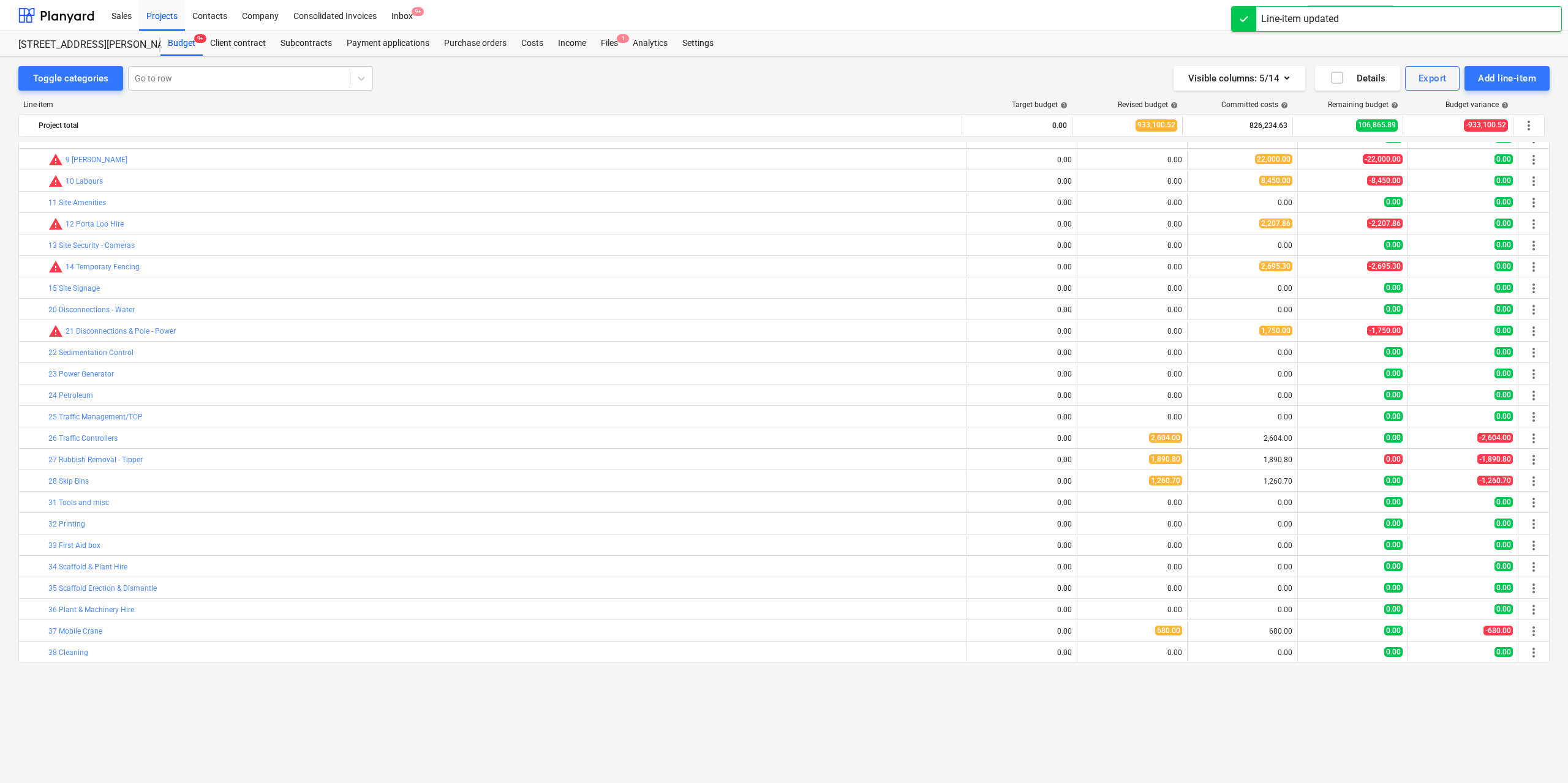
scroll to position [0, 0]
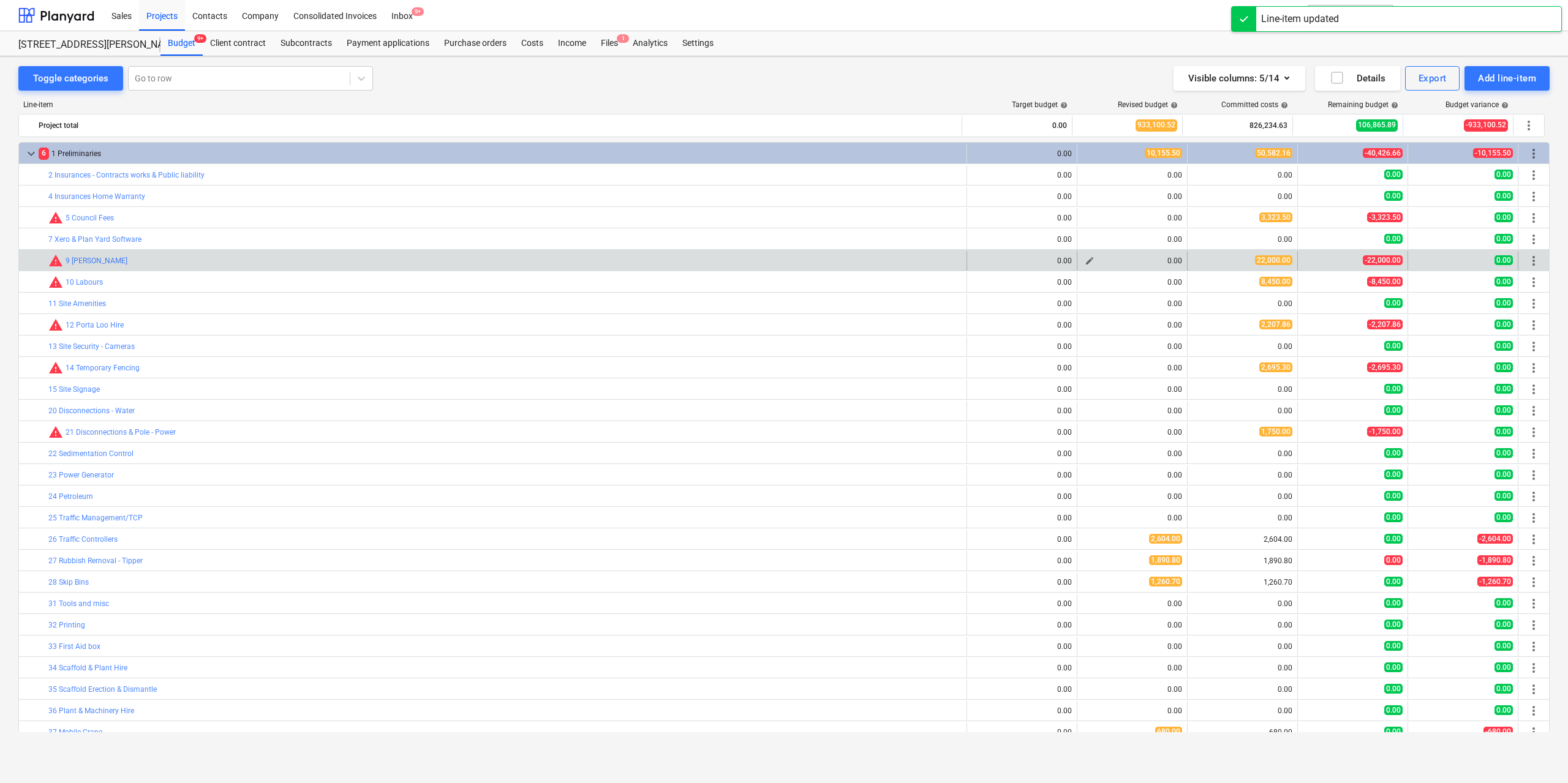
click at [1089, 260] on span "edit" at bounding box center [1090, 260] width 10 height 10
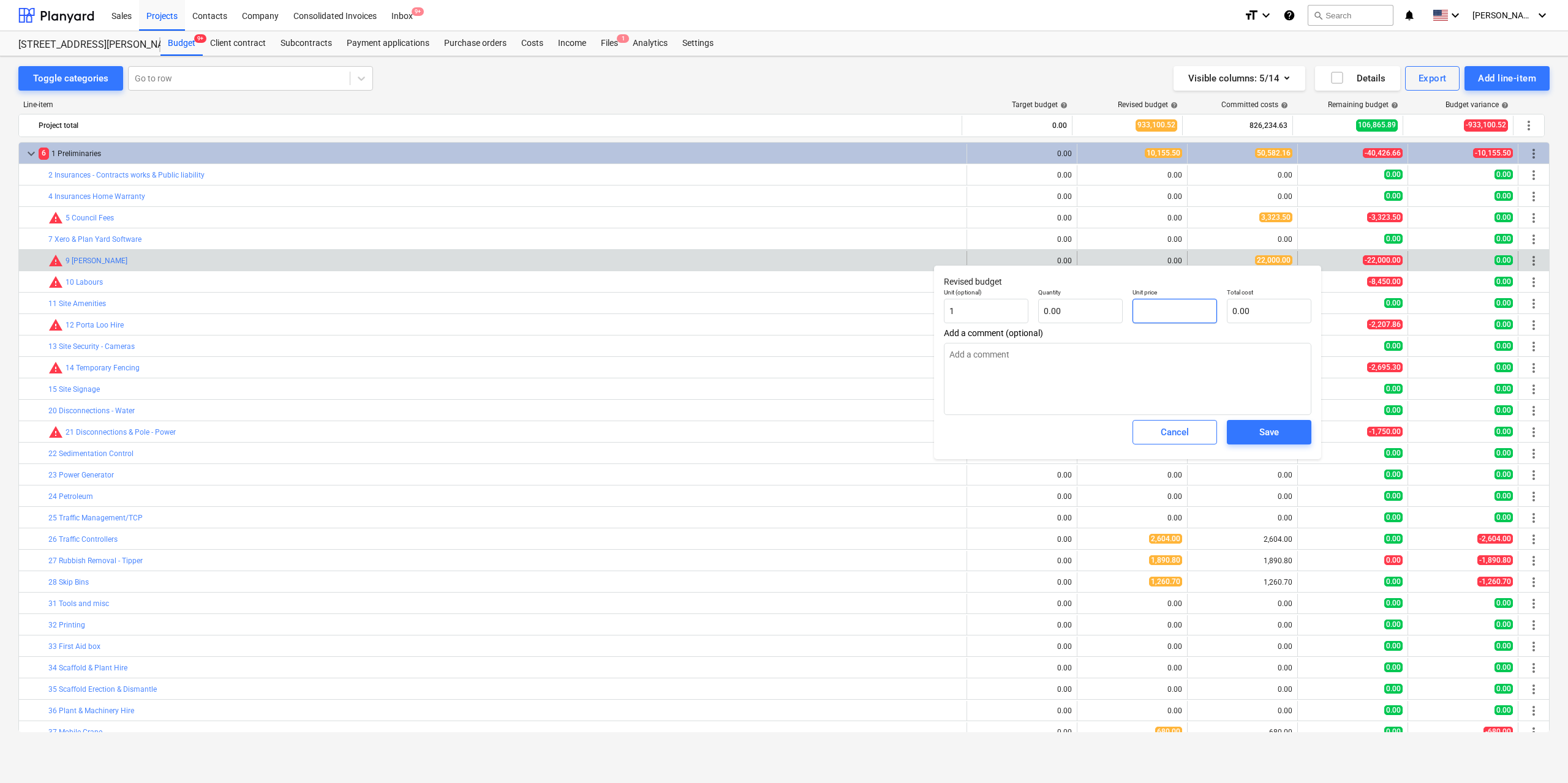
click at [1164, 314] on input "text" at bounding box center [1174, 312] width 85 height 25
click at [1065, 309] on input "text" at bounding box center [1080, 312] width 85 height 25
click at [1246, 315] on input "1" at bounding box center [1269, 312] width 85 height 25
click at [1246, 316] on input "1" at bounding box center [1269, 312] width 85 height 25
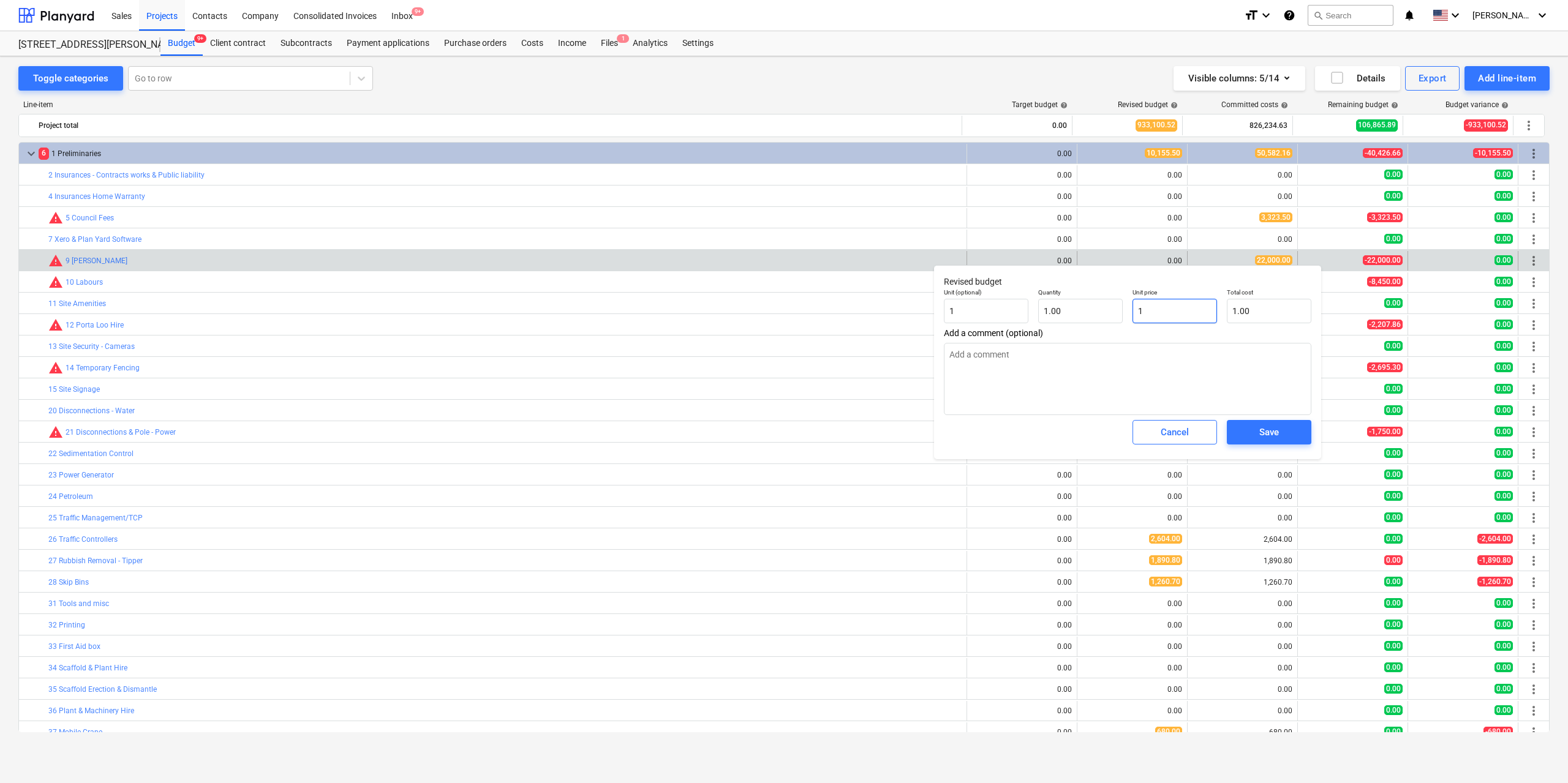
click at [1199, 313] on input "1" at bounding box center [1174, 312] width 85 height 25
click at [1290, 438] on span "Save" at bounding box center [1270, 432] width 55 height 16
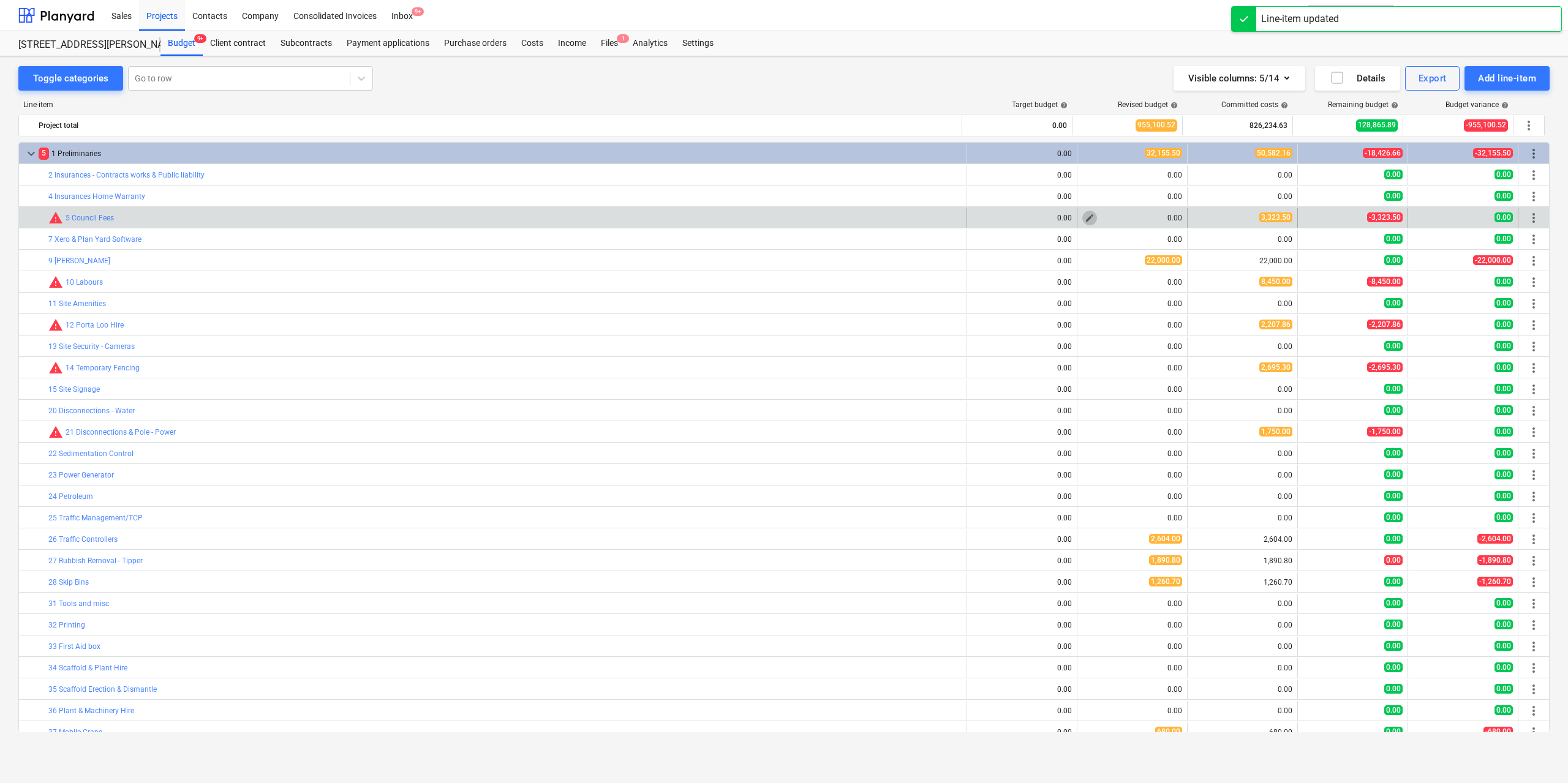
click at [1089, 216] on span "edit" at bounding box center [1090, 217] width 10 height 10
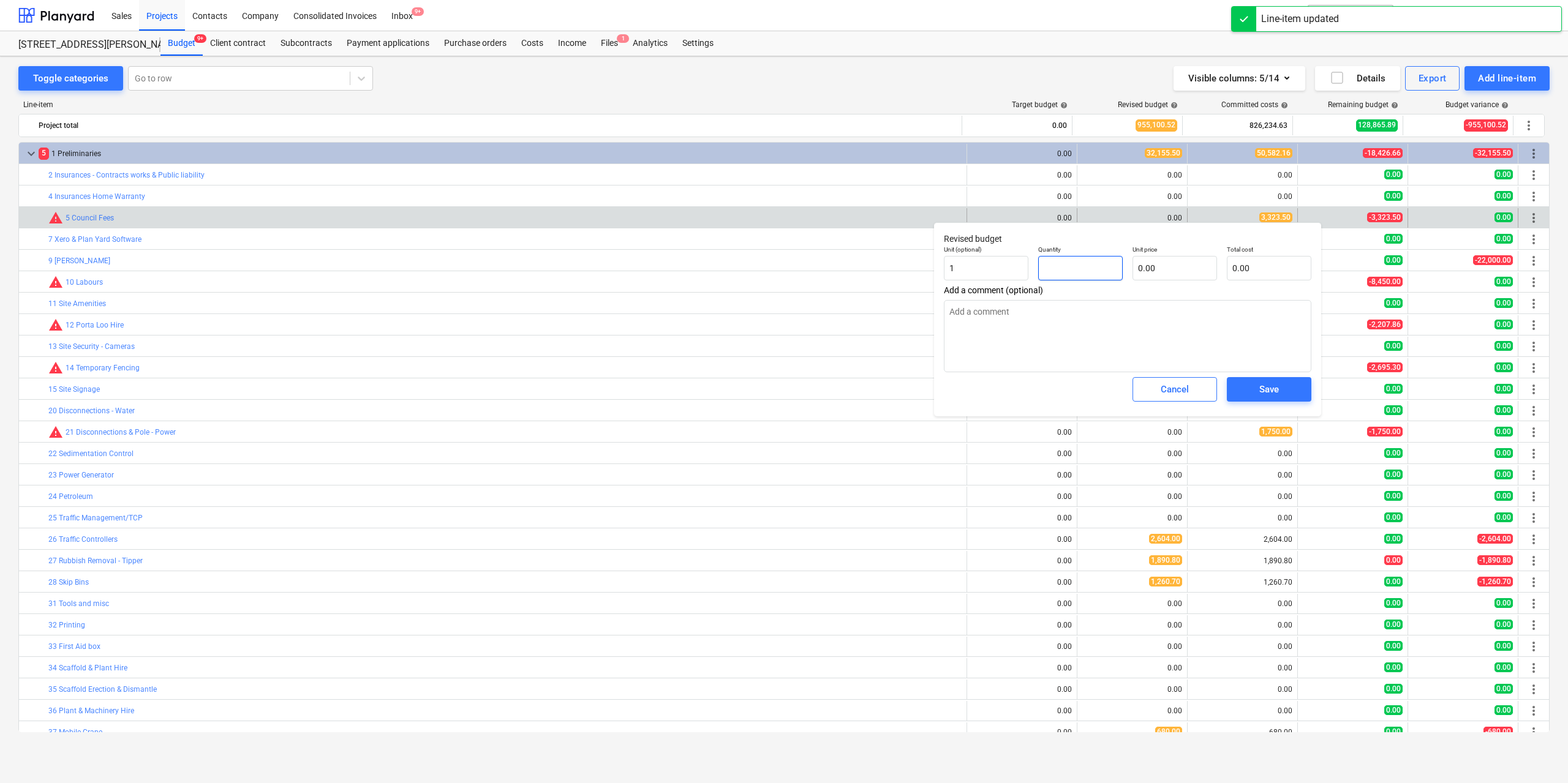
click at [1097, 267] on input "text" at bounding box center [1080, 268] width 85 height 25
click at [1152, 267] on input "text" at bounding box center [1174, 268] width 85 height 25
click at [1252, 391] on span "Save" at bounding box center [1270, 389] width 55 height 16
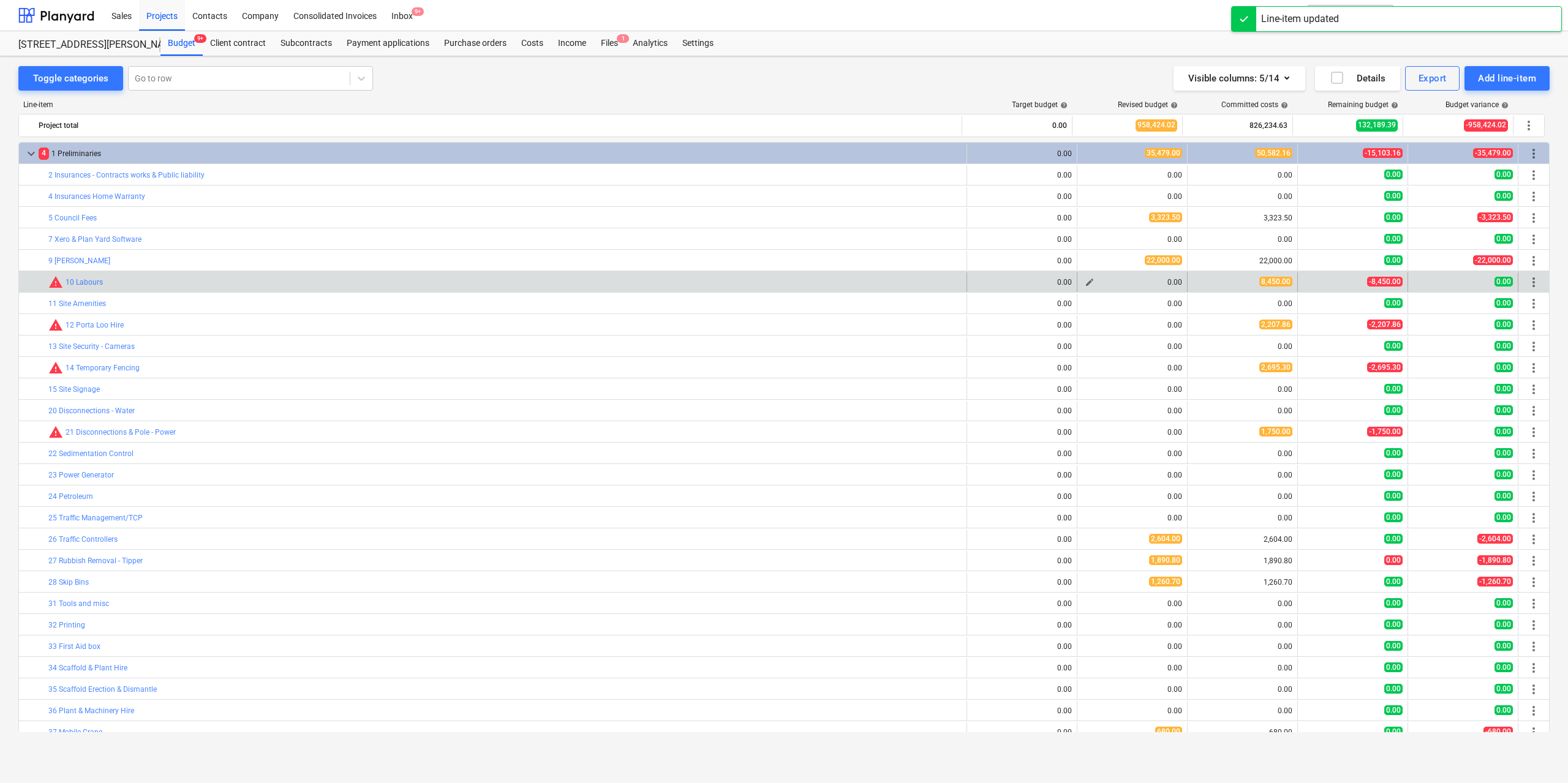
click at [1085, 279] on span "edit" at bounding box center [1090, 281] width 10 height 10
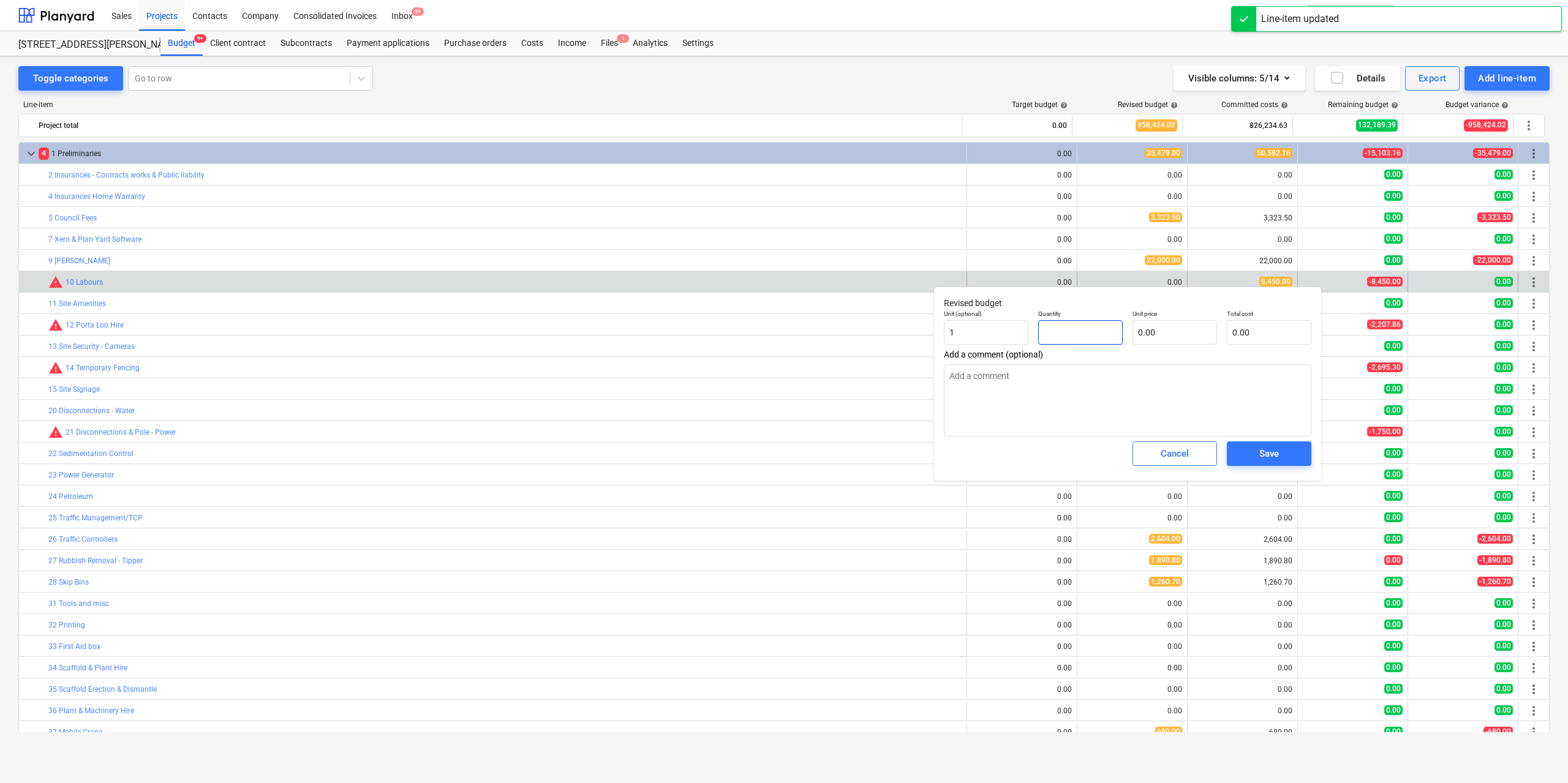
click at [1082, 330] on input "text" at bounding box center [1080, 333] width 85 height 25
click at [1153, 335] on input "text" at bounding box center [1174, 333] width 85 height 25
click at [1245, 460] on span "Save" at bounding box center [1270, 454] width 55 height 16
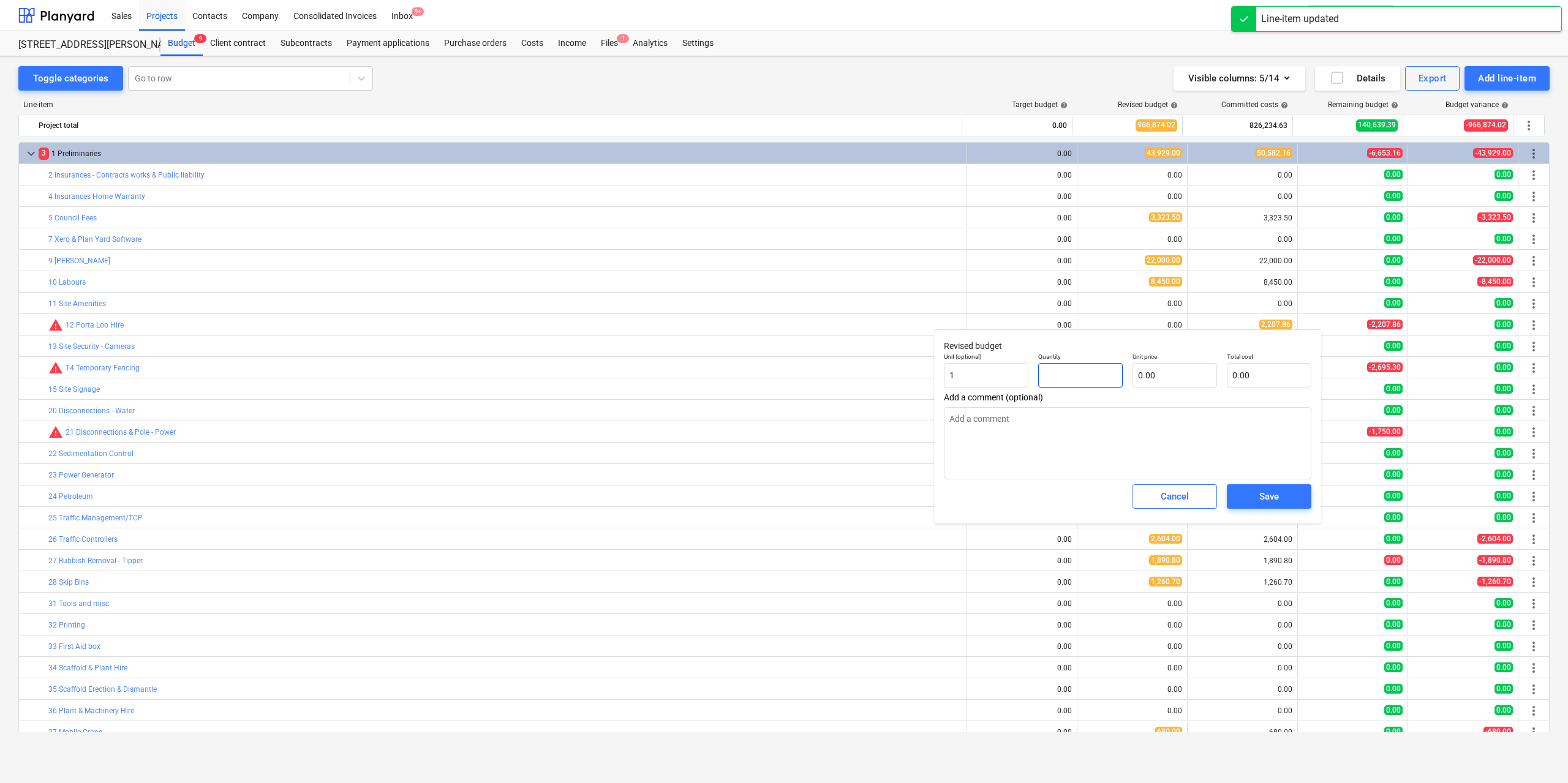
click at [1091, 371] on input "text" at bounding box center [1080, 376] width 85 height 25
click at [1154, 381] on input "text" at bounding box center [1174, 376] width 85 height 25
click at [1255, 486] on button "Save" at bounding box center [1269, 497] width 85 height 25
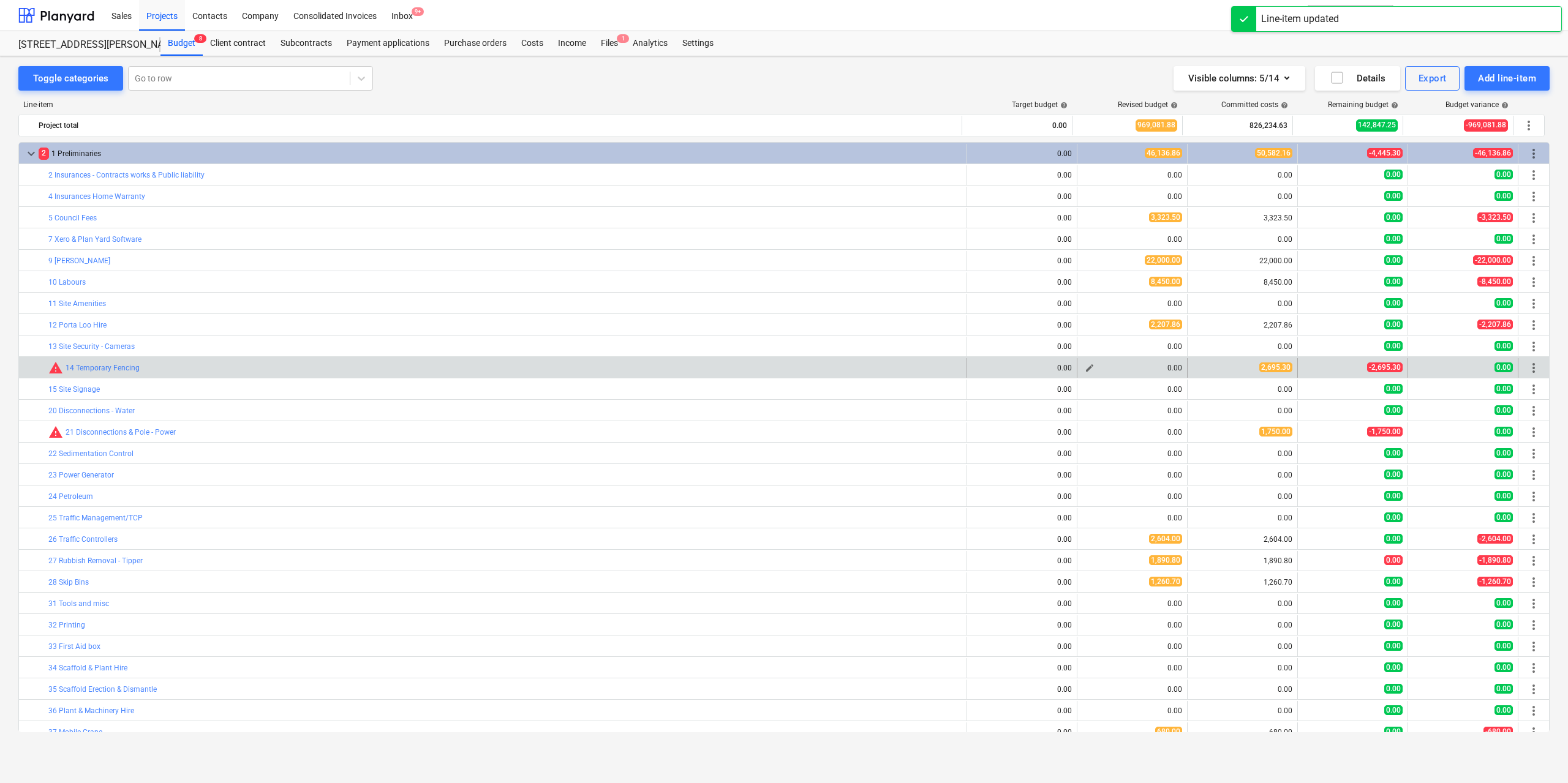
click at [1085, 366] on span "edit" at bounding box center [1090, 368] width 10 height 10
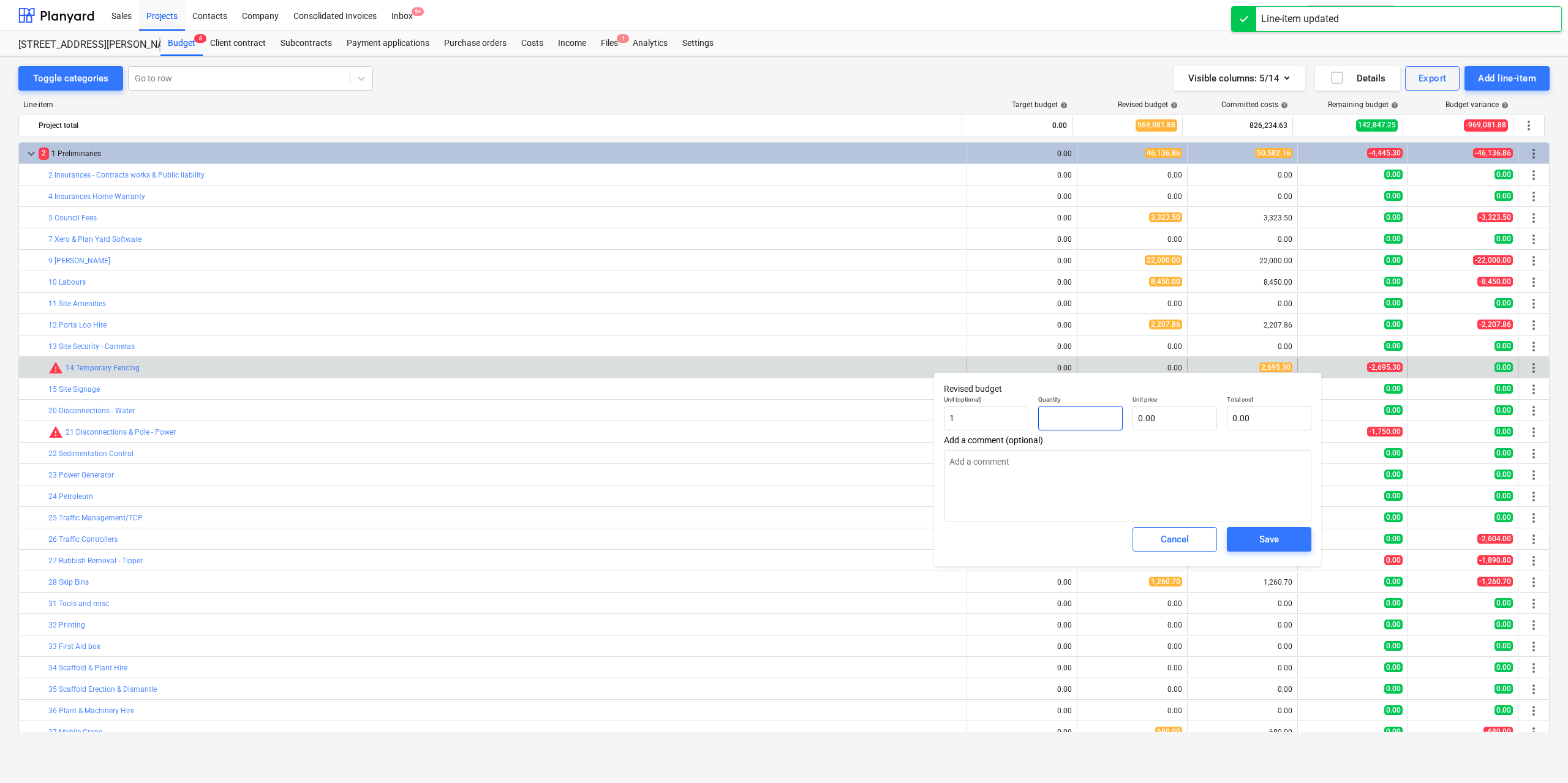
click at [1113, 414] on input "text" at bounding box center [1080, 419] width 85 height 25
click at [1158, 418] on input "text" at bounding box center [1174, 419] width 85 height 25
click at [1258, 542] on span "Save" at bounding box center [1270, 540] width 55 height 16
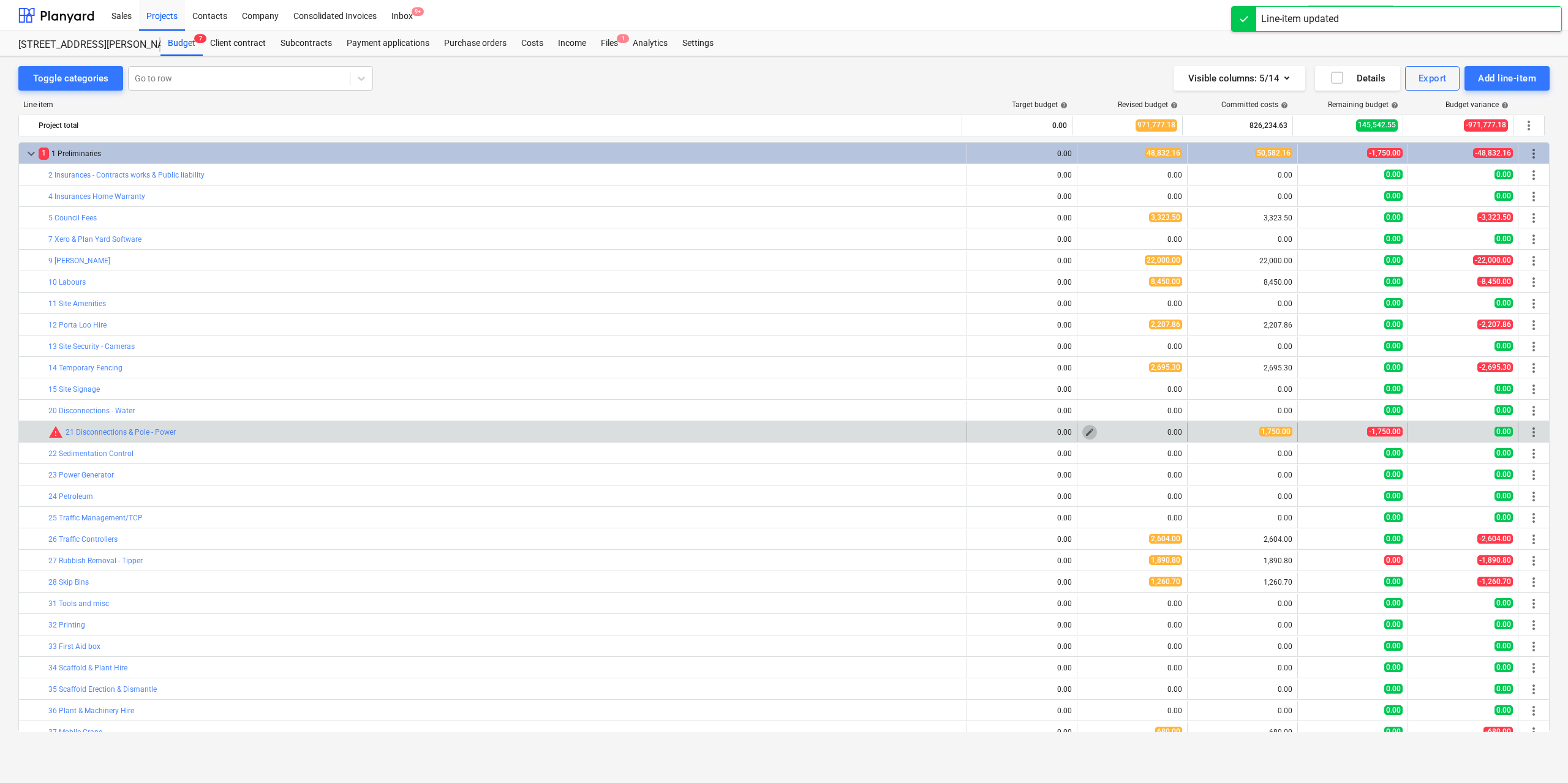
click at [1088, 432] on span "edit" at bounding box center [1090, 432] width 10 height 10
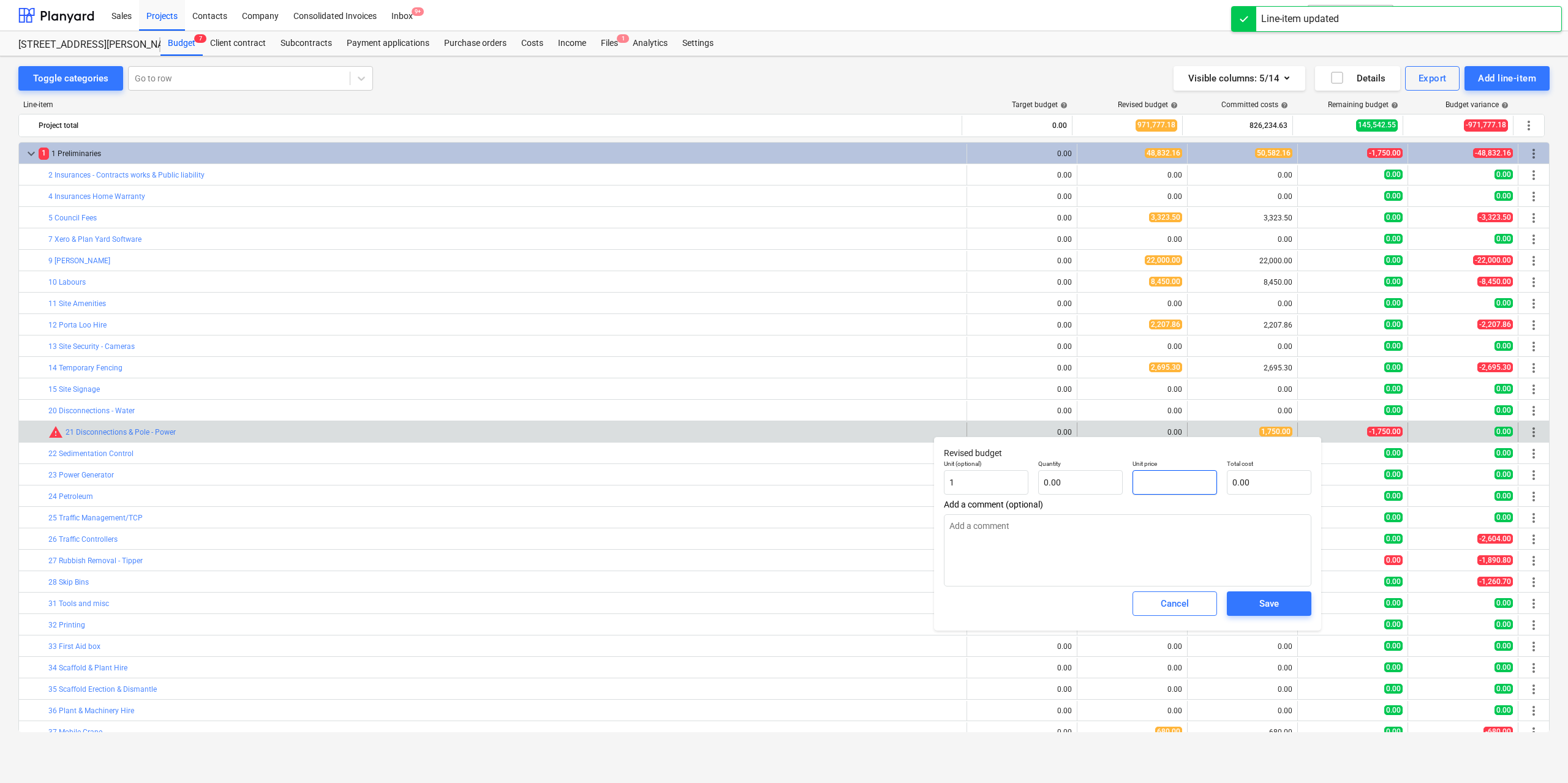
click at [1136, 478] on input "text" at bounding box center [1174, 483] width 85 height 25
click at [1101, 482] on input "text" at bounding box center [1080, 483] width 85 height 25
click at [1164, 485] on input "text" at bounding box center [1174, 483] width 85 height 25
click at [1262, 602] on div "Save" at bounding box center [1270, 604] width 20 height 16
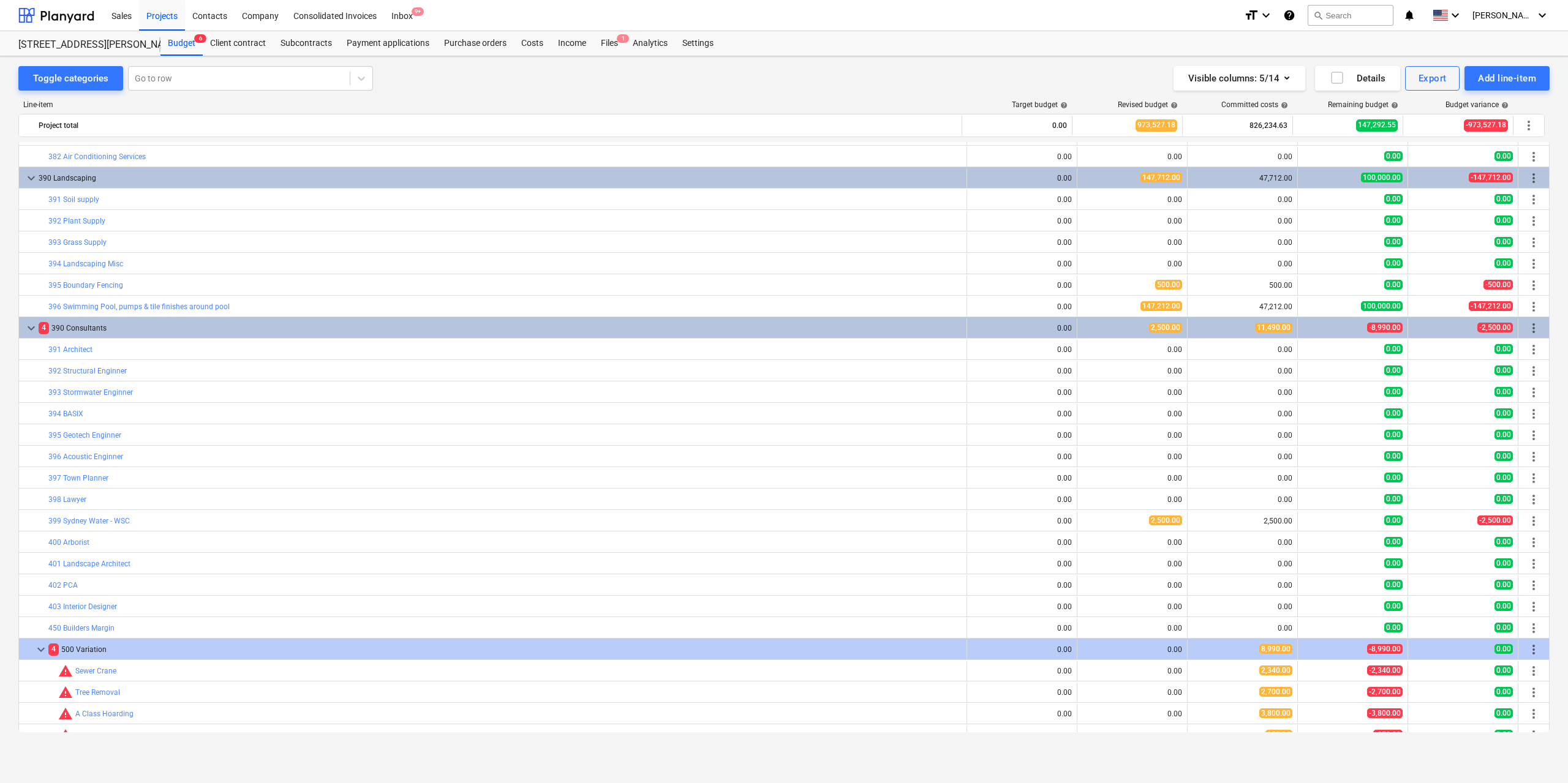
scroll to position [3504, 0]
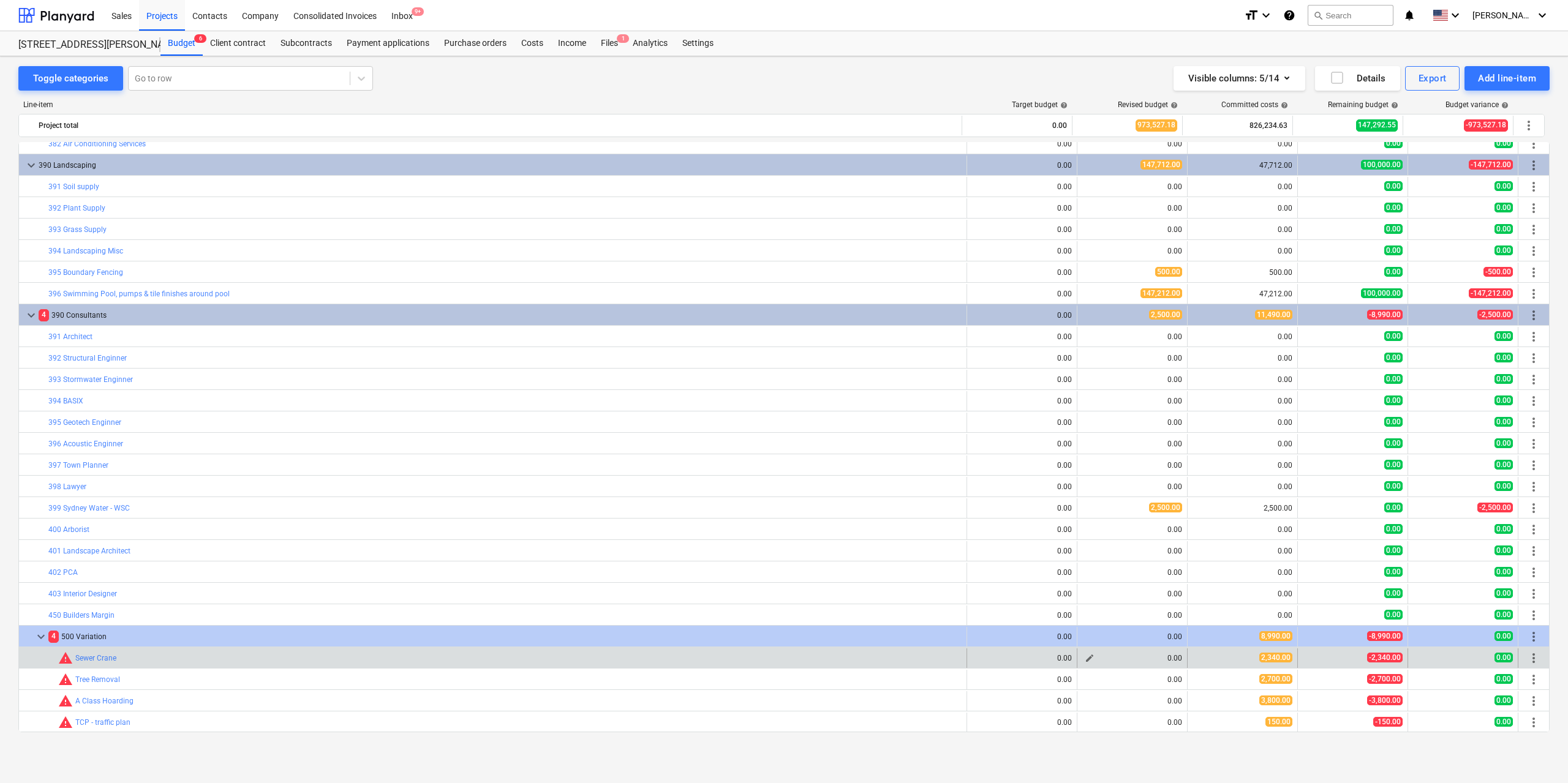
click at [1091, 657] on button "edit" at bounding box center [1090, 658] width 15 height 15
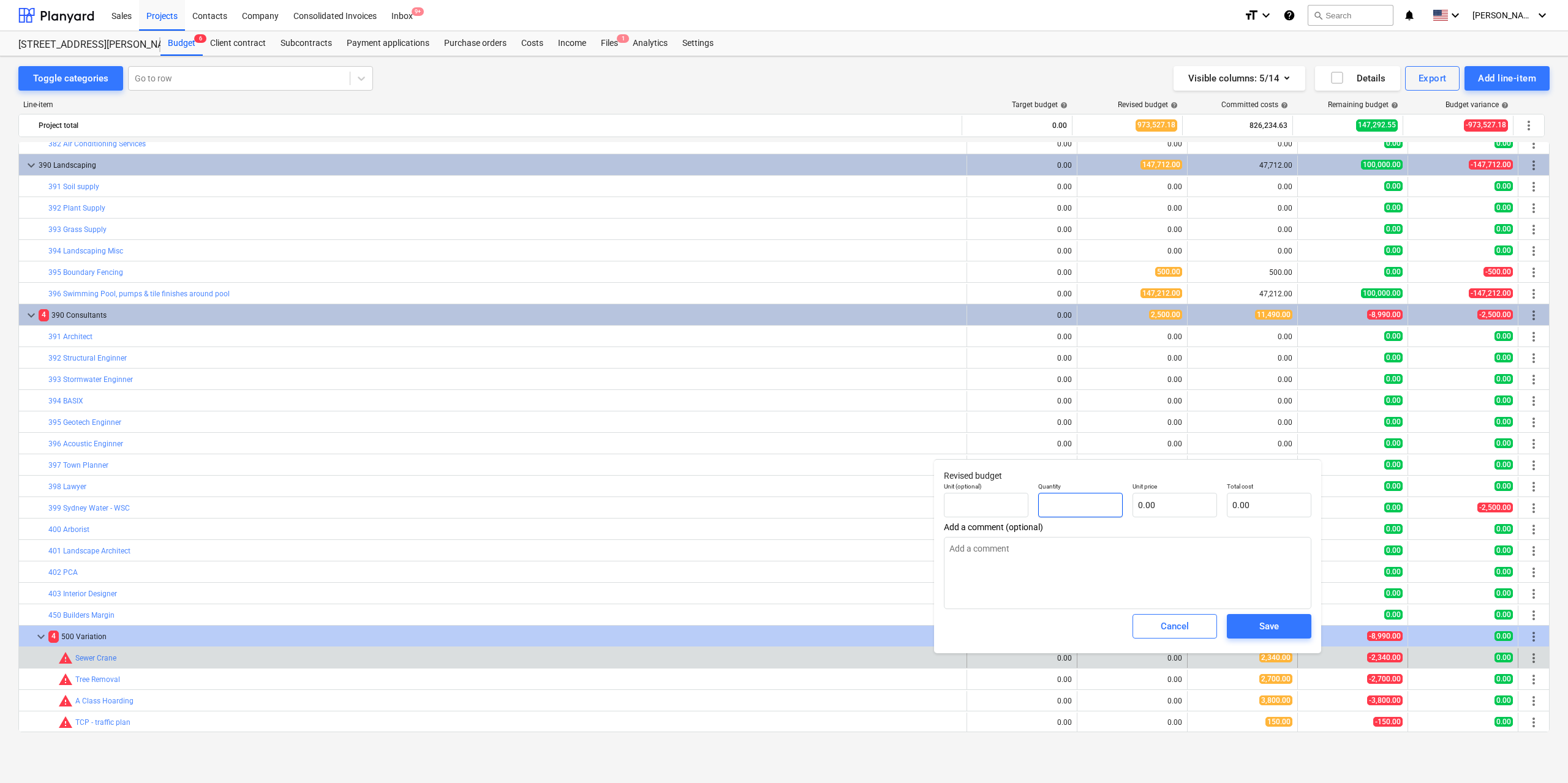
click at [1106, 510] on input "text" at bounding box center [1080, 505] width 85 height 25
click at [1150, 509] on input "text" at bounding box center [1174, 505] width 85 height 25
click at [1274, 636] on button "Save" at bounding box center [1269, 627] width 85 height 25
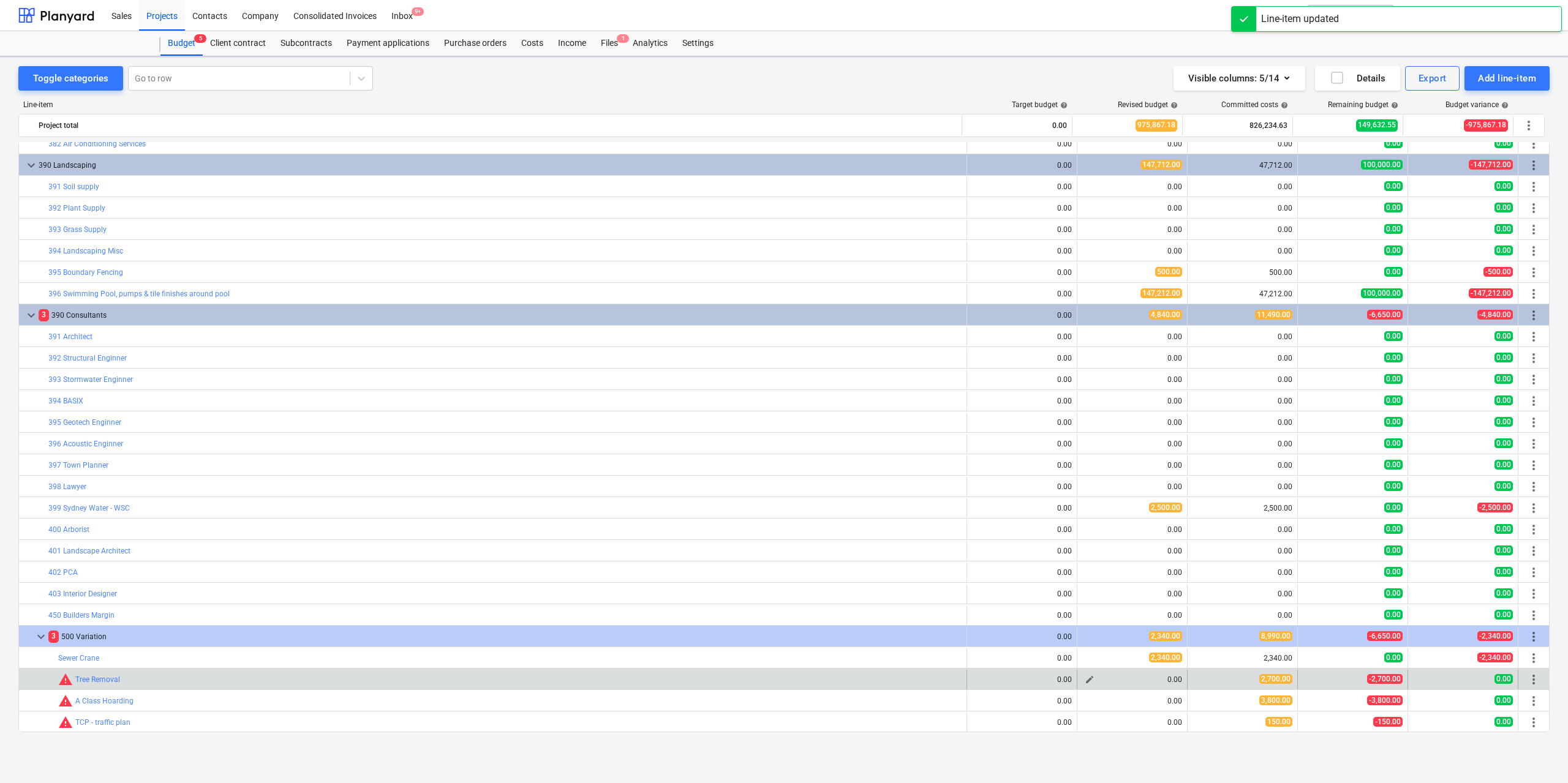
click at [1085, 680] on span "edit" at bounding box center [1090, 680] width 10 height 10
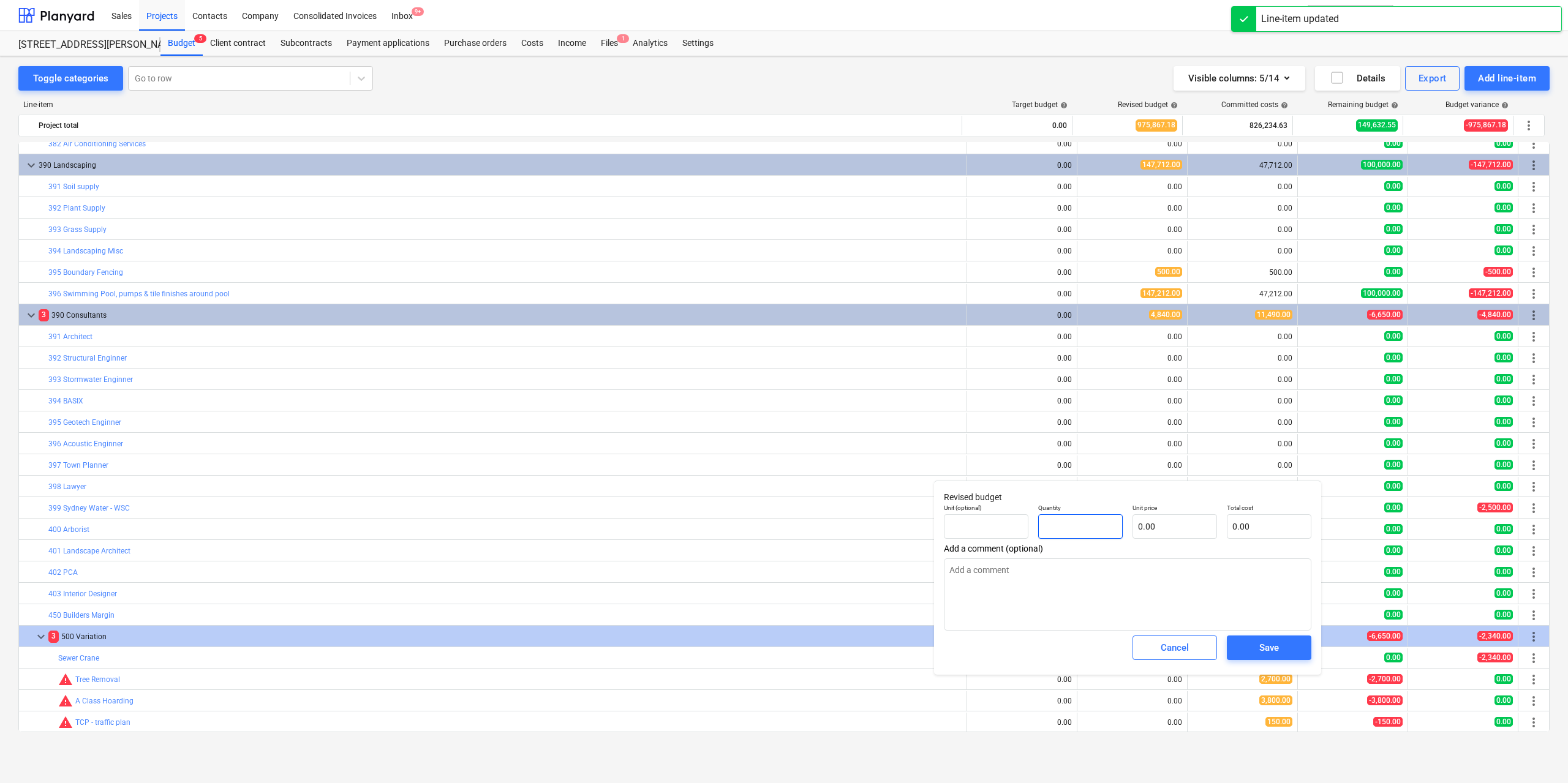
click at [1090, 529] on input "text" at bounding box center [1080, 527] width 85 height 25
click at [1162, 530] on input "text" at bounding box center [1174, 527] width 85 height 25
click at [1259, 658] on button "Save" at bounding box center [1269, 648] width 85 height 25
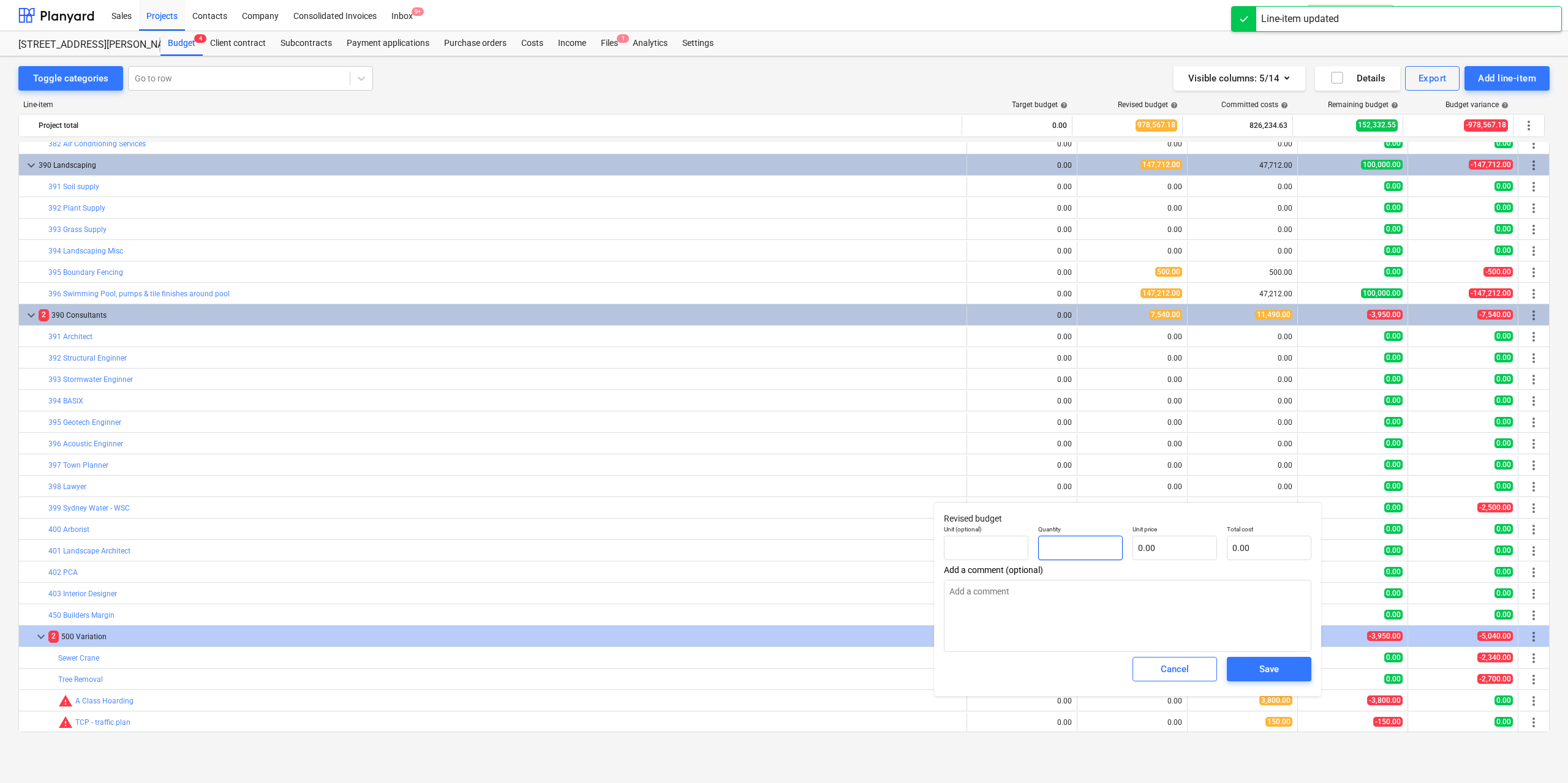
click at [1087, 559] on input "text" at bounding box center [1080, 549] width 85 height 25
click at [1139, 550] on input "text" at bounding box center [1174, 549] width 85 height 25
click at [1255, 672] on span "Save" at bounding box center [1270, 670] width 55 height 16
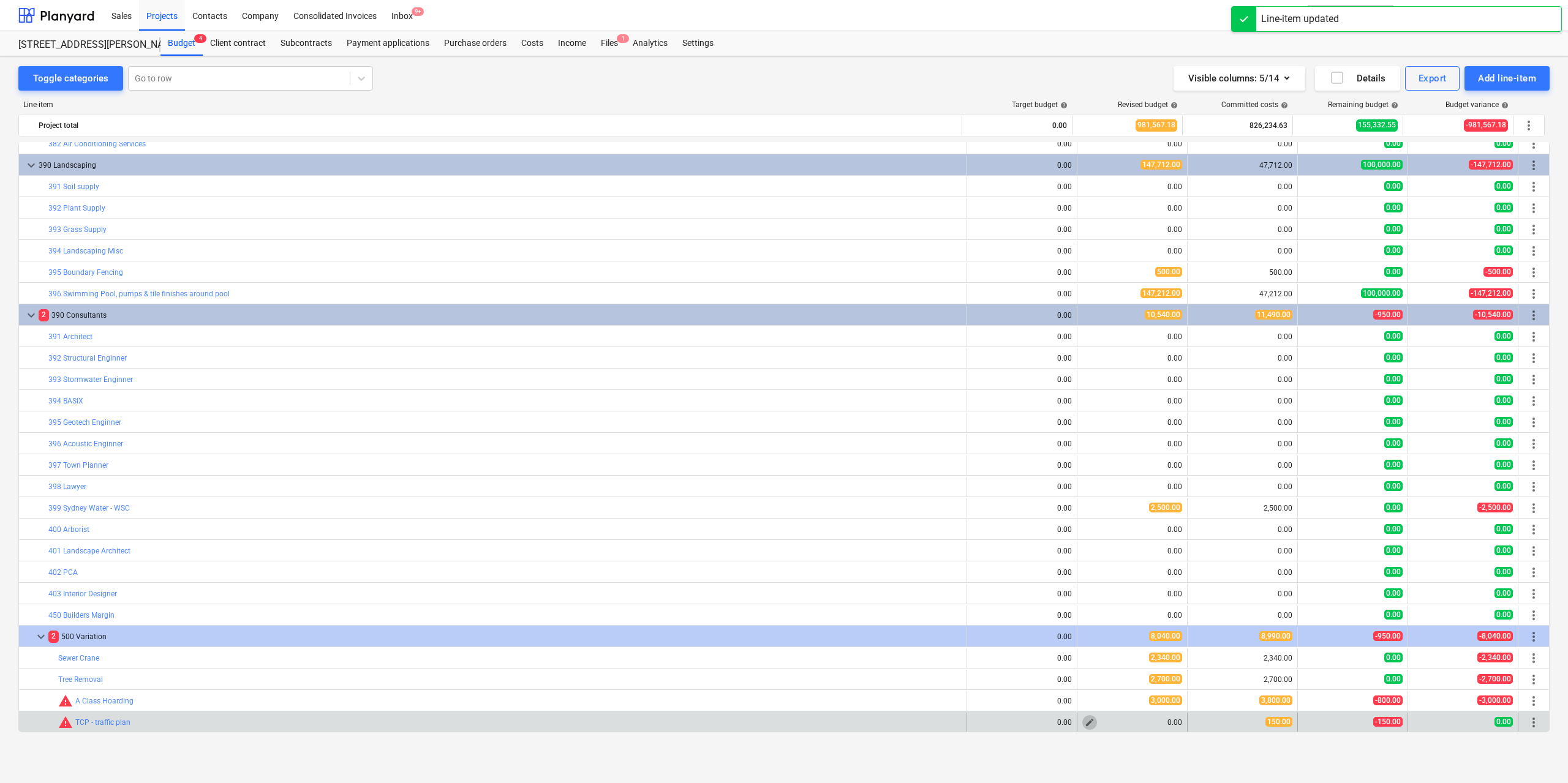
click at [1087, 722] on span "edit" at bounding box center [1090, 722] width 10 height 10
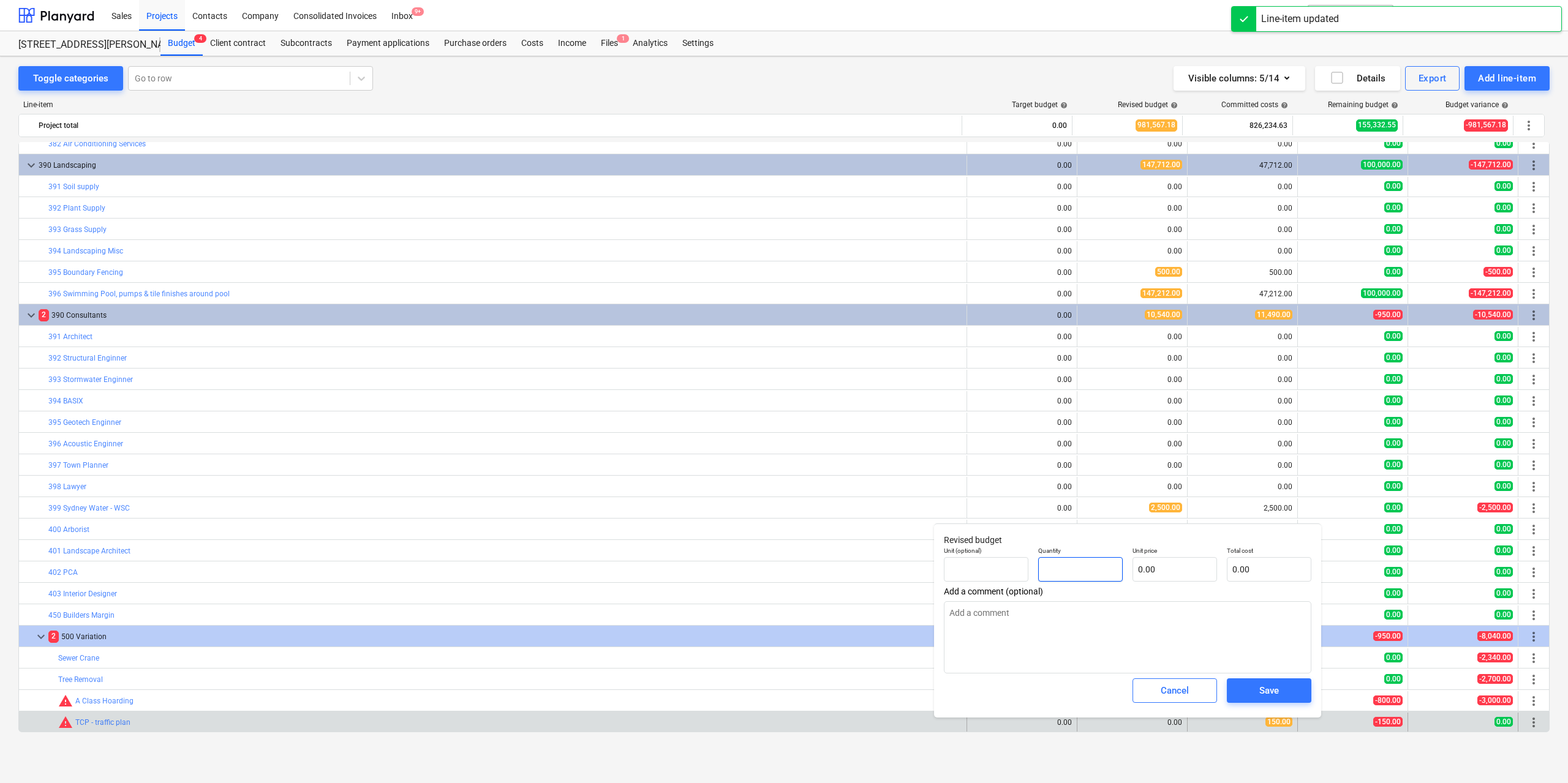
click at [1091, 579] on input "text" at bounding box center [1080, 570] width 85 height 25
click at [1132, 569] on input "text" at bounding box center [1174, 570] width 85 height 25
click at [1256, 691] on span "Save" at bounding box center [1270, 691] width 55 height 16
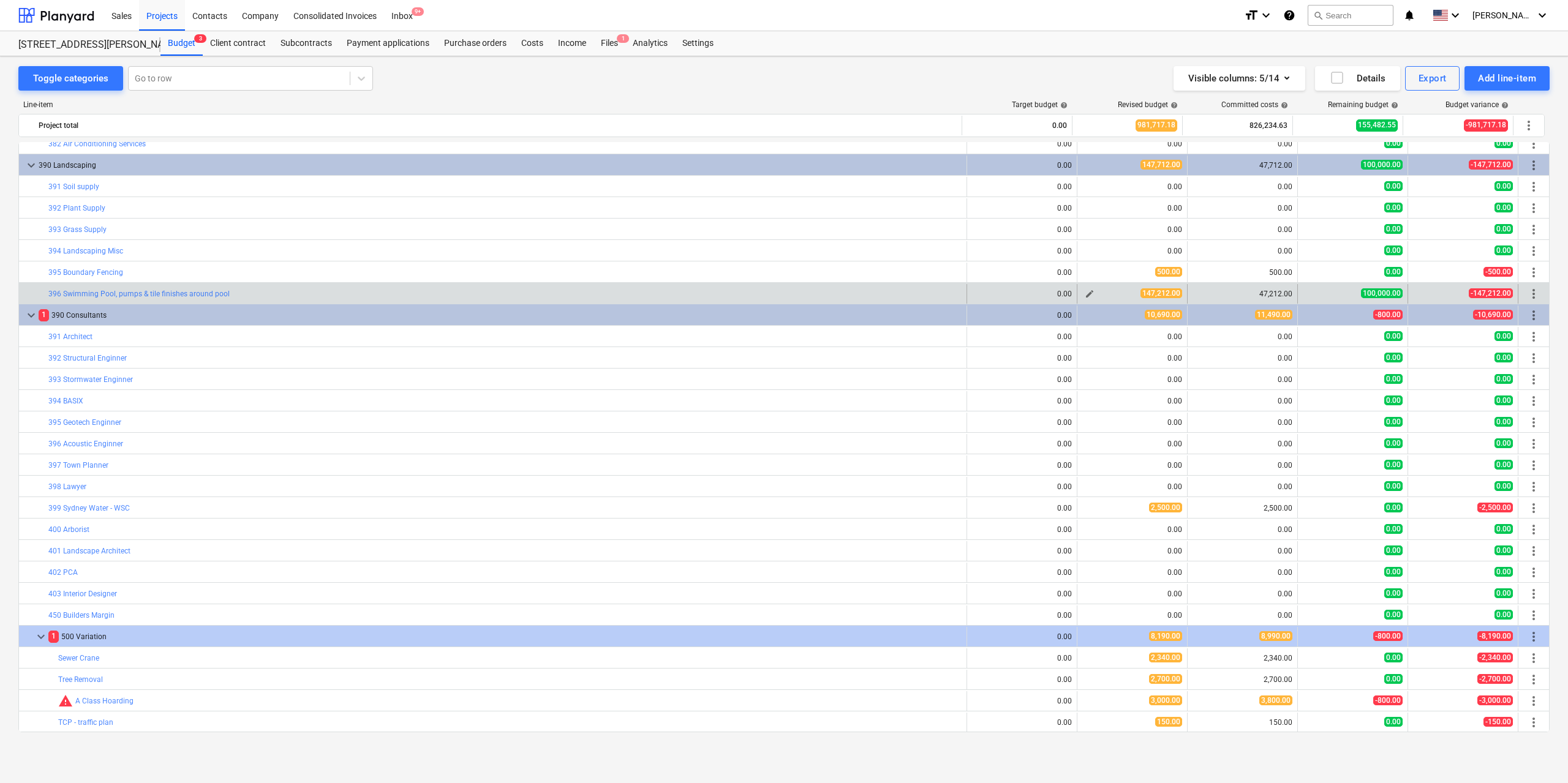
click at [1087, 293] on span "edit" at bounding box center [1090, 294] width 10 height 10
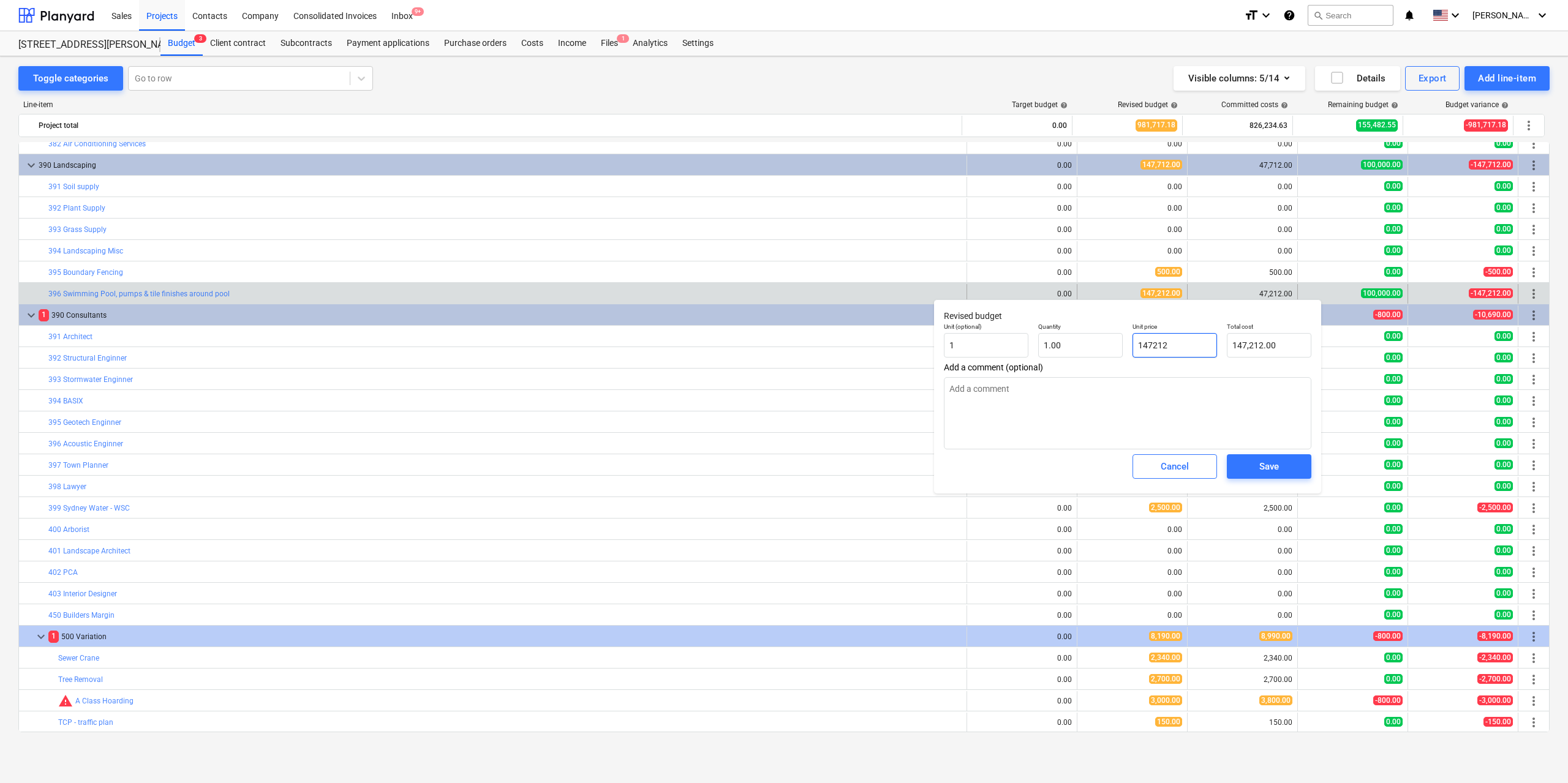
drag, startPoint x: 1146, startPoint y: 344, endPoint x: 1135, endPoint y: 344, distance: 11.0
click at [1135, 344] on input "147212" at bounding box center [1174, 346] width 85 height 25
click at [1142, 343] on input "147212" at bounding box center [1174, 346] width 85 height 25
click at [1140, 341] on input "147212" at bounding box center [1174, 346] width 85 height 25
click at [1271, 465] on div "Save" at bounding box center [1270, 467] width 20 height 16
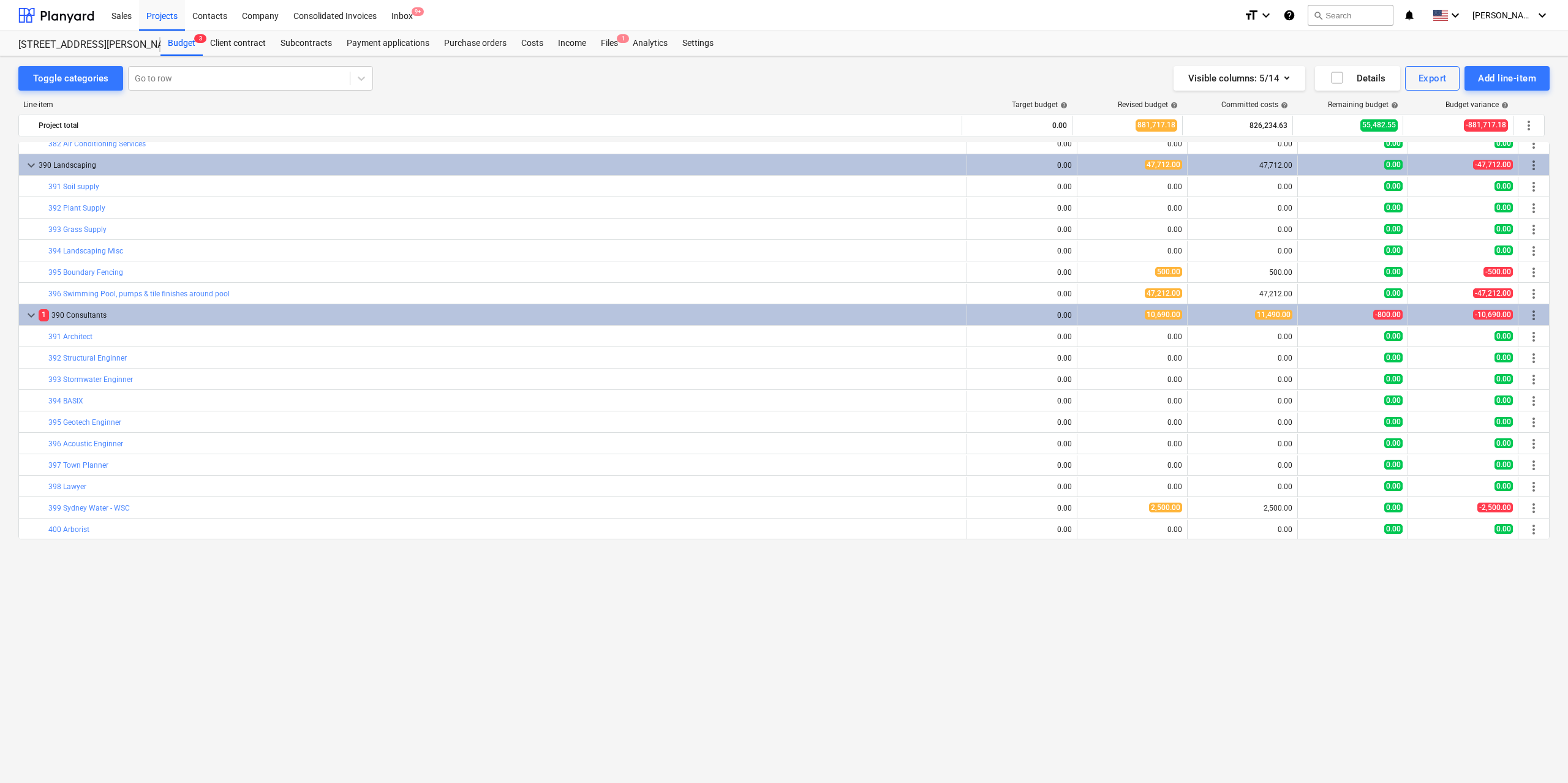
scroll to position [3136, 0]
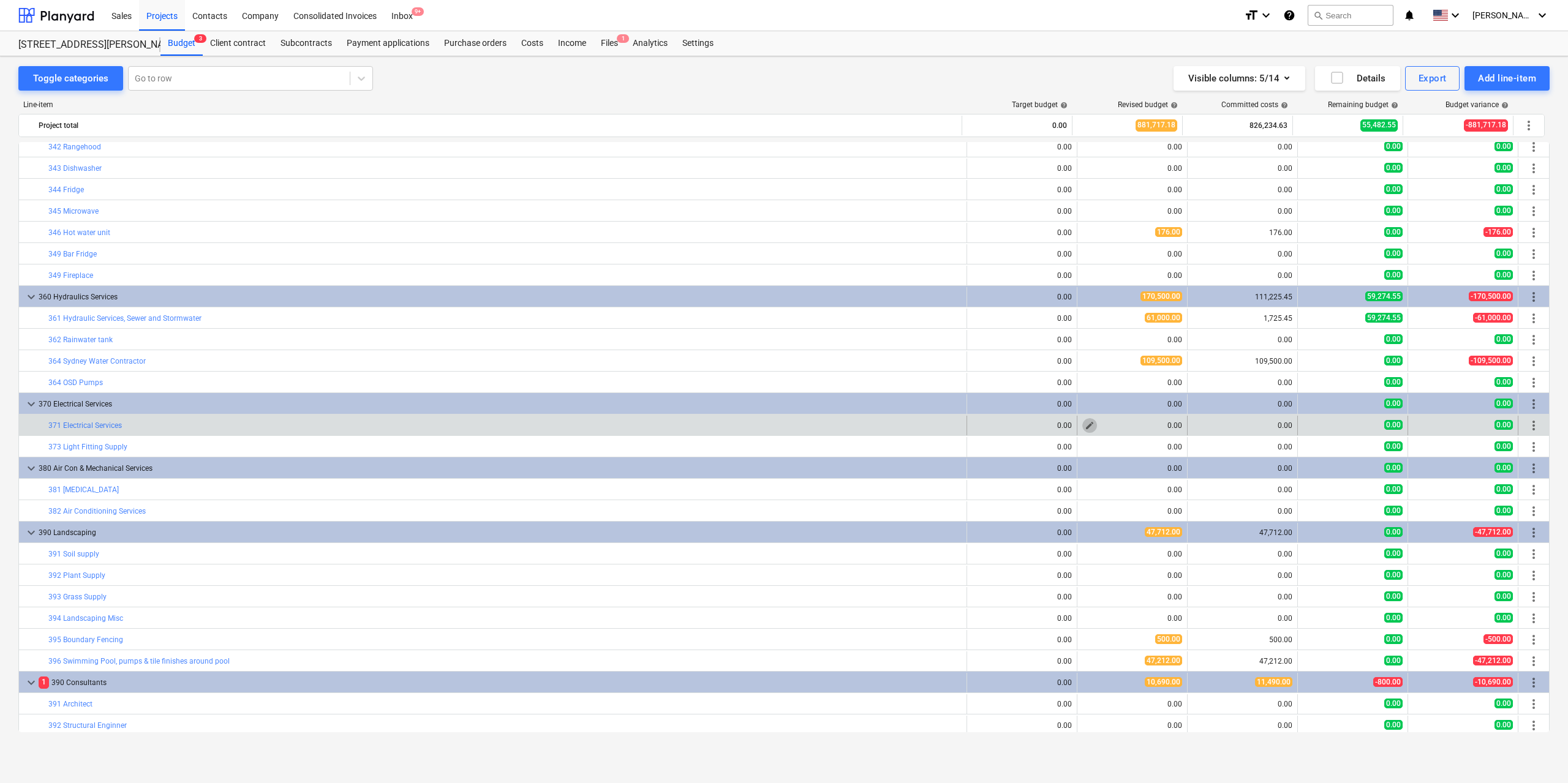
click at [1090, 425] on button "edit" at bounding box center [1090, 426] width 15 height 15
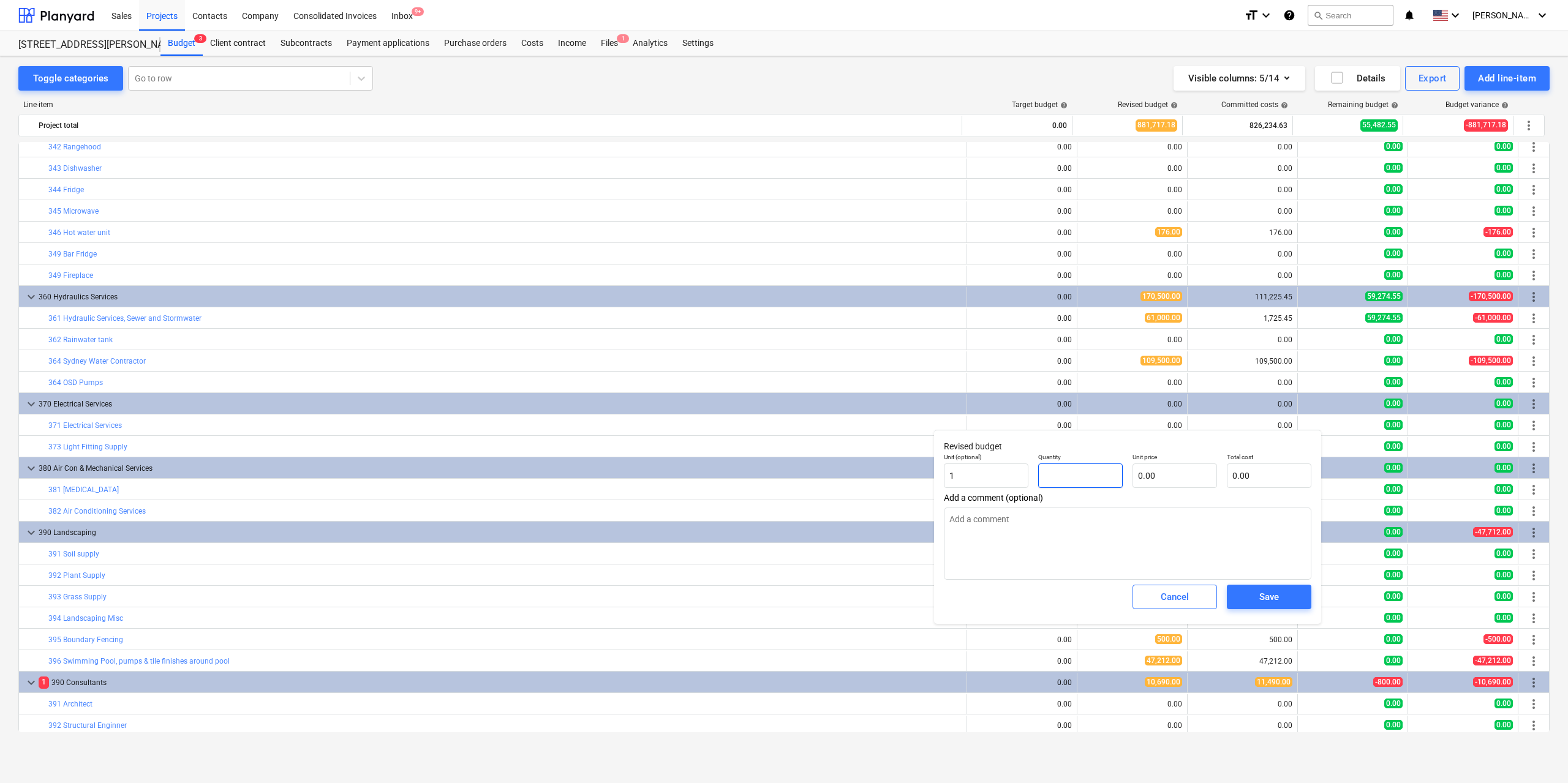
click at [1077, 475] on input "text" at bounding box center [1080, 476] width 85 height 25
click at [1175, 479] on input "text" at bounding box center [1174, 476] width 85 height 25
click at [1256, 601] on span "Save" at bounding box center [1270, 597] width 55 height 16
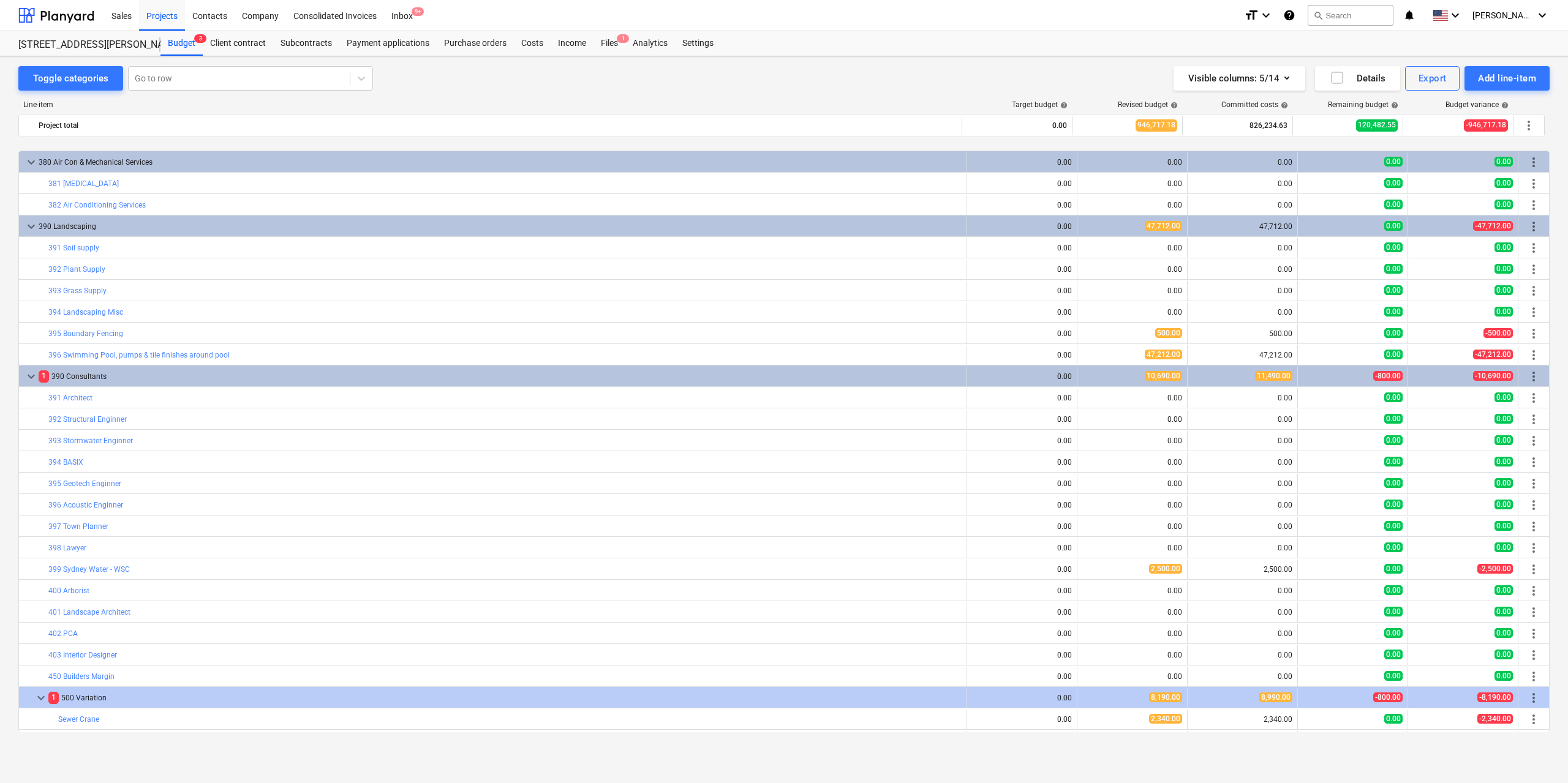
scroll to position [3504, 0]
